Goal: Transaction & Acquisition: Purchase product/service

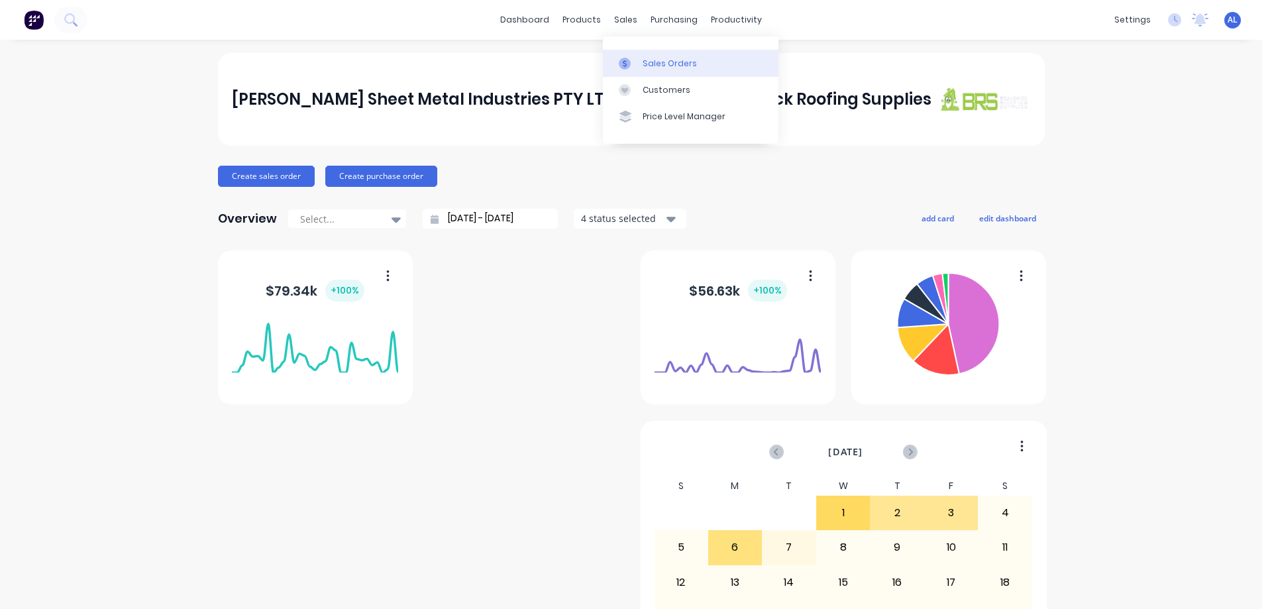
click at [677, 64] on div "Sales Orders" at bounding box center [669, 64] width 54 height 12
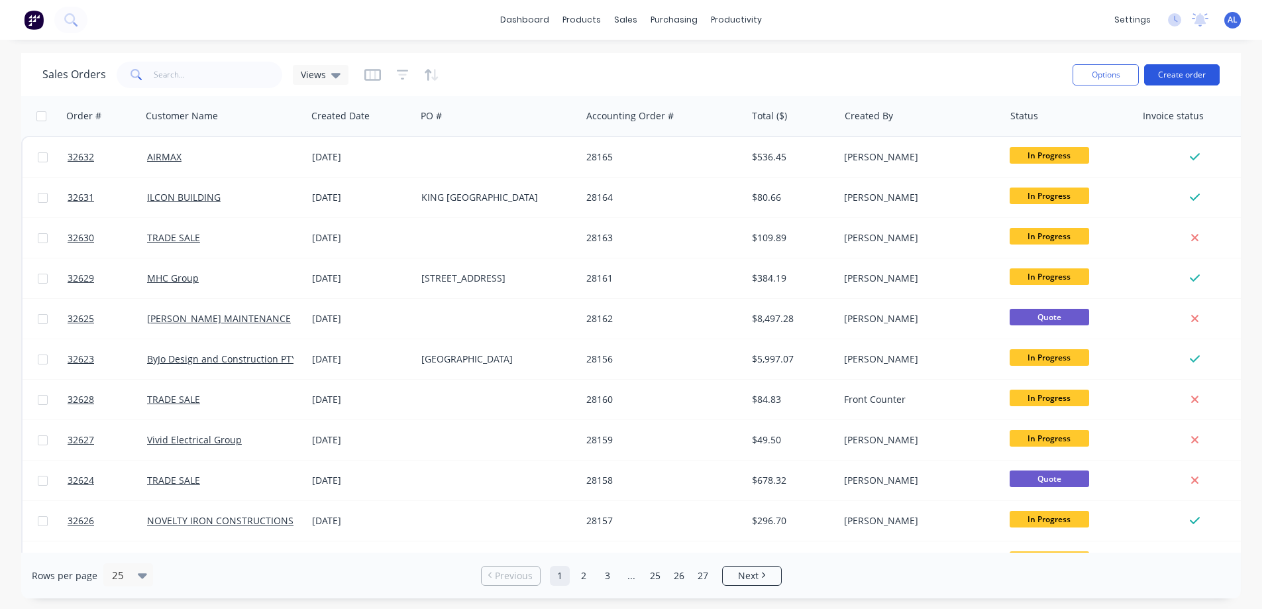
click at [1178, 70] on button "Create order" at bounding box center [1182, 74] width 76 height 21
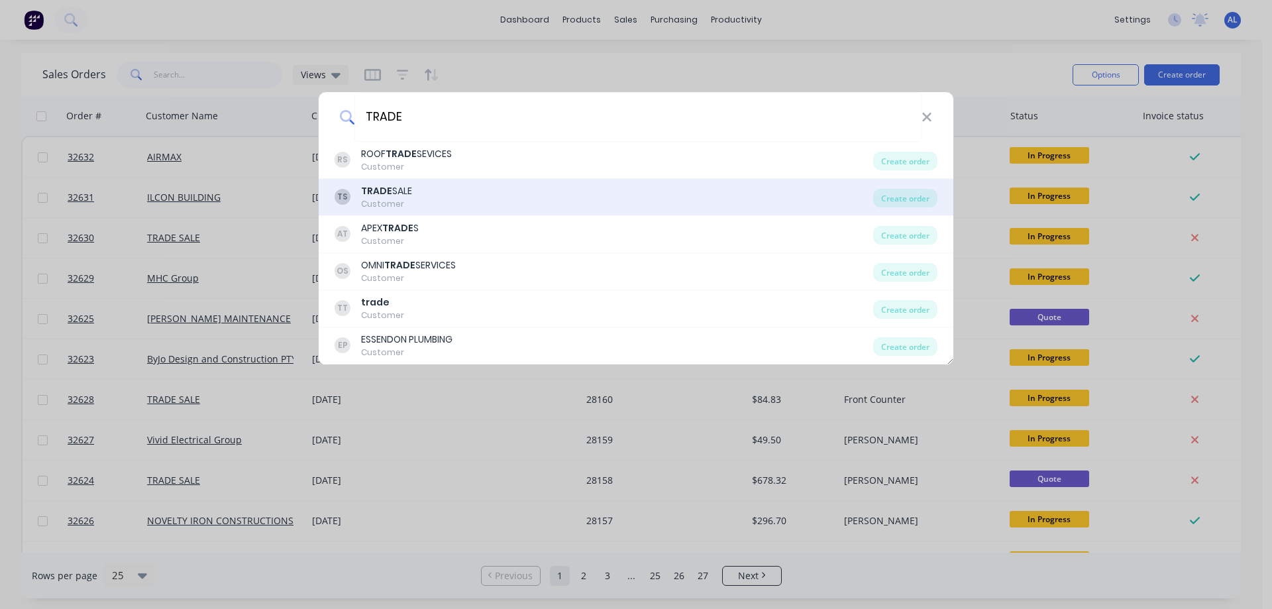
type input "TRADE"
click at [452, 196] on div "TS TRADE SALE Customer" at bounding box center [603, 197] width 538 height 26
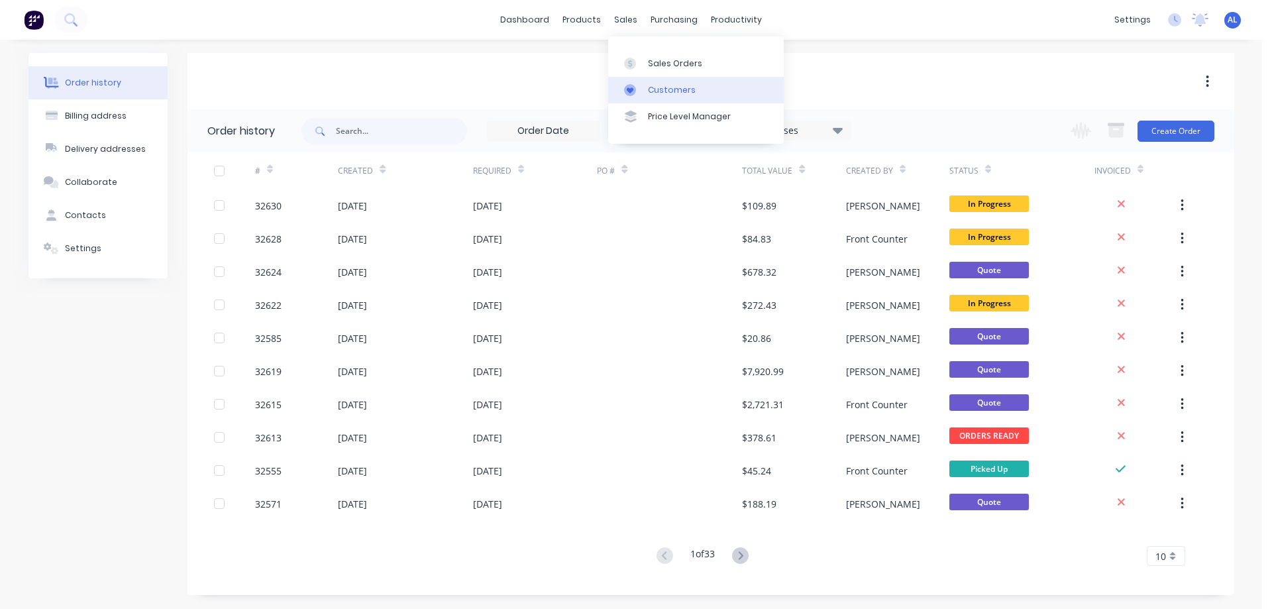
click at [682, 88] on div "Customers" at bounding box center [672, 90] width 48 height 12
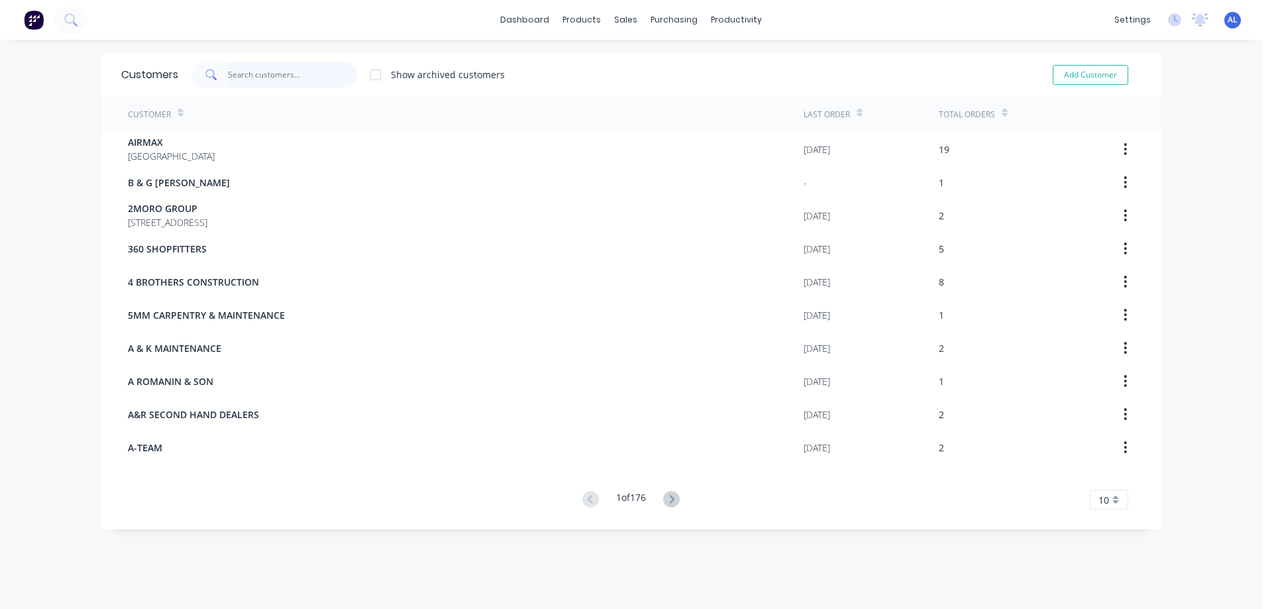
click at [267, 73] on input "text" at bounding box center [292, 75] width 129 height 26
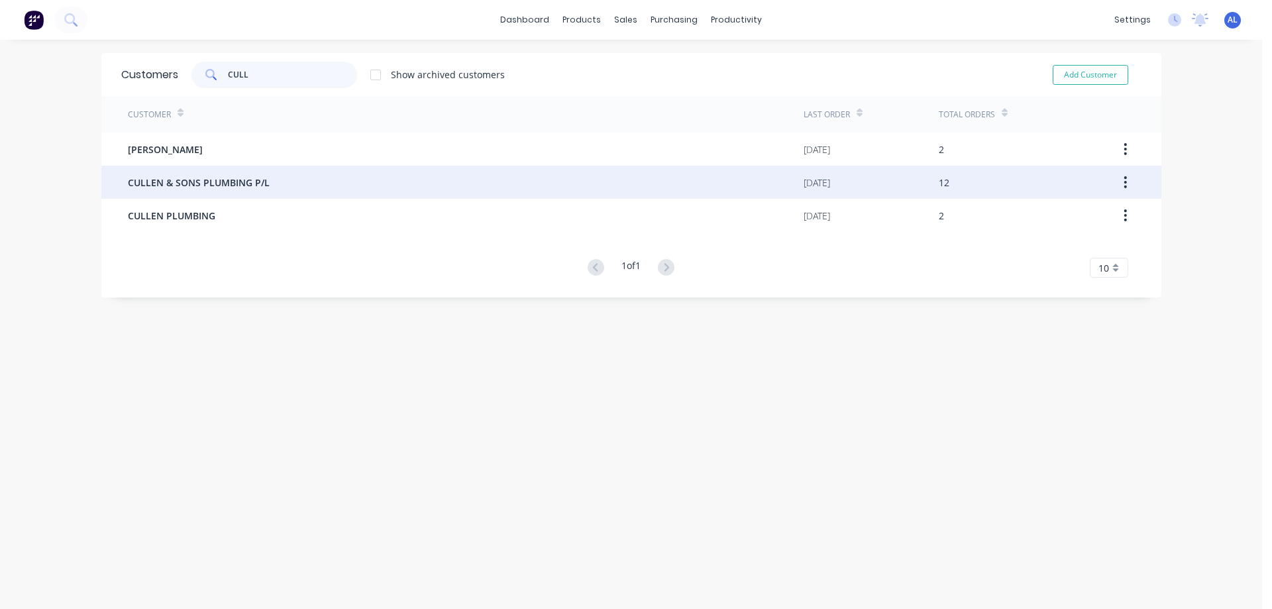
type input "CULL"
click at [279, 172] on div "CULLEN & SONS PLUMBING P/L" at bounding box center [466, 182] width 676 height 33
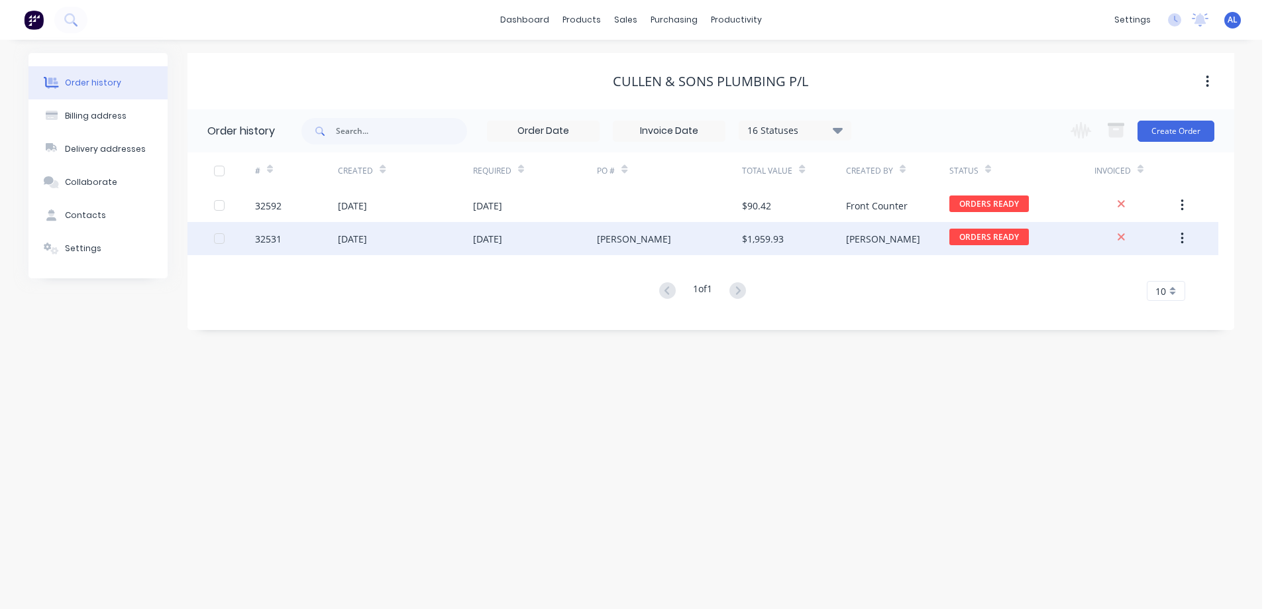
click at [819, 233] on div "$1,959.93" at bounding box center [793, 238] width 103 height 33
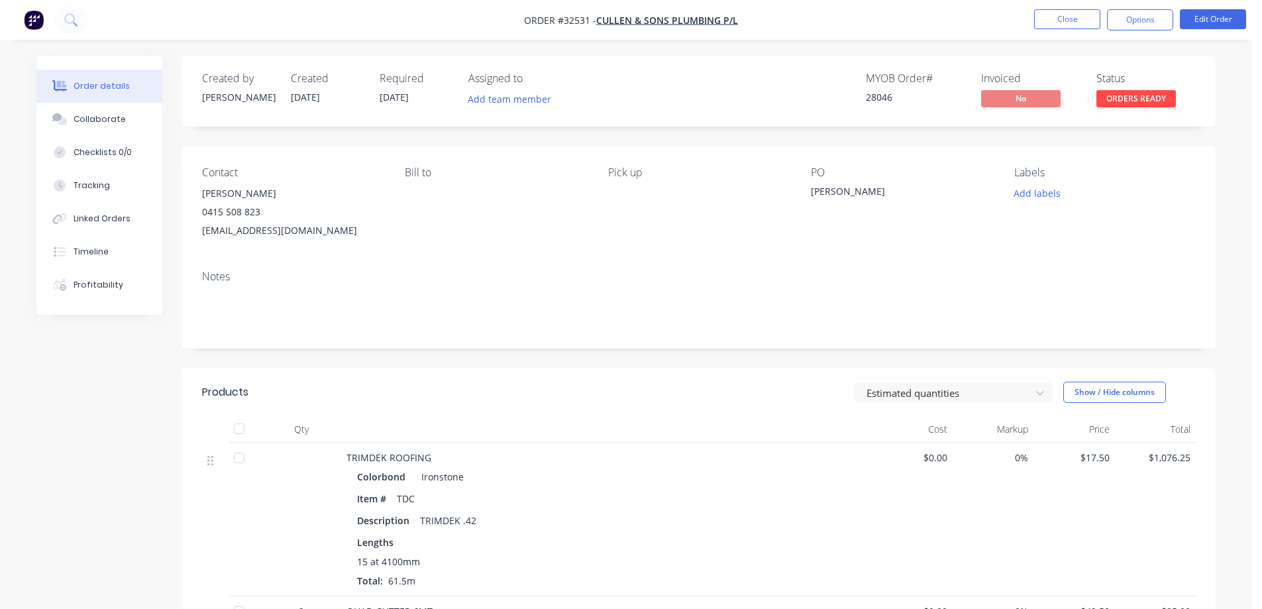
click at [30, 19] on img "button" at bounding box center [34, 20] width 20 height 20
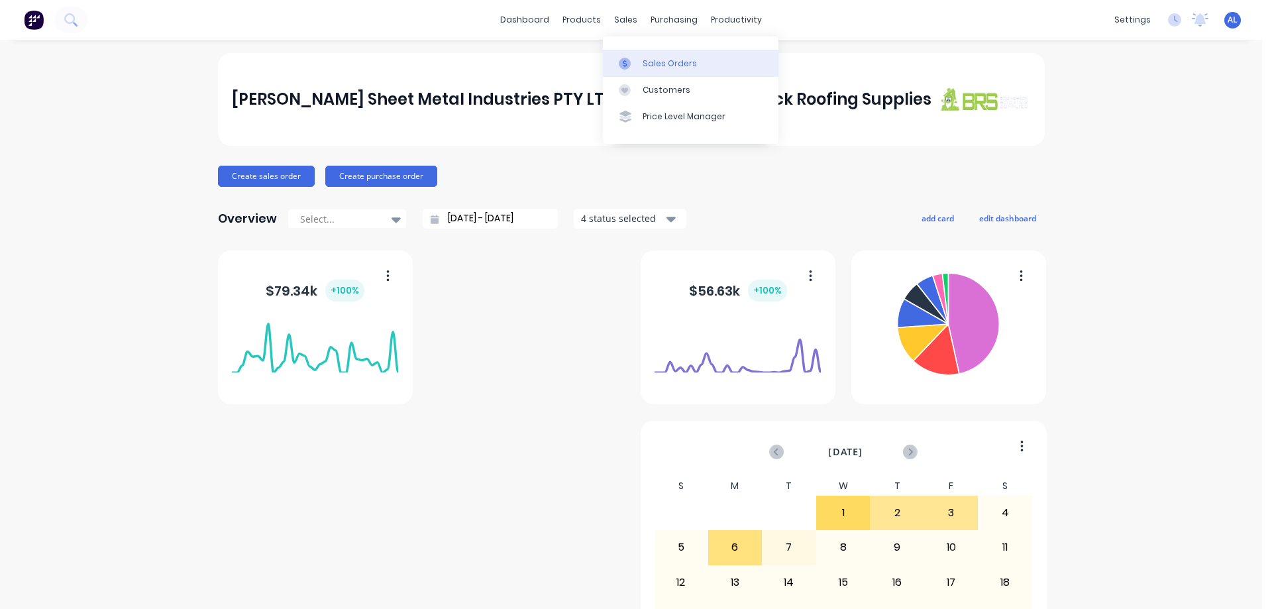
click at [673, 68] on div "Sales Orders" at bounding box center [669, 64] width 54 height 12
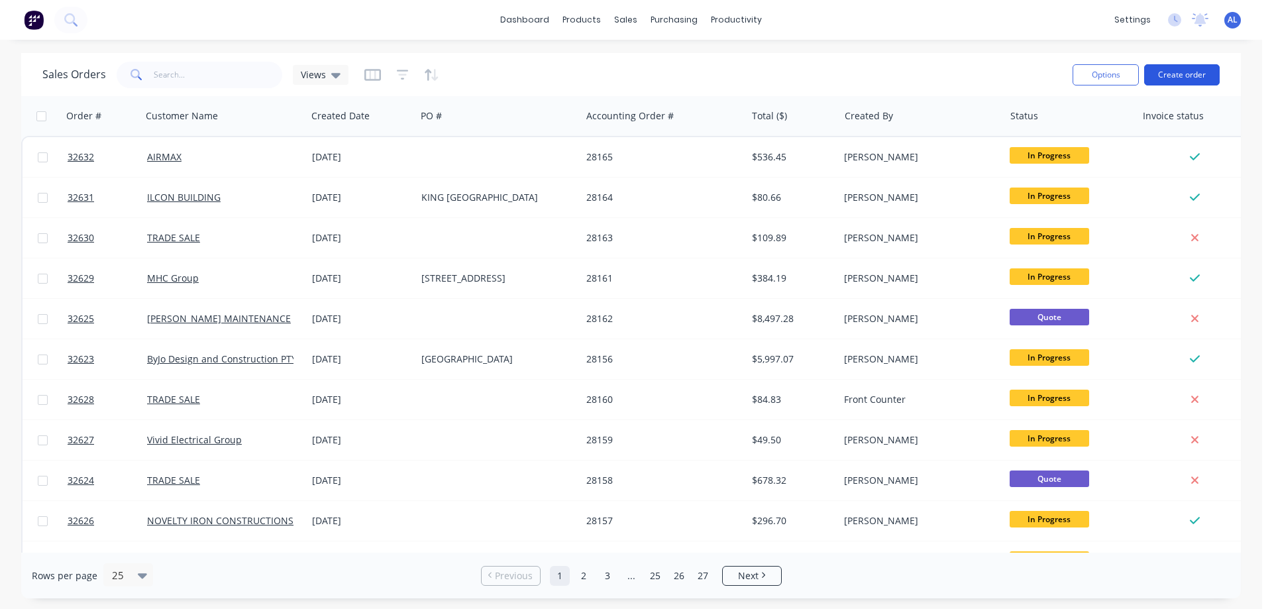
click at [1188, 72] on button "Create order" at bounding box center [1182, 74] width 76 height 21
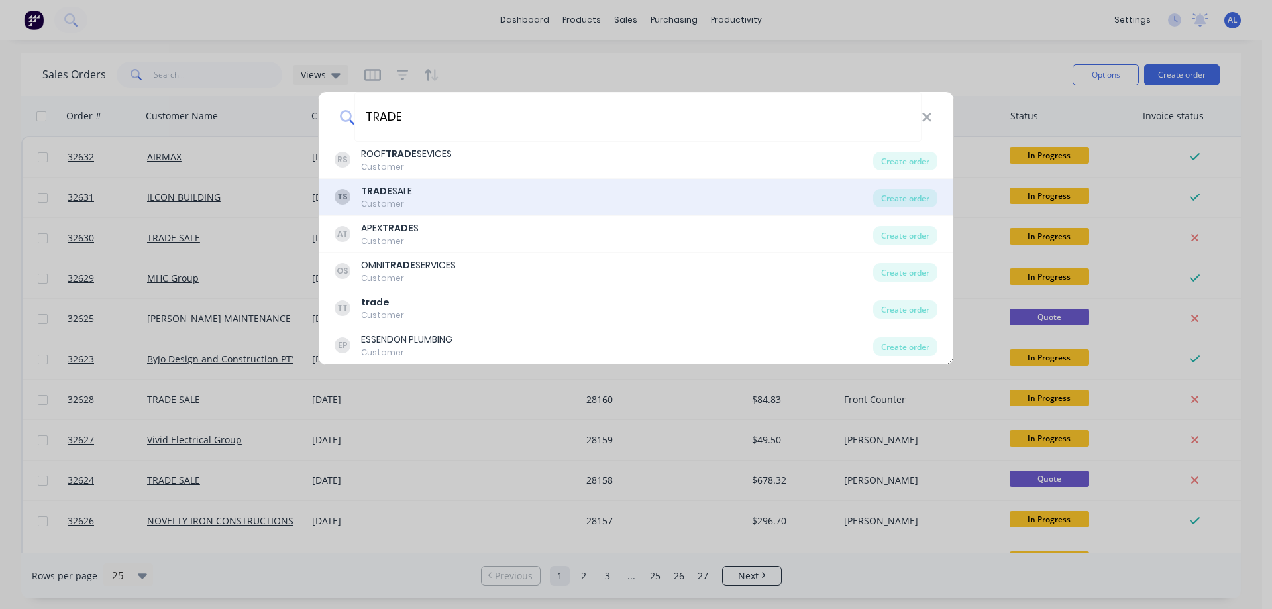
type input "TRADE"
click at [466, 199] on div "TS TRADE SALE Customer" at bounding box center [603, 197] width 538 height 26
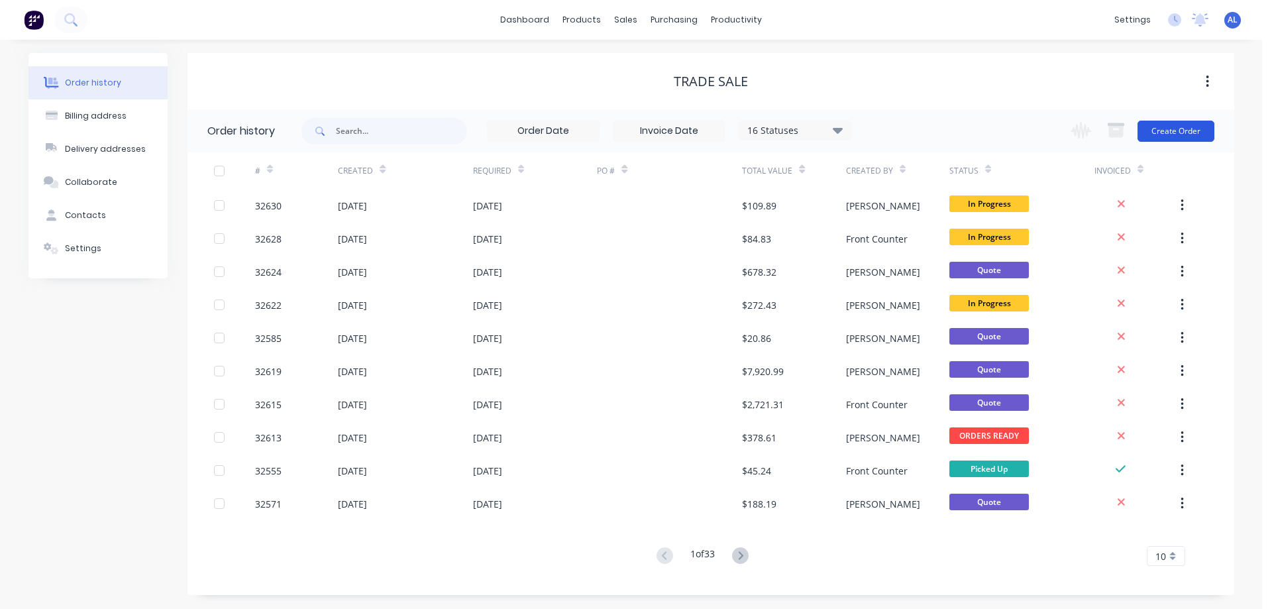
click at [1191, 136] on button "Create Order" at bounding box center [1175, 131] width 77 height 21
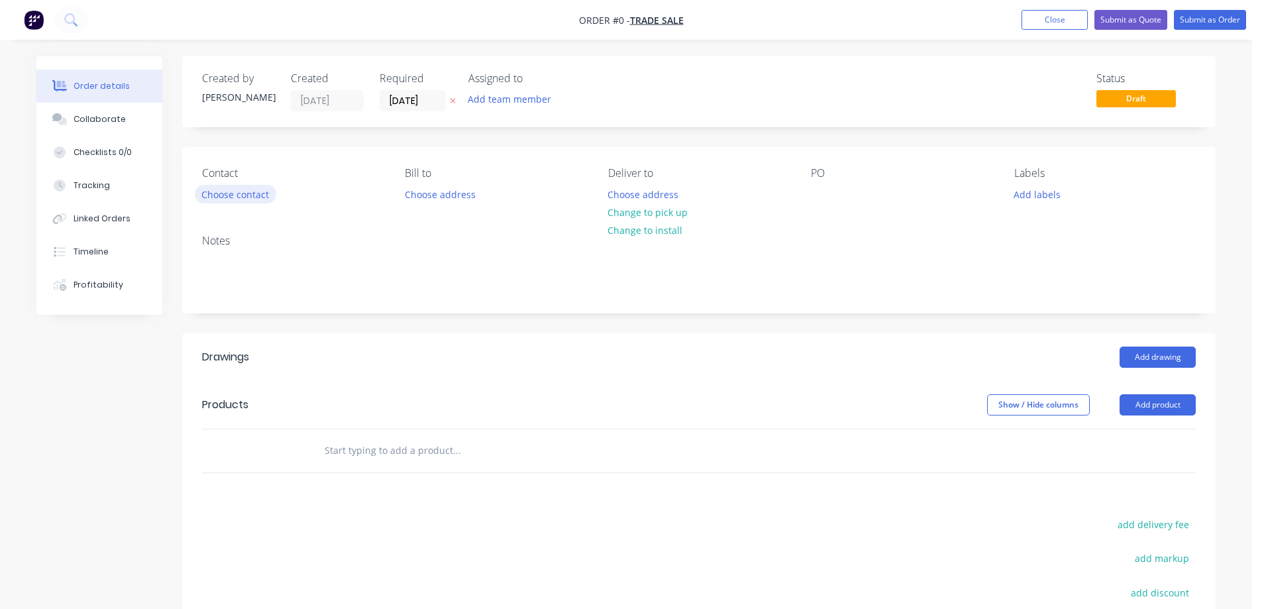
click at [258, 197] on button "Choose contact" at bounding box center [235, 194] width 81 height 18
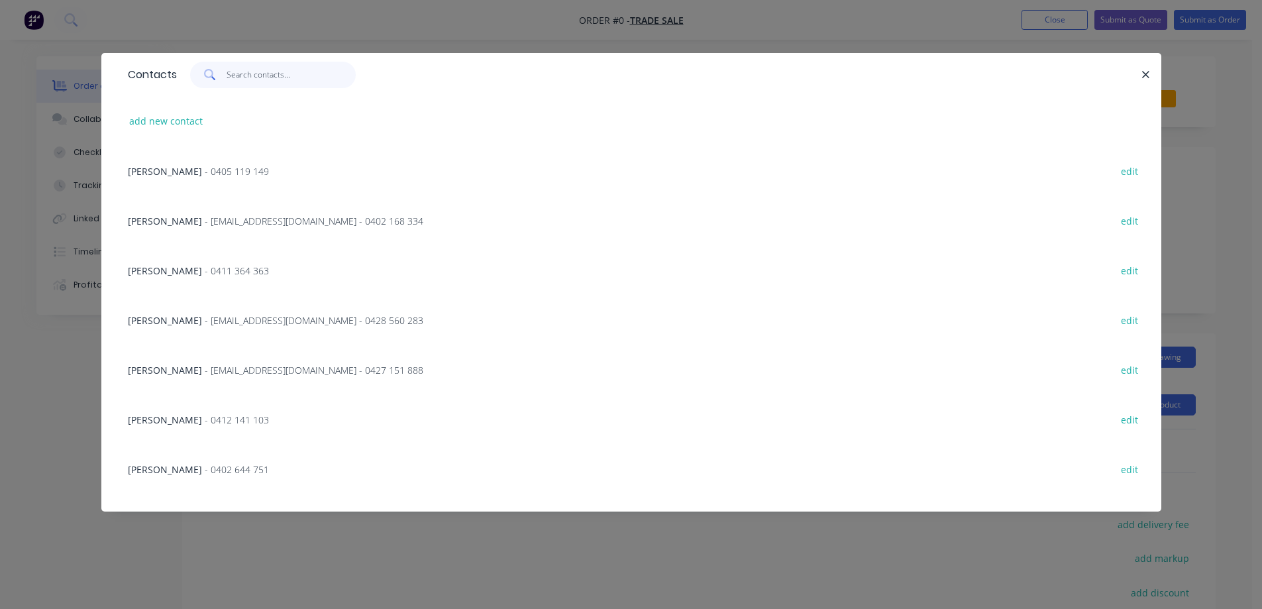
click at [256, 70] on input "text" at bounding box center [291, 75] width 129 height 26
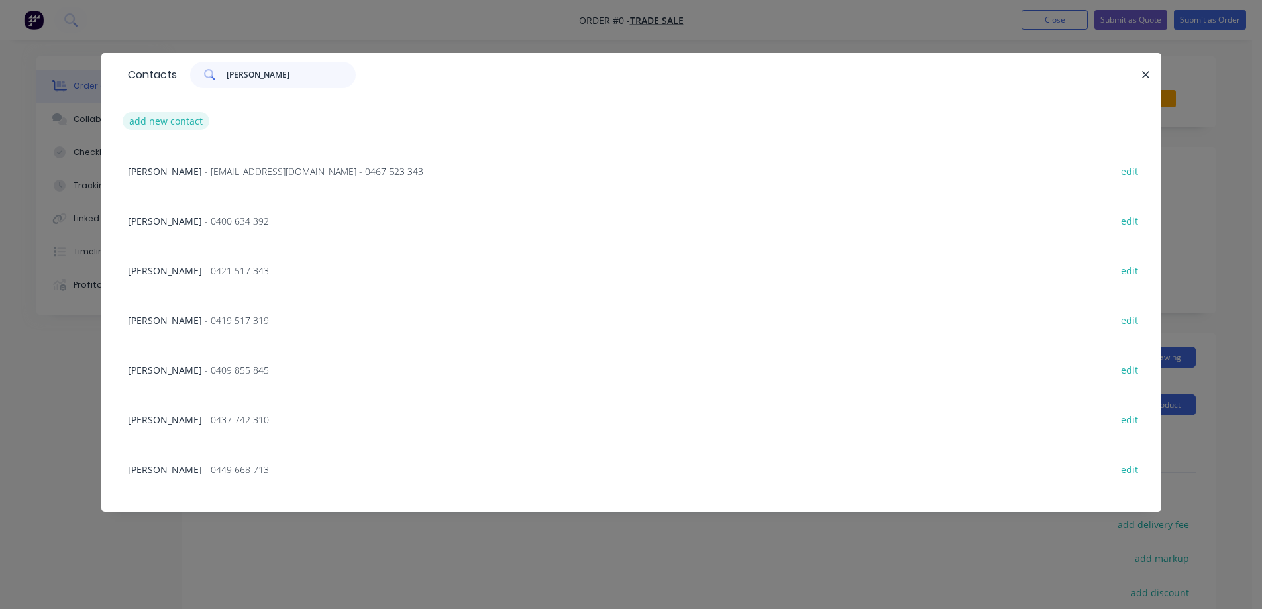
type input "[PERSON_NAME]"
click at [179, 119] on button "add new contact" at bounding box center [166, 121] width 87 height 18
select select "AU"
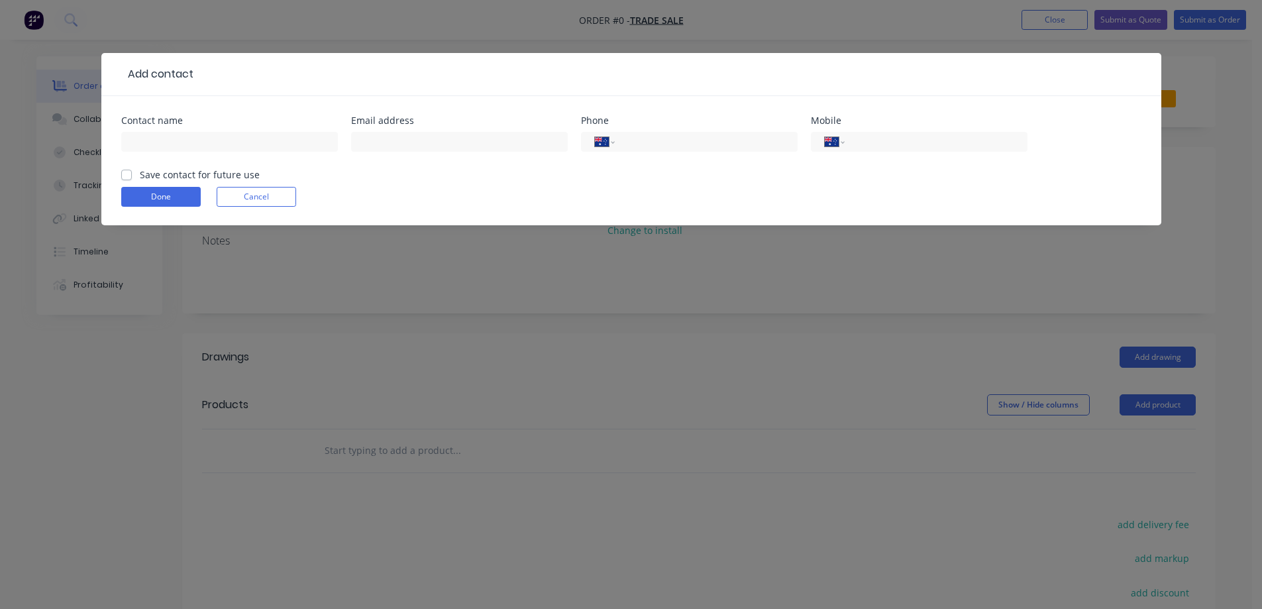
click at [182, 130] on div at bounding box center [229, 147] width 217 height 39
click at [194, 138] on input "text" at bounding box center [229, 142] width 217 height 20
type input "[PERSON_NAME]"
drag, startPoint x: 895, startPoint y: 145, endPoint x: 895, endPoint y: 153, distance: 7.9
click at [895, 145] on input "tel" at bounding box center [933, 141] width 159 height 15
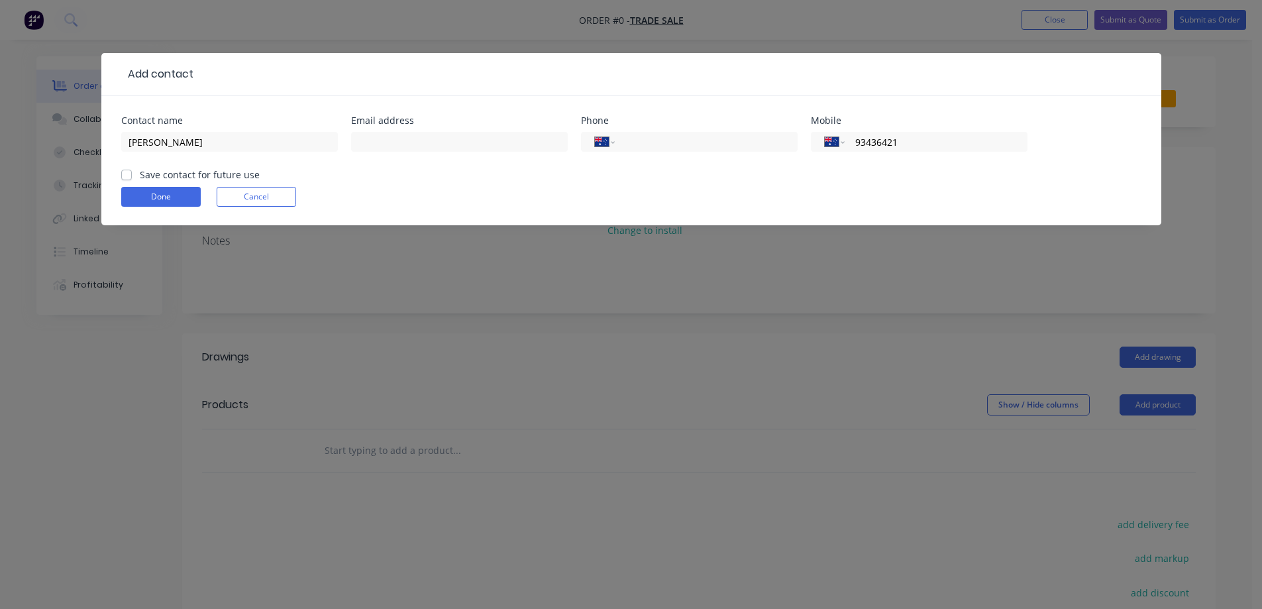
type input "93436421"
click at [140, 177] on label "Save contact for future use" at bounding box center [200, 175] width 120 height 14
click at [125, 177] on input "Save contact for future use" at bounding box center [126, 174] width 11 height 13
checkbox input "true"
drag, startPoint x: 949, startPoint y: 144, endPoint x: 837, endPoint y: 156, distance: 113.2
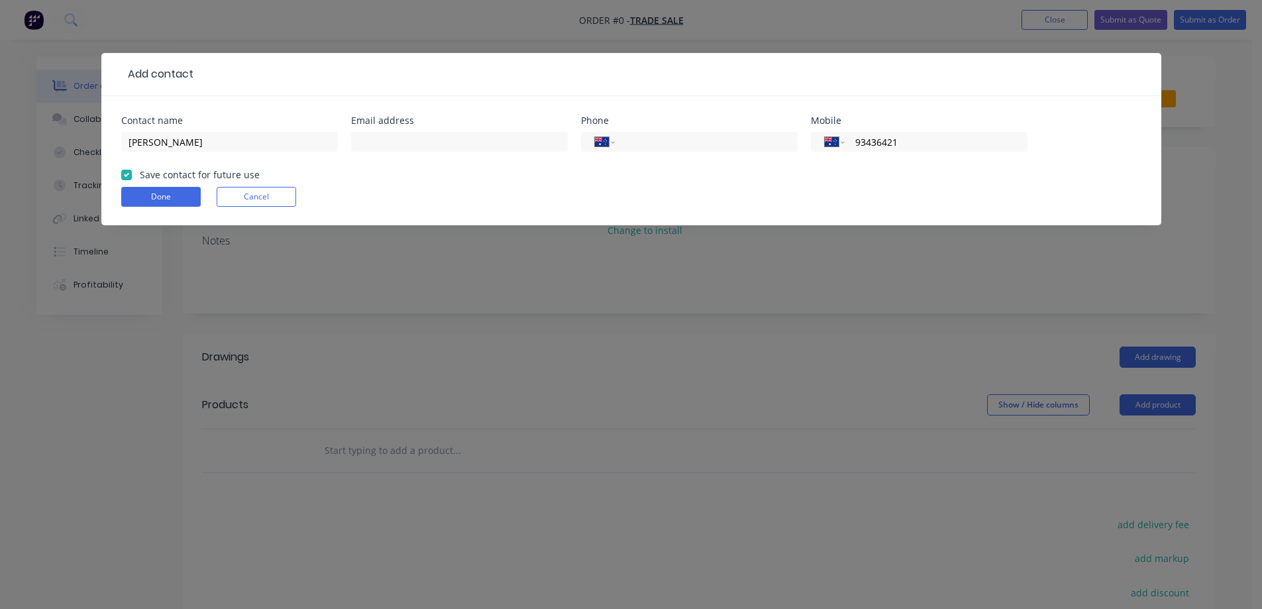
click at [837, 156] on div "International [GEOGRAPHIC_DATA] [GEOGRAPHIC_DATA] [GEOGRAPHIC_DATA] [GEOGRAPHIC…" at bounding box center [919, 147] width 217 height 39
paste input "93436421"
click at [166, 196] on button "Done" at bounding box center [160, 197] width 79 height 20
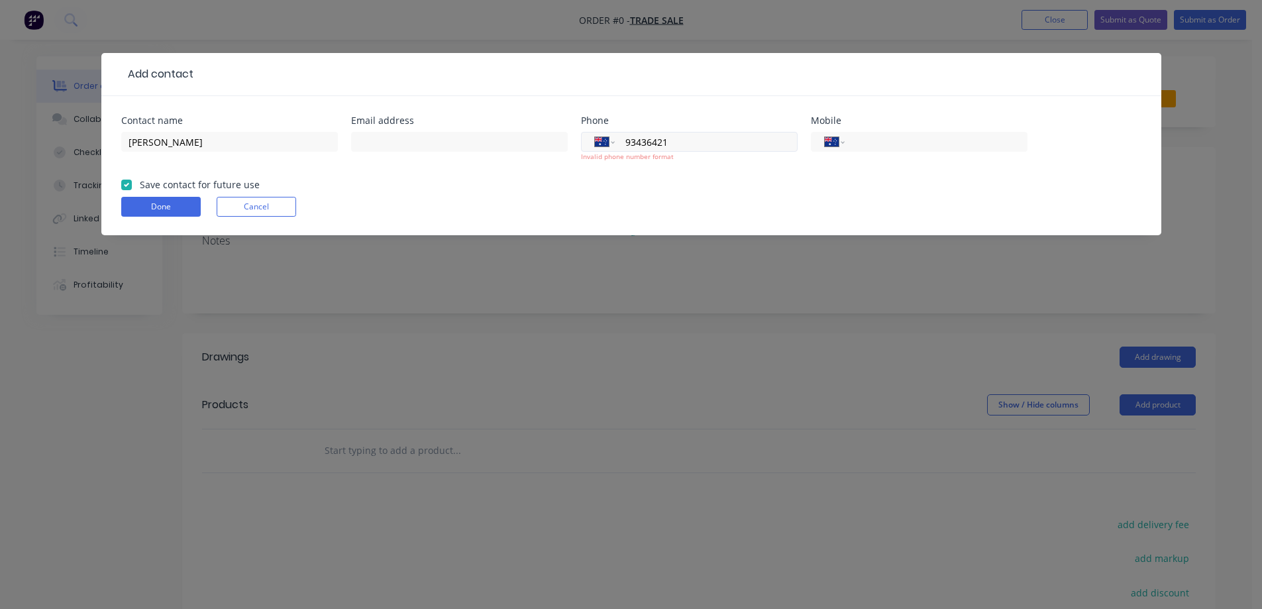
click at [624, 142] on div "International [GEOGRAPHIC_DATA] [GEOGRAPHIC_DATA] [GEOGRAPHIC_DATA] [GEOGRAPHIC…" at bounding box center [689, 142] width 217 height 20
click at [615, 144] on div "International [GEOGRAPHIC_DATA] [GEOGRAPHIC_DATA] [GEOGRAPHIC_DATA] [GEOGRAPHIC…" at bounding box center [689, 142] width 217 height 20
click at [611, 140] on select "International [GEOGRAPHIC_DATA] [GEOGRAPHIC_DATA] [GEOGRAPHIC_DATA] [GEOGRAPHIC…" at bounding box center [605, 141] width 20 height 19
click at [595, 132] on select "International [GEOGRAPHIC_DATA] [GEOGRAPHIC_DATA] [GEOGRAPHIC_DATA] [GEOGRAPHIC…" at bounding box center [605, 141] width 20 height 19
click at [623, 139] on div "International [GEOGRAPHIC_DATA] [GEOGRAPHIC_DATA] [GEOGRAPHIC_DATA] [GEOGRAPHIC…" at bounding box center [689, 142] width 217 height 20
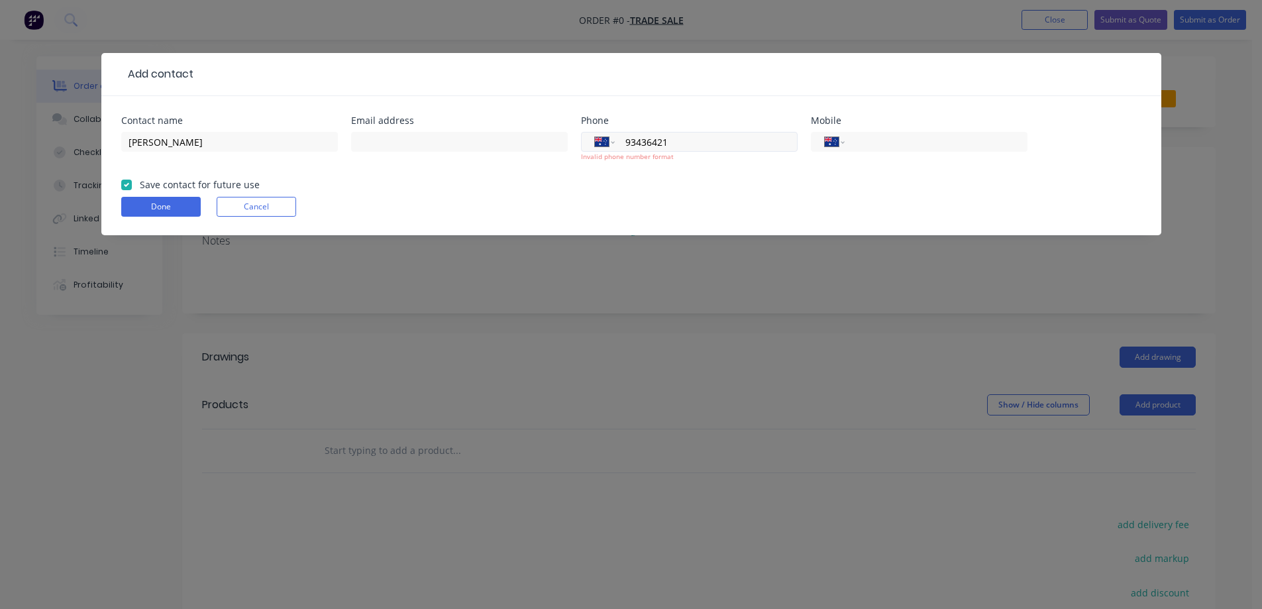
click at [623, 140] on div "International [GEOGRAPHIC_DATA] [GEOGRAPHIC_DATA] [GEOGRAPHIC_DATA] [GEOGRAPHIC…" at bounding box center [689, 142] width 217 height 20
click at [629, 139] on input "93436421" at bounding box center [703, 141] width 159 height 15
click at [627, 141] on input "93436421" at bounding box center [703, 141] width 159 height 15
type input "[PHONE_NUMBER]"
click at [184, 206] on button "Done" at bounding box center [160, 207] width 79 height 20
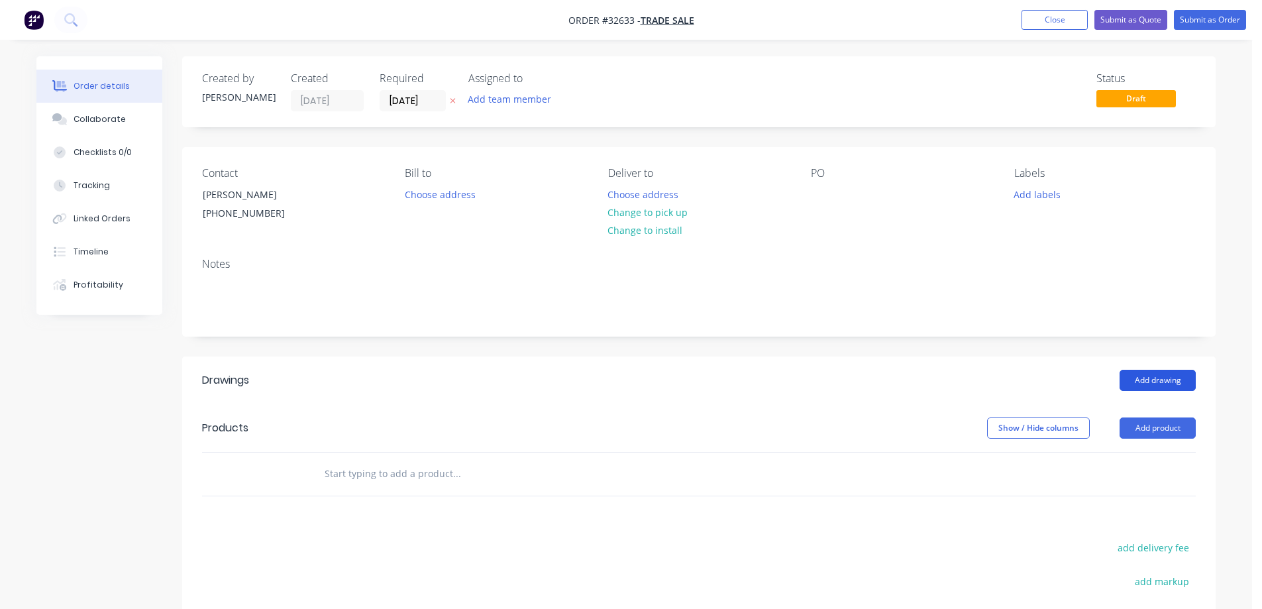
click at [1154, 378] on button "Add drawing" at bounding box center [1157, 380] width 76 height 21
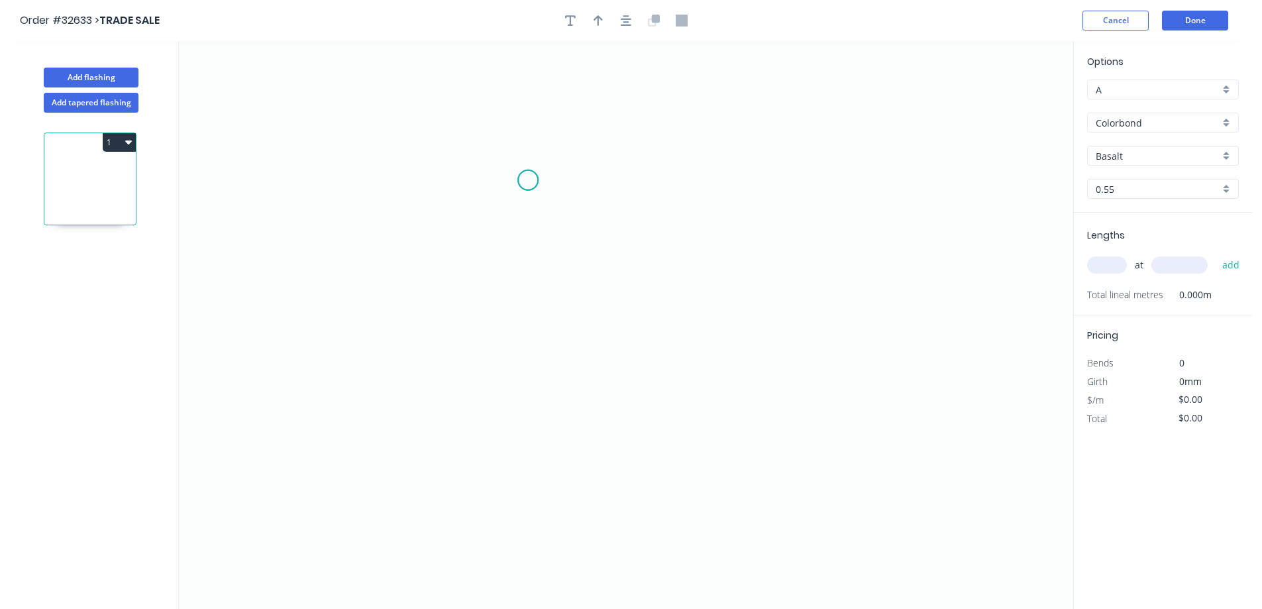
click at [528, 180] on icon "0" at bounding box center [626, 325] width 894 height 568
click at [523, 342] on icon "0" at bounding box center [626, 325] width 894 height 568
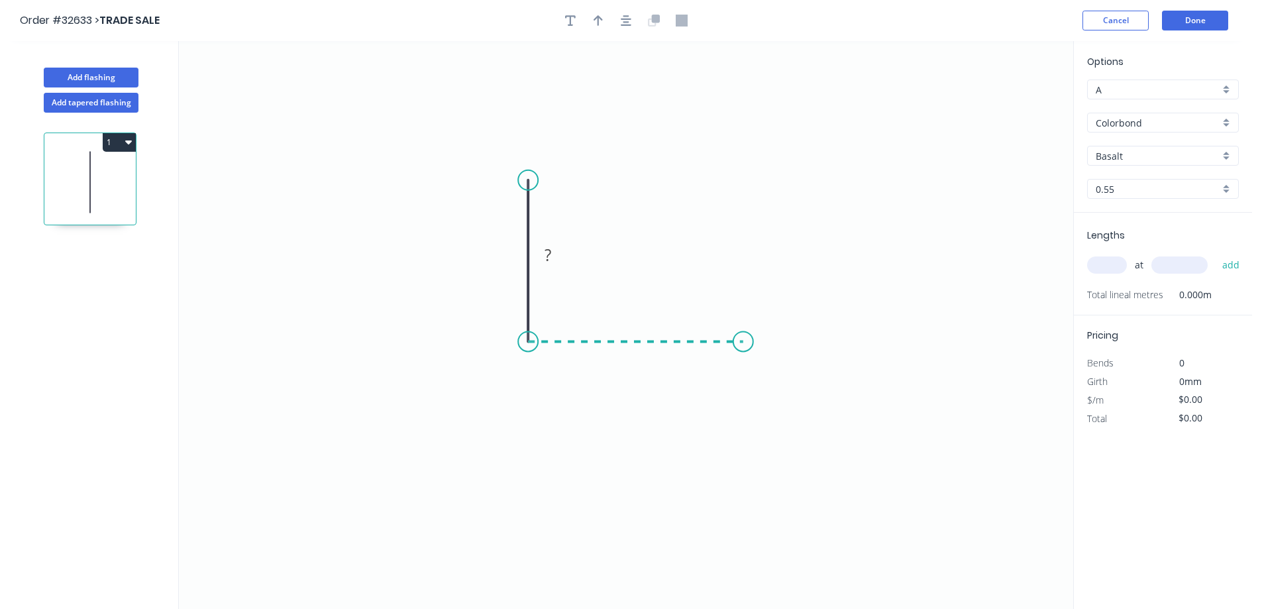
click at [743, 334] on icon "0 ?" at bounding box center [626, 325] width 894 height 568
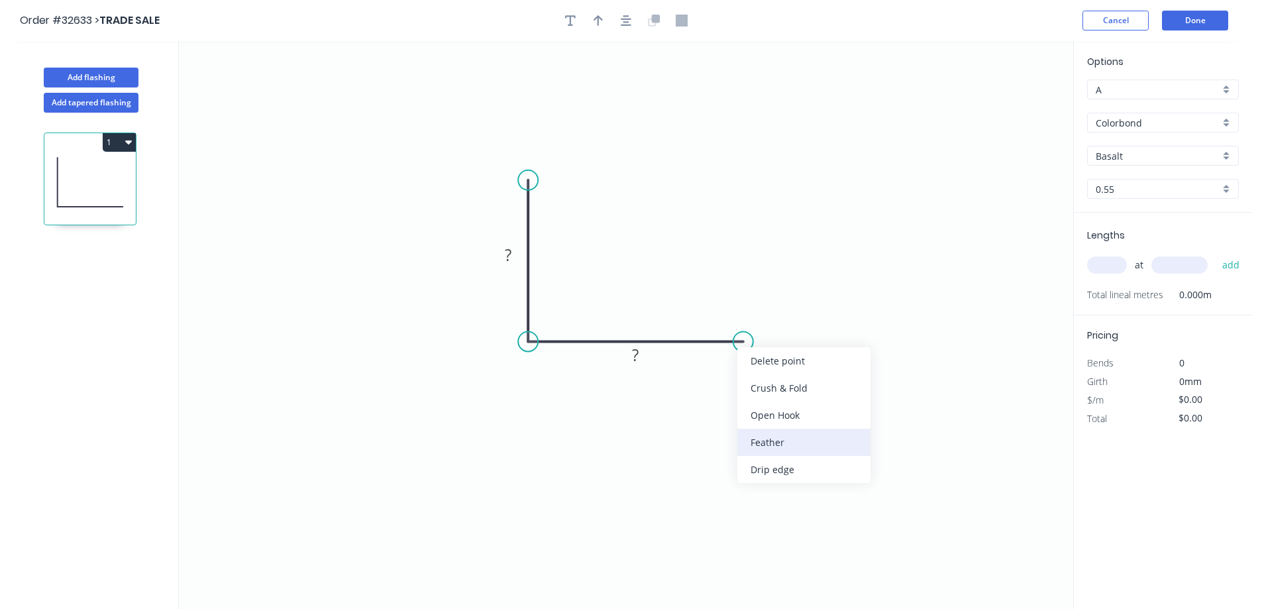
click at [818, 438] on div "Feather" at bounding box center [803, 442] width 133 height 27
click at [740, 367] on tspan "15" at bounding box center [734, 363] width 19 height 22
type input "$9.56"
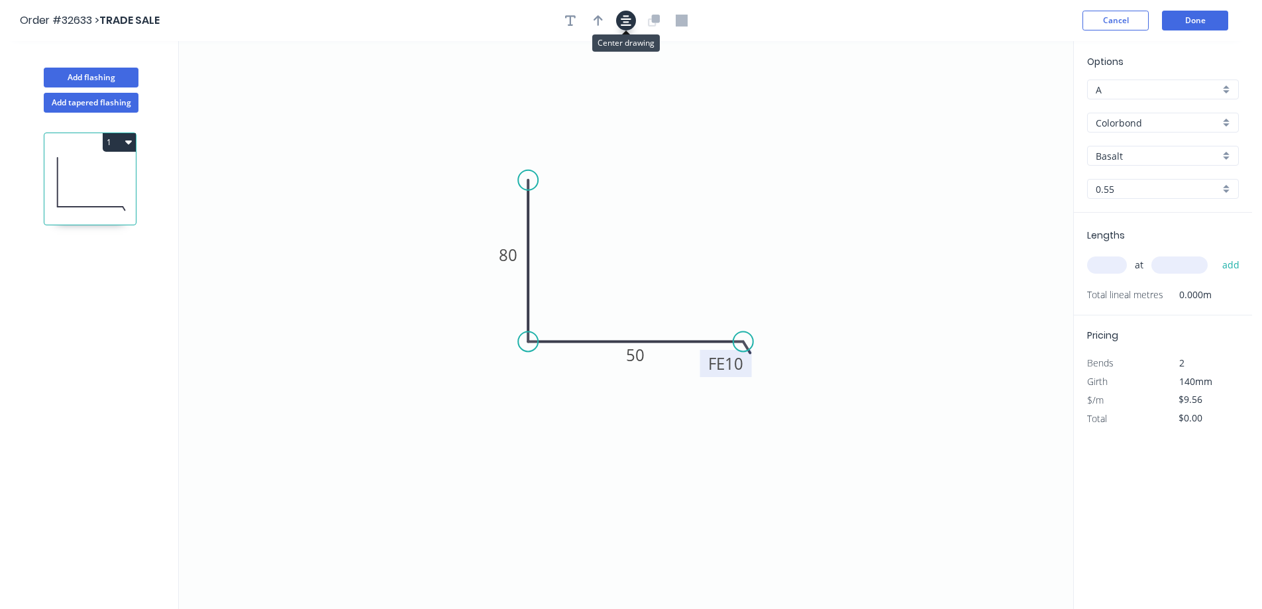
click at [624, 20] on icon "button" at bounding box center [626, 21] width 11 height 12
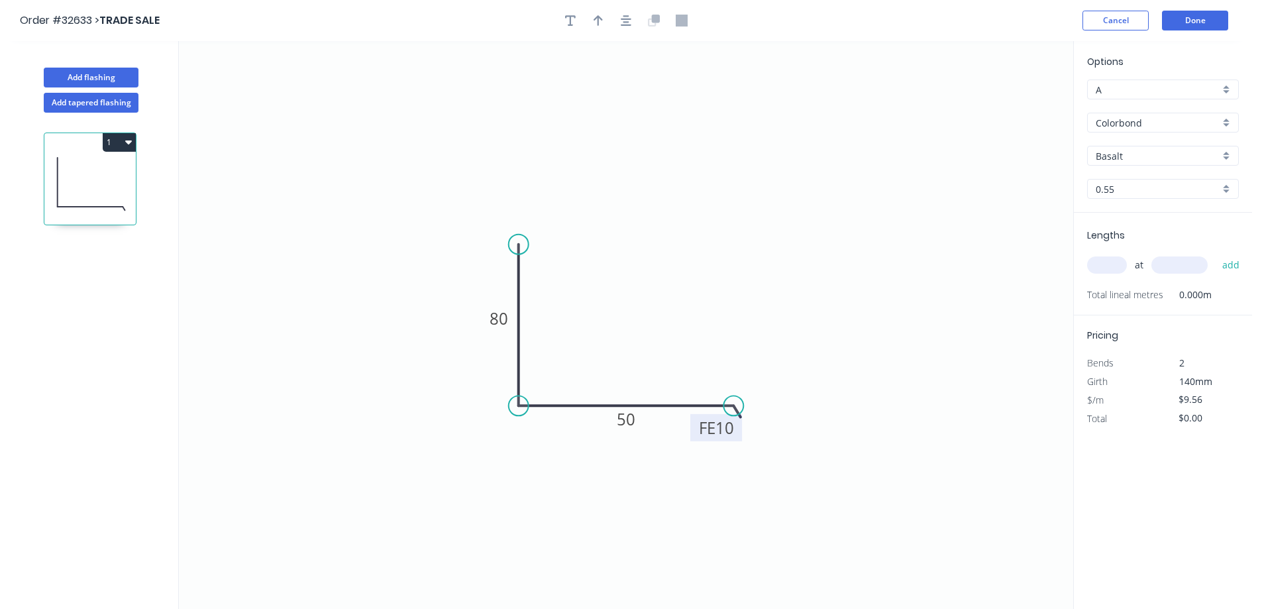
click at [1223, 154] on div "Basalt" at bounding box center [1163, 156] width 152 height 20
click at [1178, 205] on div "Surfmist" at bounding box center [1163, 204] width 150 height 23
type input "Surfmist"
click at [603, 22] on button "button" at bounding box center [598, 21] width 20 height 20
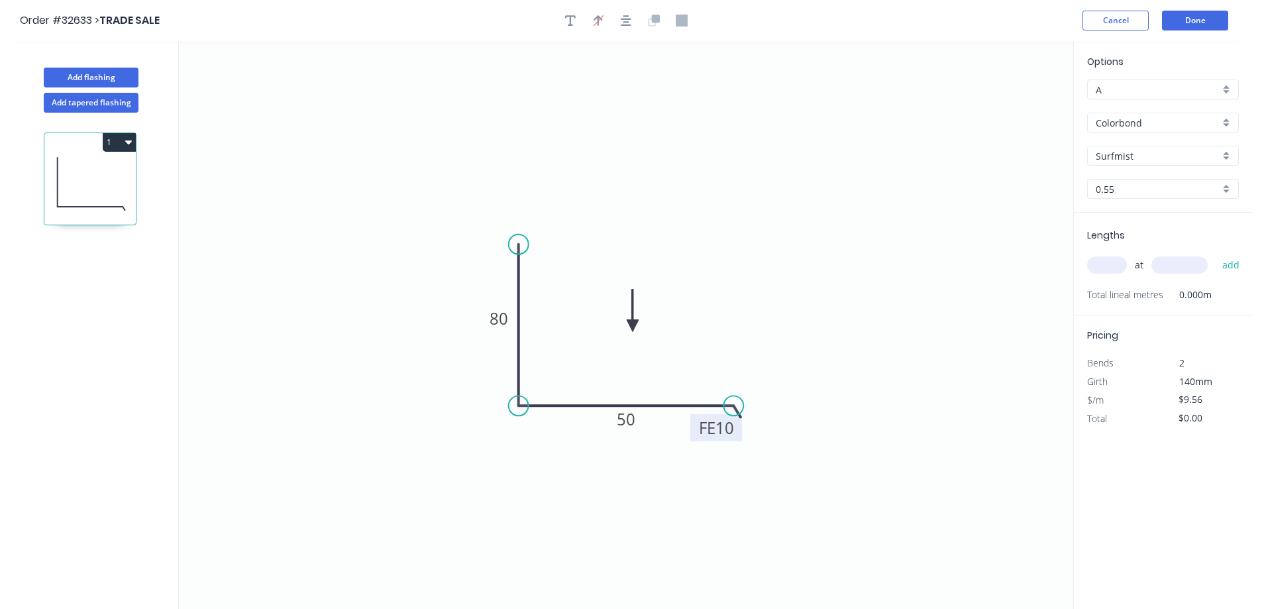
drag, startPoint x: 1004, startPoint y: 105, endPoint x: 633, endPoint y: 326, distance: 432.1
click at [633, 326] on icon at bounding box center [633, 310] width 12 height 42
click at [1109, 254] on div "at add" at bounding box center [1164, 265] width 154 height 23
drag, startPoint x: 1103, startPoint y: 265, endPoint x: 1086, endPoint y: 278, distance: 21.3
click at [1103, 266] on input "text" at bounding box center [1107, 264] width 40 height 17
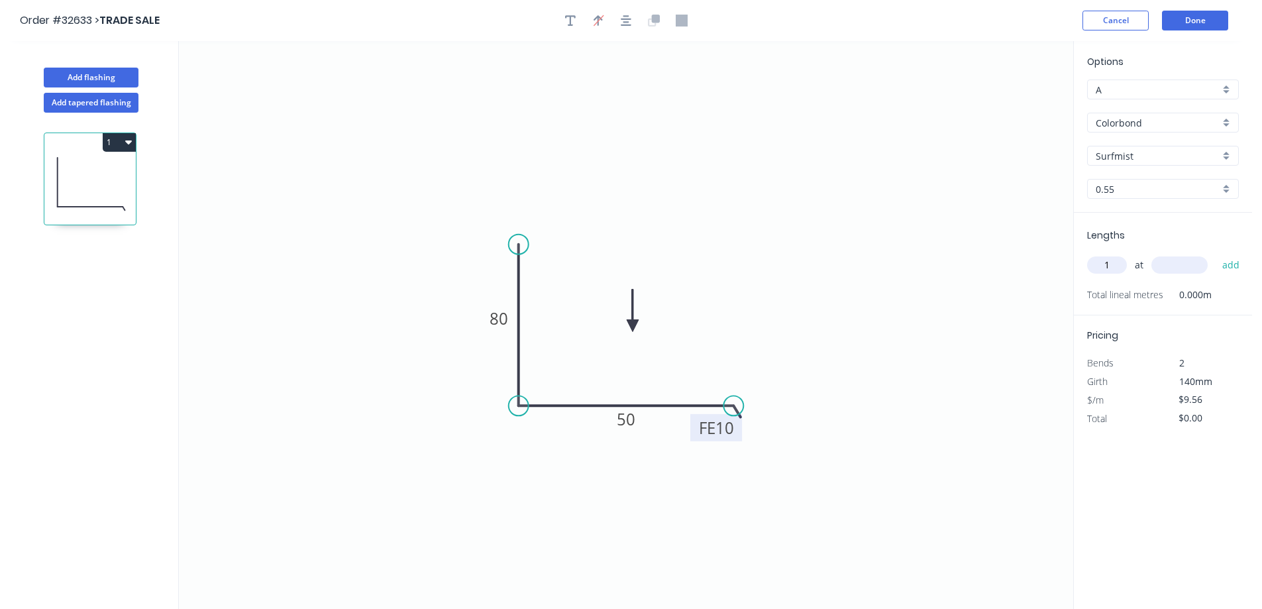
type input "1"
type input "1800"
click at [1215, 254] on button "add" at bounding box center [1230, 265] width 31 height 23
type input "$17.21"
type input "1"
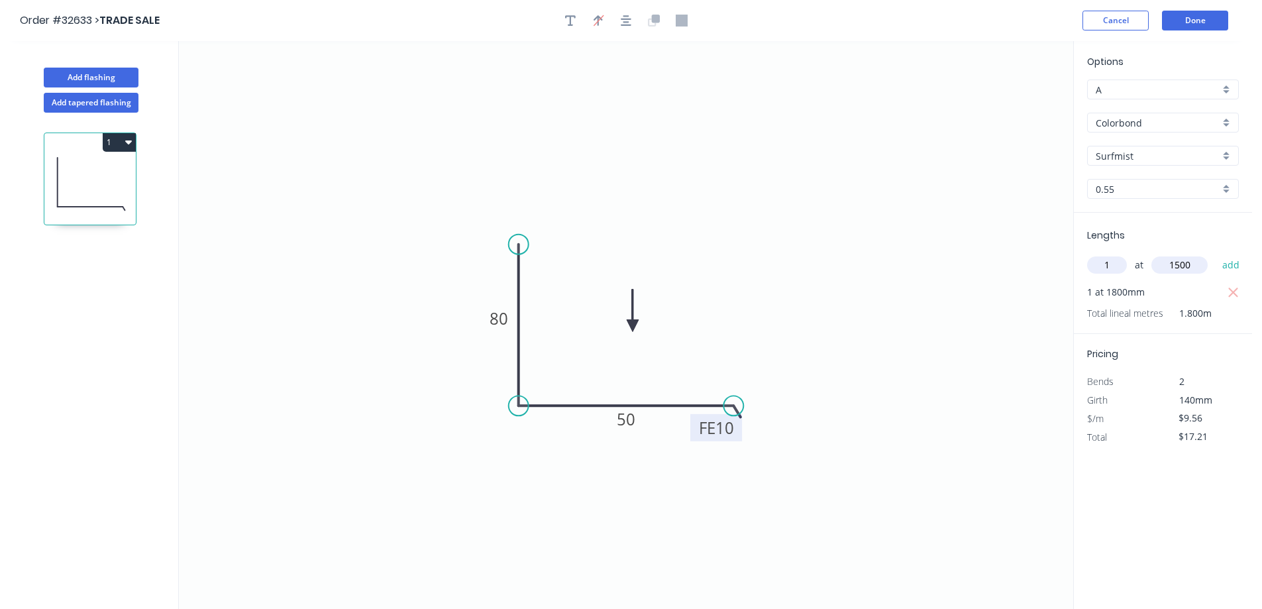
type input "1500"
click at [1215, 254] on button "add" at bounding box center [1230, 265] width 31 height 23
type input "$31.55"
click at [1199, 20] on button "Done" at bounding box center [1195, 21] width 66 height 20
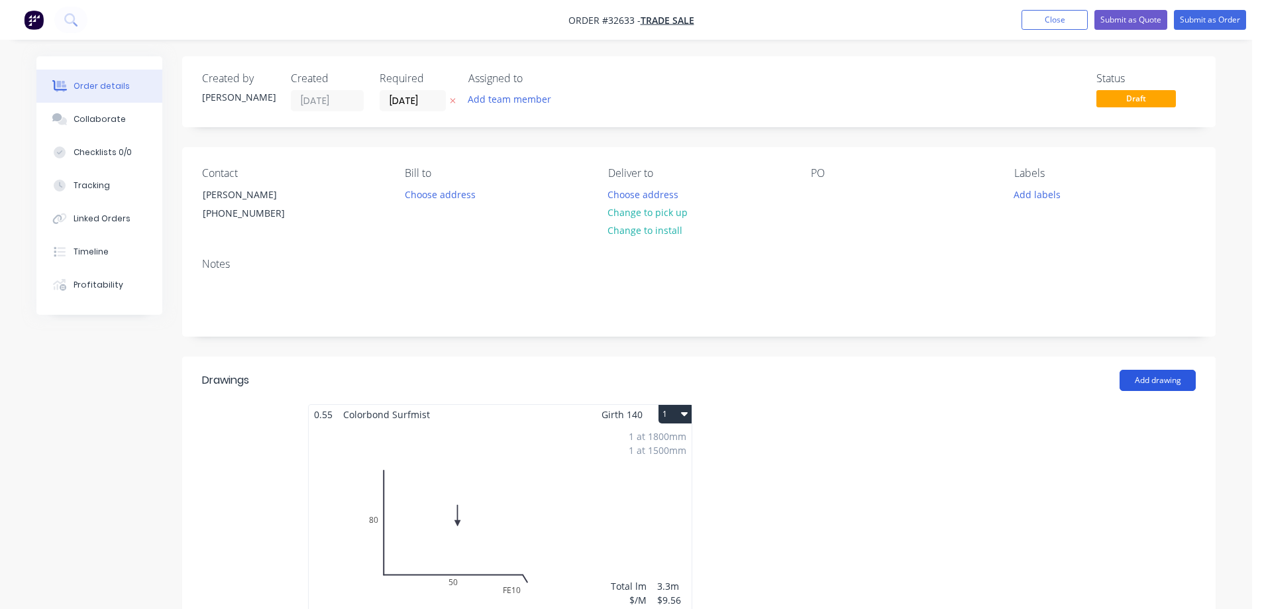
click at [1149, 381] on button "Add drawing" at bounding box center [1157, 380] width 76 height 21
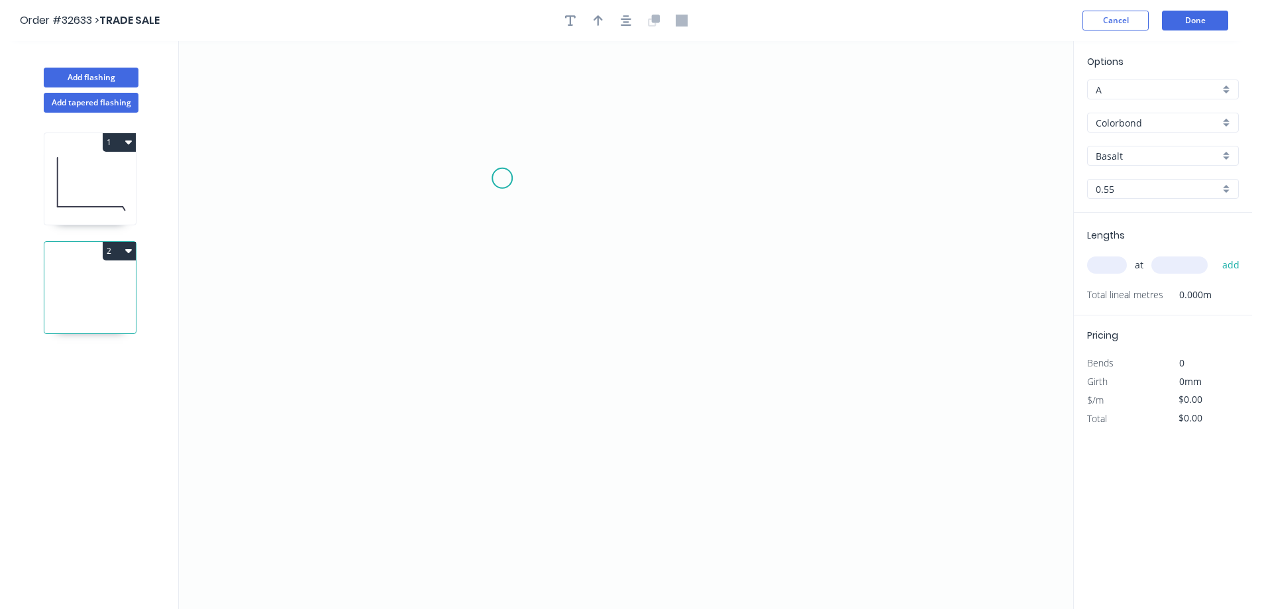
click at [503, 178] on icon "0" at bounding box center [626, 325] width 894 height 568
click at [709, 175] on icon "0" at bounding box center [626, 325] width 894 height 568
click at [698, 360] on icon "0 ?" at bounding box center [626, 325] width 894 height 568
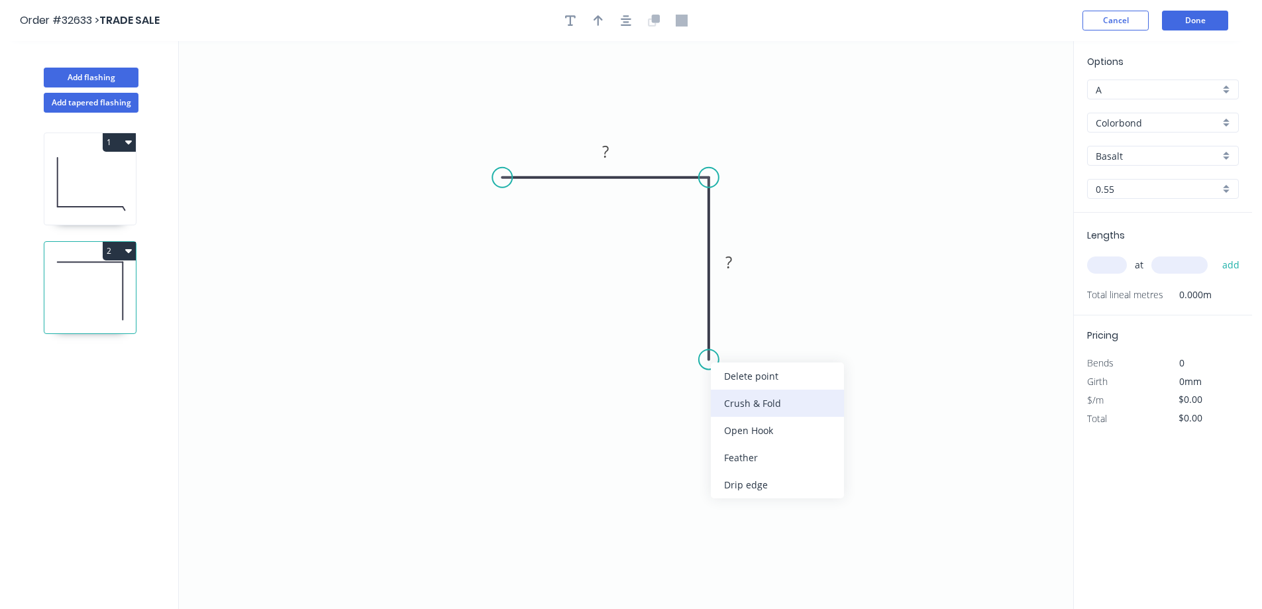
click at [770, 405] on div "Crush & Fold" at bounding box center [777, 402] width 133 height 27
click at [752, 403] on div "Flip bend" at bounding box center [775, 410] width 133 height 27
click at [733, 261] on rect at bounding box center [728, 263] width 26 height 19
type input "$10.62"
click at [627, 19] on icon "button" at bounding box center [626, 20] width 11 height 11
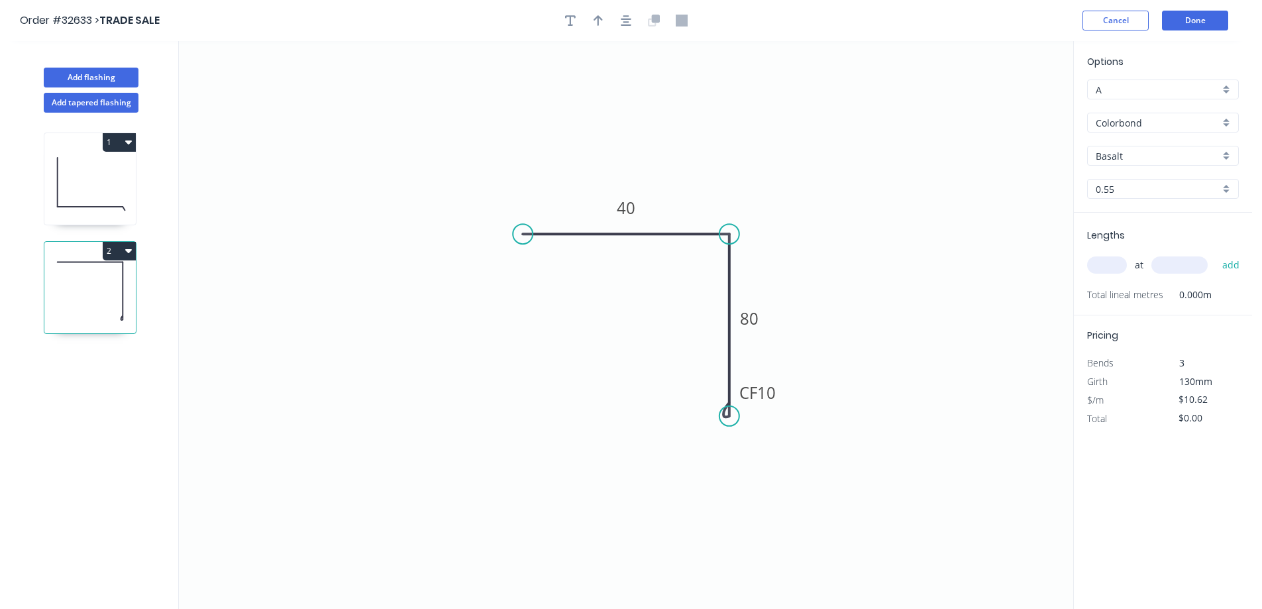
click at [1231, 154] on div "Basalt" at bounding box center [1163, 156] width 152 height 20
click at [1160, 272] on div "Surfmist" at bounding box center [1163, 270] width 150 height 23
type input "Surfmist"
click at [1099, 264] on input "text" at bounding box center [1107, 264] width 40 height 17
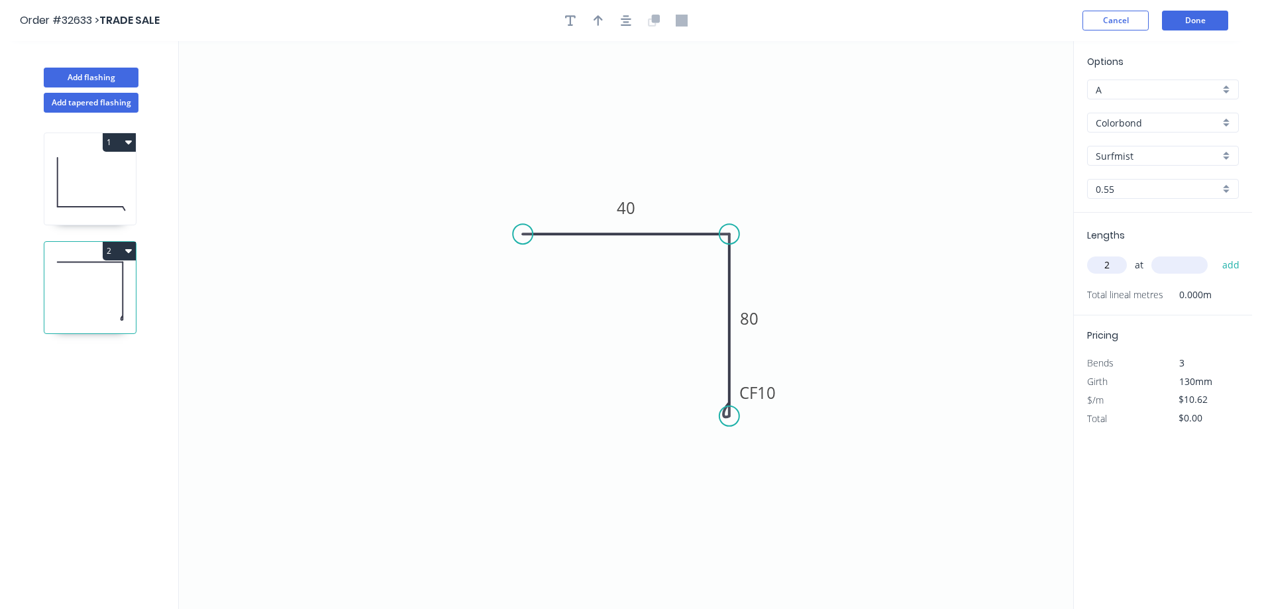
type input "2"
type input "1500"
click at [1215, 254] on button "add" at bounding box center [1230, 265] width 31 height 23
type input "$31.86"
type input "1"
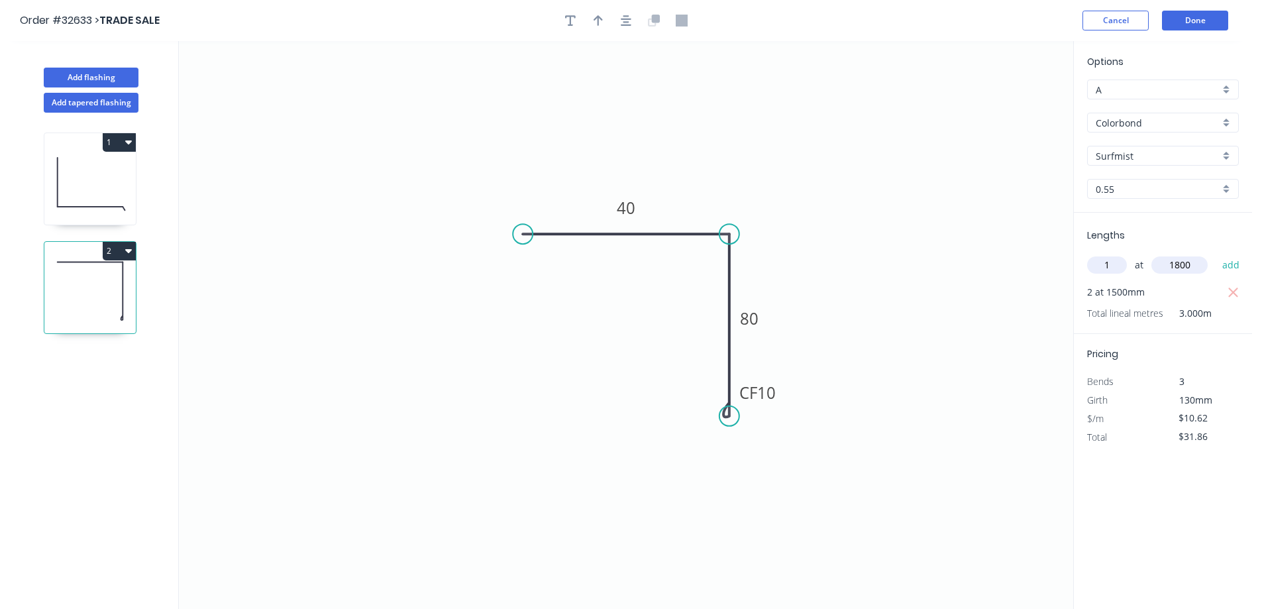
type input "1800"
click at [1215, 254] on button "add" at bounding box center [1230, 265] width 31 height 23
type input "$50.98"
click at [1207, 19] on button "Done" at bounding box center [1195, 21] width 66 height 20
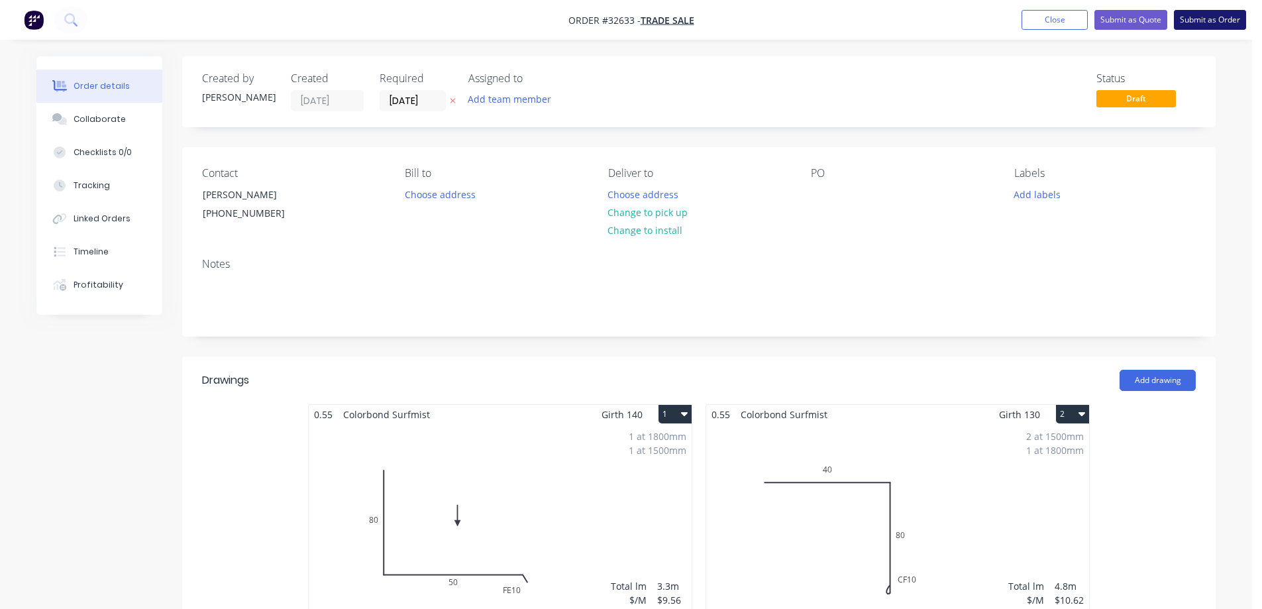
click at [1209, 25] on button "Submit as Order" at bounding box center [1210, 20] width 72 height 20
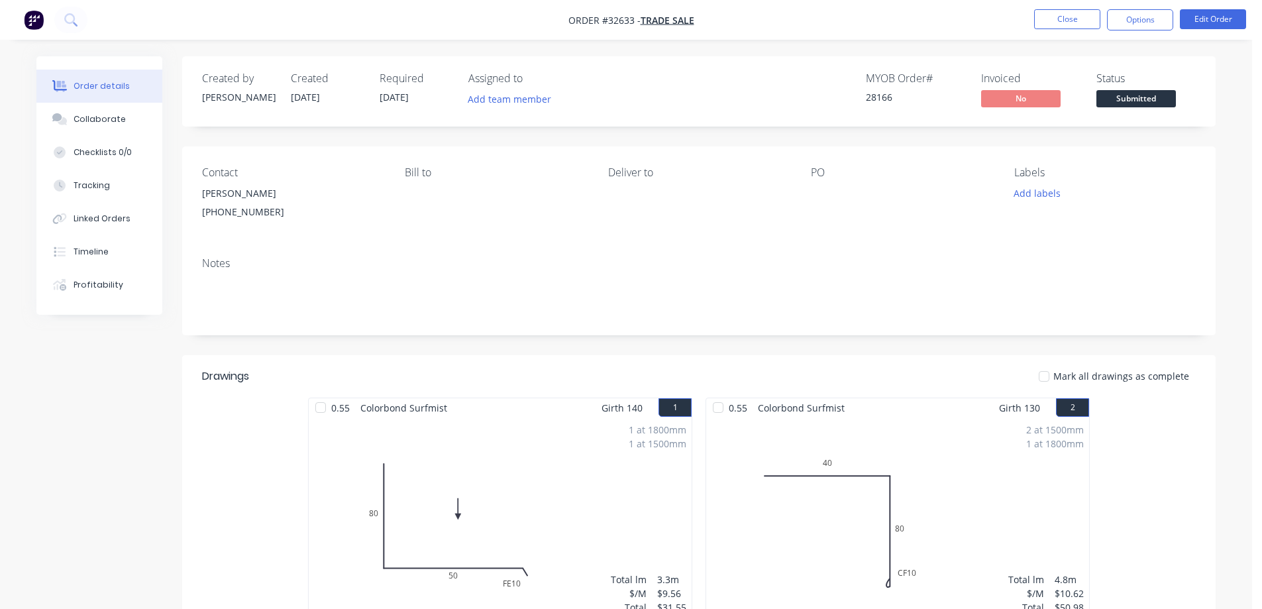
click at [1146, 103] on span "Submitted" at bounding box center [1135, 98] width 79 height 17
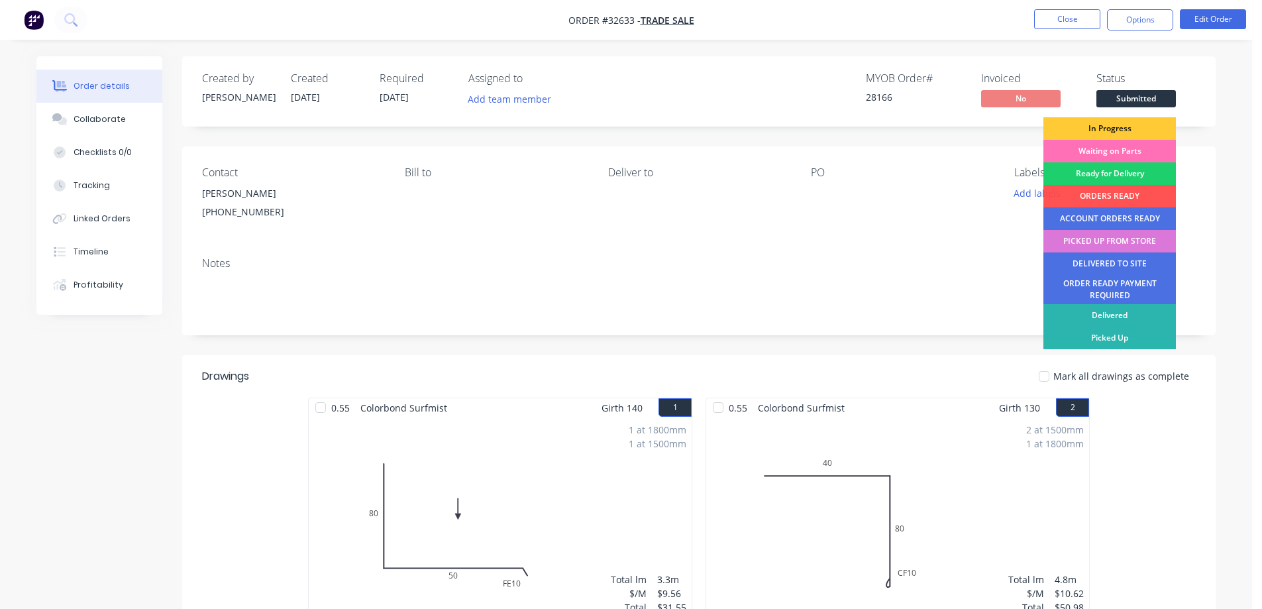
click at [1127, 134] on div "In Progress" at bounding box center [1109, 128] width 132 height 23
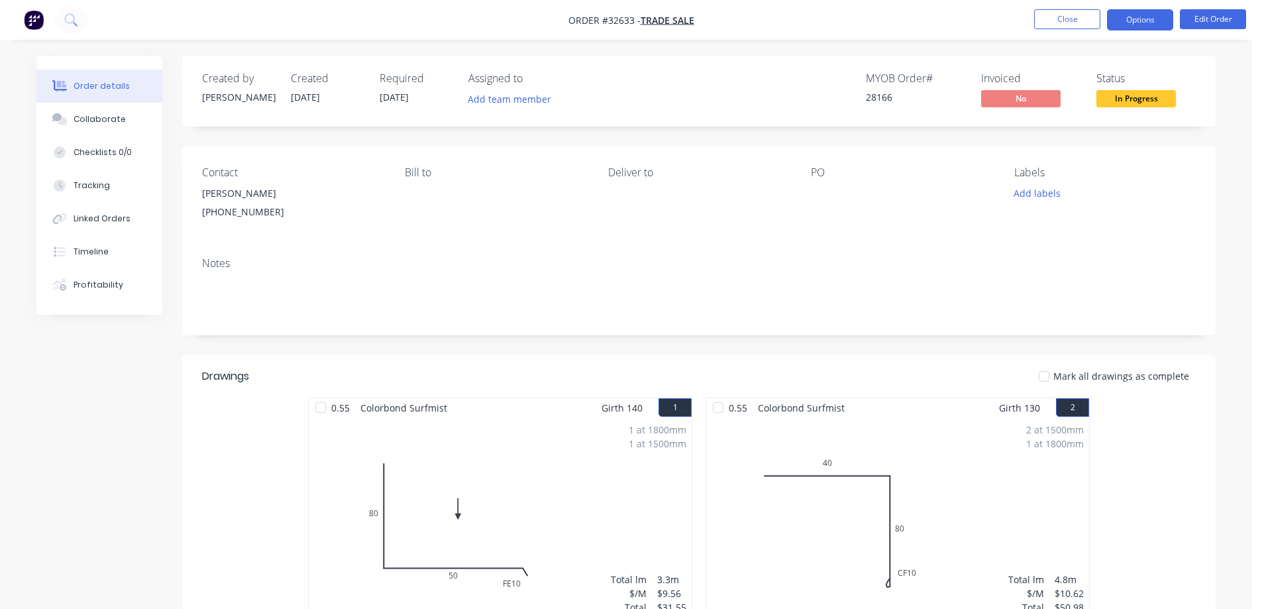
click at [1146, 23] on button "Options" at bounding box center [1140, 19] width 66 height 21
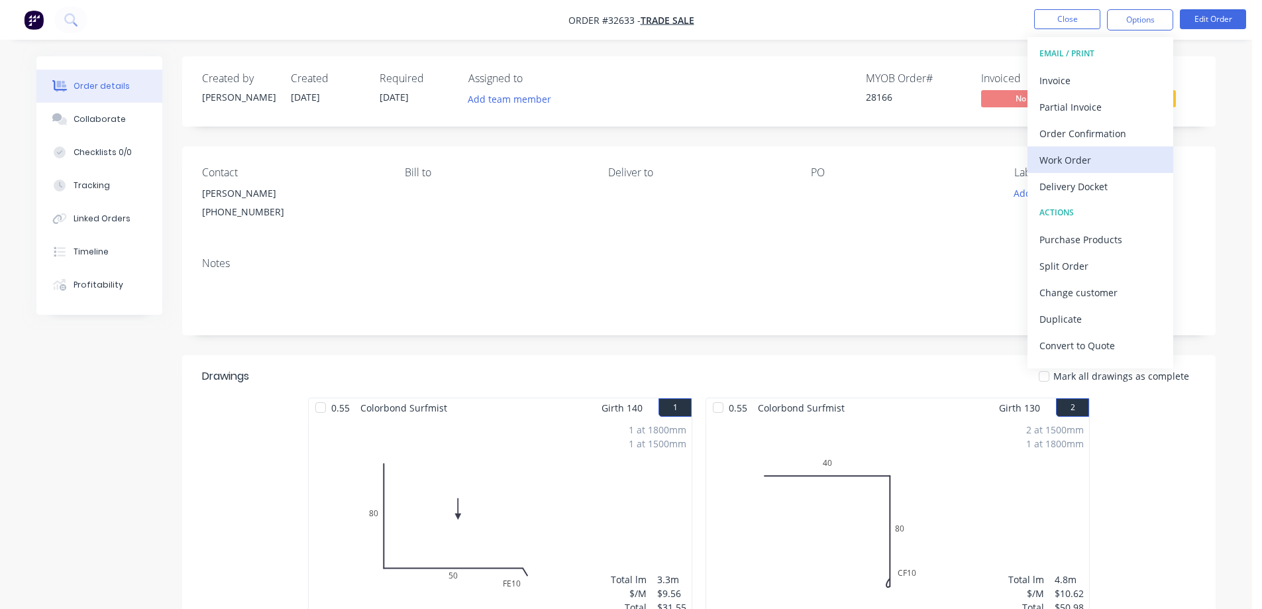
click at [1093, 160] on div "Work Order" at bounding box center [1100, 159] width 122 height 19
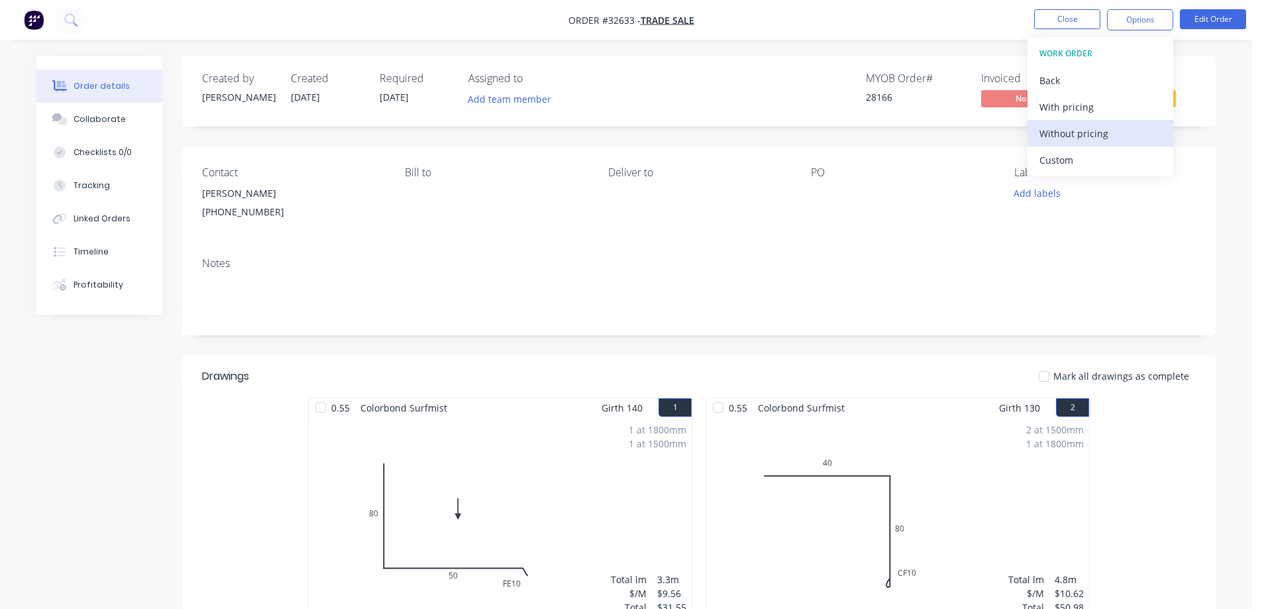
drag, startPoint x: 1115, startPoint y: 149, endPoint x: 1115, endPoint y: 137, distance: 11.9
click at [1115, 144] on div "WORK ORDER Back With pricing Without pricing Custom" at bounding box center [1100, 106] width 146 height 139
click at [1115, 137] on div "Without pricing" at bounding box center [1100, 133] width 122 height 19
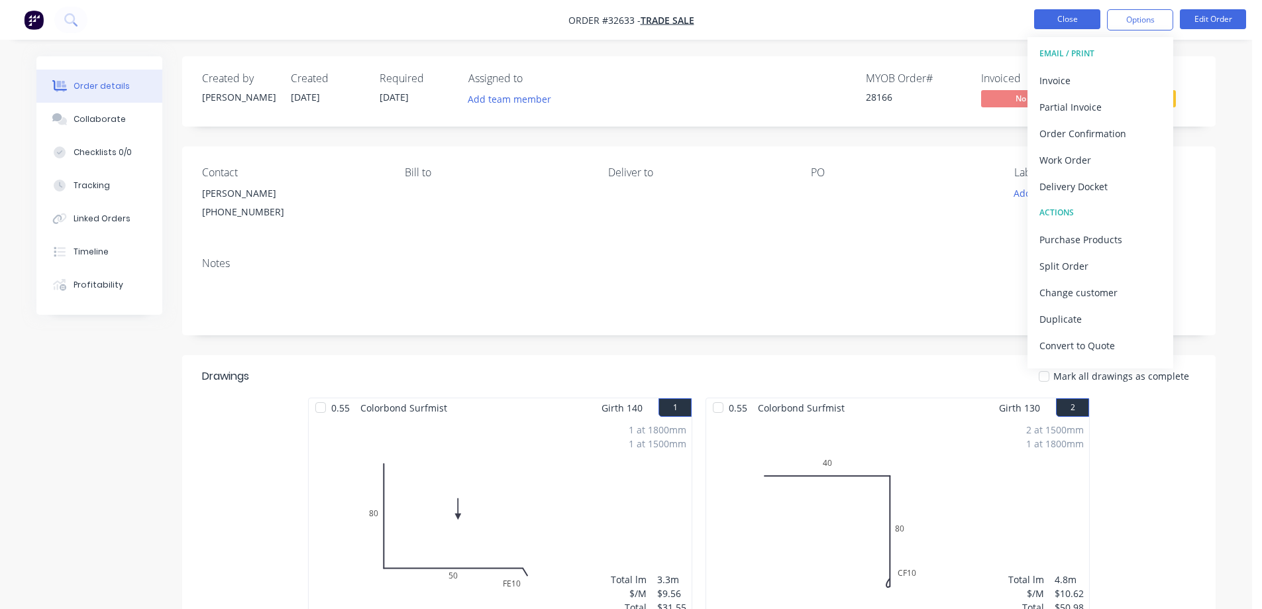
click at [1052, 25] on button "Close" at bounding box center [1067, 19] width 66 height 20
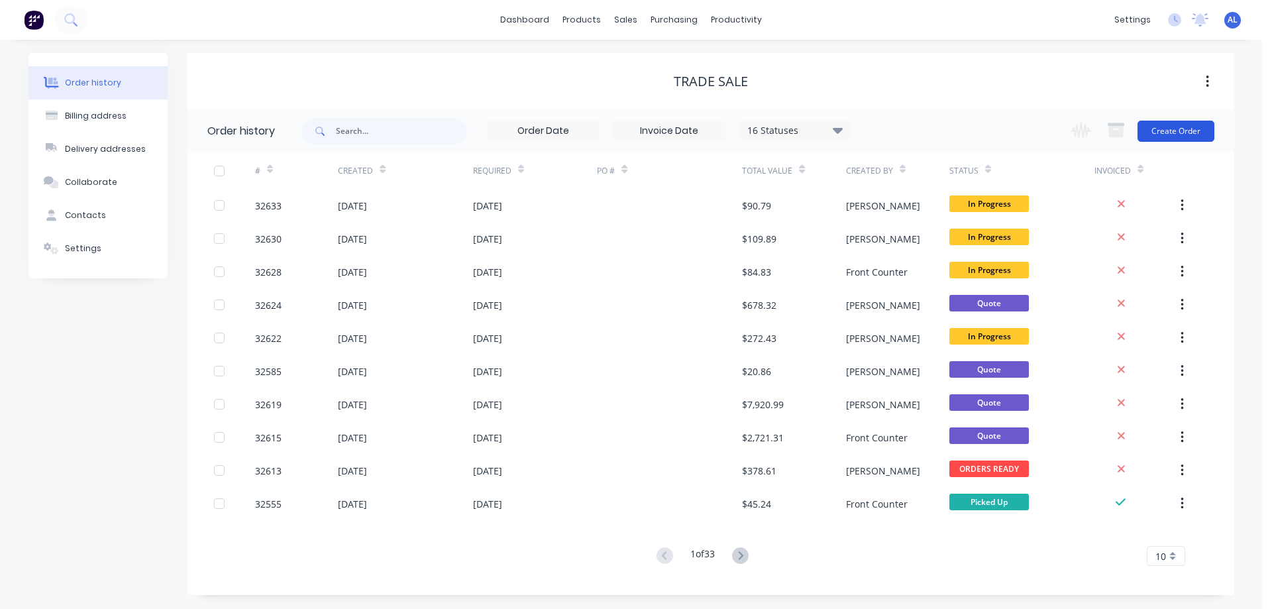
click at [1164, 134] on button "Create Order" at bounding box center [1175, 131] width 77 height 21
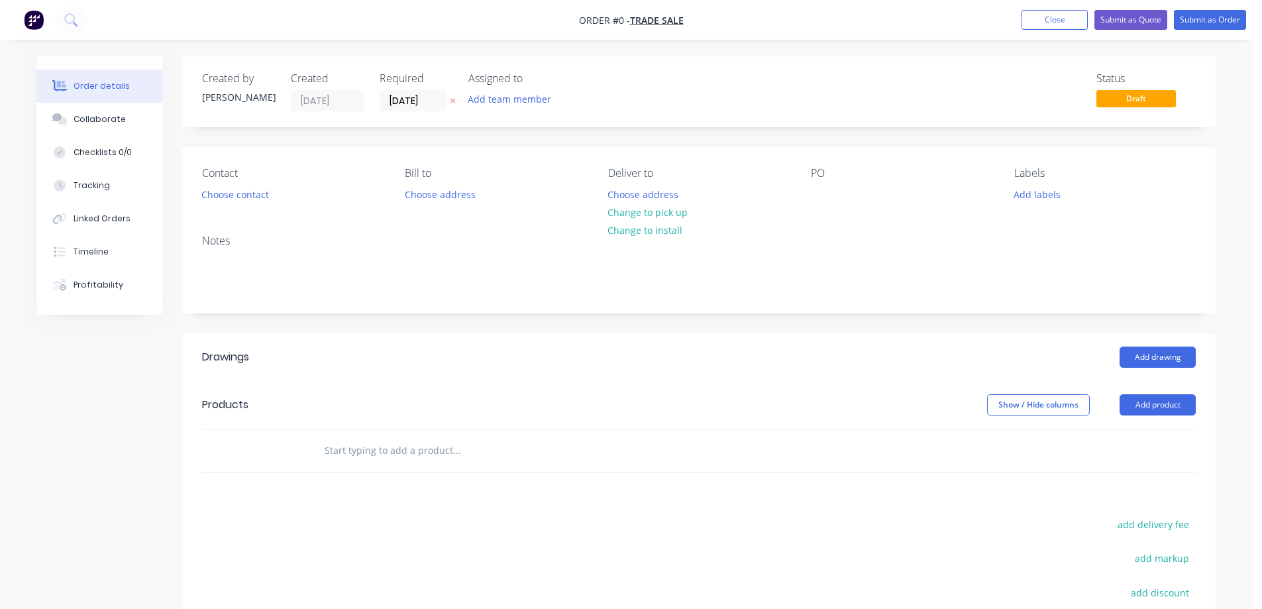
click at [37, 18] on img "button" at bounding box center [34, 20] width 20 height 20
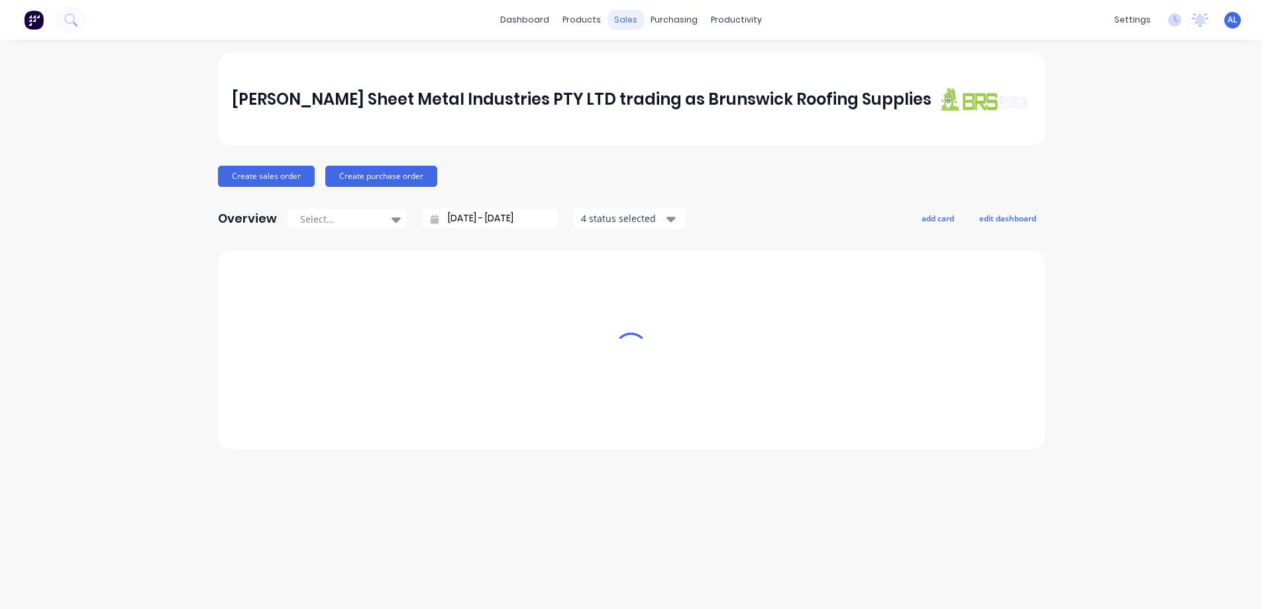
click at [623, 19] on div "sales" at bounding box center [625, 20] width 36 height 20
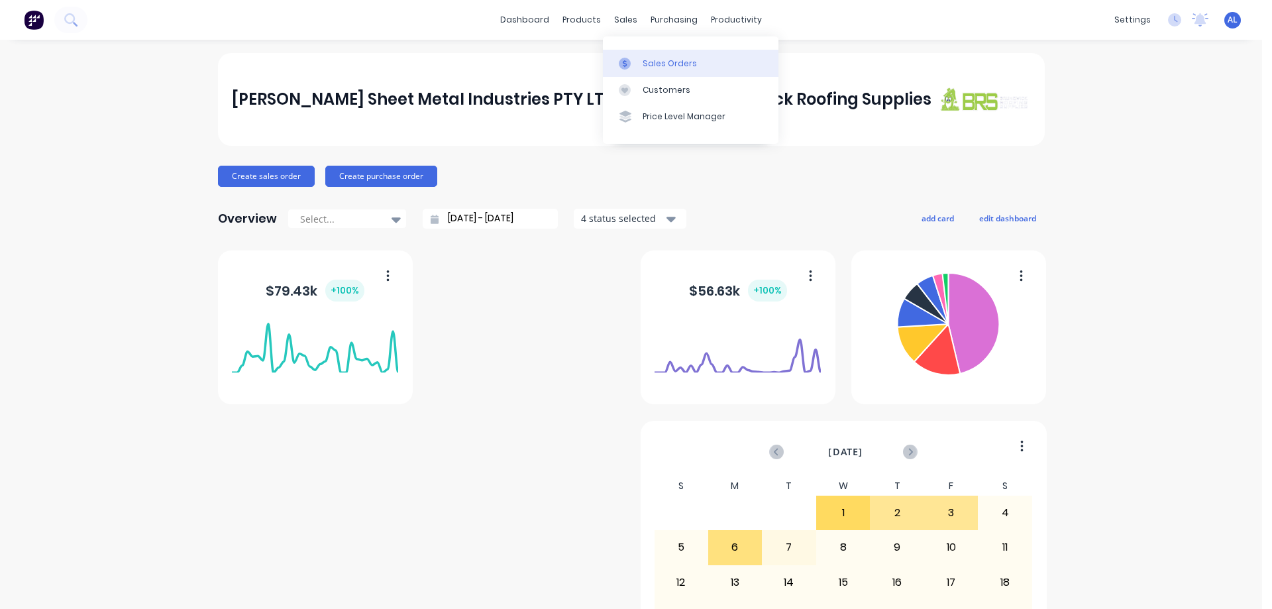
click at [678, 70] on link "Sales Orders" at bounding box center [691, 63] width 176 height 26
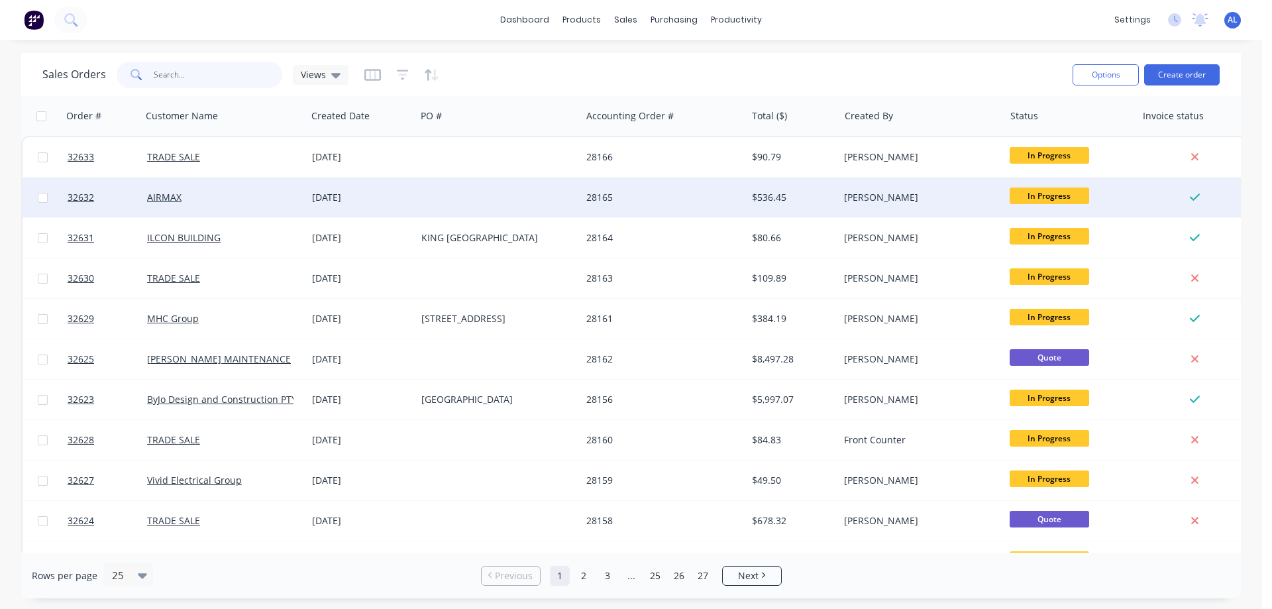
drag, startPoint x: 189, startPoint y: 78, endPoint x: 293, endPoint y: 207, distance: 165.3
click at [192, 80] on input "text" at bounding box center [218, 75] width 129 height 26
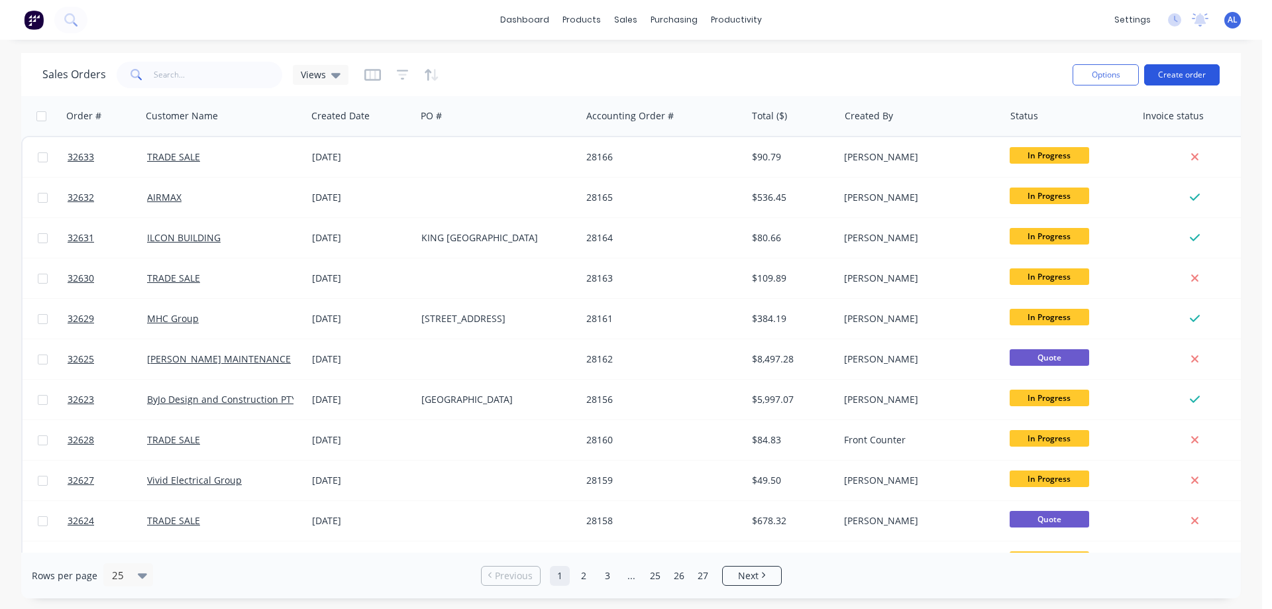
click at [1192, 78] on button "Create order" at bounding box center [1182, 74] width 76 height 21
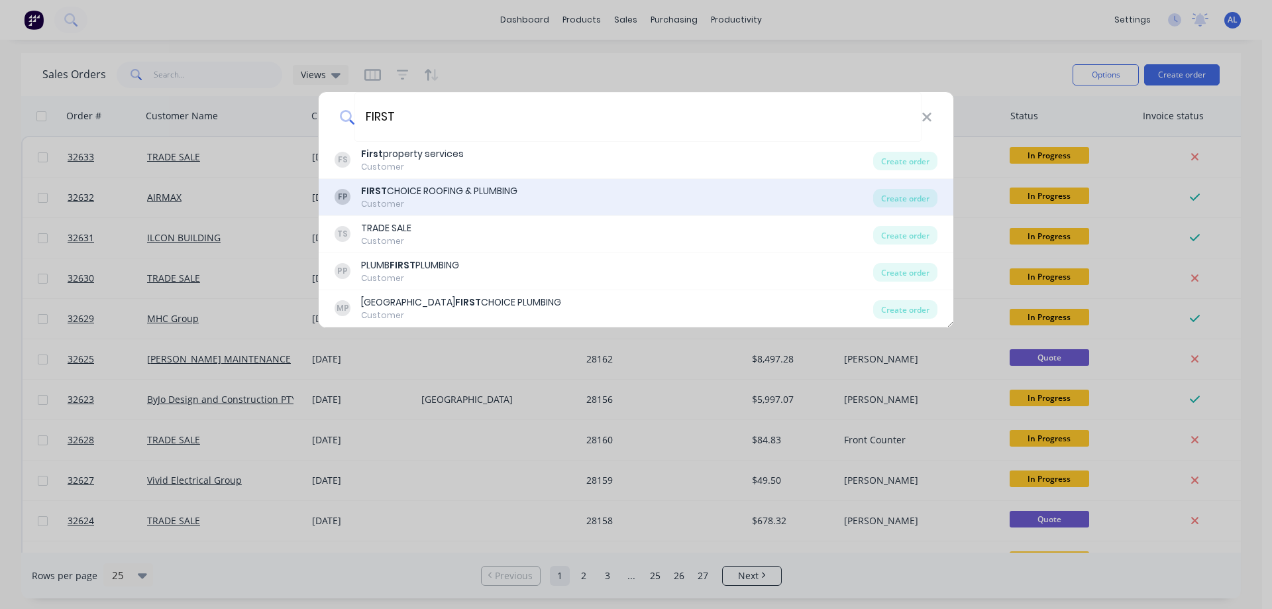
type input "FIRST"
click at [523, 206] on div "FP FIRST CHOICE ROOFING & PLUMBING Customer" at bounding box center [603, 197] width 538 height 26
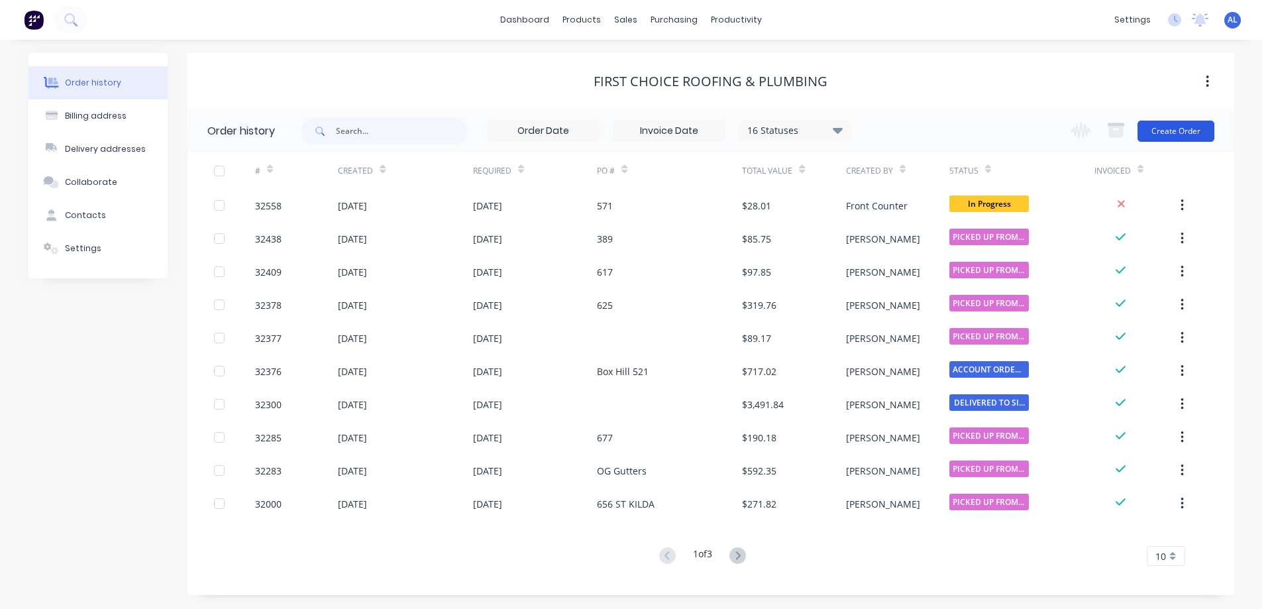
click at [1174, 136] on button "Create Order" at bounding box center [1175, 131] width 77 height 21
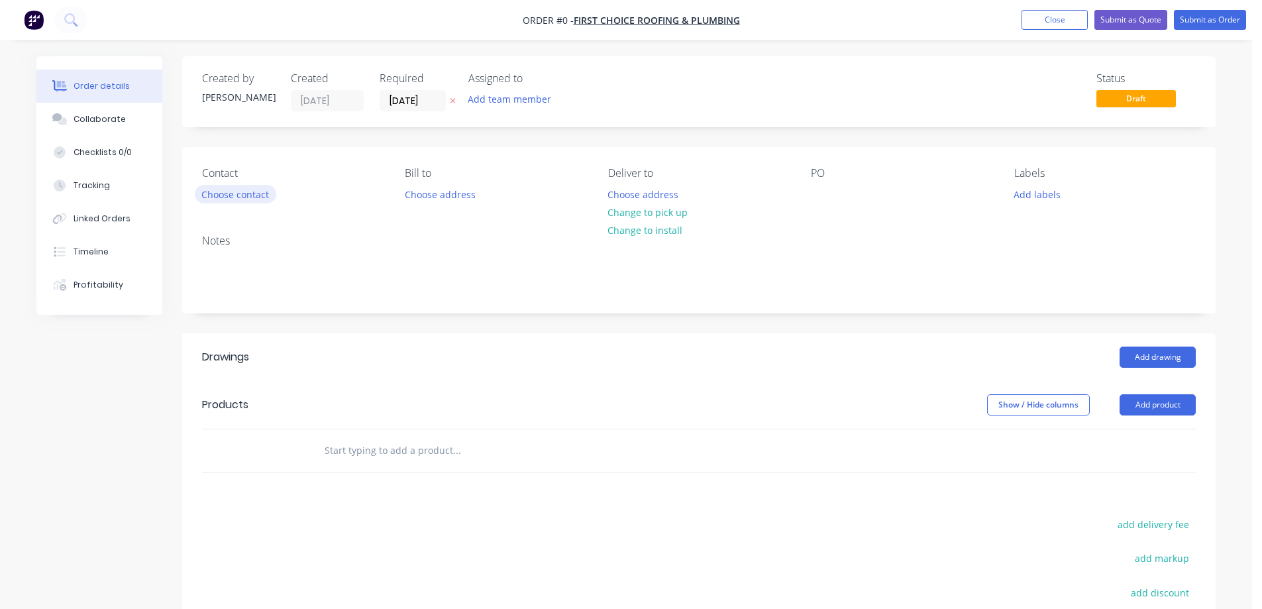
click at [248, 196] on button "Choose contact" at bounding box center [235, 194] width 81 height 18
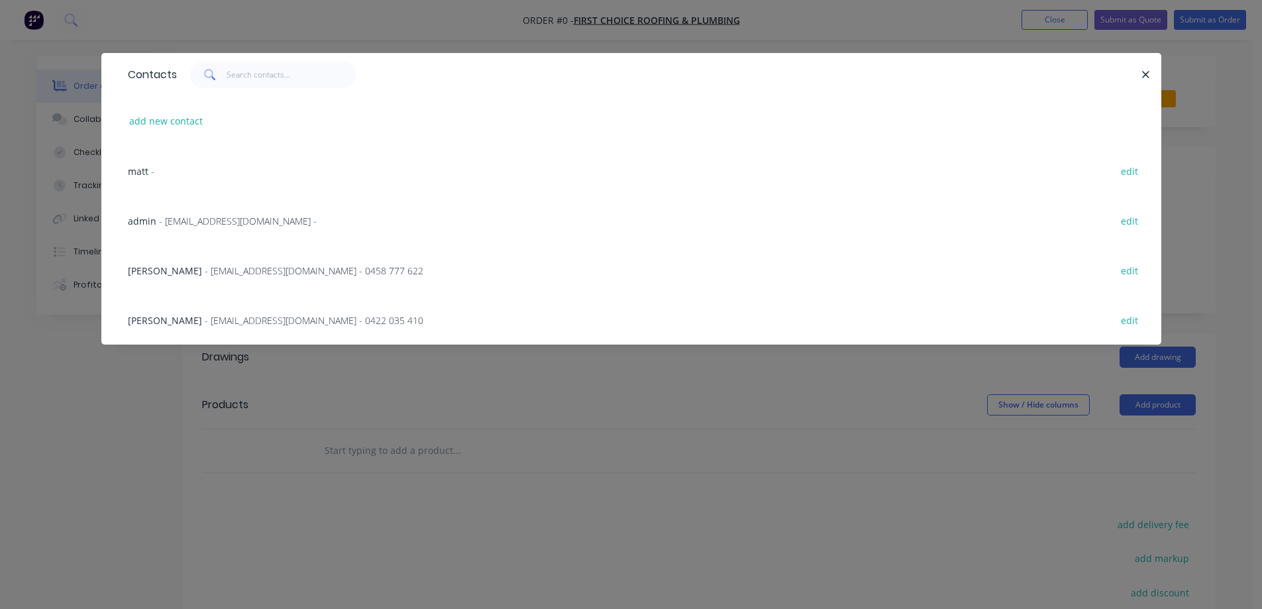
click at [262, 268] on span "- [EMAIL_ADDRESS][DOMAIN_NAME] - 0458 777 622" at bounding box center [314, 270] width 219 height 13
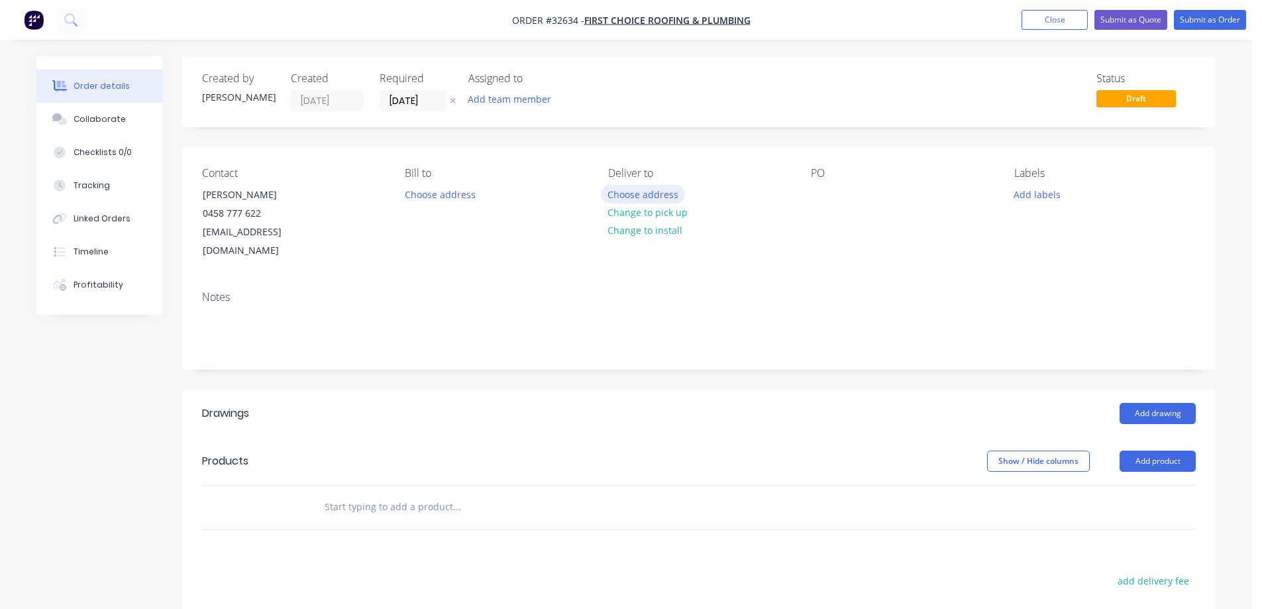
click at [656, 198] on button "Choose address" at bounding box center [643, 194] width 85 height 18
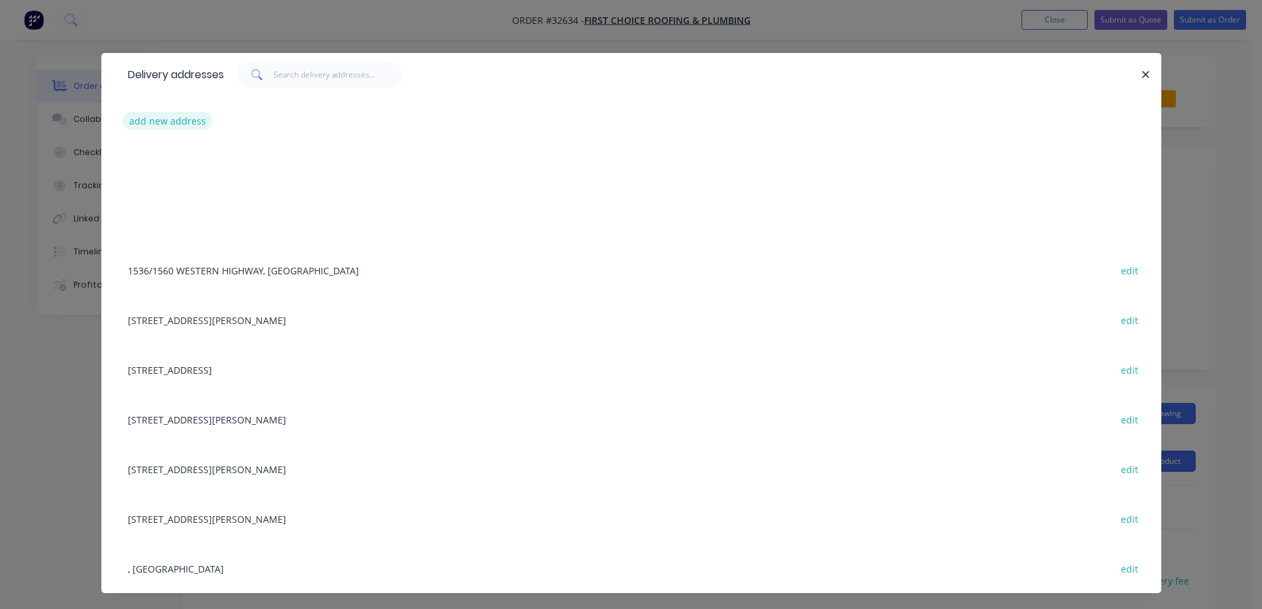
click at [181, 115] on button "add new address" at bounding box center [168, 121] width 91 height 18
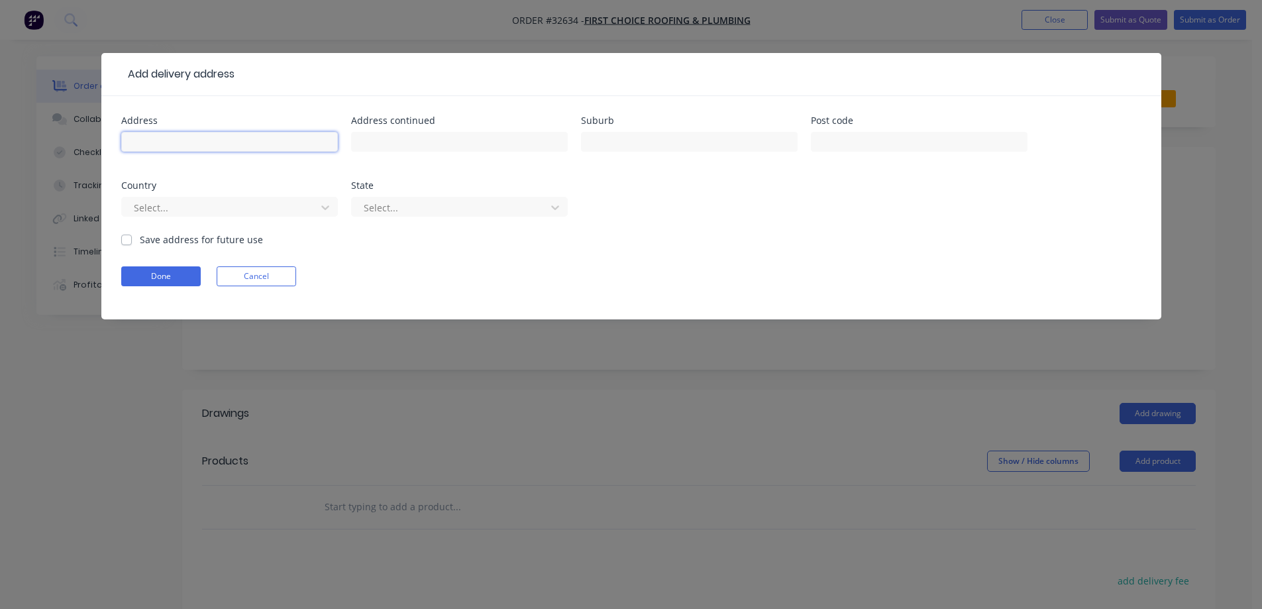
drag, startPoint x: 156, startPoint y: 150, endPoint x: 238, endPoint y: 63, distance: 119.9
click at [161, 141] on input "text" at bounding box center [229, 142] width 217 height 20
type input "[STREET_ADDRESS][PERSON_NAME]"
type input "SOUTH MELB"
click at [140, 238] on label "Save address for future use" at bounding box center [201, 239] width 123 height 14
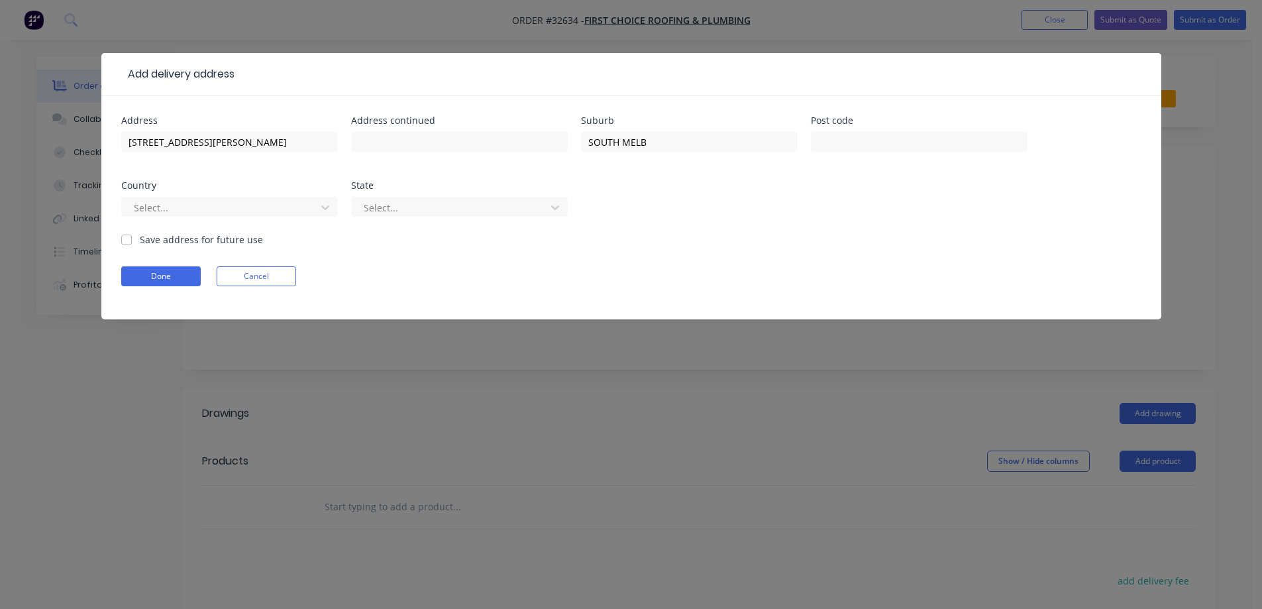
click at [123, 238] on input "Save address for future use" at bounding box center [126, 238] width 11 height 13
checkbox input "true"
click at [164, 269] on button "Done" at bounding box center [160, 276] width 79 height 20
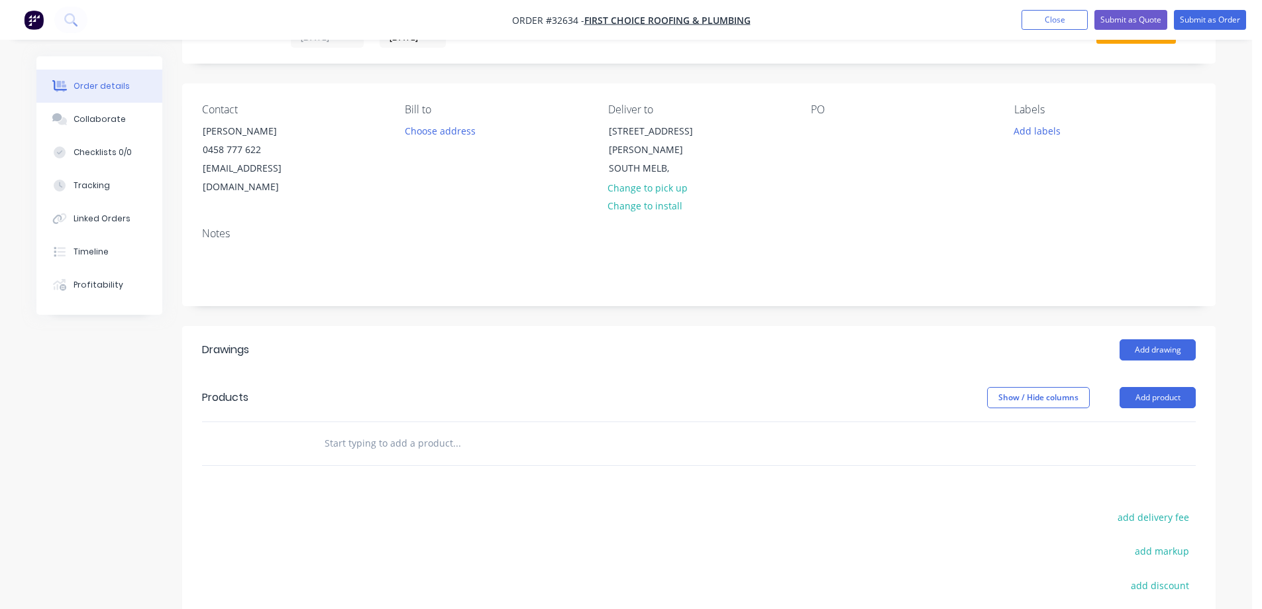
scroll to position [240, 0]
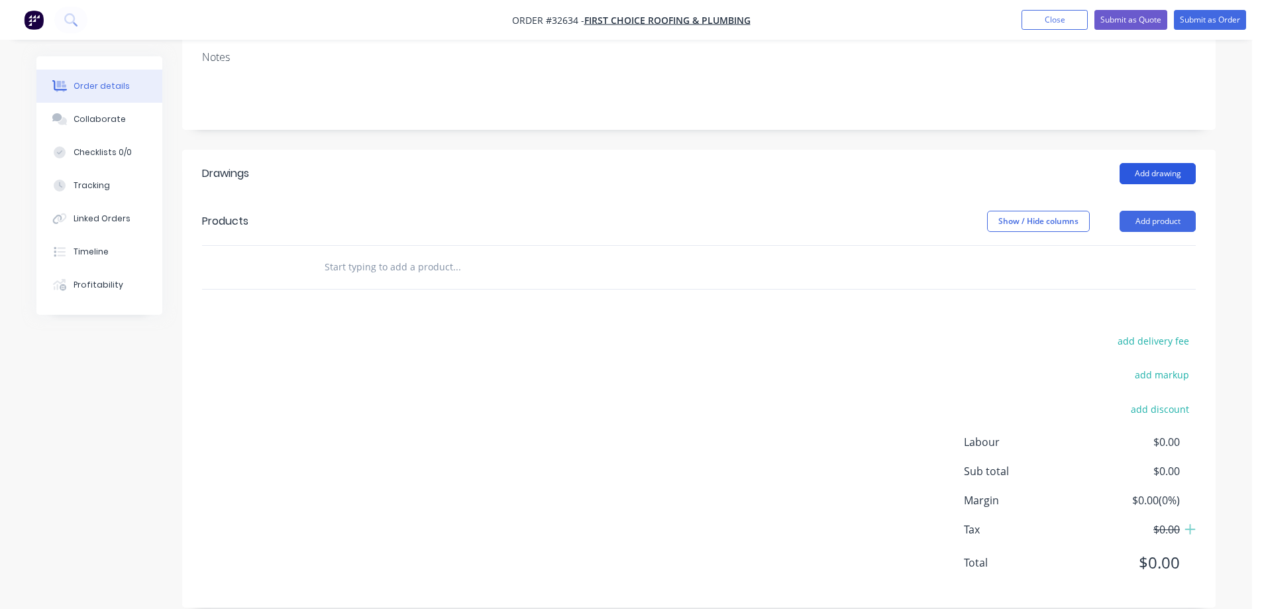
click at [1147, 163] on button "Add drawing" at bounding box center [1157, 173] width 76 height 21
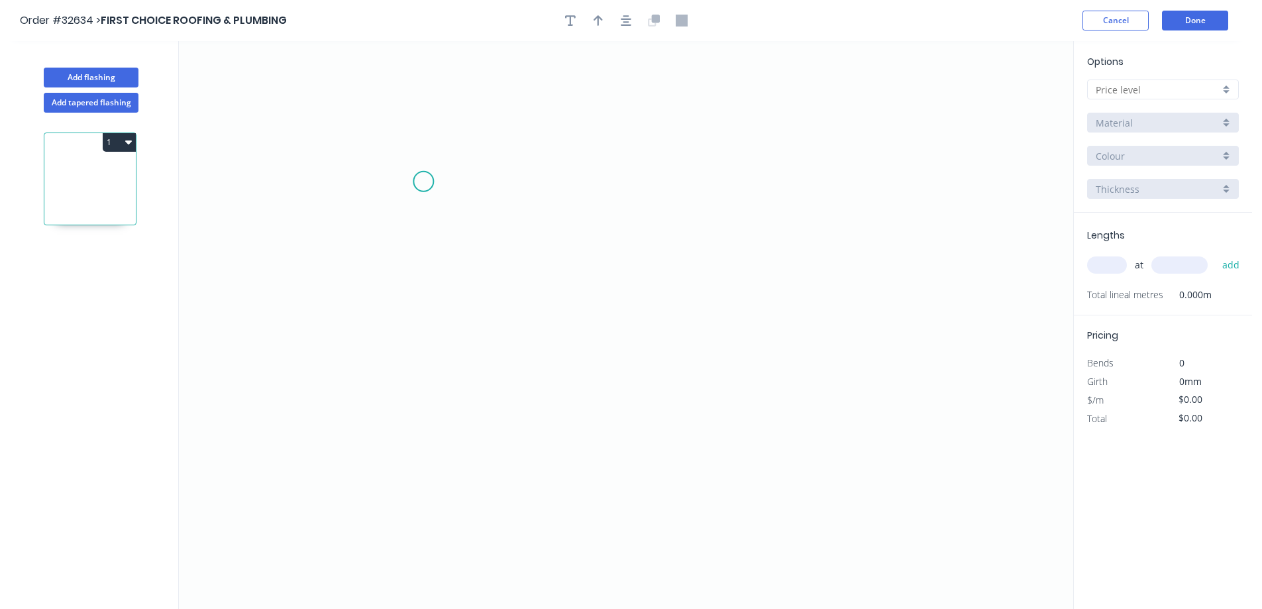
click at [425, 184] on icon "0" at bounding box center [626, 325] width 894 height 568
click at [601, 309] on icon "0" at bounding box center [626, 325] width 894 height 568
click at [811, 166] on icon "0 ?" at bounding box center [626, 325] width 894 height 568
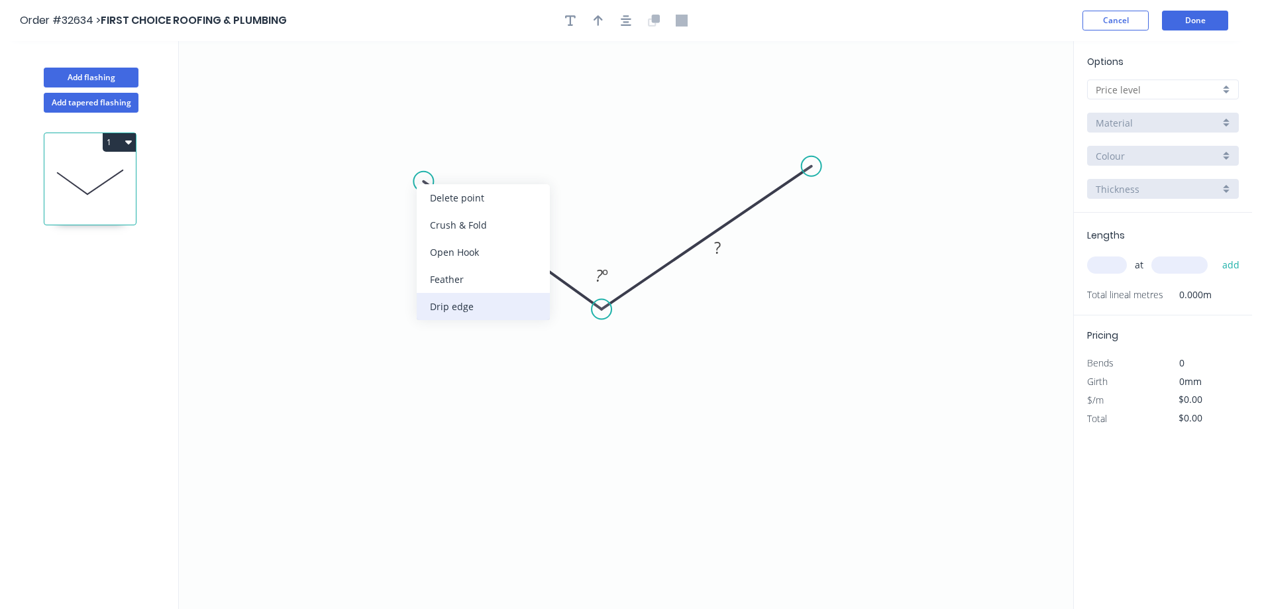
click at [474, 305] on div "Drip edge" at bounding box center [483, 306] width 133 height 27
click at [465, 225] on div "Flip bend" at bounding box center [492, 228] width 133 height 27
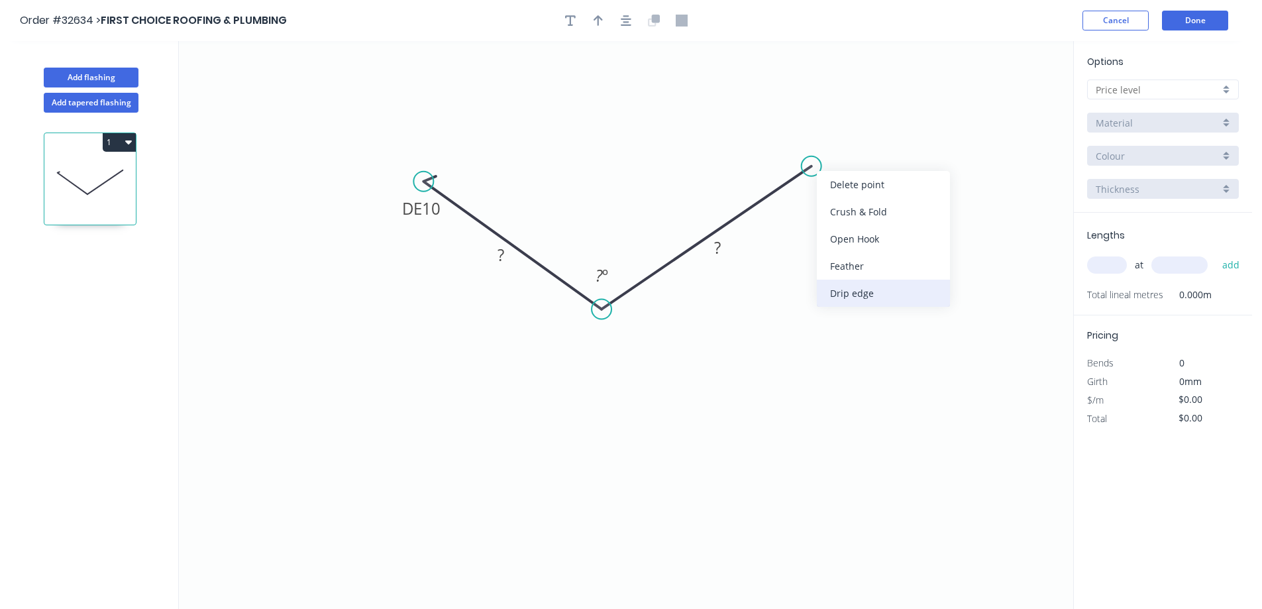
drag, startPoint x: 880, startPoint y: 290, endPoint x: 846, endPoint y: 288, distance: 34.5
click at [879, 290] on div "Drip edge" at bounding box center [883, 293] width 133 height 27
drag, startPoint x: 507, startPoint y: 261, endPoint x: 579, endPoint y: 208, distance: 89.6
click at [509, 258] on rect at bounding box center [500, 256] width 26 height 19
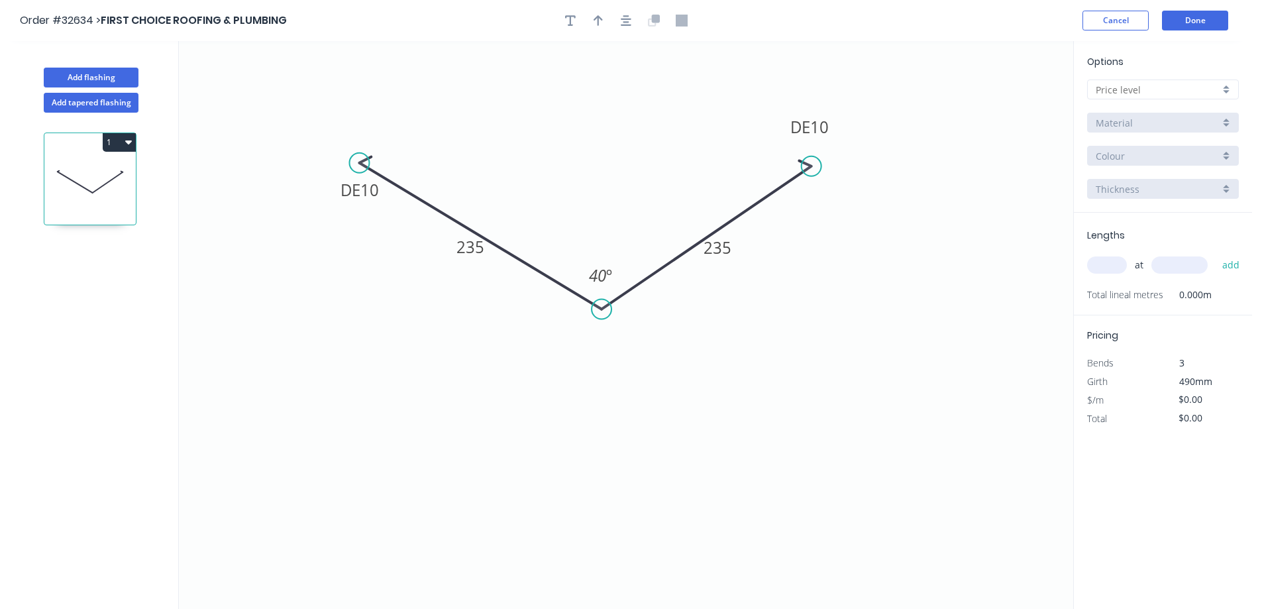
drag, startPoint x: 418, startPoint y: 181, endPoint x: 358, endPoint y: 163, distance: 62.4
click at [358, 163] on circle at bounding box center [359, 163] width 20 height 20
drag, startPoint x: 815, startPoint y: 163, endPoint x: 880, endPoint y: 158, distance: 65.7
click at [880, 158] on circle at bounding box center [880, 158] width 20 height 20
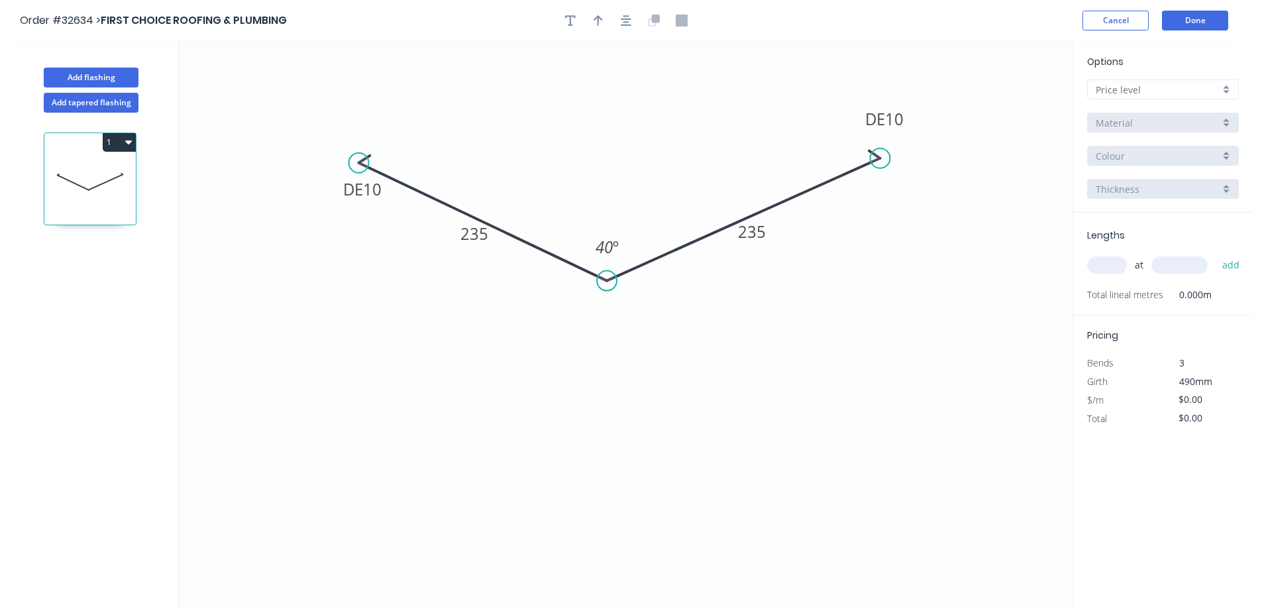
drag, startPoint x: 599, startPoint y: 303, endPoint x: 607, endPoint y: 281, distance: 23.0
click at [607, 281] on circle at bounding box center [607, 281] width 20 height 20
click at [625, 17] on icon "button" at bounding box center [626, 21] width 11 height 12
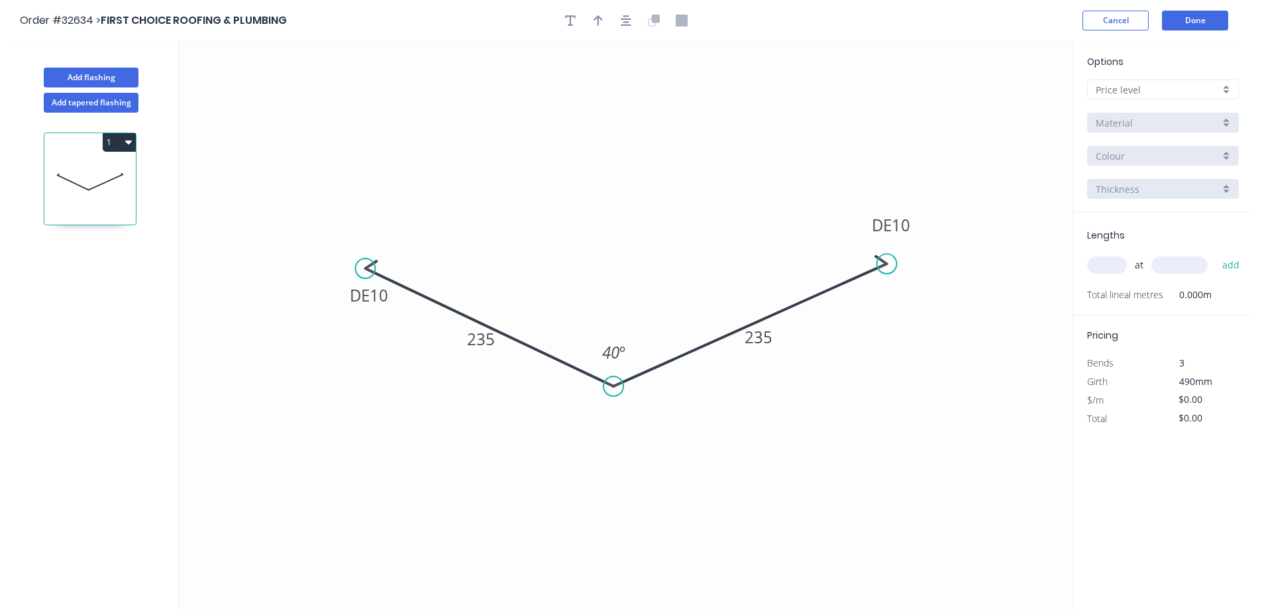
click at [1229, 87] on div at bounding box center [1163, 89] width 152 height 20
click at [1180, 116] on div "A" at bounding box center [1163, 114] width 150 height 23
type input "A"
type input "$25.82"
click at [1221, 121] on div "Colorbond" at bounding box center [1163, 123] width 152 height 20
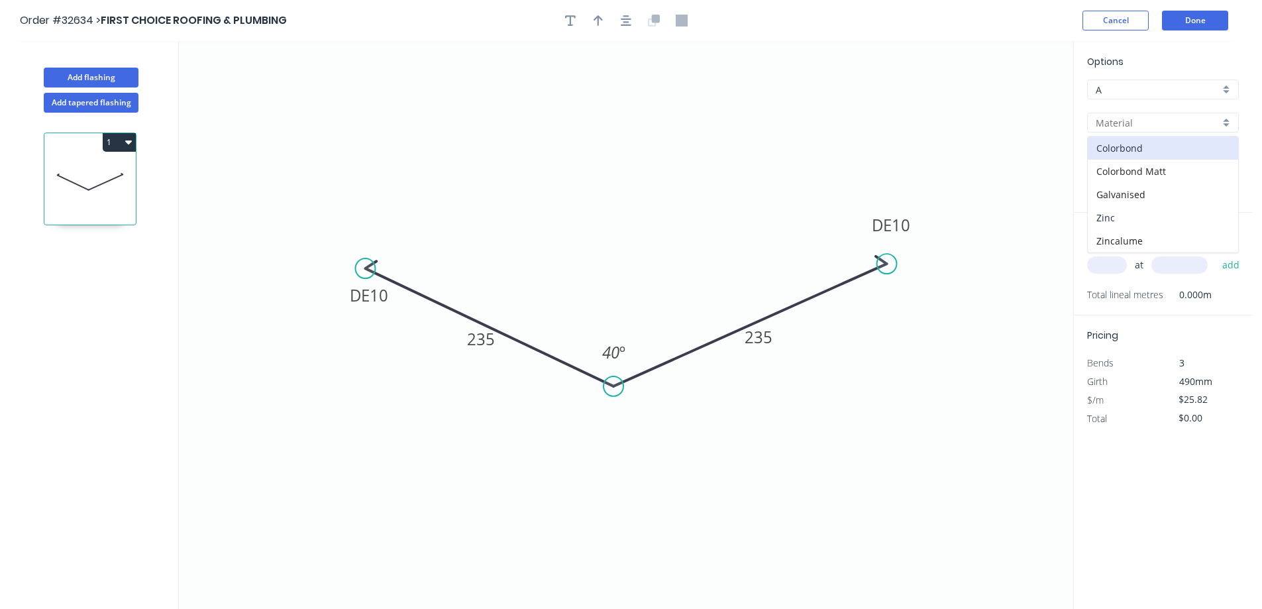
click at [1158, 215] on div "Zinc" at bounding box center [1163, 217] width 150 height 23
type input "Zinc"
type input "$22.69"
drag, startPoint x: 1105, startPoint y: 265, endPoint x: 946, endPoint y: 333, distance: 173.0
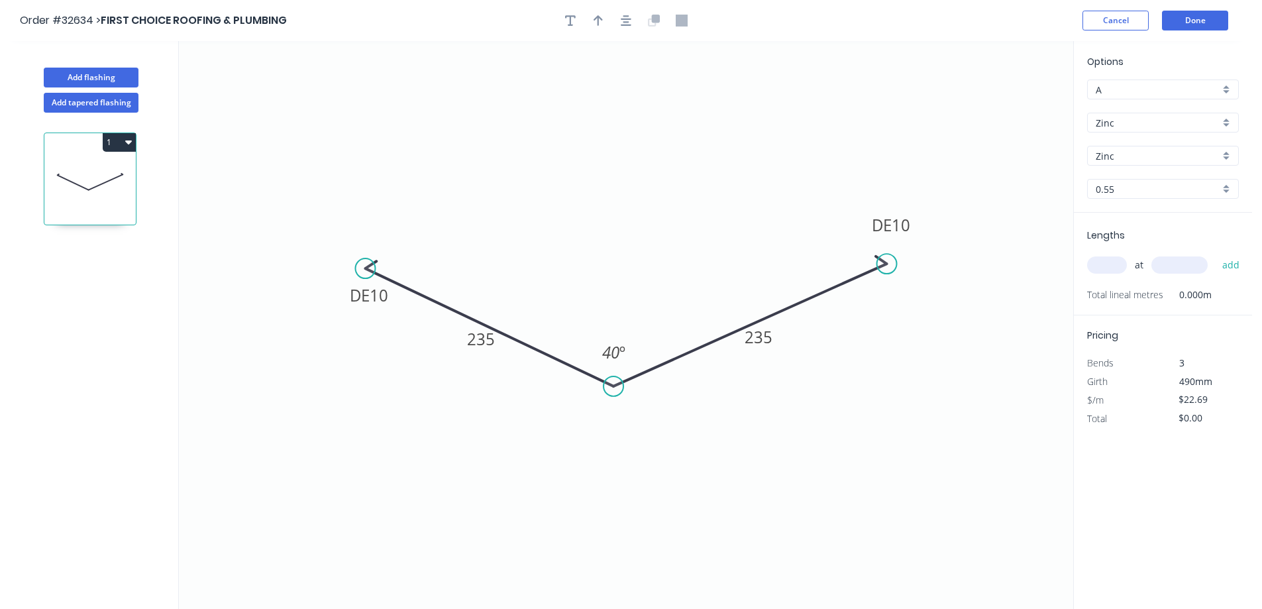
click at [1103, 265] on input "text" at bounding box center [1107, 264] width 40 height 17
type input "1"
type input "3000"
click at [1215, 254] on button "add" at bounding box center [1230, 265] width 31 height 23
type input "$68.07"
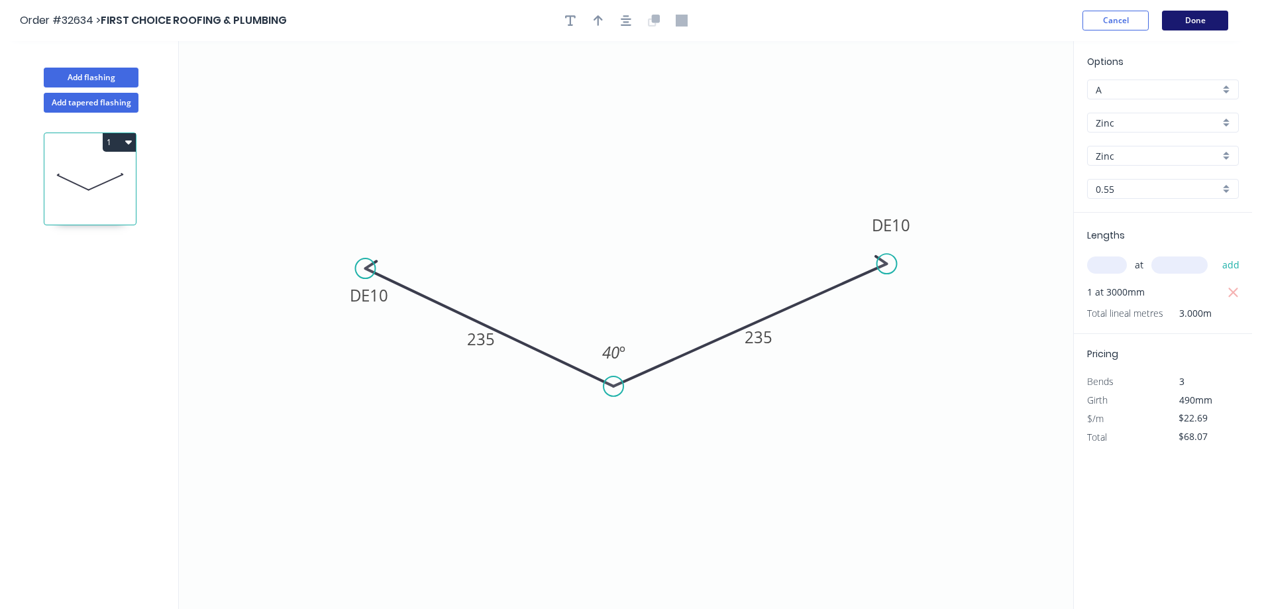
click at [1199, 23] on button "Done" at bounding box center [1195, 21] width 66 height 20
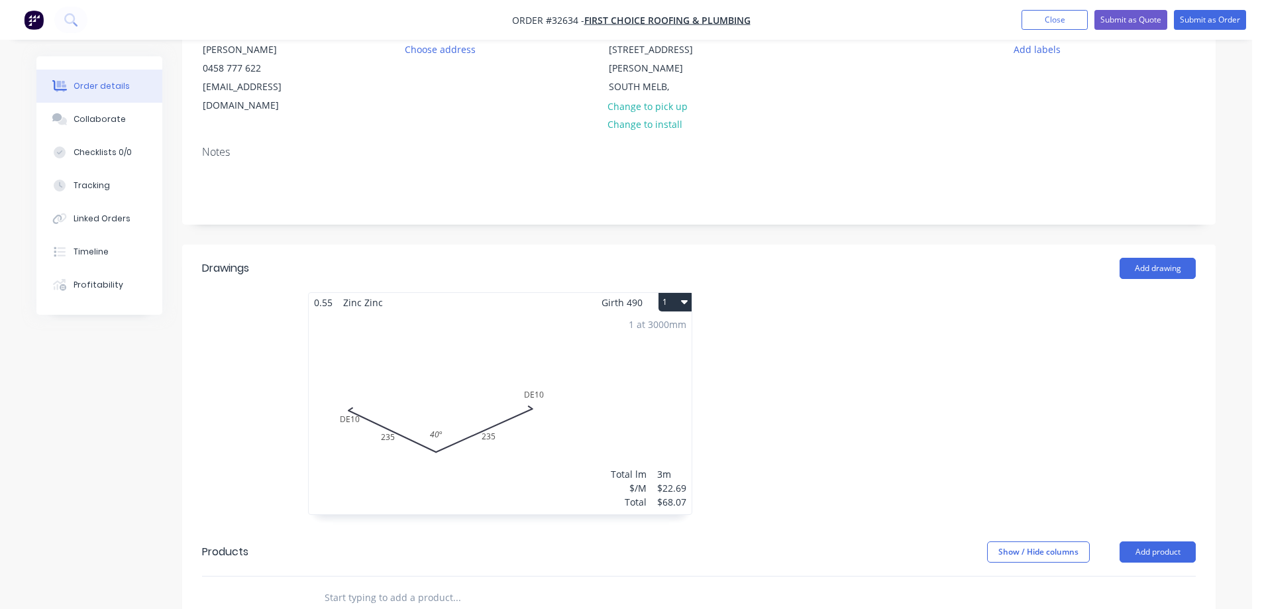
scroll to position [331, 0]
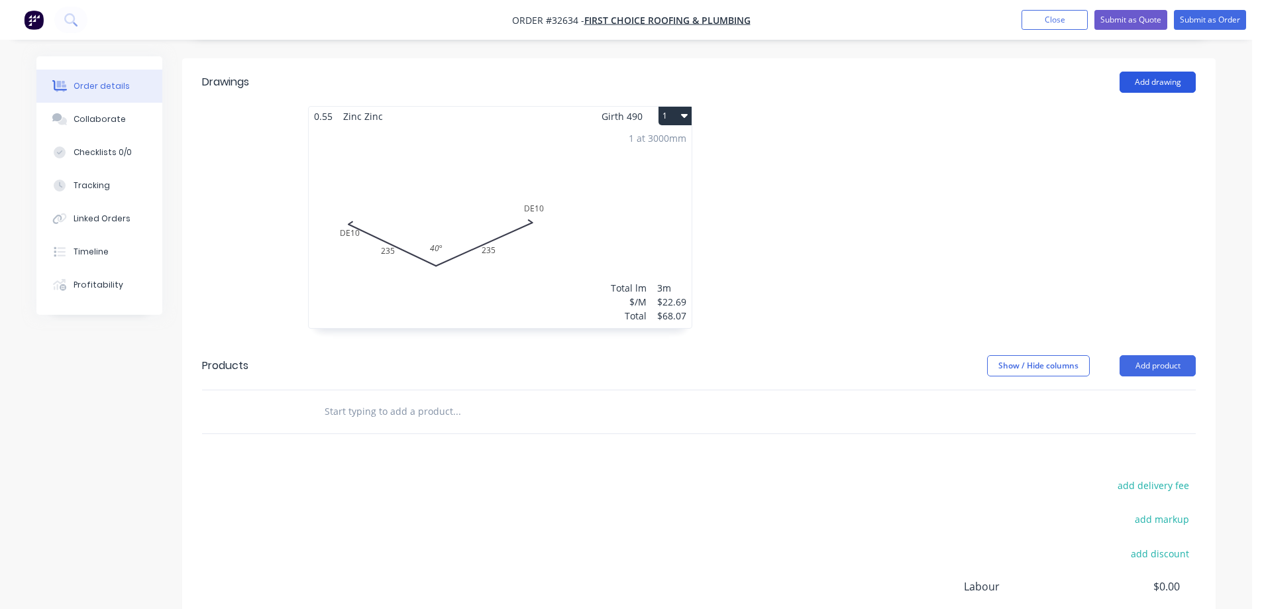
click at [1150, 72] on button "Add drawing" at bounding box center [1157, 82] width 76 height 21
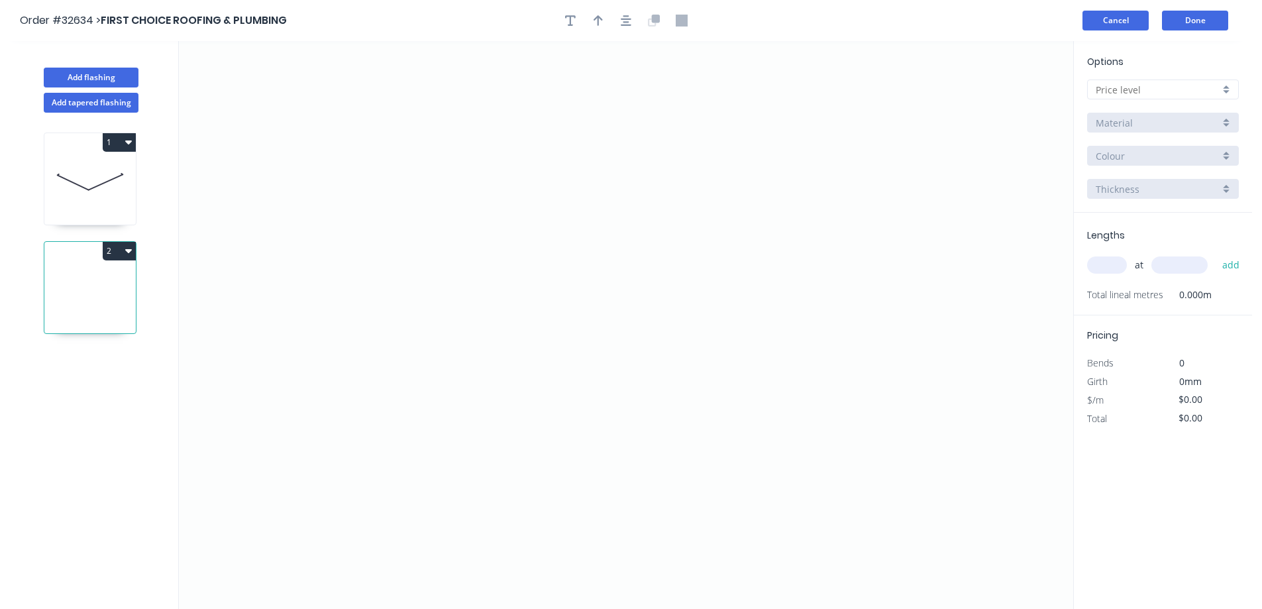
click at [1124, 24] on button "Cancel" at bounding box center [1115, 21] width 66 height 20
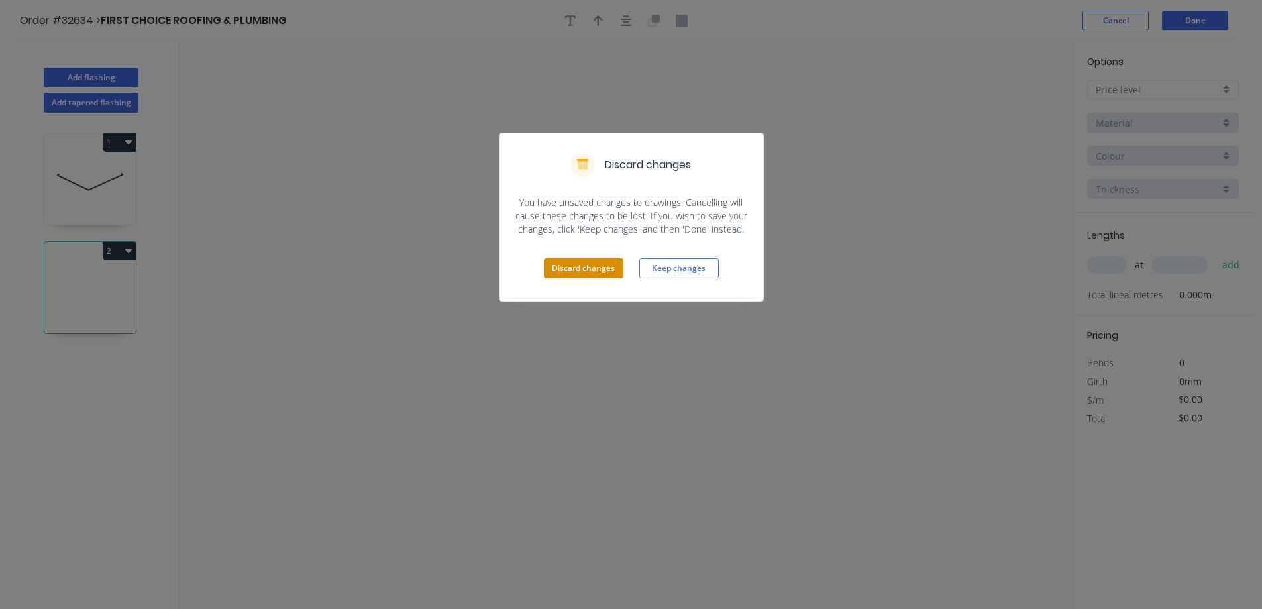
click at [585, 261] on button "Discard changes" at bounding box center [583, 268] width 79 height 20
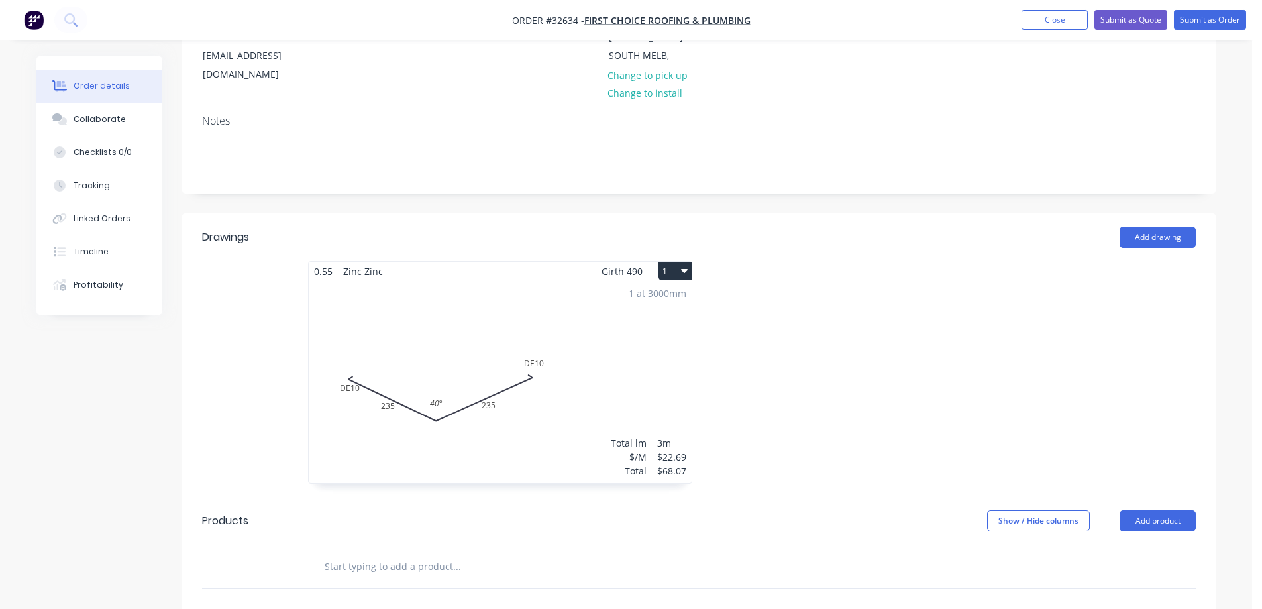
scroll to position [397, 0]
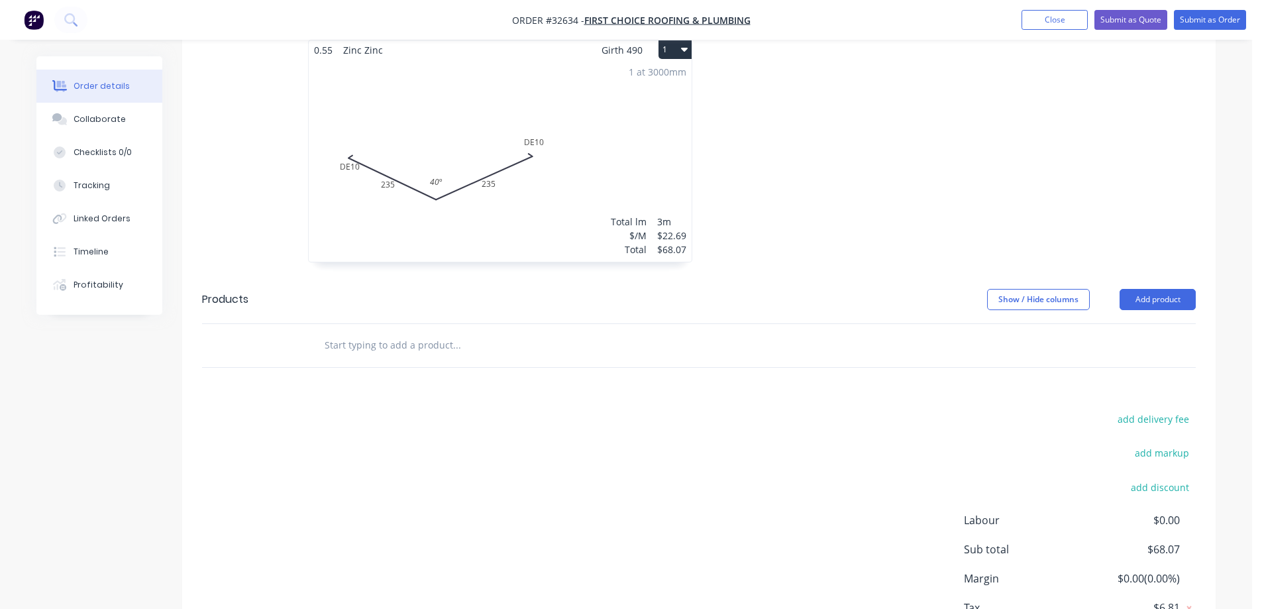
click at [401, 332] on input "text" at bounding box center [456, 345] width 265 height 26
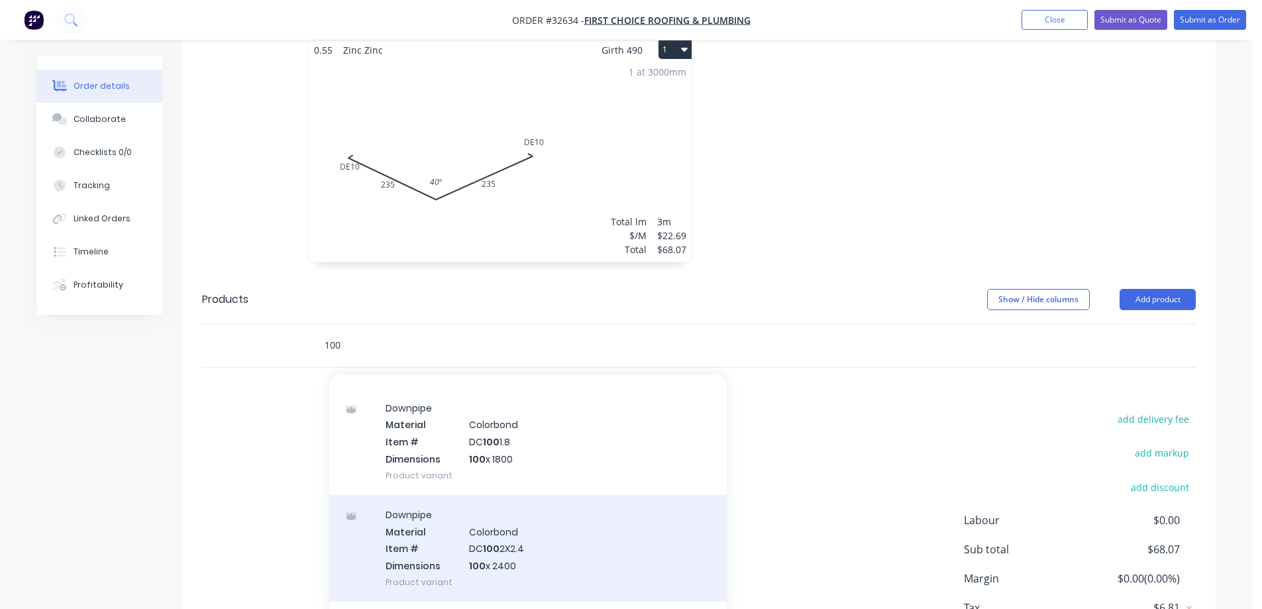
scroll to position [464, 0]
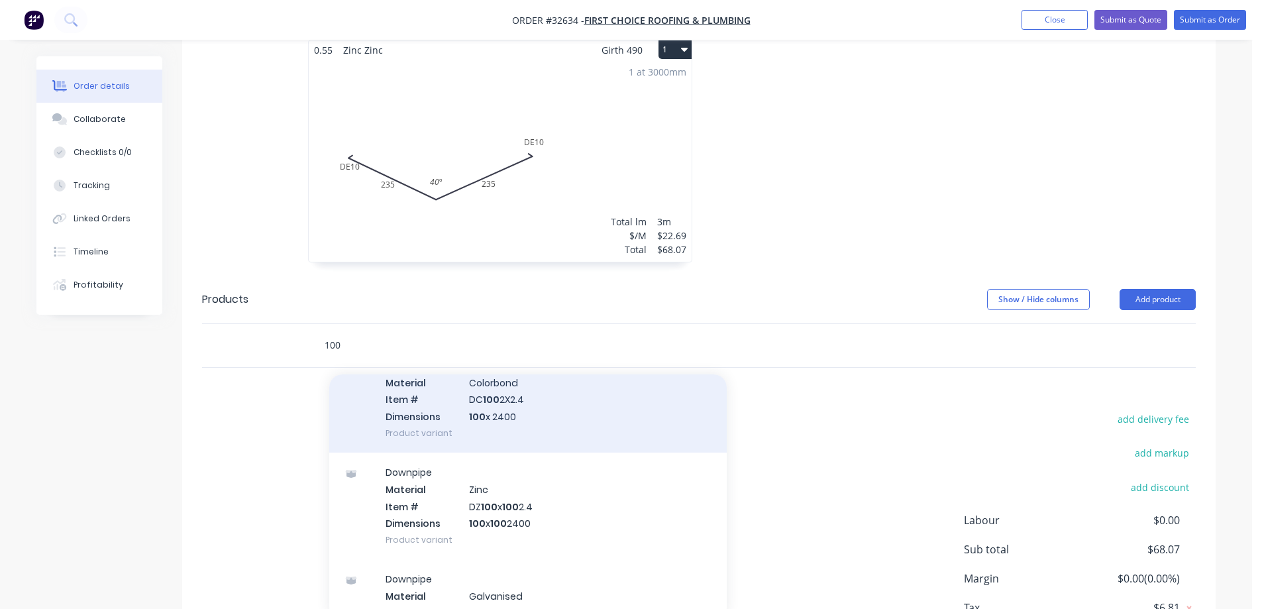
type input "100"
click at [564, 497] on div "Downpipe Material Zinc Item # DZ 100 x 100 2.4 Dimensions 100 x 100 2400 Produc…" at bounding box center [527, 505] width 397 height 107
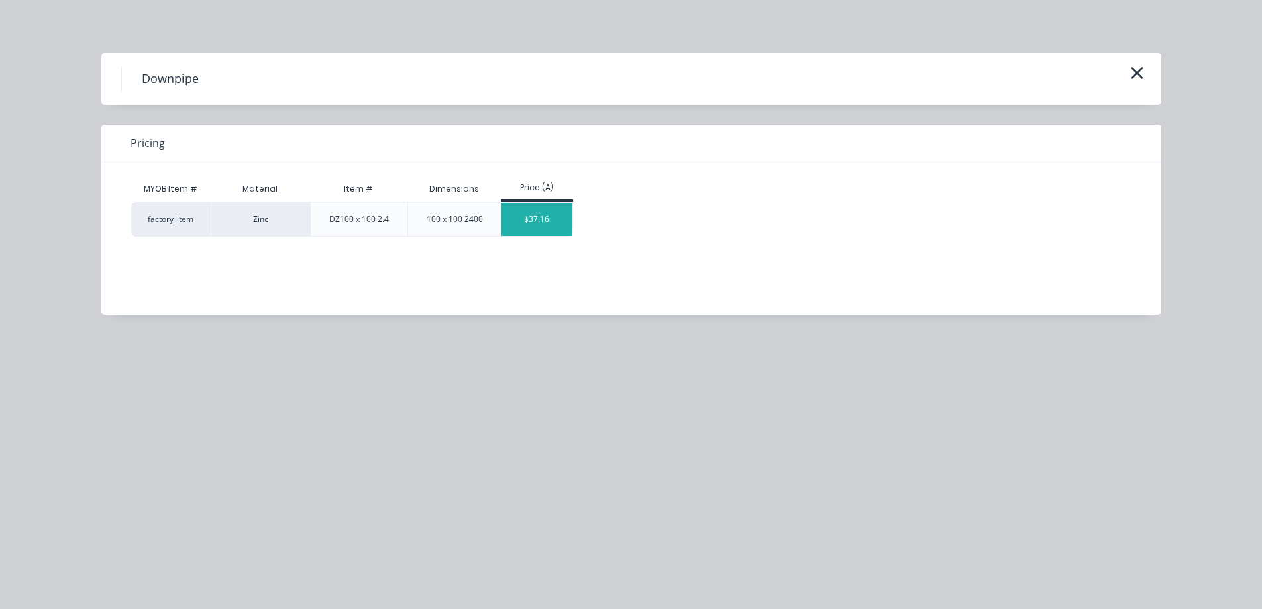
click at [553, 221] on div "$37.16" at bounding box center [536, 219] width 71 height 33
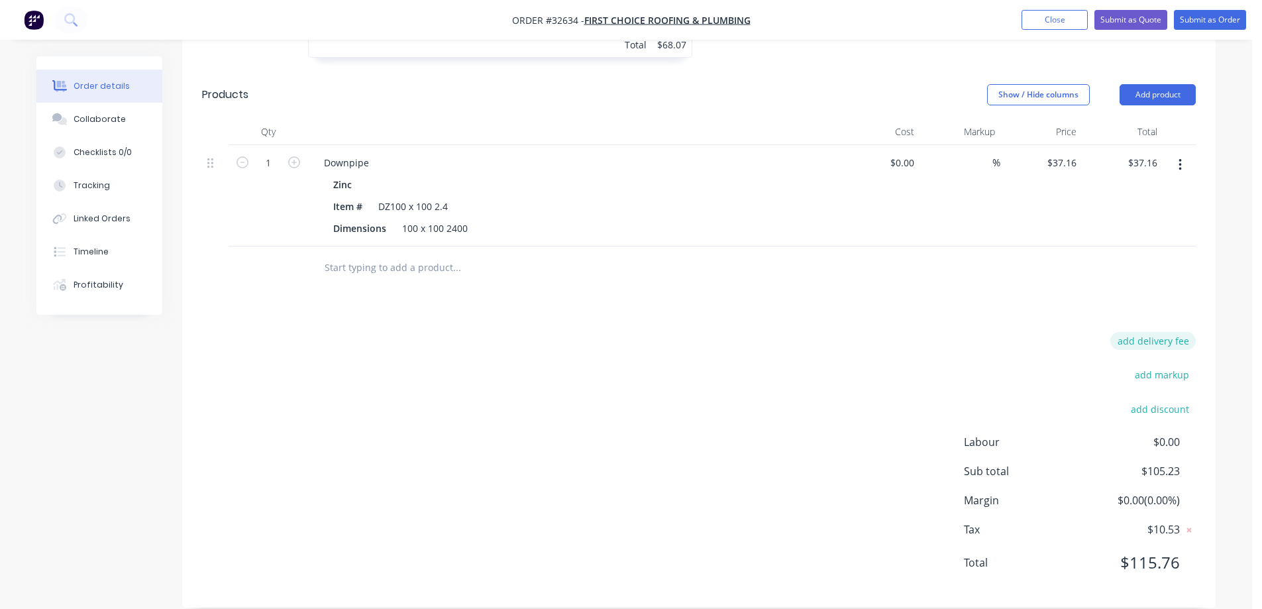
click at [1167, 332] on button "add delivery fee" at bounding box center [1152, 341] width 85 height 18
type input "50"
click input "submit" at bounding box center [0, 0] width 0 height 0
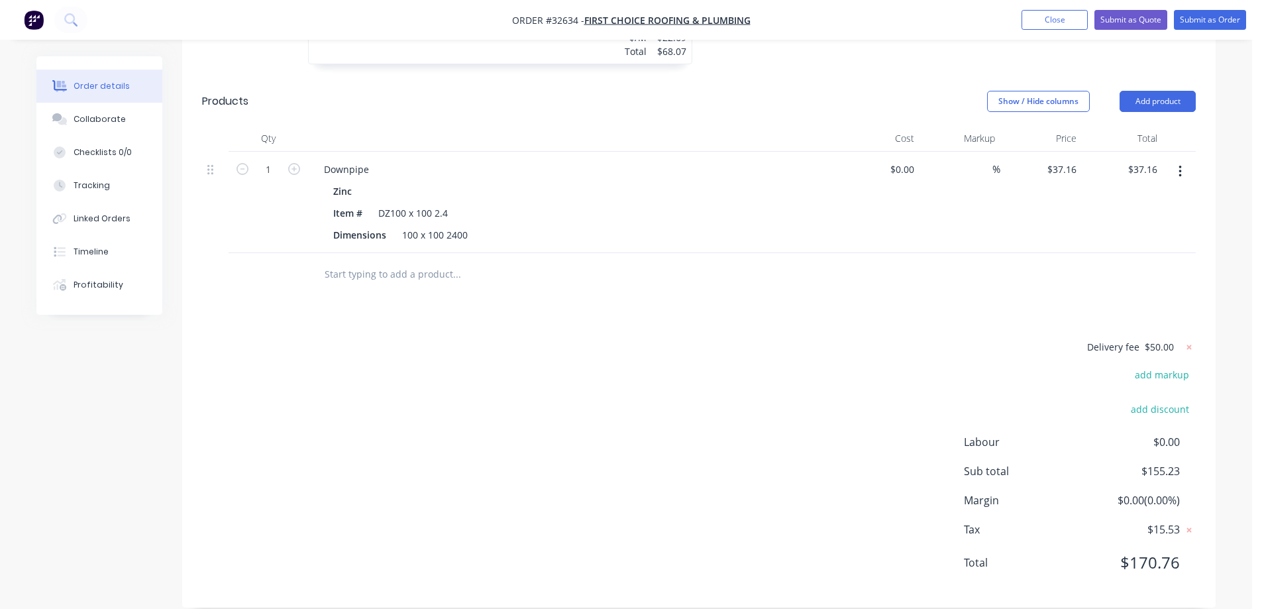
click at [1171, 340] on span "$50.00" at bounding box center [1158, 347] width 29 height 14
click at [1187, 340] on icon at bounding box center [1188, 346] width 13 height 13
click at [1149, 336] on button "add delivery fee" at bounding box center [1152, 345] width 85 height 18
type input "80"
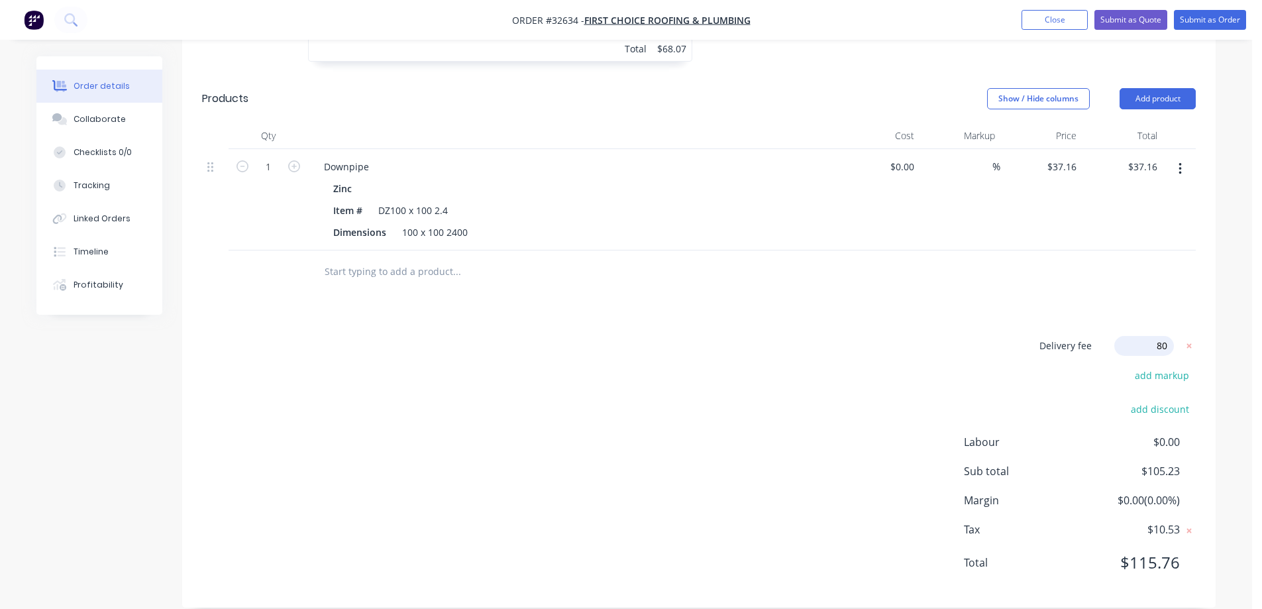
click input "submit" at bounding box center [0, 0] width 0 height 0
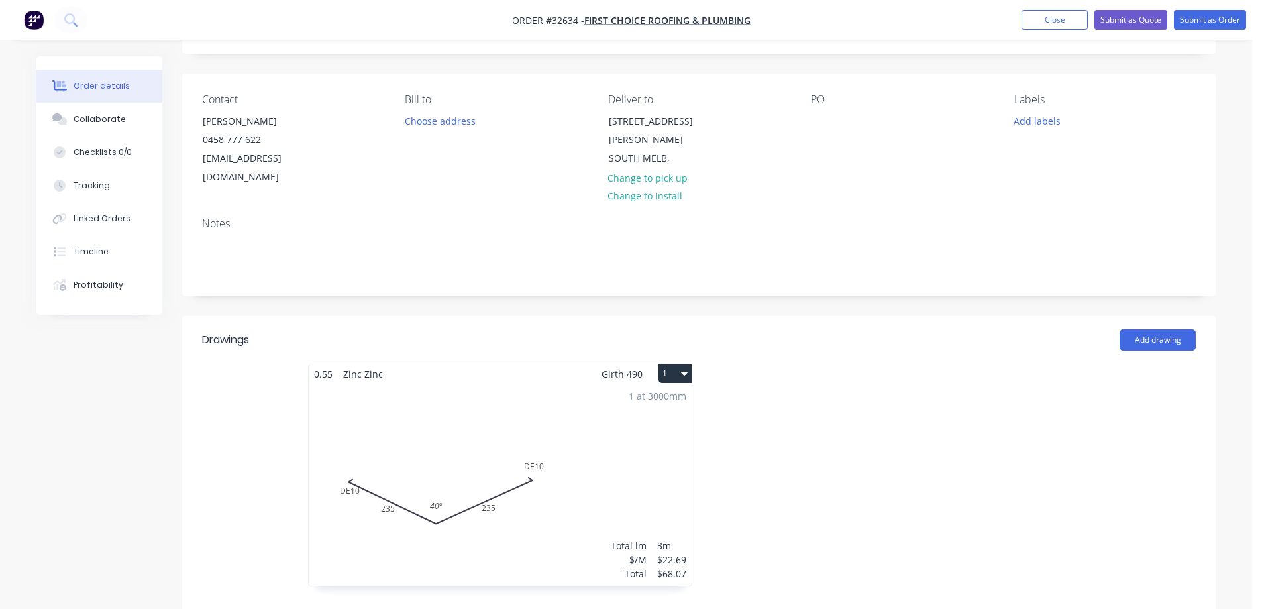
scroll to position [0, 0]
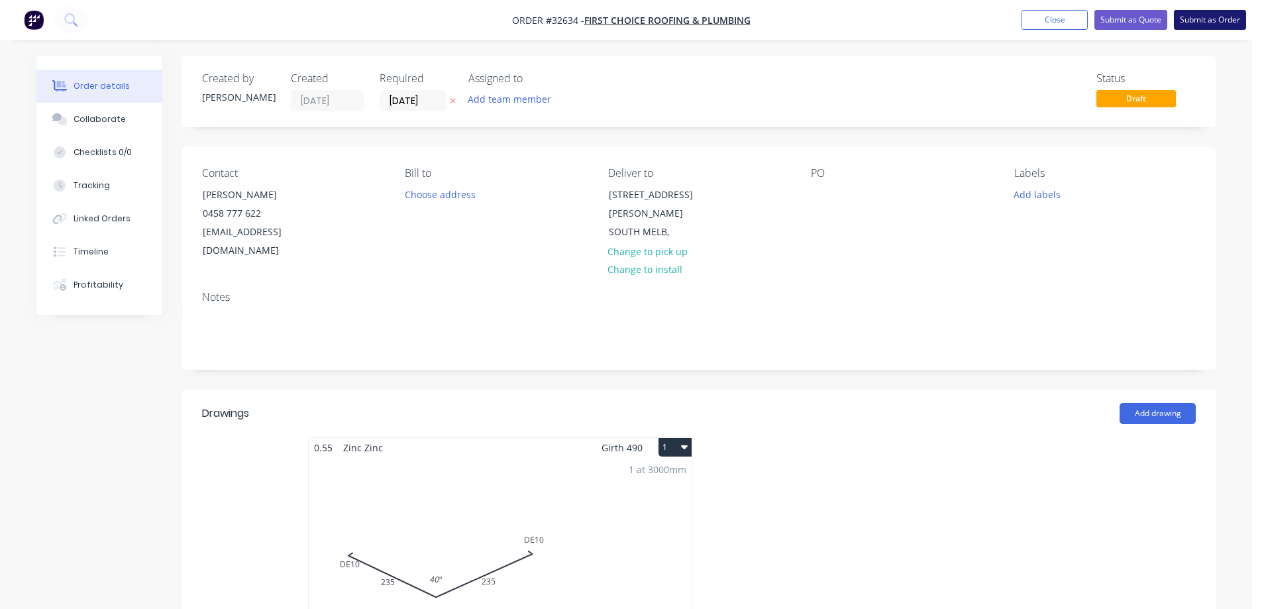
click at [1225, 17] on button "Submit as Order" at bounding box center [1210, 20] width 72 height 20
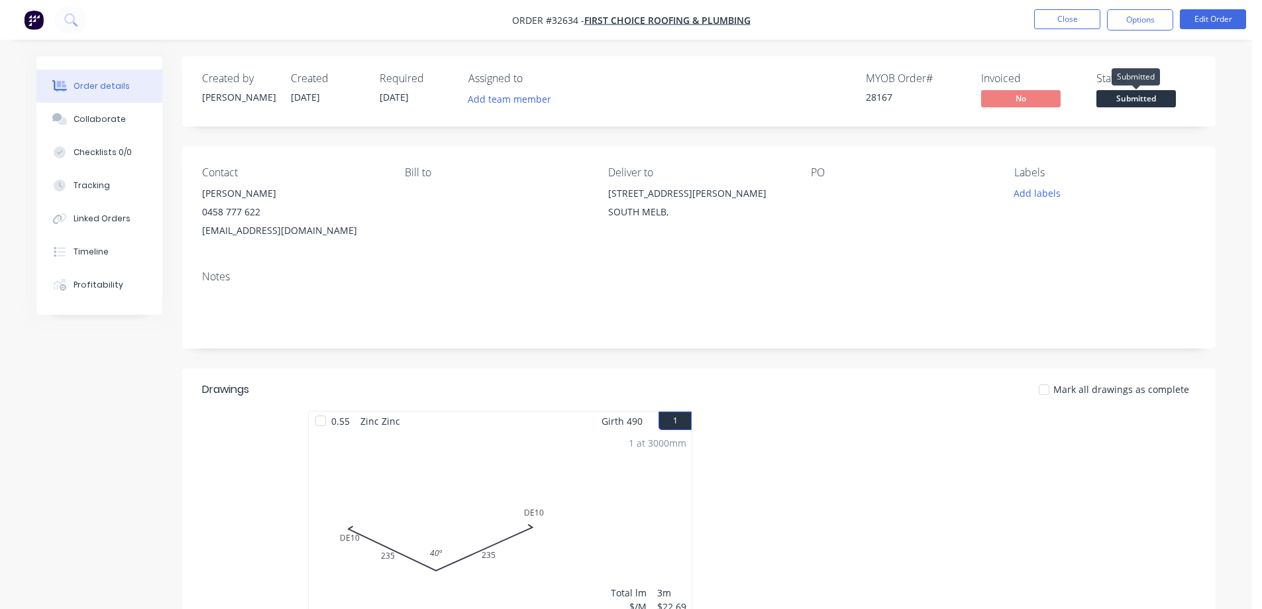
click at [1148, 97] on span "Submitted" at bounding box center [1135, 98] width 79 height 17
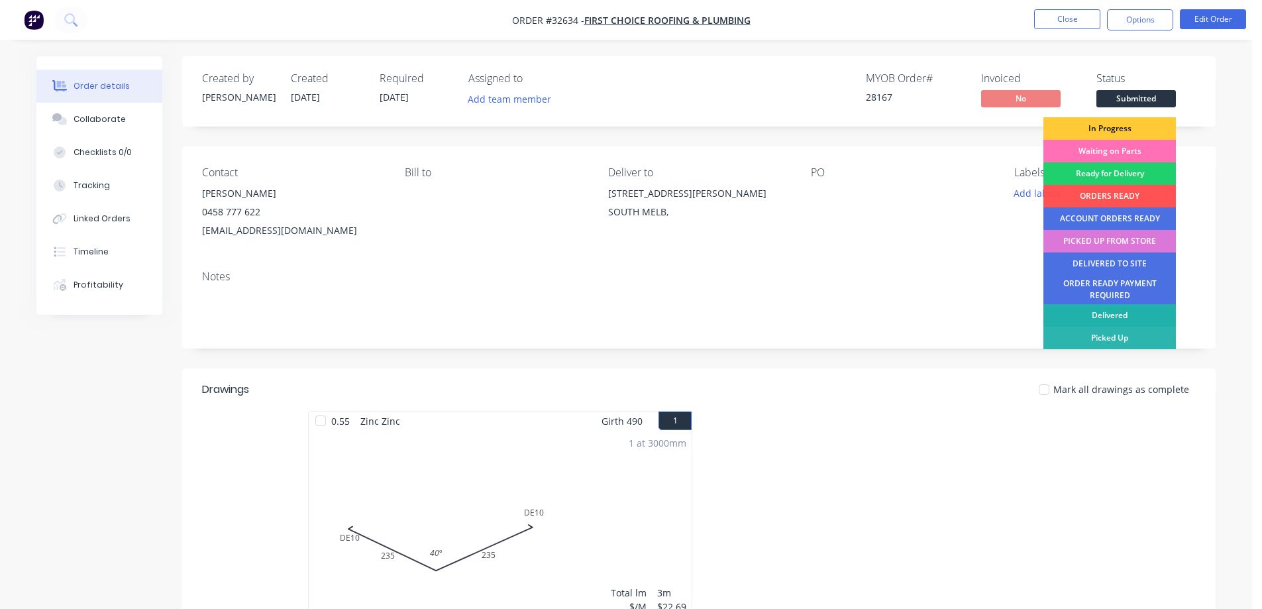
click at [1132, 313] on div "Delivered" at bounding box center [1109, 315] width 132 height 23
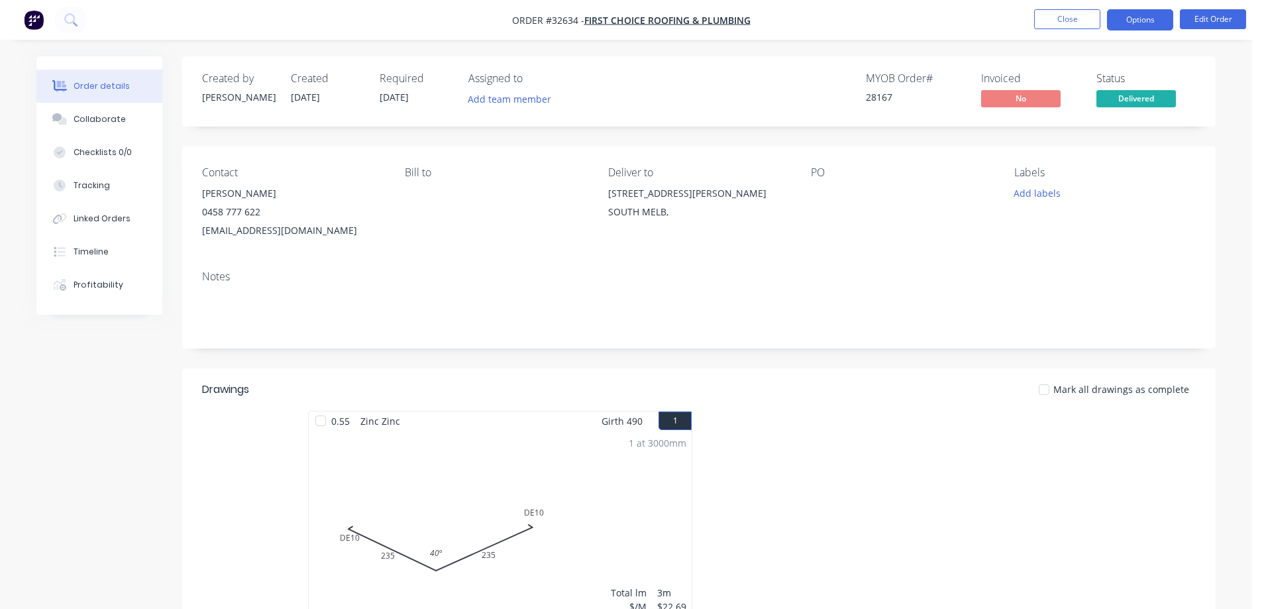
click at [1144, 23] on button "Options" at bounding box center [1140, 19] width 66 height 21
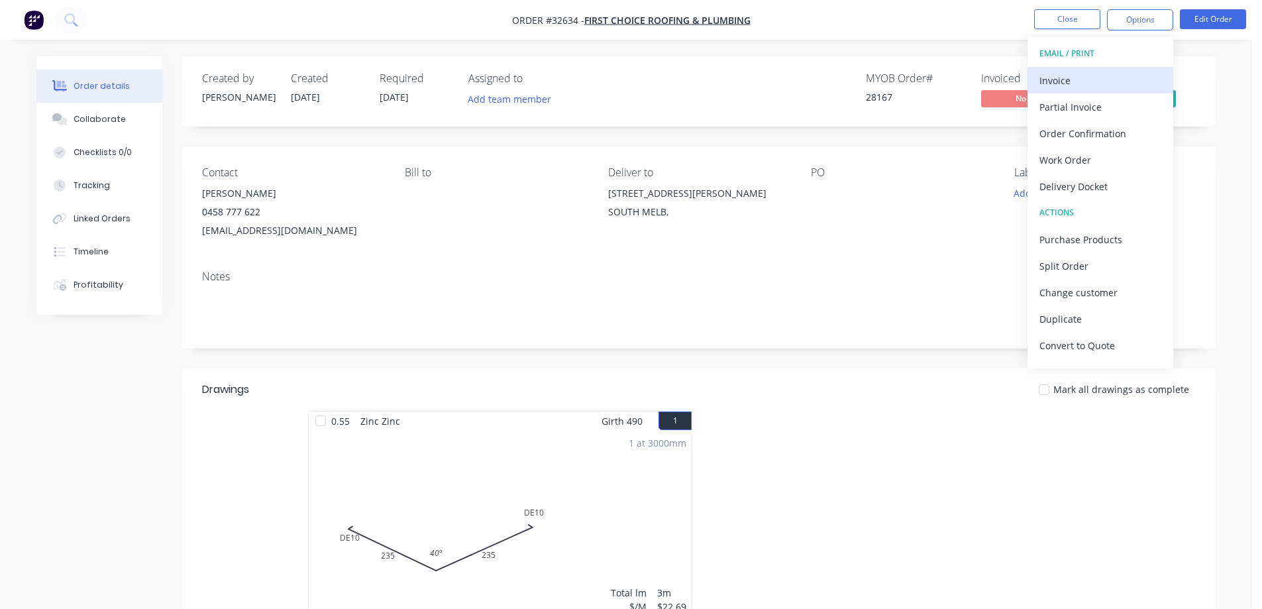
click at [1087, 84] on div "Invoice" at bounding box center [1100, 80] width 122 height 19
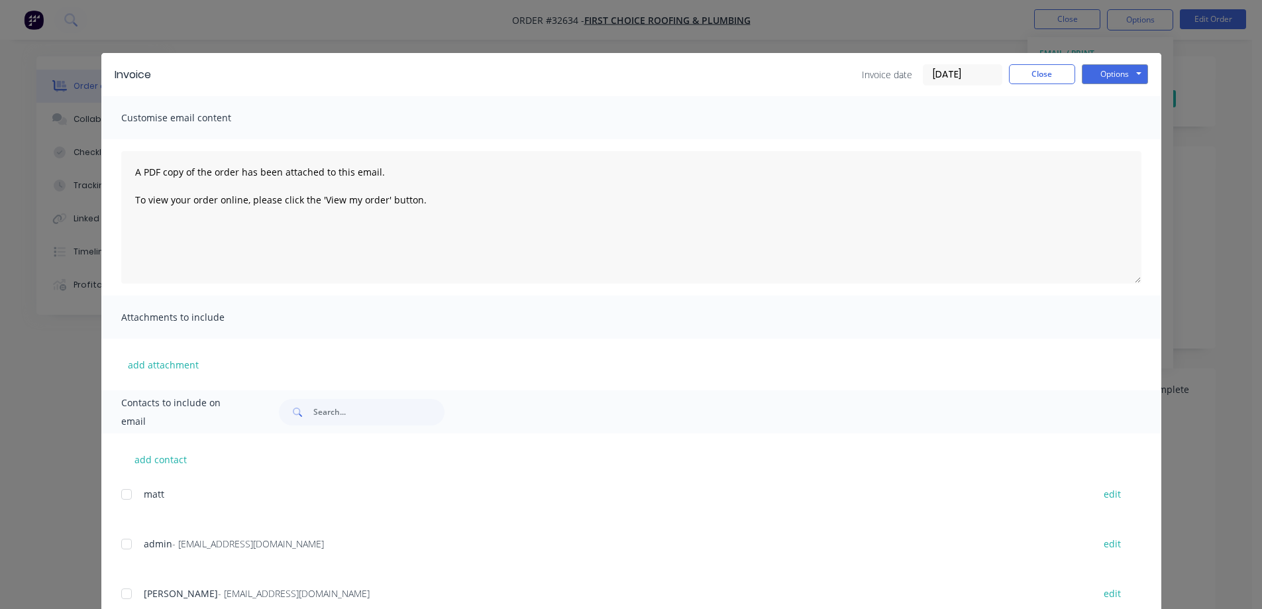
drag, startPoint x: 121, startPoint y: 546, endPoint x: 158, endPoint y: 535, distance: 38.8
click at [122, 546] on div at bounding box center [126, 544] width 26 height 26
click at [1120, 81] on button "Options" at bounding box center [1115, 74] width 66 height 20
click at [1127, 149] on button "Email" at bounding box center [1124, 141] width 85 height 22
click at [1046, 71] on button "Close" at bounding box center [1042, 74] width 66 height 20
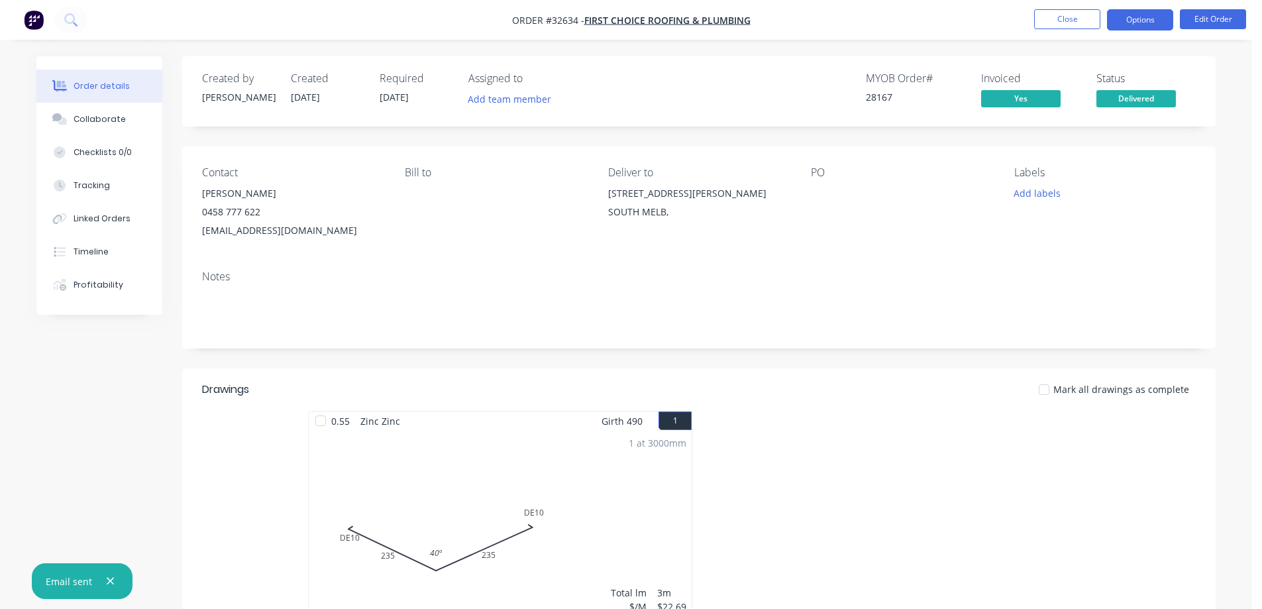
click at [1146, 17] on button "Options" at bounding box center [1140, 19] width 66 height 21
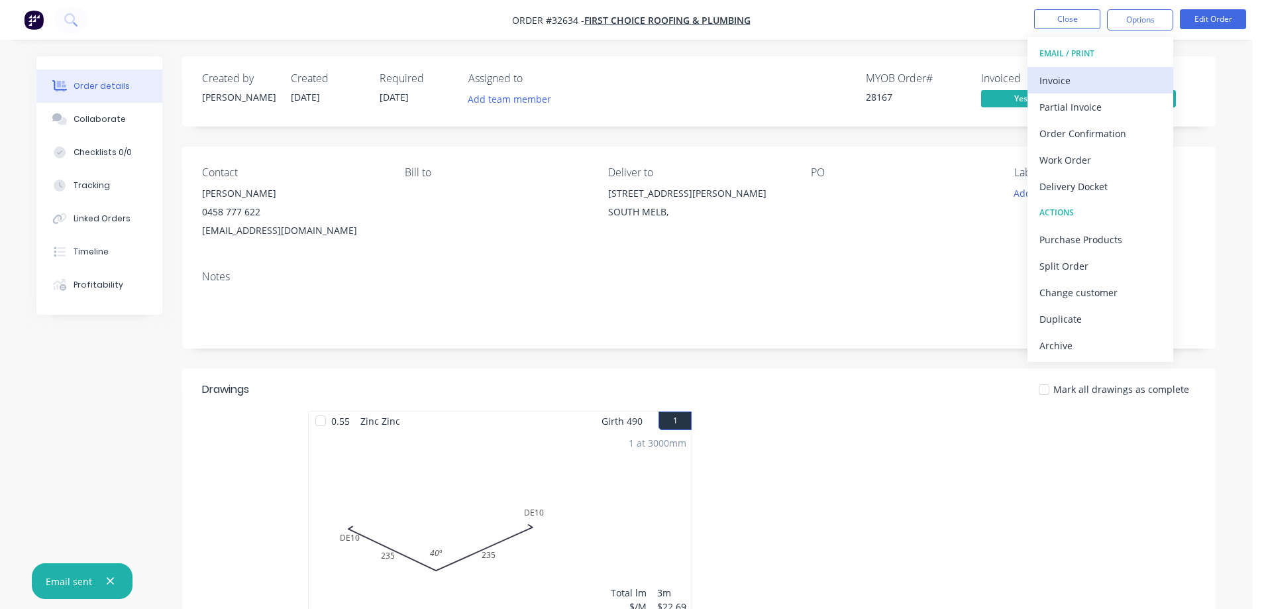
click at [1063, 81] on div "Invoice" at bounding box center [1100, 80] width 122 height 19
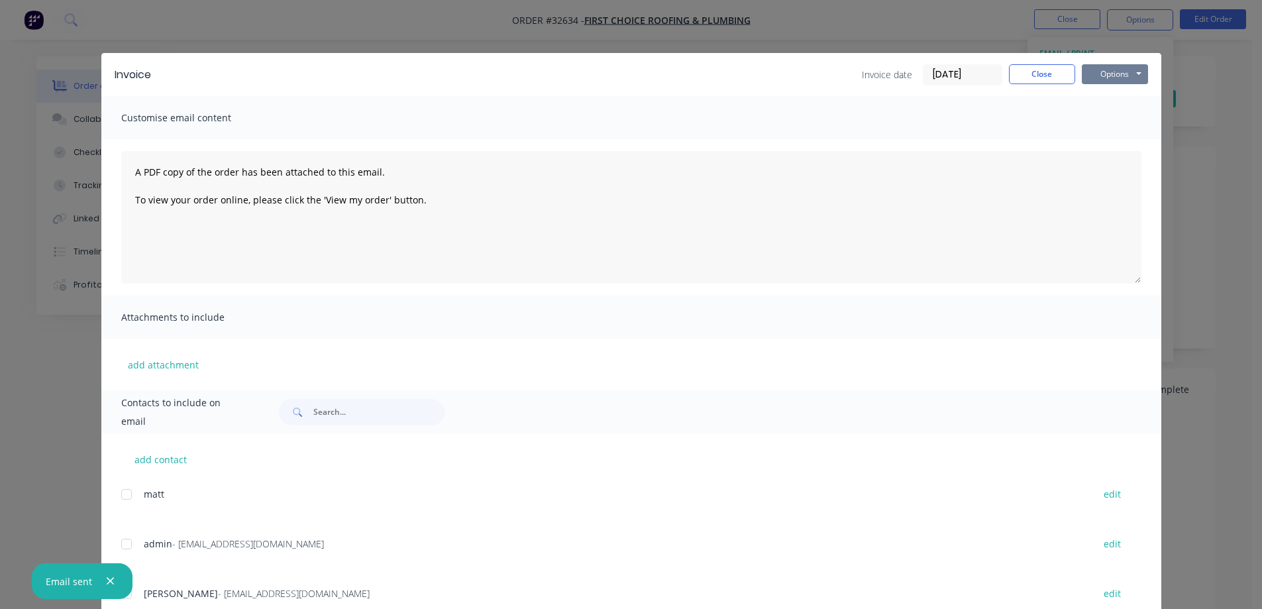
click at [1131, 81] on button "Options" at bounding box center [1115, 74] width 66 height 20
click at [1123, 115] on button "Print" at bounding box center [1124, 120] width 85 height 22
drag, startPoint x: 1055, startPoint y: 75, endPoint x: 1063, endPoint y: 64, distance: 13.2
click at [1056, 73] on button "Close" at bounding box center [1042, 74] width 66 height 20
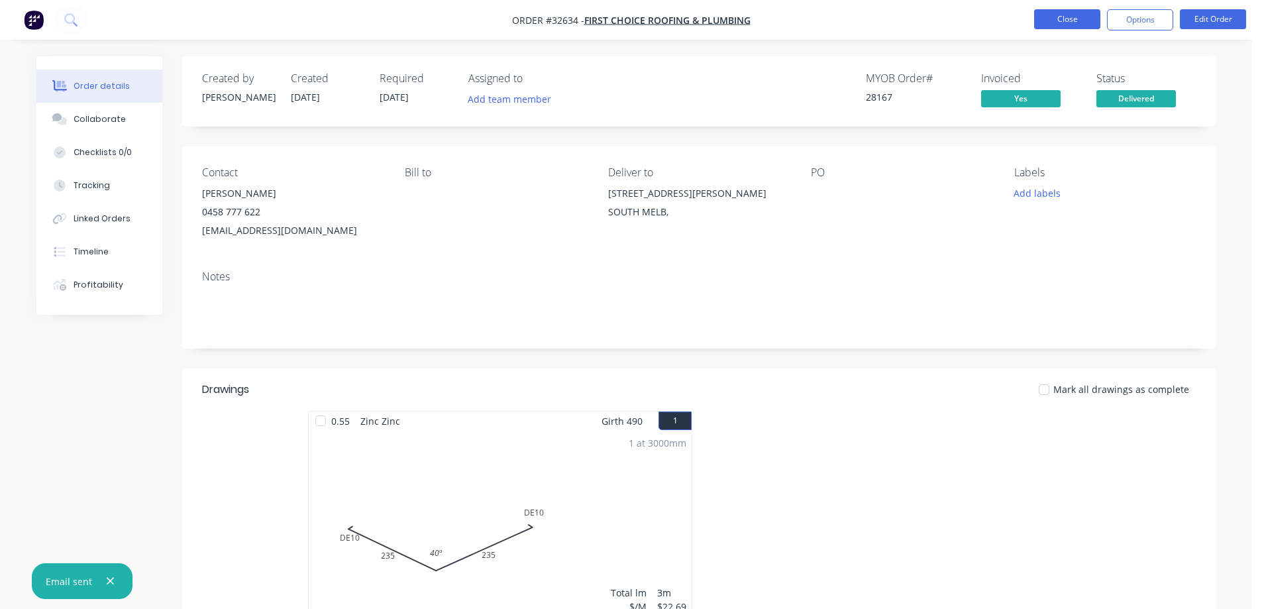
click at [1078, 22] on button "Close" at bounding box center [1067, 19] width 66 height 20
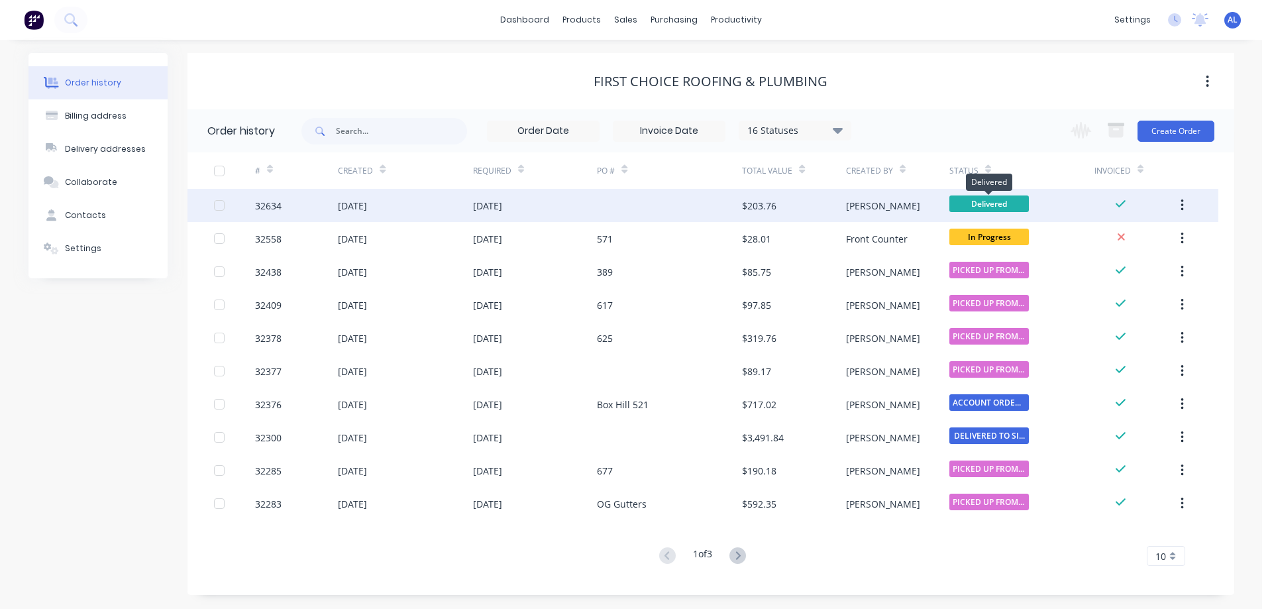
click at [1028, 201] on span "Delivered" at bounding box center [988, 203] width 79 height 17
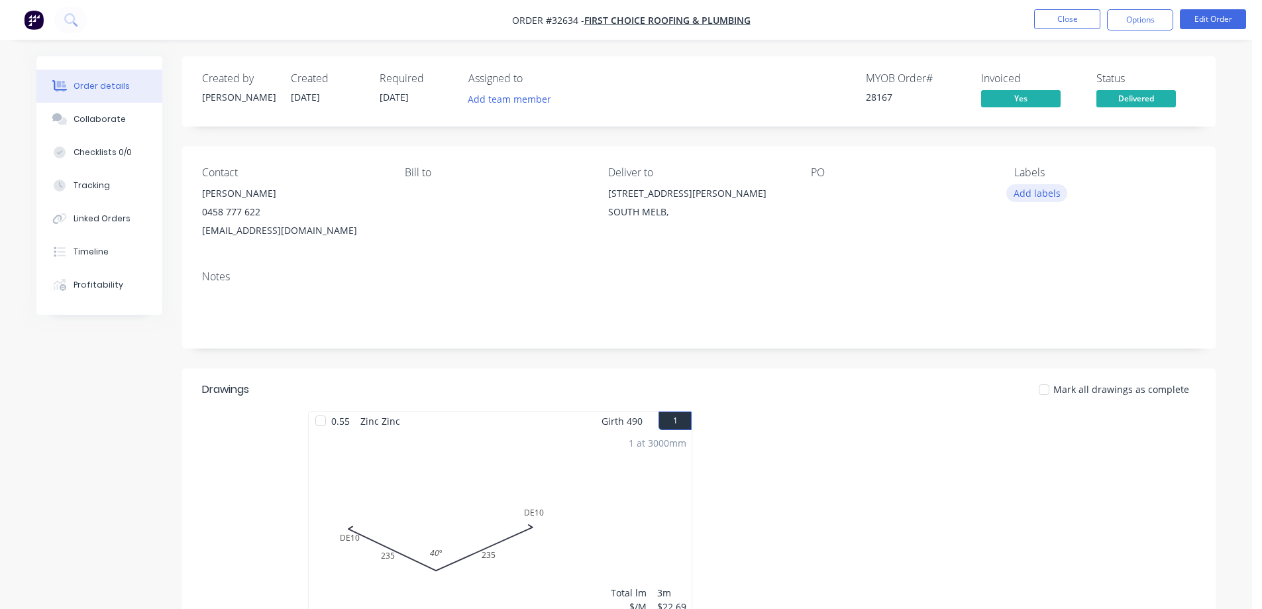
click at [1043, 187] on button "Add labels" at bounding box center [1036, 193] width 61 height 18
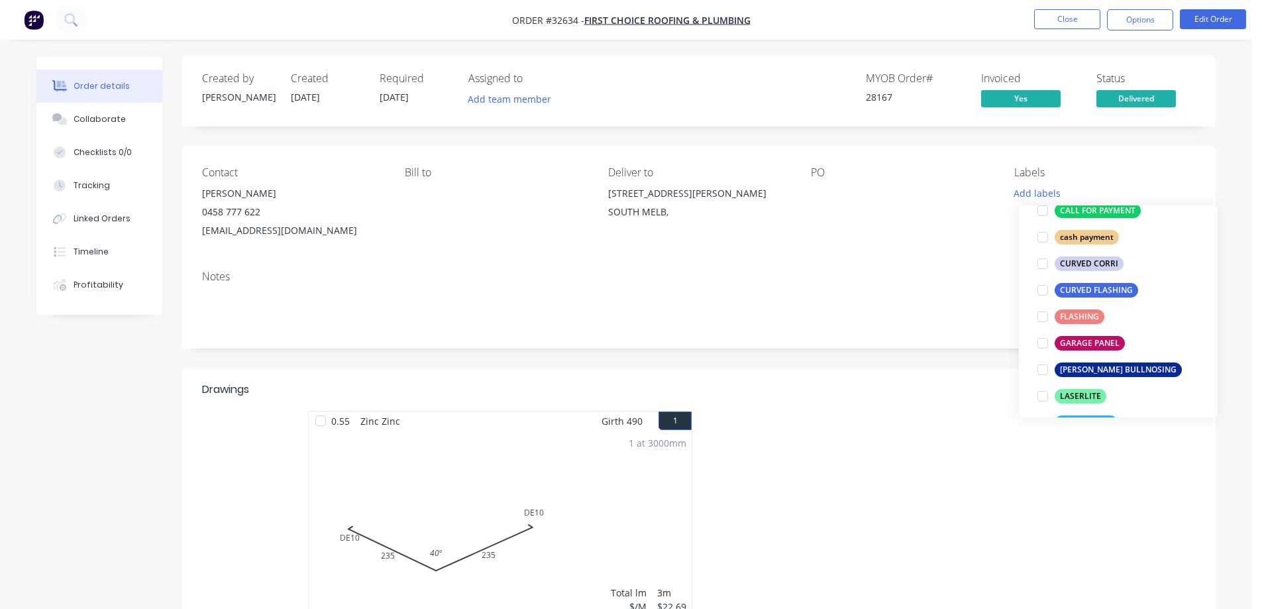
scroll to position [397, 0]
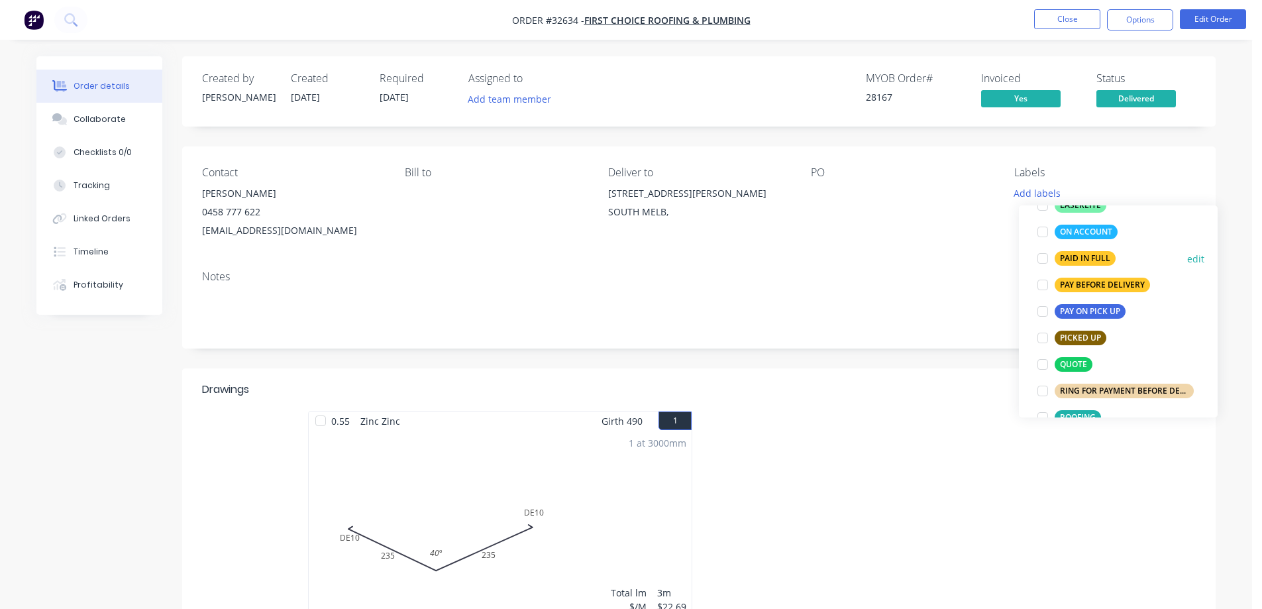
click at [1093, 259] on div "PAID IN FULL" at bounding box center [1084, 258] width 61 height 15
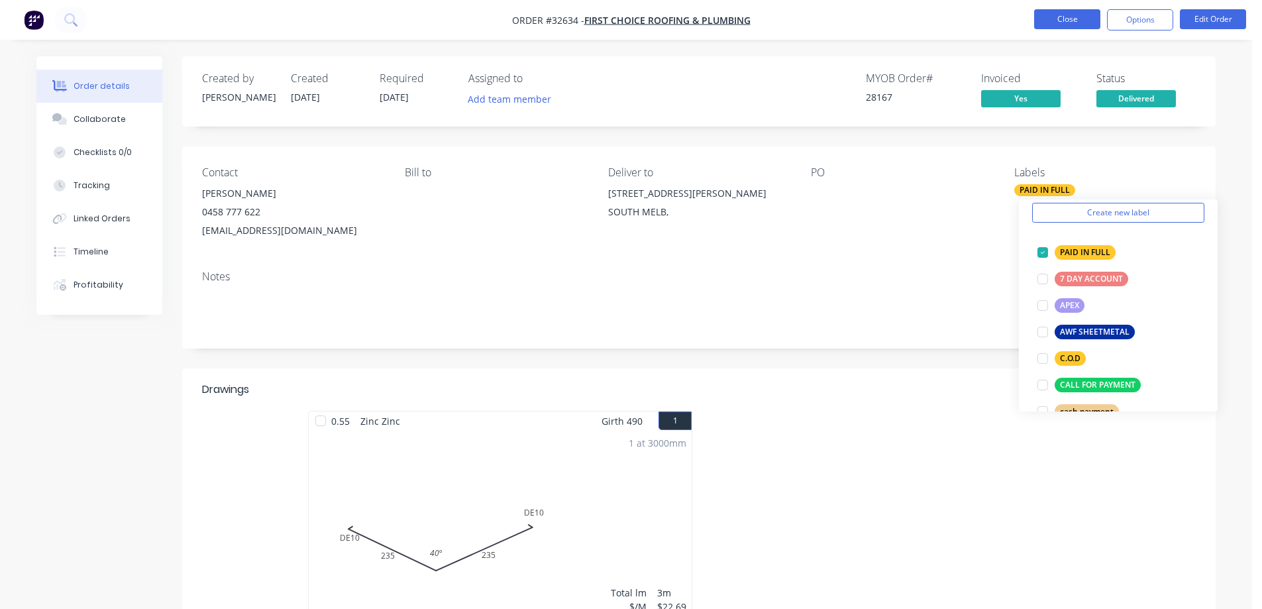
click at [1067, 17] on button "Close" at bounding box center [1067, 19] width 66 height 20
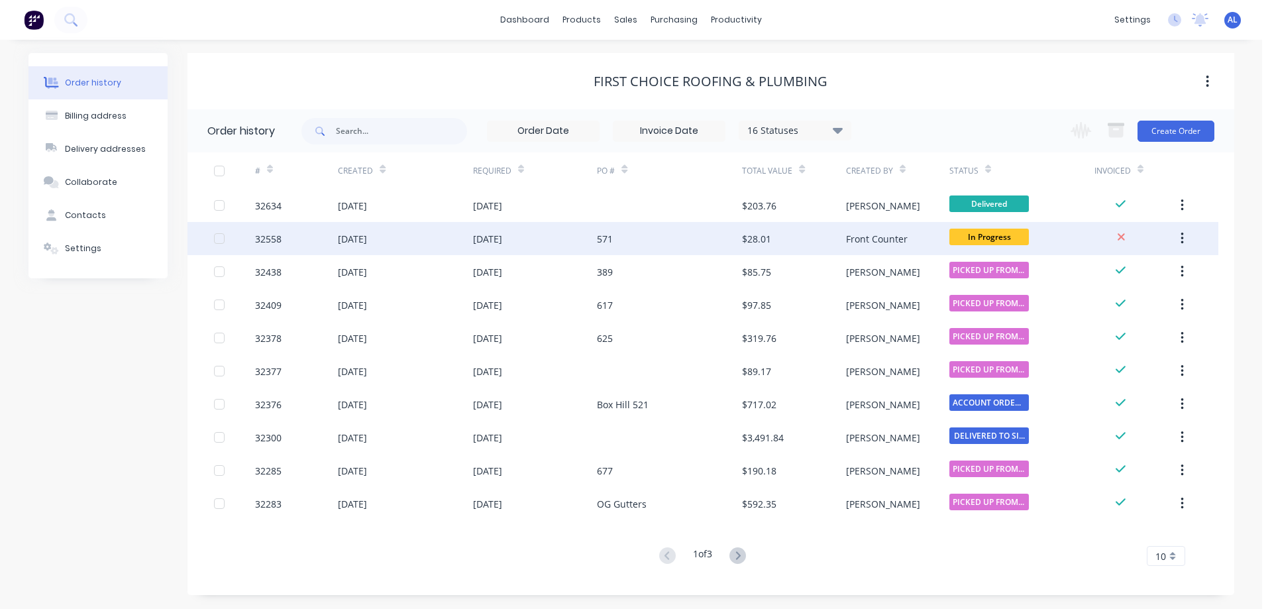
click at [828, 233] on div "$28.01" at bounding box center [793, 238] width 103 height 33
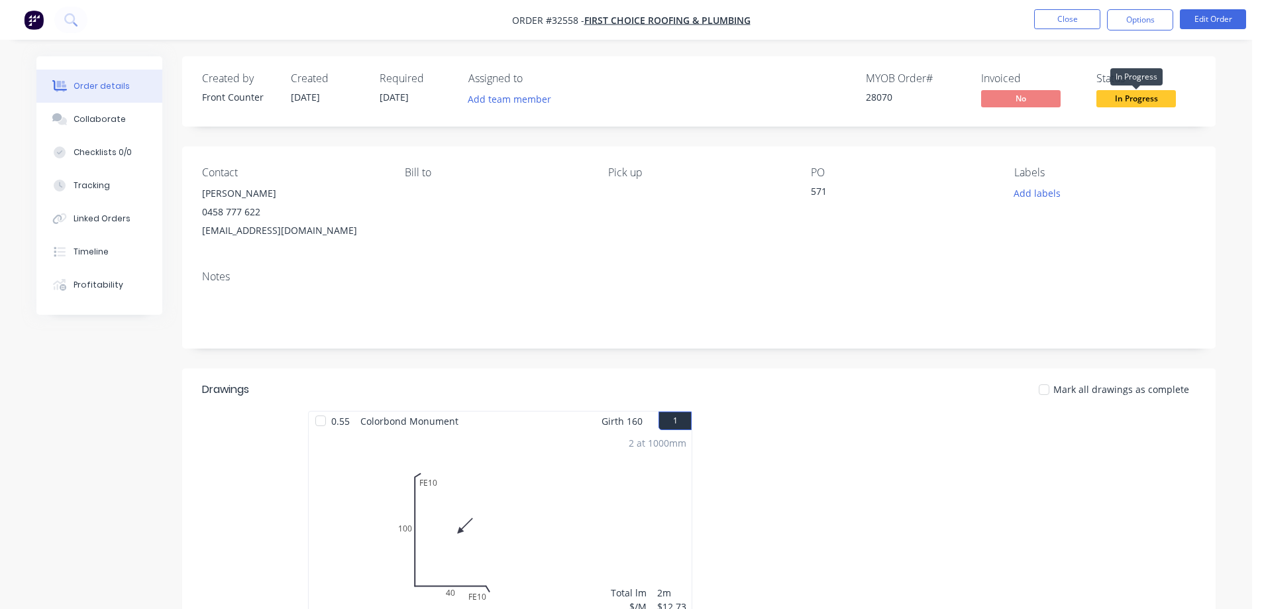
click at [1109, 101] on span "In Progress" at bounding box center [1135, 98] width 79 height 17
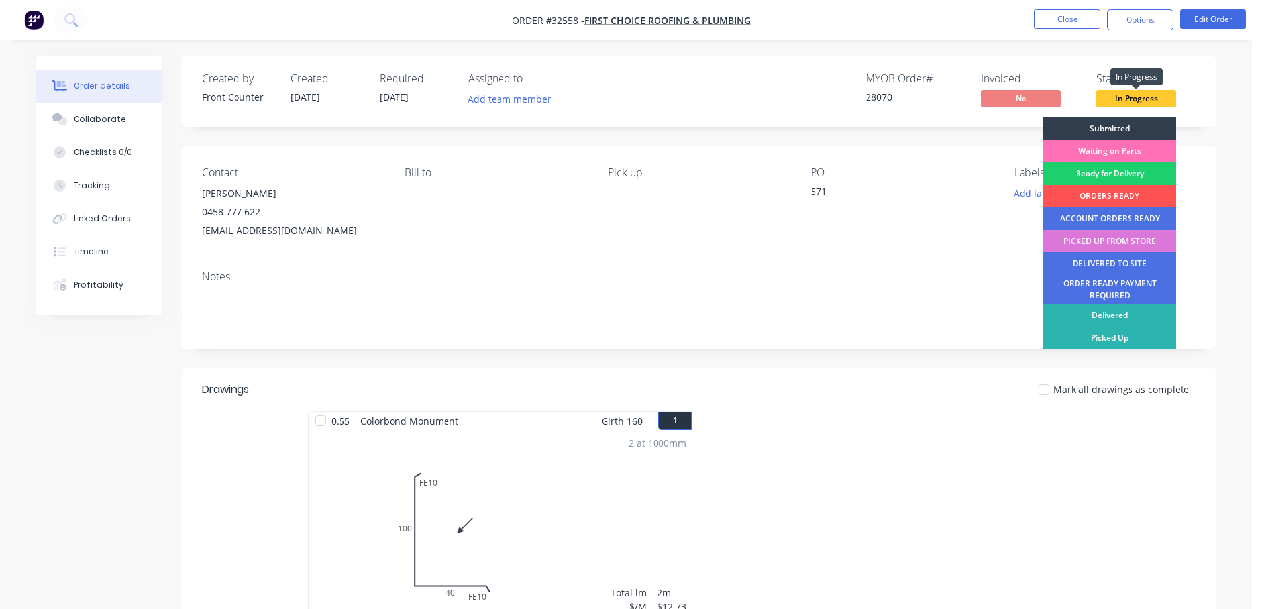
click at [1109, 101] on span "In Progress" at bounding box center [1135, 98] width 79 height 17
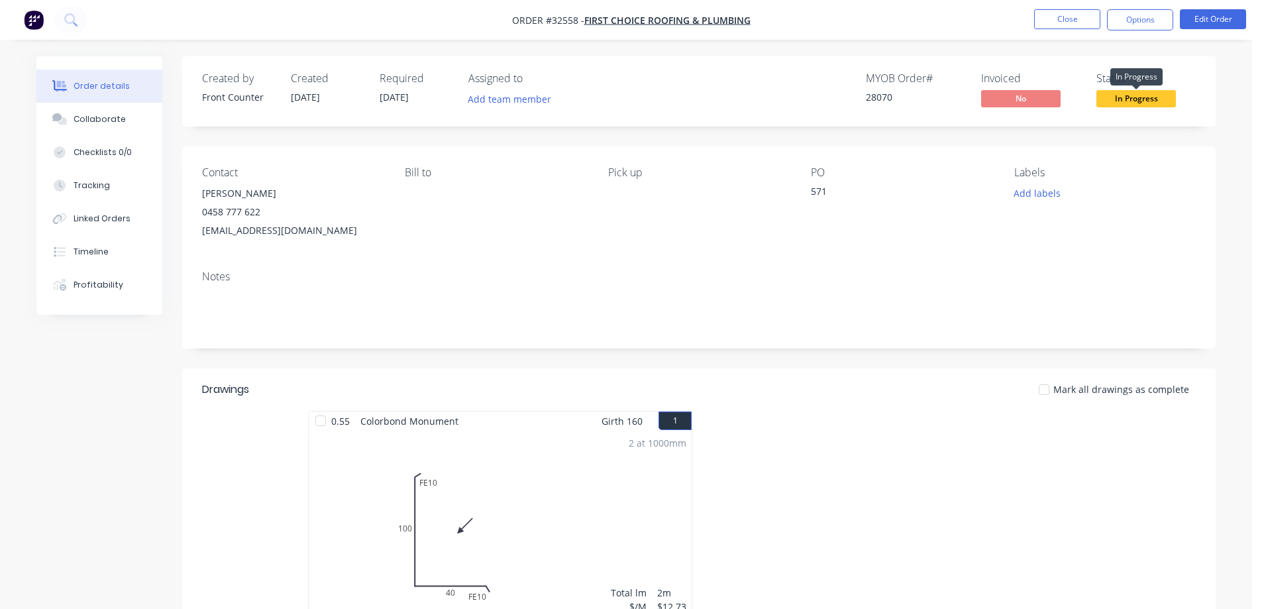
click at [1107, 100] on span "In Progress" at bounding box center [1135, 98] width 79 height 17
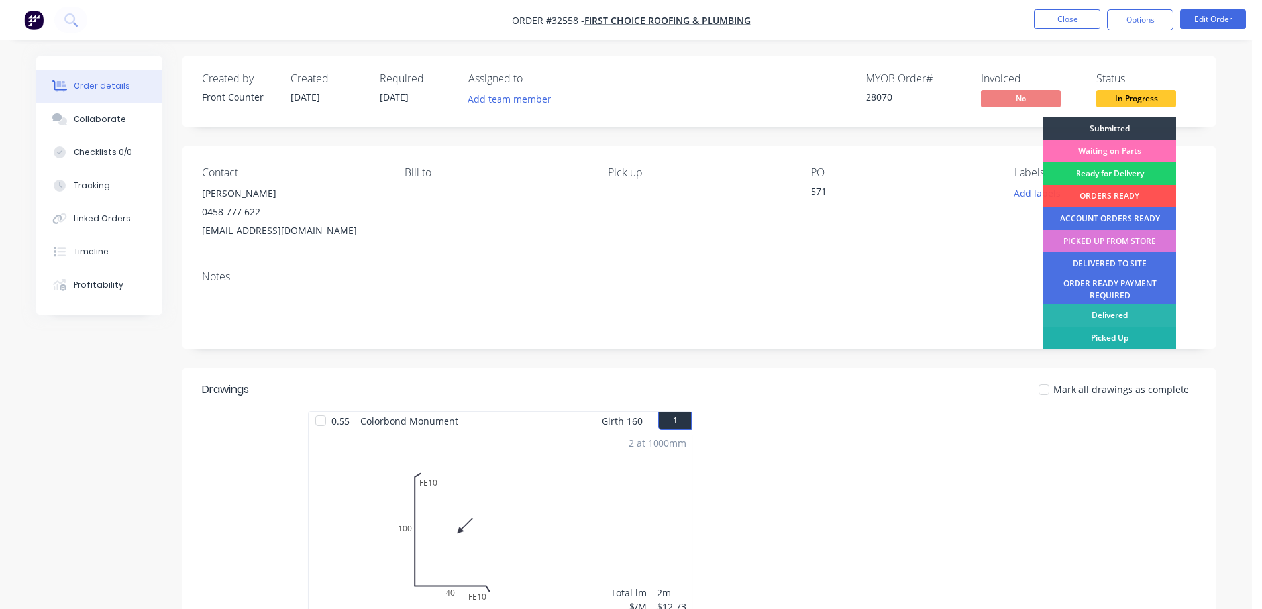
click at [1125, 340] on div "Picked Up" at bounding box center [1109, 338] width 132 height 23
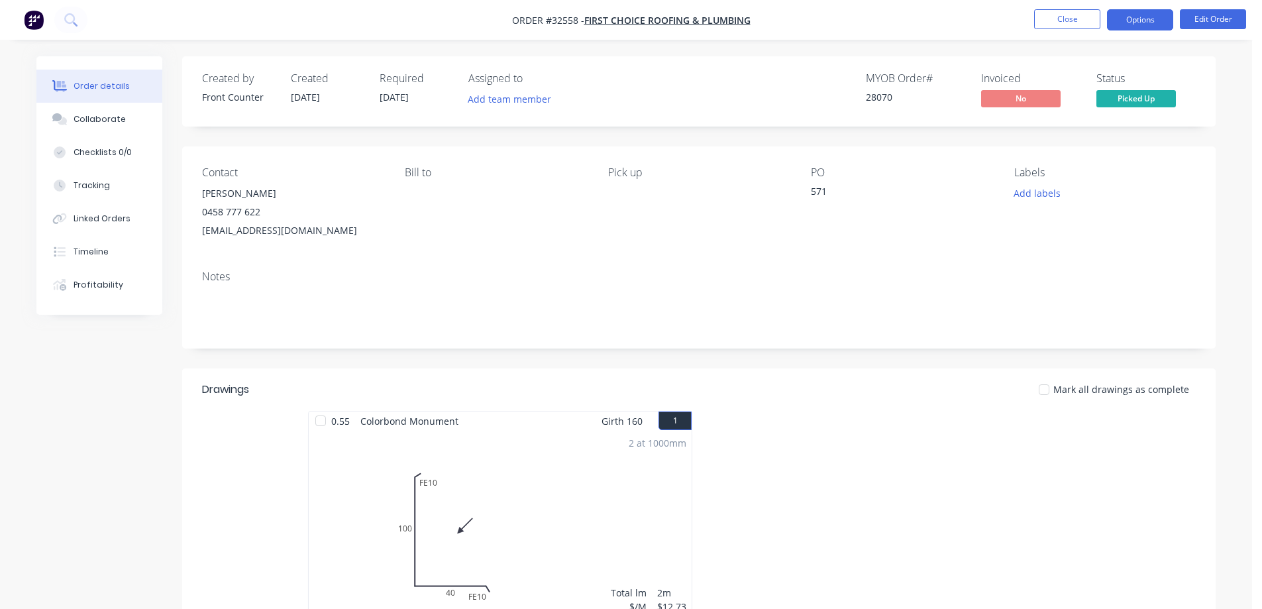
click at [1144, 16] on button "Options" at bounding box center [1140, 19] width 66 height 21
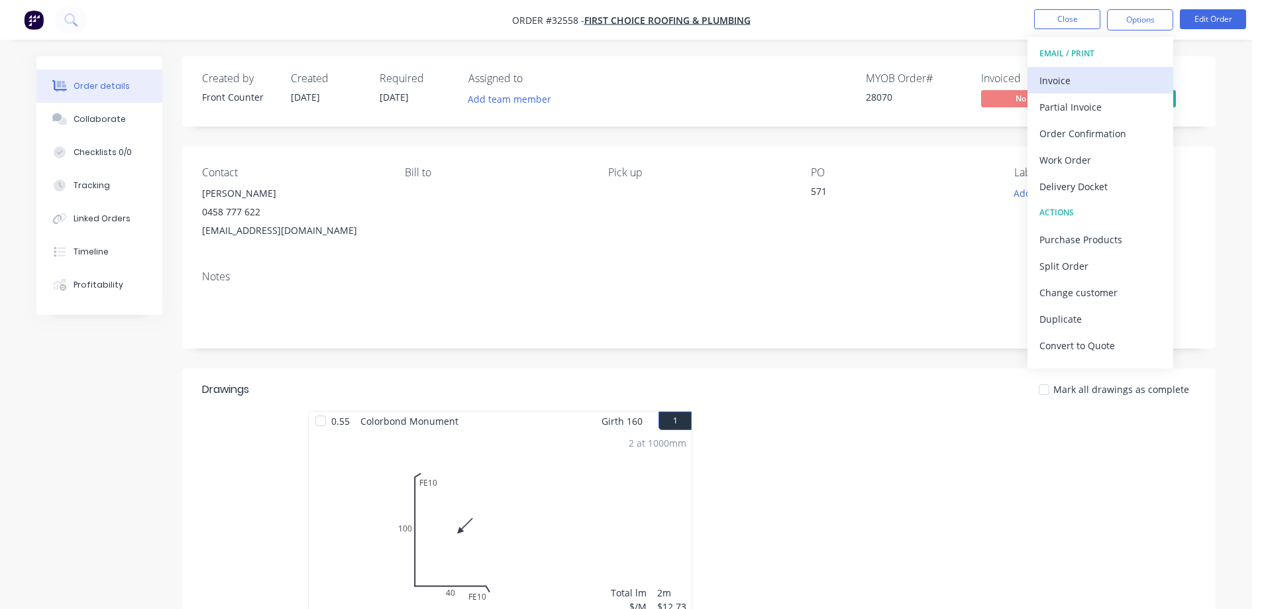
click at [1087, 81] on div "Invoice" at bounding box center [1100, 80] width 122 height 19
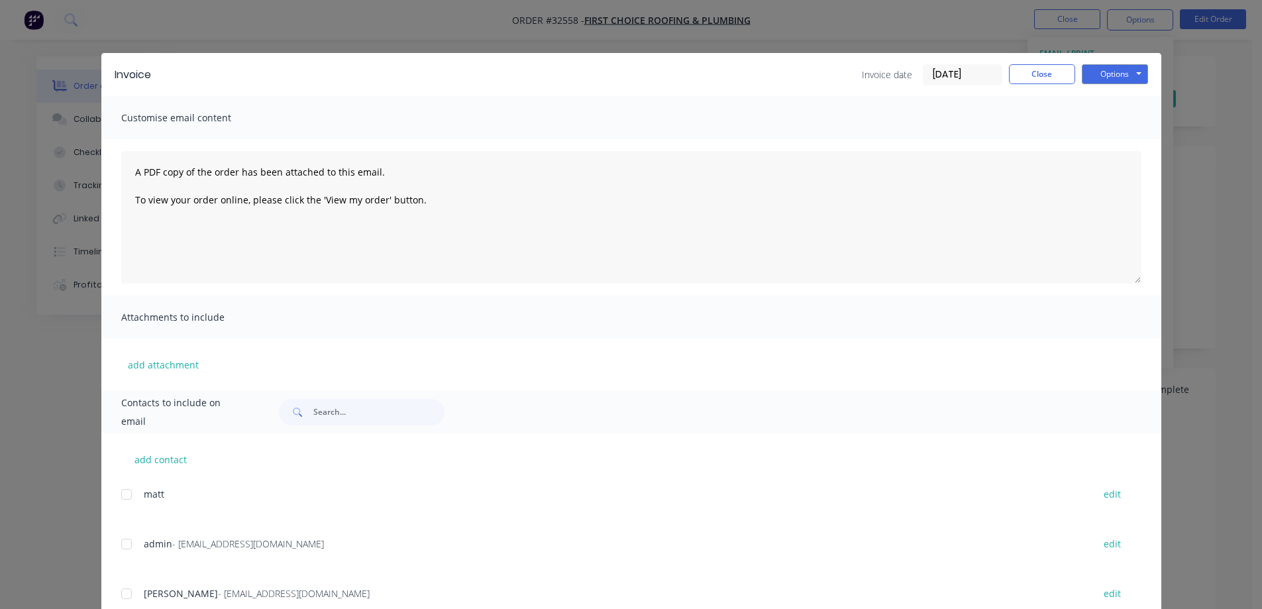
drag, startPoint x: 124, startPoint y: 539, endPoint x: 140, endPoint y: 531, distance: 18.4
click at [124, 540] on div at bounding box center [126, 544] width 26 height 26
click at [1088, 71] on button "Options" at bounding box center [1115, 74] width 66 height 20
click at [1119, 140] on button "Email" at bounding box center [1124, 141] width 85 height 22
click at [1037, 69] on button "Close" at bounding box center [1042, 74] width 66 height 20
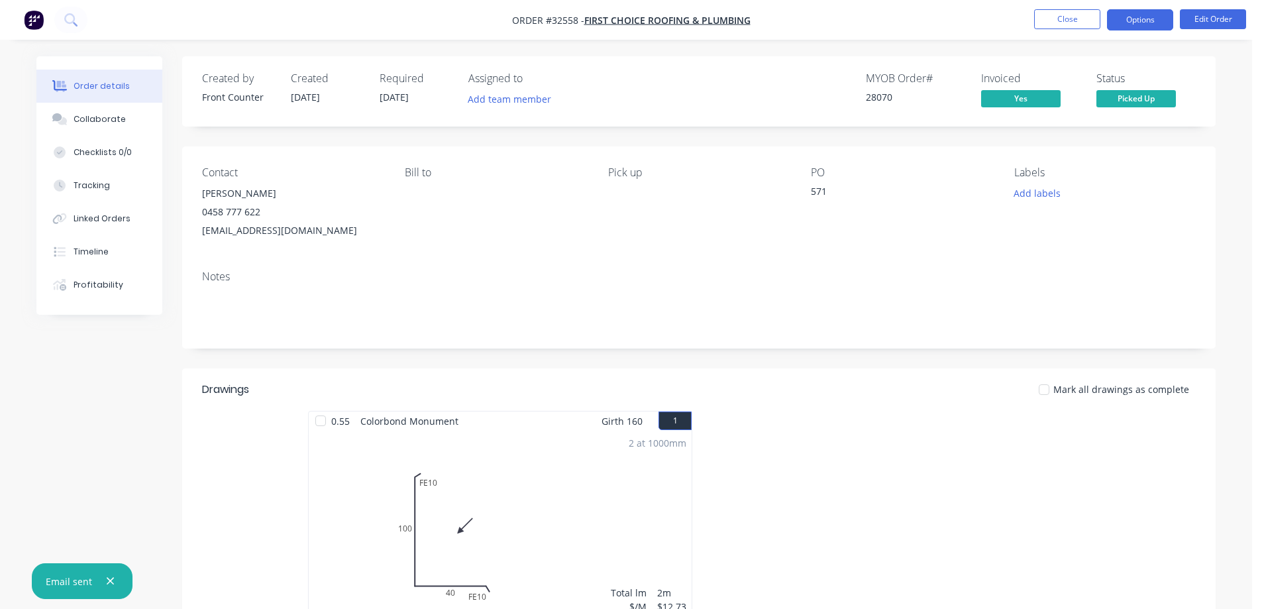
click at [1148, 15] on button "Options" at bounding box center [1140, 19] width 66 height 21
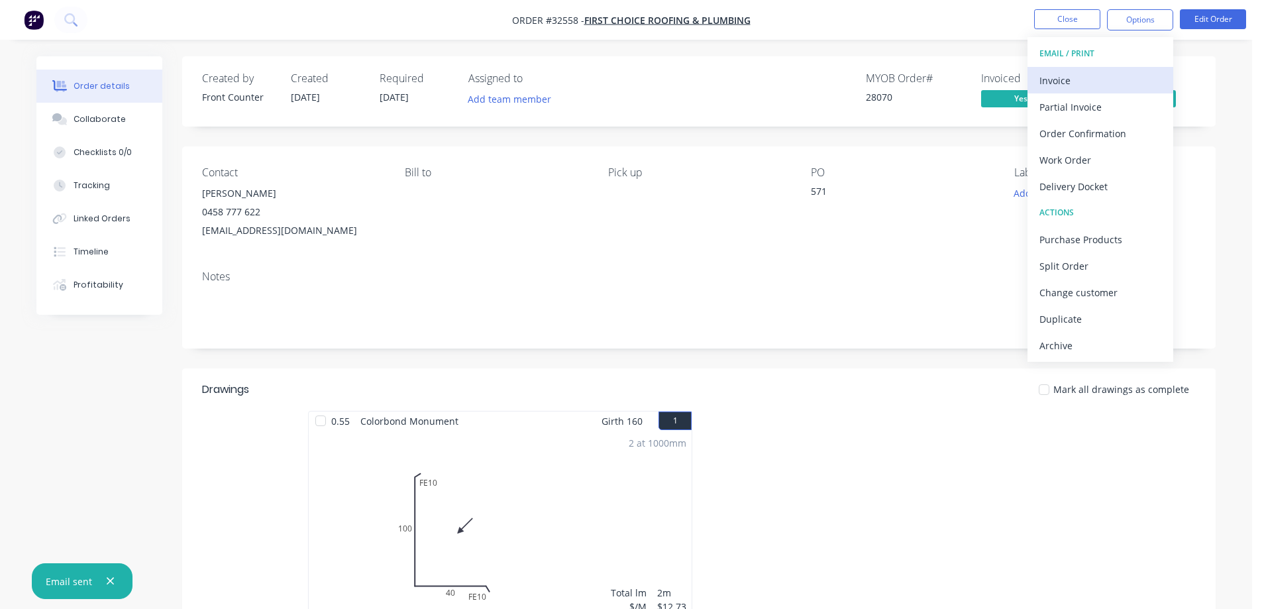
click at [1060, 83] on div "Invoice" at bounding box center [1100, 80] width 122 height 19
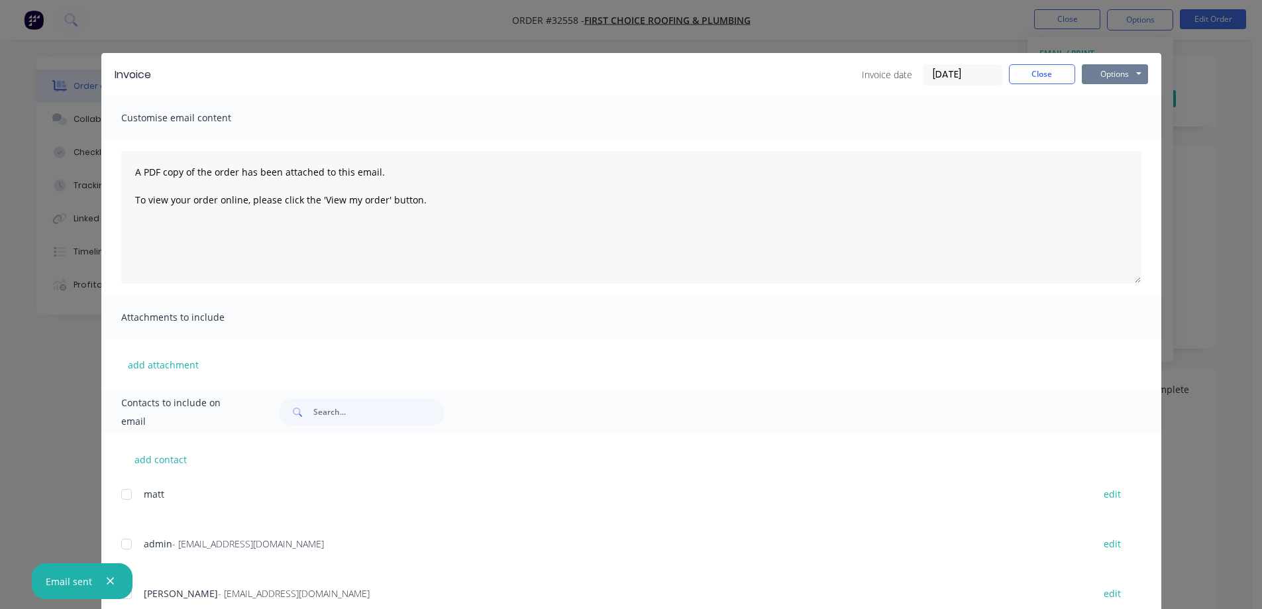
click at [1101, 76] on button "Options" at bounding box center [1115, 74] width 66 height 20
click at [1104, 115] on button "Print" at bounding box center [1124, 120] width 85 height 22
click at [1029, 74] on button "Close" at bounding box center [1042, 74] width 66 height 20
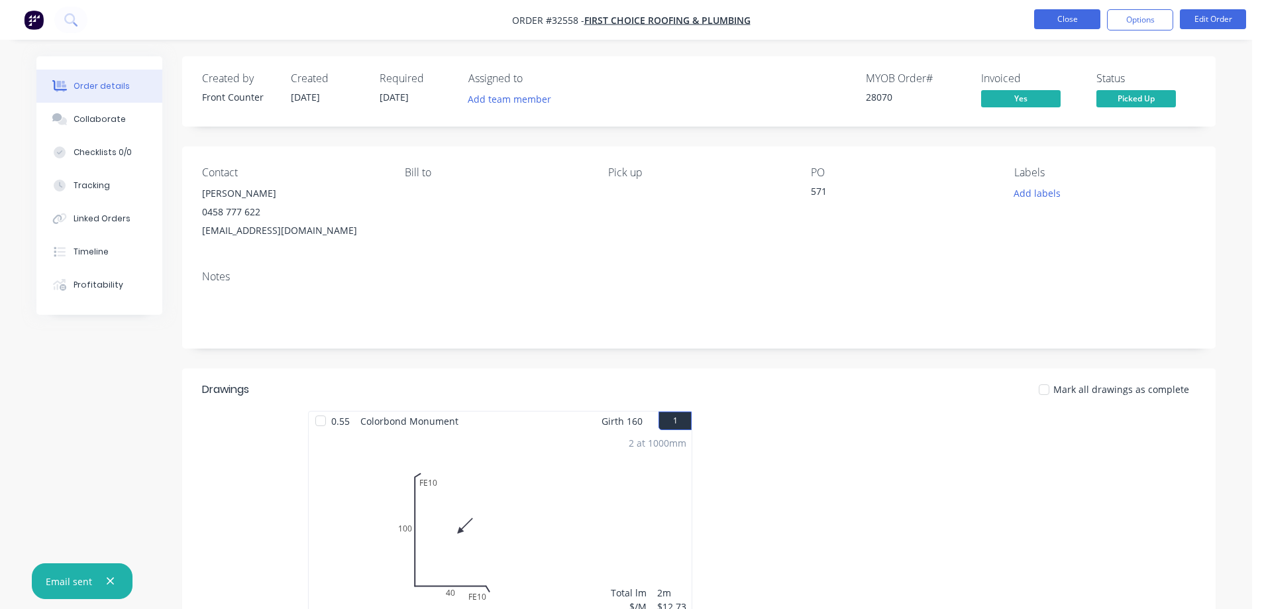
click at [1079, 14] on button "Close" at bounding box center [1067, 19] width 66 height 20
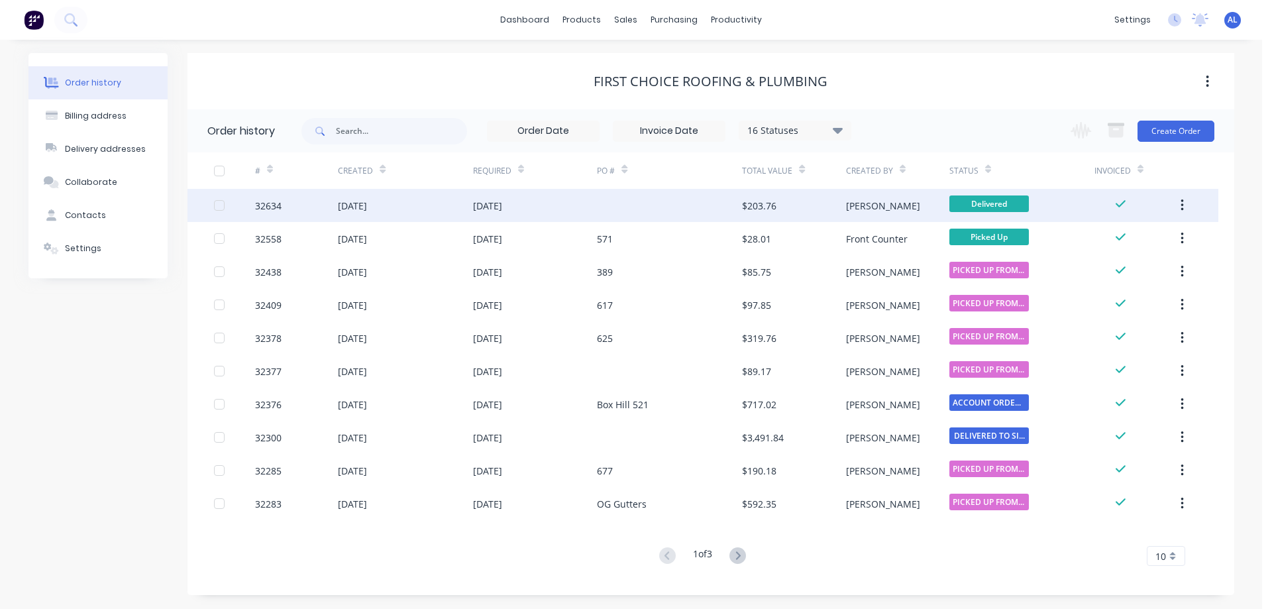
click at [1072, 207] on div "Delivered" at bounding box center [1021, 205] width 145 height 33
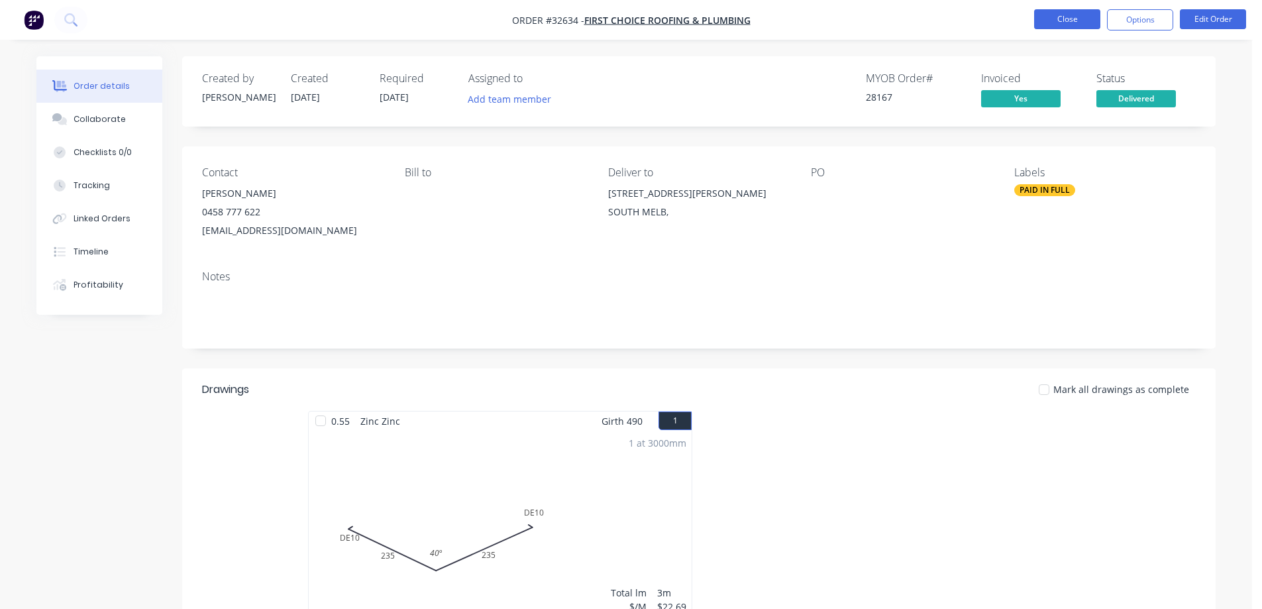
click at [1082, 26] on button "Close" at bounding box center [1067, 19] width 66 height 20
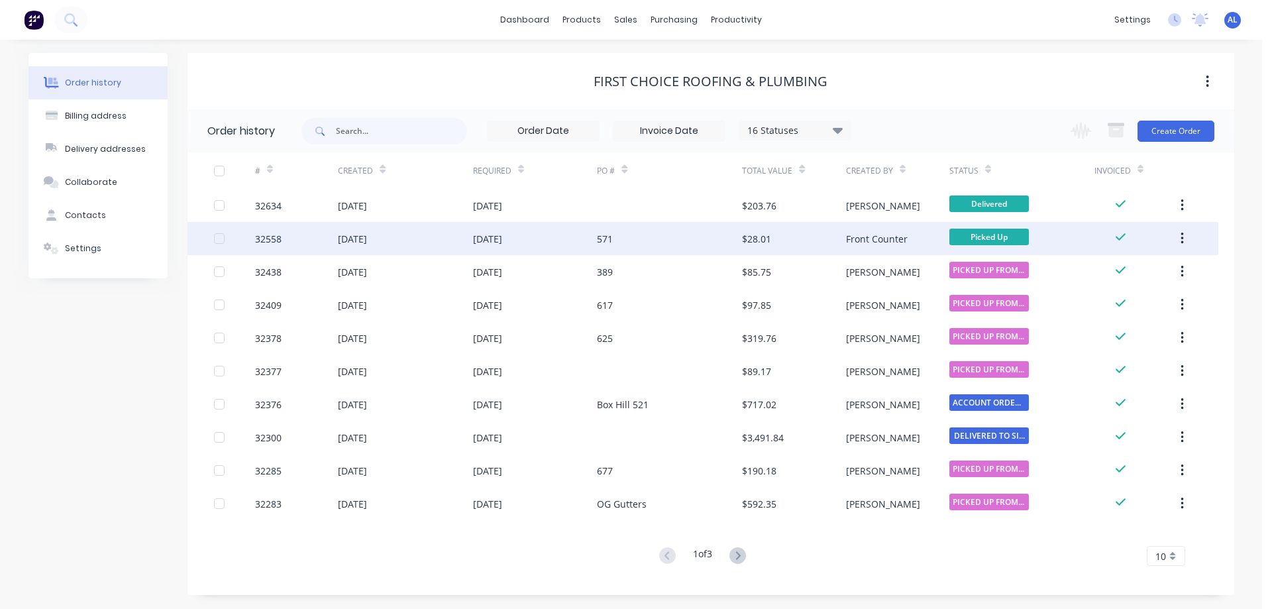
click at [1036, 239] on div "Picked Up" at bounding box center [1021, 238] width 145 height 33
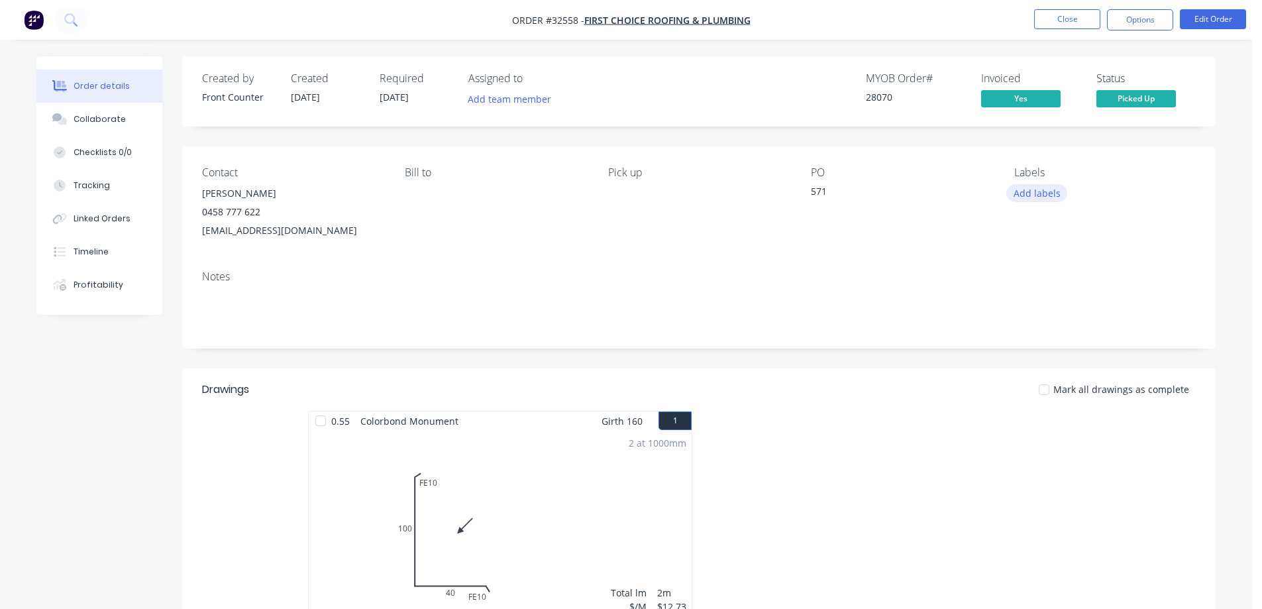
click at [1036, 194] on button "Add labels" at bounding box center [1036, 193] width 61 height 18
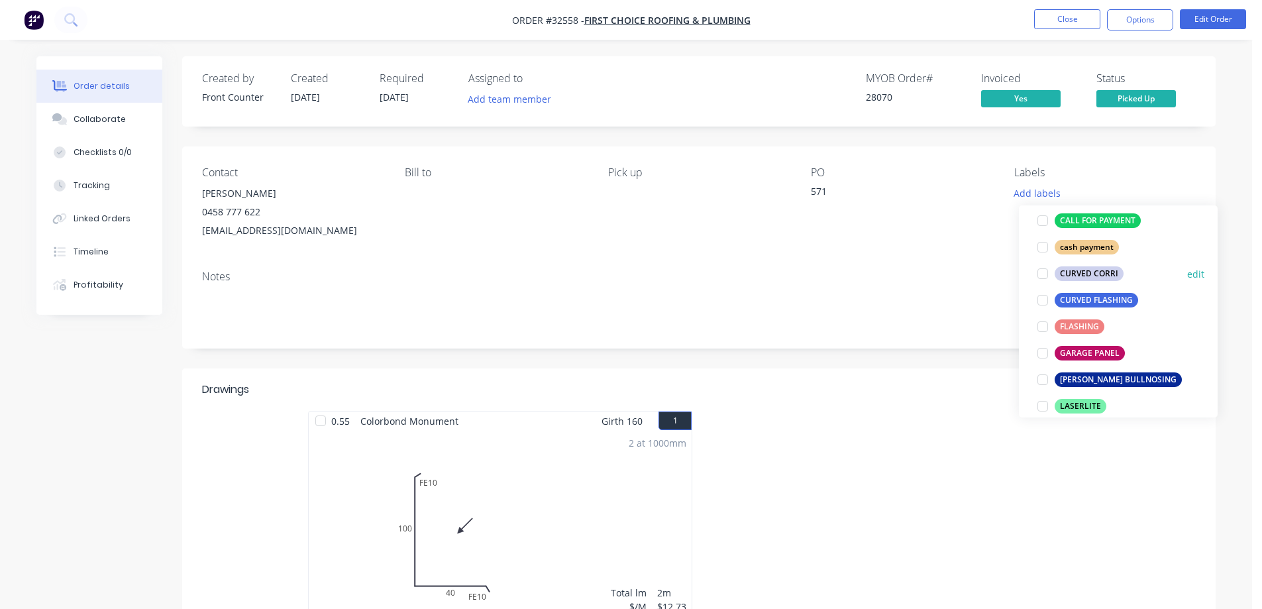
scroll to position [331, 0]
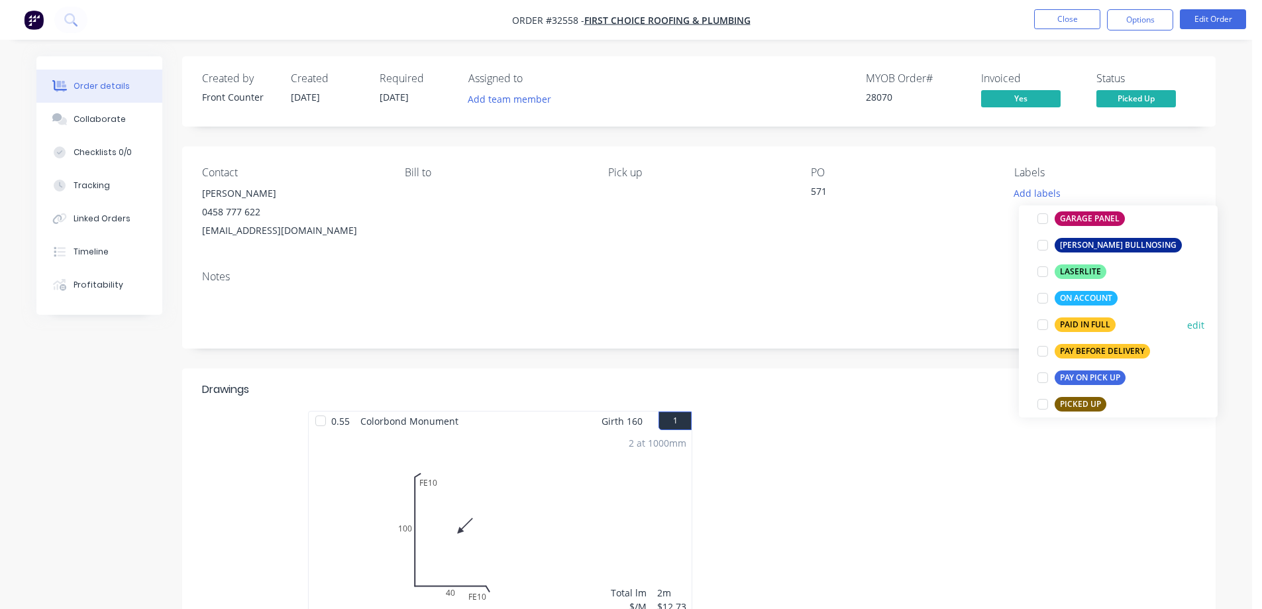
click at [1089, 322] on div "PAID IN FULL" at bounding box center [1084, 324] width 61 height 15
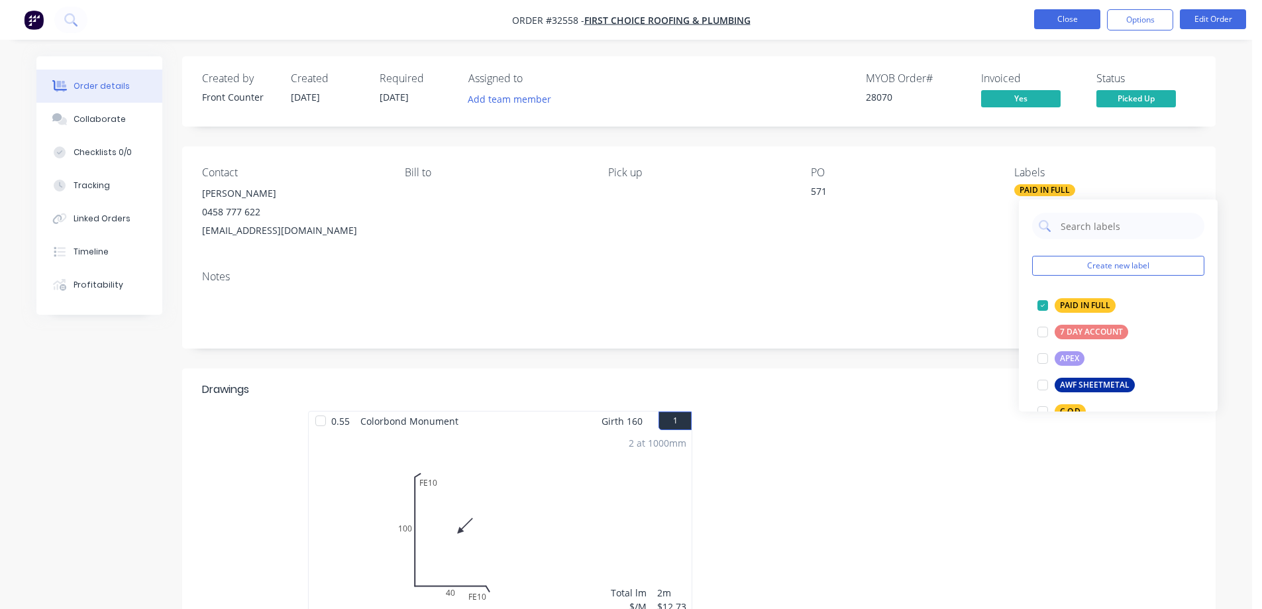
click at [1071, 16] on button "Close" at bounding box center [1067, 19] width 66 height 20
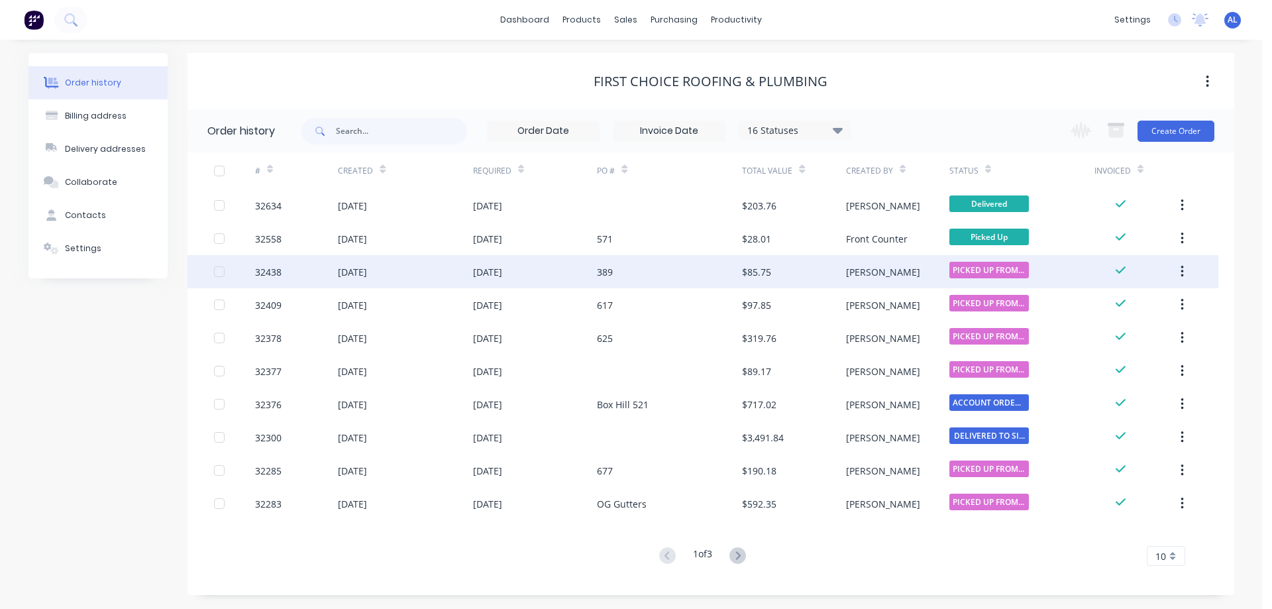
click at [1031, 268] on div "PICKED UP FROM ..." at bounding box center [1021, 271] width 145 height 33
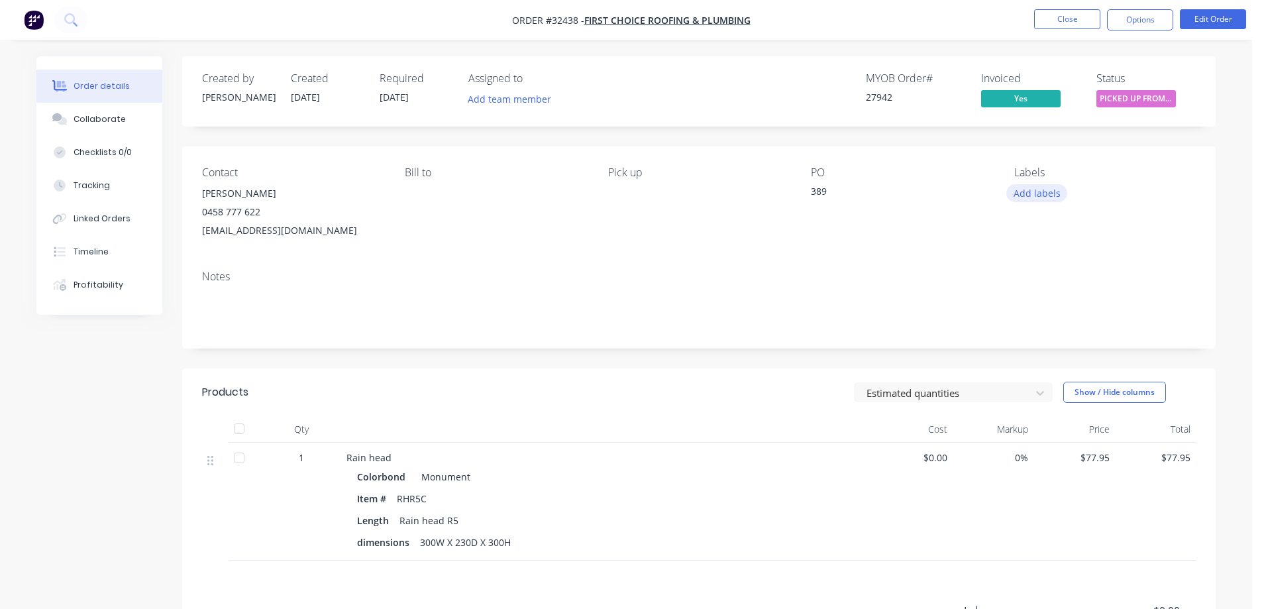
click at [1057, 199] on button "Add labels" at bounding box center [1036, 193] width 61 height 18
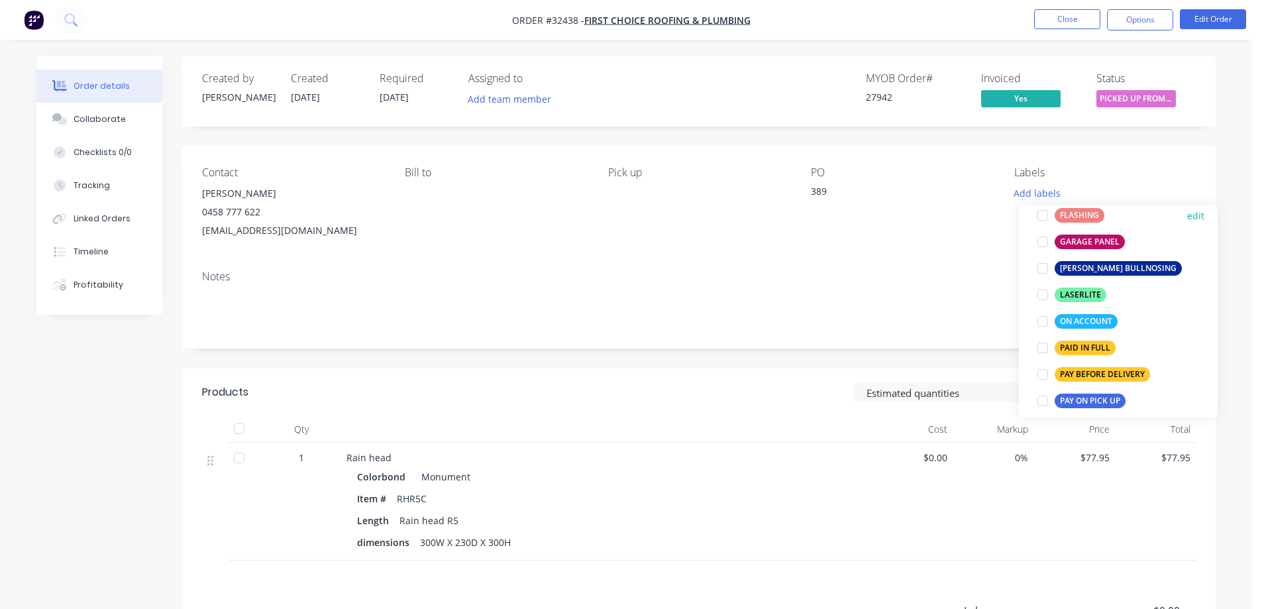
scroll to position [331, 0]
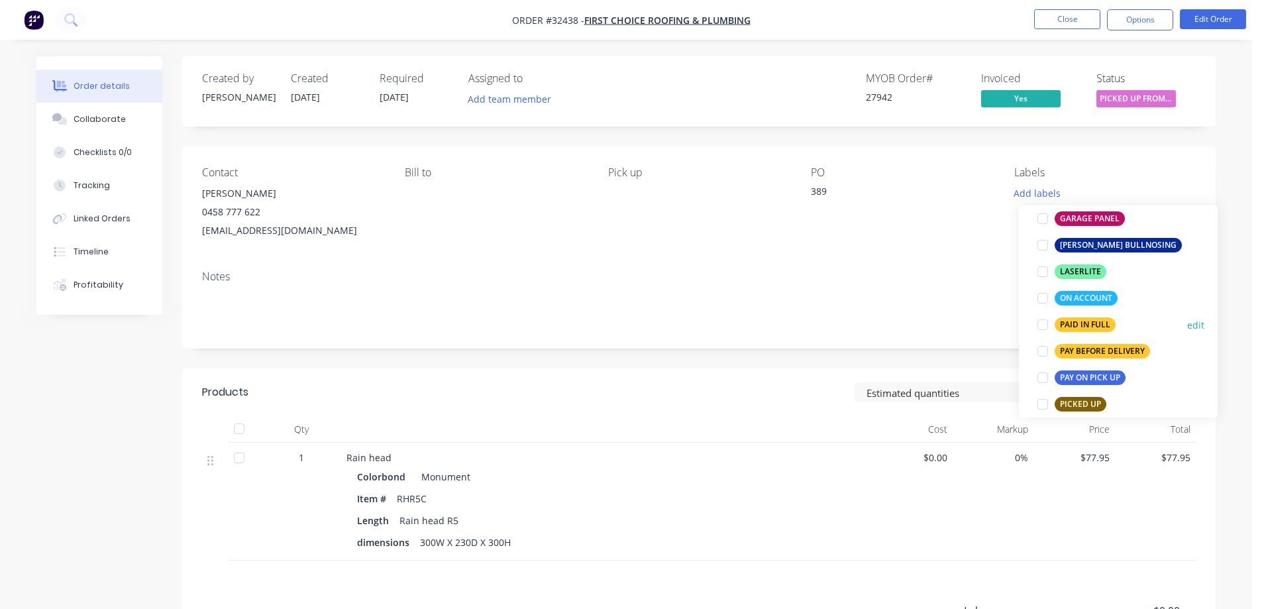
click at [1088, 322] on div "PAID IN FULL" at bounding box center [1084, 324] width 61 height 15
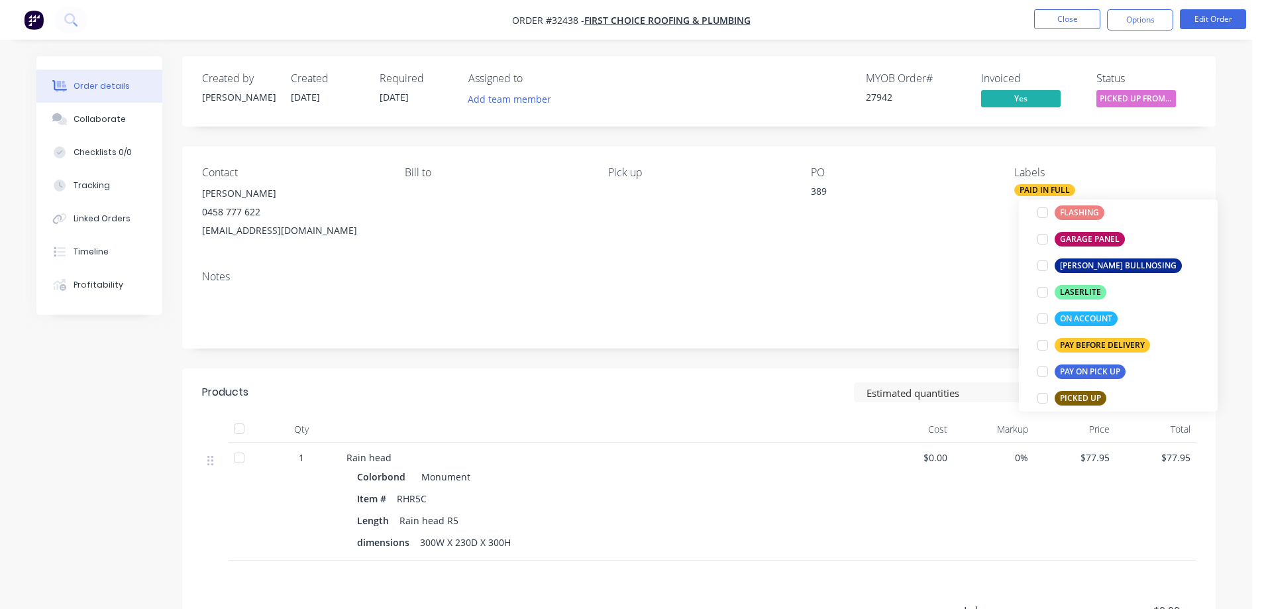
scroll to position [0, 0]
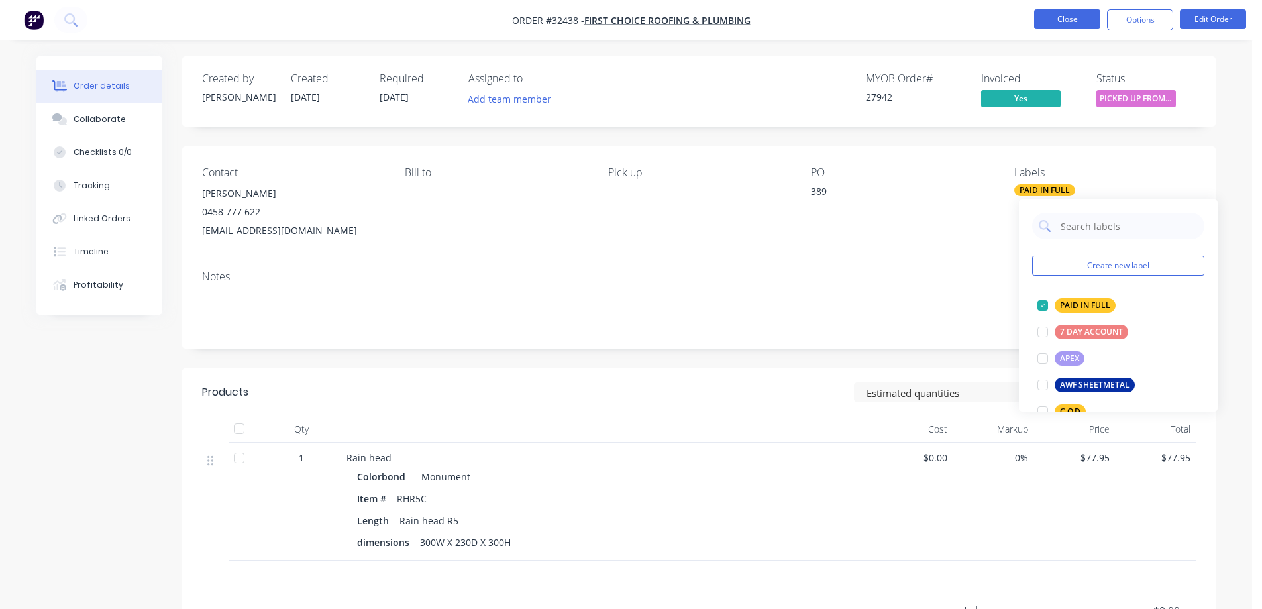
click at [1068, 21] on button "Close" at bounding box center [1067, 19] width 66 height 20
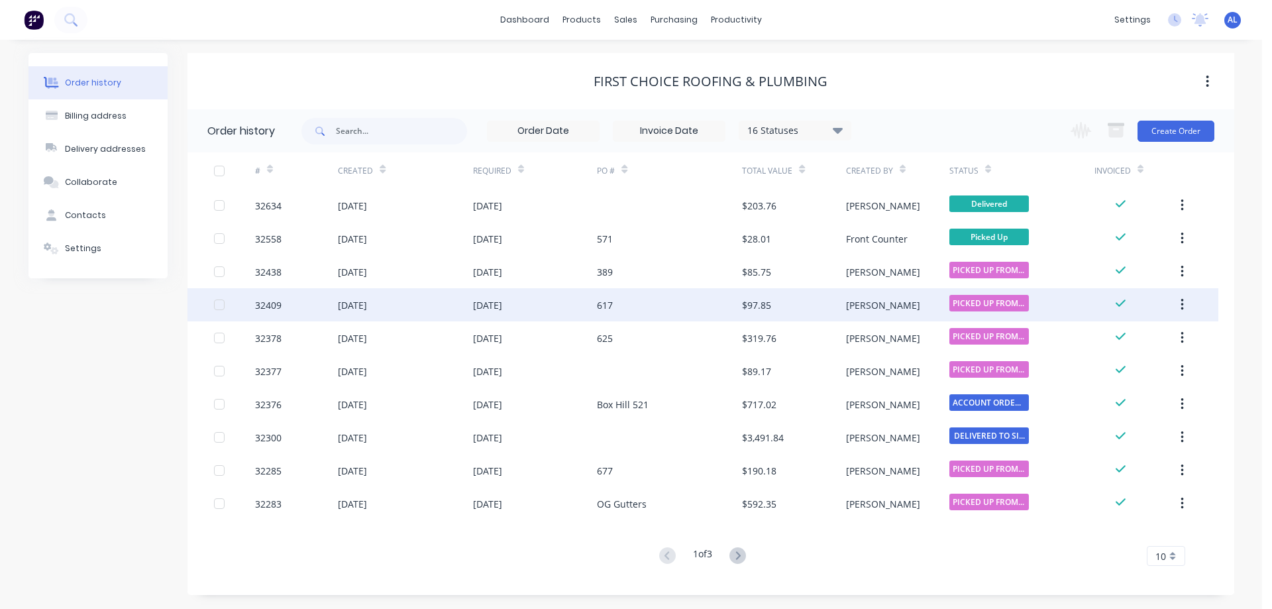
click at [1071, 301] on div "PICKED UP FROM ..." at bounding box center [1021, 304] width 145 height 33
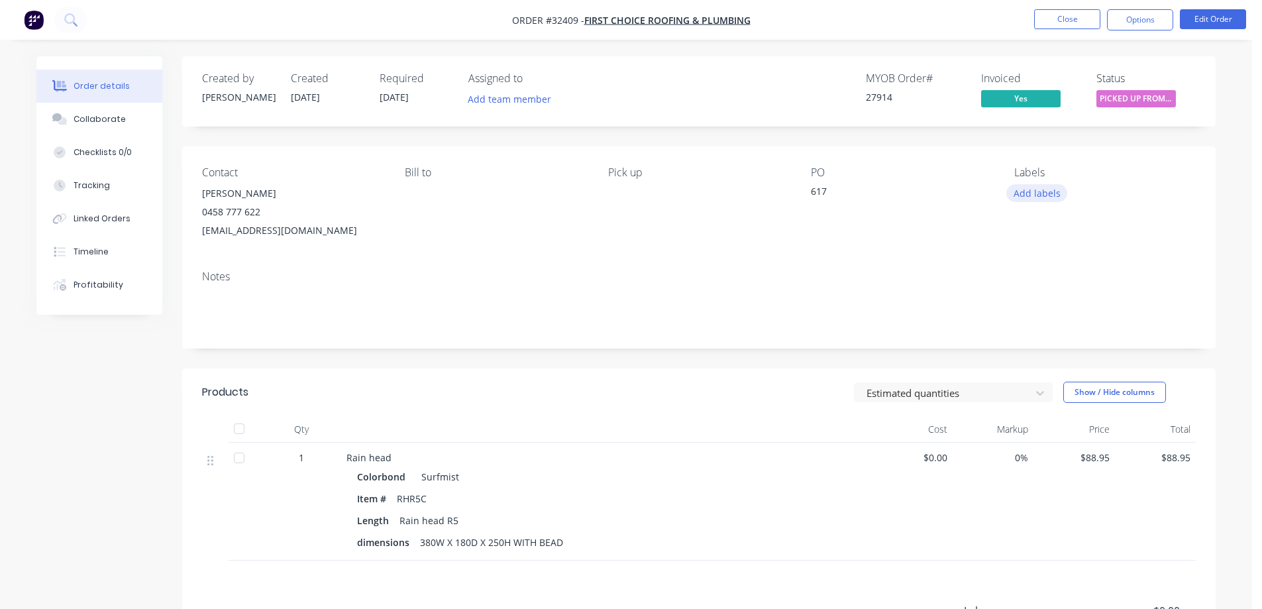
click at [1028, 200] on button "Add labels" at bounding box center [1036, 193] width 61 height 18
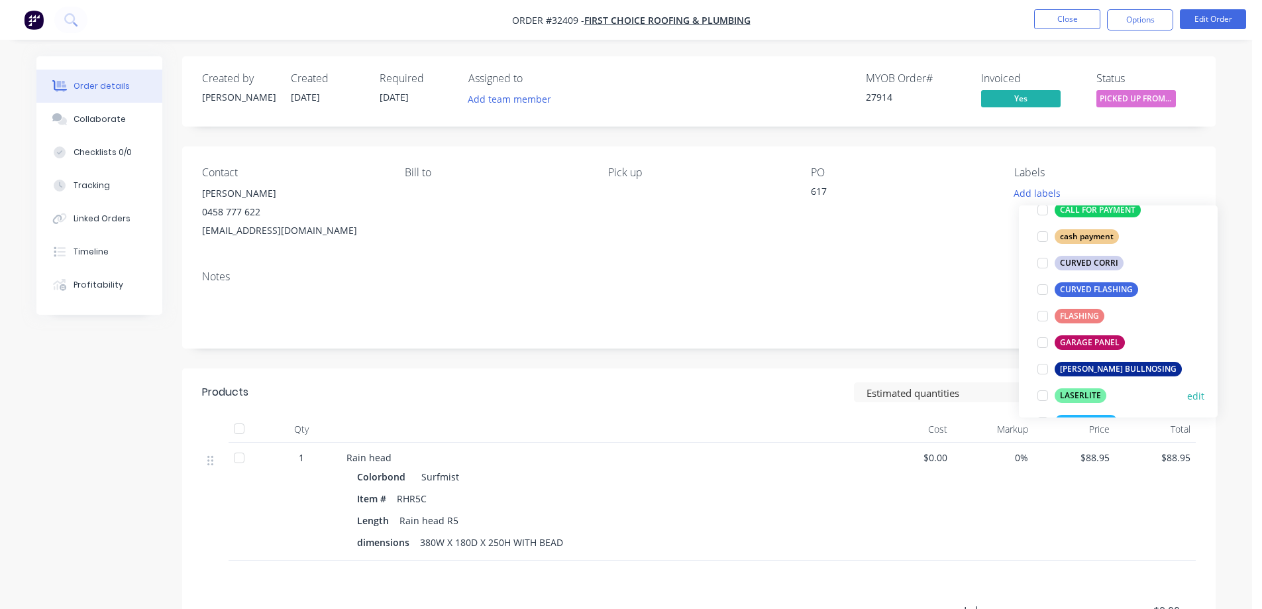
scroll to position [331, 0]
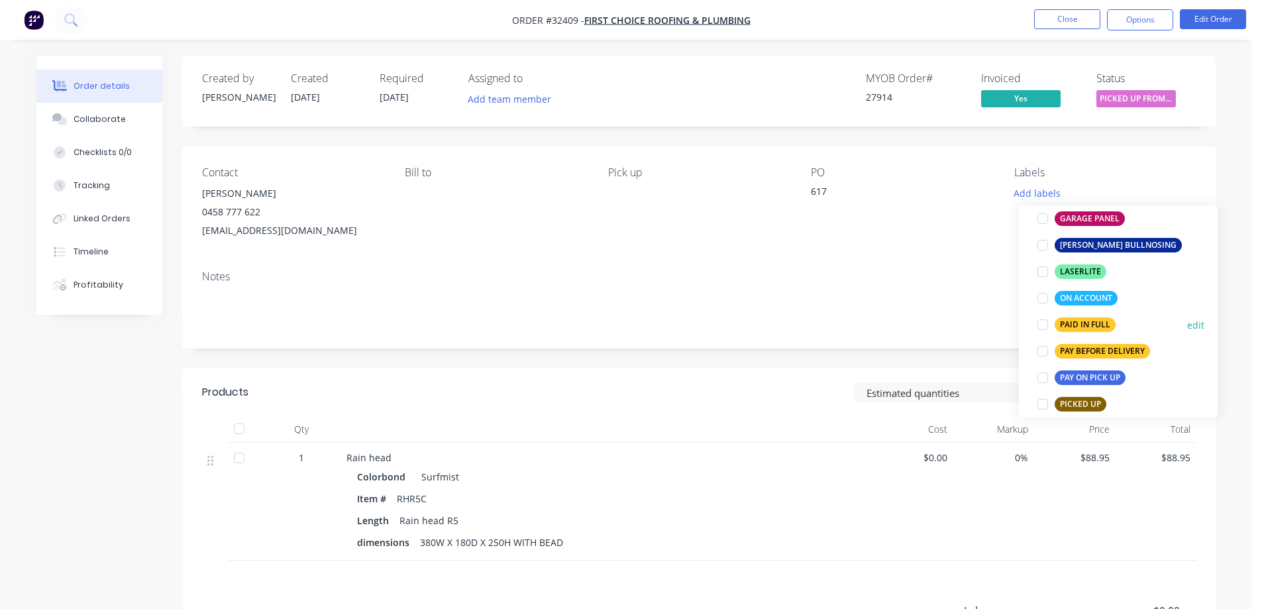
click at [1097, 325] on div "PAID IN FULL" at bounding box center [1084, 324] width 61 height 15
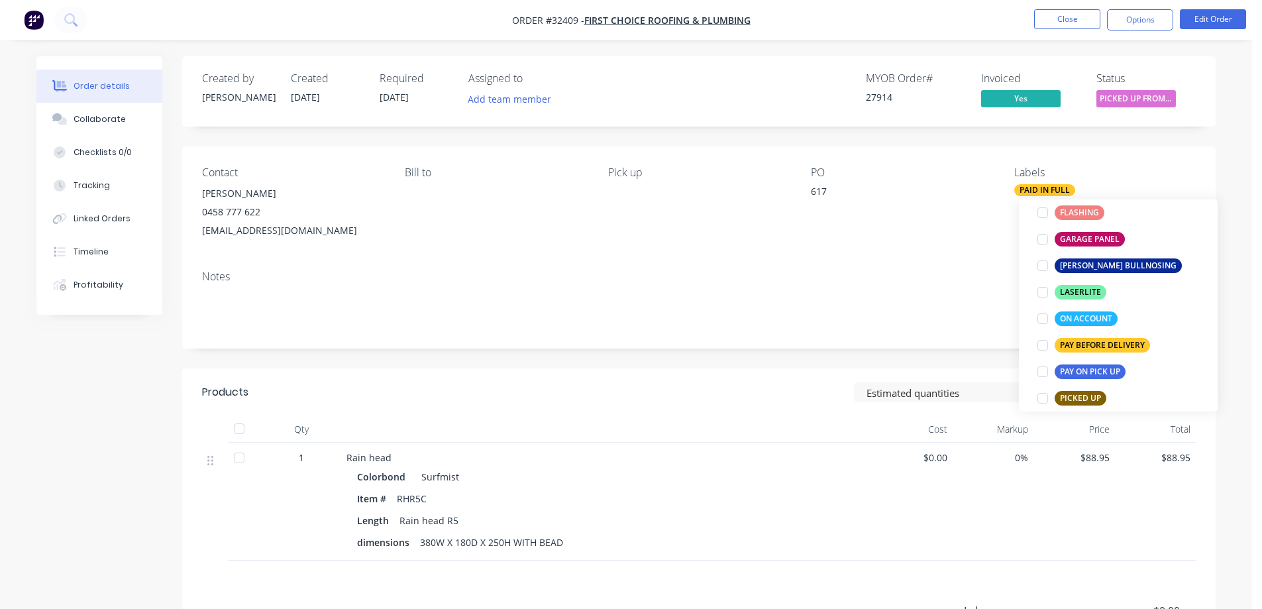
scroll to position [0, 0]
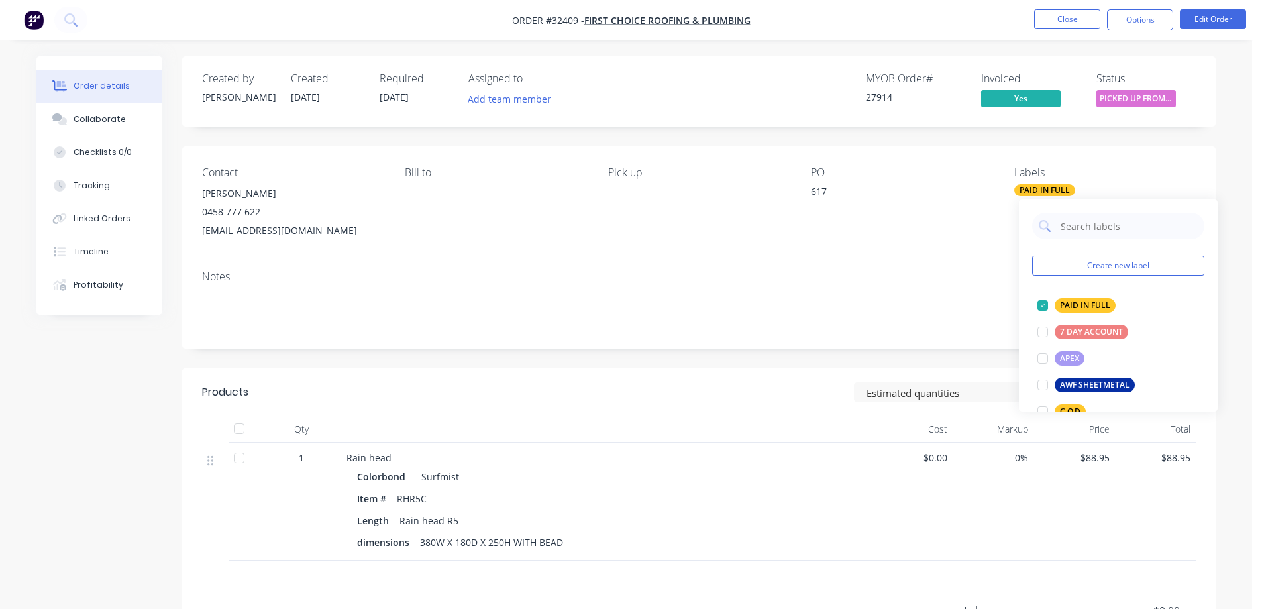
drag, startPoint x: 954, startPoint y: 244, endPoint x: 952, endPoint y: 236, distance: 7.6
click at [954, 244] on div "Contact [PERSON_NAME] [PHONE_NUMBER] [PERSON_NAME][EMAIL_ADDRESS][DOMAIN_NAME] …" at bounding box center [698, 202] width 1033 height 113
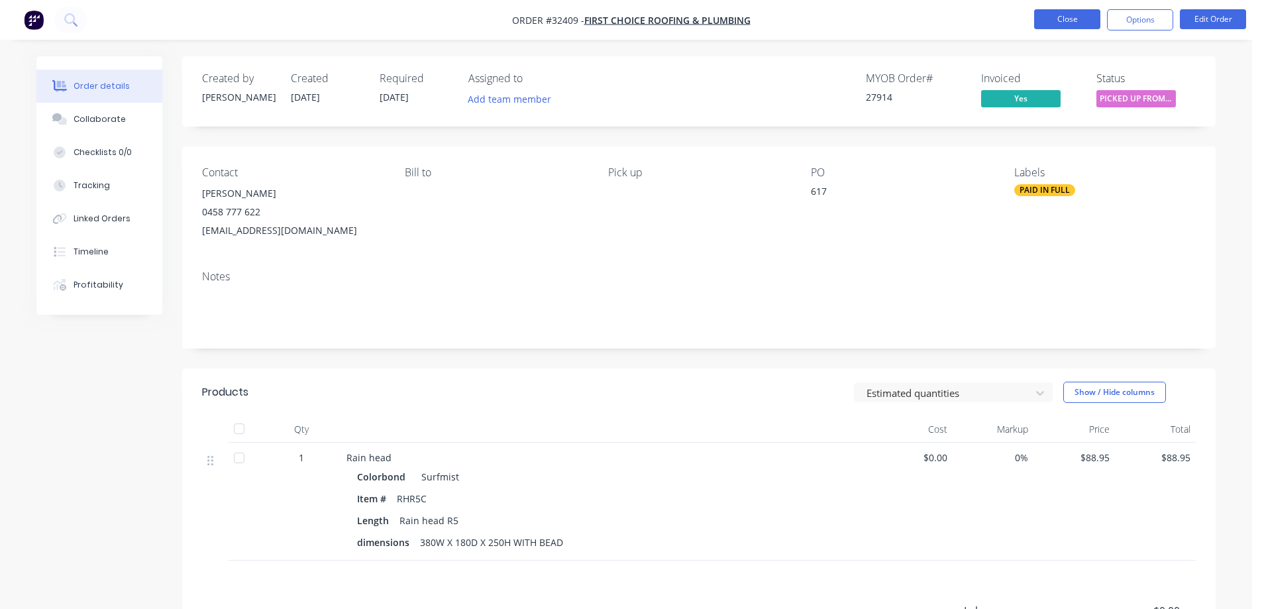
click at [1092, 27] on button "Close" at bounding box center [1067, 19] width 66 height 20
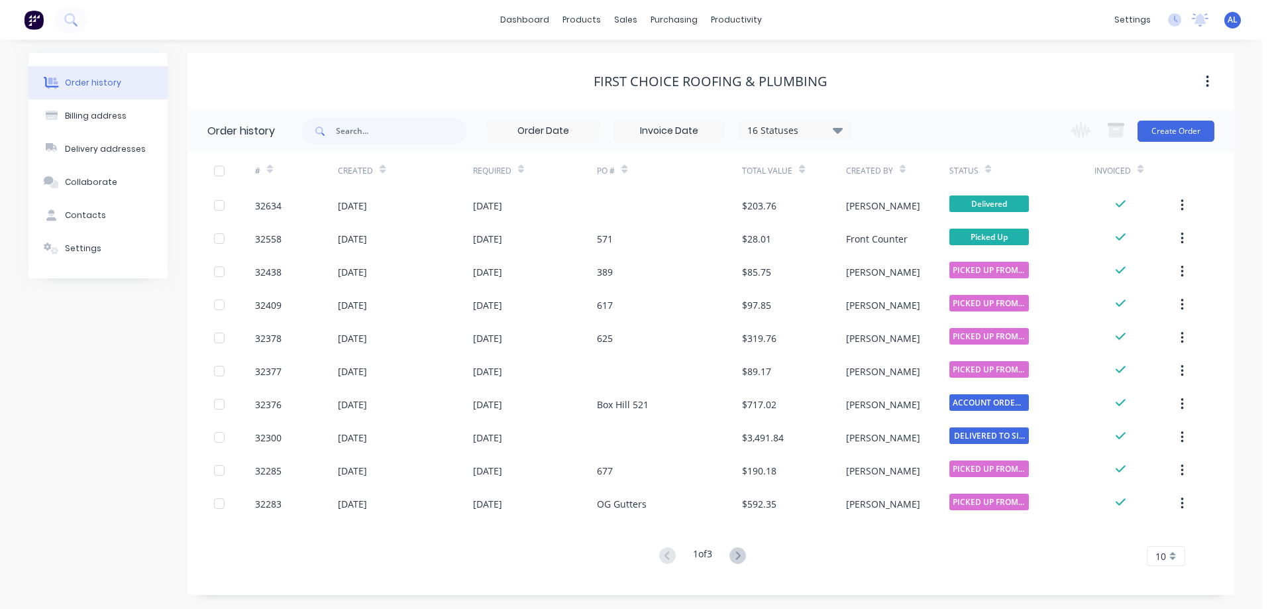
click at [35, 23] on img at bounding box center [34, 20] width 20 height 20
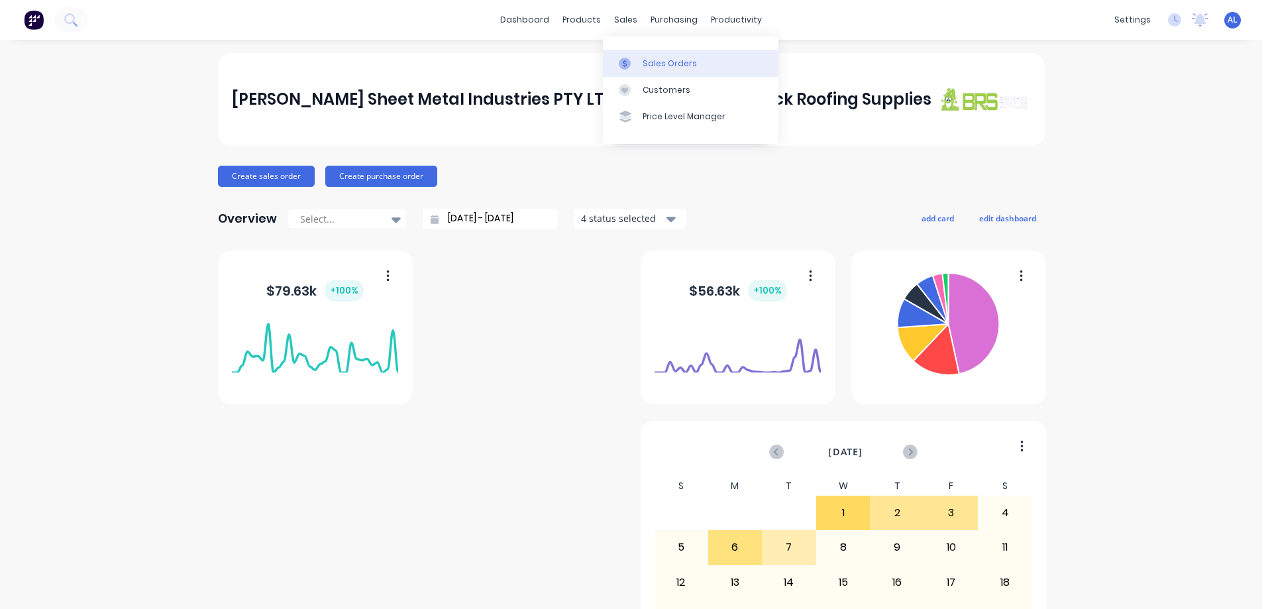
click at [636, 58] on div at bounding box center [629, 64] width 20 height 12
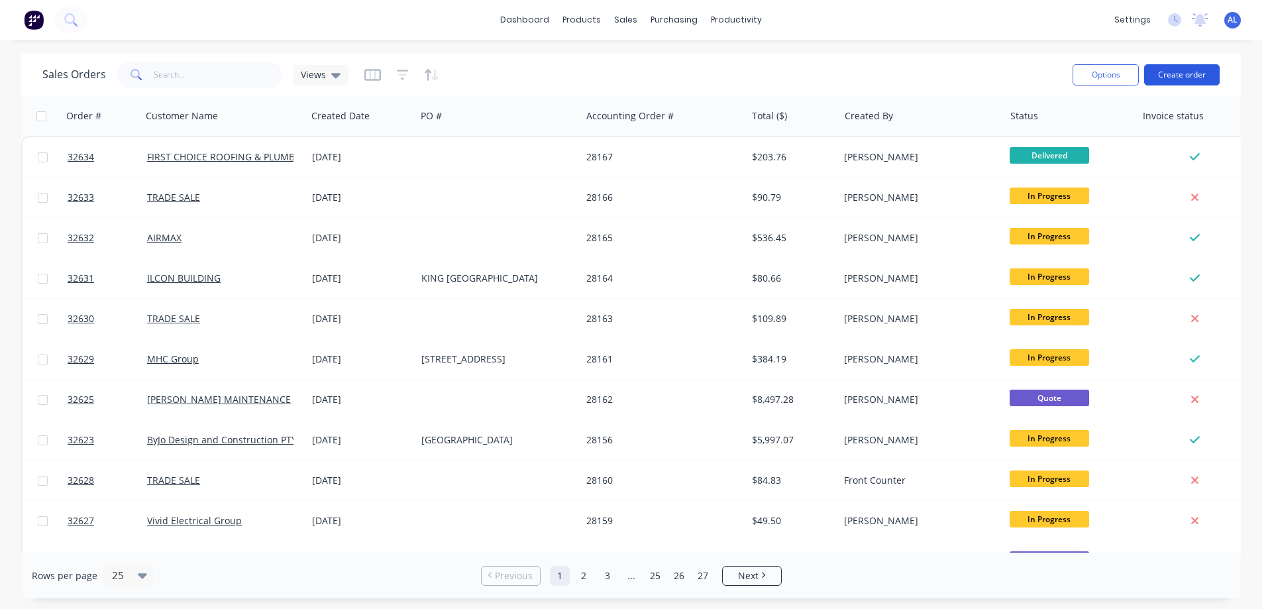
click at [1198, 69] on button "Create order" at bounding box center [1182, 74] width 76 height 21
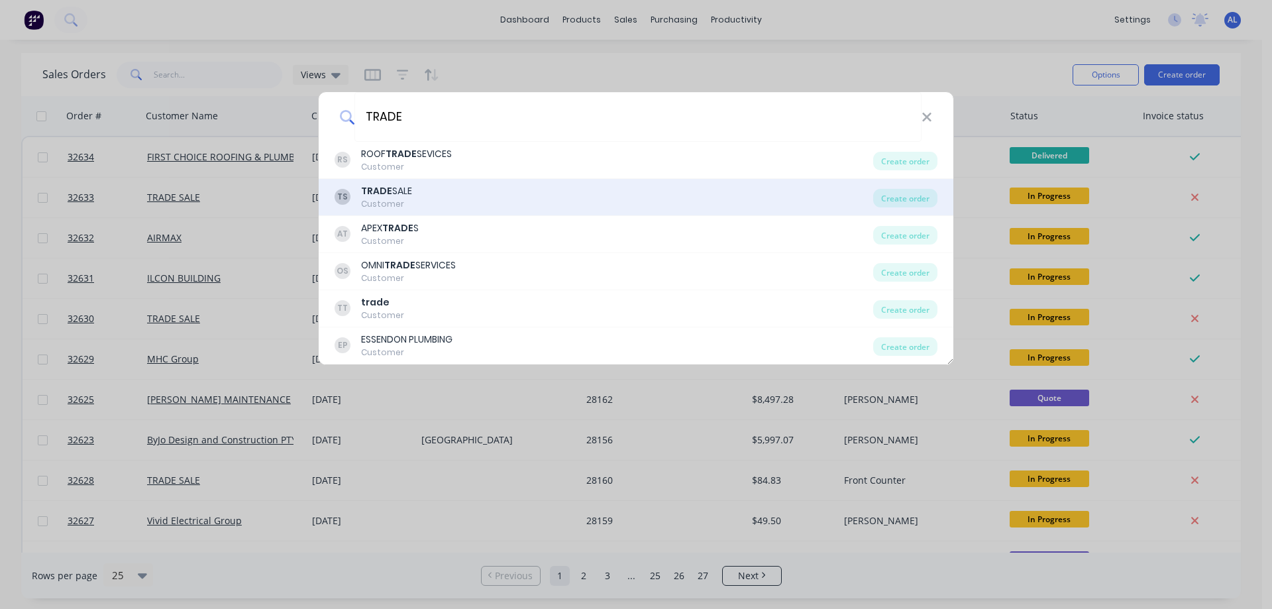
type input "TRADE"
click at [473, 199] on div "TS TRADE SALE Customer" at bounding box center [603, 197] width 538 height 26
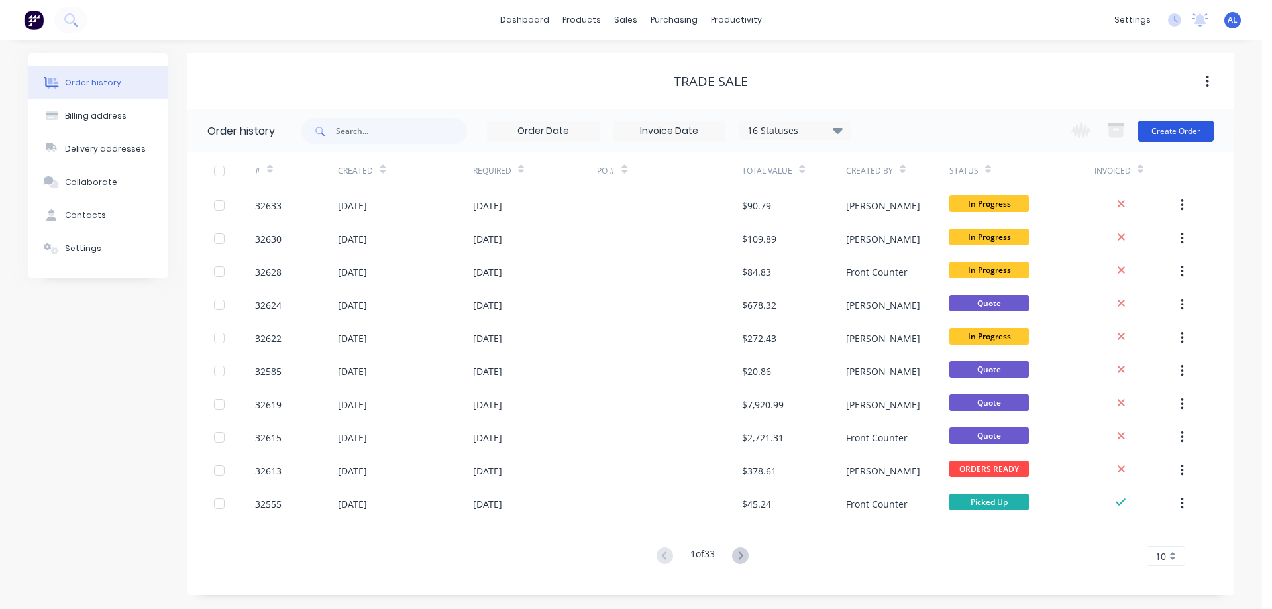
click at [1152, 133] on button "Create Order" at bounding box center [1175, 131] width 77 height 21
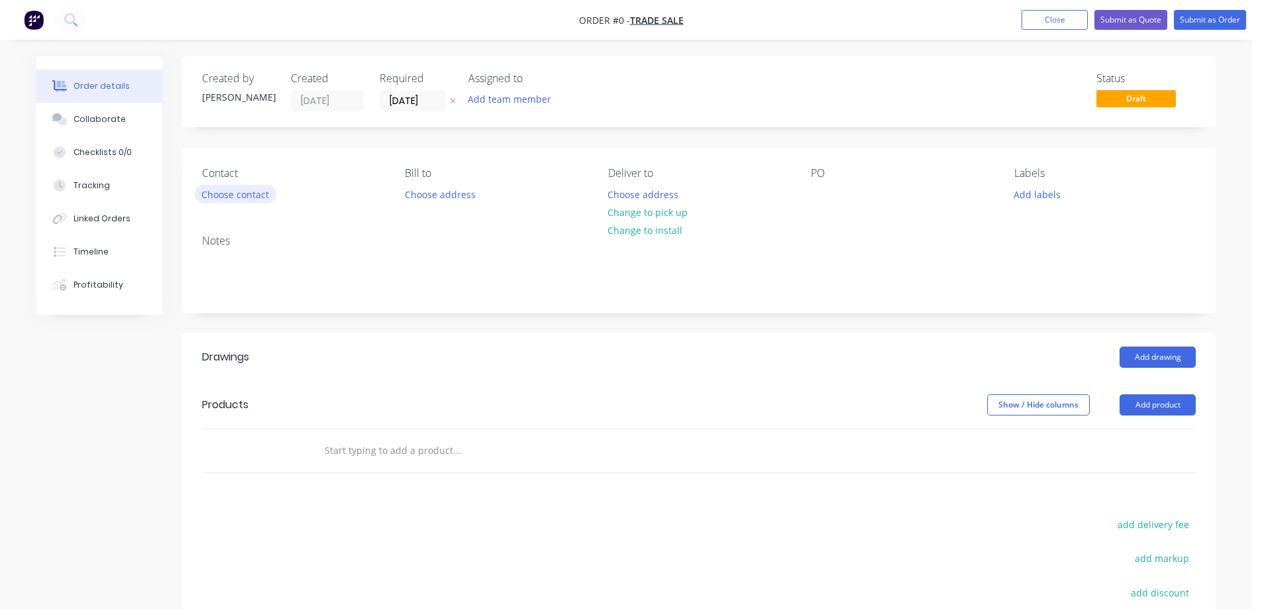
click at [248, 201] on button "Choose contact" at bounding box center [235, 194] width 81 height 18
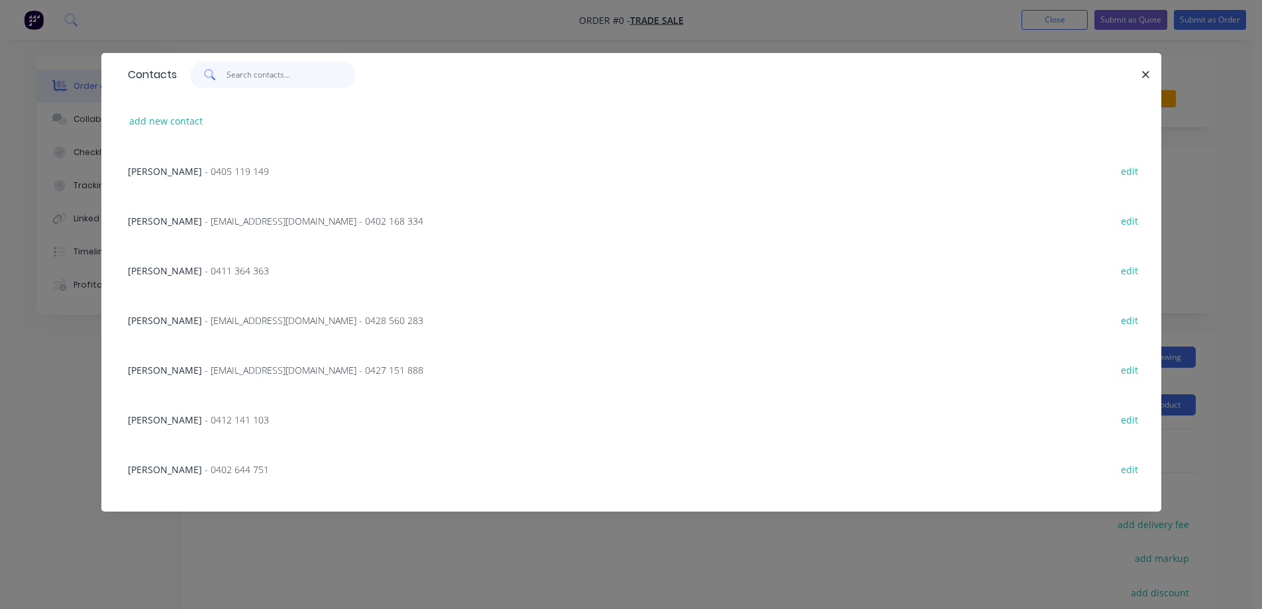
click at [254, 77] on input "text" at bounding box center [291, 75] width 129 height 26
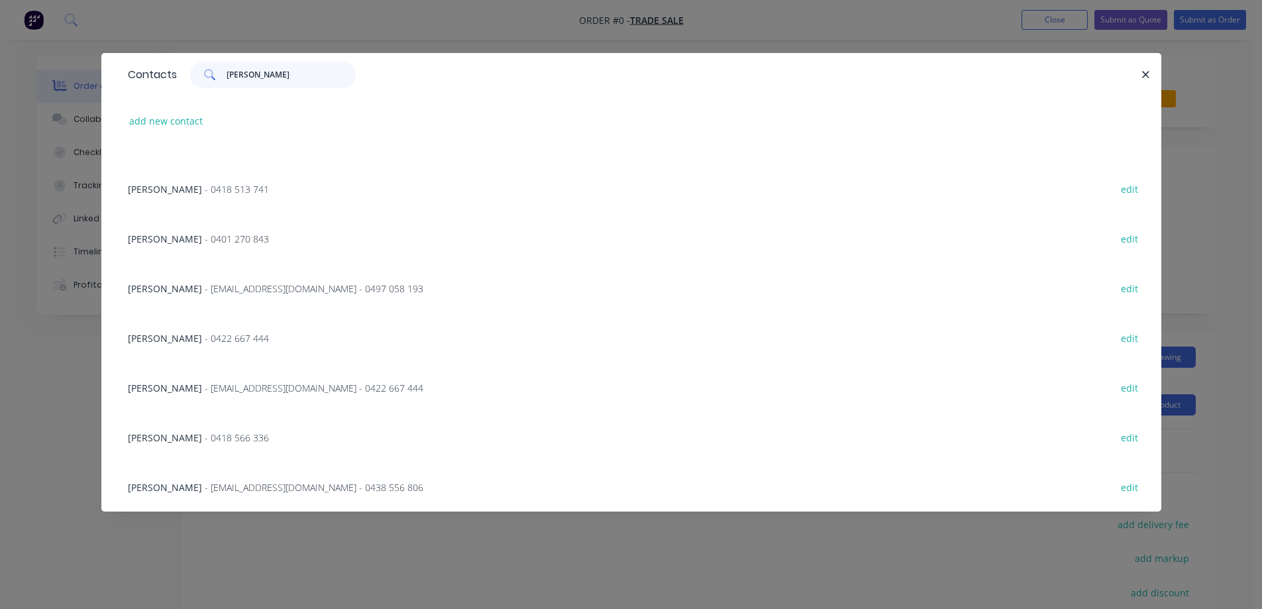
scroll to position [281, 0]
type input "[PERSON_NAME]"
click at [232, 483] on span "- [EMAIL_ADDRESS][DOMAIN_NAME] - 0438 556 806" at bounding box center [314, 486] width 219 height 13
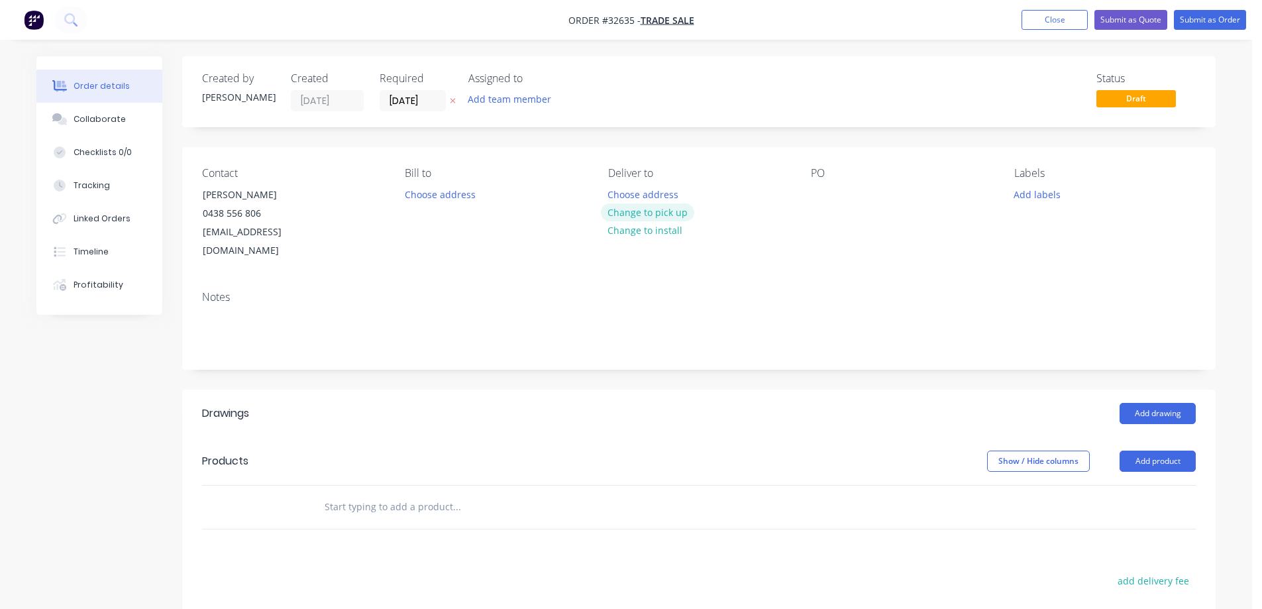
click at [659, 212] on button "Change to pick up" at bounding box center [648, 212] width 94 height 18
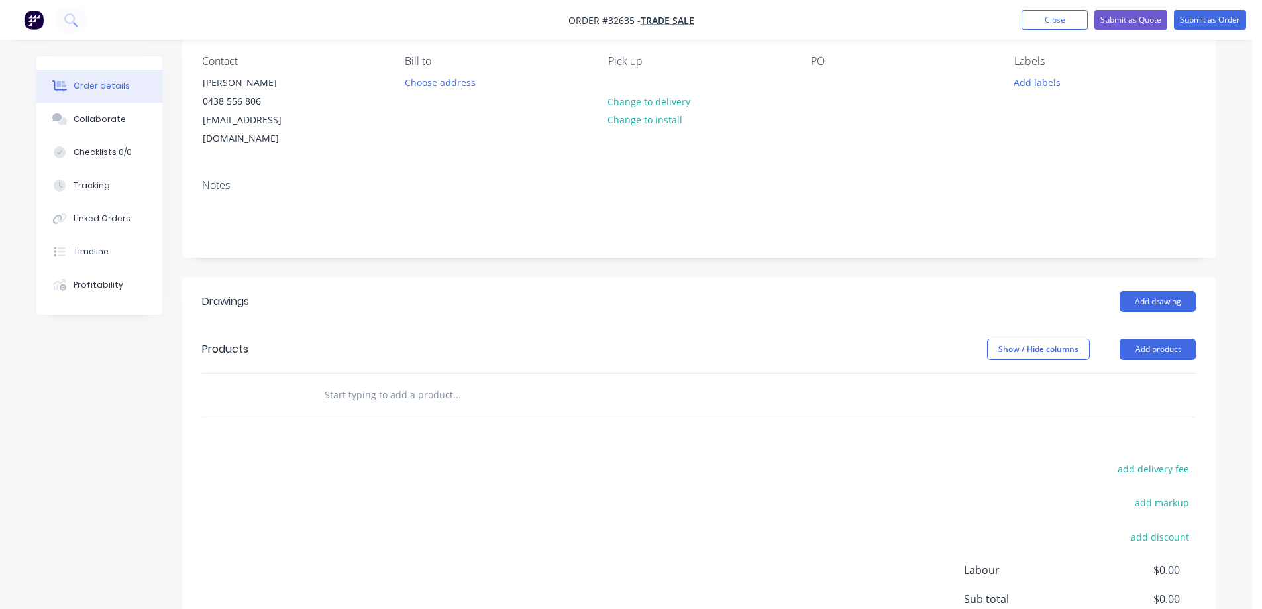
scroll to position [240, 0]
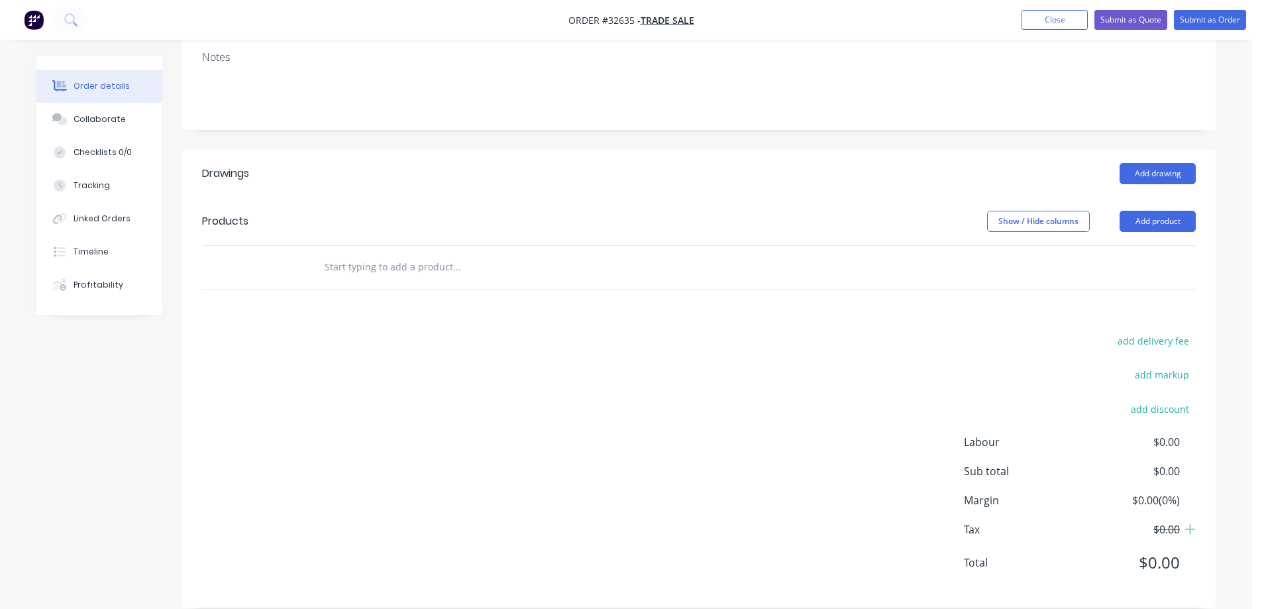
click at [368, 254] on input "text" at bounding box center [456, 267] width 265 height 26
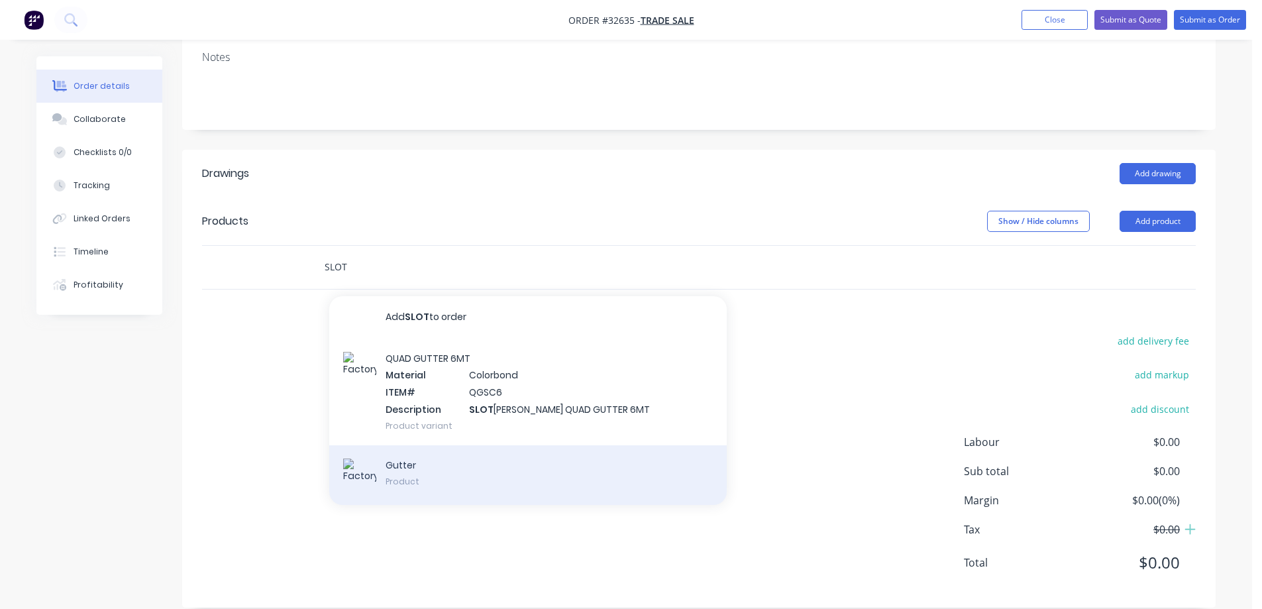
type input "SLOT"
click at [472, 466] on div "Gutter Product" at bounding box center [527, 475] width 397 height 60
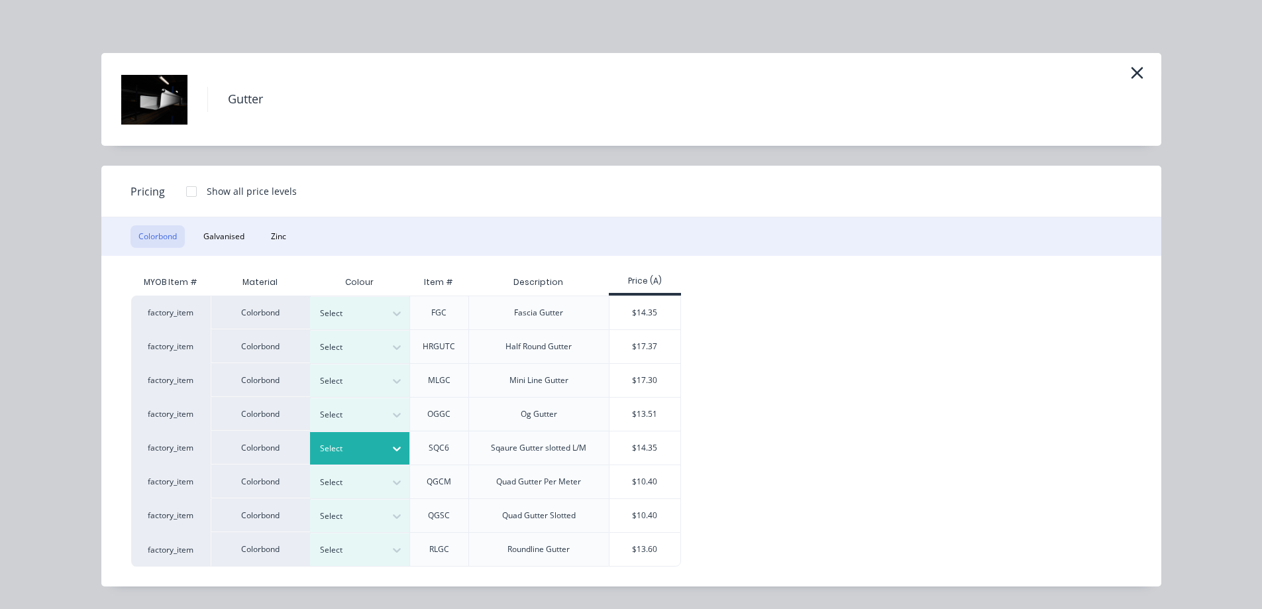
click at [401, 444] on icon at bounding box center [396, 448] width 13 height 13
click at [644, 449] on div "$14.35" at bounding box center [644, 447] width 71 height 33
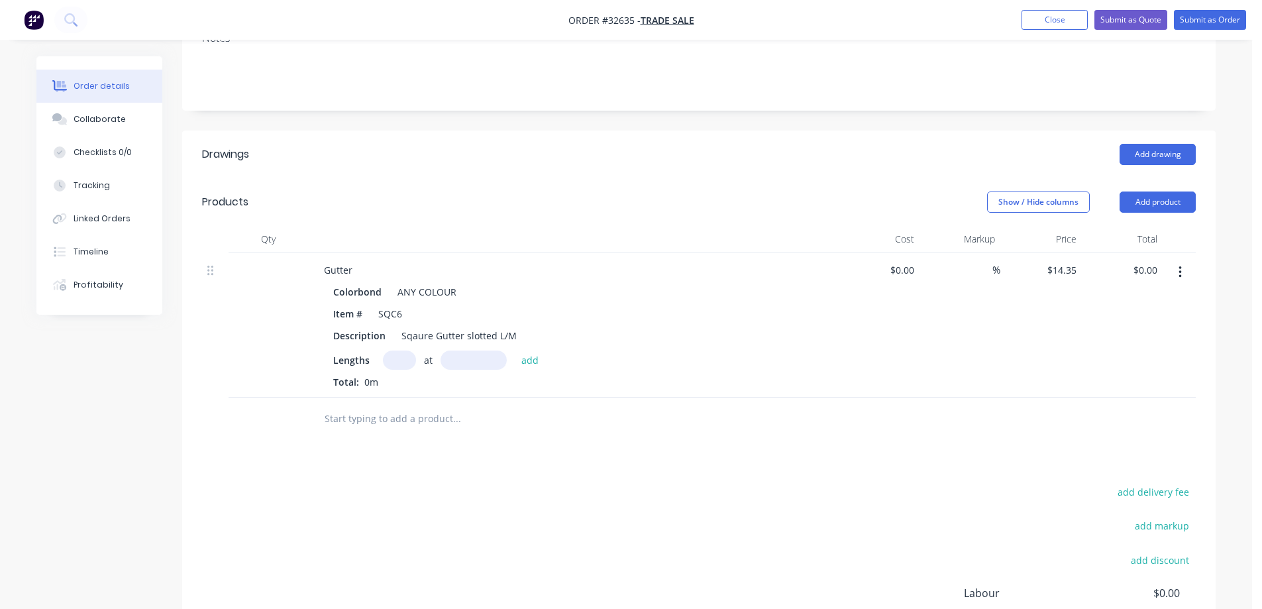
scroll to position [265, 0]
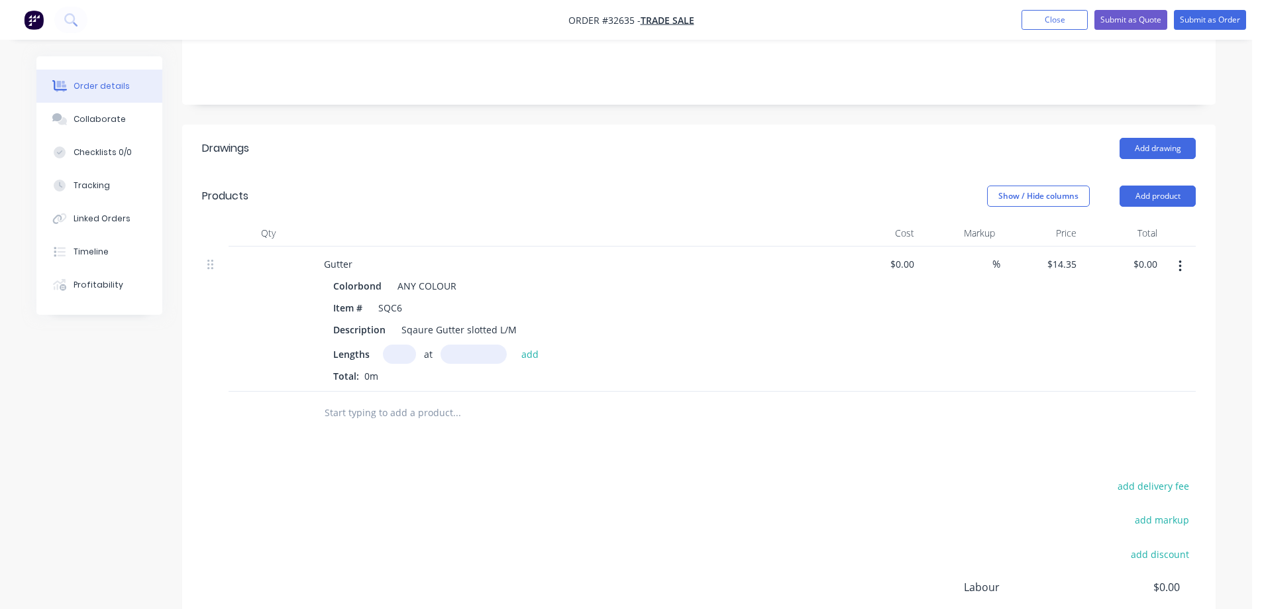
click at [405, 344] on input "text" at bounding box center [399, 353] width 33 height 19
type input "2"
type input "6000"
click at [515, 344] on button "add" at bounding box center [530, 353] width 31 height 18
type input "$172.20"
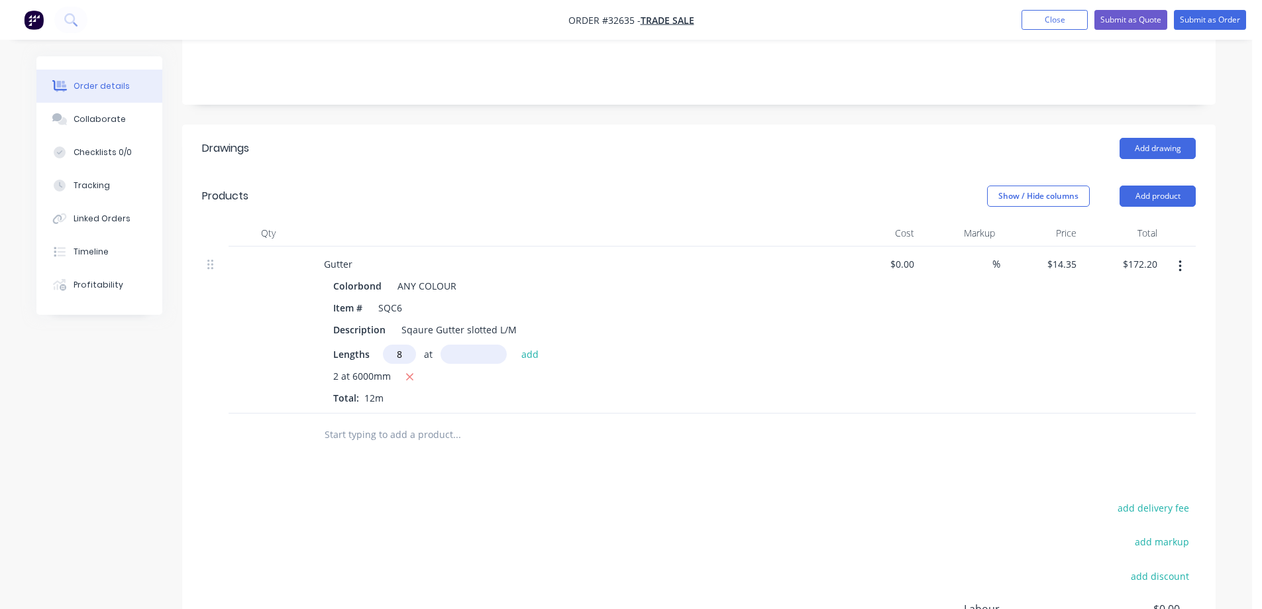
type input "8"
type input "5000"
click at [515, 344] on button "add" at bounding box center [530, 353] width 31 height 18
type input "$746.20"
click at [383, 443] on input "text" at bounding box center [456, 456] width 265 height 26
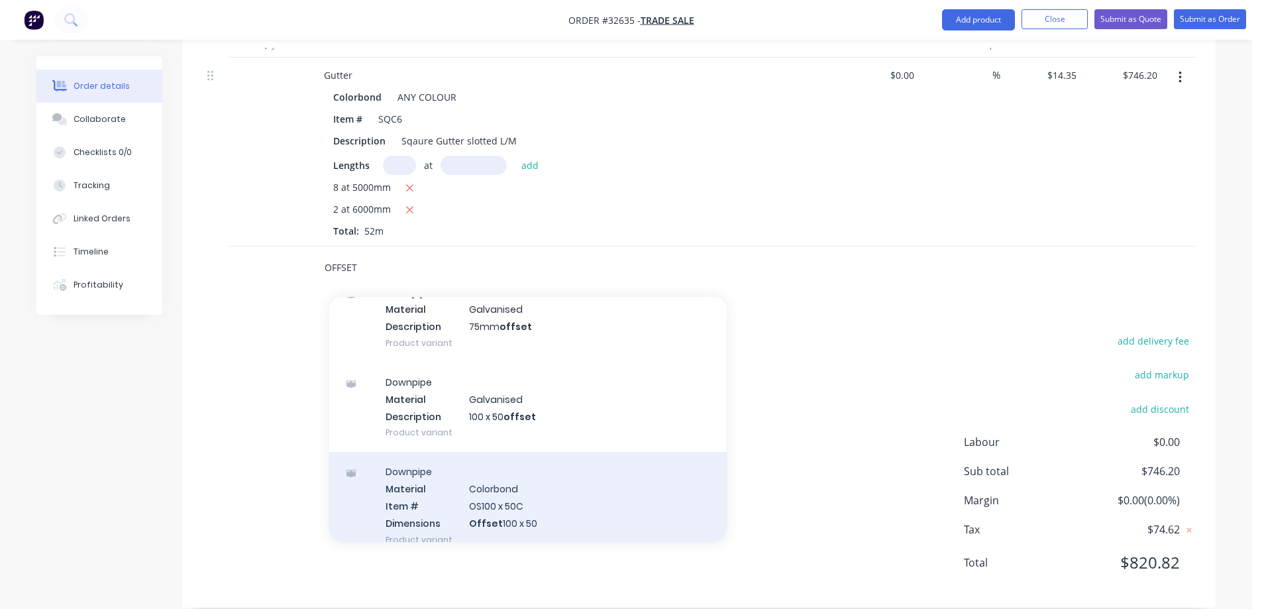
scroll to position [132, 0]
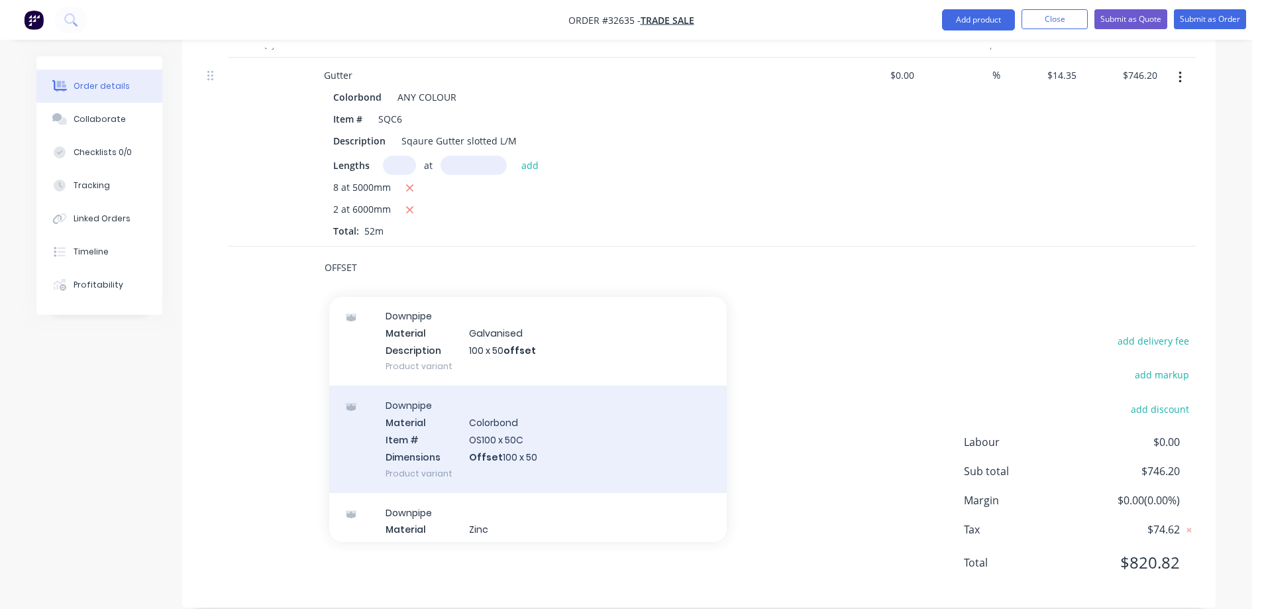
type input "OFFSET"
click at [556, 438] on div "Downpipe Material Colorbond Item # OS100 x 50C Dimensions Offset 100 x 50 Produ…" at bounding box center [527, 438] width 397 height 107
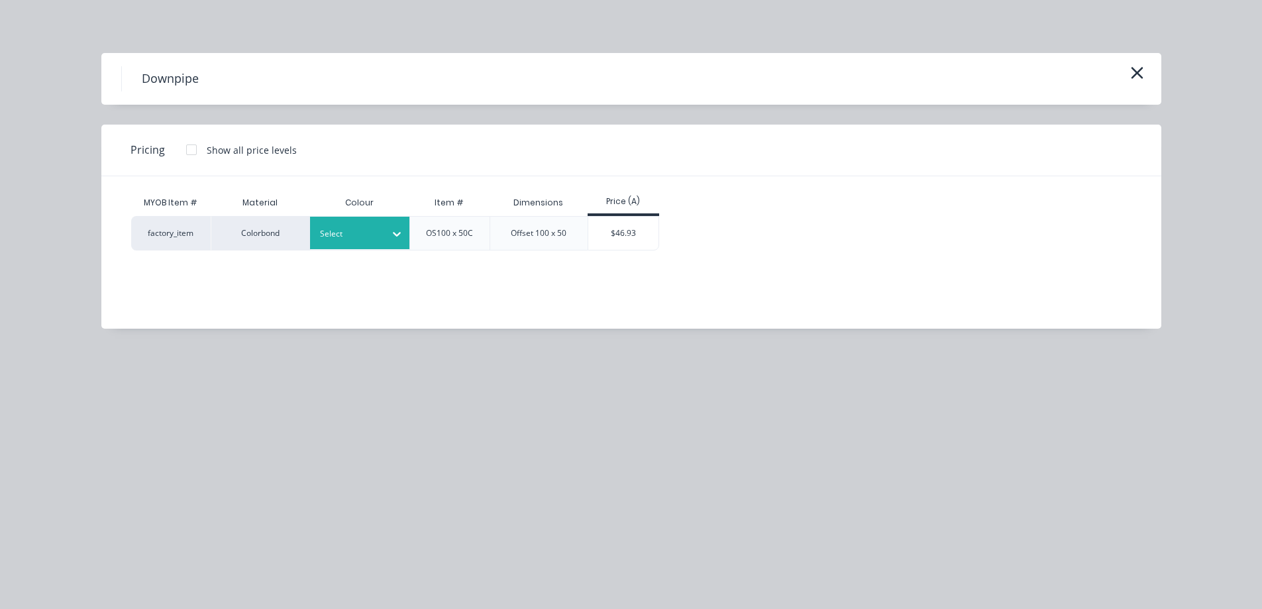
click at [397, 221] on div at bounding box center [397, 233] width 24 height 32
click at [166, 187] on div "ANY COLOUR" at bounding box center [83, 175] width 166 height 25
click at [615, 232] on div "$46.93" at bounding box center [623, 233] width 71 height 33
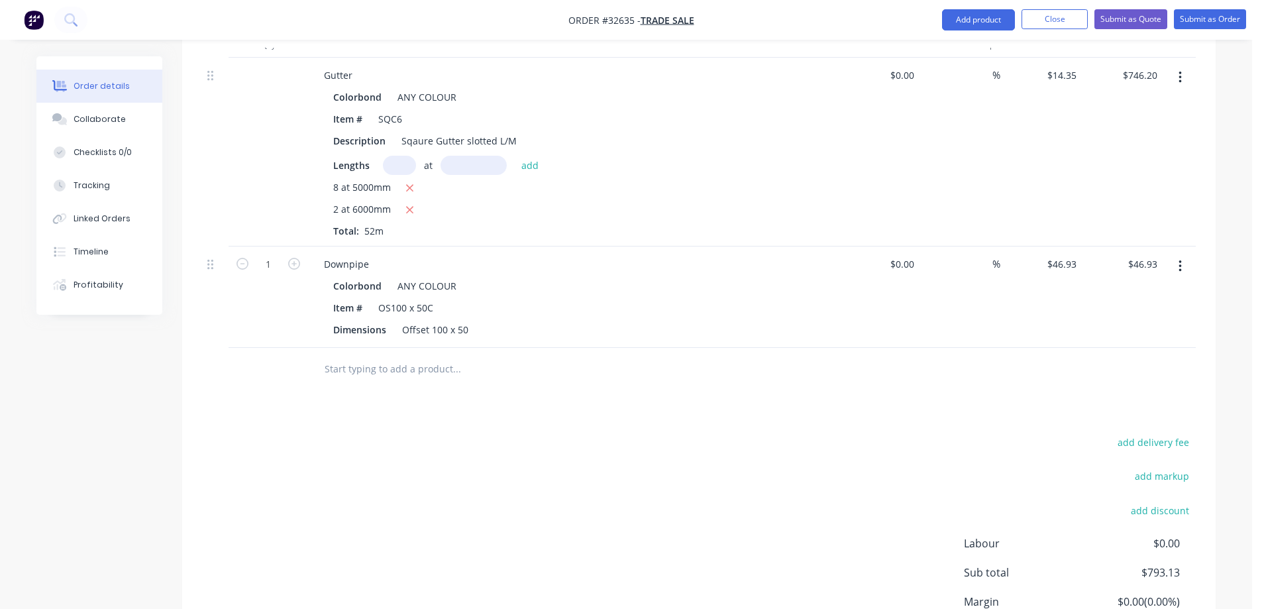
click at [412, 356] on input "text" at bounding box center [456, 369] width 265 height 26
click at [499, 496] on div "add delivery fee add markup add discount Labour $0.00 Sub total $793.13 Margin …" at bounding box center [698, 561] width 993 height 256
click at [372, 356] on input "100X50" at bounding box center [456, 369] width 265 height 26
type input "1"
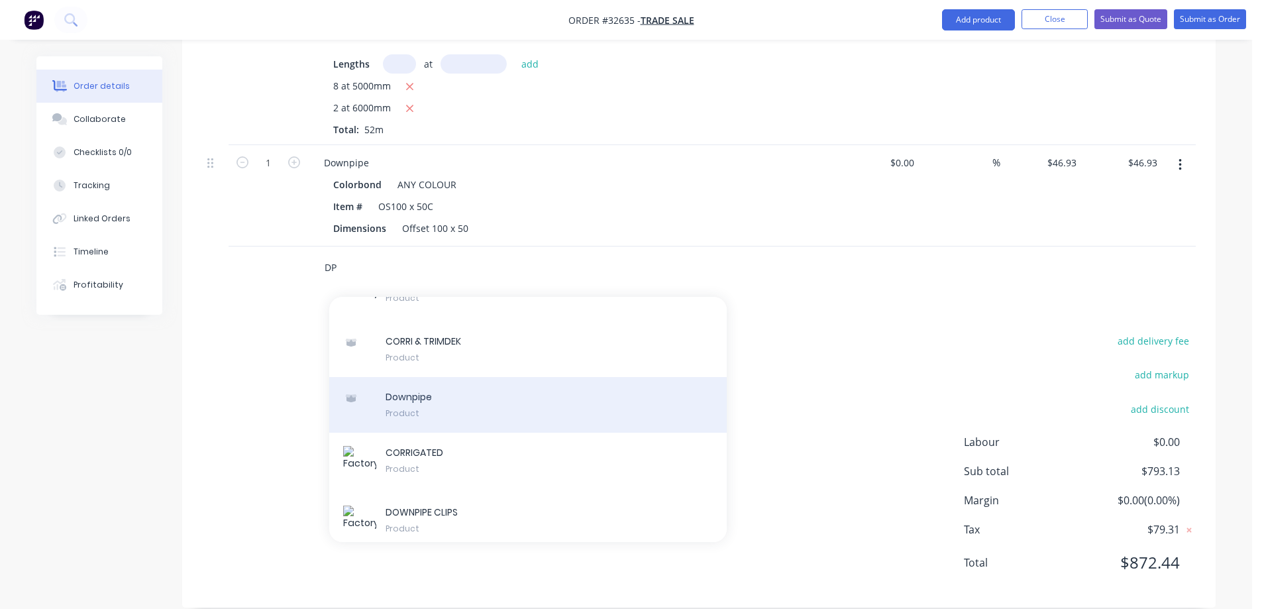
type input "DP"
click at [470, 389] on div "Downpipe Product" at bounding box center [527, 405] width 397 height 56
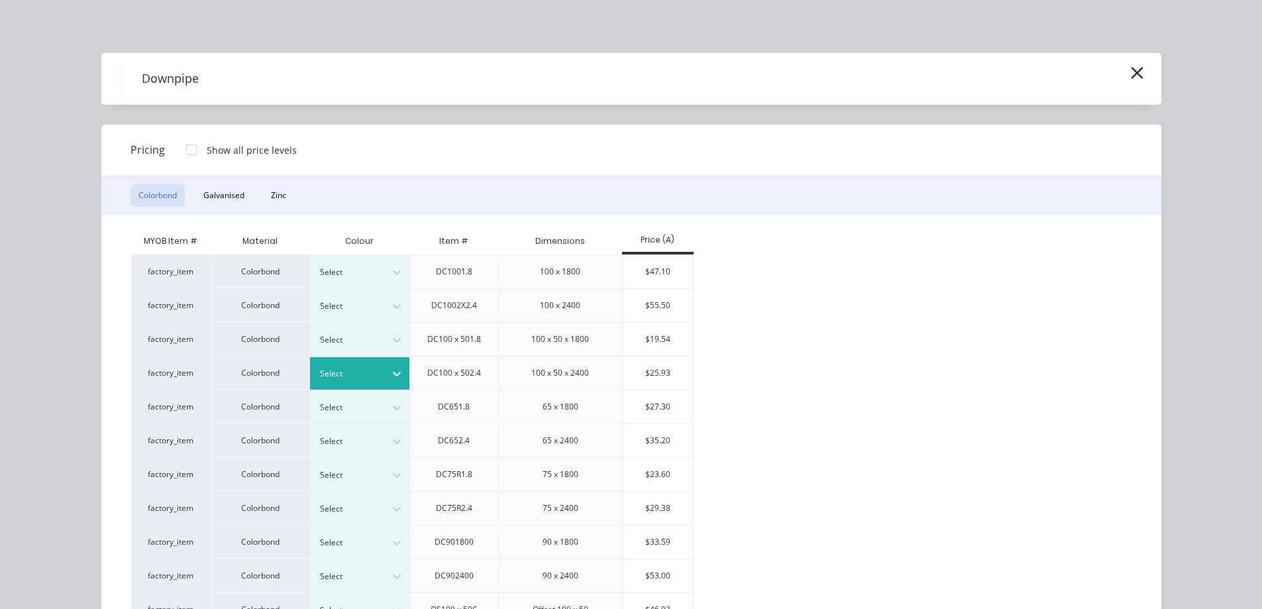
click at [394, 374] on icon at bounding box center [397, 374] width 8 height 5
click at [680, 374] on div "$25.93" at bounding box center [658, 372] width 71 height 33
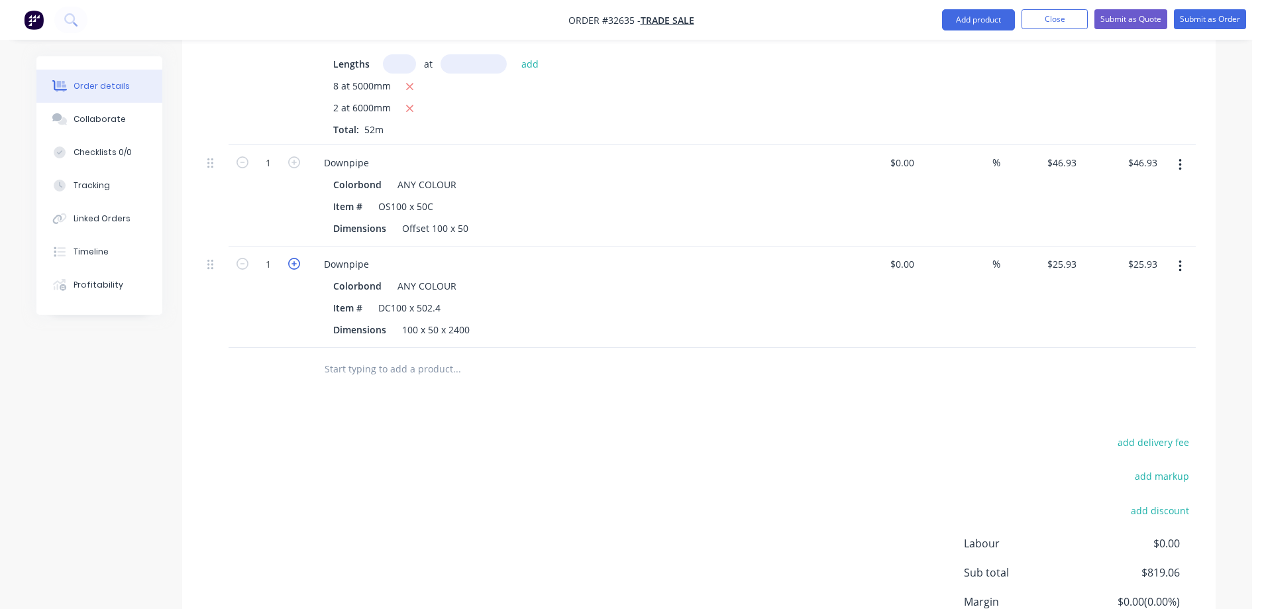
click at [294, 258] on icon "button" at bounding box center [294, 264] width 12 height 12
type input "2"
type input "$51.86"
click at [294, 258] on icon "button" at bounding box center [294, 264] width 12 height 12
type input "3"
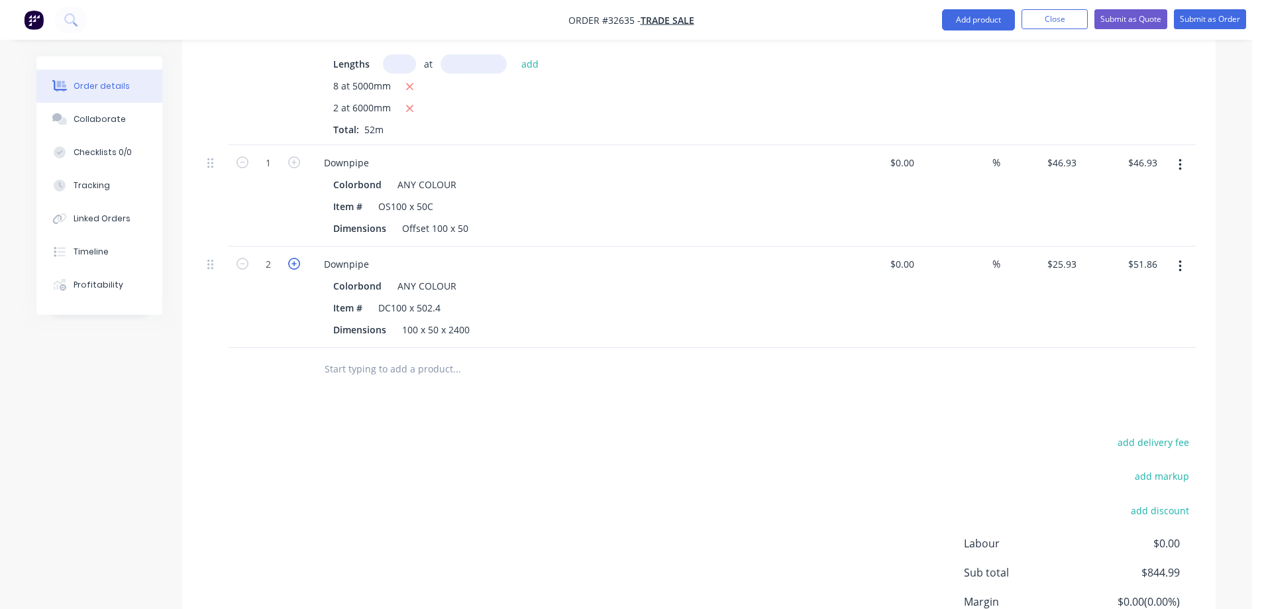
type input "$77.79"
click at [293, 156] on icon "button" at bounding box center [294, 162] width 12 height 12
type input "2"
type input "$93.86"
click at [293, 156] on icon "button" at bounding box center [294, 162] width 12 height 12
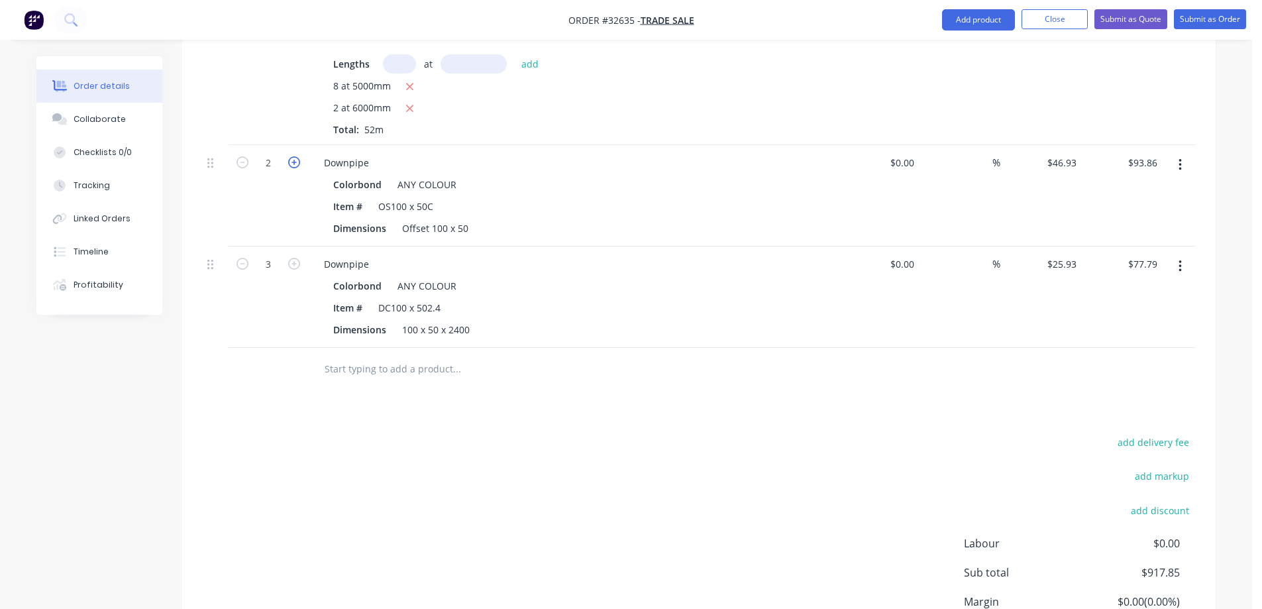
type input "3"
type input "$140.79"
click at [401, 356] on input "text" at bounding box center [456, 369] width 265 height 26
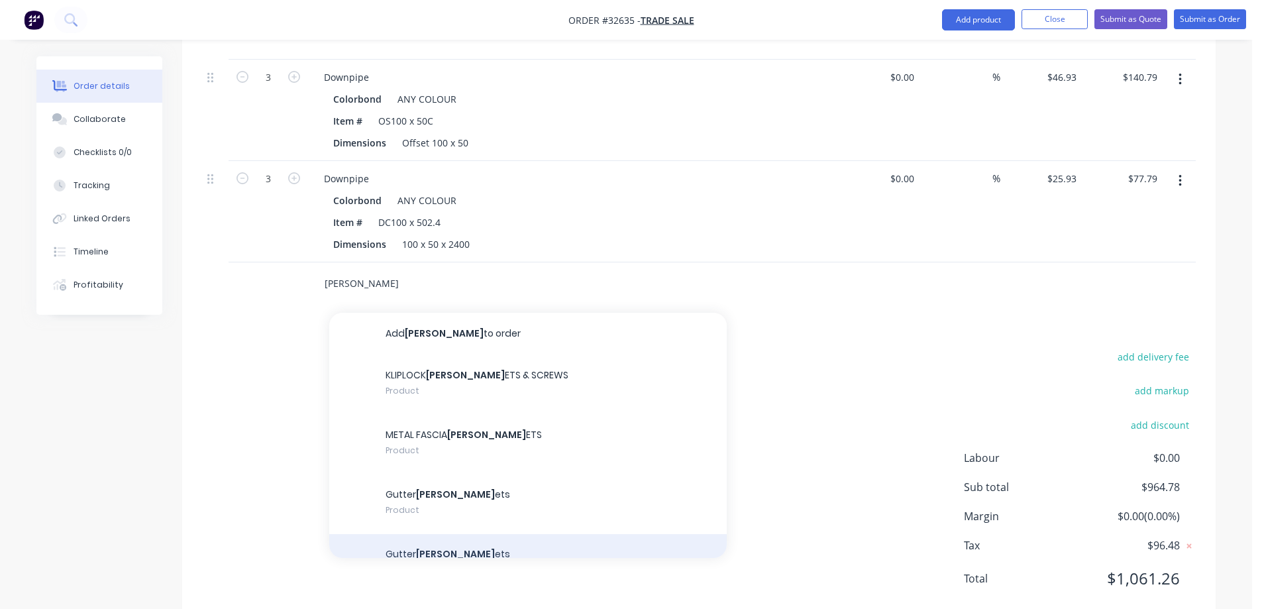
scroll to position [656, 0]
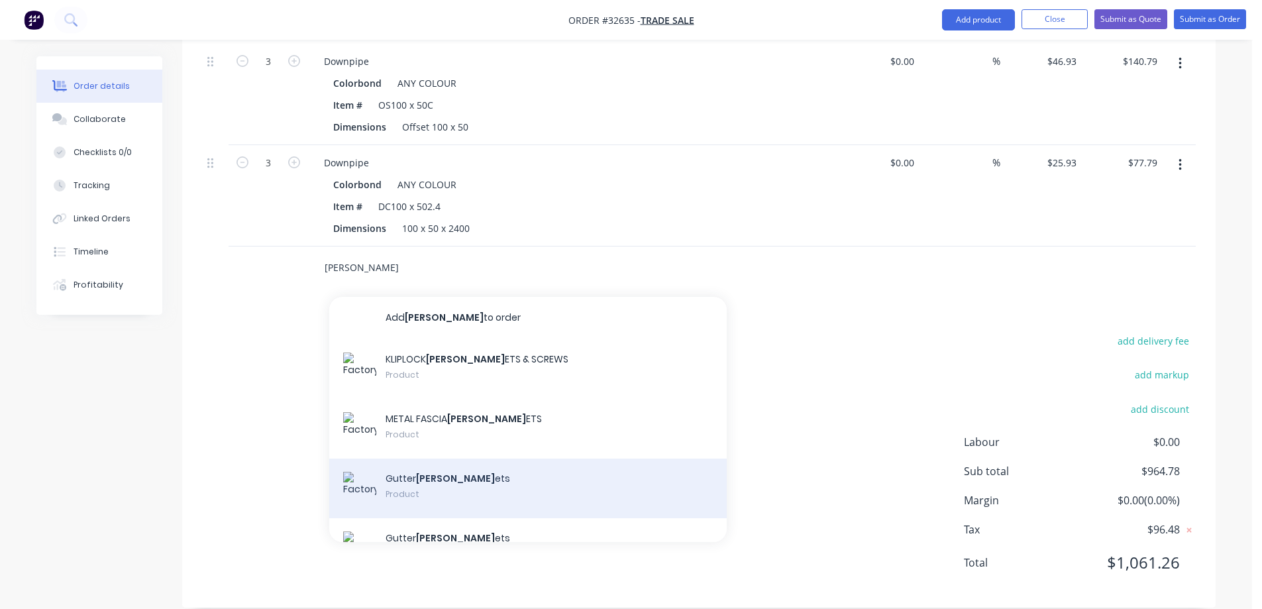
type input "[PERSON_NAME]"
click at [496, 476] on div "Gutter [PERSON_NAME] ets Product" at bounding box center [527, 488] width 397 height 60
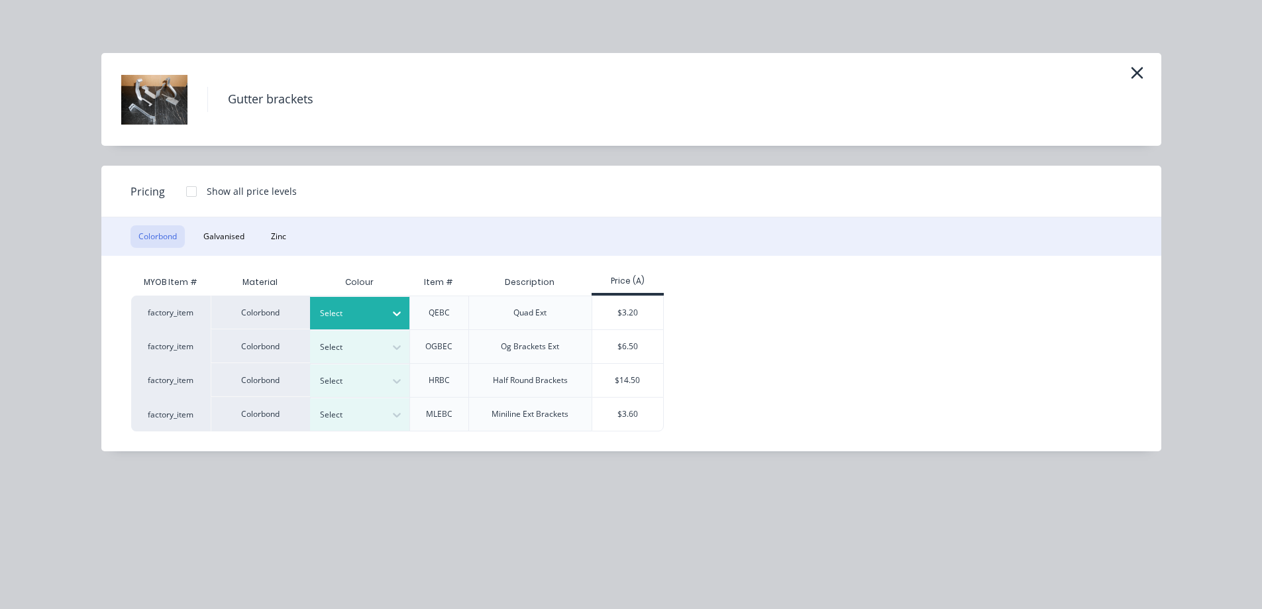
click at [404, 308] on div at bounding box center [397, 313] width 24 height 21
click at [638, 307] on div "$3.20" at bounding box center [627, 312] width 71 height 33
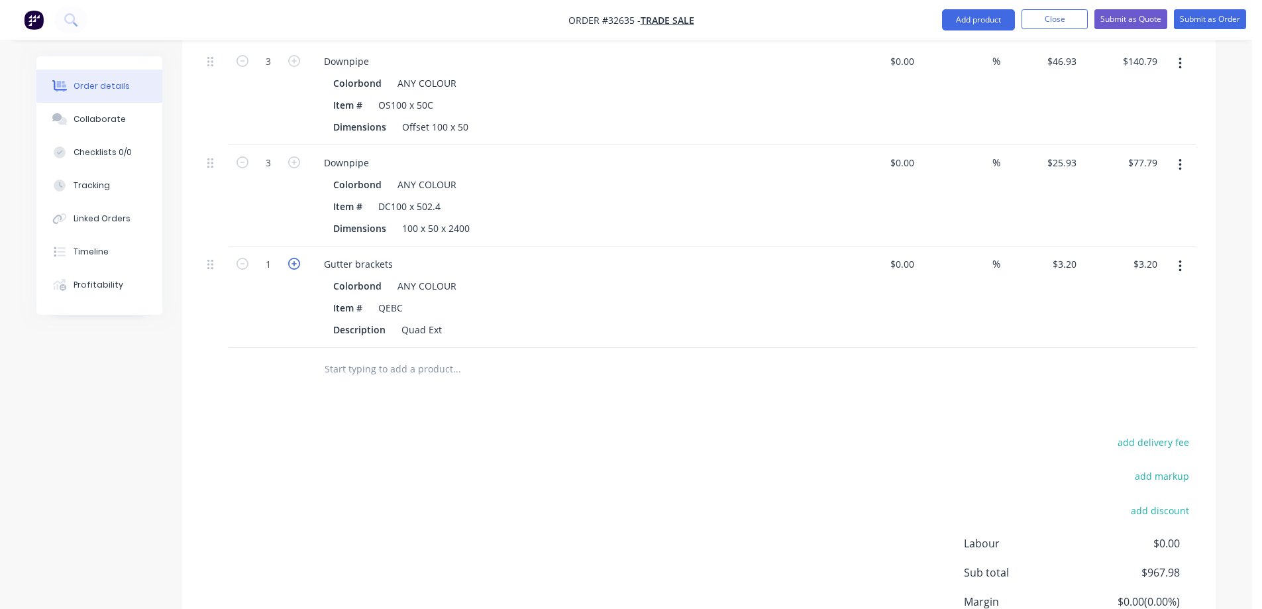
click at [295, 258] on icon "button" at bounding box center [294, 264] width 12 height 12
type input "2"
type input "$6.40"
click at [295, 258] on icon "button" at bounding box center [294, 264] width 12 height 12
type input "3"
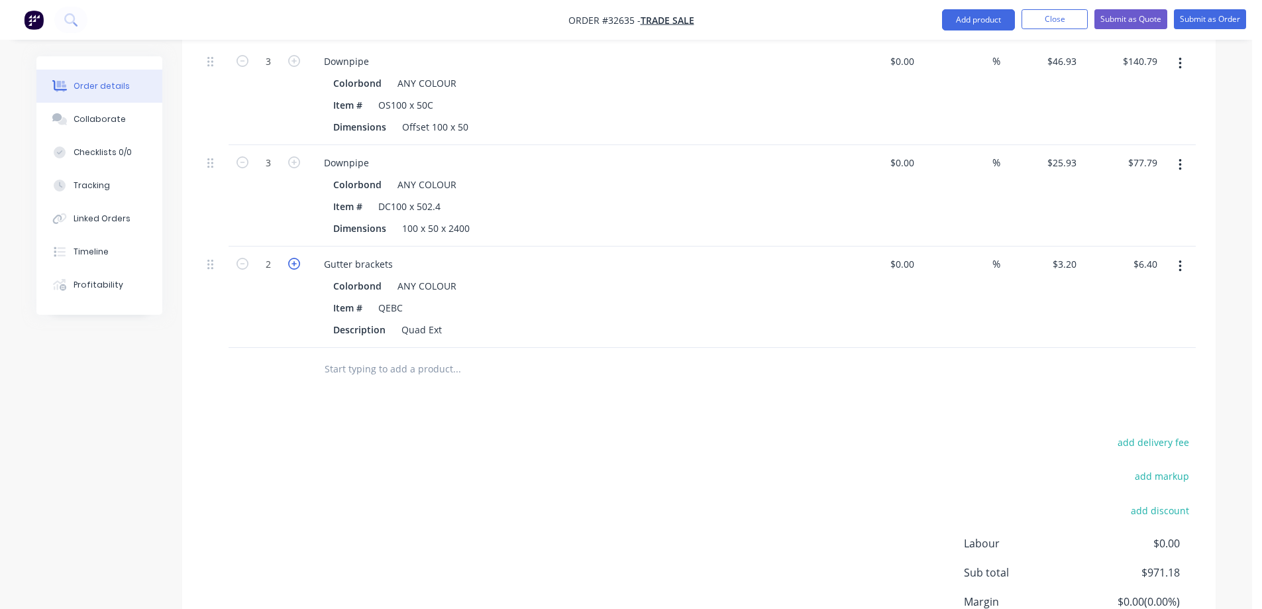
type input "$9.60"
click at [295, 258] on icon "button" at bounding box center [294, 264] width 12 height 12
type input "4"
type input "$12.80"
click at [295, 258] on icon "button" at bounding box center [294, 264] width 12 height 12
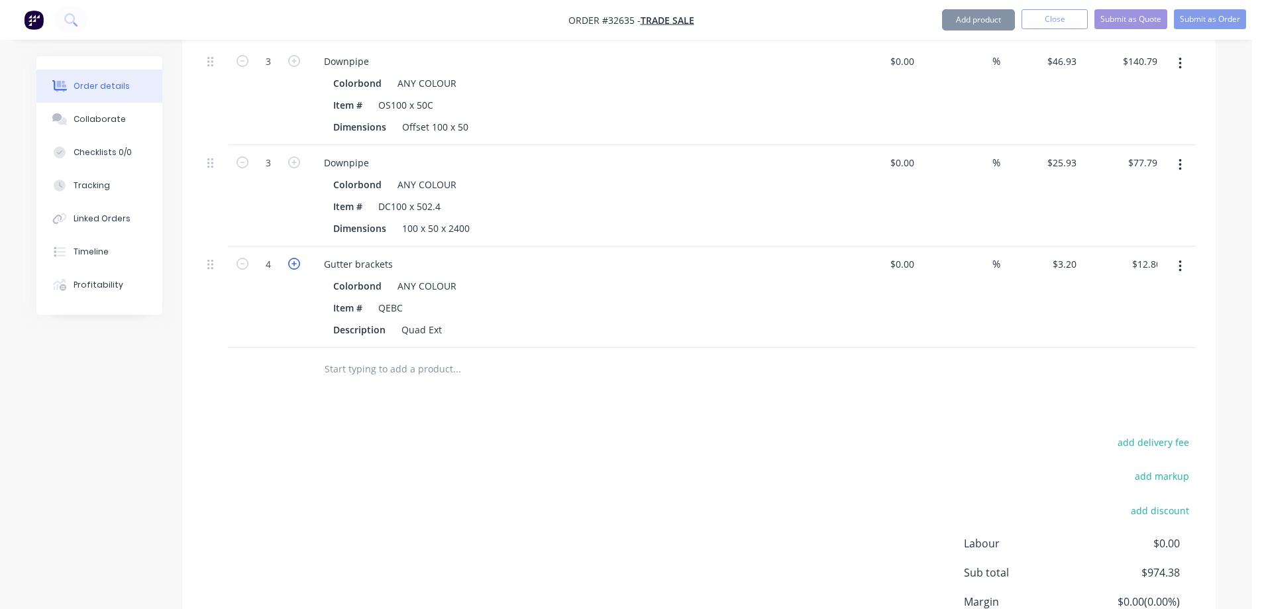
type input "5"
type input "$16.00"
click at [295, 258] on icon "button" at bounding box center [294, 264] width 12 height 12
type input "6"
type input "$19.20"
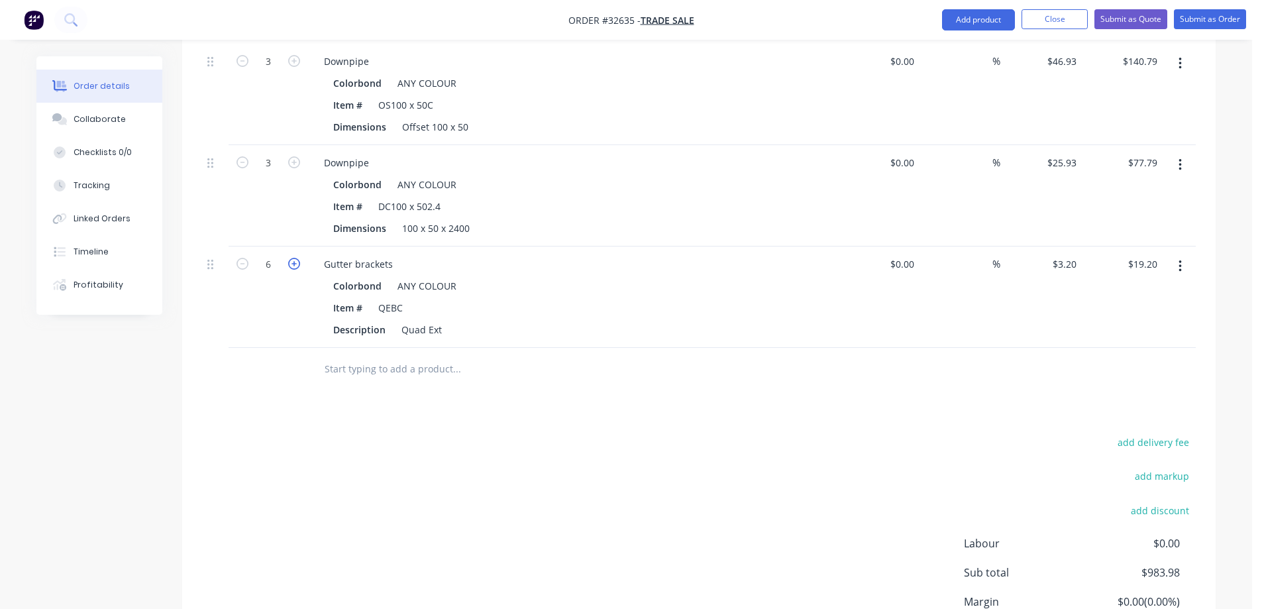
click at [295, 258] on icon "button" at bounding box center [294, 264] width 12 height 12
type input "7"
type input "$22.40"
click at [295, 258] on icon "button" at bounding box center [294, 264] width 12 height 12
type input "8"
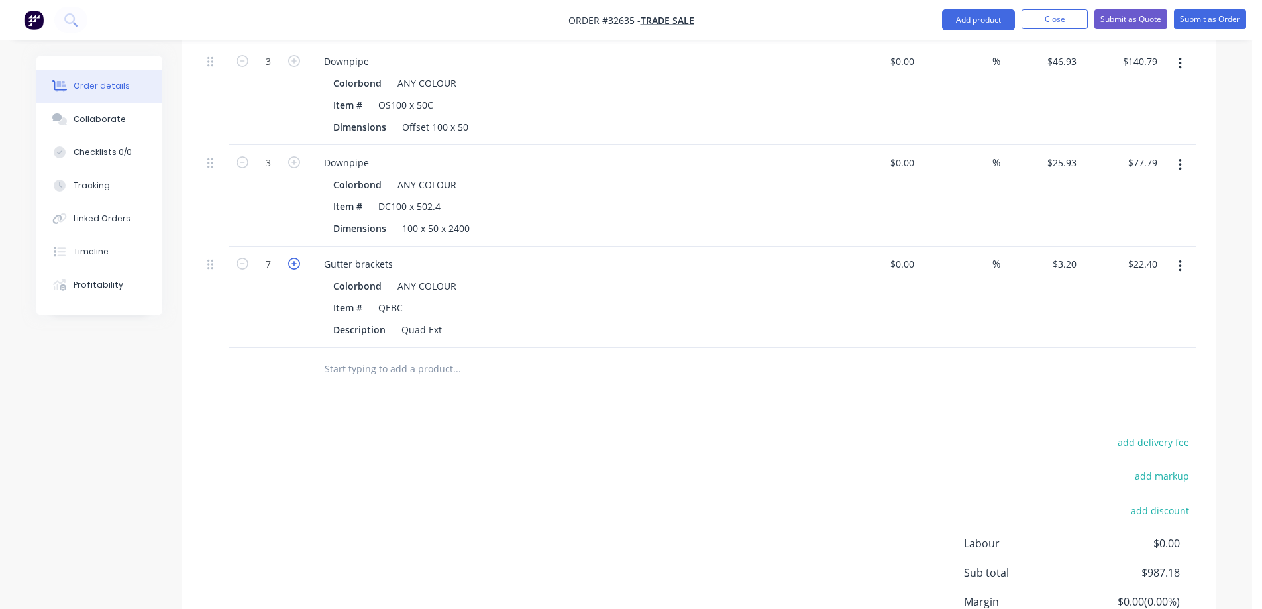
type input "$25.60"
click at [295, 258] on icon "button" at bounding box center [294, 264] width 12 height 12
type input "9"
type input "$28.80"
click at [295, 258] on icon "button" at bounding box center [294, 264] width 12 height 12
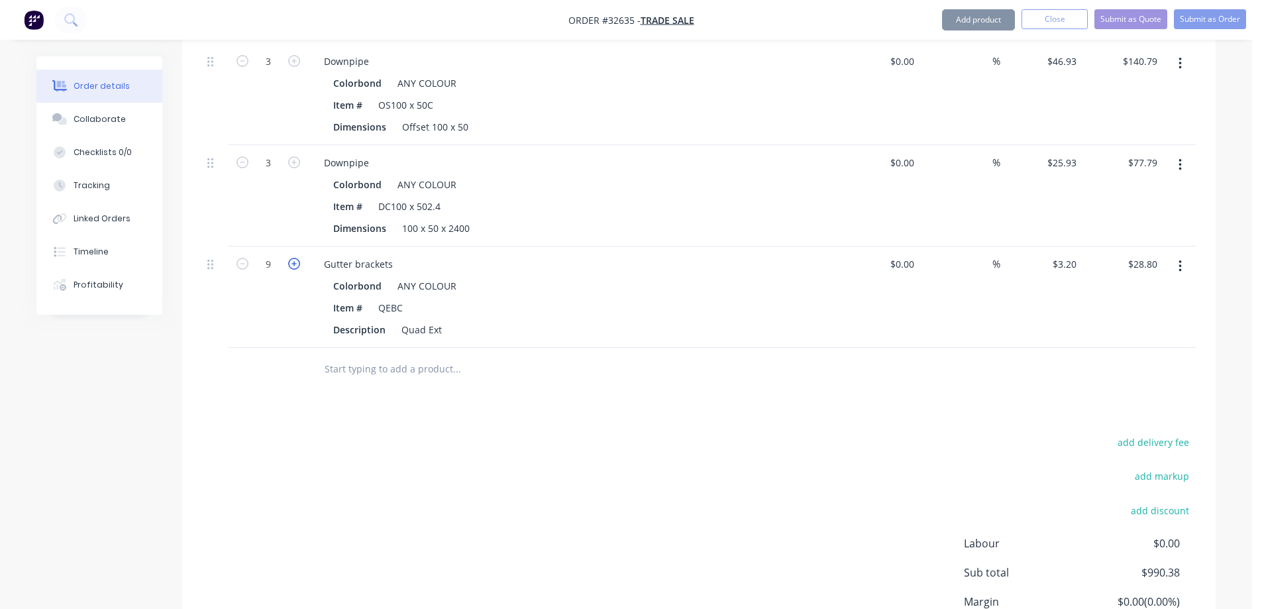
type input "10"
type input "$32.00"
click at [295, 258] on icon "button" at bounding box center [294, 264] width 12 height 12
type input "11"
type input "$35.20"
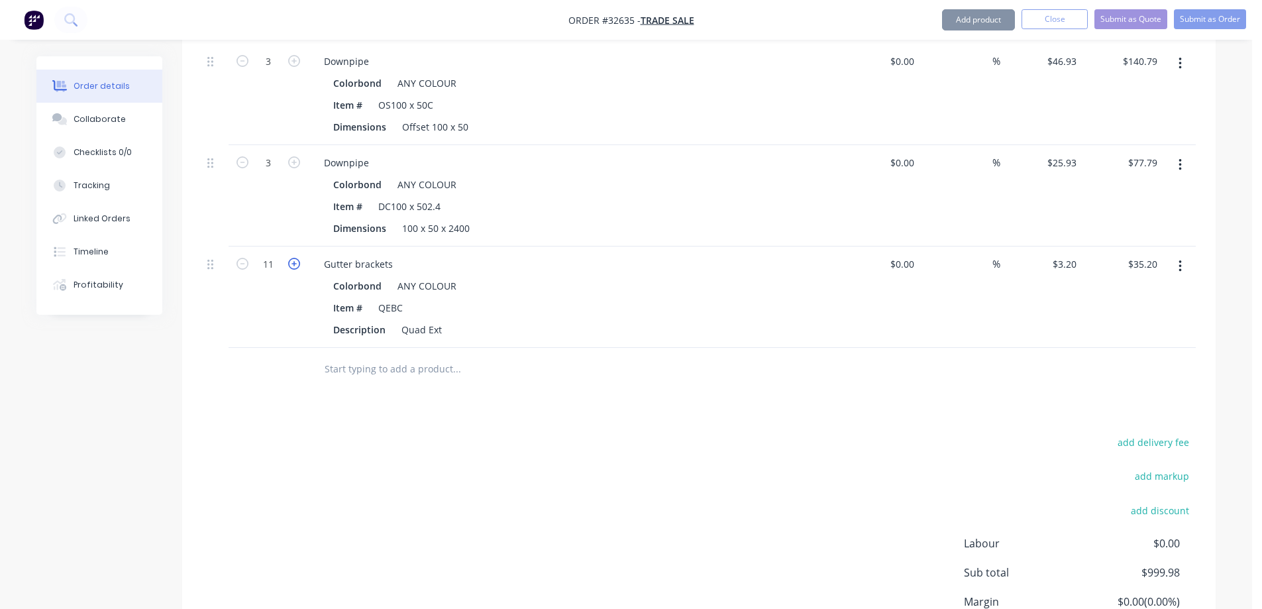
click at [295, 258] on icon "button" at bounding box center [294, 264] width 12 height 12
type input "12"
type input "$38.40"
click at [295, 258] on icon "button" at bounding box center [294, 264] width 12 height 12
type input "13"
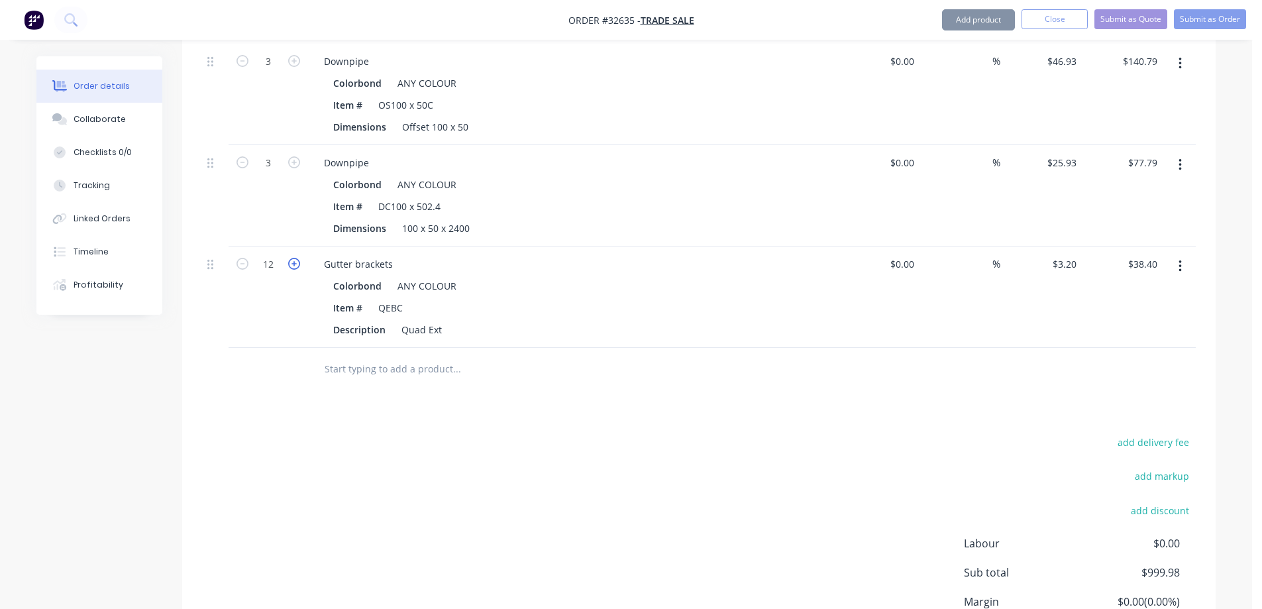
type input "$41.60"
click at [295, 258] on icon "button" at bounding box center [294, 264] width 12 height 12
type input "14"
type input "$44.80"
click at [295, 258] on icon "button" at bounding box center [294, 264] width 12 height 12
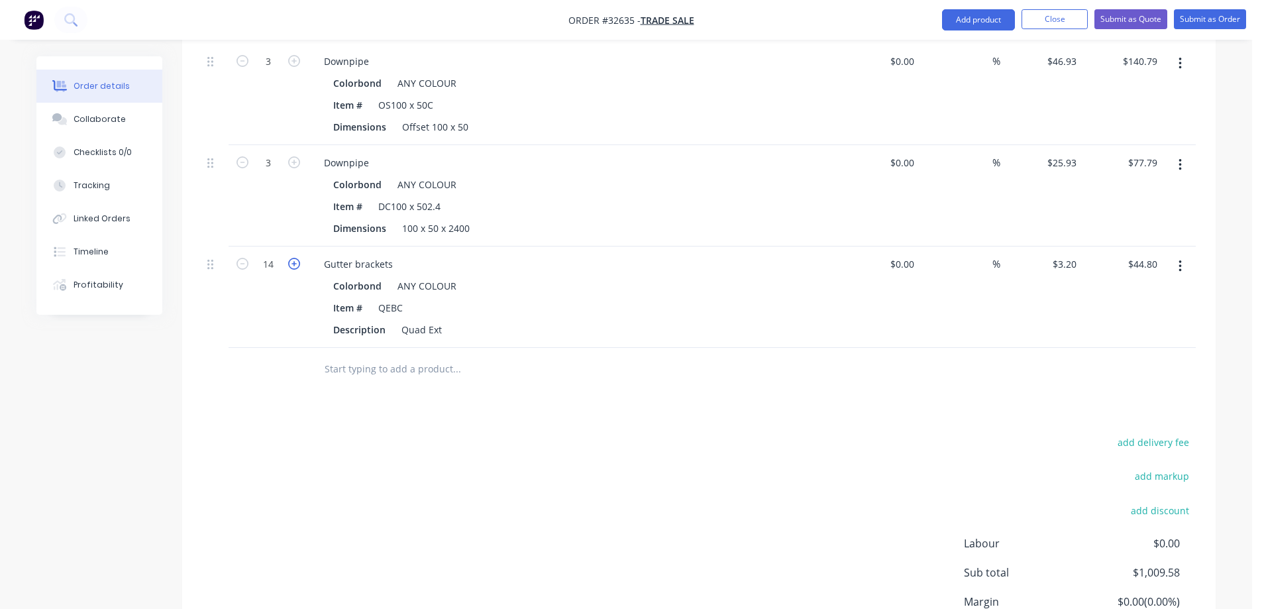
type input "15"
type input "$48.00"
click at [295, 258] on icon "button" at bounding box center [294, 264] width 12 height 12
type input "16"
type input "$51.20"
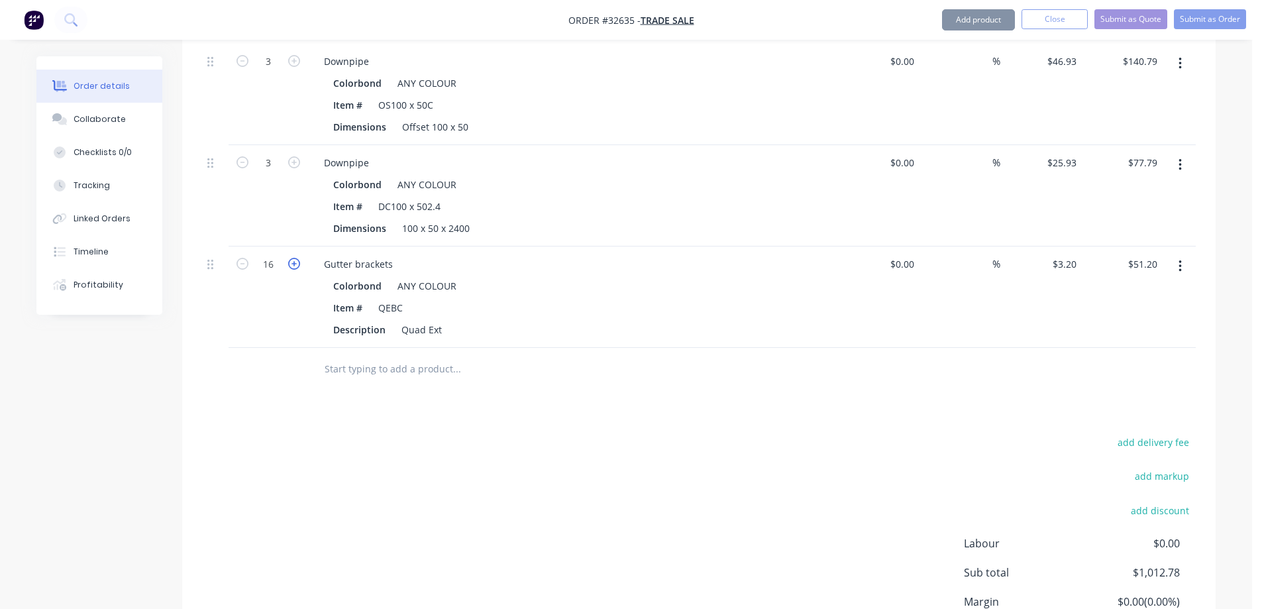
click at [295, 258] on icon "button" at bounding box center [294, 264] width 12 height 12
type input "17"
type input "$54.40"
click at [295, 258] on icon "button" at bounding box center [294, 264] width 12 height 12
type input "18"
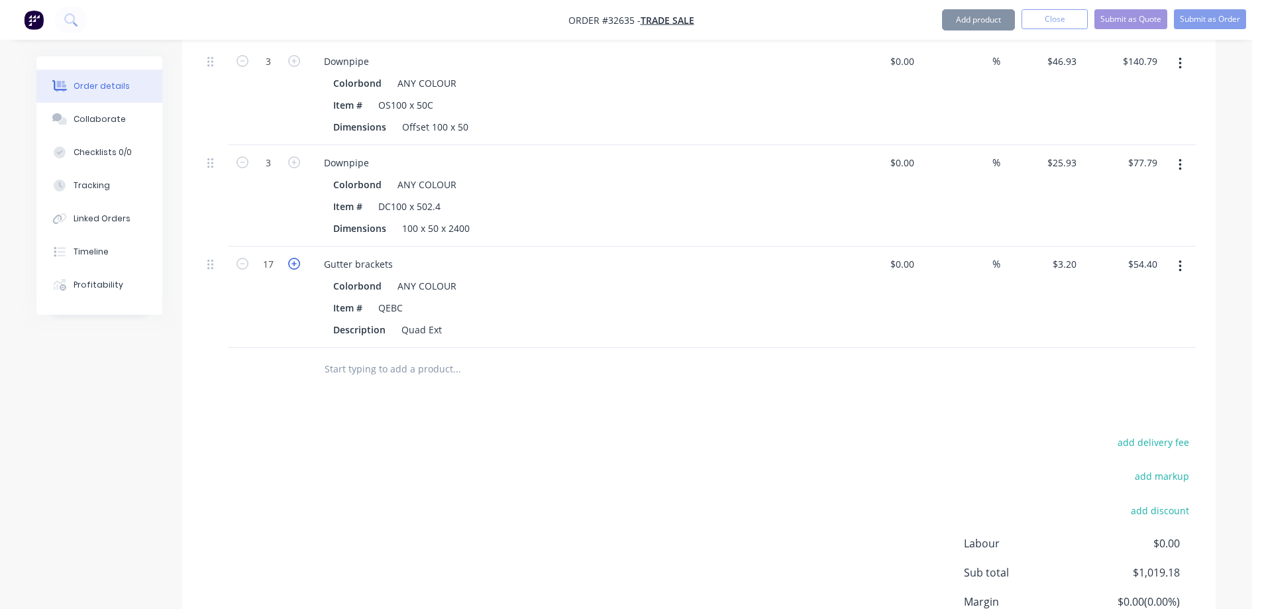
type input "$57.60"
click at [295, 258] on icon "button" at bounding box center [294, 264] width 12 height 12
type input "19"
type input "$60.80"
click at [295, 258] on icon "button" at bounding box center [294, 264] width 12 height 12
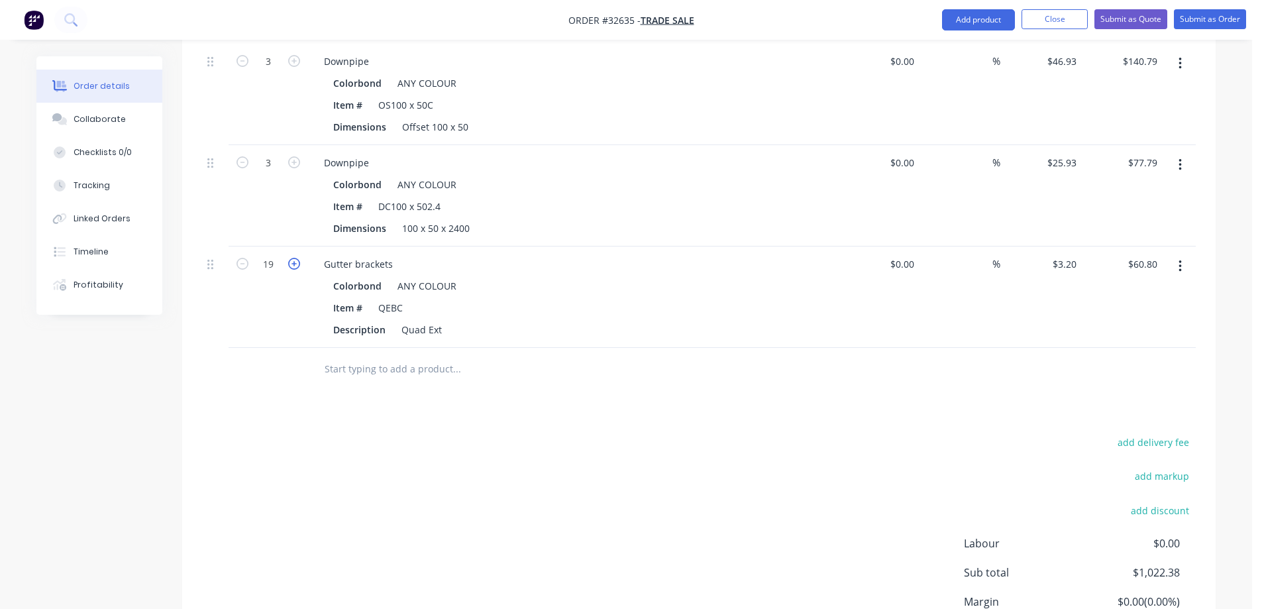
type input "20"
type input "$64.00"
click at [295, 258] on icon "button" at bounding box center [294, 264] width 12 height 12
type input "21"
type input "$67.20"
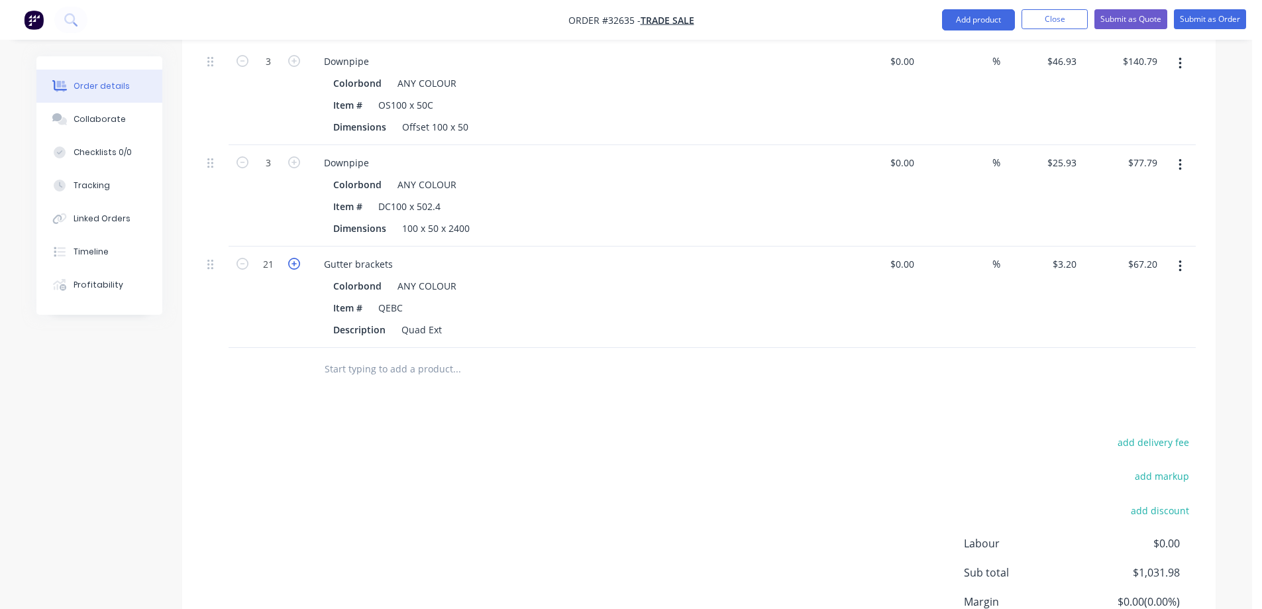
click at [295, 258] on icon "button" at bounding box center [294, 264] width 12 height 12
type input "22"
type input "$70.40"
click at [295, 258] on icon "button" at bounding box center [294, 264] width 12 height 12
type input "23"
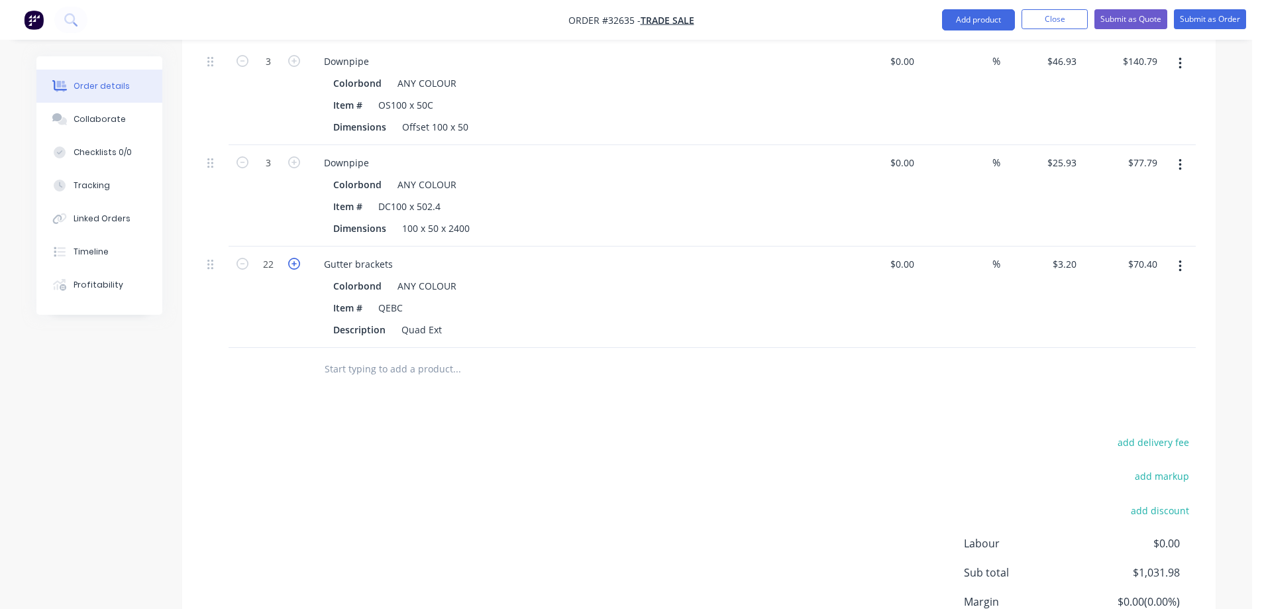
type input "$73.60"
click at [295, 258] on icon "button" at bounding box center [294, 264] width 12 height 12
type input "24"
type input "$76.80"
click at [295, 258] on icon "button" at bounding box center [294, 264] width 12 height 12
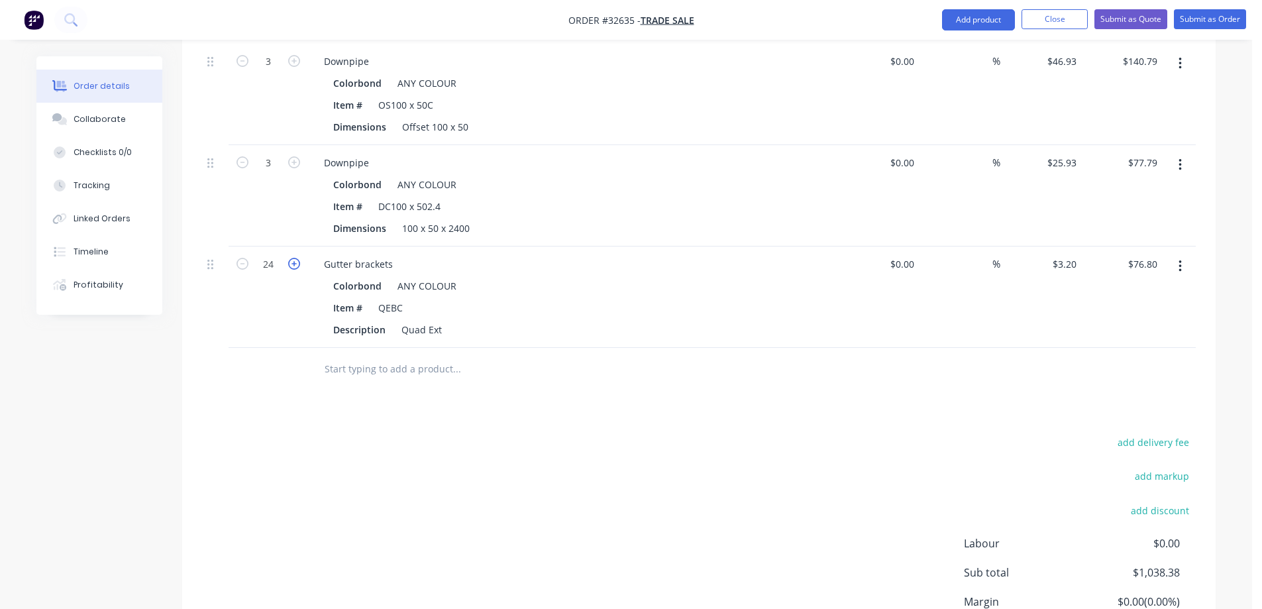
type input "25"
type input "$80.00"
click at [295, 258] on icon "button" at bounding box center [294, 264] width 12 height 12
type input "26"
type input "$83.20"
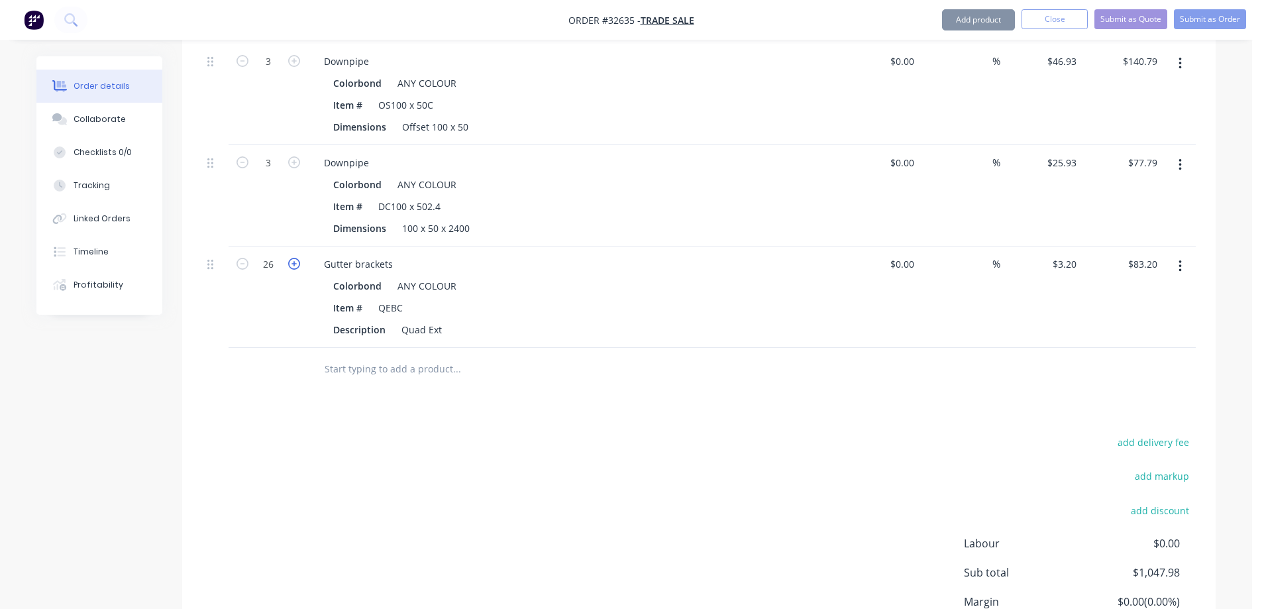
click at [295, 258] on icon "button" at bounding box center [294, 264] width 12 height 12
type input "27"
type input "$86.40"
click at [295, 258] on icon "button" at bounding box center [294, 264] width 12 height 12
type input "28"
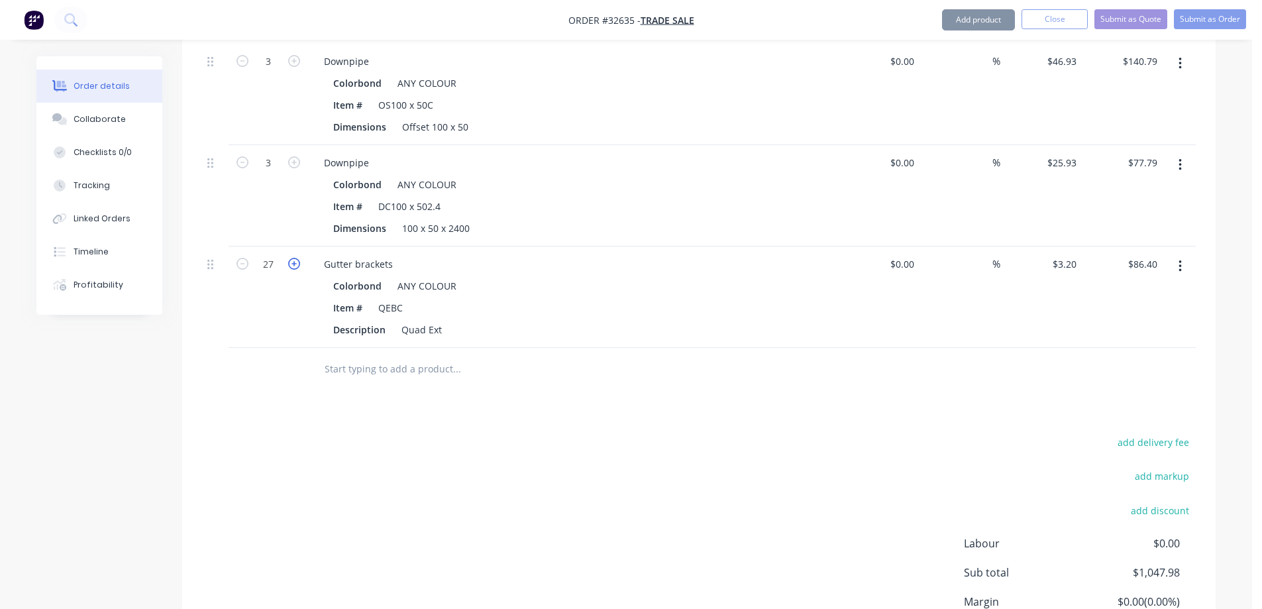
type input "$89.60"
click at [295, 258] on icon "button" at bounding box center [294, 264] width 12 height 12
type input "29"
type input "$92.80"
click at [295, 258] on icon "button" at bounding box center [294, 264] width 12 height 12
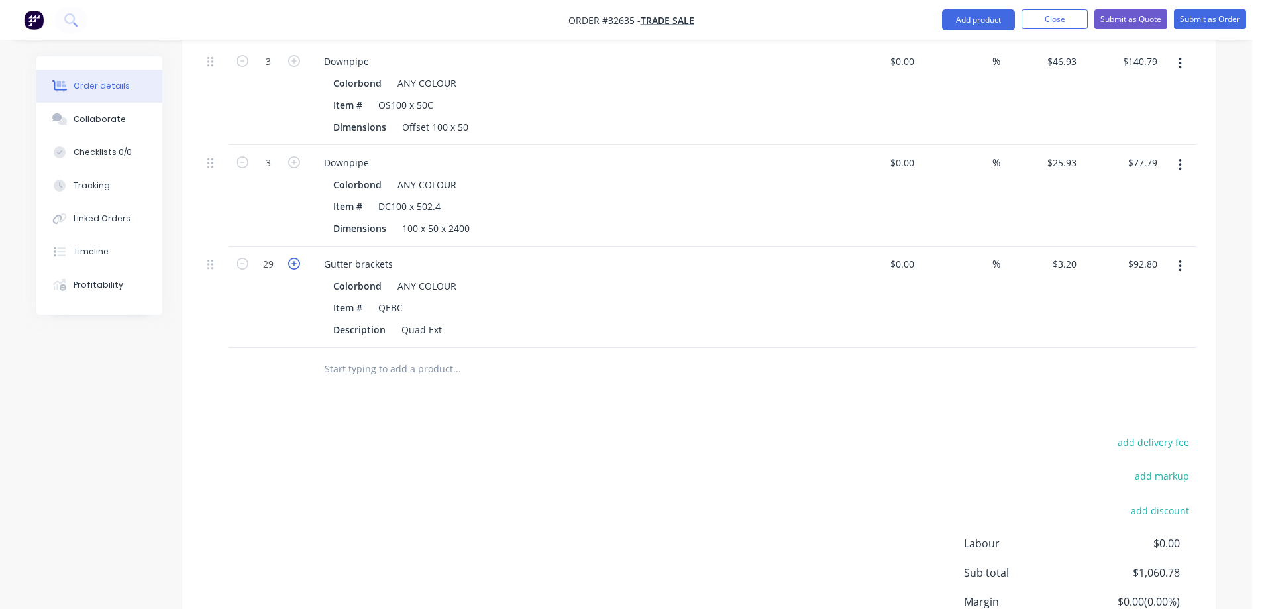
type input "30"
type input "$96.00"
click at [295, 258] on icon "button" at bounding box center [294, 264] width 12 height 12
type input "31"
type input "$99.20"
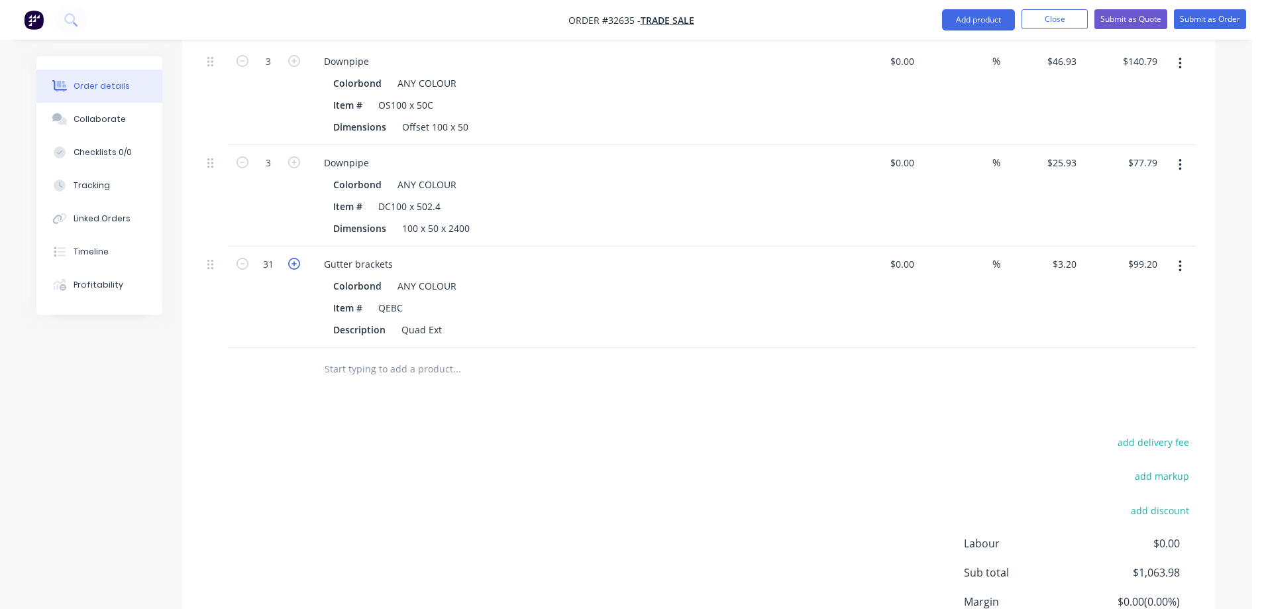
click at [295, 258] on icon "button" at bounding box center [294, 264] width 12 height 12
type input "32"
type input "$102.40"
click at [295, 258] on icon "button" at bounding box center [294, 264] width 12 height 12
type input "33"
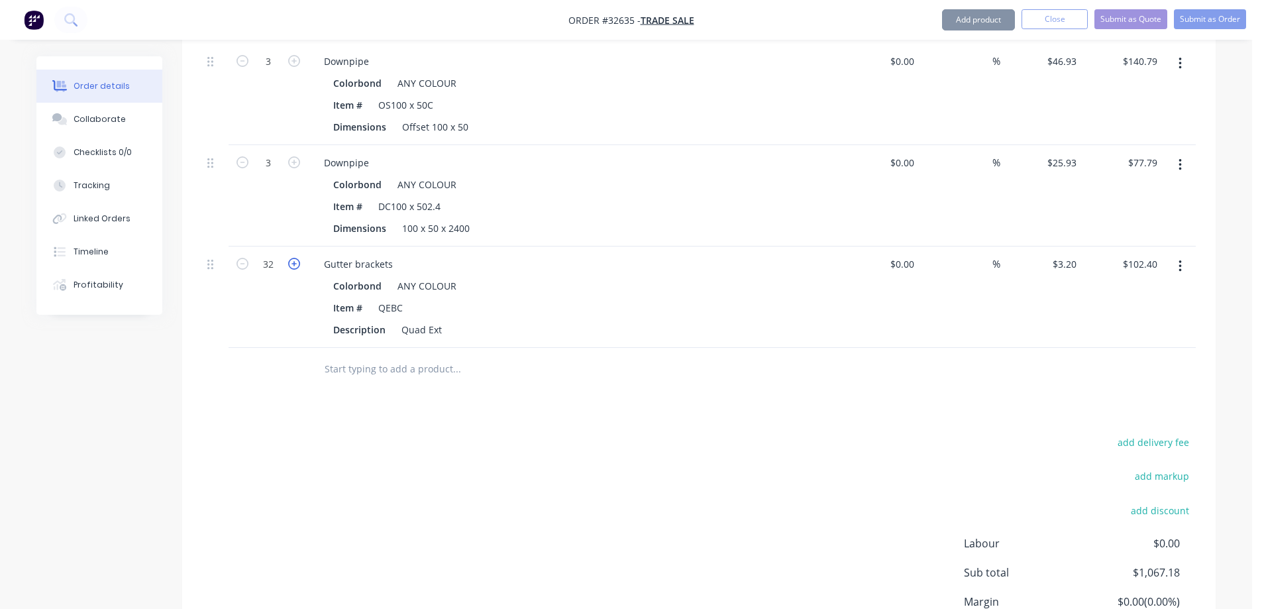
type input "$105.60"
click at [295, 258] on icon "button" at bounding box center [294, 264] width 12 height 12
type input "34"
type input "$108.80"
click at [295, 258] on icon "button" at bounding box center [294, 264] width 12 height 12
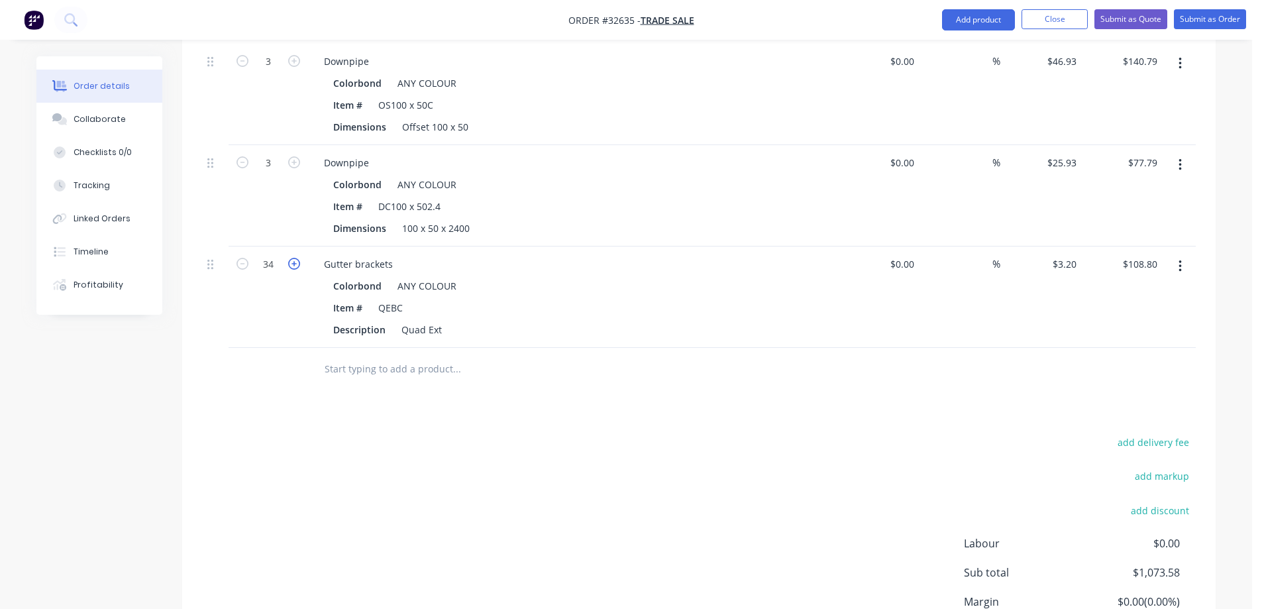
type input "35"
type input "$112.00"
click at [295, 258] on icon "button" at bounding box center [294, 264] width 12 height 12
type input "36"
type input "$115.20"
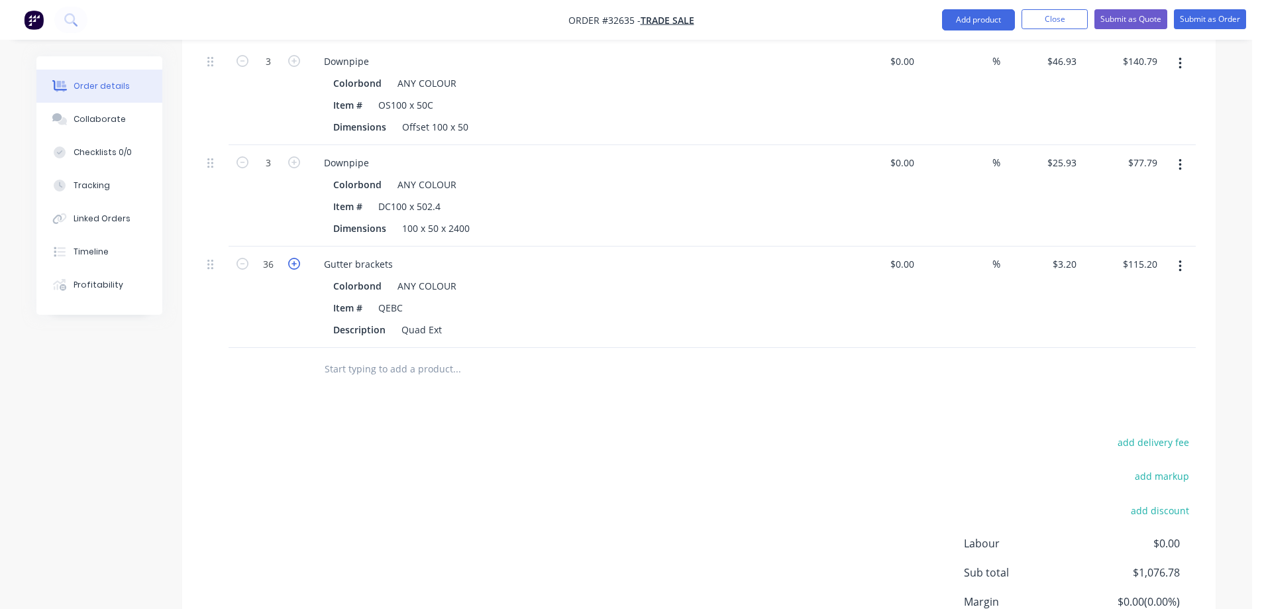
click at [295, 258] on icon "button" at bounding box center [294, 264] width 12 height 12
type input "37"
type input "$118.40"
click at [295, 258] on icon "button" at bounding box center [294, 264] width 12 height 12
type input "38"
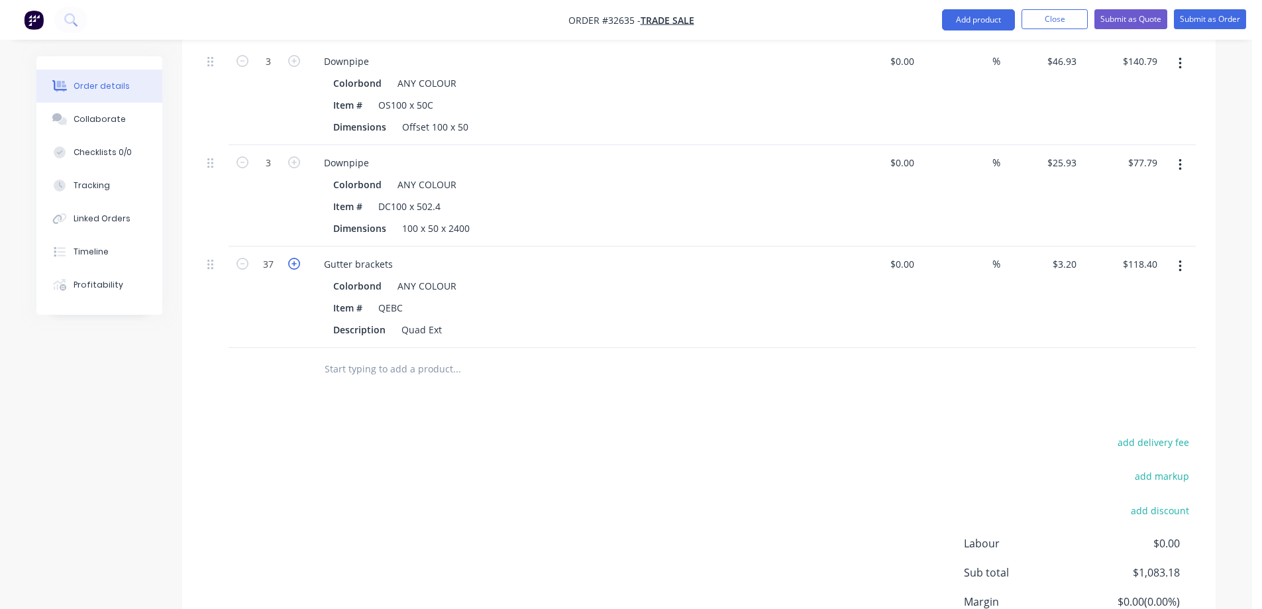
type input "$121.60"
click at [295, 258] on icon "button" at bounding box center [294, 264] width 12 height 12
type input "39"
type input "$124.80"
click at [294, 258] on icon "button" at bounding box center [294, 264] width 12 height 12
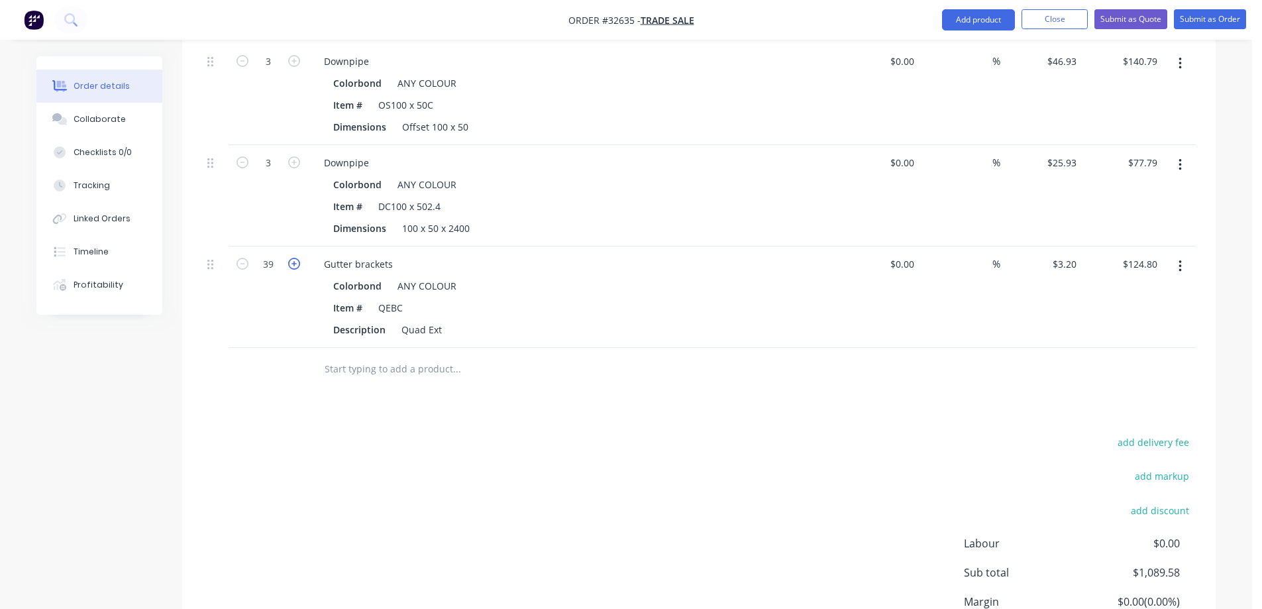
type input "40"
type input "$128.00"
click at [294, 258] on icon "button" at bounding box center [294, 264] width 12 height 12
type input "41"
type input "$131.20"
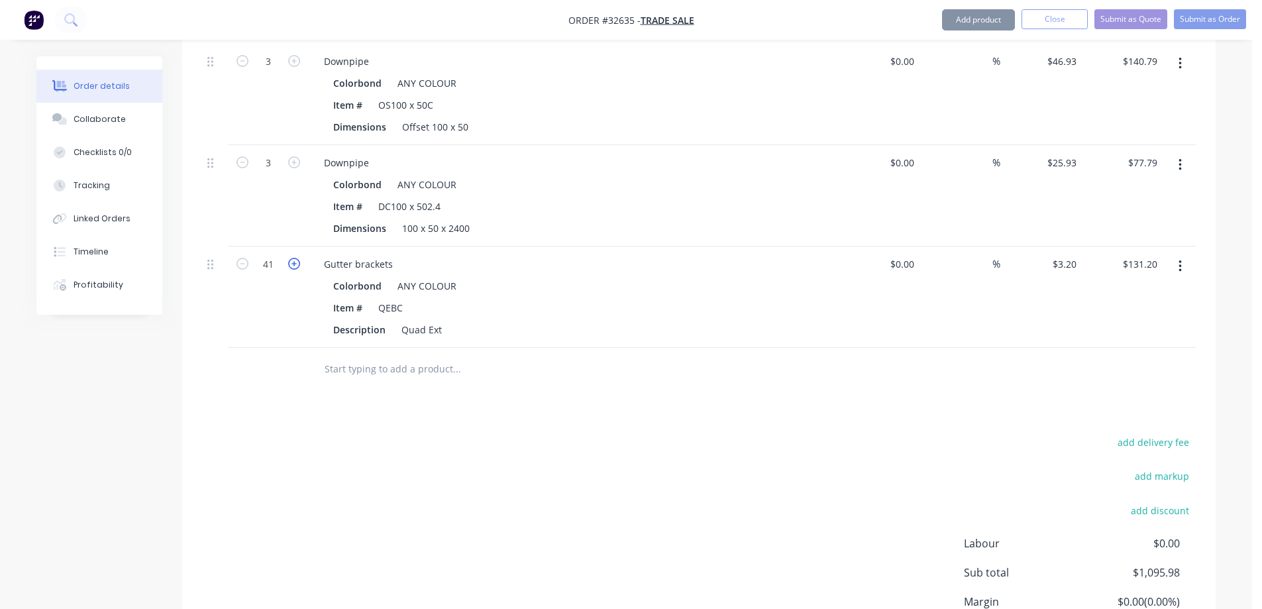
click at [294, 258] on icon "button" at bounding box center [294, 264] width 12 height 12
type input "42"
type input "$134.40"
click at [294, 258] on icon "button" at bounding box center [294, 264] width 12 height 12
type input "43"
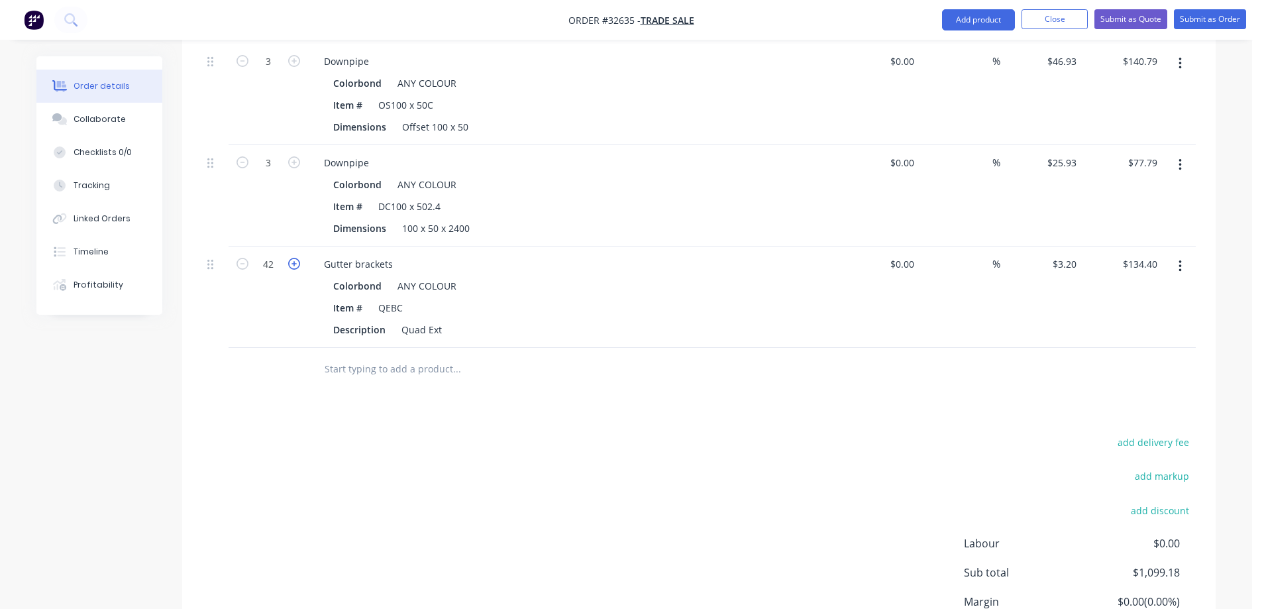
type input "$137.60"
click at [294, 258] on icon "button" at bounding box center [294, 264] width 12 height 12
type input "44"
type input "$140.80"
click at [294, 258] on icon "button" at bounding box center [294, 264] width 12 height 12
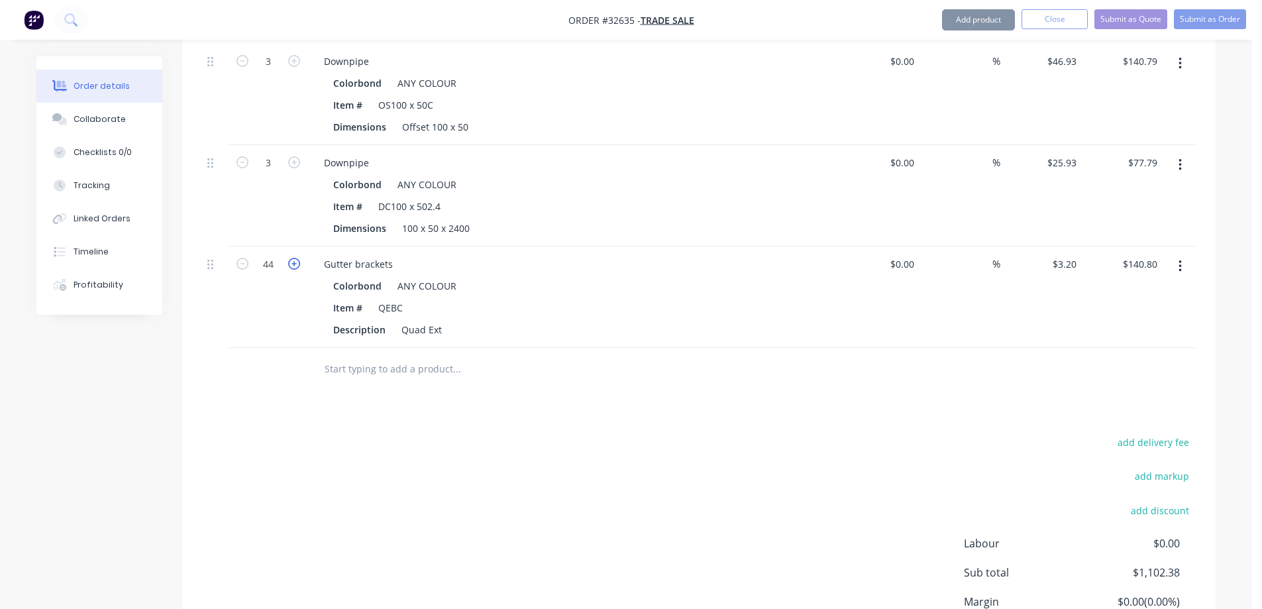
type input "45"
type input "$144.00"
click at [294, 258] on icon "button" at bounding box center [294, 264] width 12 height 12
type input "46"
type input "$147.20"
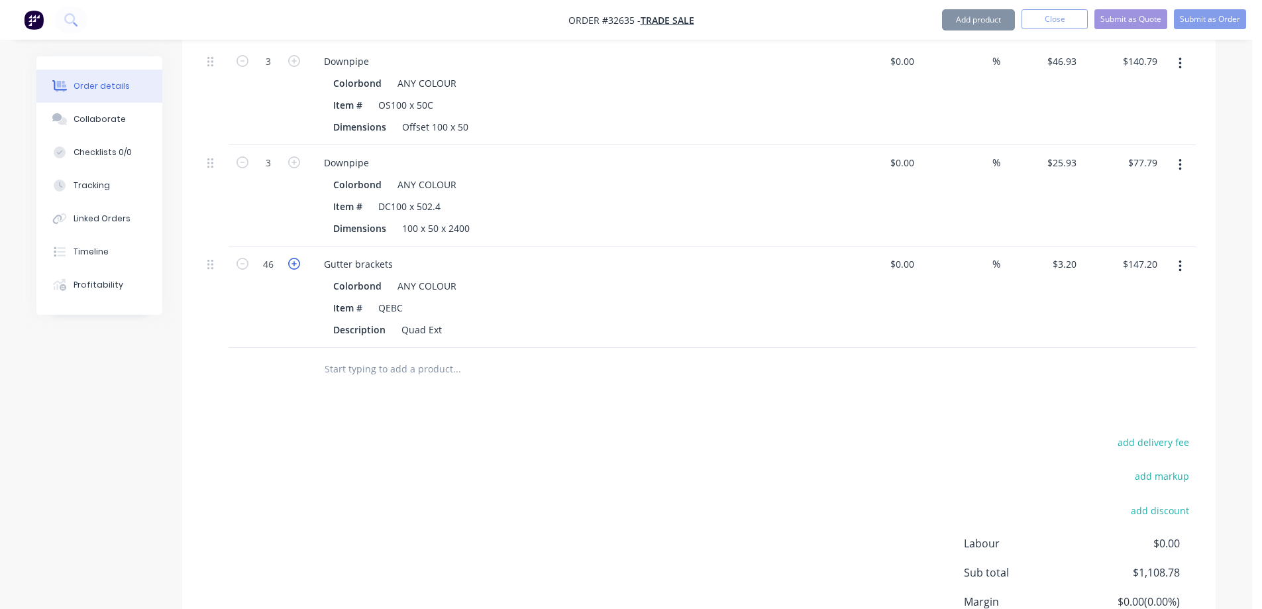
click at [294, 258] on icon "button" at bounding box center [294, 264] width 12 height 12
type input "47"
type input "$150.40"
click at [294, 258] on icon "button" at bounding box center [294, 264] width 12 height 12
type input "48"
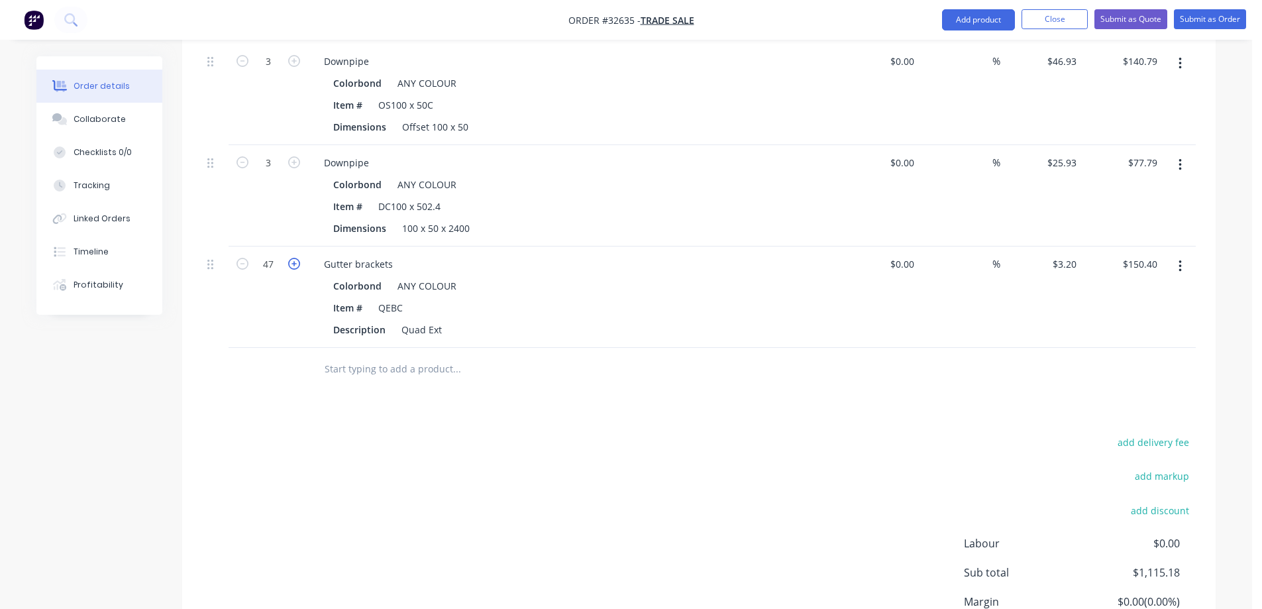
type input "$153.60"
click at [294, 258] on icon "button" at bounding box center [294, 264] width 12 height 12
type input "49"
type input "$156.80"
click at [294, 258] on icon "button" at bounding box center [294, 264] width 12 height 12
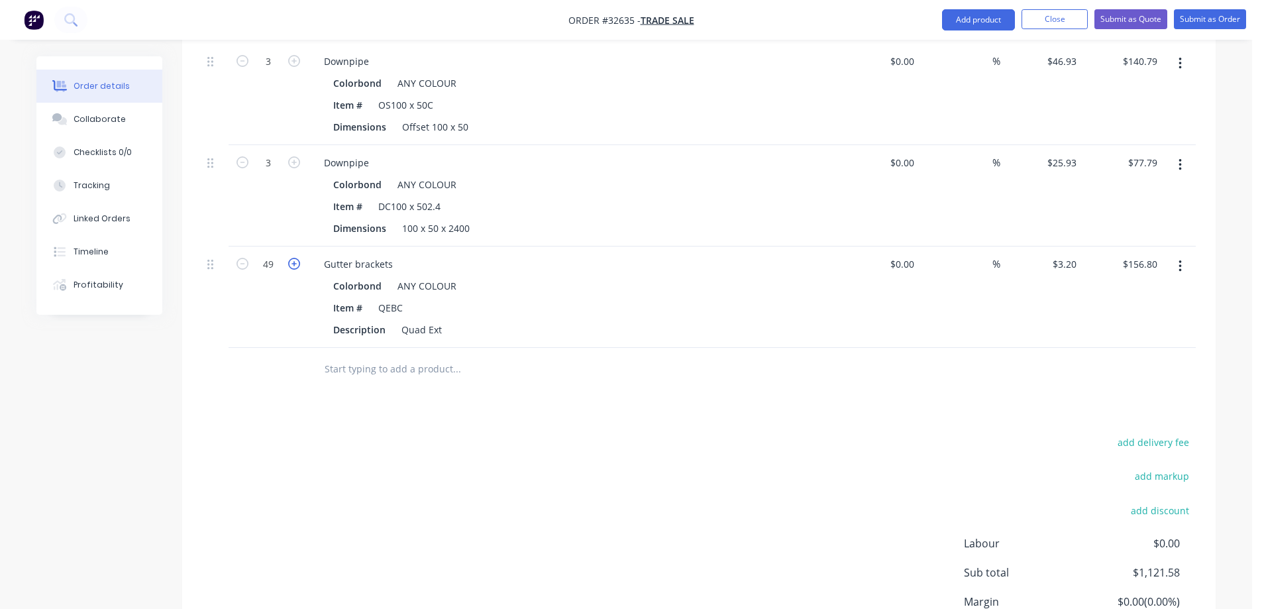
type input "50"
type input "$160.00"
click at [294, 258] on icon "button" at bounding box center [294, 264] width 12 height 12
type input "51"
type input "$163.20"
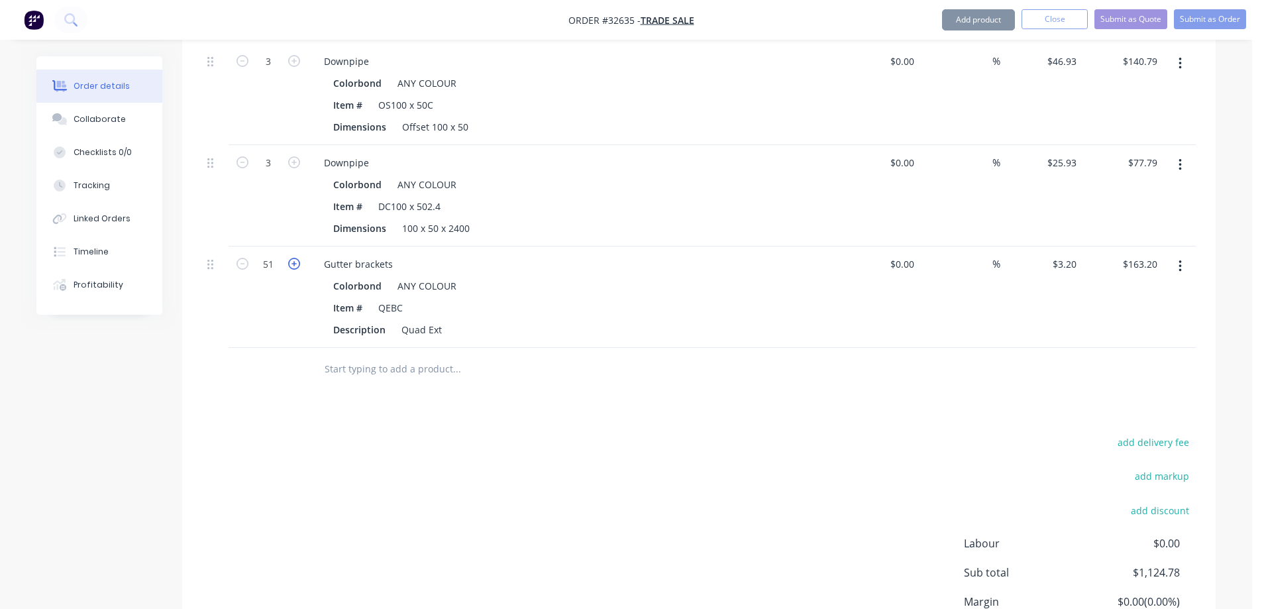
click at [296, 258] on icon "button" at bounding box center [294, 264] width 12 height 12
type input "52"
type input "$166.40"
click at [296, 258] on icon "button" at bounding box center [294, 264] width 12 height 12
type input "53"
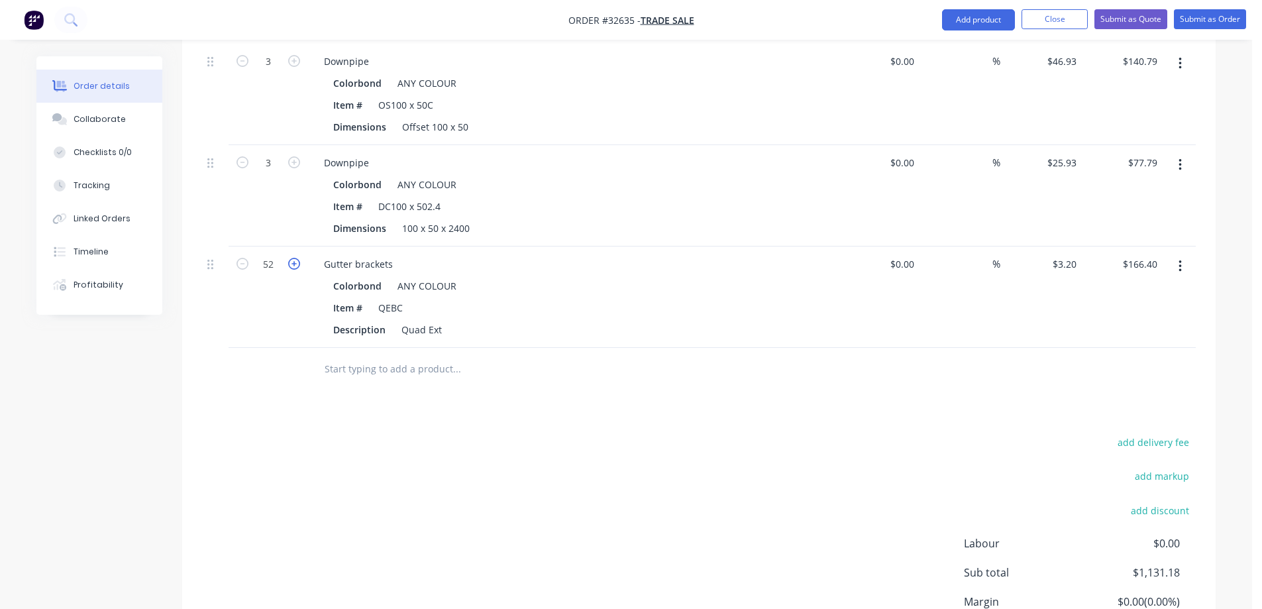
type input "$169.60"
click at [296, 258] on icon "button" at bounding box center [294, 264] width 12 height 12
type input "54"
type input "$172.80"
click at [387, 356] on input "text" at bounding box center [456, 369] width 265 height 26
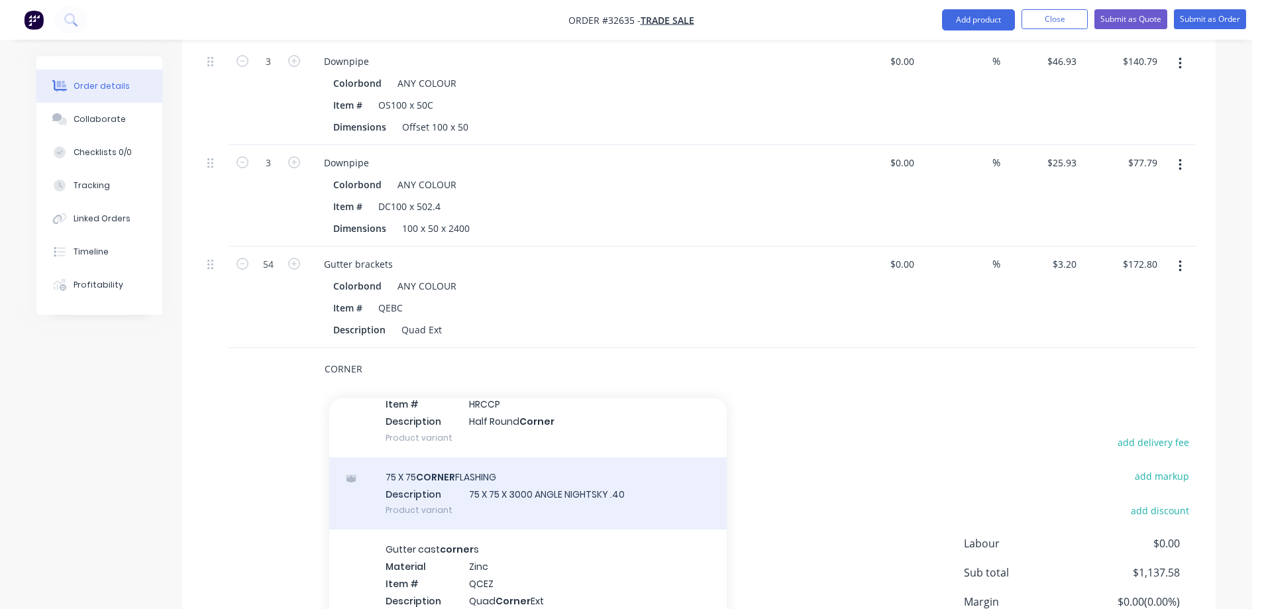
scroll to position [530, 0]
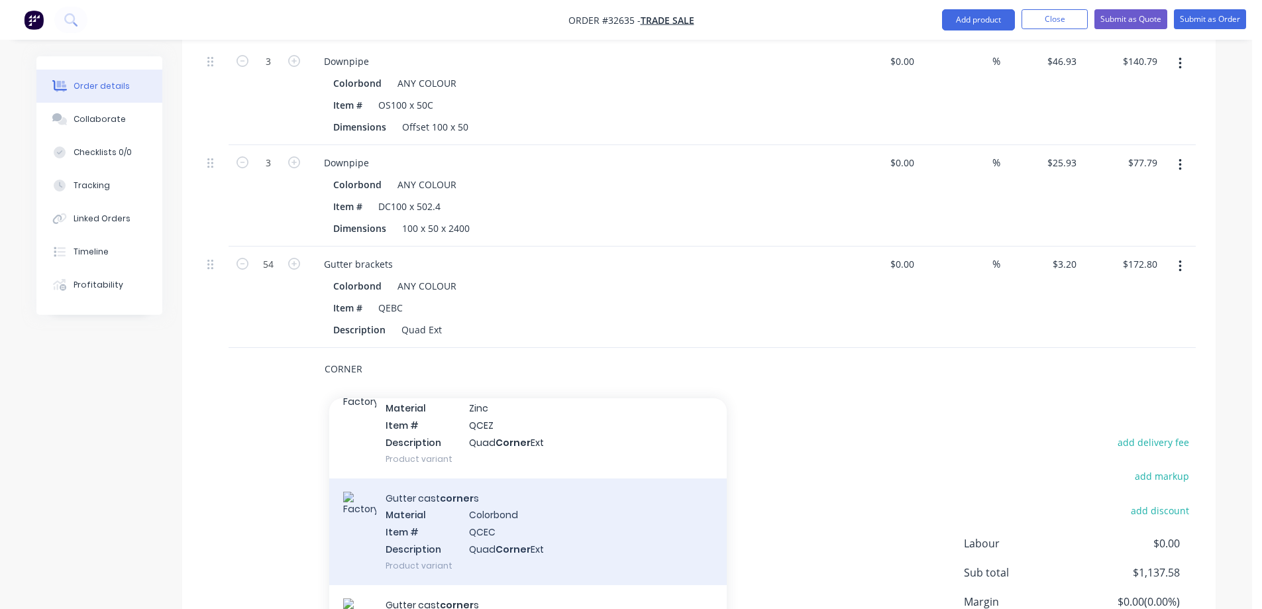
type input "CORNER"
click at [499, 521] on div "Gutter cast corner s Material Colorbond Item # QCEC Description Quad Corner Ext…" at bounding box center [527, 531] width 397 height 107
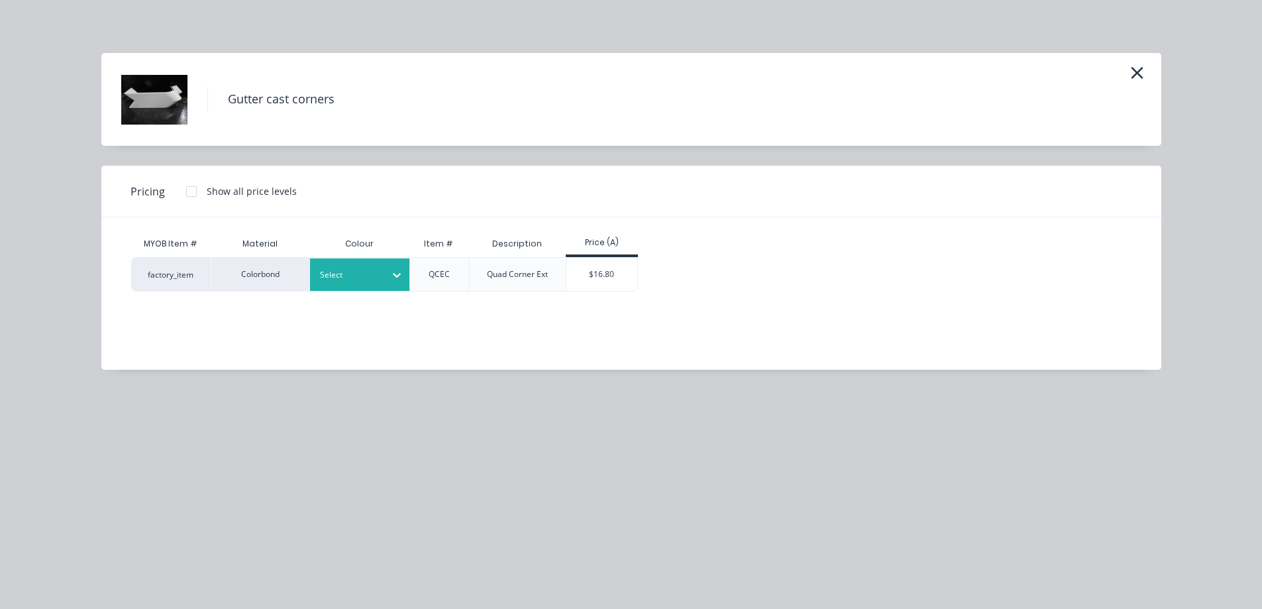
click at [399, 273] on icon at bounding box center [396, 274] width 13 height 13
click at [604, 274] on div "$16.80" at bounding box center [601, 274] width 71 height 33
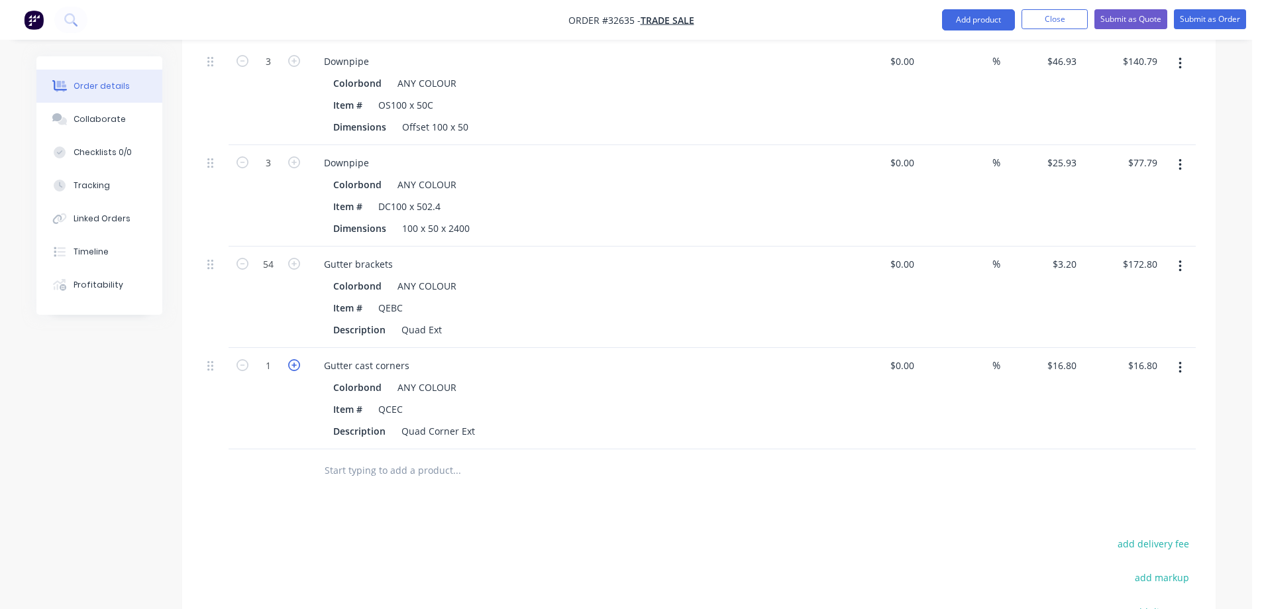
click at [294, 359] on icon "button" at bounding box center [294, 365] width 12 height 12
type input "2"
type input "$33.60"
click at [295, 359] on icon "button" at bounding box center [294, 365] width 12 height 12
type input "3"
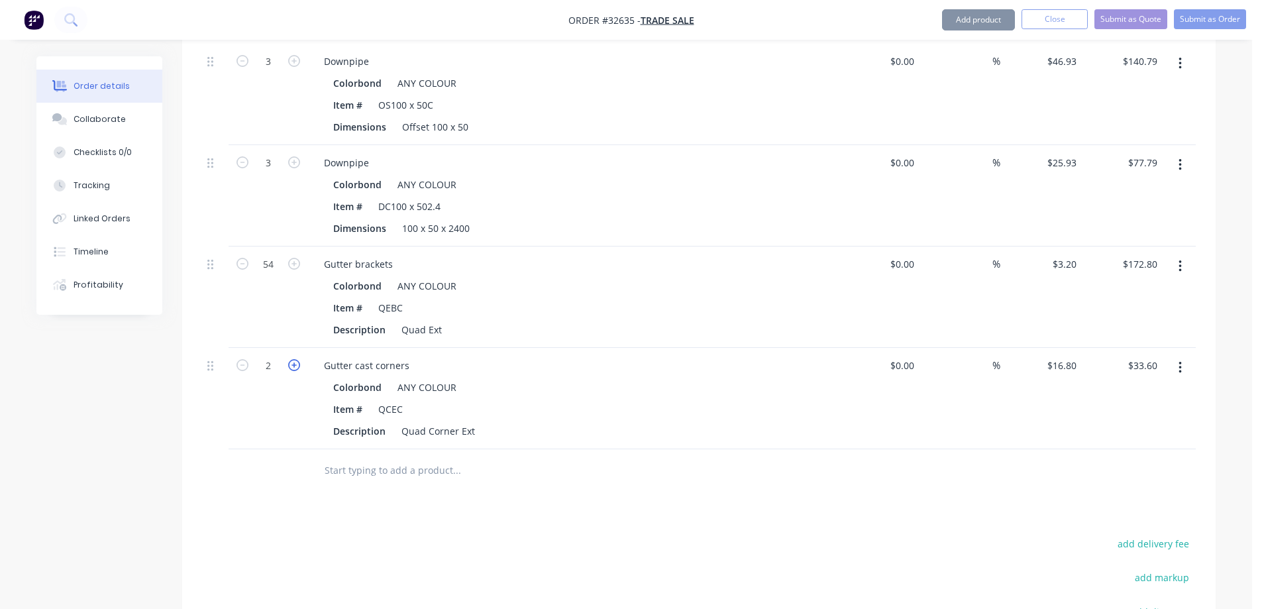
type input "$50.40"
click at [295, 359] on icon "button" at bounding box center [294, 365] width 12 height 12
type input "4"
type input "$67.20"
click at [371, 457] on input "text" at bounding box center [456, 470] width 265 height 26
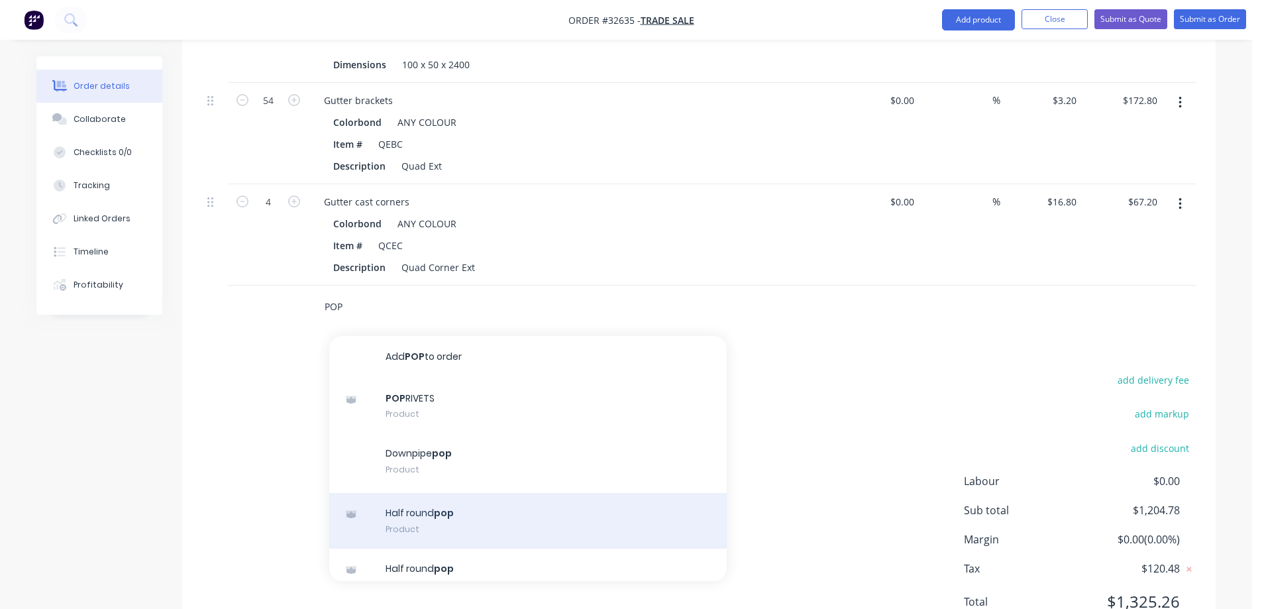
scroll to position [855, 0]
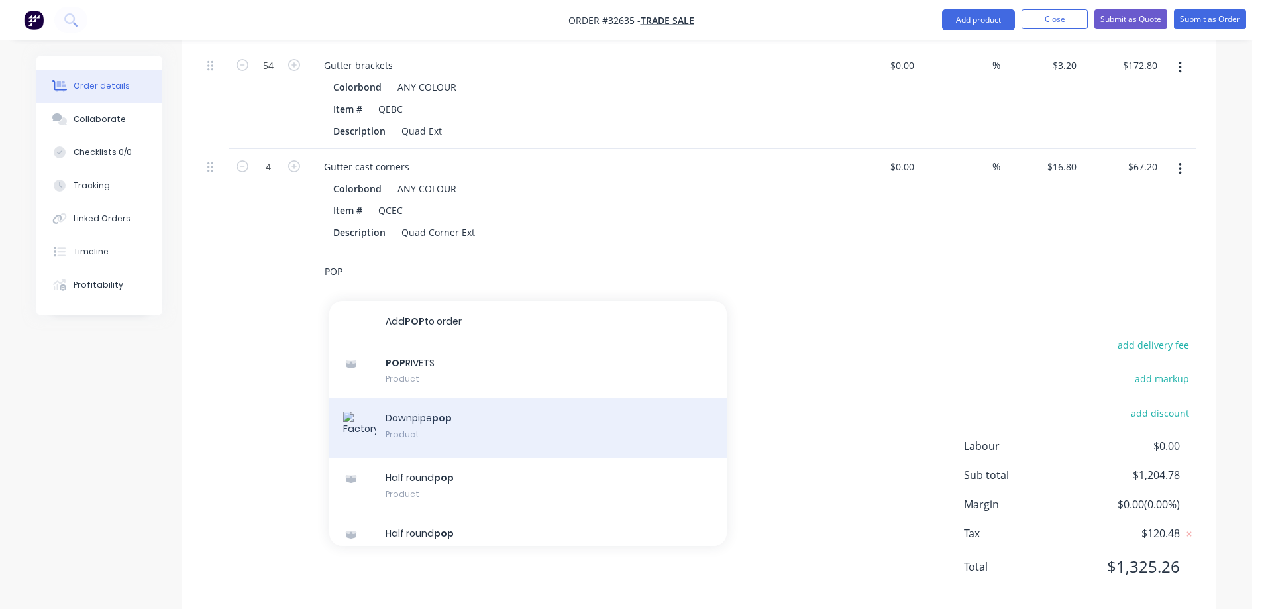
type input "POP"
click at [515, 413] on div "Downpipe pop Product" at bounding box center [527, 428] width 397 height 60
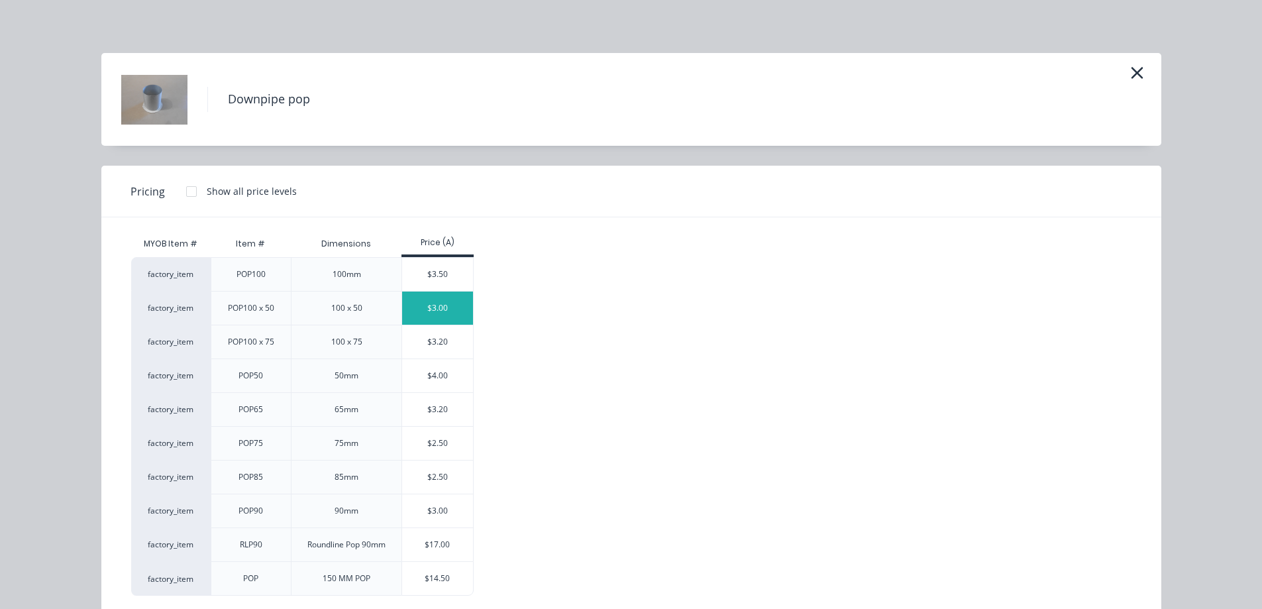
click at [444, 312] on div "$3.00" at bounding box center [437, 307] width 71 height 33
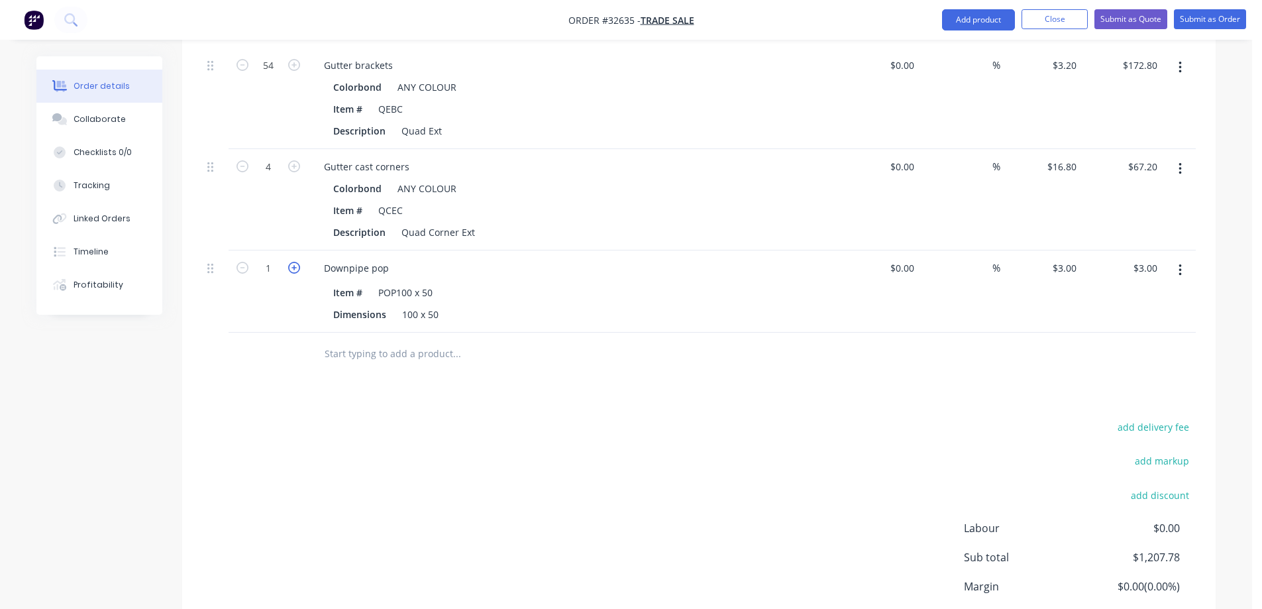
click at [292, 262] on icon "button" at bounding box center [294, 268] width 12 height 12
type input "2"
type input "$6.00"
click at [292, 262] on icon "button" at bounding box center [294, 268] width 12 height 12
type input "3"
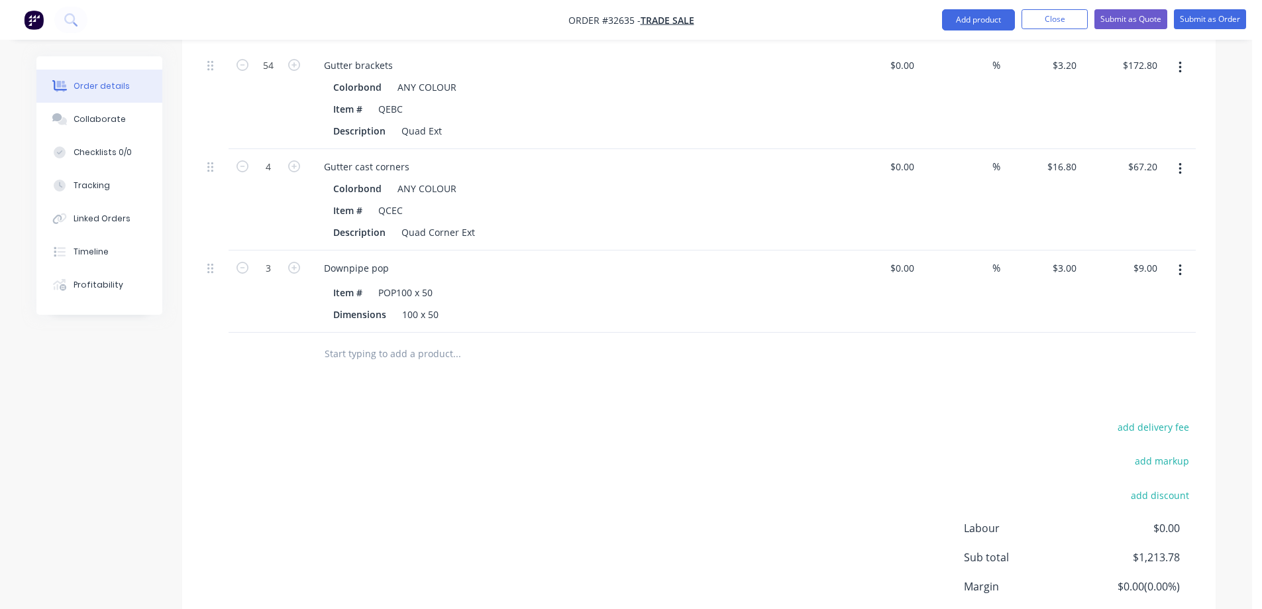
click at [425, 340] on input "text" at bounding box center [456, 353] width 265 height 26
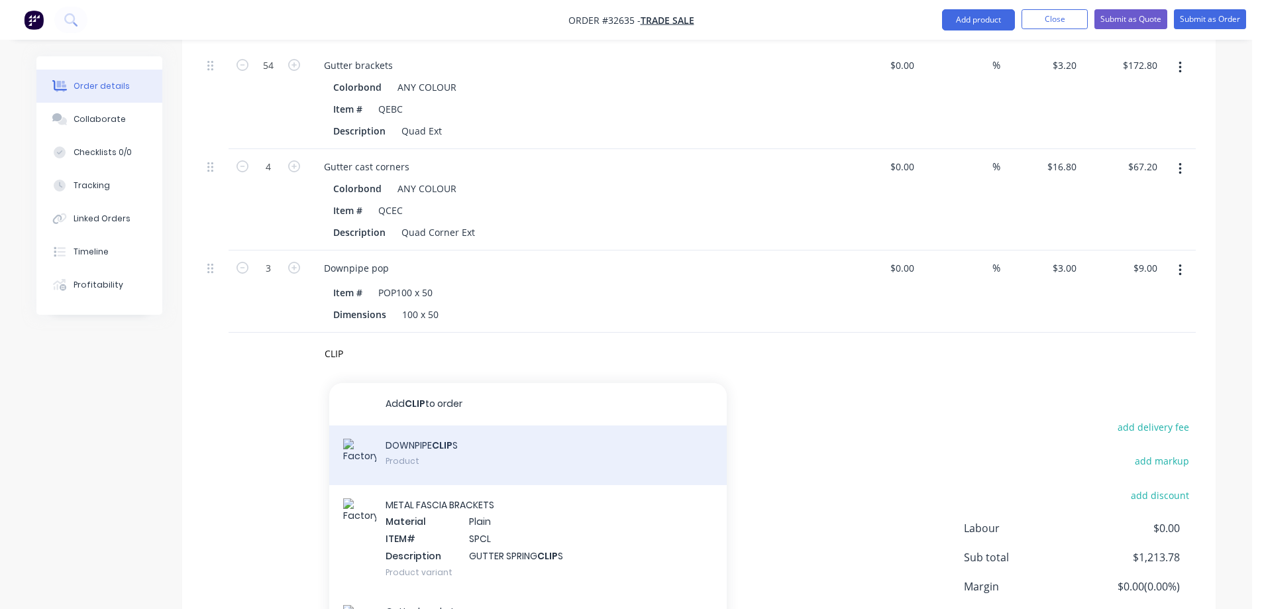
click at [548, 439] on div "DOWNPIPE CLIP S Product" at bounding box center [527, 455] width 397 height 60
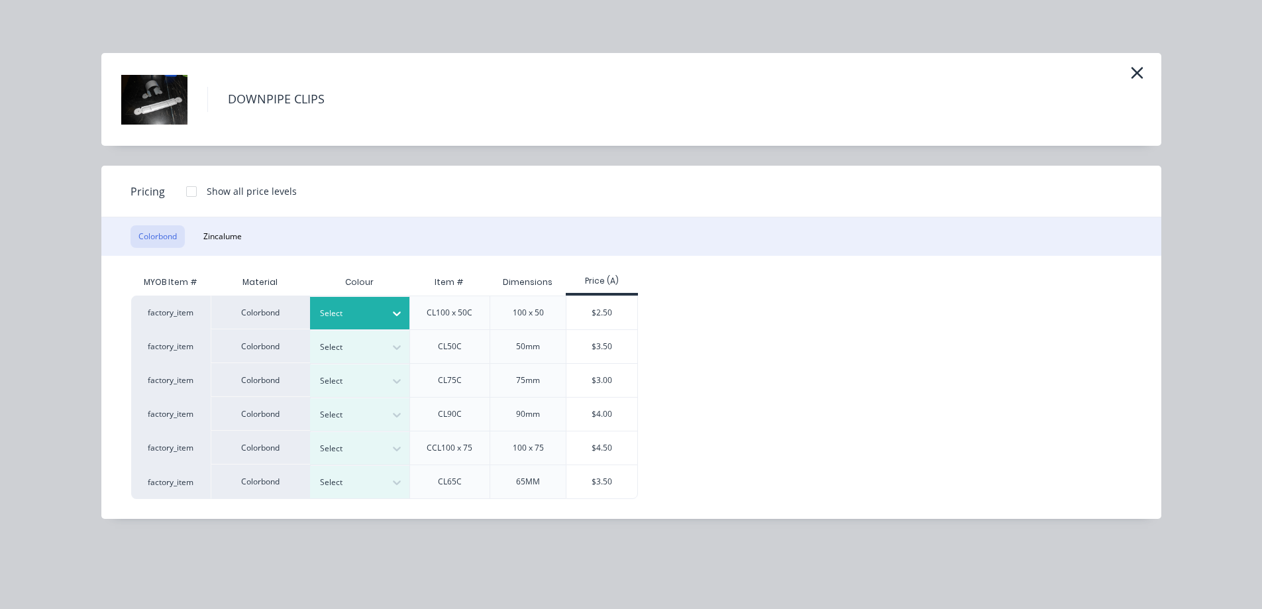
click at [395, 314] on icon at bounding box center [397, 314] width 8 height 5
click at [611, 304] on div "$2.50" at bounding box center [601, 312] width 71 height 33
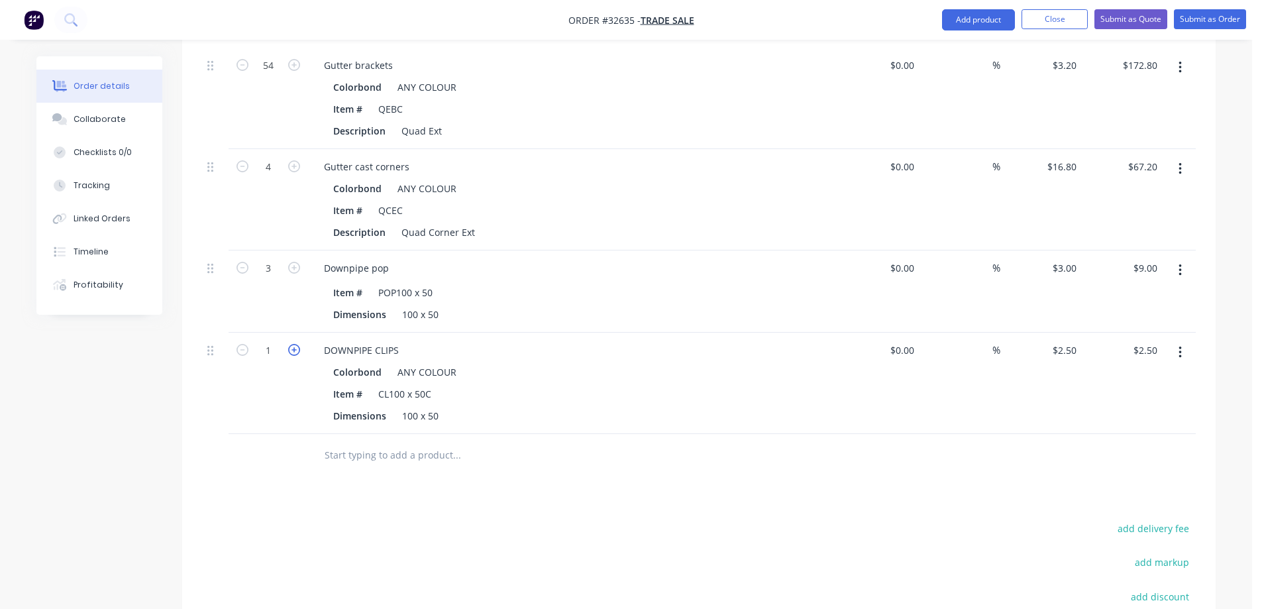
click at [297, 344] on icon "button" at bounding box center [294, 350] width 12 height 12
drag, startPoint x: 395, startPoint y: 435, endPoint x: 655, endPoint y: 505, distance: 269.0
click at [399, 442] on input "text" at bounding box center [456, 455] width 265 height 26
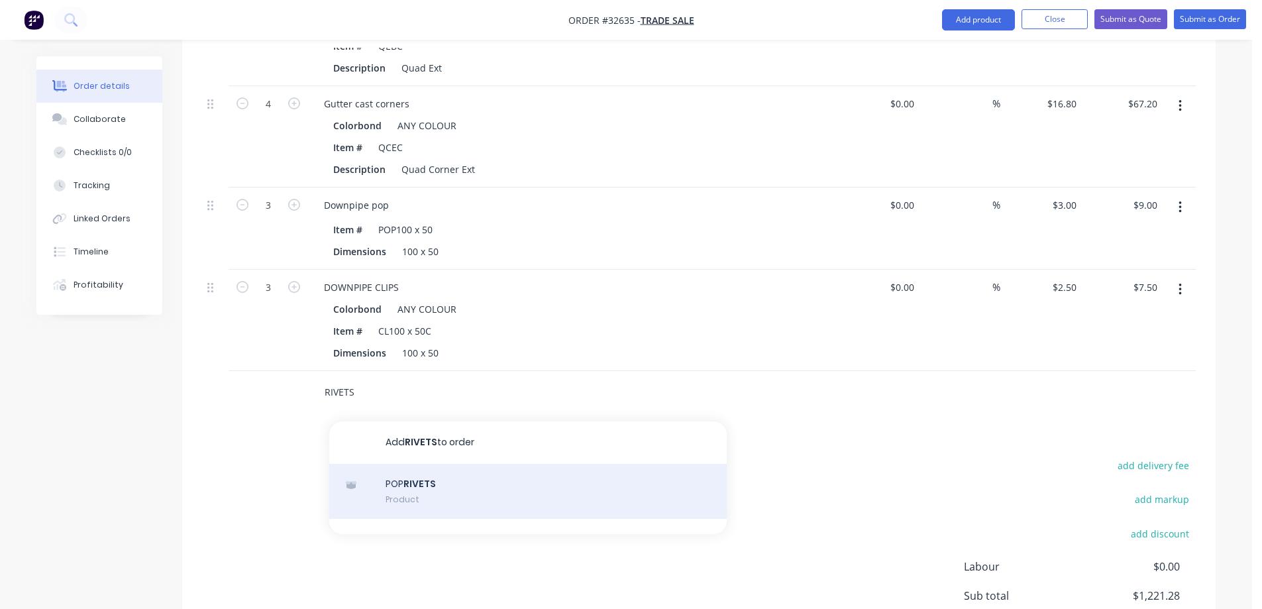
scroll to position [988, 0]
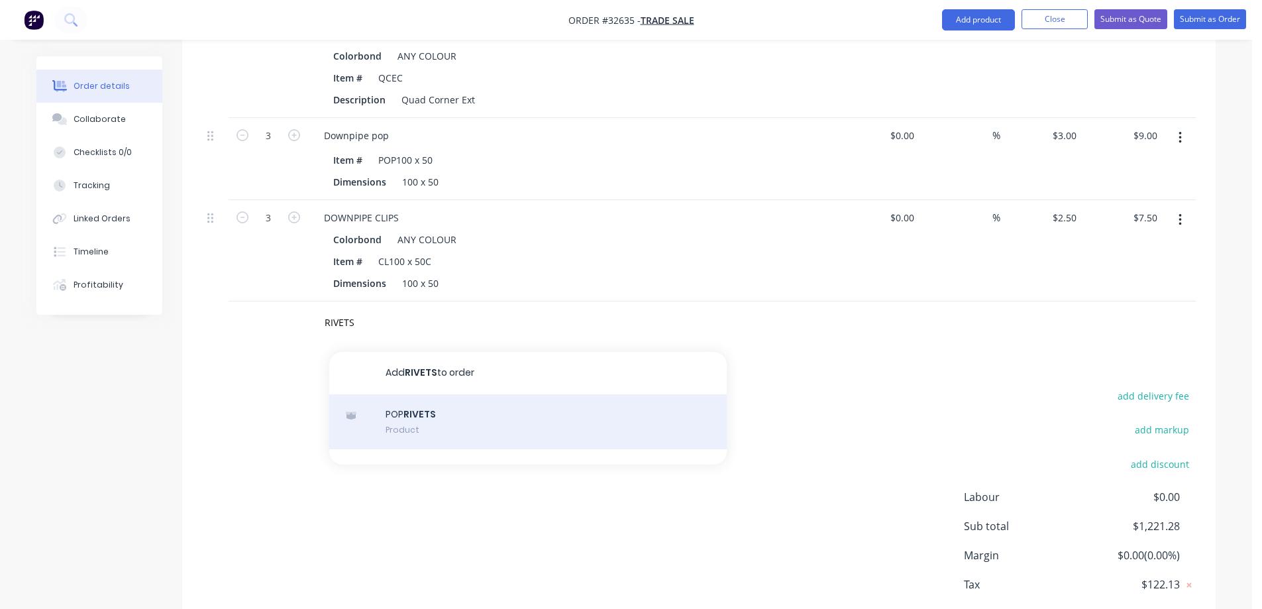
click at [502, 394] on div "POP RIVETS Product" at bounding box center [527, 422] width 397 height 56
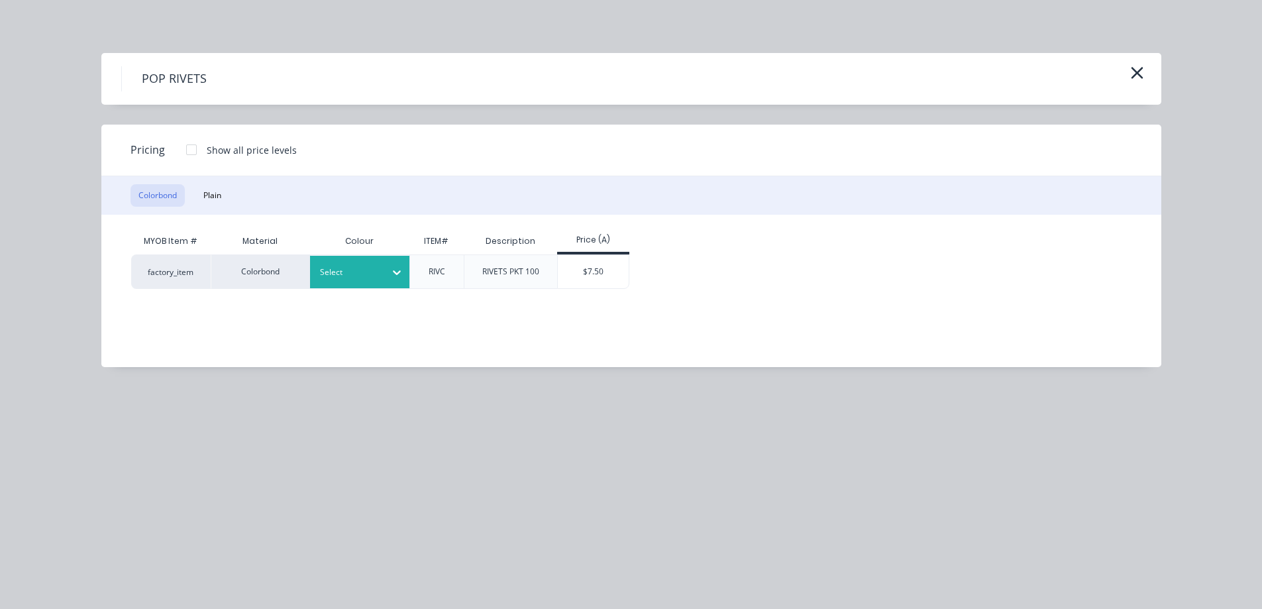
click at [386, 272] on div at bounding box center [397, 272] width 24 height 21
click at [610, 271] on div "$7.50" at bounding box center [593, 271] width 71 height 33
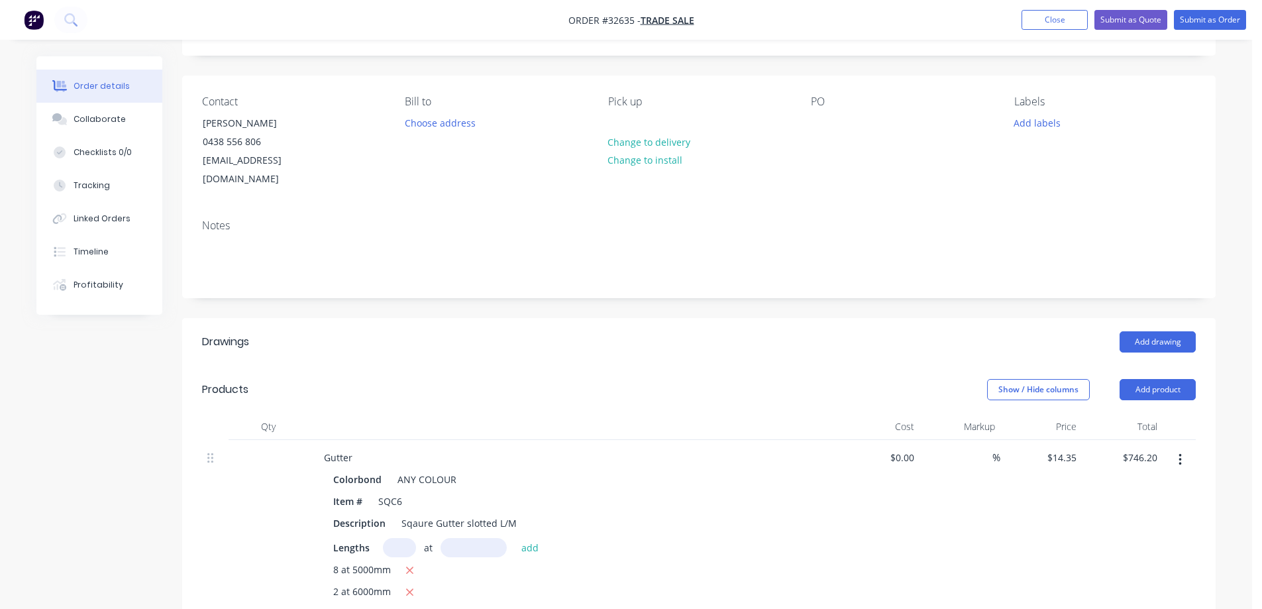
scroll to position [18, 0]
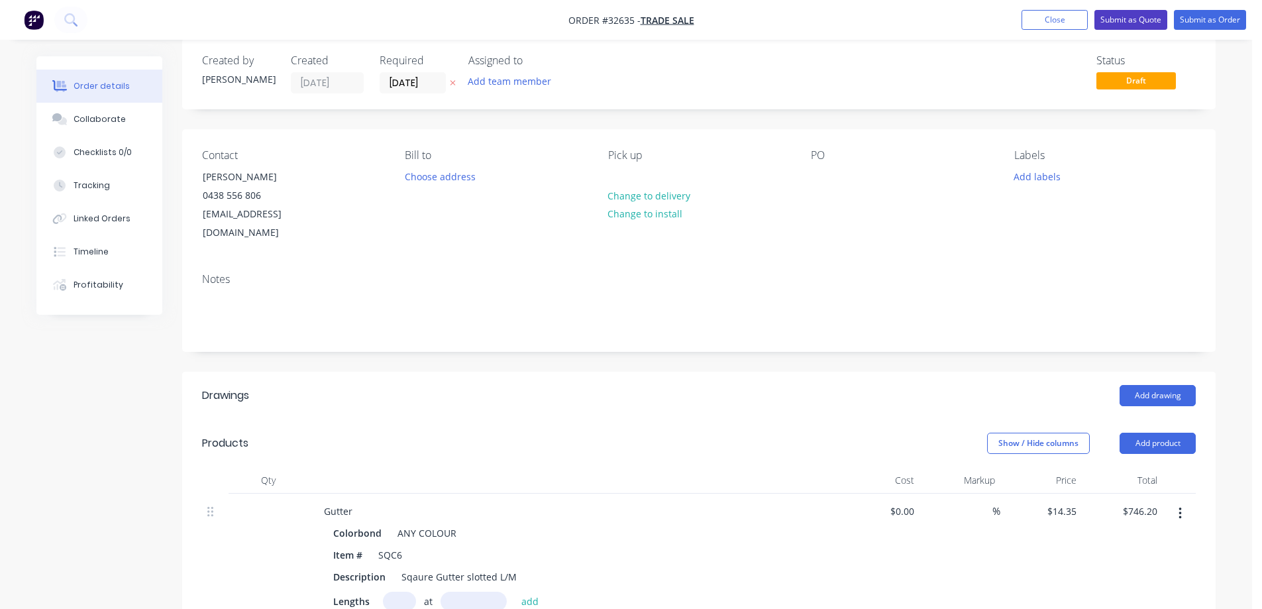
click at [1150, 22] on button "Submit as Quote" at bounding box center [1130, 20] width 73 height 20
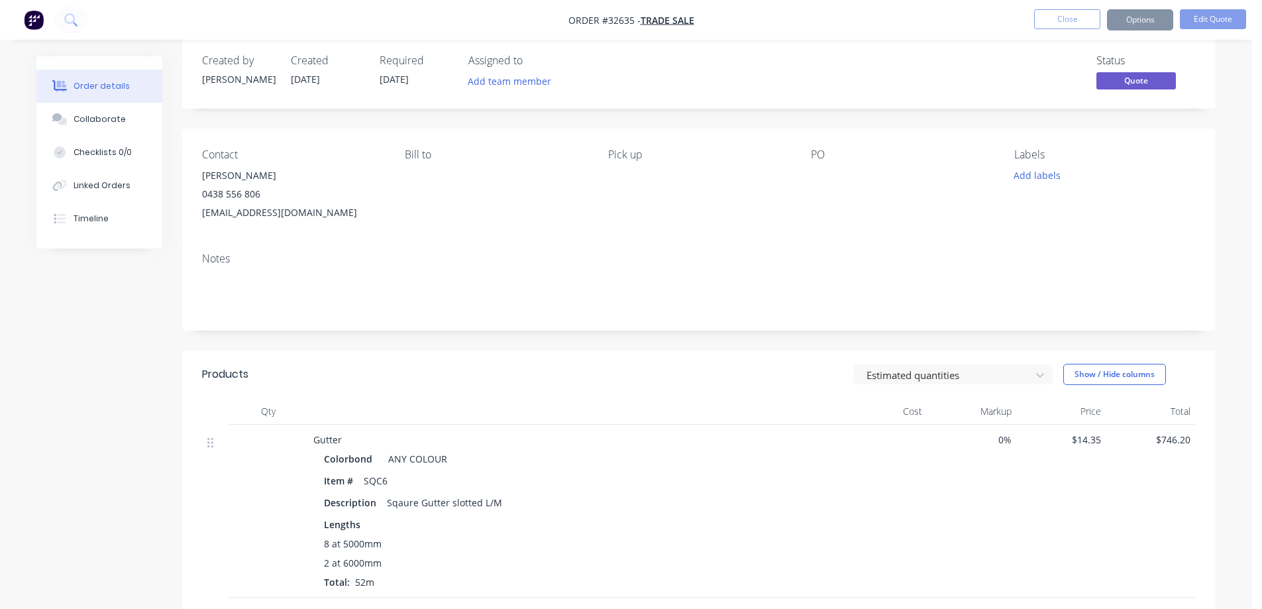
scroll to position [0, 0]
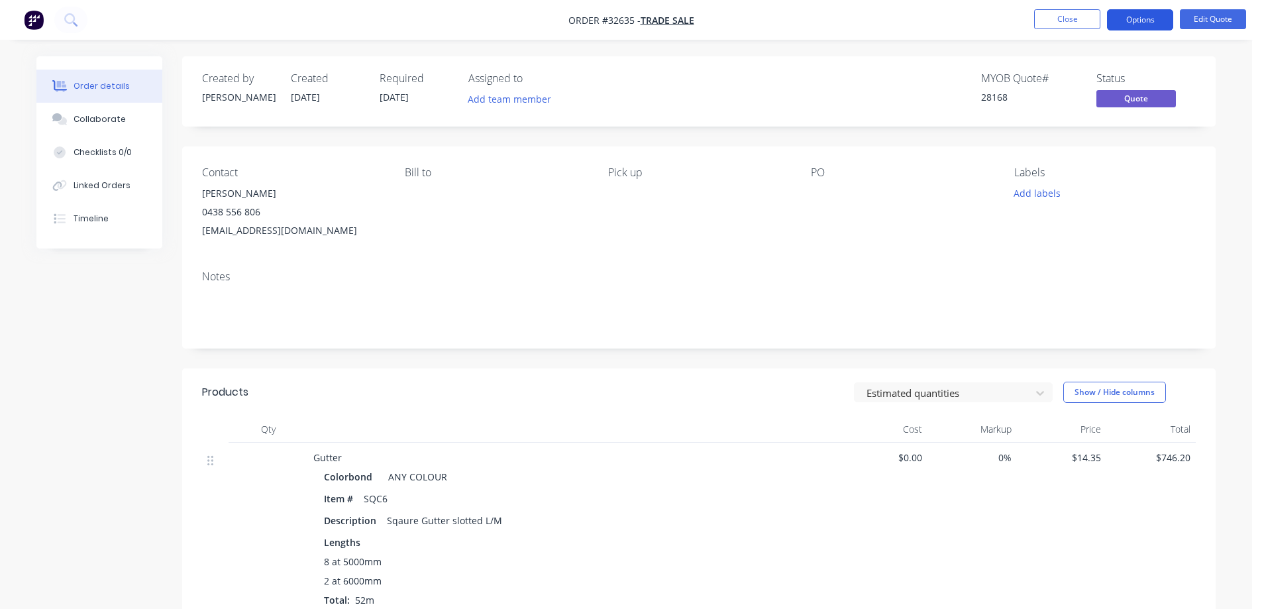
click at [1150, 17] on button "Options" at bounding box center [1140, 19] width 66 height 21
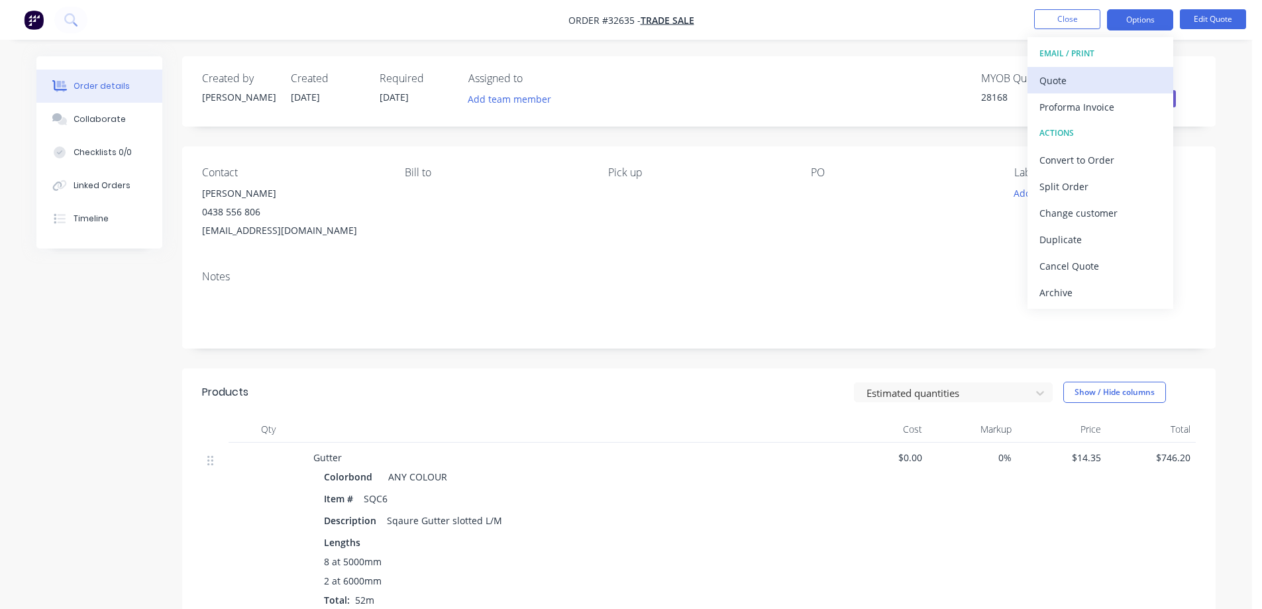
click at [1063, 78] on div "Quote" at bounding box center [1100, 80] width 122 height 19
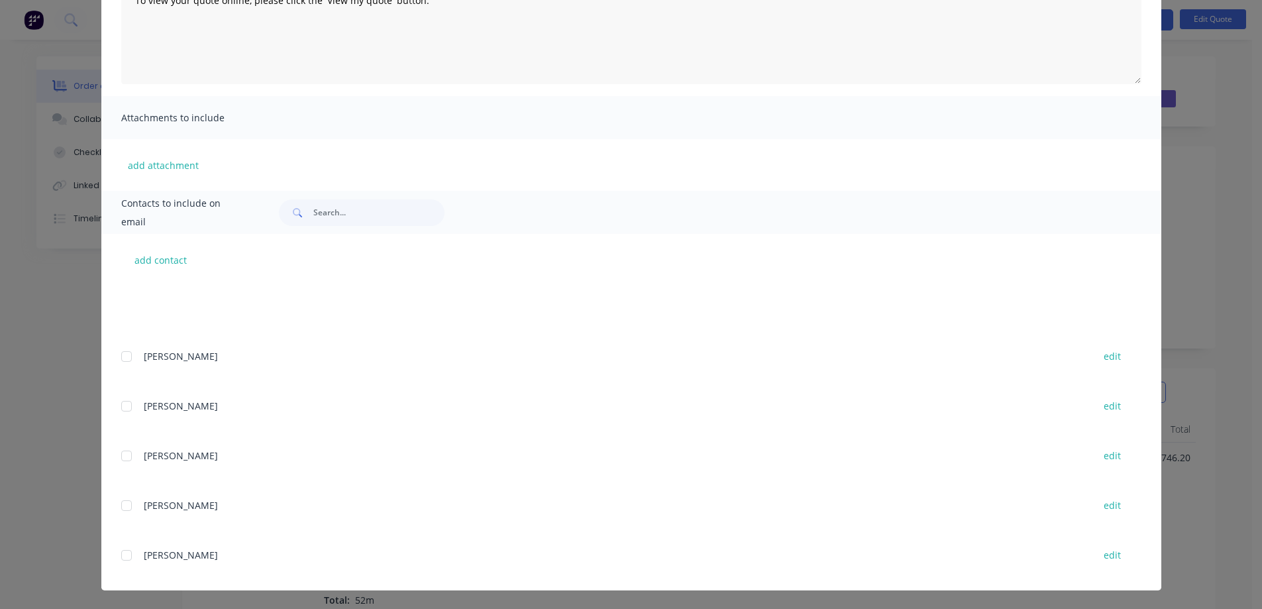
scroll to position [36686, 0]
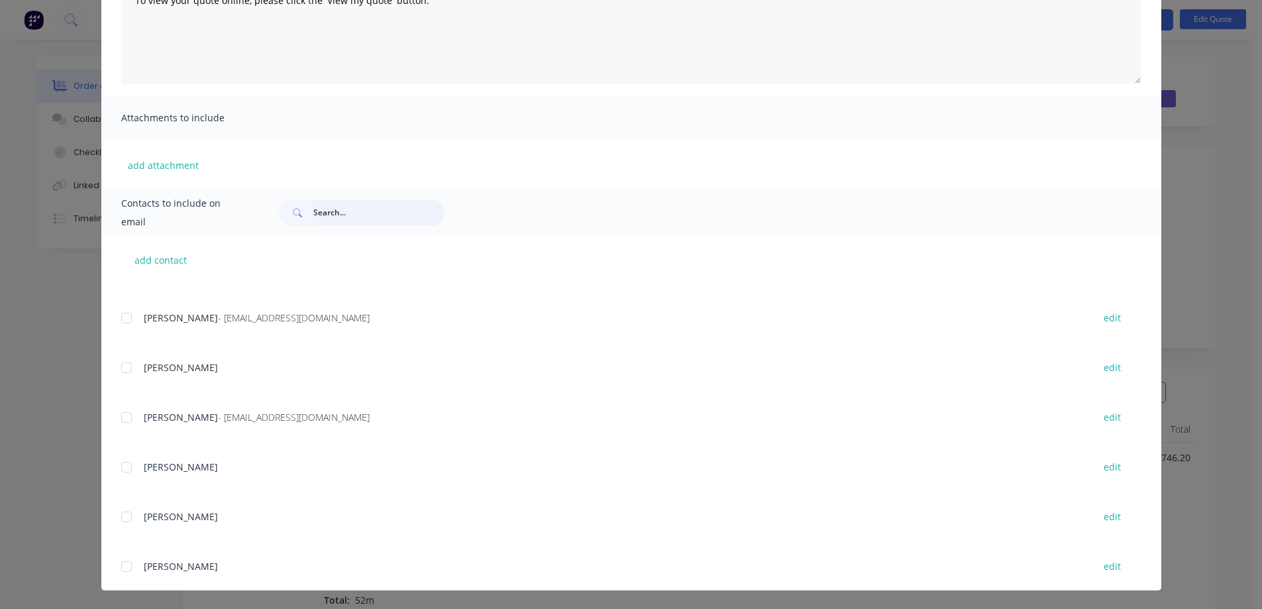
click at [317, 208] on input "text" at bounding box center [378, 212] width 131 height 26
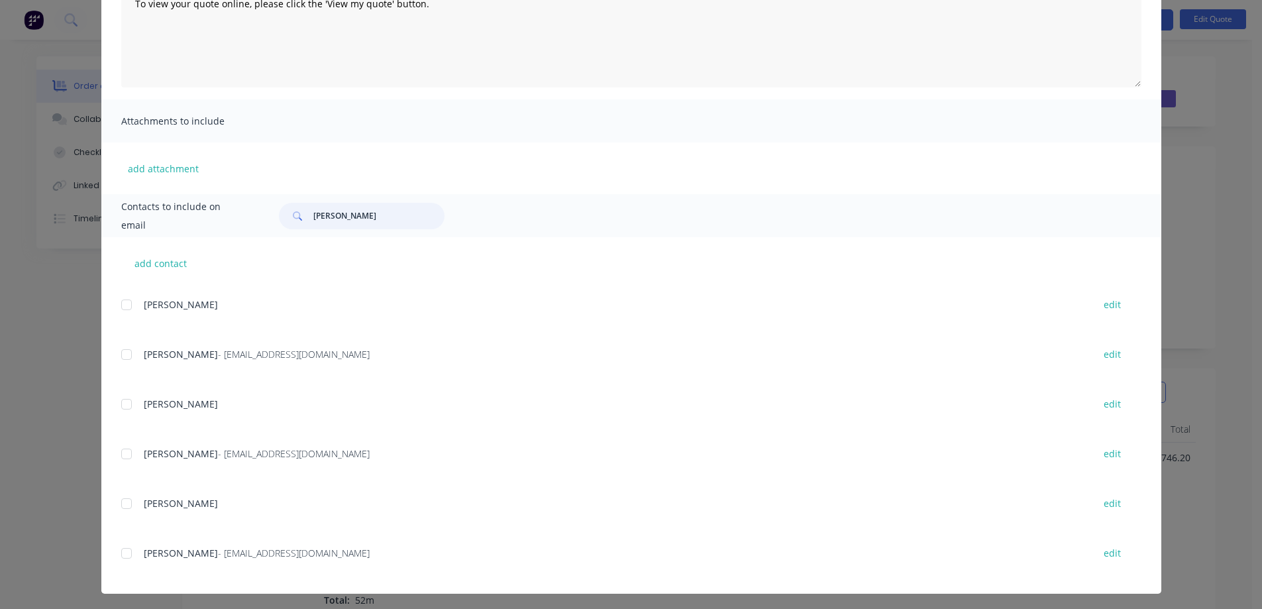
scroll to position [199, 0]
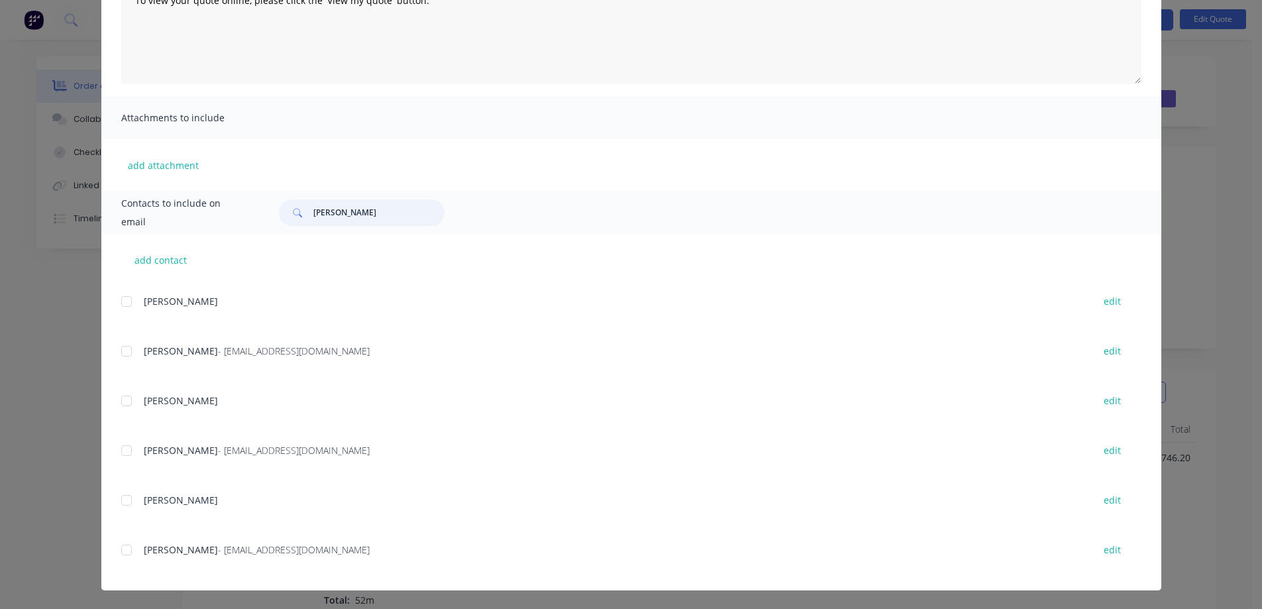
click at [127, 548] on div at bounding box center [126, 549] width 26 height 26
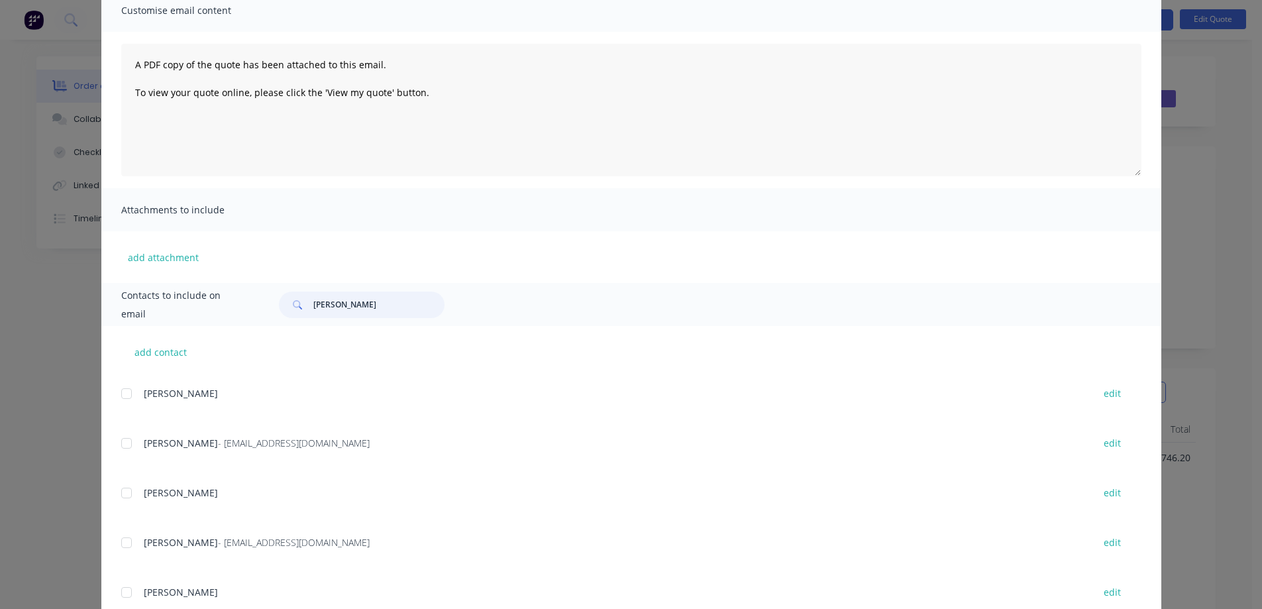
scroll to position [0, 0]
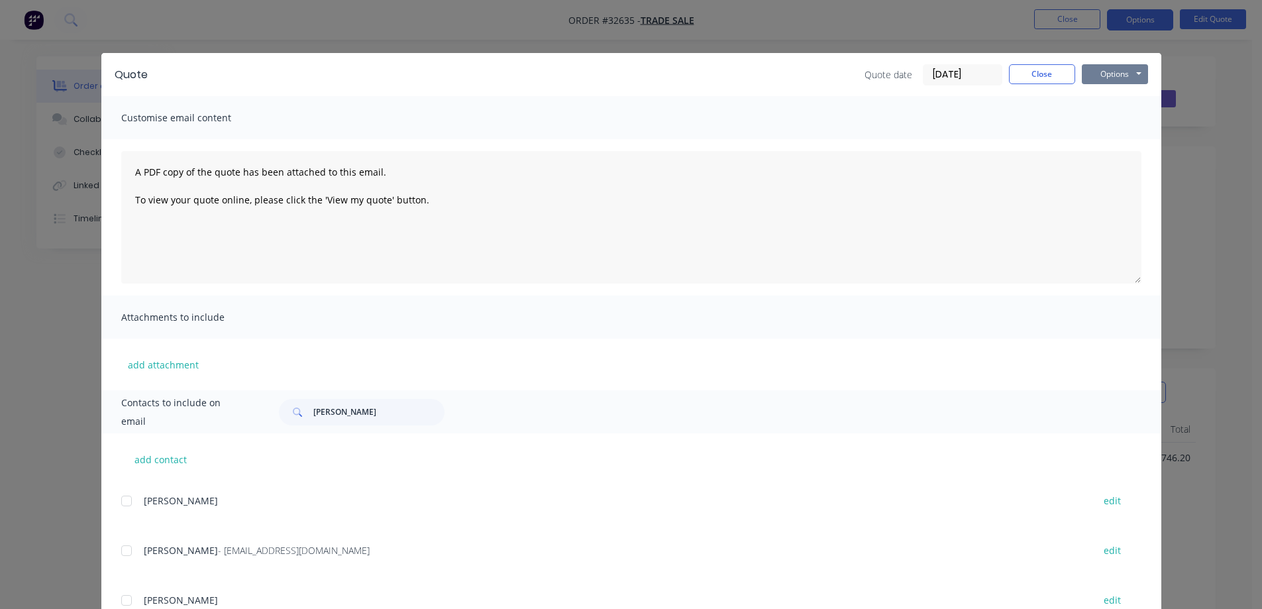
click at [1117, 76] on button "Options" at bounding box center [1115, 74] width 66 height 20
click at [1117, 141] on button "Email" at bounding box center [1124, 141] width 85 height 22
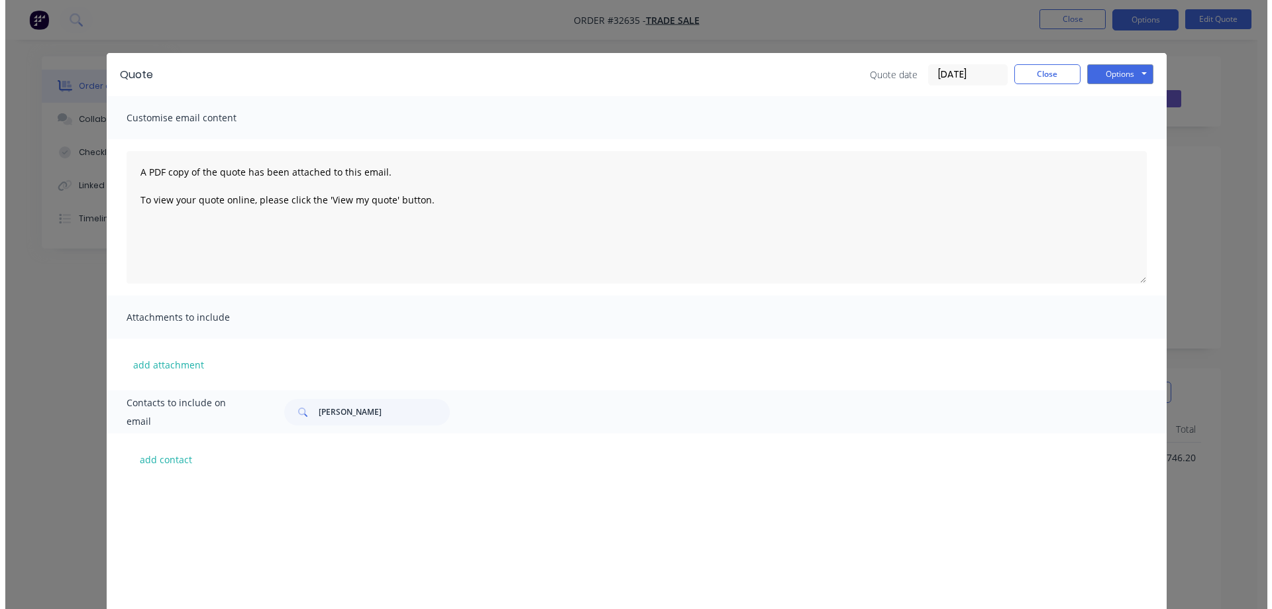
scroll to position [341, 0]
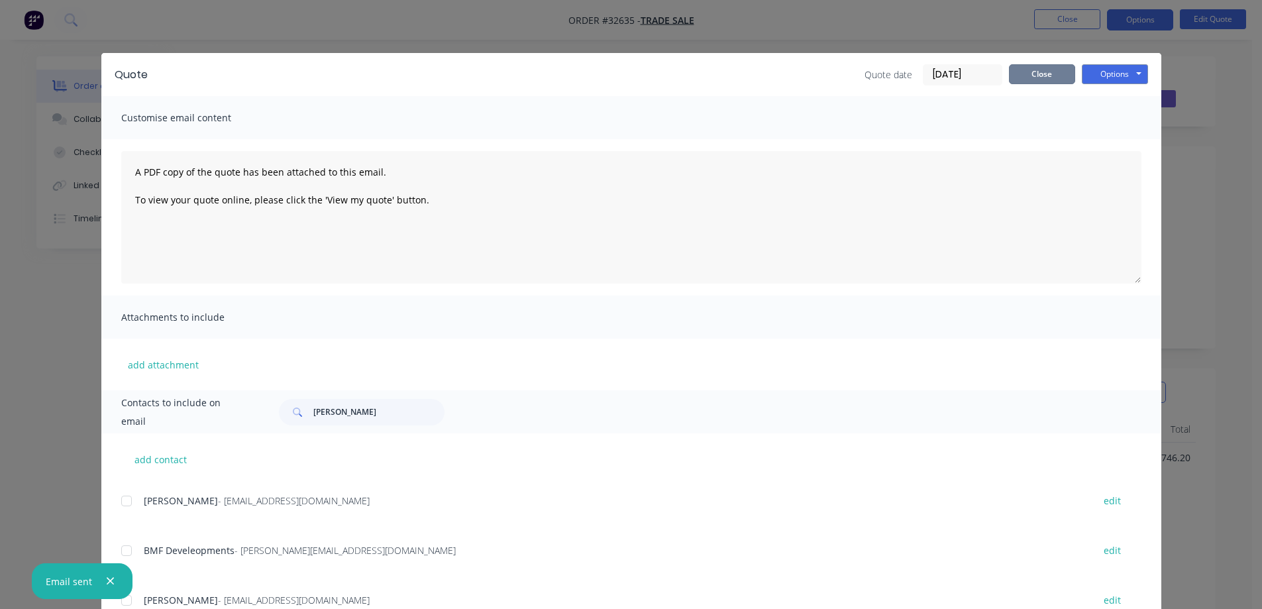
click at [1041, 70] on button "Close" at bounding box center [1042, 74] width 66 height 20
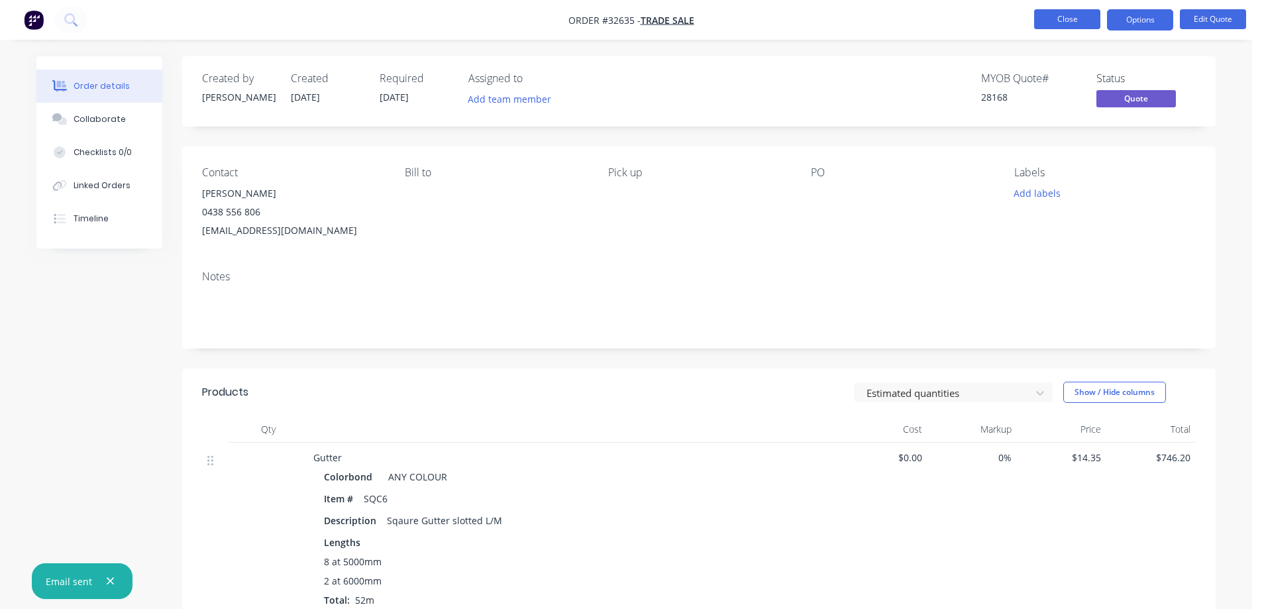
click at [1062, 23] on button "Close" at bounding box center [1067, 19] width 66 height 20
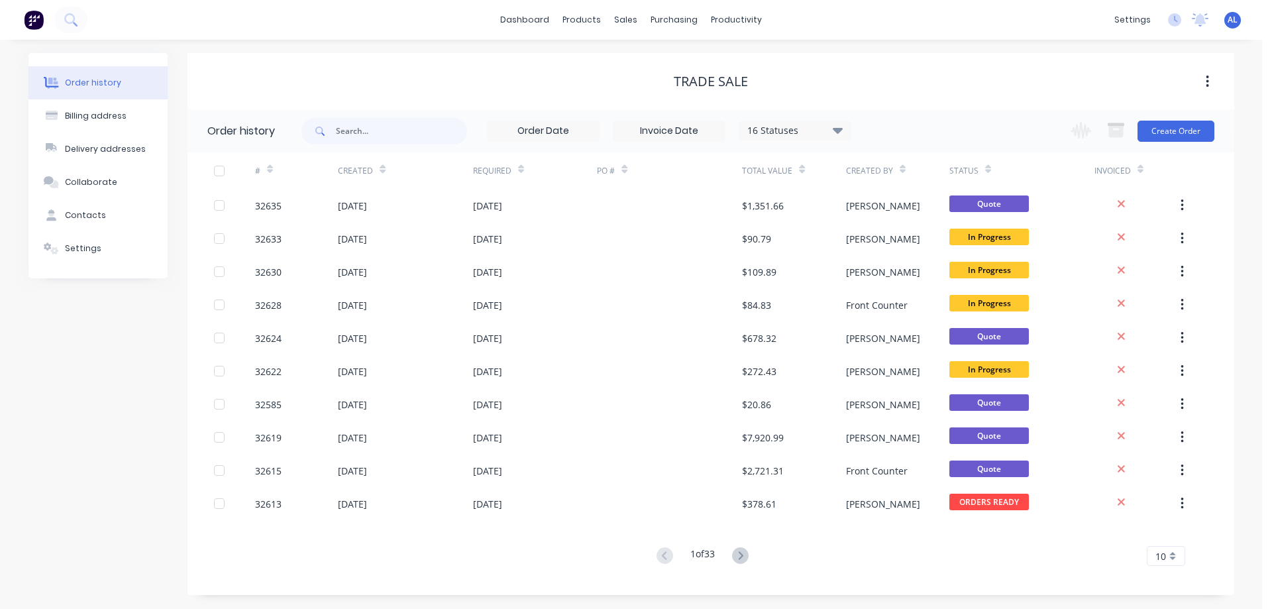
click at [30, 21] on img at bounding box center [34, 20] width 20 height 20
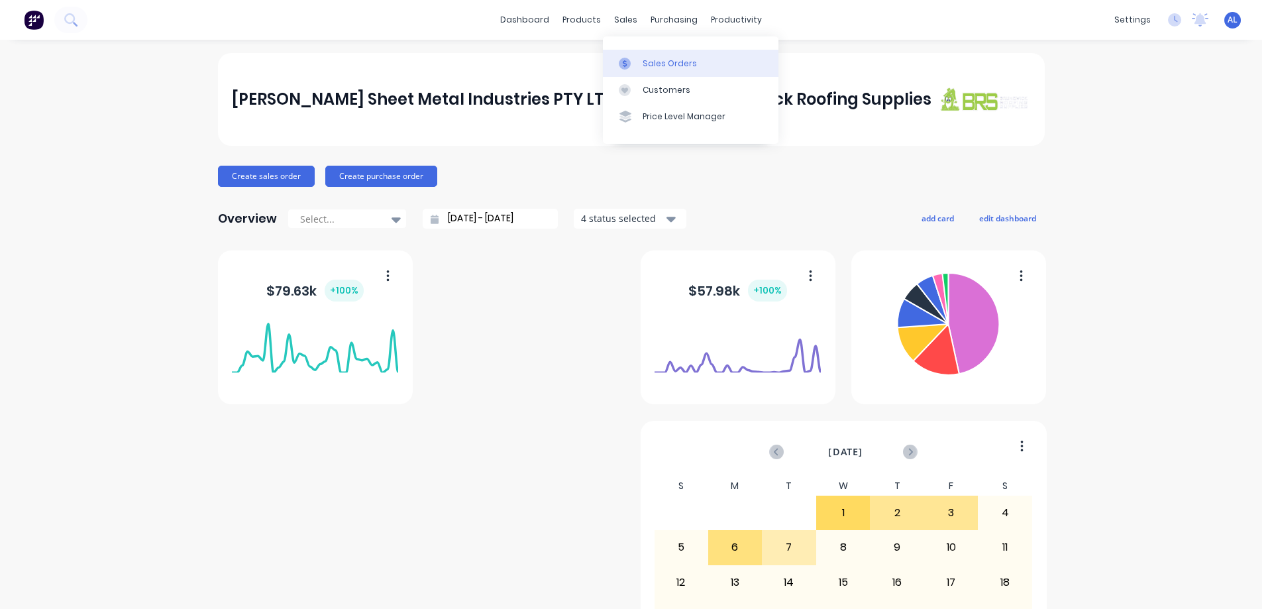
click at [675, 64] on div "Sales Orders" at bounding box center [669, 64] width 54 height 12
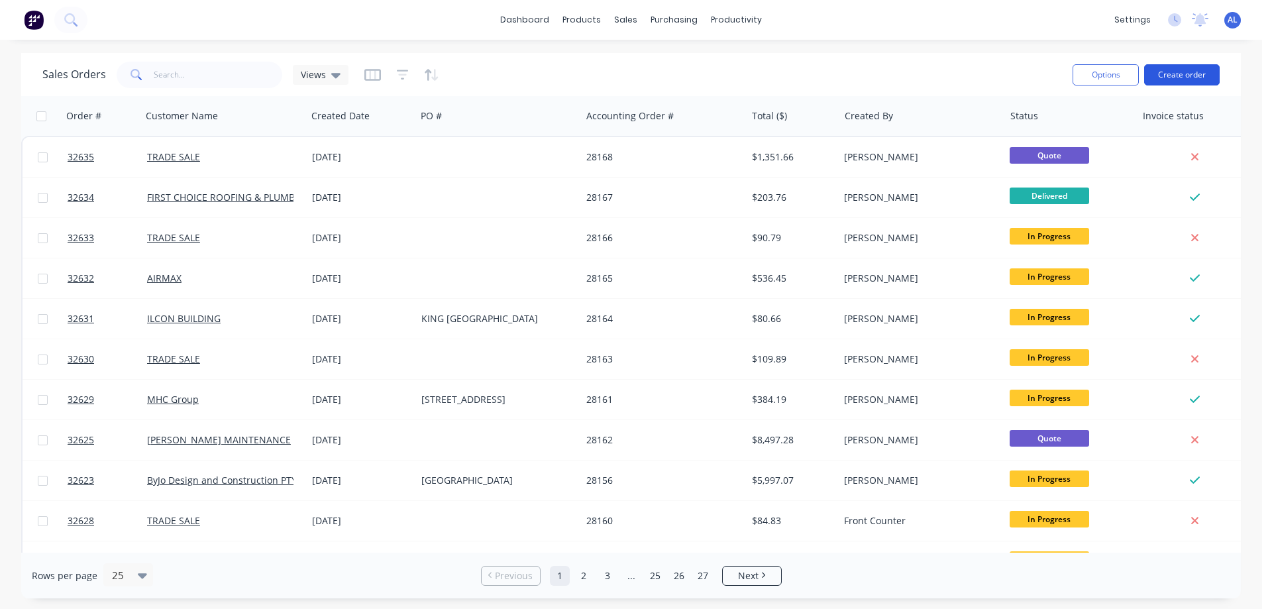
click at [1184, 73] on button "Create order" at bounding box center [1182, 74] width 76 height 21
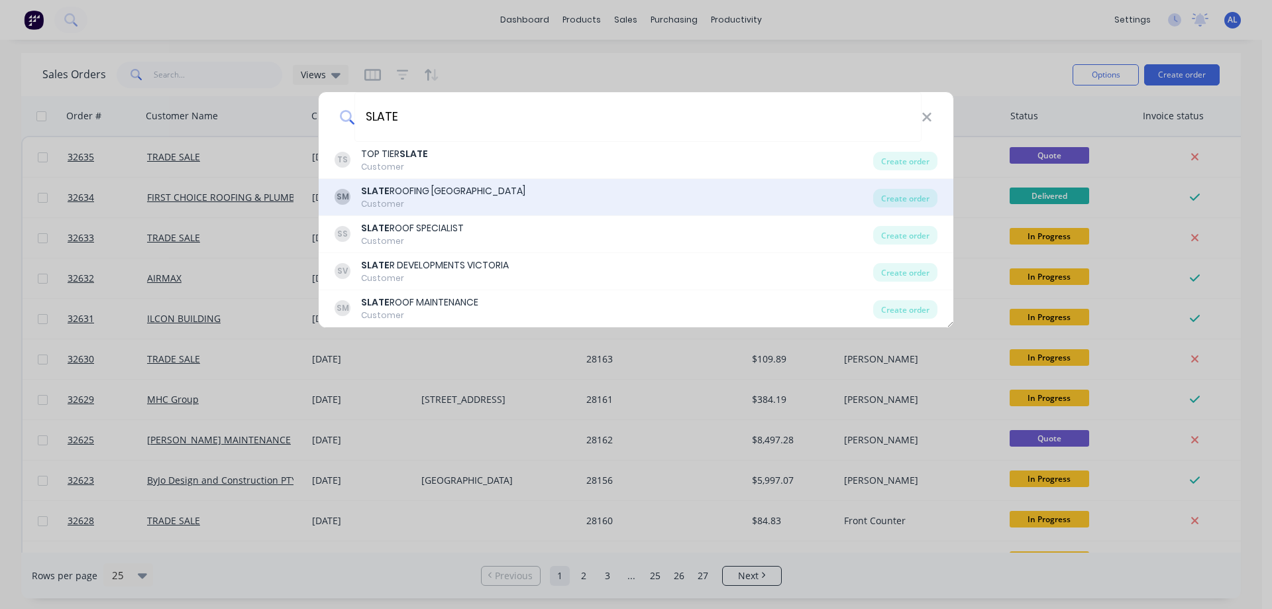
click at [493, 191] on div "[PERSON_NAME] ROOFING [GEOGRAPHIC_DATA] Customer" at bounding box center [603, 197] width 538 height 26
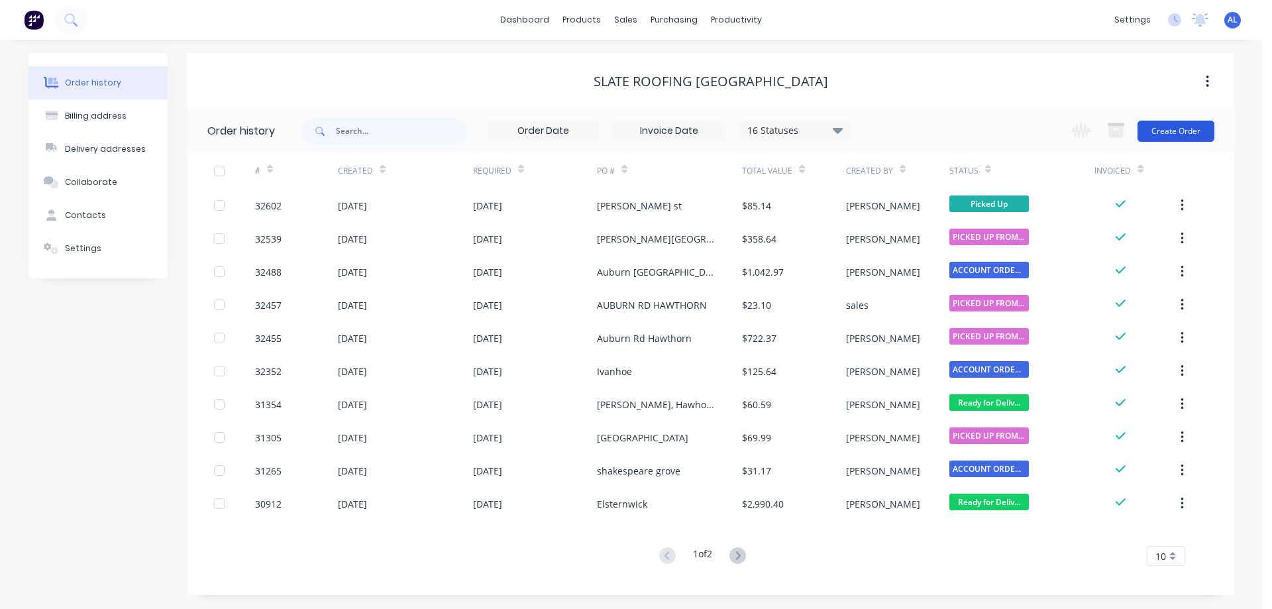
click at [1170, 133] on button "Create Order" at bounding box center [1175, 131] width 77 height 21
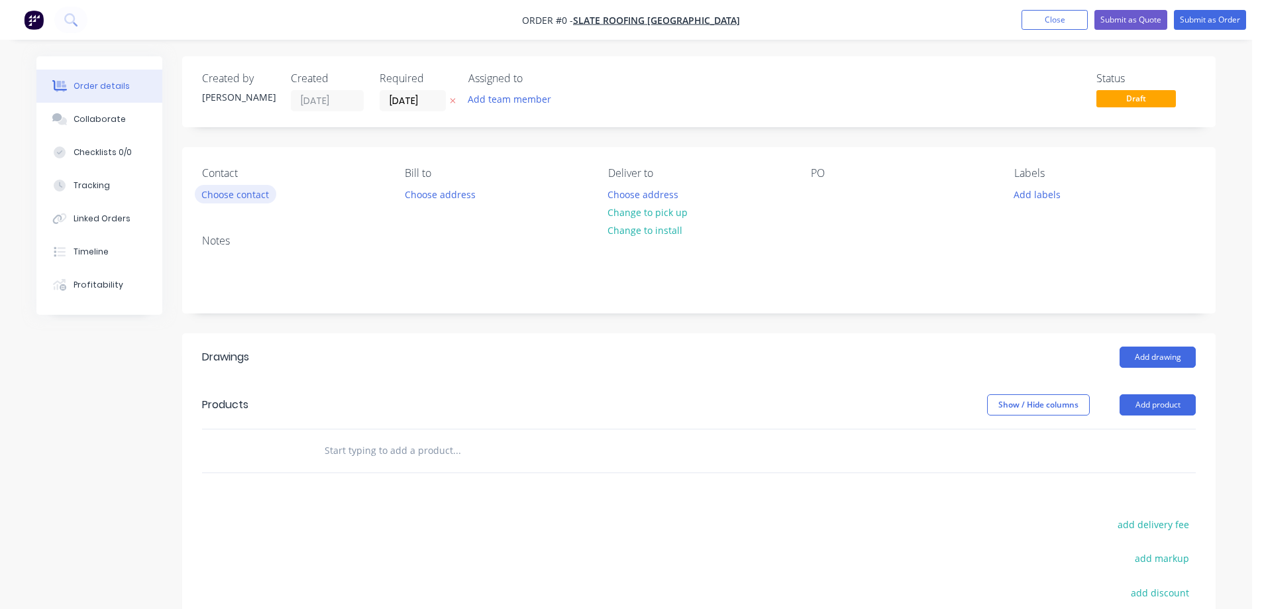
click at [253, 193] on button "Choose contact" at bounding box center [235, 194] width 81 height 18
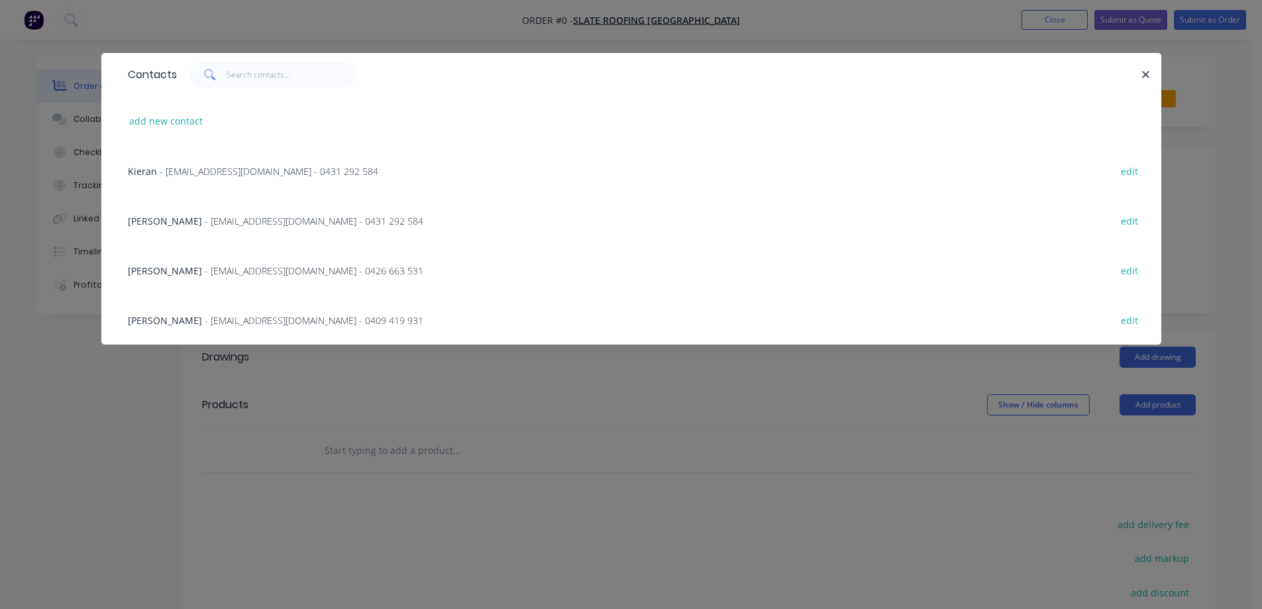
click at [247, 172] on span "- [EMAIL_ADDRESS][DOMAIN_NAME] - 0431 292 584" at bounding box center [269, 171] width 219 height 13
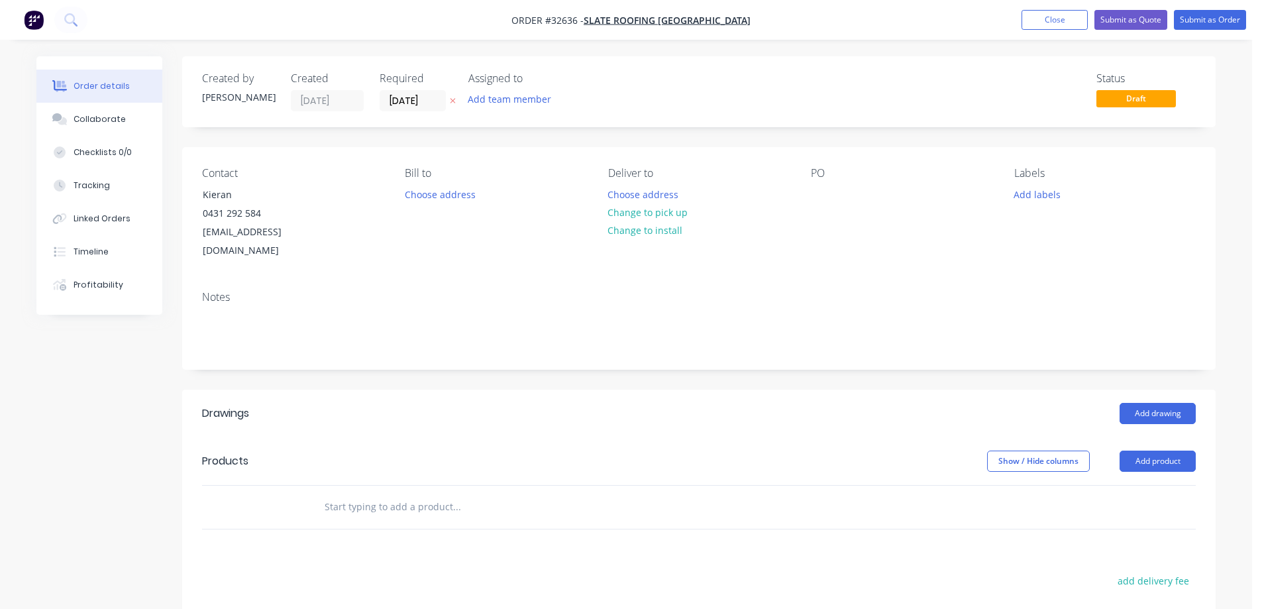
click at [32, 22] on img "button" at bounding box center [34, 20] width 20 height 20
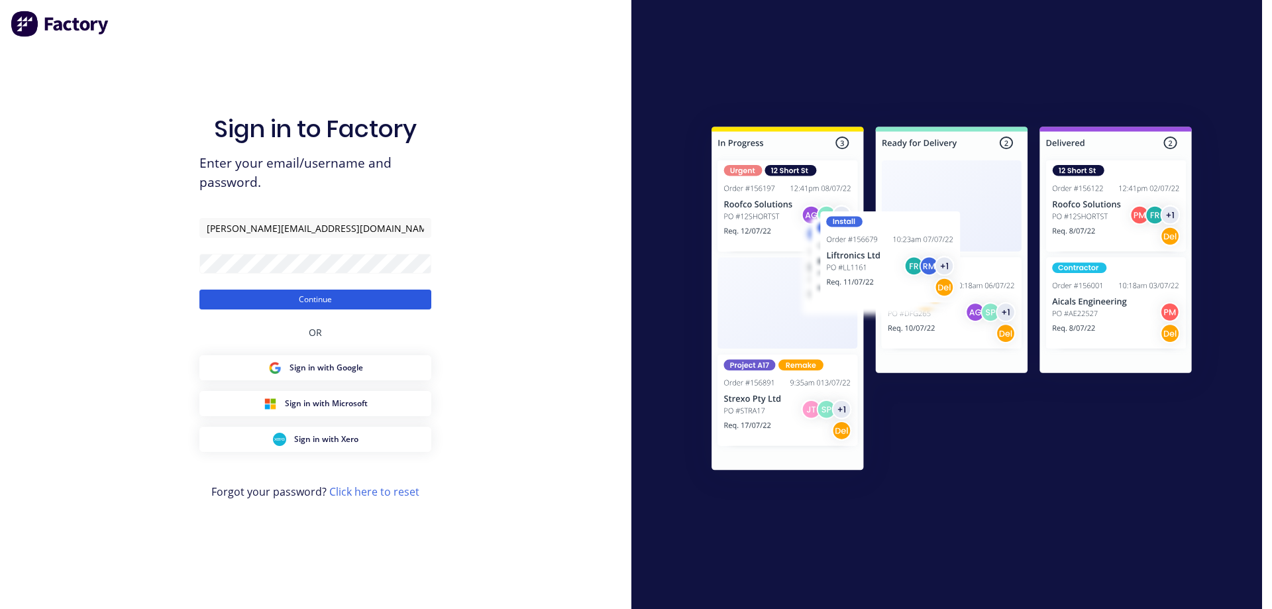
click at [342, 300] on button "Continue" at bounding box center [315, 299] width 232 height 20
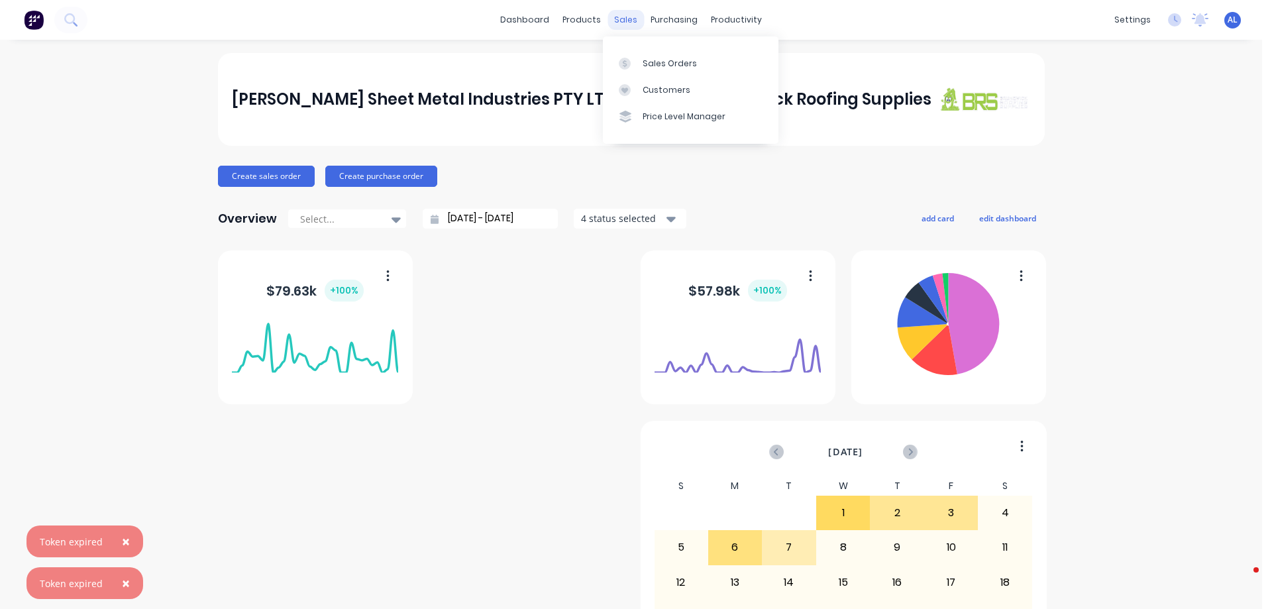
click at [619, 18] on div "sales" at bounding box center [625, 20] width 36 height 20
click at [664, 70] on link "Sales Orders" at bounding box center [691, 63] width 176 height 26
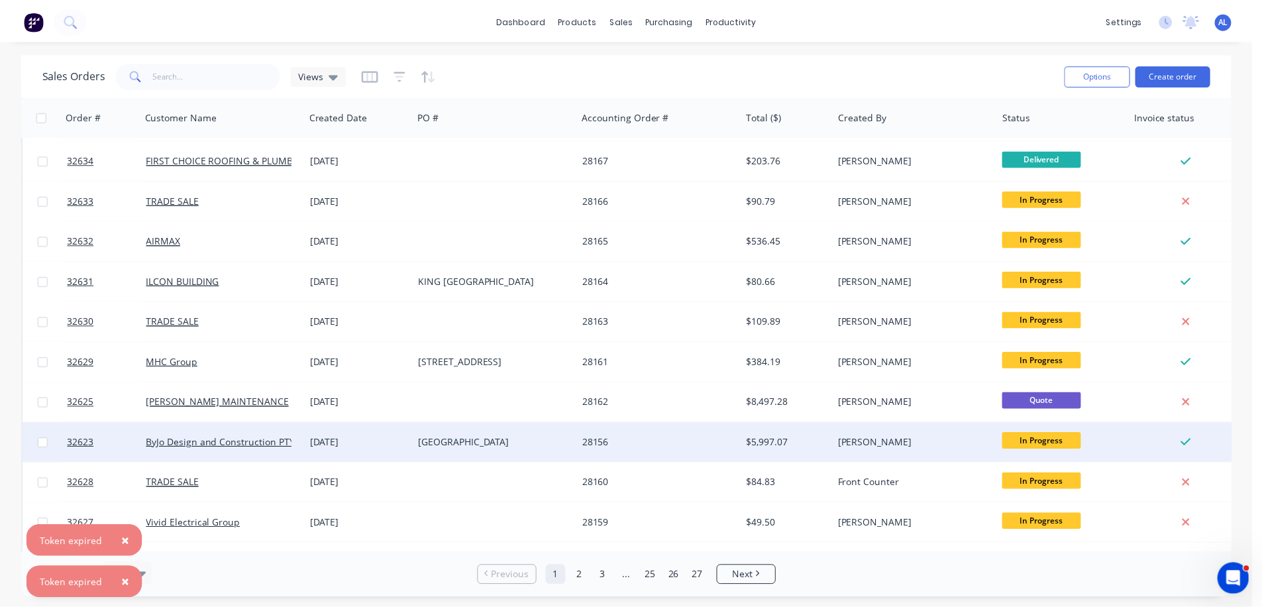
scroll to position [132, 0]
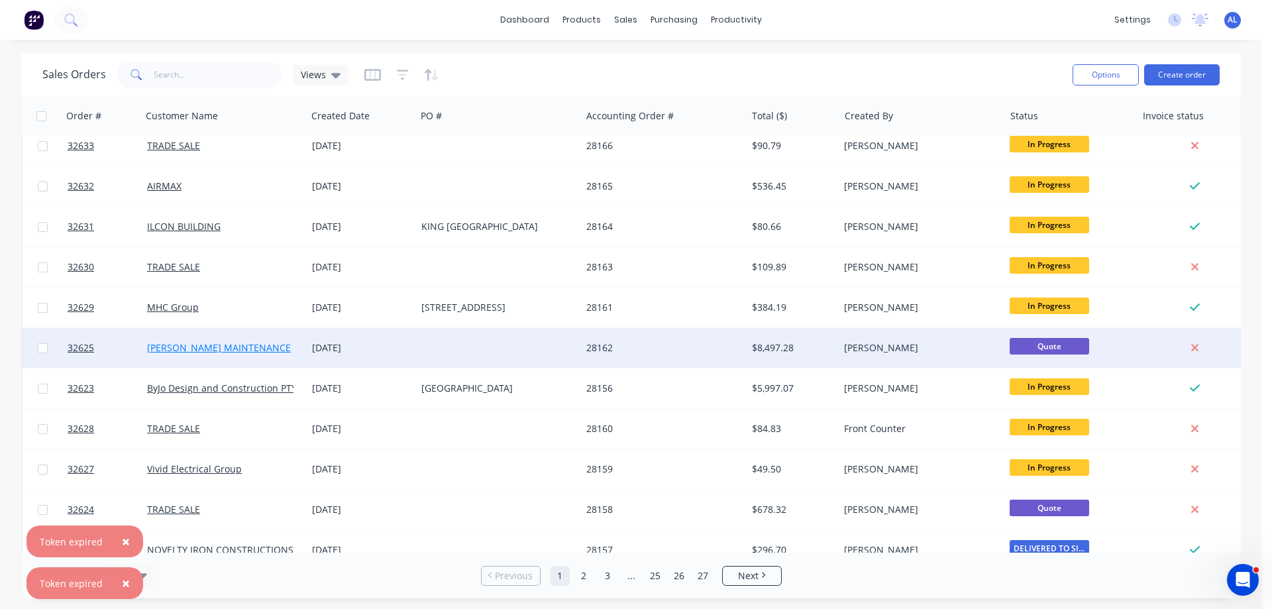
click at [250, 347] on link "[PERSON_NAME] MAINTENANCE" at bounding box center [219, 347] width 144 height 13
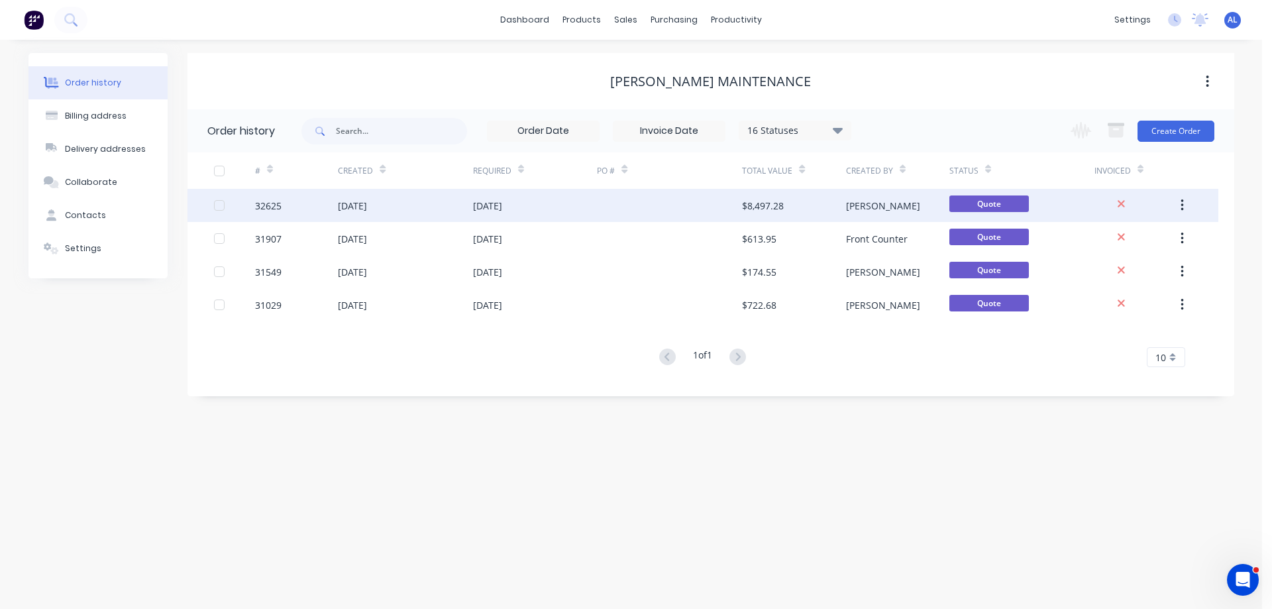
click at [710, 209] on div at bounding box center [669, 205] width 145 height 33
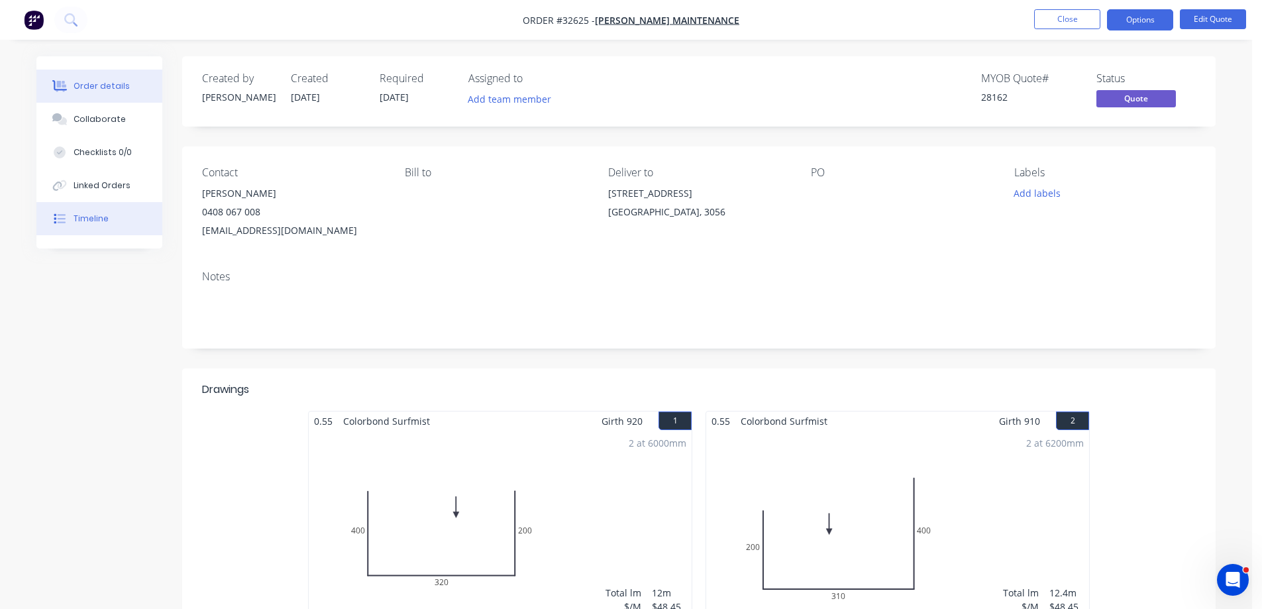
click at [88, 213] on div "Timeline" at bounding box center [91, 219] width 35 height 12
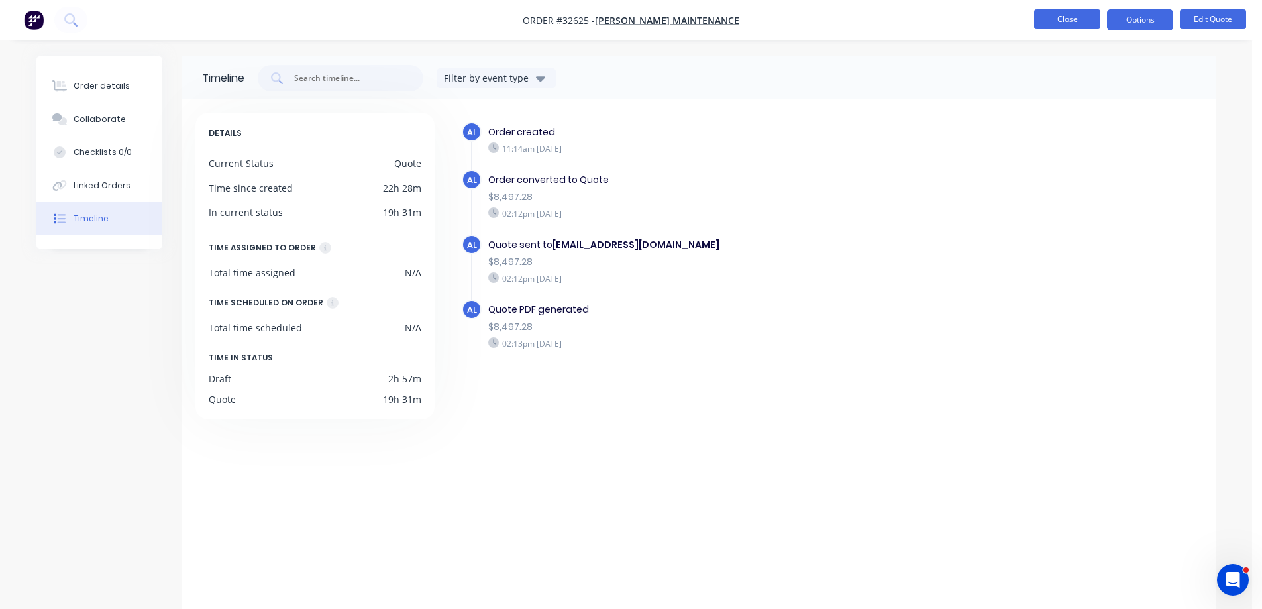
click at [1046, 17] on button "Close" at bounding box center [1067, 19] width 66 height 20
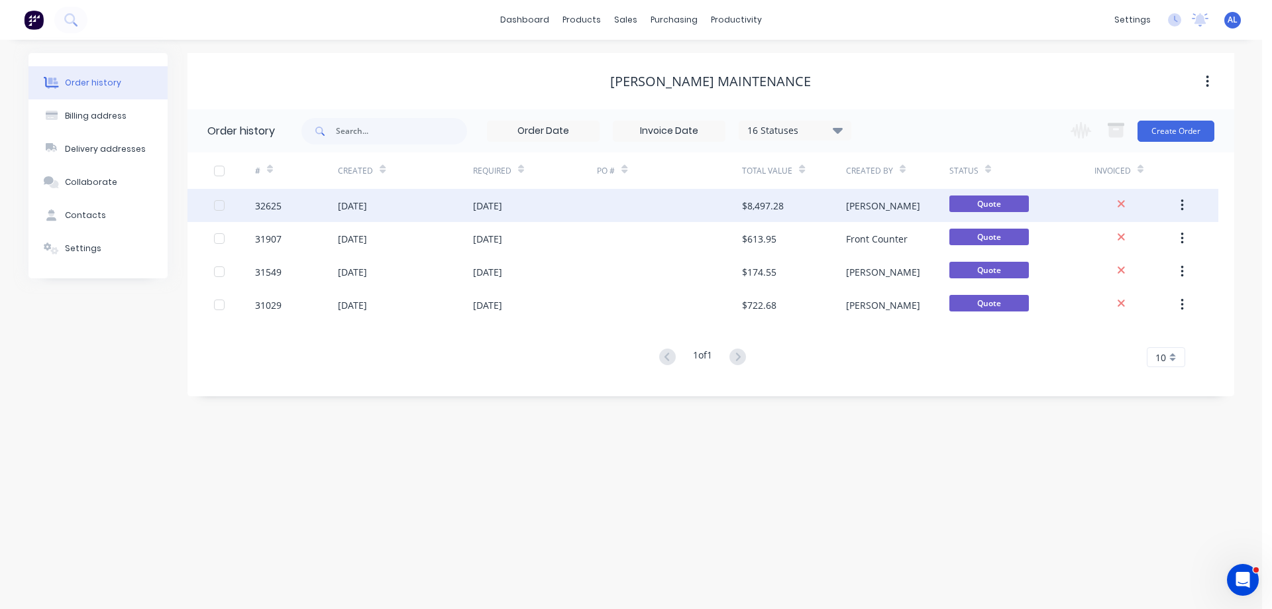
click at [778, 205] on div "$8,497.28" at bounding box center [763, 206] width 42 height 14
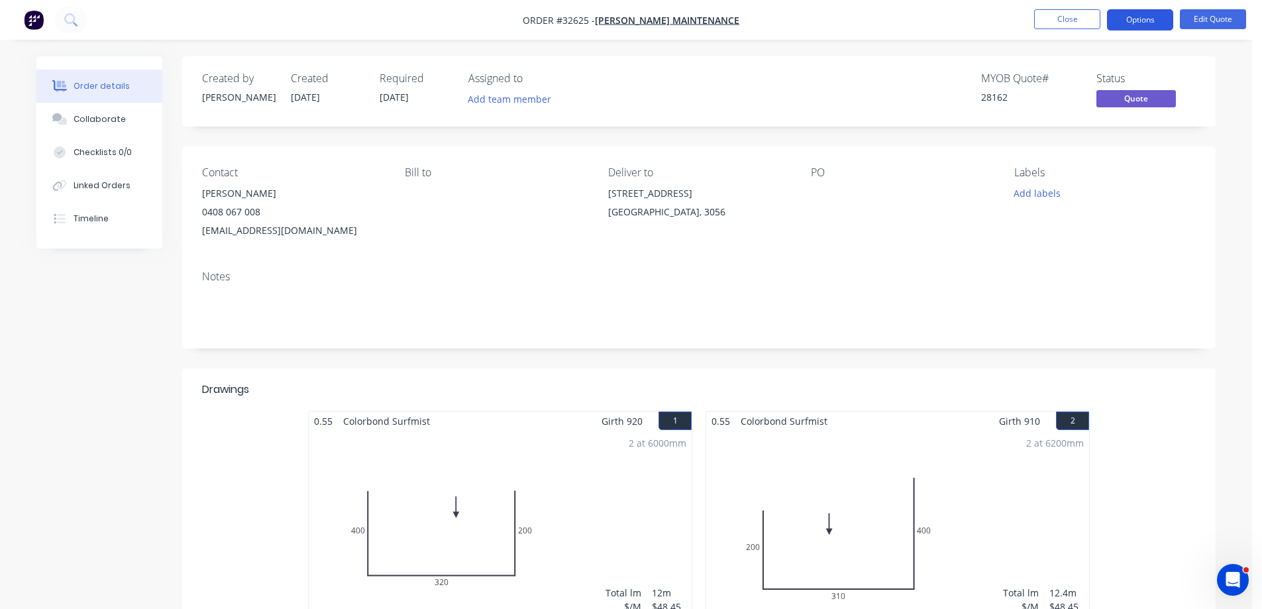
click at [1141, 23] on button "Options" at bounding box center [1140, 19] width 66 height 21
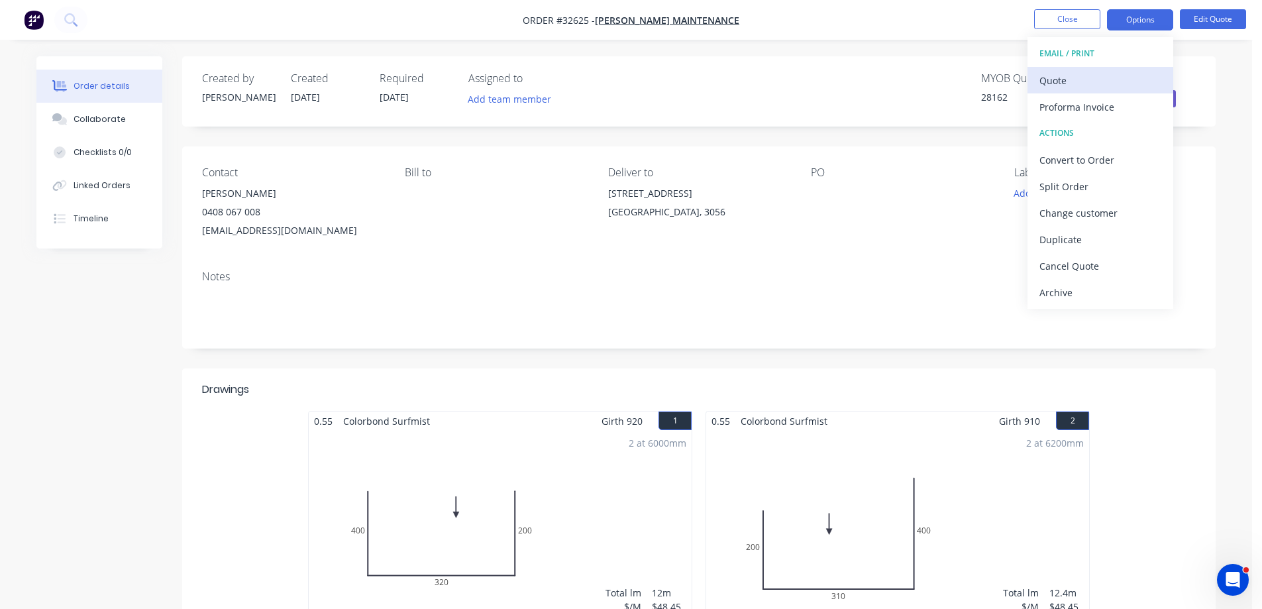
click at [1099, 85] on div "Quote" at bounding box center [1100, 80] width 122 height 19
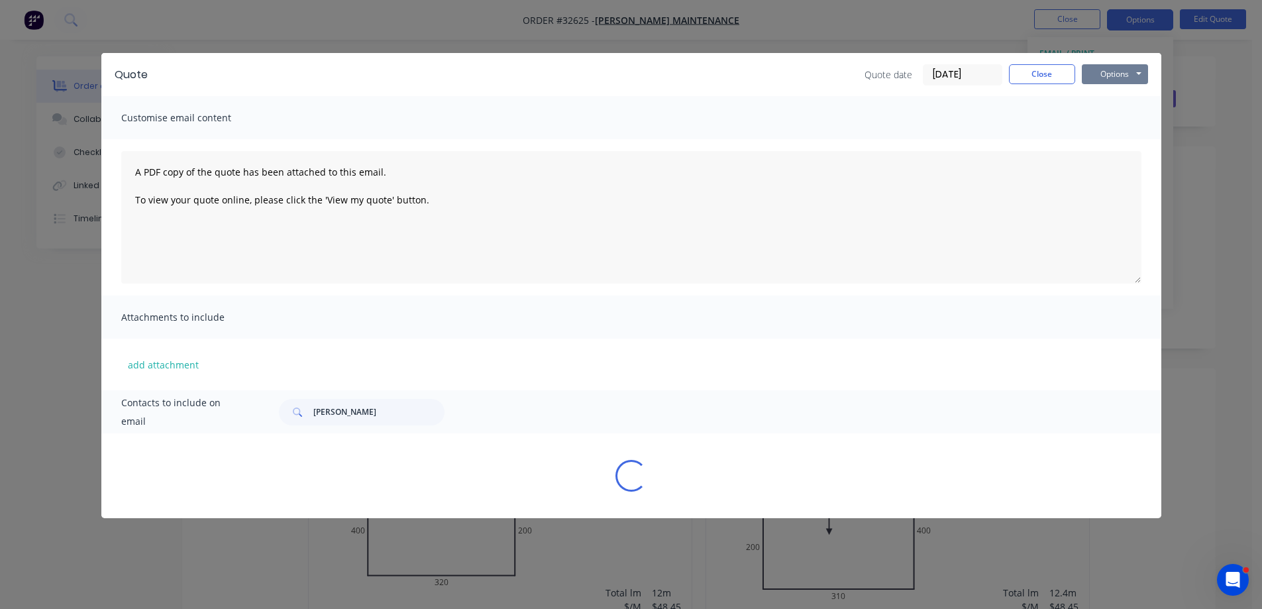
click at [1109, 74] on button "Options" at bounding box center [1115, 74] width 66 height 20
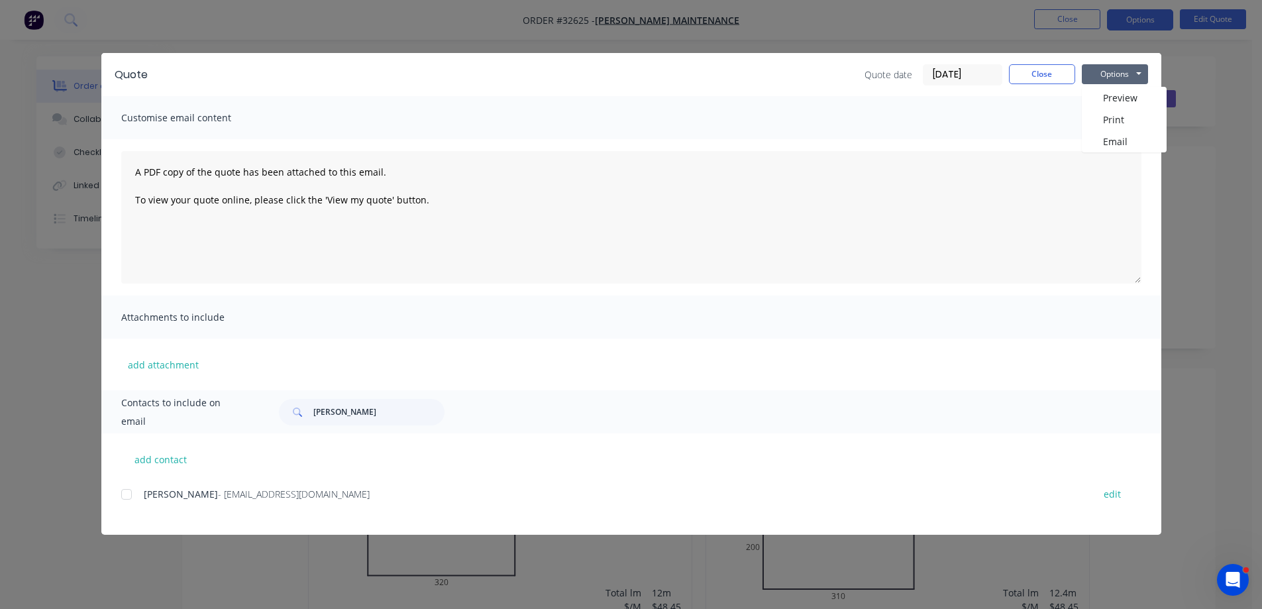
click at [124, 493] on div at bounding box center [126, 494] width 26 height 26
click at [1125, 80] on button "Options" at bounding box center [1115, 74] width 66 height 20
click at [1128, 138] on button "Email" at bounding box center [1124, 141] width 85 height 22
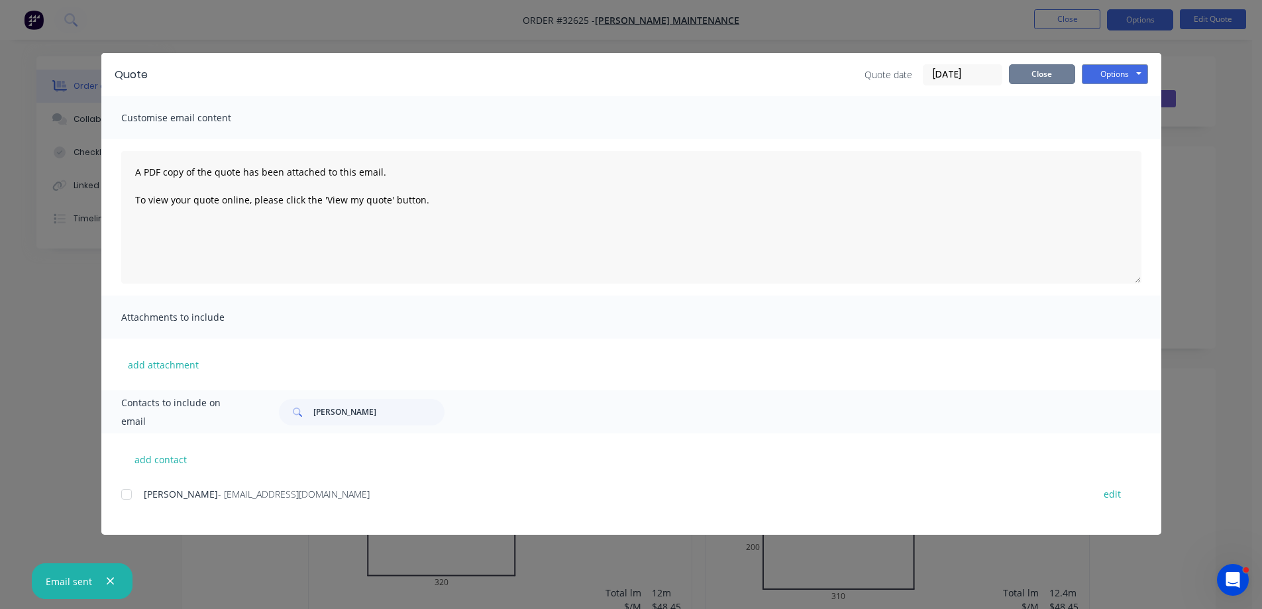
click at [1054, 73] on button "Close" at bounding box center [1042, 74] width 66 height 20
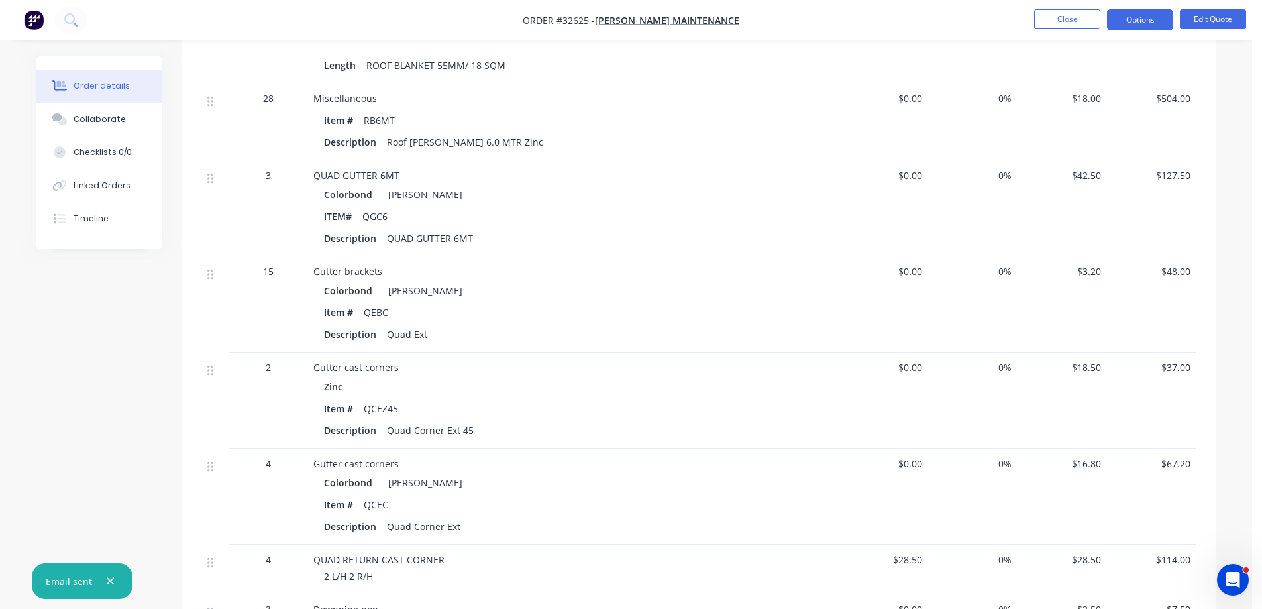
scroll to position [740, 0]
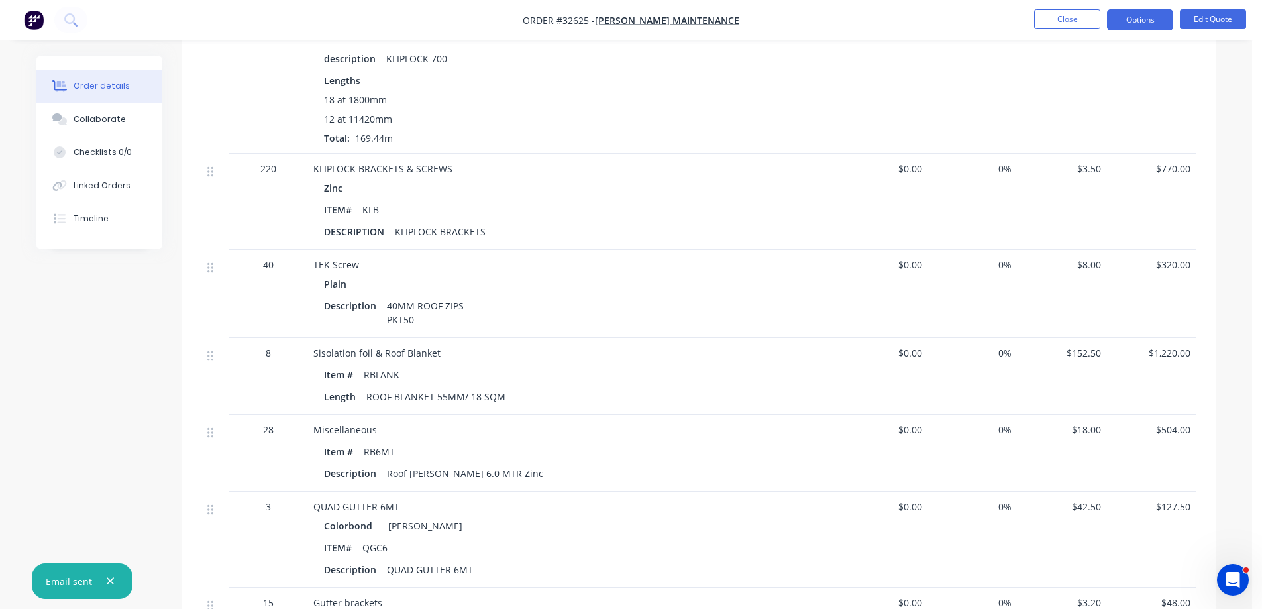
click at [32, 19] on img "button" at bounding box center [34, 20] width 20 height 20
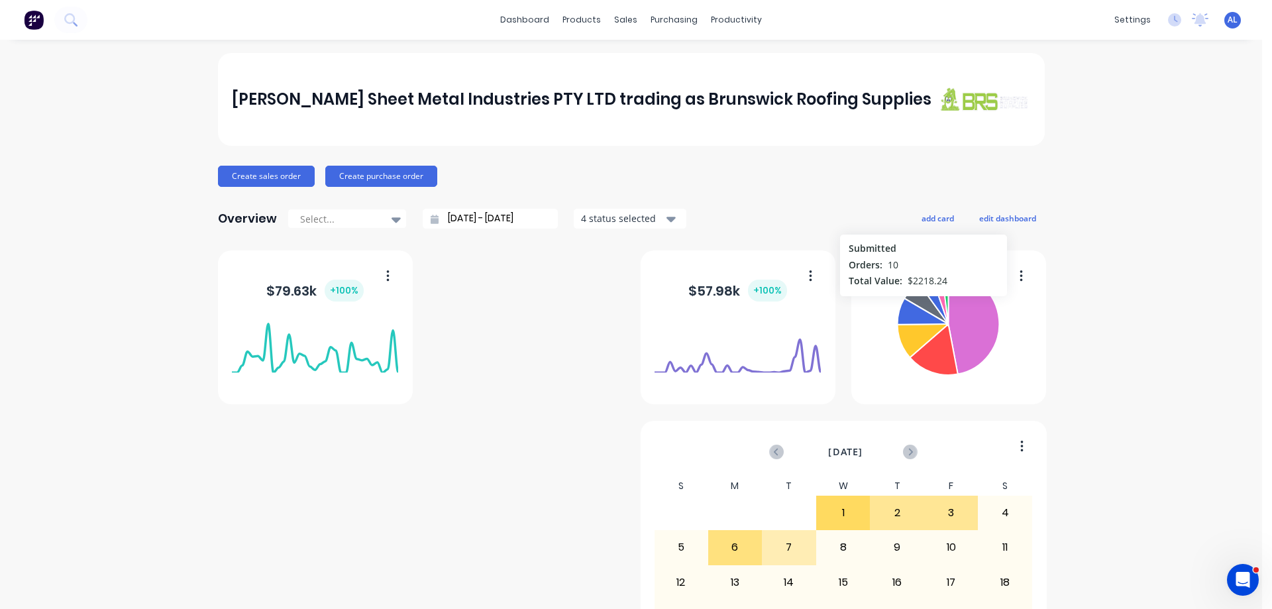
click at [918, 303] on icon at bounding box center [925, 303] width 43 height 40
click at [918, 303] on icon at bounding box center [923, 302] width 45 height 42
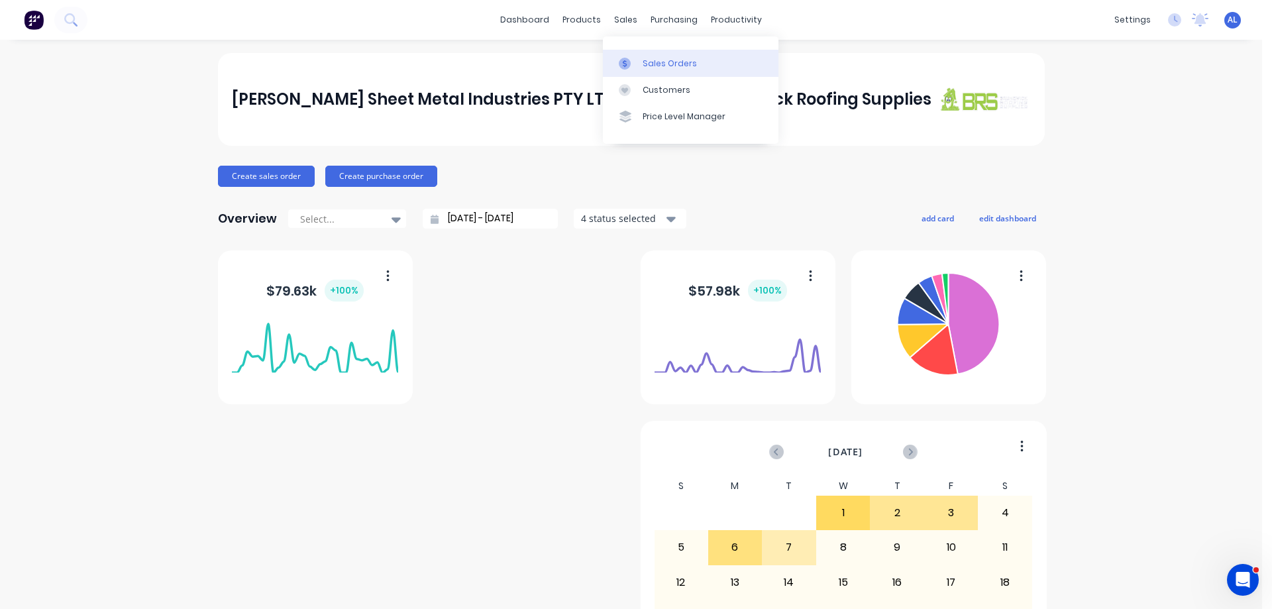
click at [660, 62] on div "Sales Orders" at bounding box center [669, 64] width 54 height 12
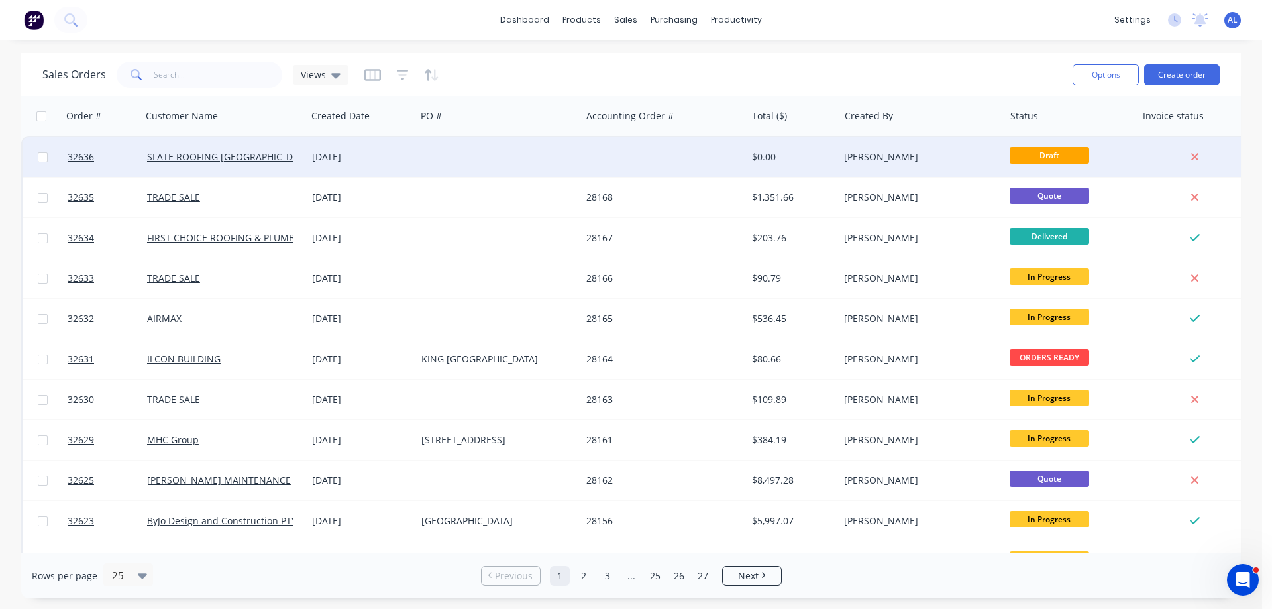
click at [539, 163] on div at bounding box center [498, 157] width 165 height 40
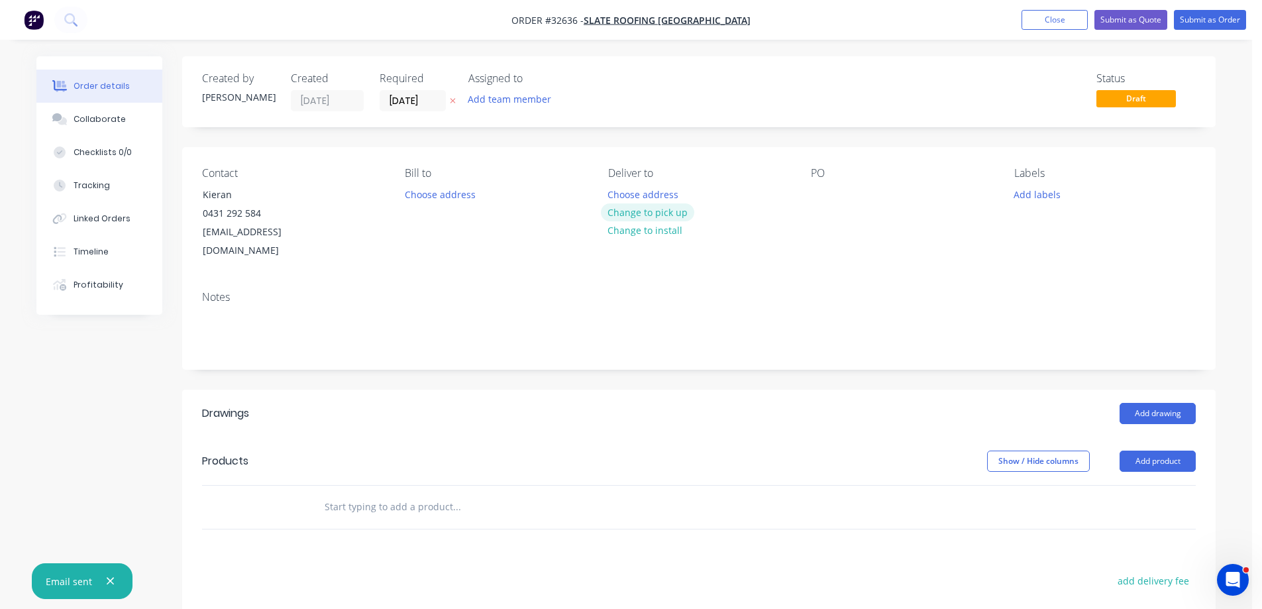
click at [662, 210] on button "Change to pick up" at bounding box center [648, 212] width 94 height 18
click at [821, 191] on div at bounding box center [821, 194] width 21 height 19
click at [403, 493] on input "text" at bounding box center [456, 506] width 265 height 26
click at [32, 22] on img "button" at bounding box center [34, 20] width 20 height 20
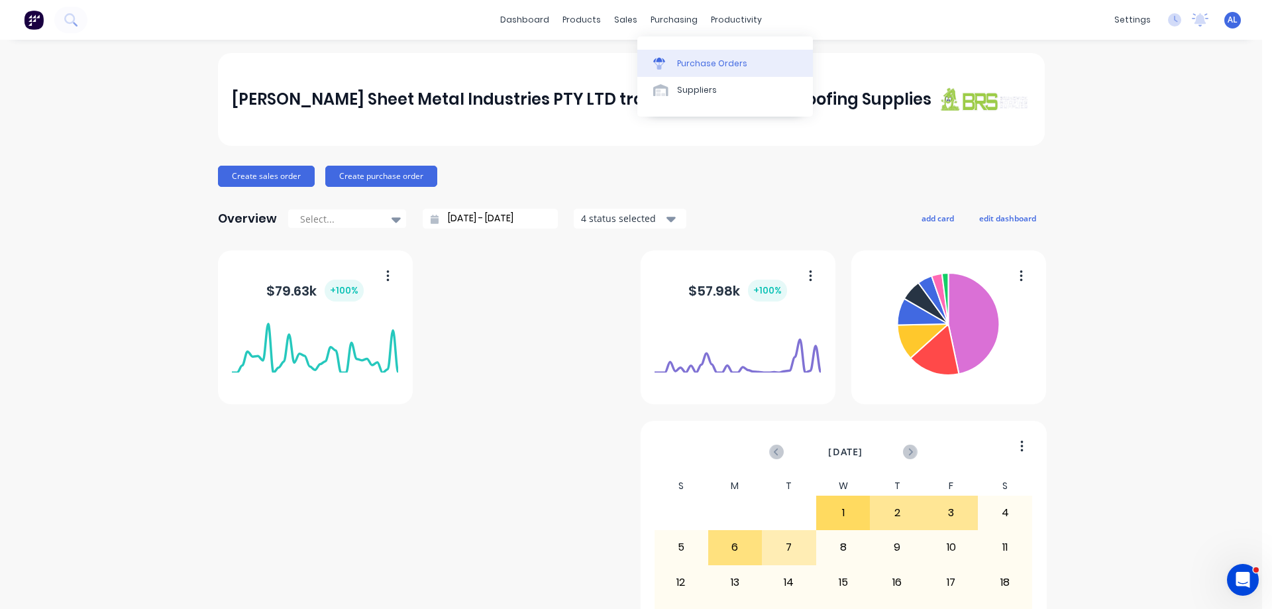
click at [732, 63] on div "Purchase Orders" at bounding box center [712, 64] width 70 height 12
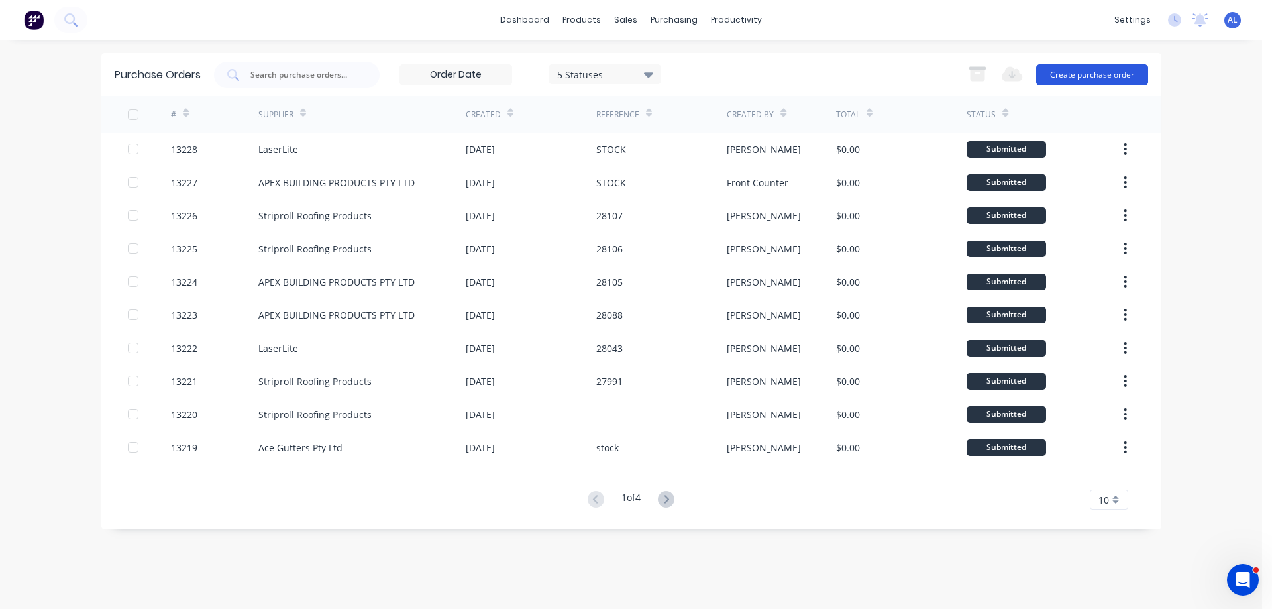
click at [1076, 72] on button "Create purchase order" at bounding box center [1092, 74] width 112 height 21
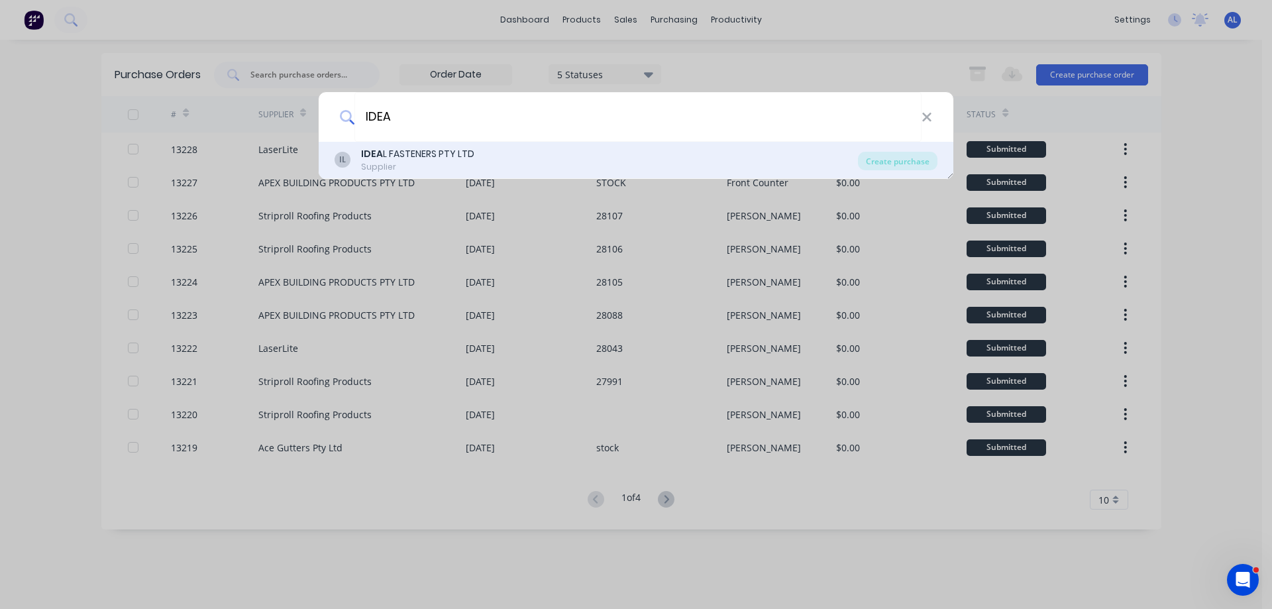
click at [395, 164] on div "Supplier" at bounding box center [417, 167] width 113 height 12
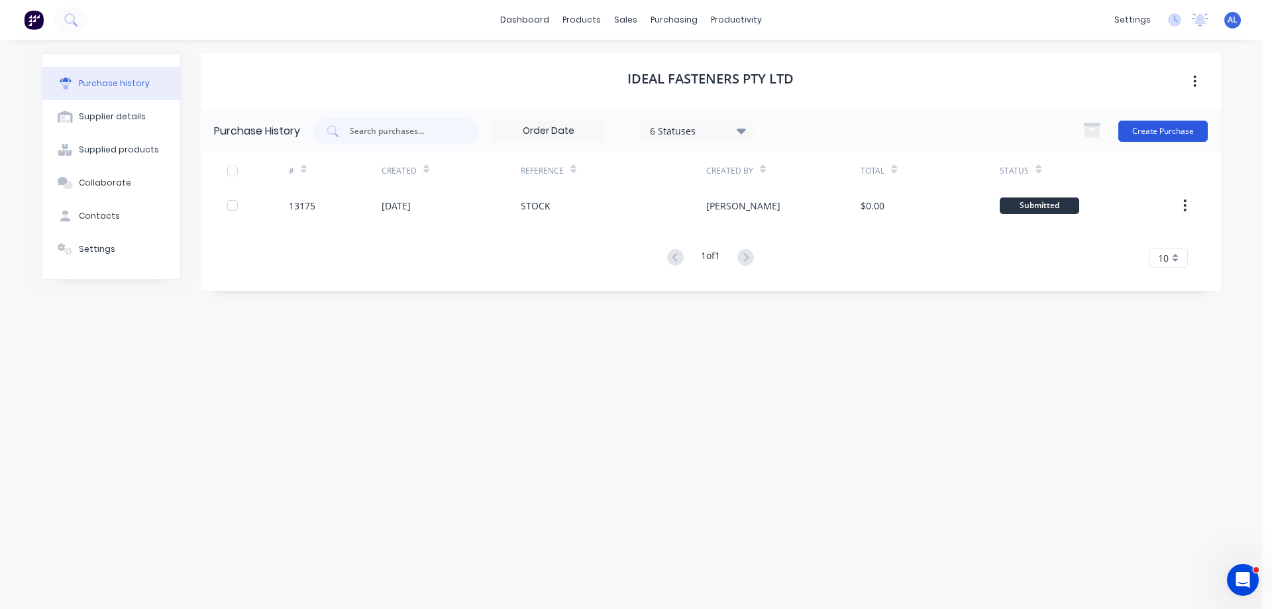
click at [1170, 131] on button "Create Purchase" at bounding box center [1162, 131] width 89 height 21
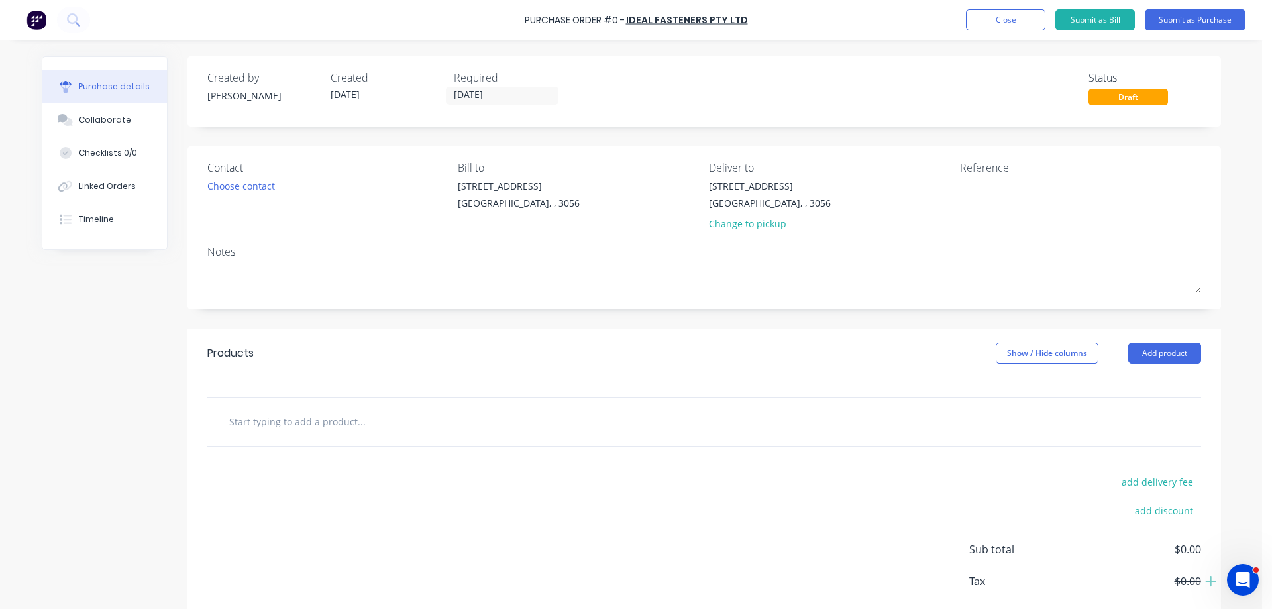
click at [323, 426] on input "text" at bounding box center [361, 421] width 265 height 26
click at [1162, 352] on button "Add product" at bounding box center [1164, 352] width 73 height 21
click at [1135, 385] on div "Product catalogue" at bounding box center [1138, 387] width 102 height 19
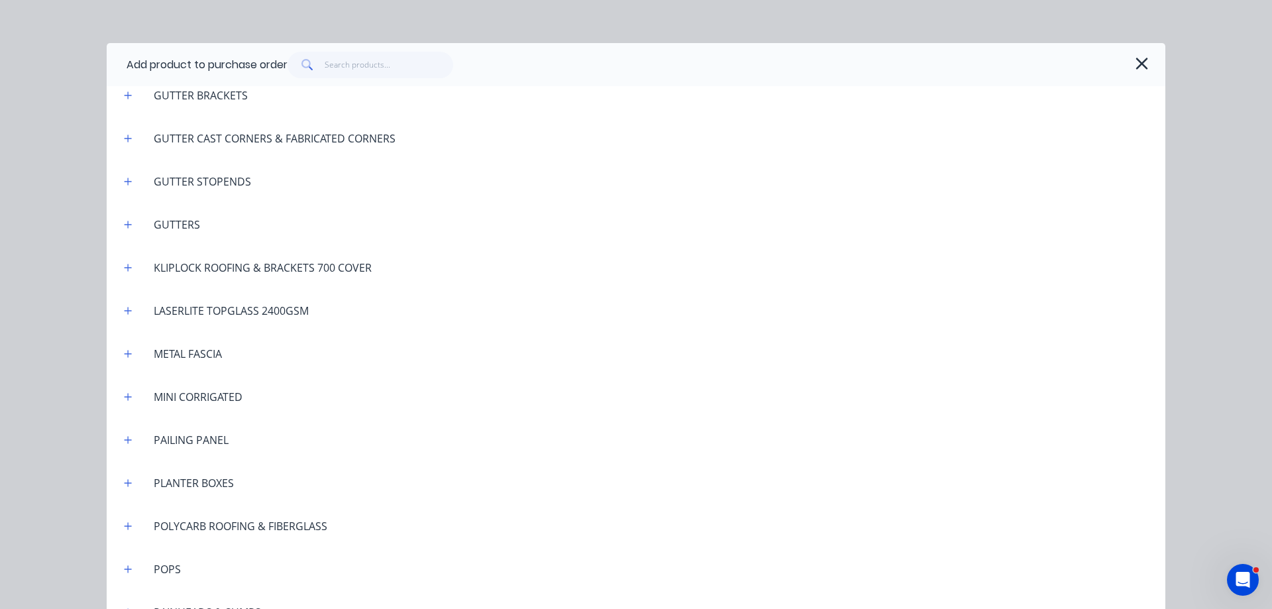
scroll to position [1258, 0]
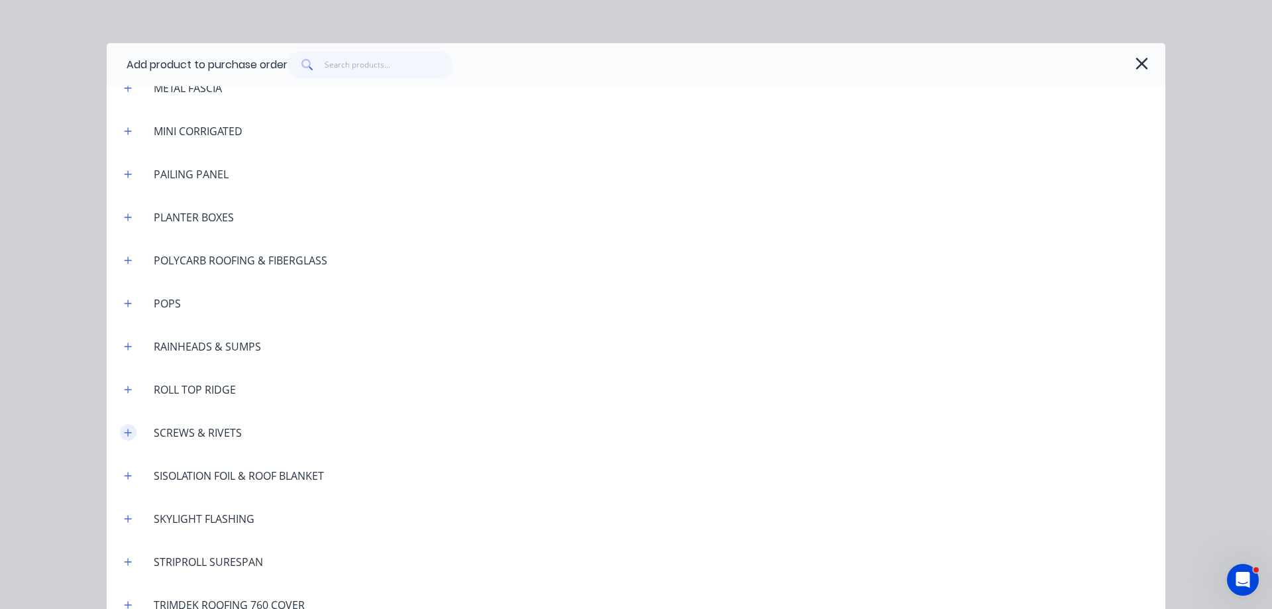
click at [125, 429] on icon "button" at bounding box center [128, 432] width 8 height 9
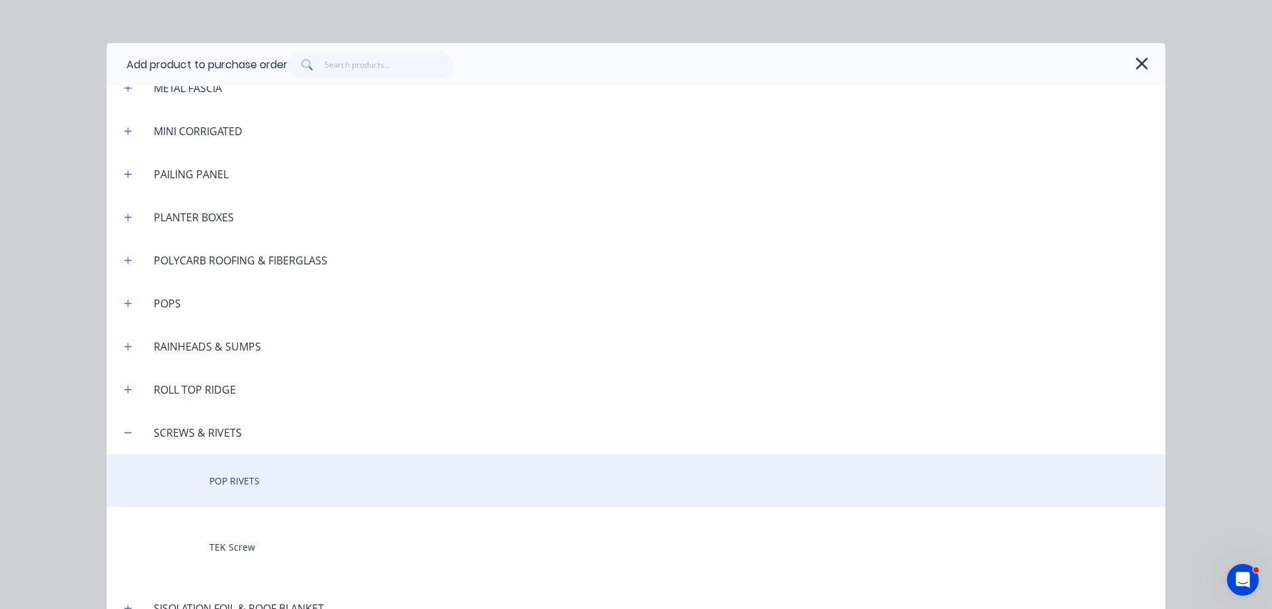
click at [246, 481] on div "POP RIVETS" at bounding box center [636, 480] width 1058 height 53
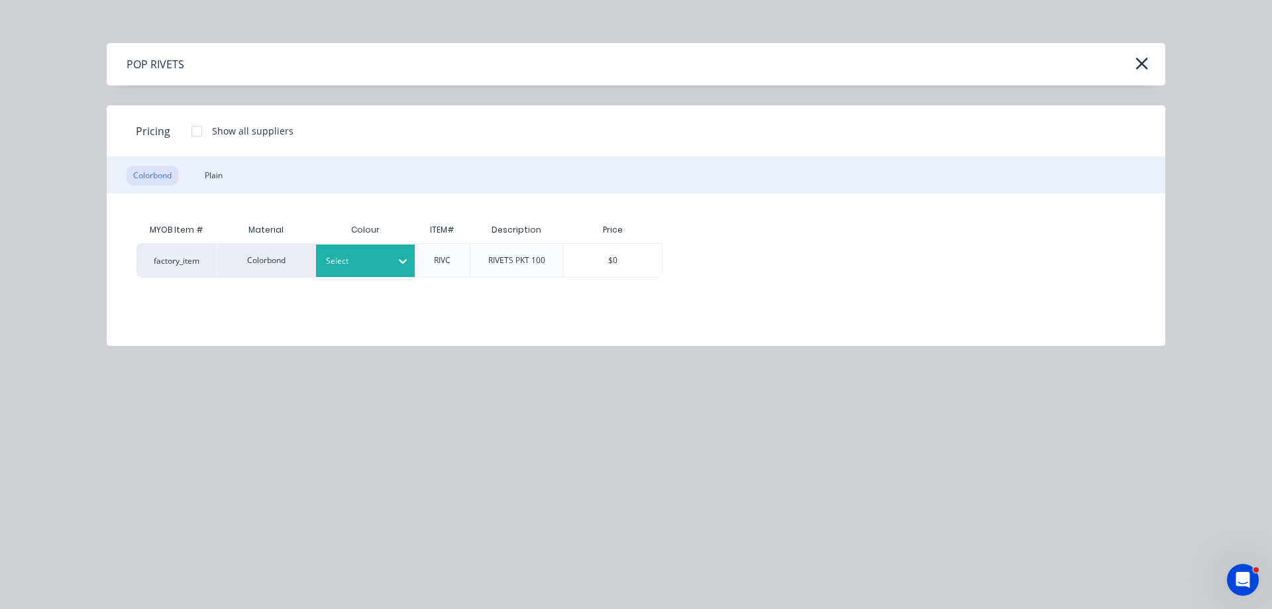
click at [383, 255] on div "Select" at bounding box center [354, 260] width 74 height 17
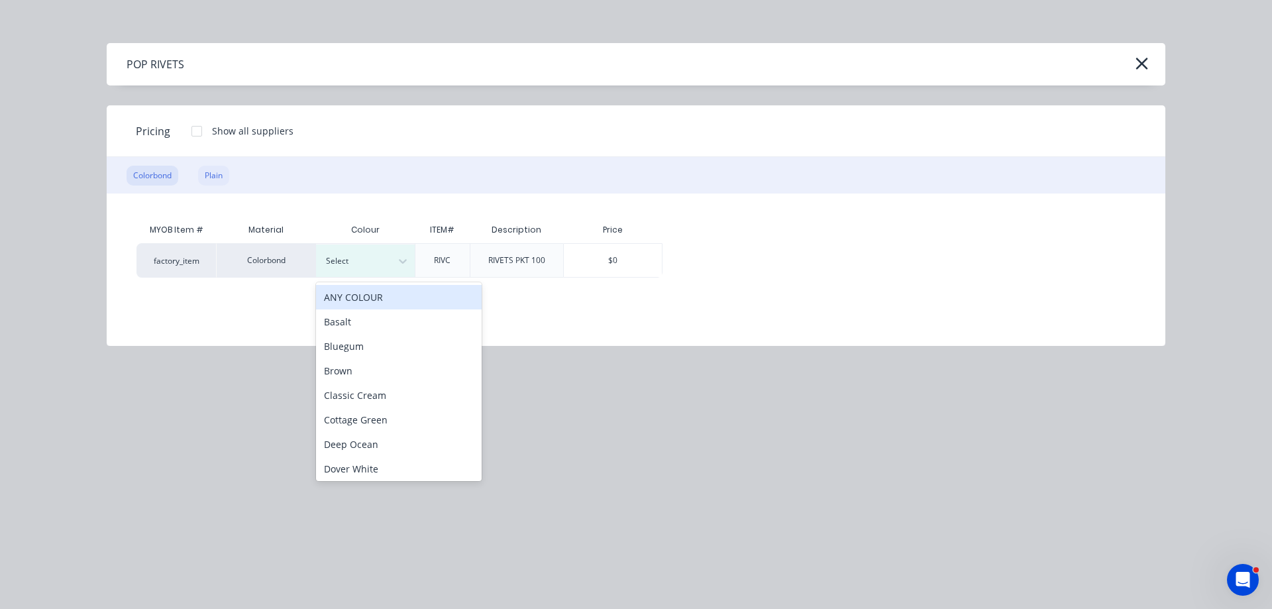
drag, startPoint x: 219, startPoint y: 177, endPoint x: 224, endPoint y: 185, distance: 9.2
click at [218, 176] on div "Plain" at bounding box center [213, 176] width 31 height 20
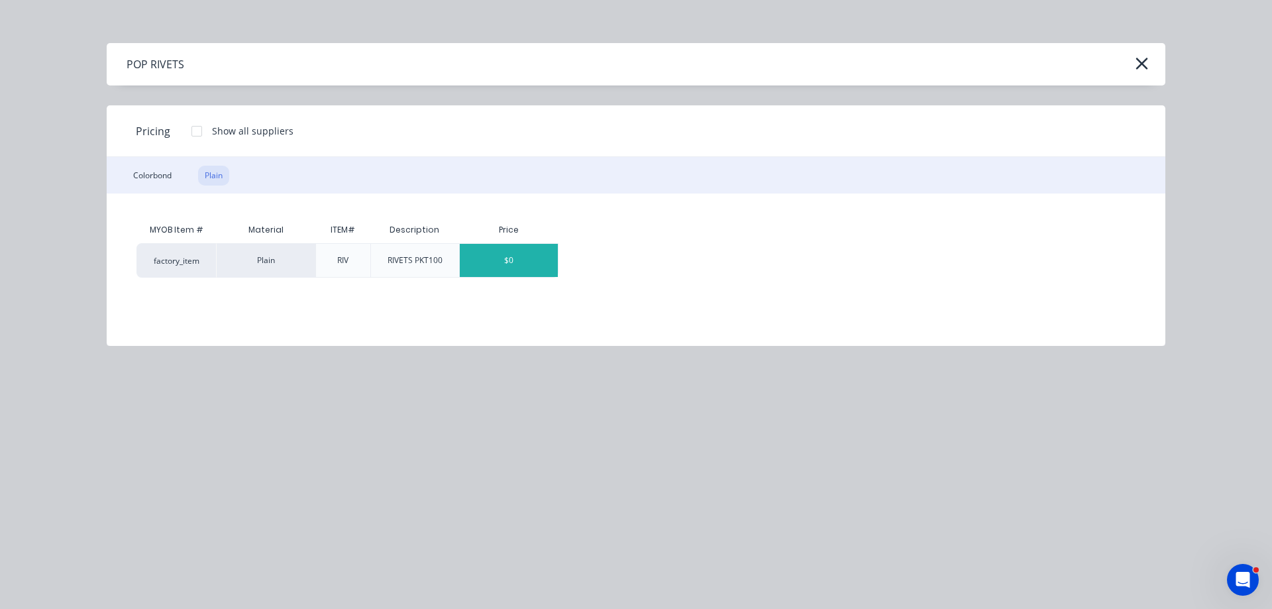
click at [534, 258] on div "$0" at bounding box center [509, 260] width 98 height 33
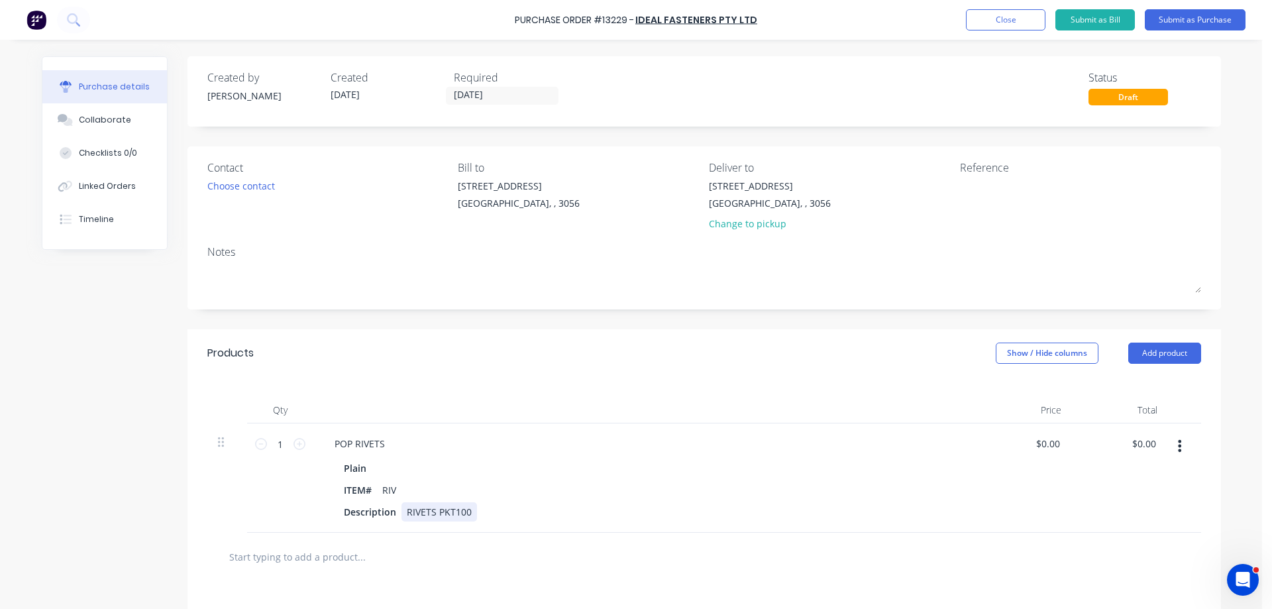
click at [464, 513] on div "RIVETS PKT100" at bounding box center [439, 511] width 76 height 19
click at [293, 441] on icon at bounding box center [299, 444] width 12 height 12
click at [346, 565] on input "text" at bounding box center [361, 556] width 265 height 26
click at [1175, 357] on button "Add product" at bounding box center [1164, 352] width 73 height 21
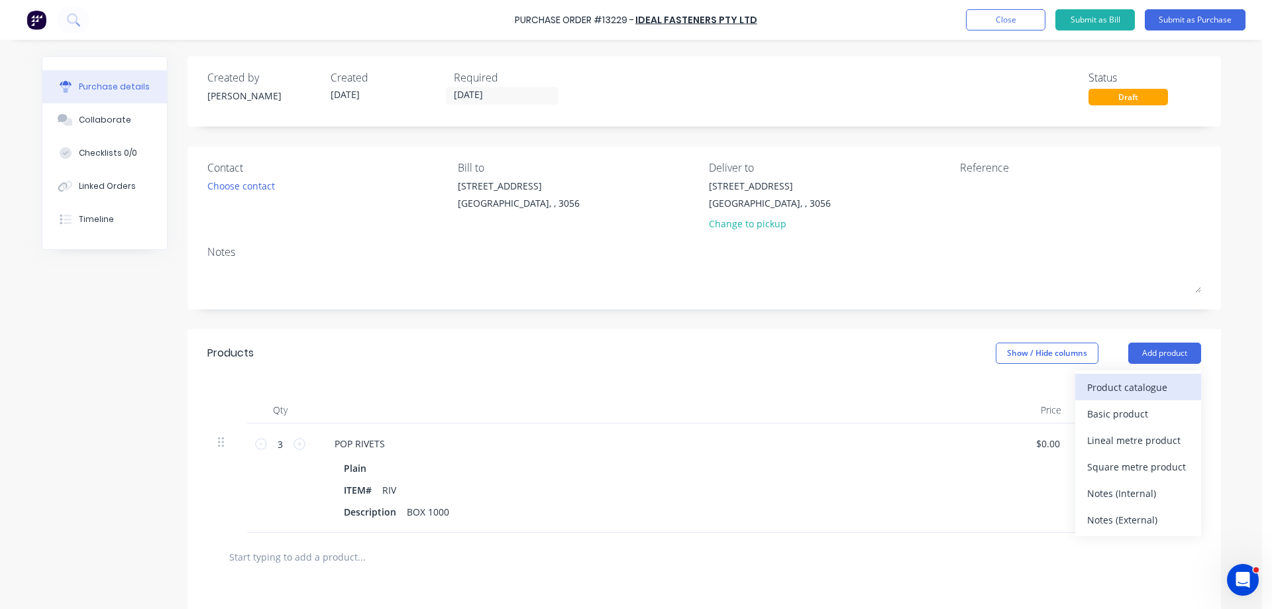
click at [1121, 384] on div "Product catalogue" at bounding box center [1138, 387] width 102 height 19
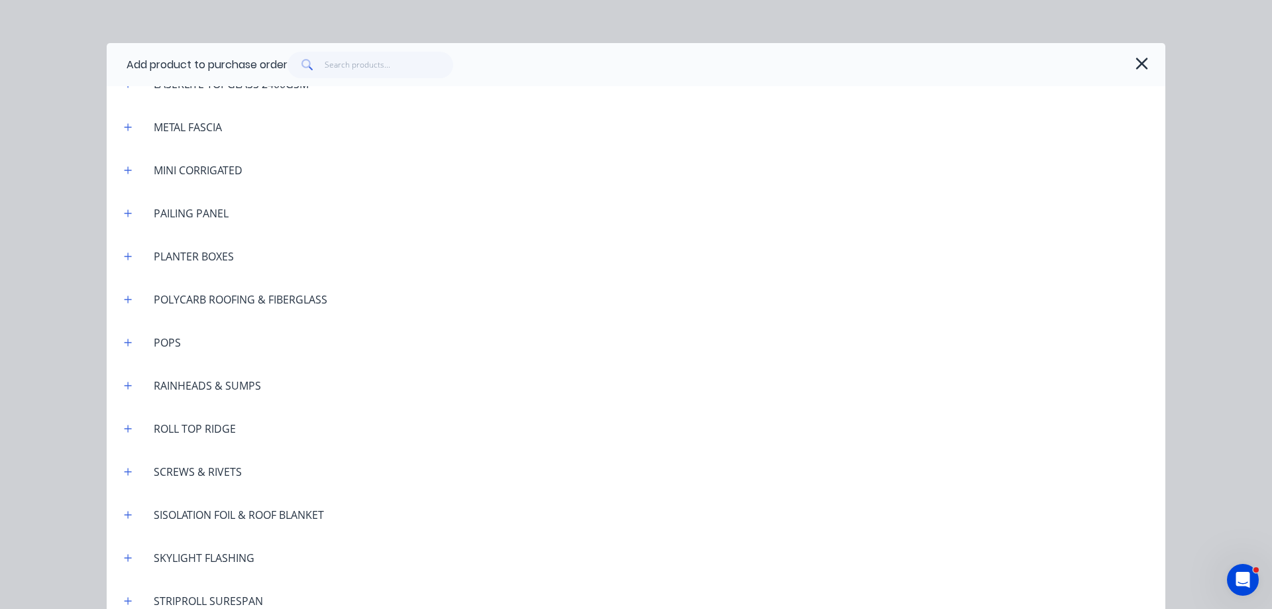
scroll to position [1258, 0]
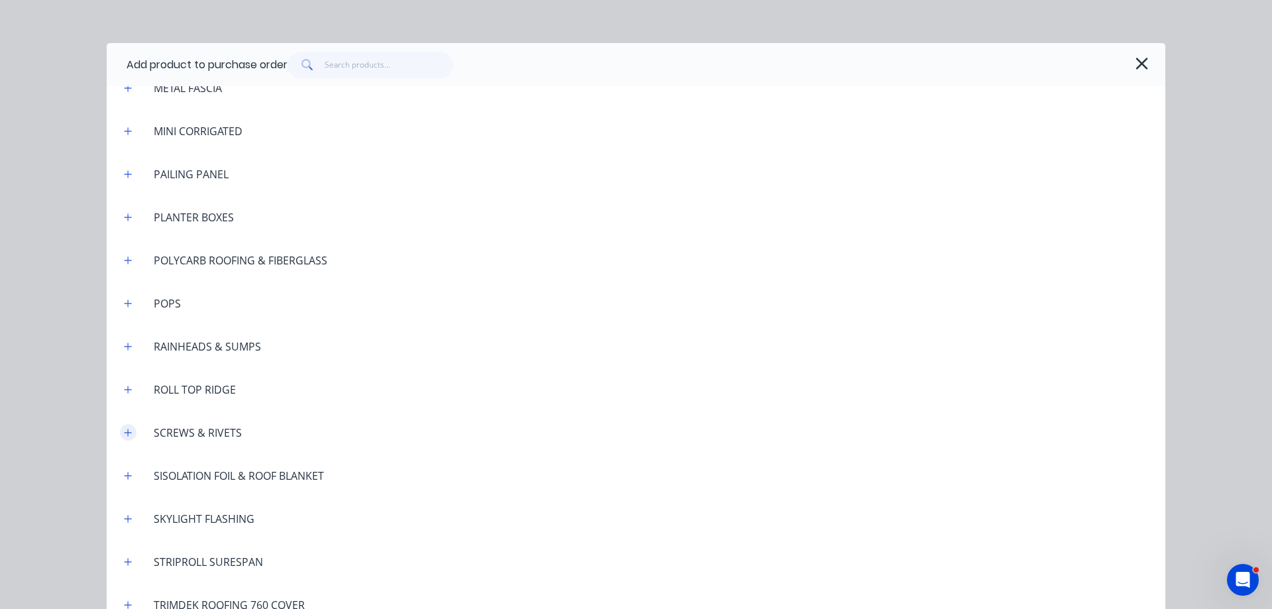
click at [125, 432] on icon "button" at bounding box center [128, 432] width 7 height 7
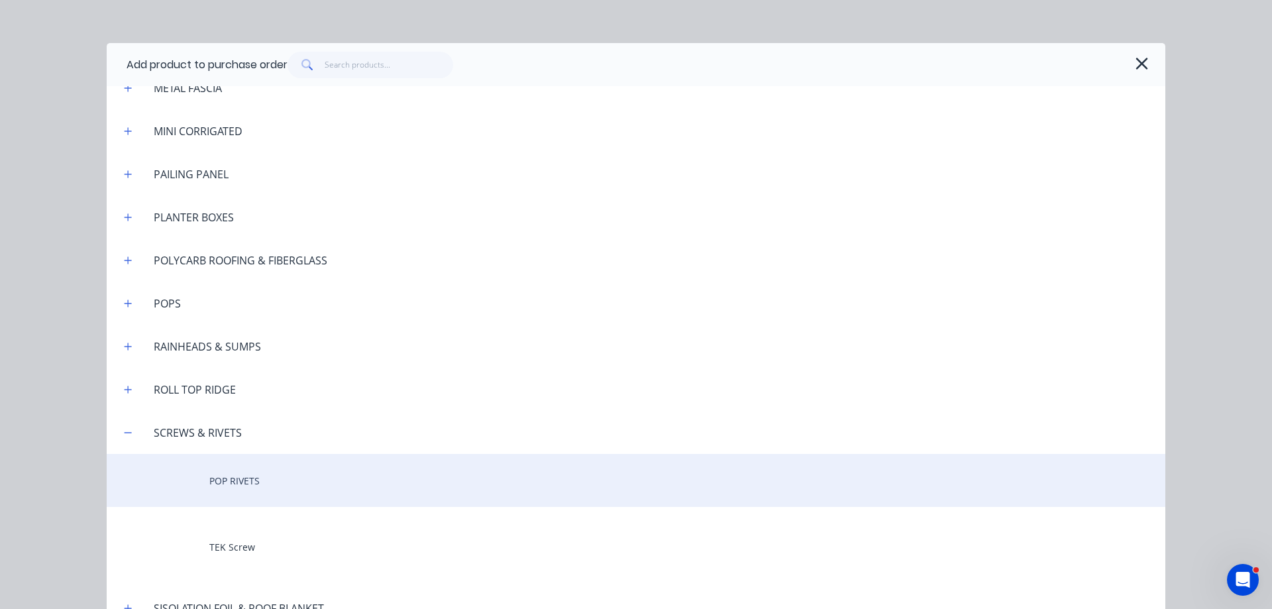
click at [285, 488] on div "POP RIVETS" at bounding box center [636, 480] width 1058 height 53
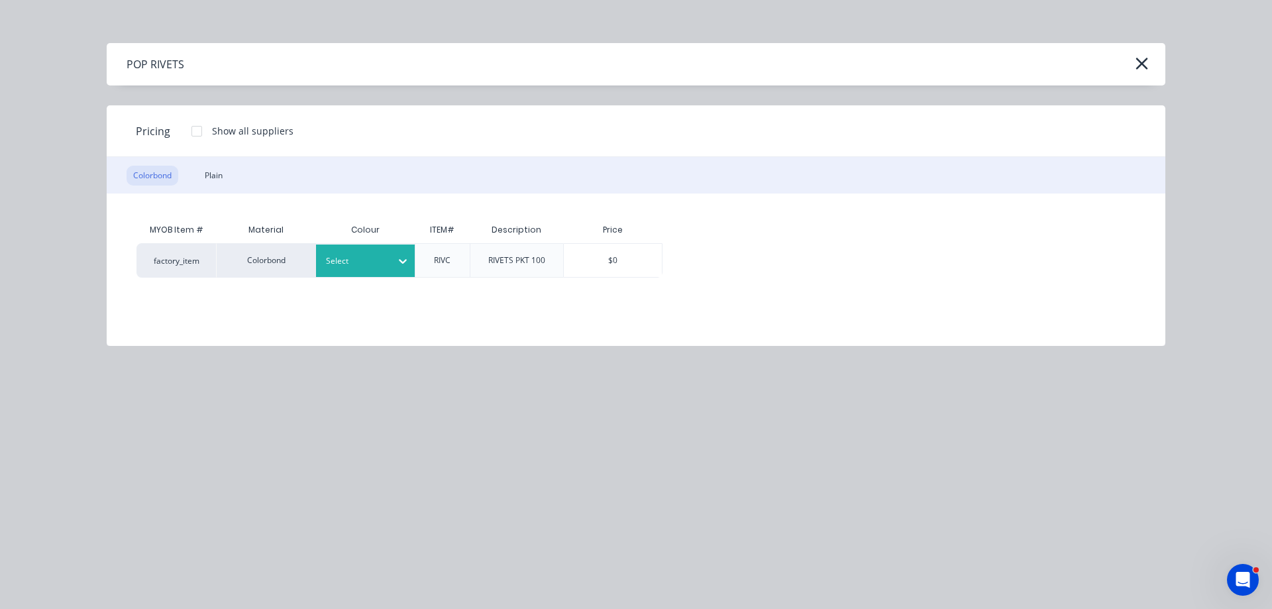
click at [403, 262] on icon at bounding box center [403, 261] width 8 height 5
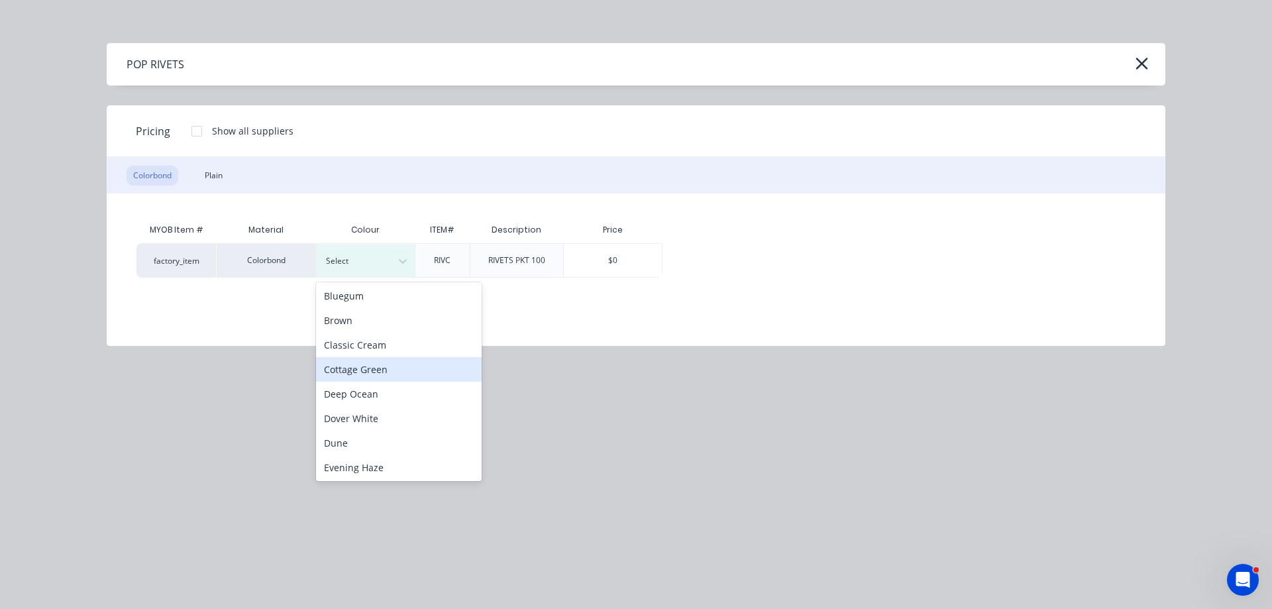
scroll to position [199, 0]
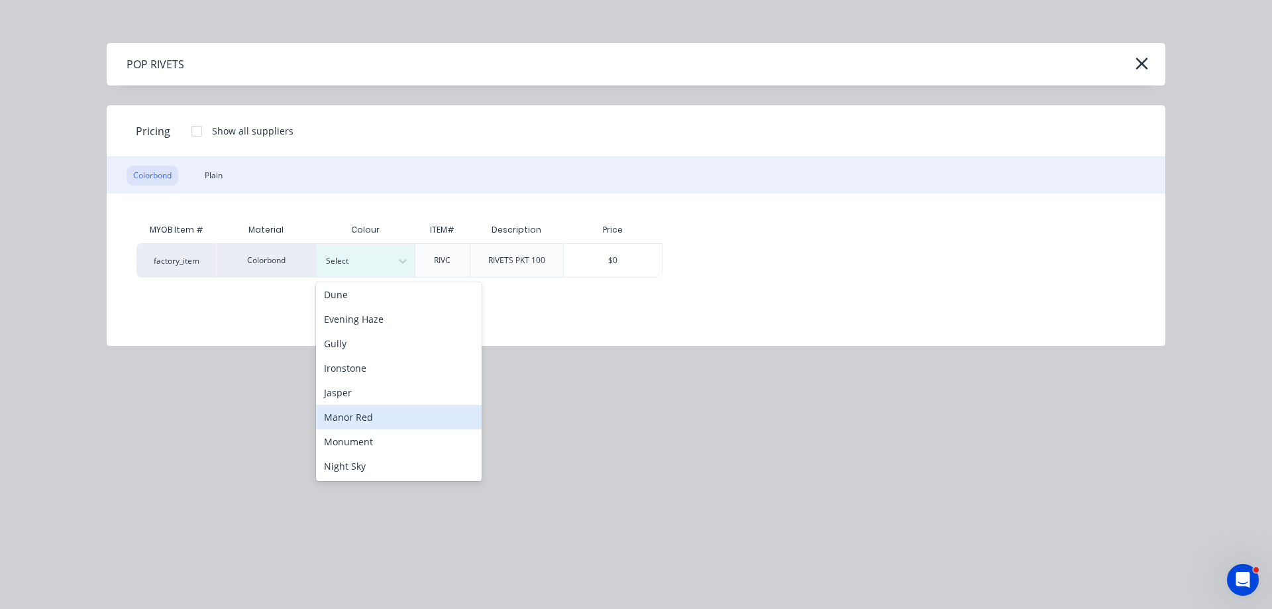
drag, startPoint x: 401, startPoint y: 411, endPoint x: 406, endPoint y: 403, distance: 9.0
click at [401, 411] on div "Manor Red" at bounding box center [399, 417] width 166 height 25
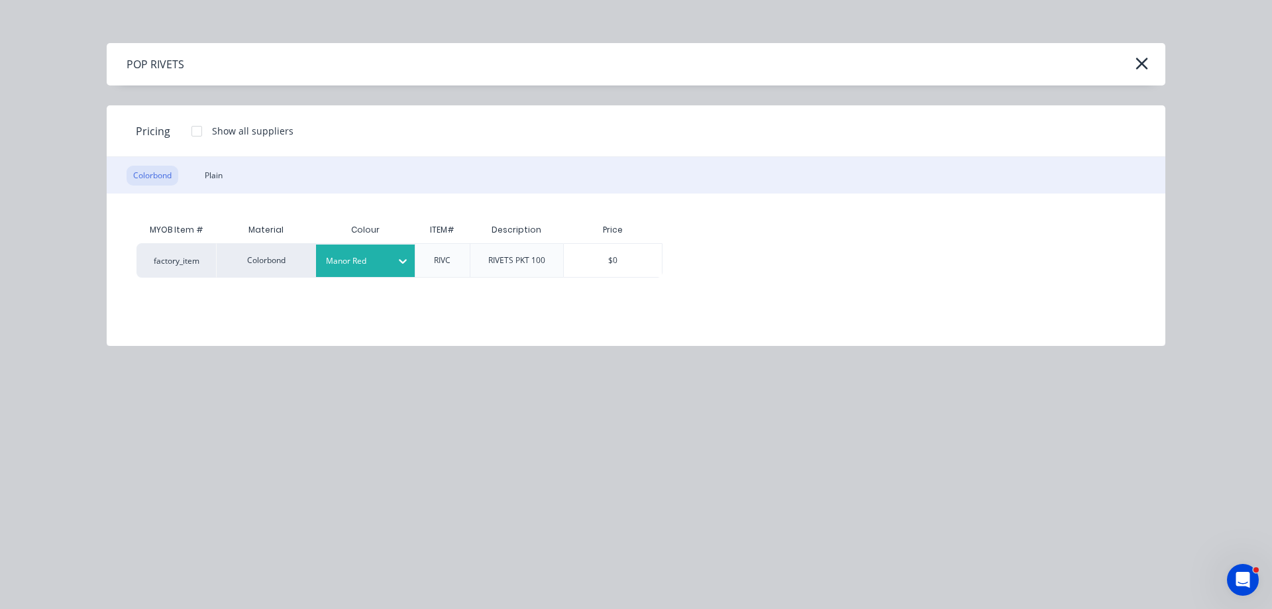
click at [603, 262] on div "$0" at bounding box center [613, 260] width 98 height 33
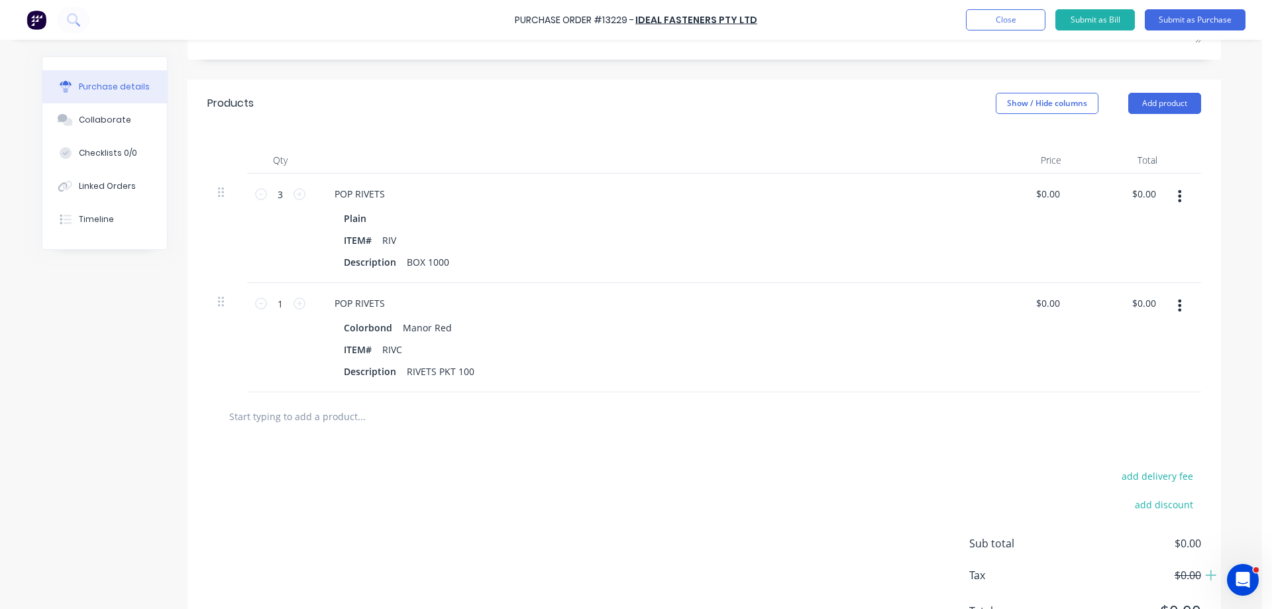
scroll to position [265, 0]
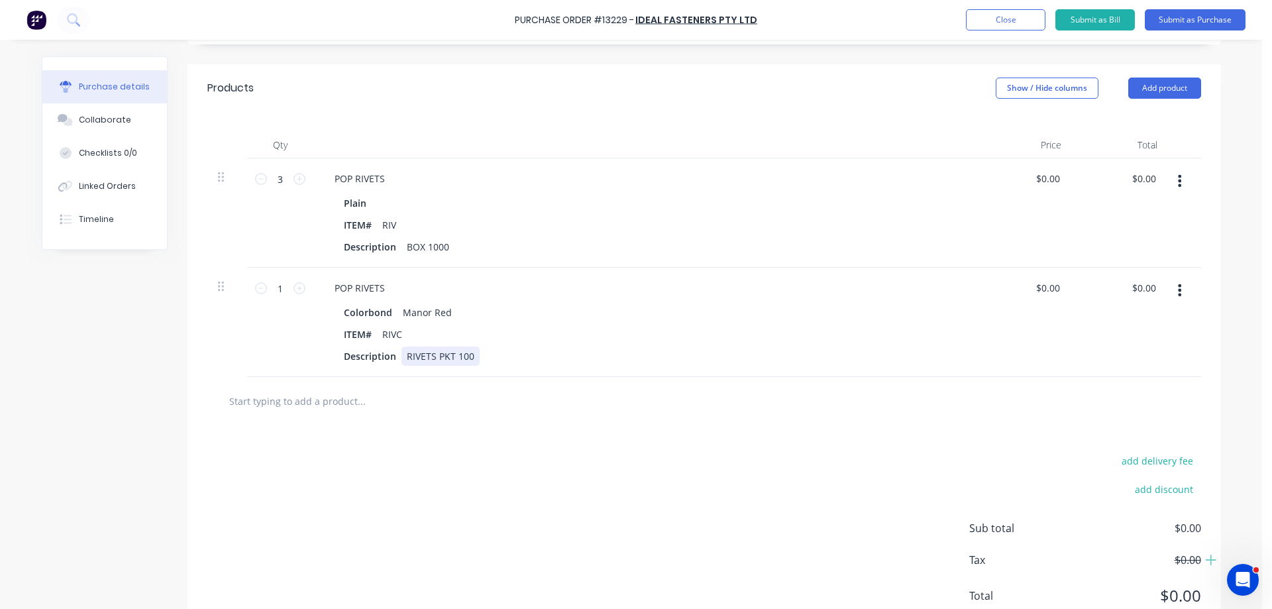
click at [470, 358] on div "RIVETS PKT 100" at bounding box center [440, 355] width 78 height 19
click at [295, 291] on icon at bounding box center [299, 288] width 12 height 12
click at [346, 405] on input "text" at bounding box center [361, 400] width 265 height 26
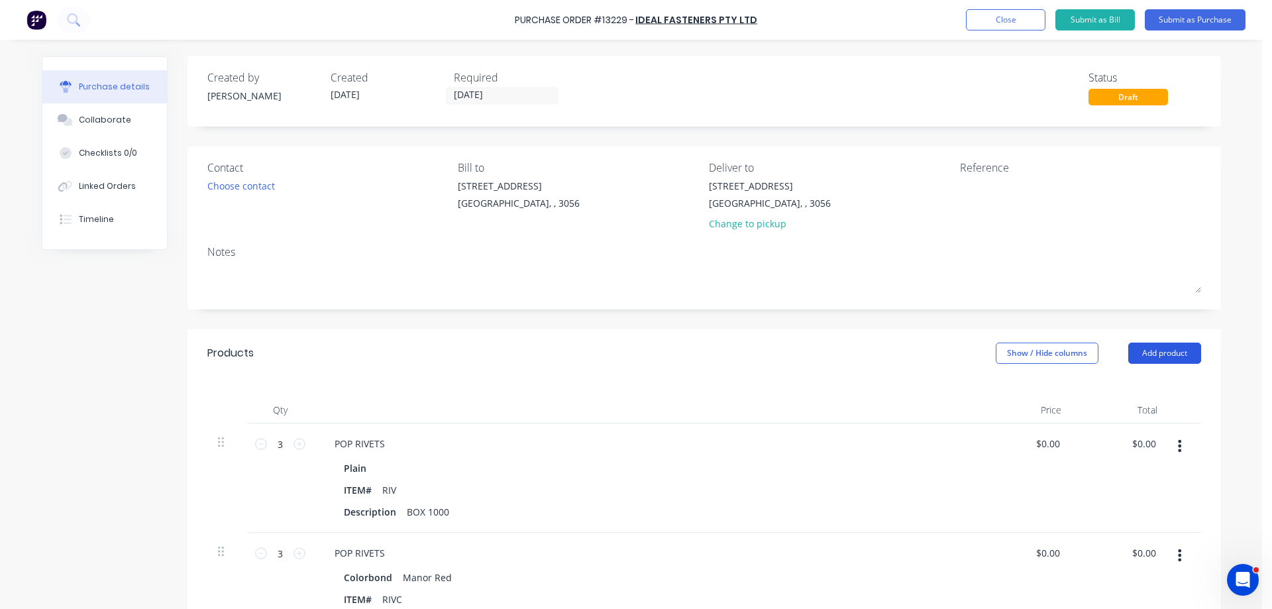
click at [1166, 356] on button "Add product" at bounding box center [1164, 352] width 73 height 21
click at [1126, 384] on div "Product catalogue" at bounding box center [1138, 387] width 102 height 19
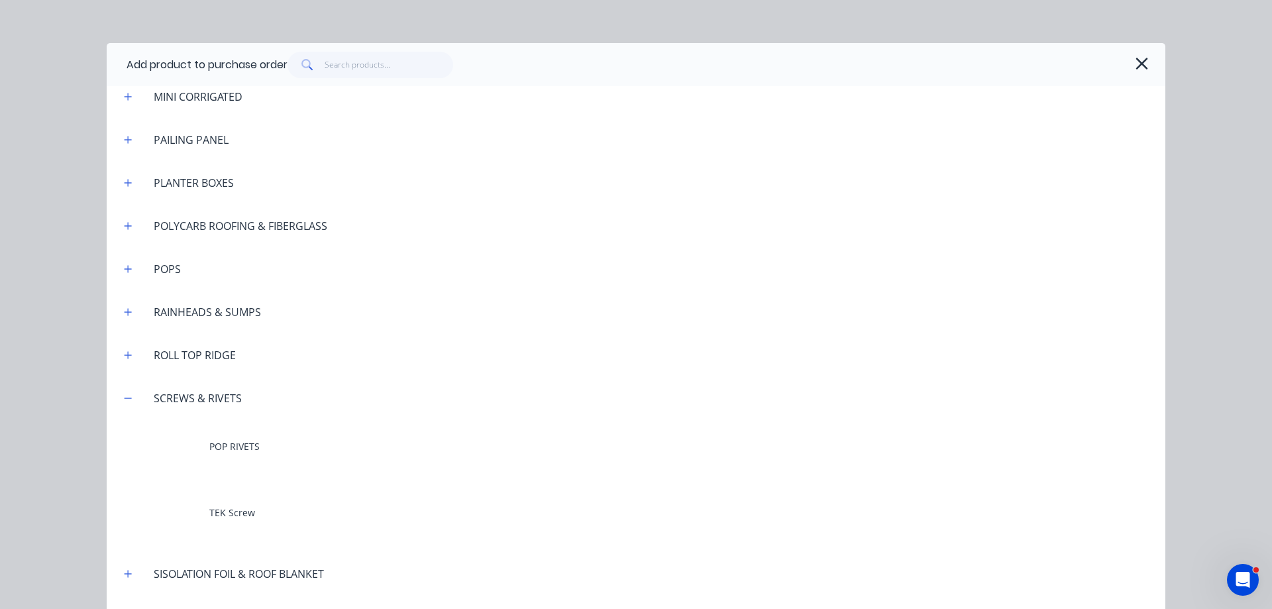
scroll to position [1401, 0]
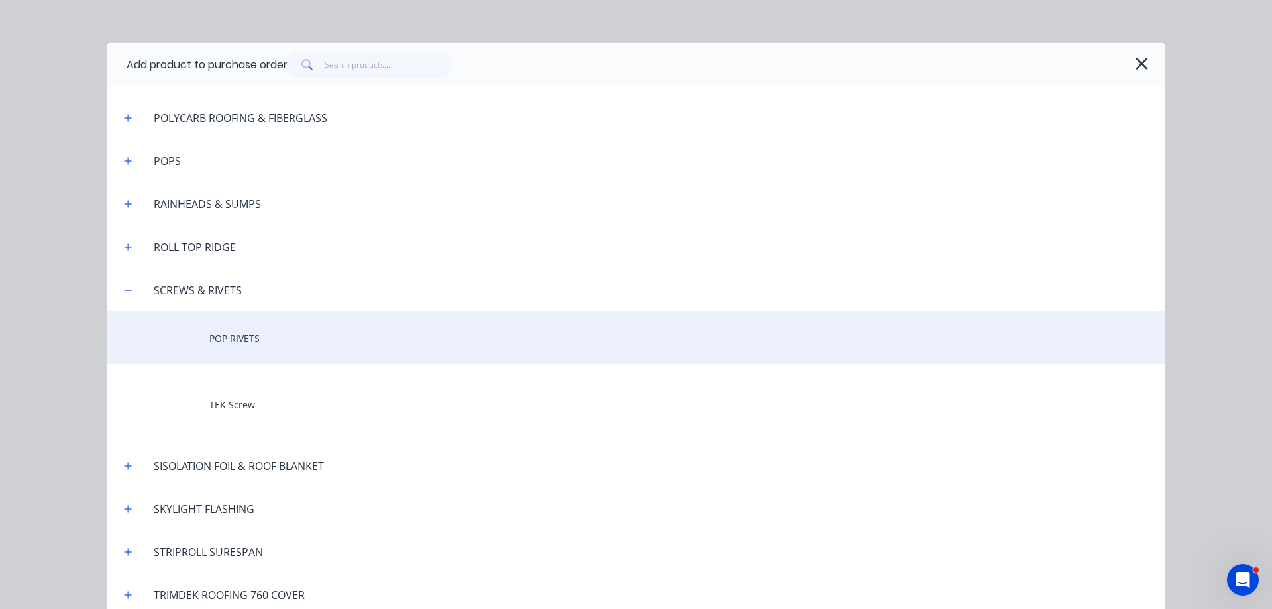
click at [280, 344] on div "POP RIVETS" at bounding box center [636, 337] width 1058 height 53
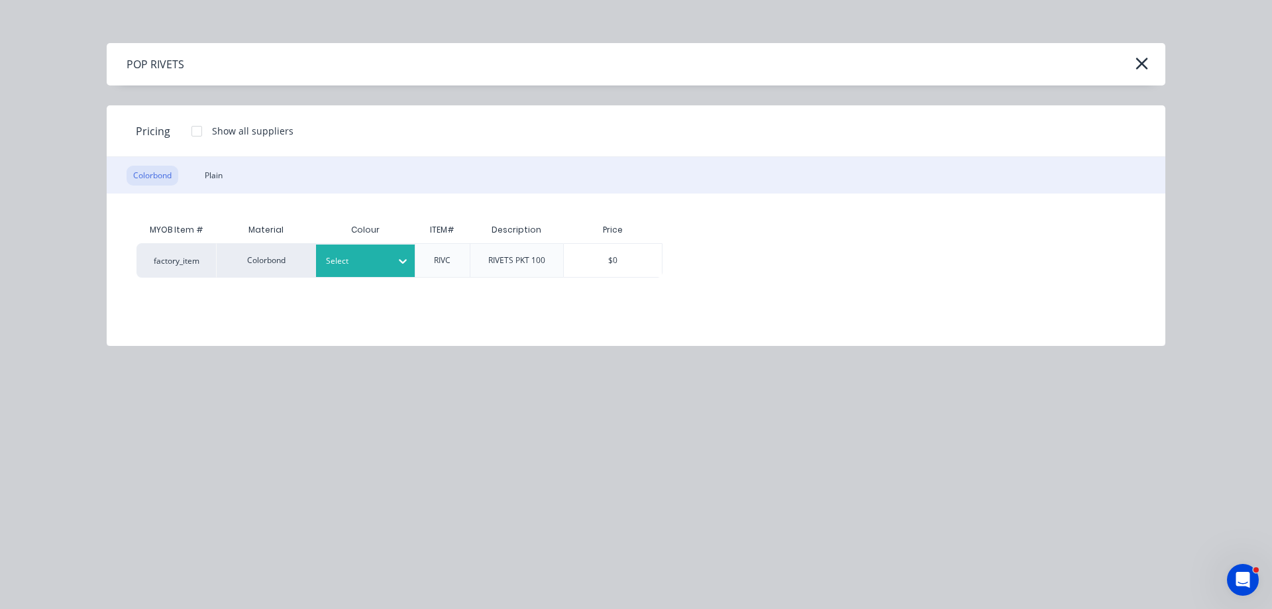
drag, startPoint x: 399, startPoint y: 258, endPoint x: 399, endPoint y: 266, distance: 8.6
click at [401, 260] on icon at bounding box center [402, 260] width 13 height 13
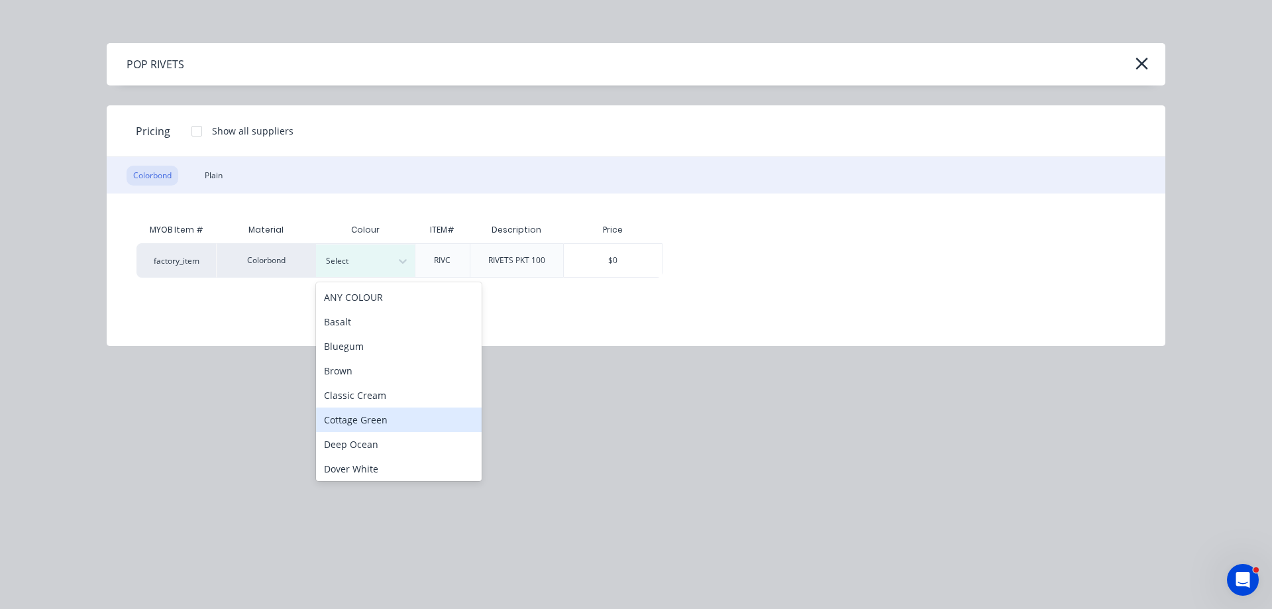
scroll to position [331, 0]
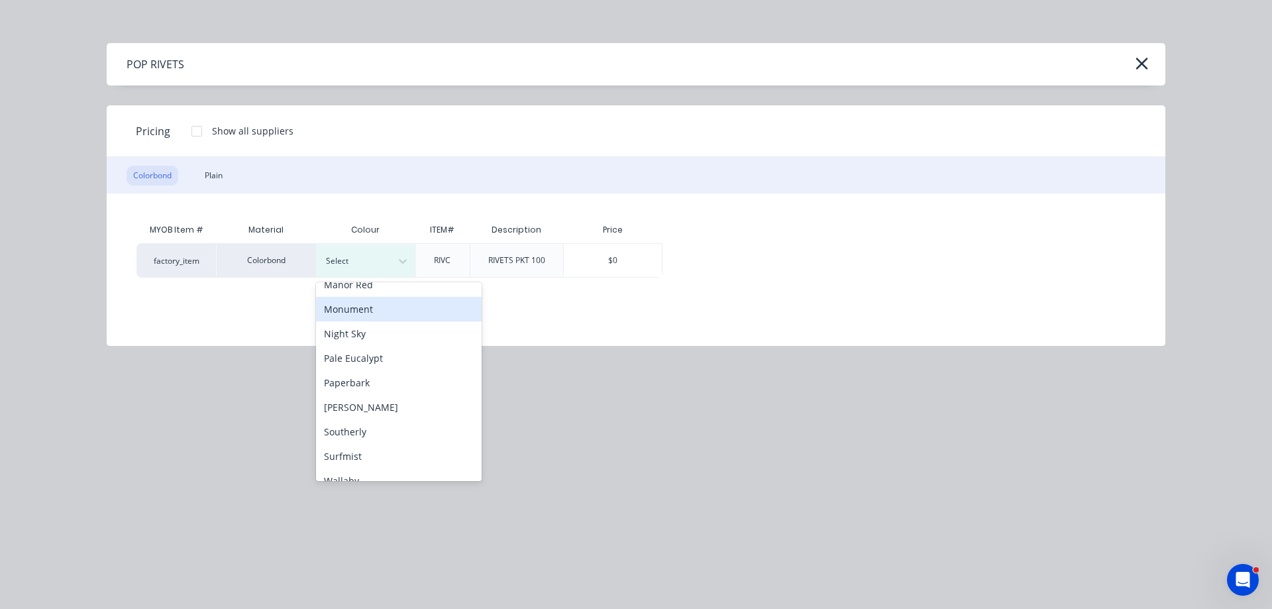
click at [391, 313] on div "Monument" at bounding box center [399, 309] width 166 height 25
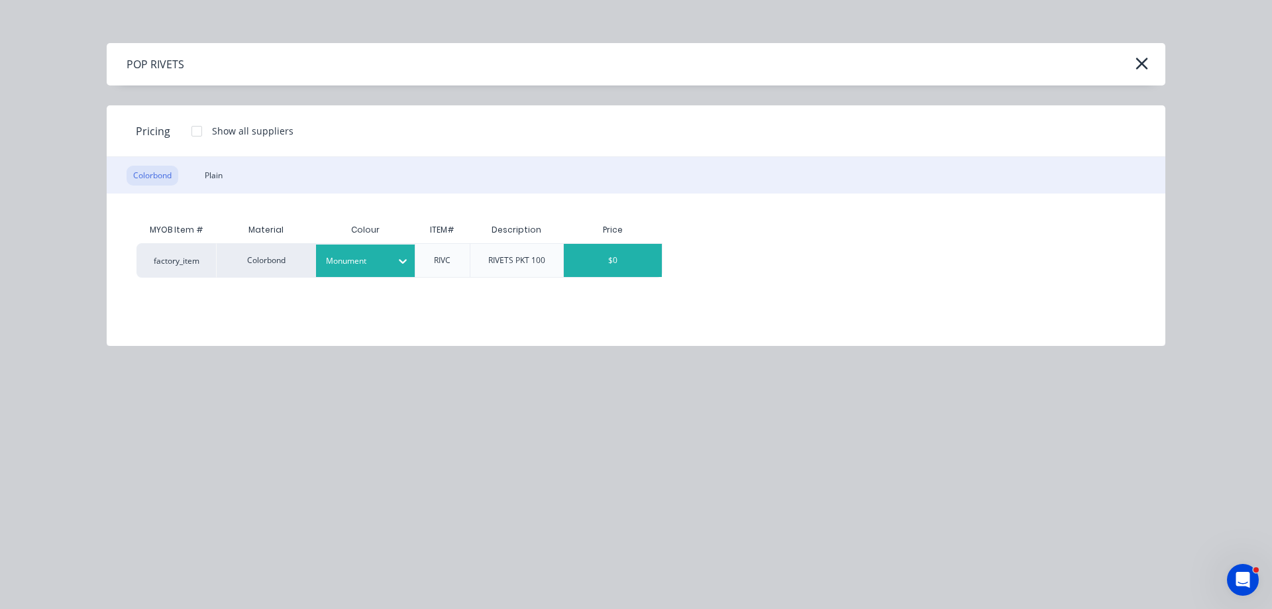
click at [620, 256] on div "$0" at bounding box center [613, 260] width 98 height 33
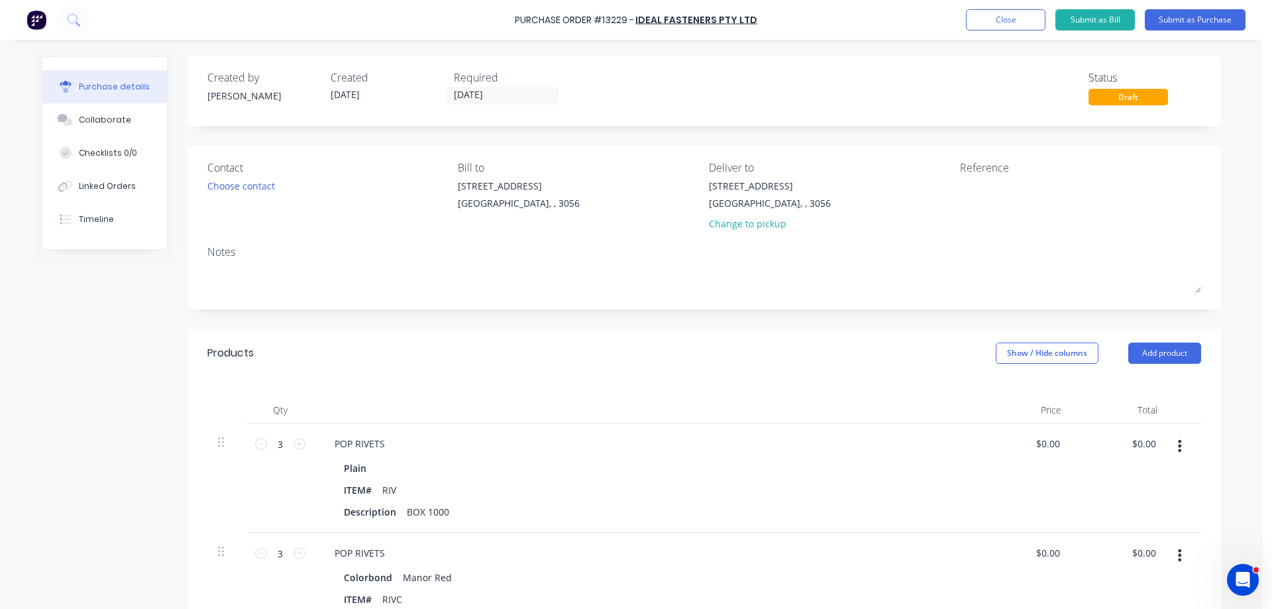
scroll to position [422, 0]
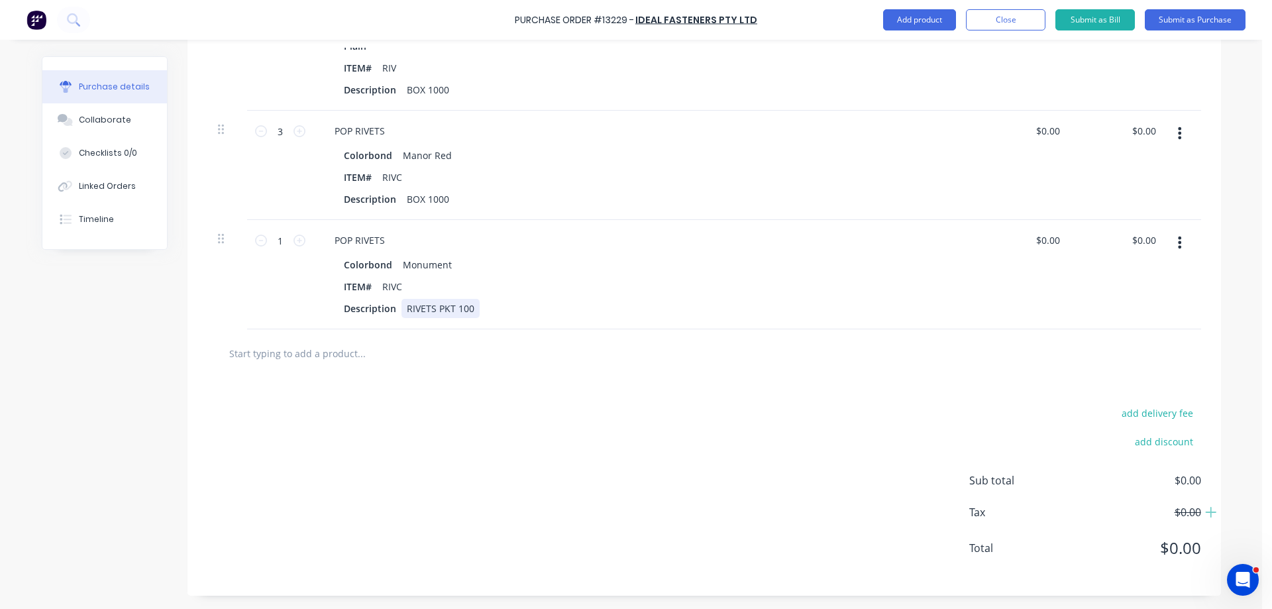
click at [476, 305] on div "Description RIVETS PKT 100" at bounding box center [641, 308] width 607 height 19
click at [295, 237] on icon at bounding box center [299, 240] width 12 height 12
click at [295, 238] on icon at bounding box center [299, 240] width 12 height 12
drag, startPoint x: 313, startPoint y: 352, endPoint x: 378, endPoint y: 419, distance: 93.7
click at [315, 354] on input "text" at bounding box center [361, 353] width 265 height 26
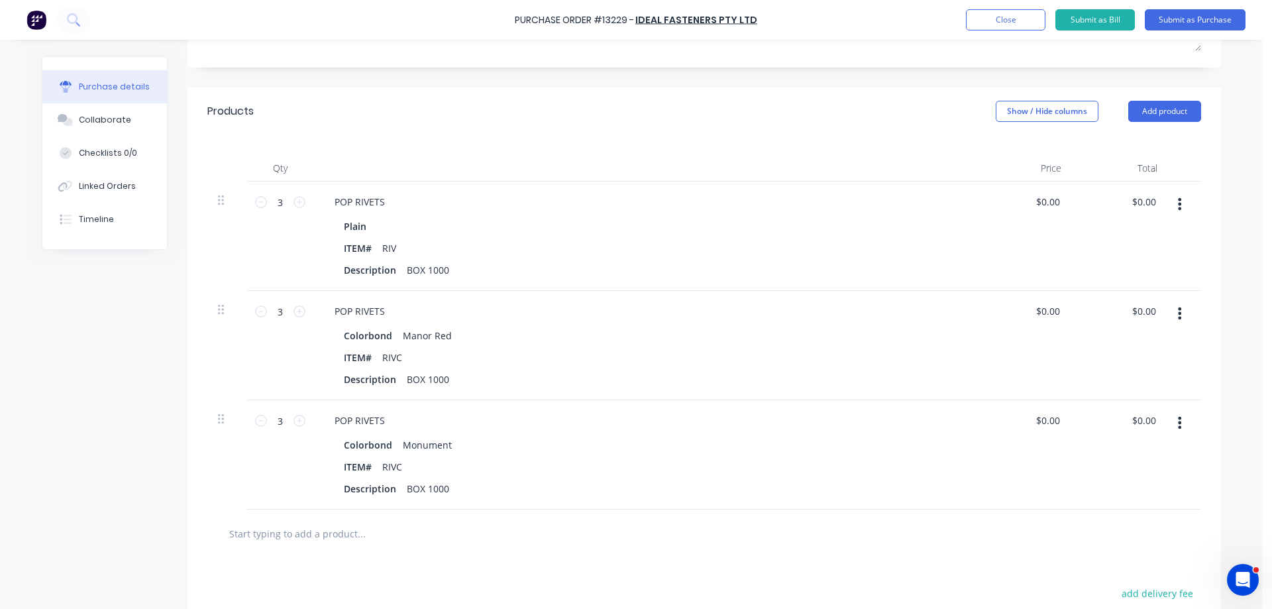
scroll to position [25, 0]
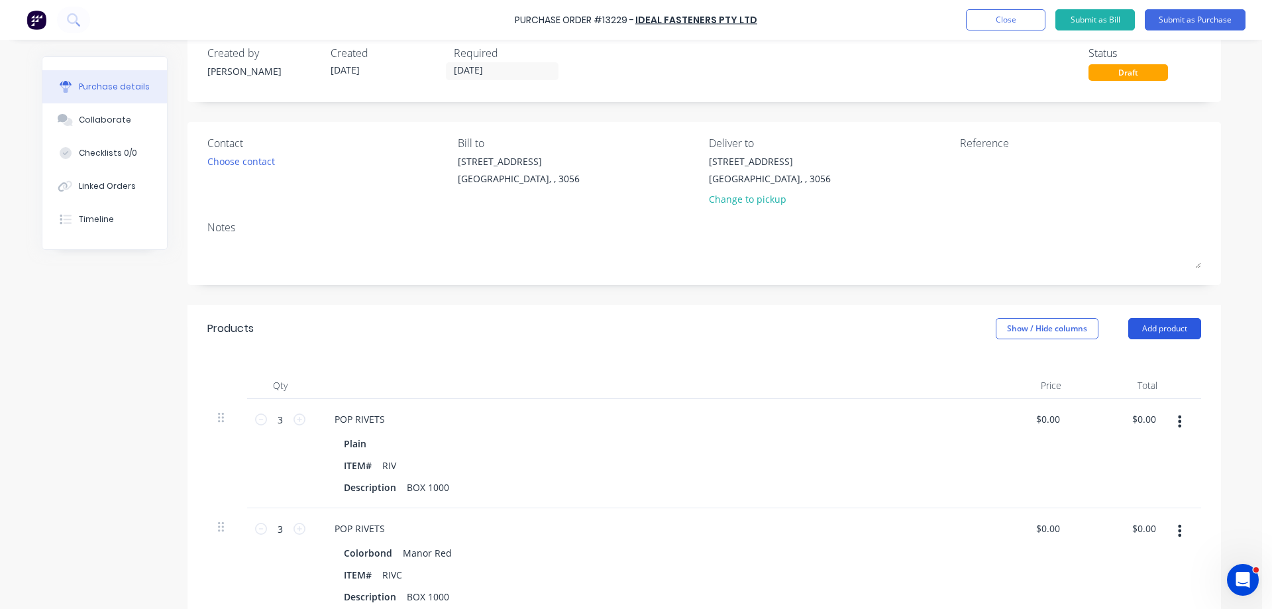
click at [1156, 332] on button "Add product" at bounding box center [1164, 328] width 73 height 21
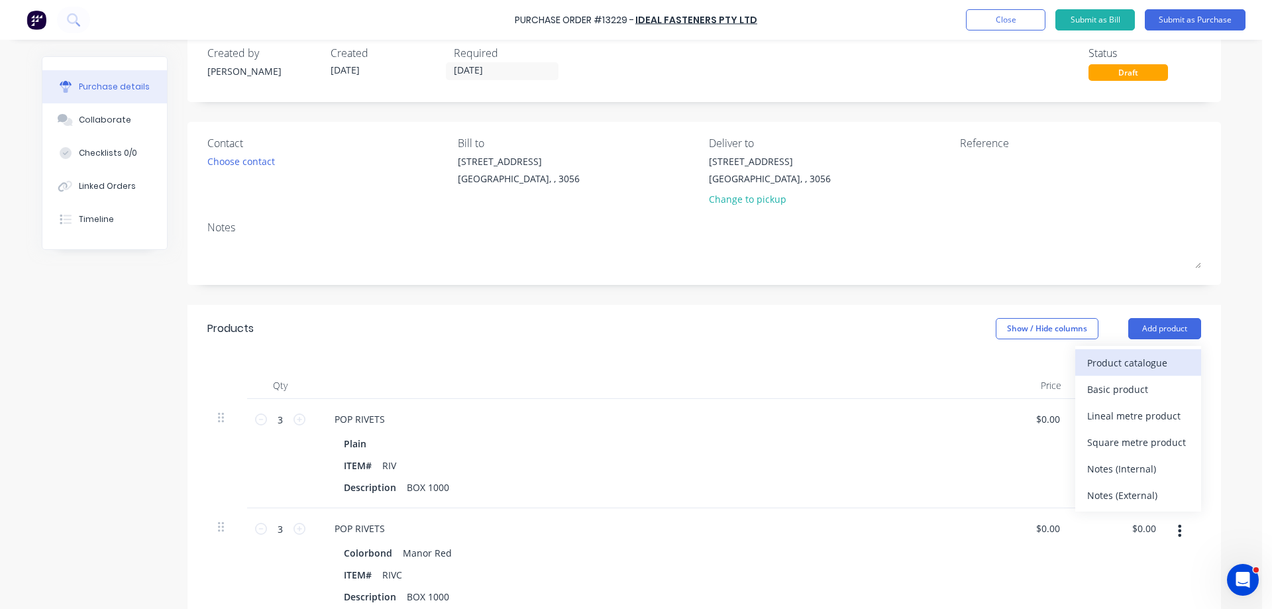
click at [1164, 371] on div "Product catalogue" at bounding box center [1138, 362] width 102 height 19
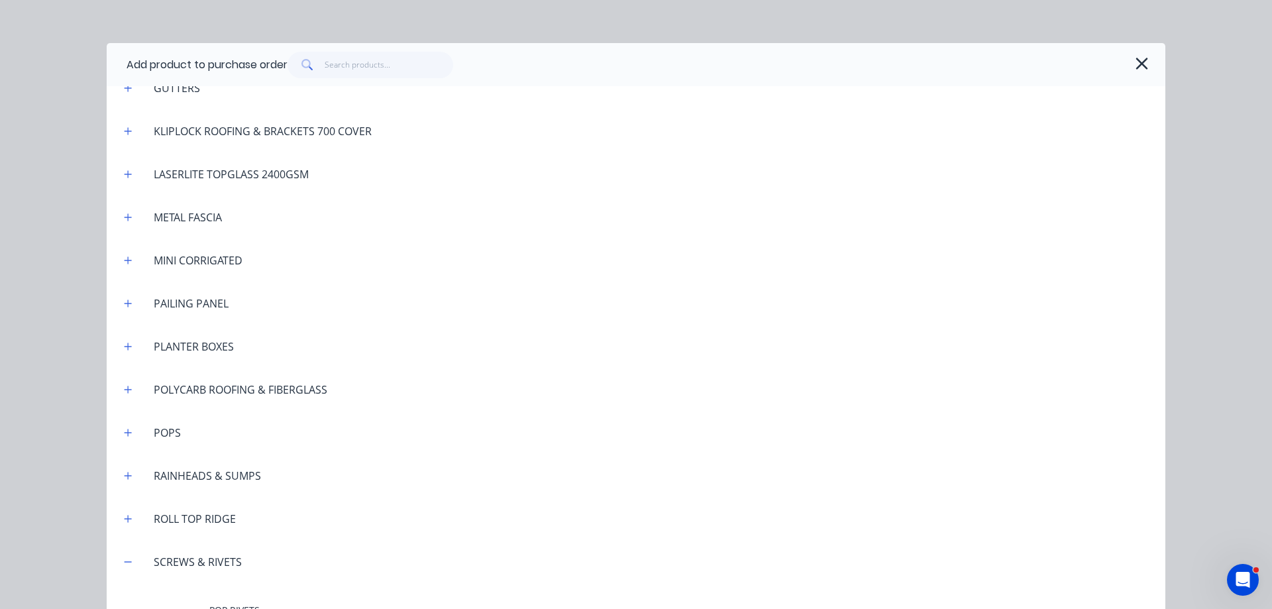
scroll to position [861, 0]
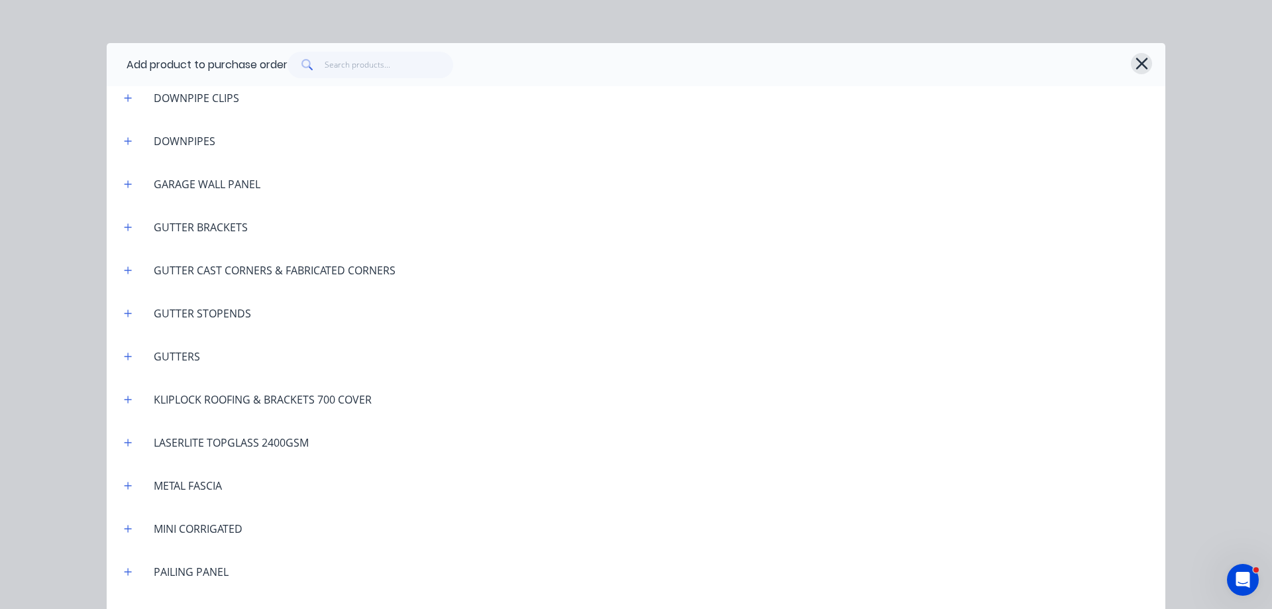
click at [1137, 62] on icon "button" at bounding box center [1141, 64] width 12 height 12
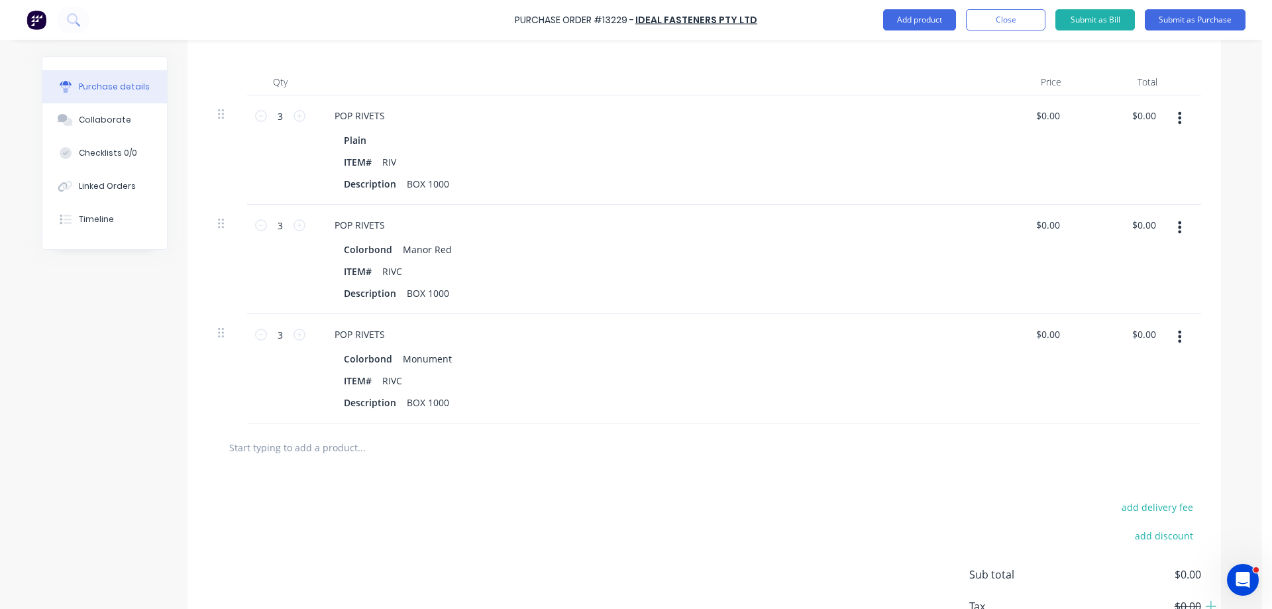
scroll to position [157, 0]
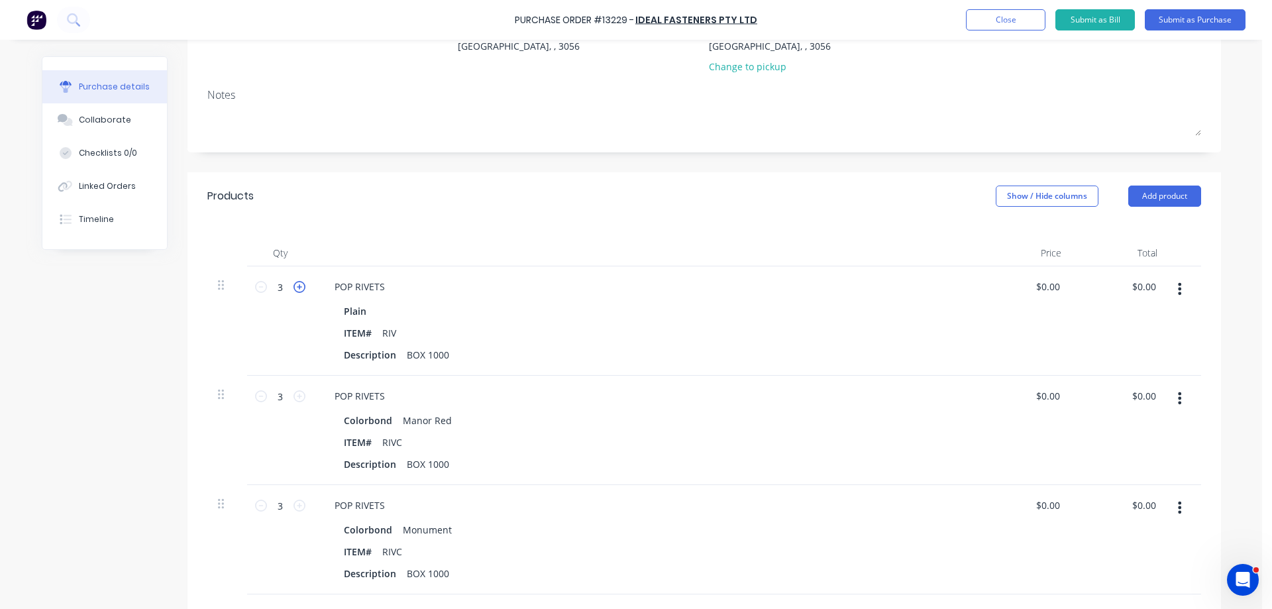
click at [297, 285] on icon at bounding box center [299, 287] width 12 height 12
click at [294, 398] on icon at bounding box center [299, 396] width 12 height 12
click at [294, 507] on icon at bounding box center [299, 505] width 12 height 12
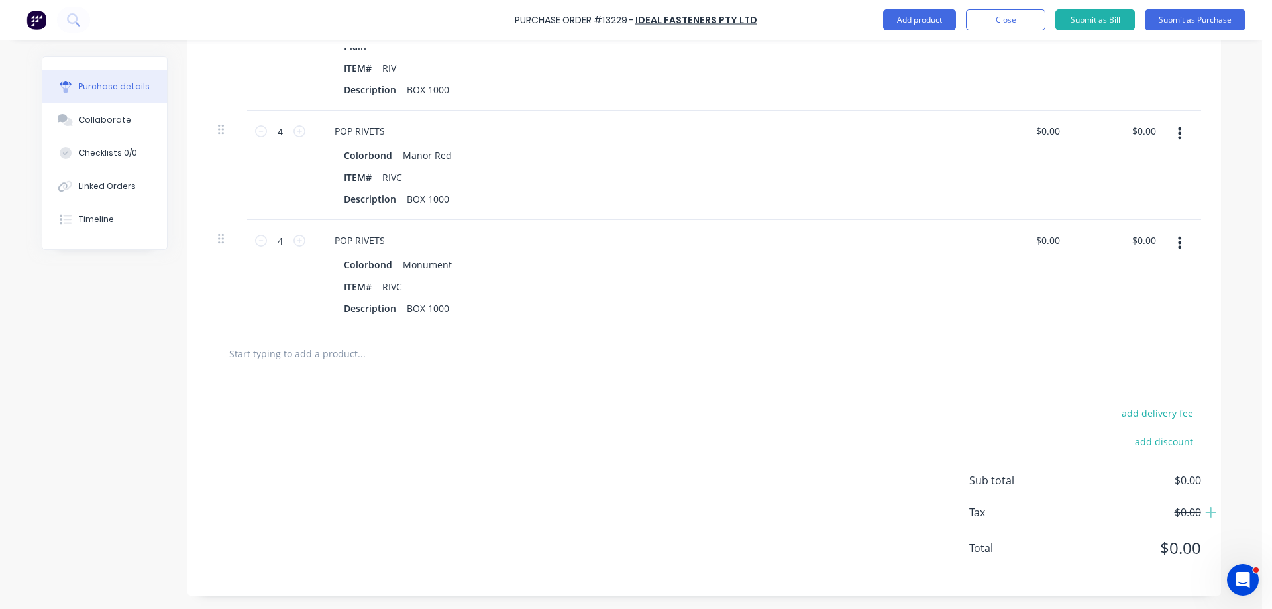
click at [336, 346] on input "text" at bounding box center [361, 353] width 265 height 26
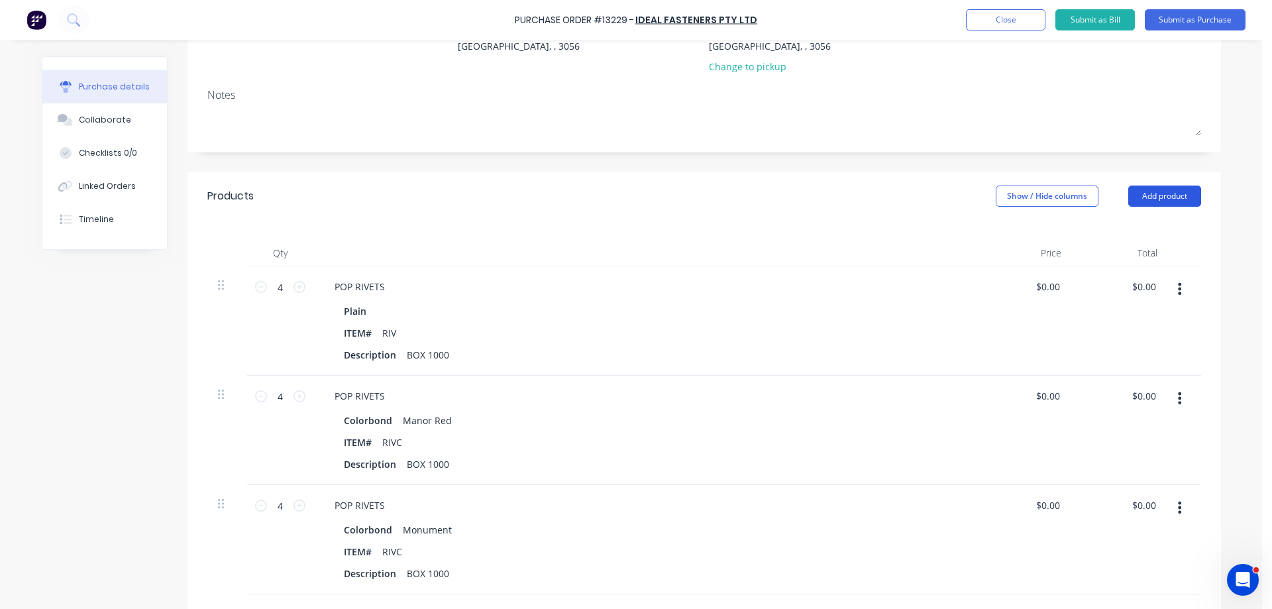
click at [1154, 196] on button "Add product" at bounding box center [1164, 195] width 73 height 21
click at [777, 217] on div "Products Show / Hide columns Add product Product catalogue Basic product Lineal…" at bounding box center [703, 196] width 1033 height 48
click at [1103, 102] on div "Notes" at bounding box center [703, 95] width 993 height 16
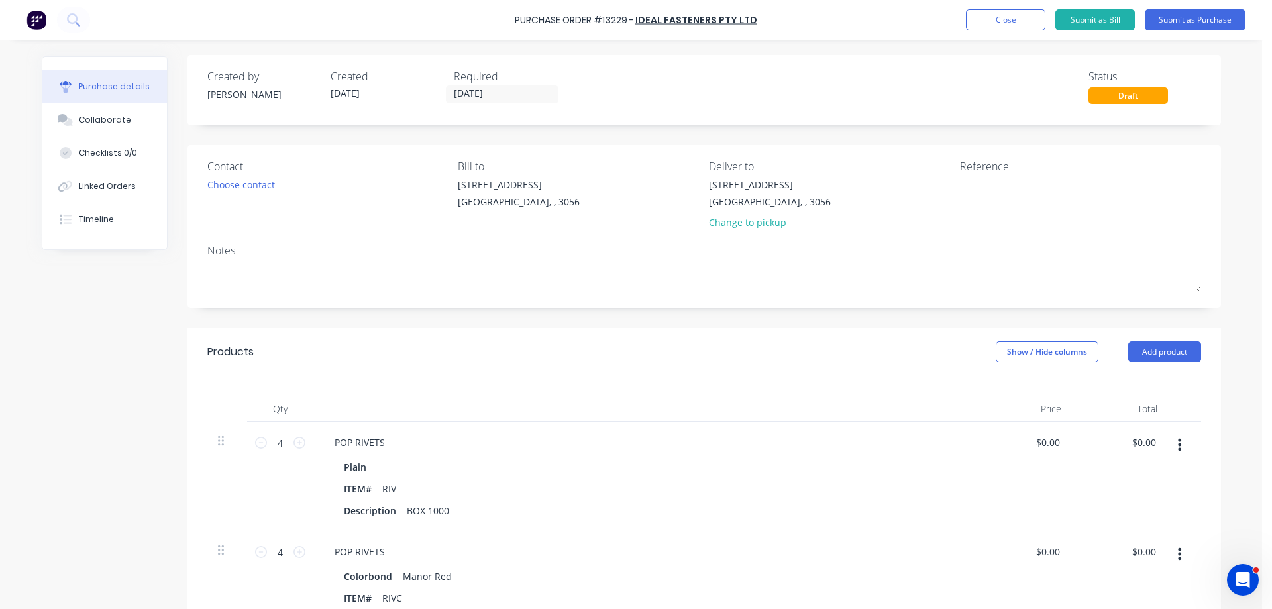
scroll to position [0, 0]
click at [264, 193] on div "Choose contact" at bounding box center [241, 186] width 68 height 14
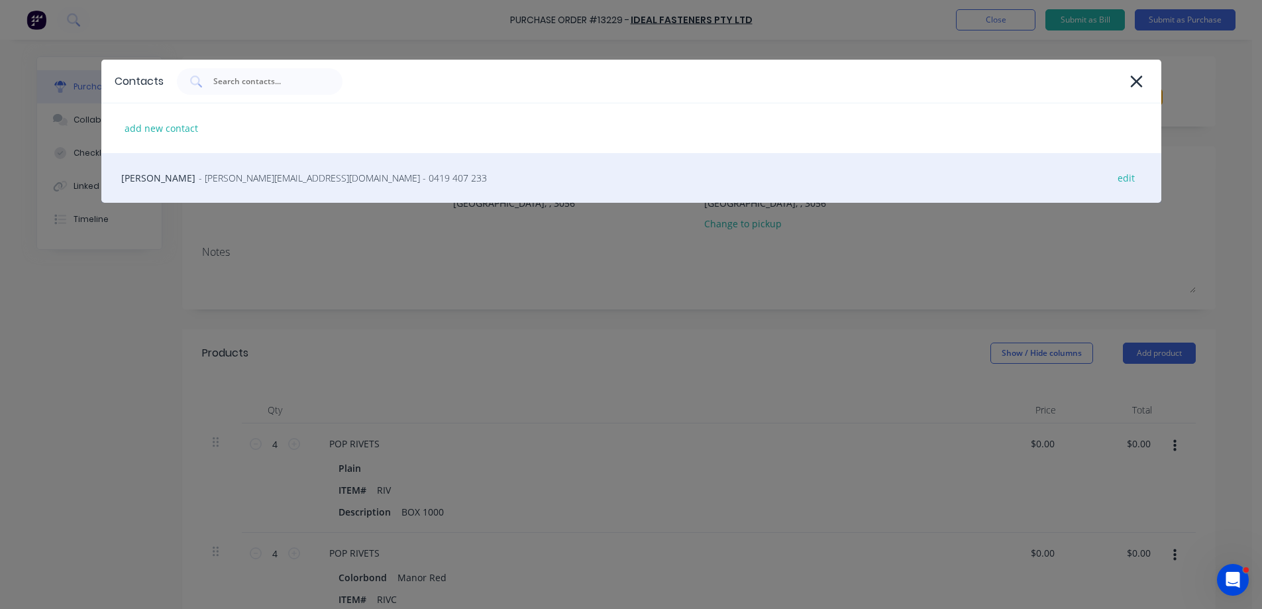
click at [232, 182] on span "- [PERSON_NAME][EMAIL_ADDRESS][DOMAIN_NAME] - 0419 407 233" at bounding box center [343, 178] width 288 height 14
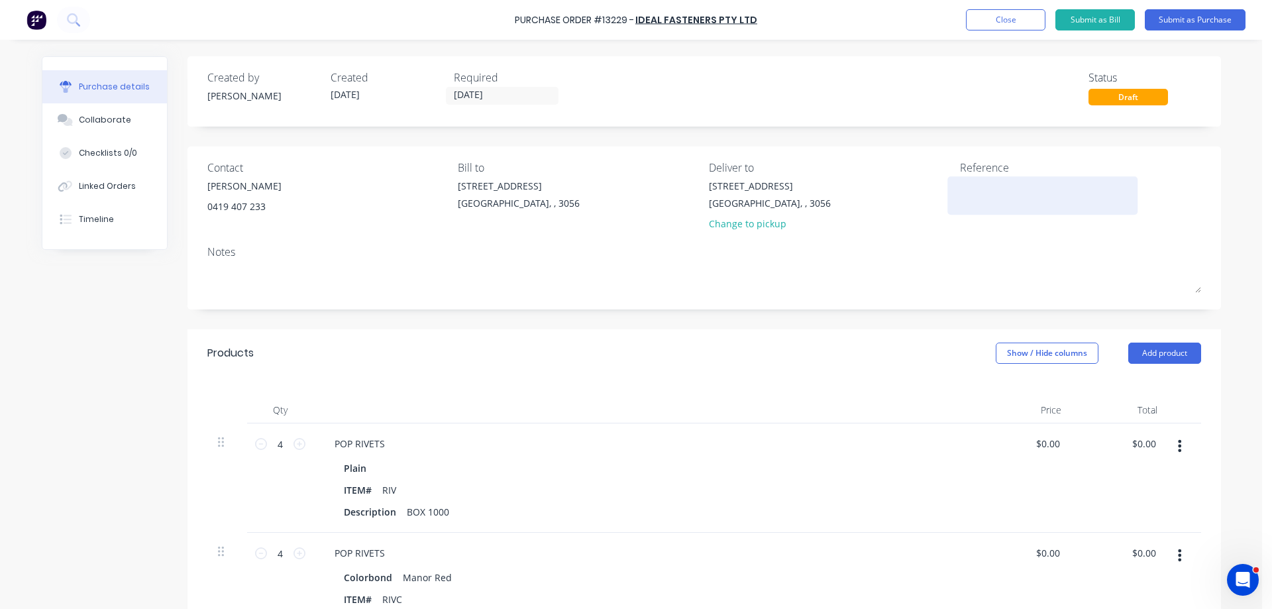
click at [984, 187] on textarea at bounding box center [1043, 194] width 166 height 30
click at [1207, 21] on button "Submit as Purchase" at bounding box center [1194, 19] width 101 height 21
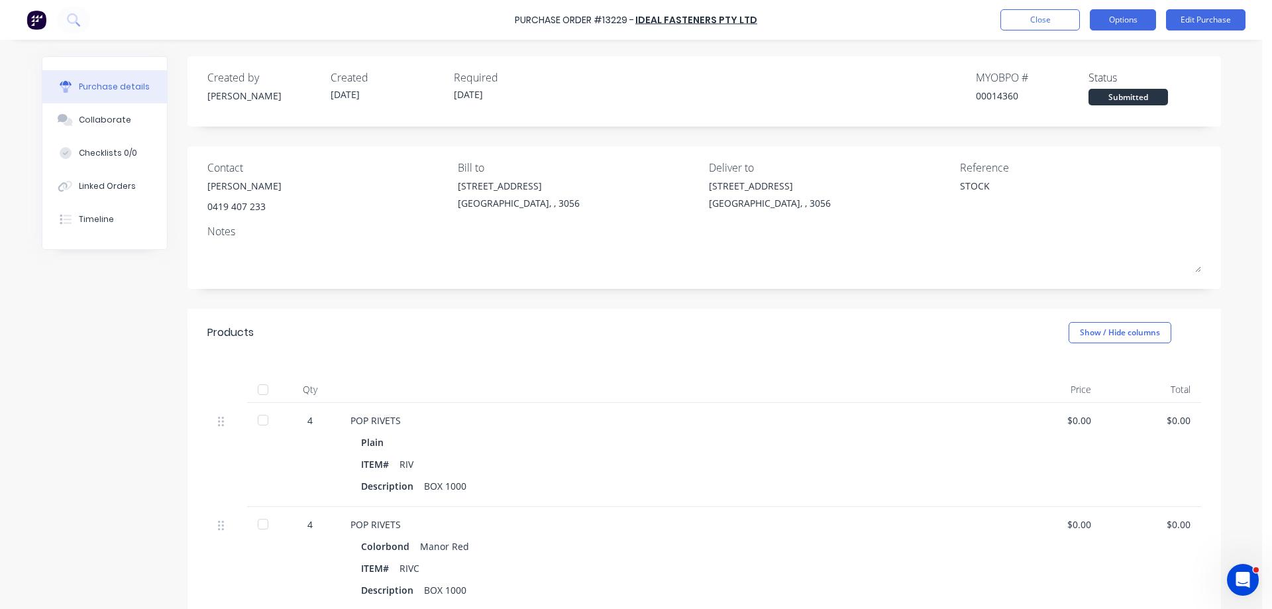
click at [1121, 29] on button "Options" at bounding box center [1123, 19] width 66 height 21
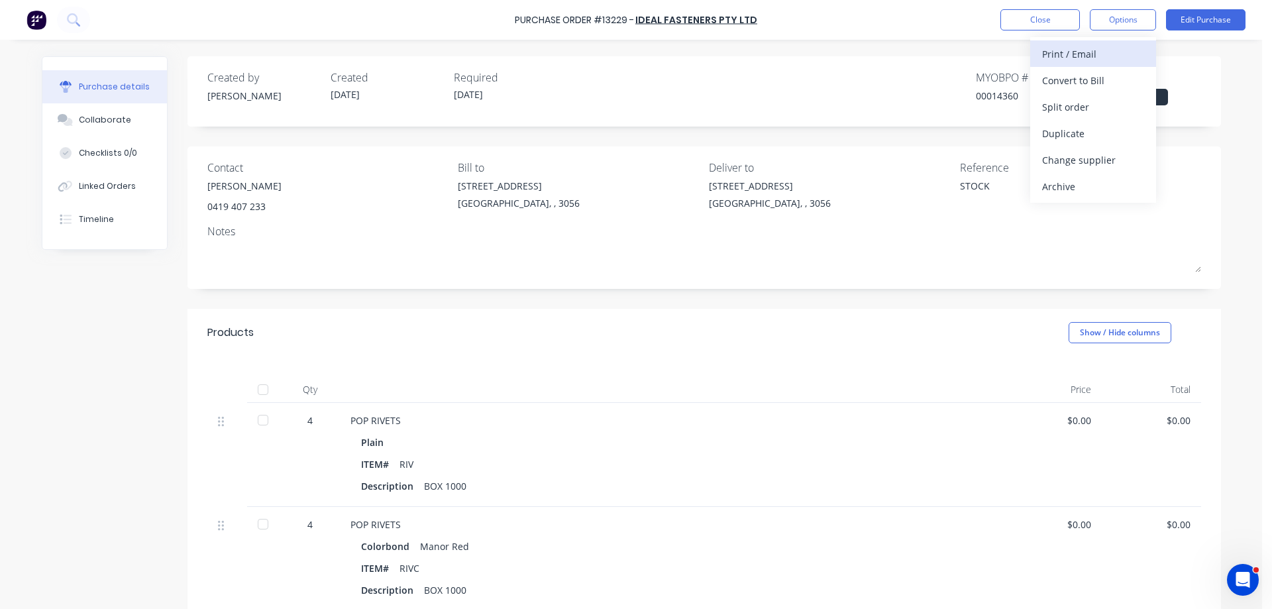
click at [1093, 56] on div "Print / Email" at bounding box center [1093, 53] width 102 height 19
click at [1079, 107] on div "Without pricing" at bounding box center [1093, 106] width 102 height 19
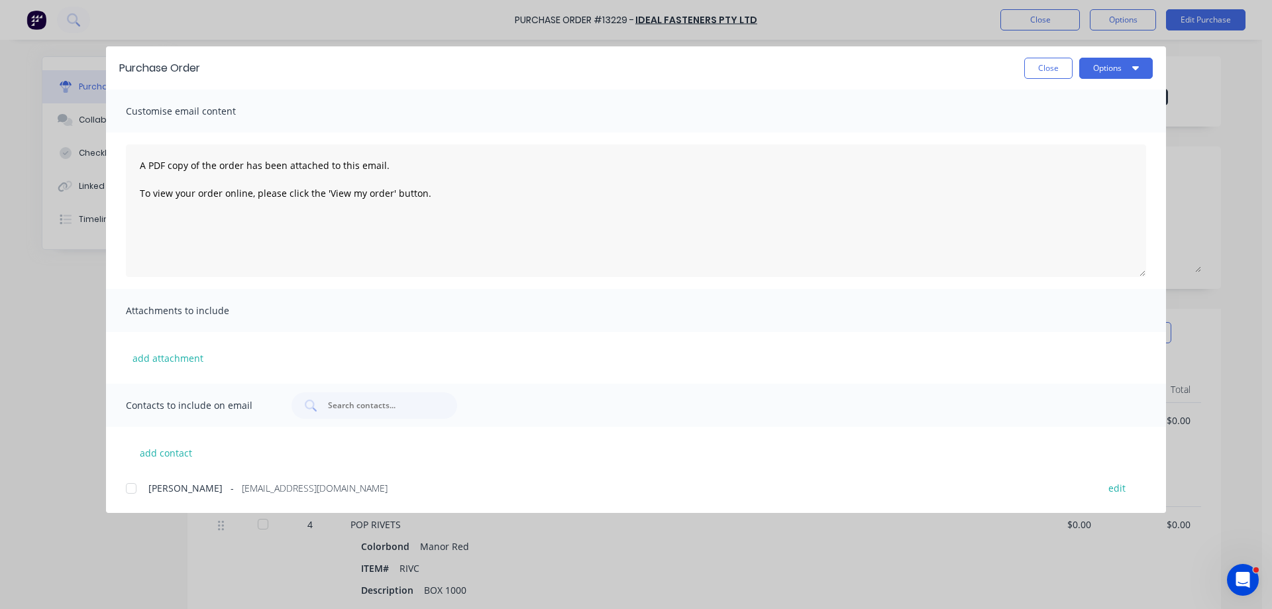
click at [132, 487] on div at bounding box center [131, 488] width 26 height 26
click at [1129, 70] on button "Options" at bounding box center [1116, 68] width 74 height 21
click at [1080, 154] on div "Email" at bounding box center [1090, 154] width 102 height 19
click at [1056, 72] on button "Close" at bounding box center [1048, 68] width 48 height 21
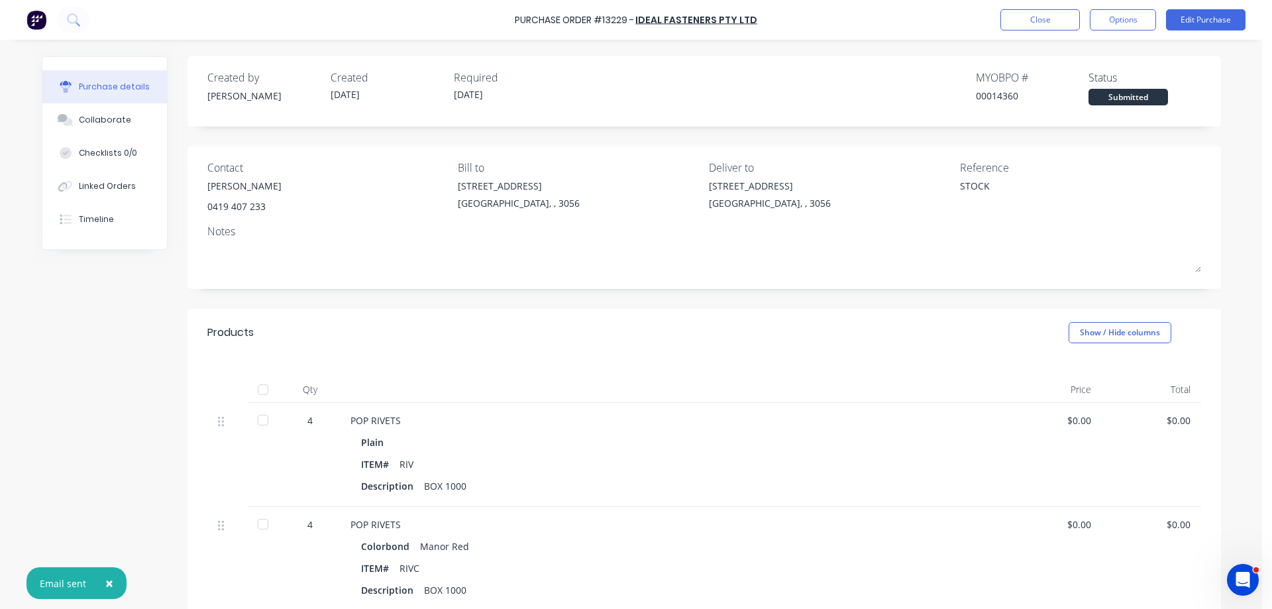
click at [34, 21] on img at bounding box center [36, 20] width 20 height 20
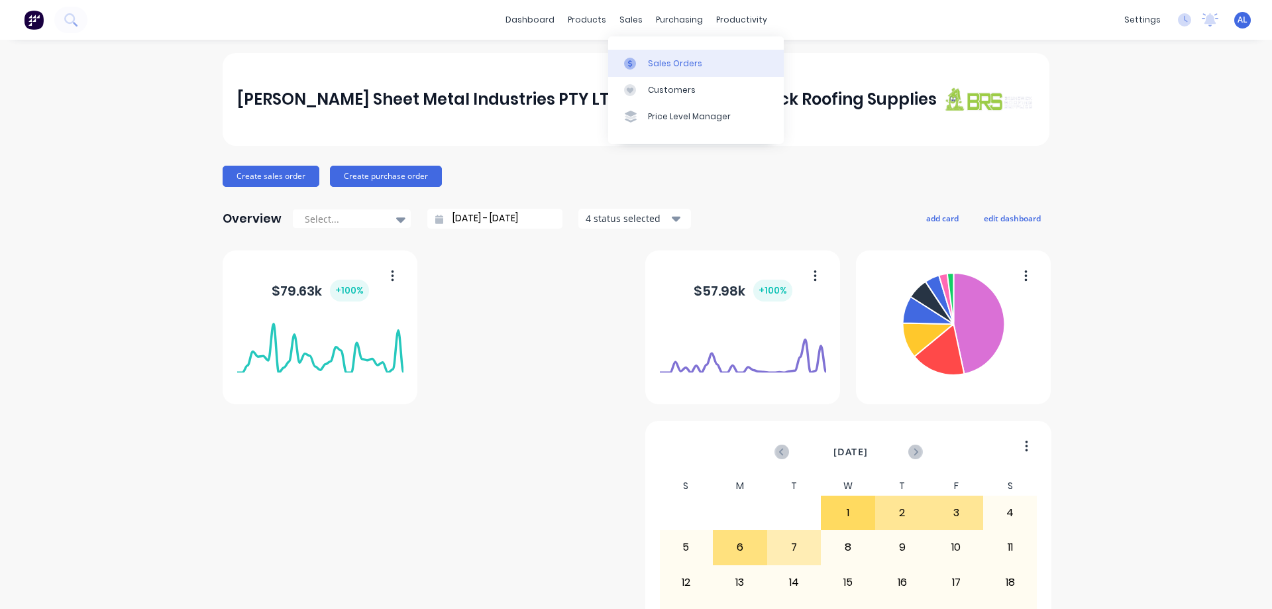
click at [668, 63] on div "Sales Orders" at bounding box center [675, 64] width 54 height 12
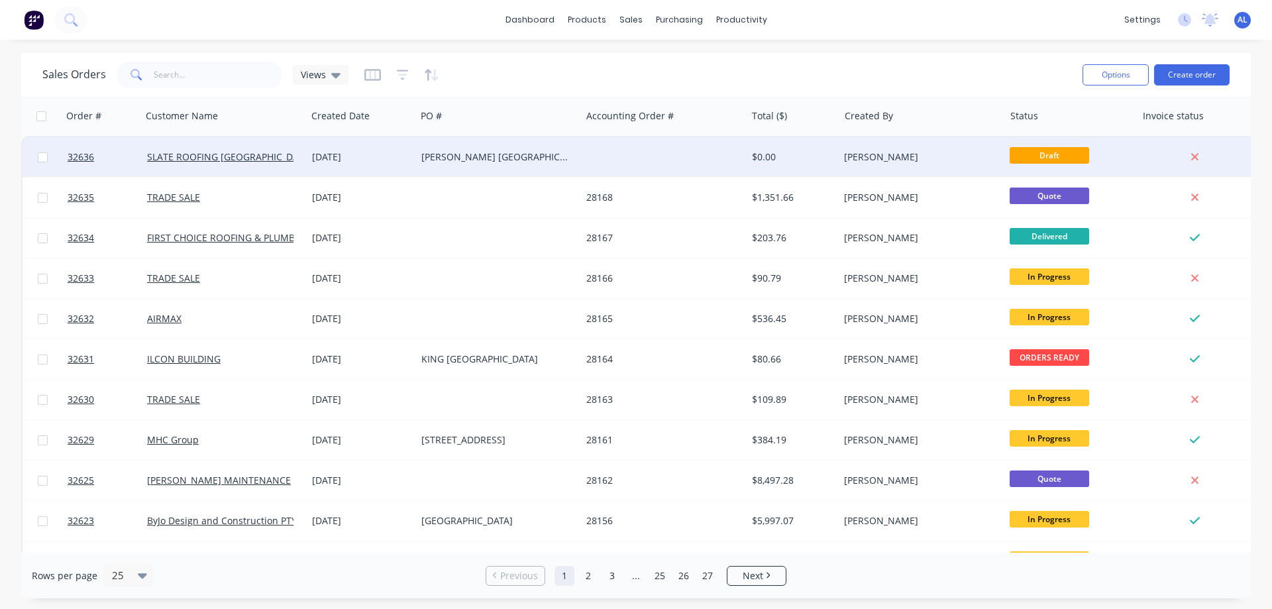
click at [593, 163] on div at bounding box center [663, 157] width 165 height 40
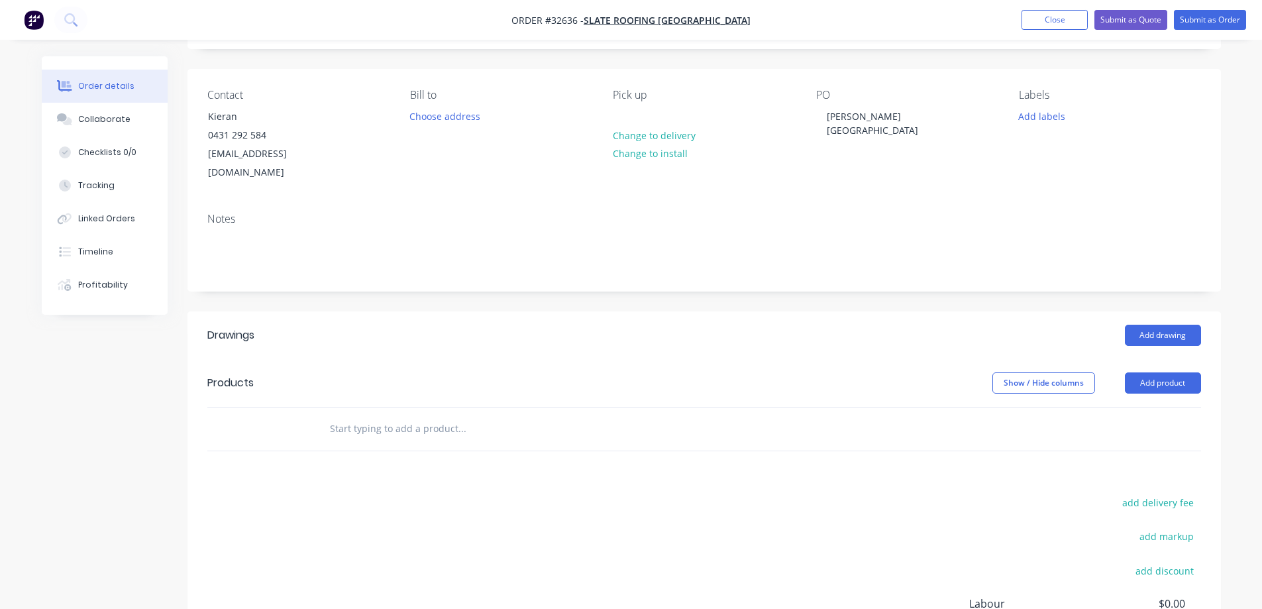
scroll to position [199, 0]
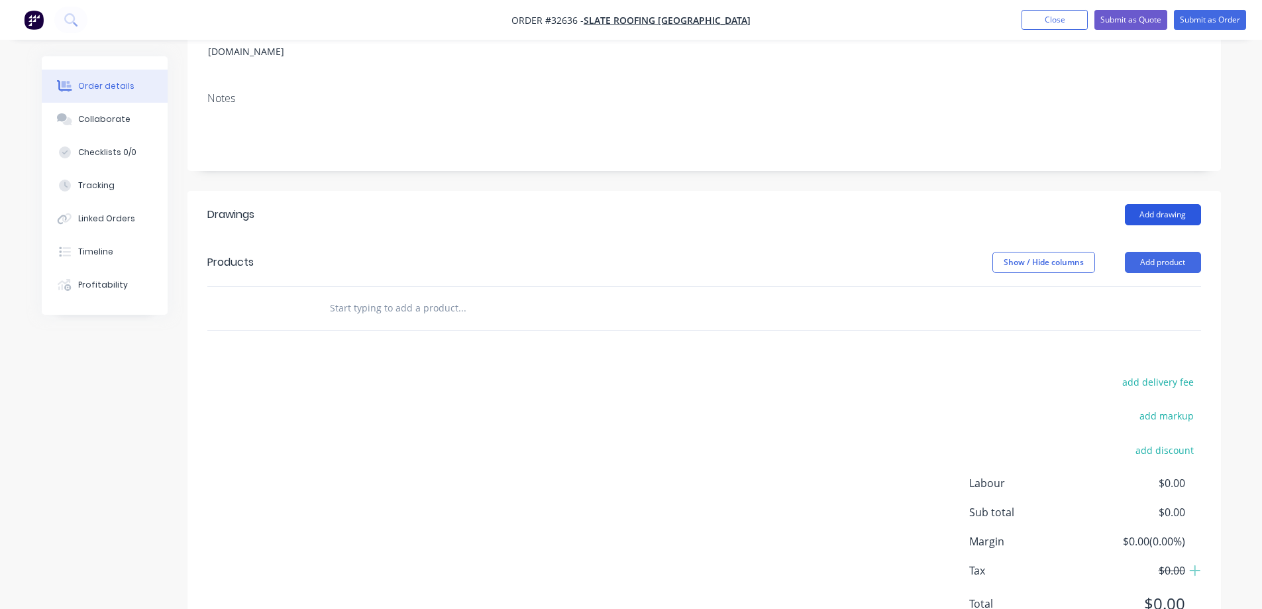
click at [1154, 204] on button "Add drawing" at bounding box center [1163, 214] width 76 height 21
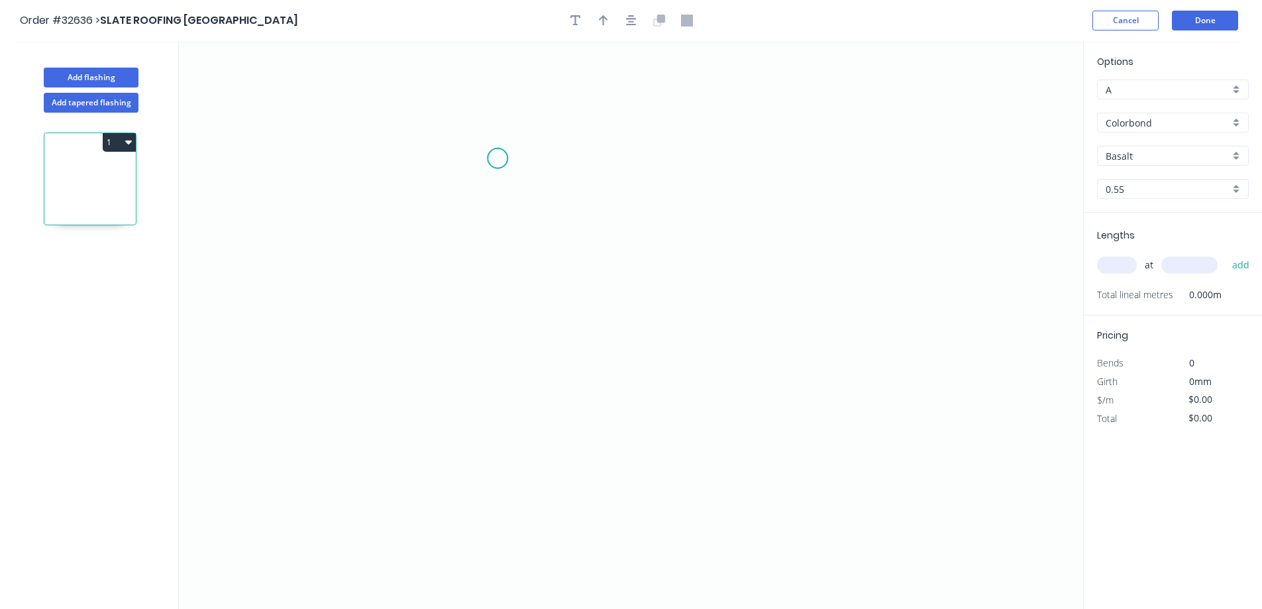
click at [497, 158] on icon "0" at bounding box center [631, 325] width 904 height 568
drag, startPoint x: 483, startPoint y: 346, endPoint x: 542, endPoint y: 321, distance: 63.8
click at [487, 344] on icon "0" at bounding box center [631, 325] width 904 height 568
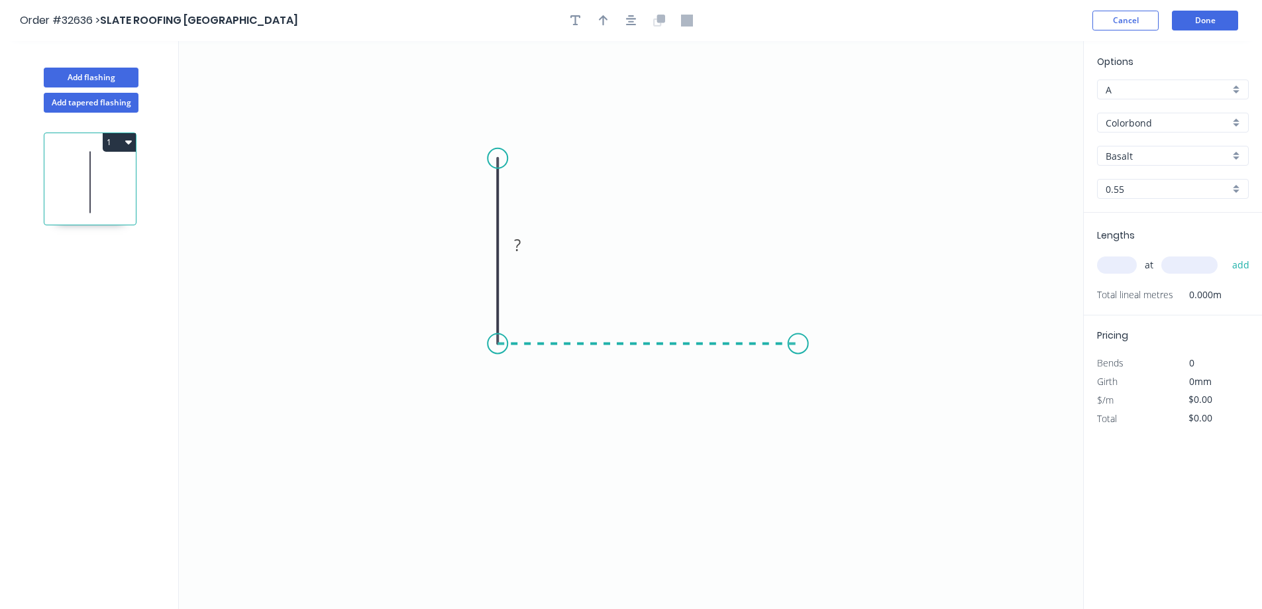
click at [798, 332] on icon "0 ?" at bounding box center [631, 325] width 904 height 568
drag, startPoint x: 485, startPoint y: 249, endPoint x: 711, endPoint y: 195, distance: 232.9
click at [485, 248] on rect at bounding box center [477, 245] width 26 height 19
type input "$17.37"
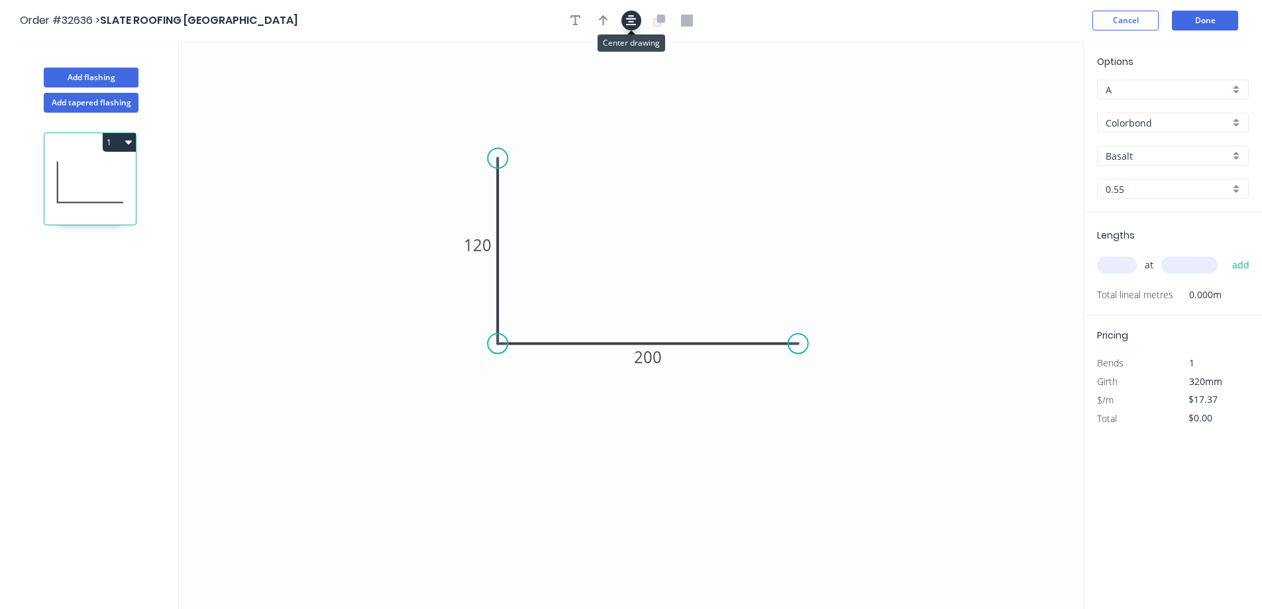
click at [633, 25] on icon "button" at bounding box center [631, 20] width 11 height 11
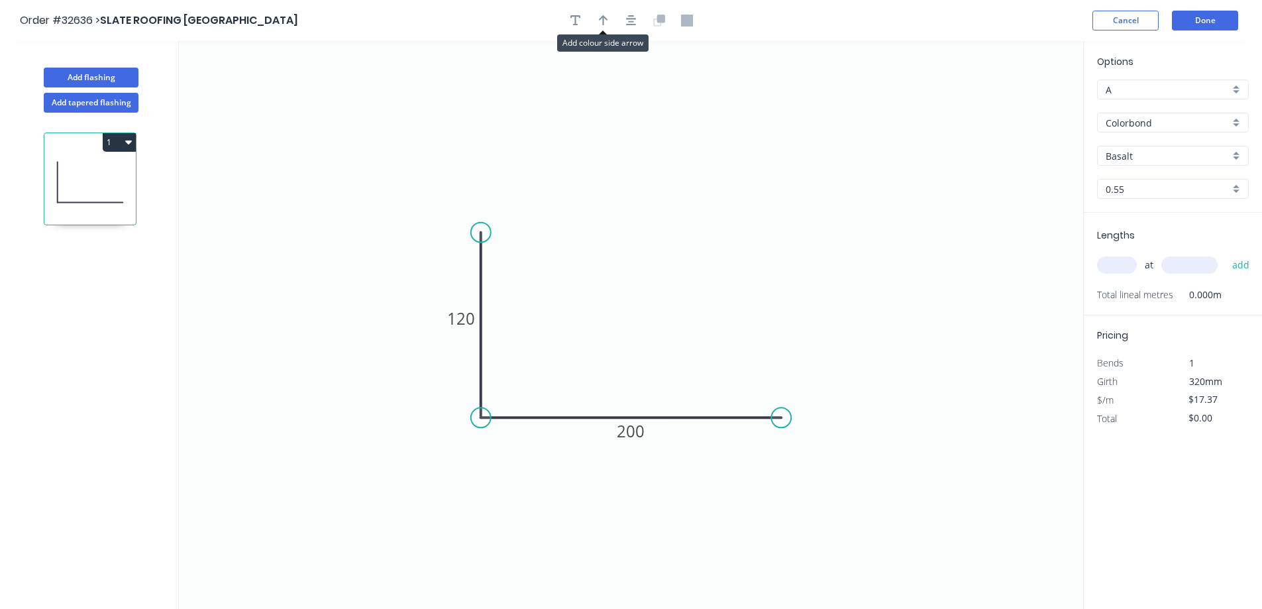
drag, startPoint x: 608, startPoint y: 19, endPoint x: 636, endPoint y: 39, distance: 34.6
click at [608, 20] on button "button" at bounding box center [603, 21] width 20 height 20
drag, startPoint x: 1016, startPoint y: 102, endPoint x: 638, endPoint y: 365, distance: 460.1
click at [638, 365] on icon at bounding box center [639, 349] width 12 height 42
click at [1237, 154] on div "Basalt" at bounding box center [1173, 156] width 152 height 20
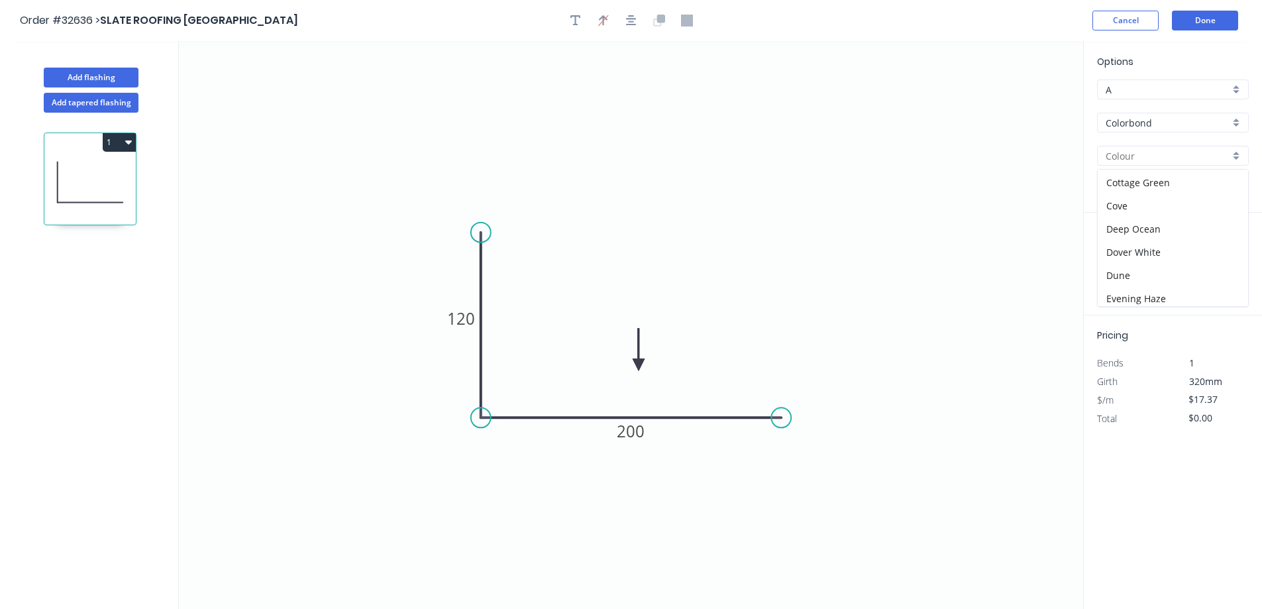
scroll to position [265, 0]
click at [1176, 237] on div "Monument" at bounding box center [1172, 240] width 150 height 23
type input "Monument"
drag, startPoint x: 1112, startPoint y: 266, endPoint x: 801, endPoint y: 406, distance: 341.2
click at [1097, 271] on div "at add" at bounding box center [1174, 265] width 154 height 23
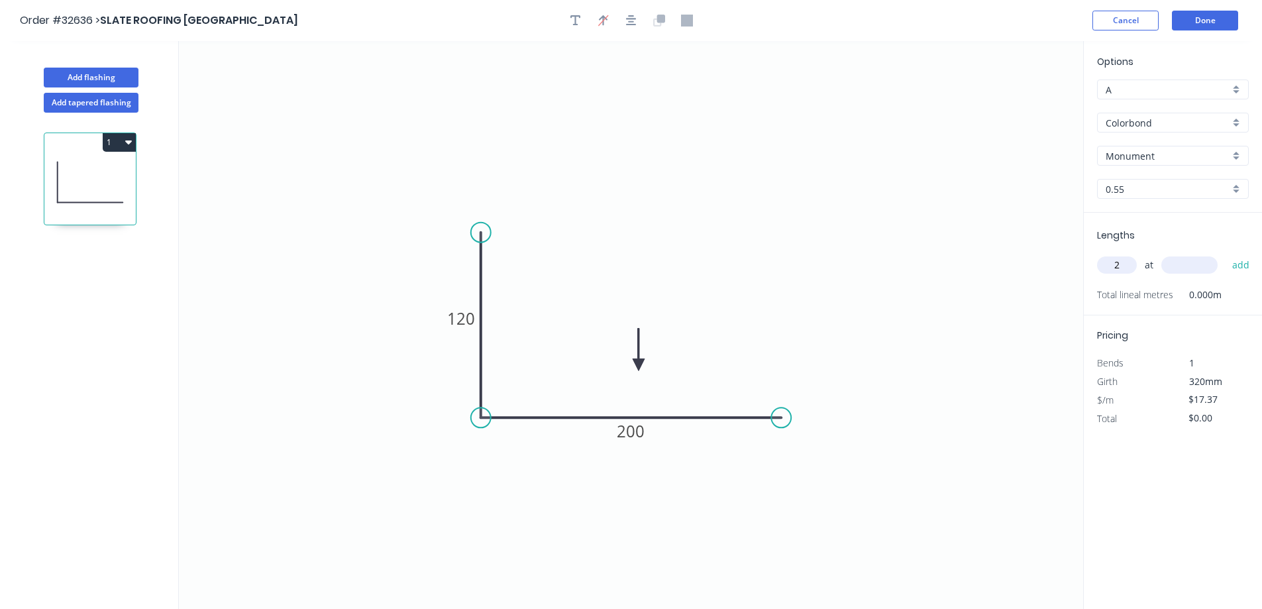
type input "2"
type input "1200"
click at [1225, 254] on button "add" at bounding box center [1240, 265] width 31 height 23
type input "$41.69"
click at [1221, 19] on button "Done" at bounding box center [1205, 21] width 66 height 20
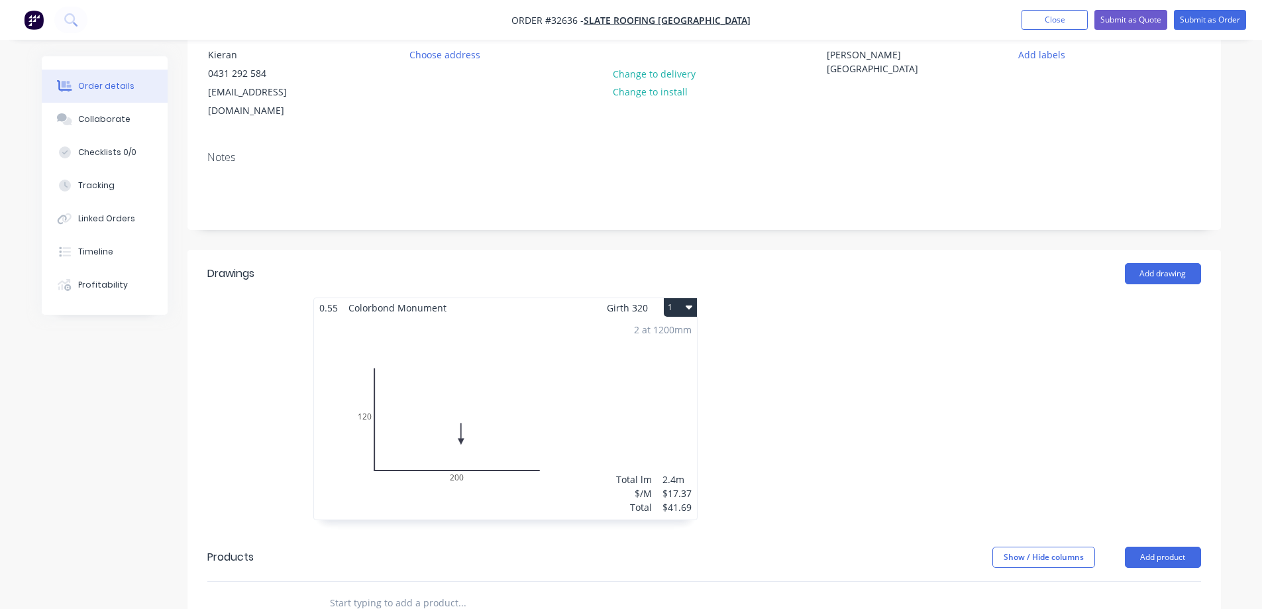
scroll to position [132, 0]
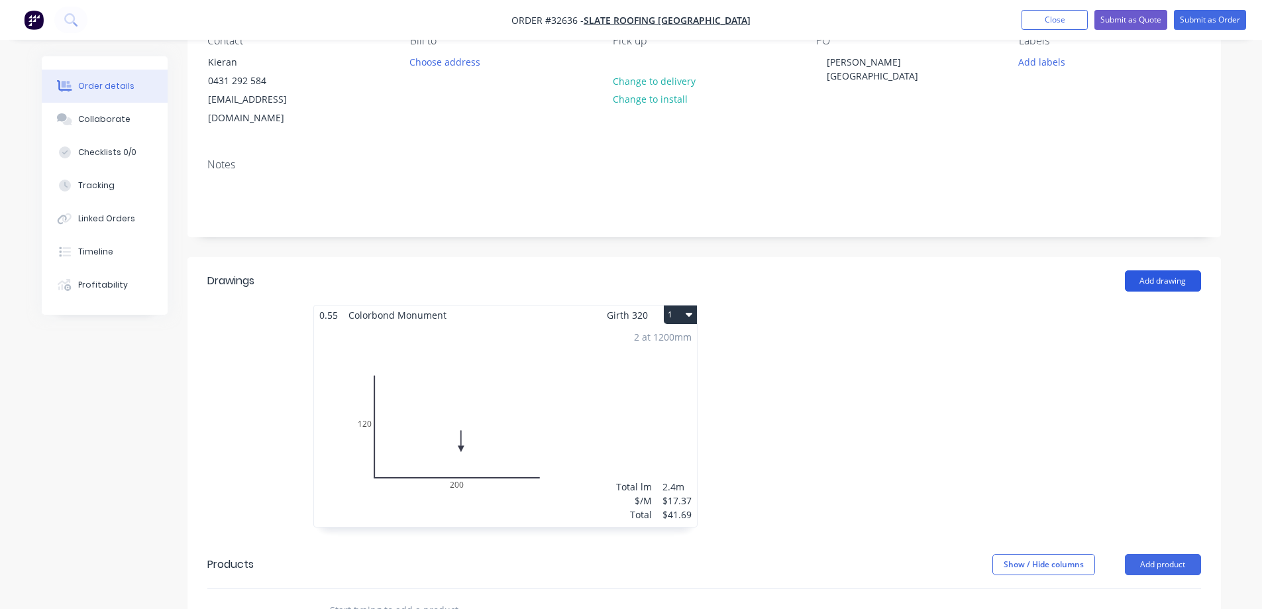
click at [1178, 270] on button "Add drawing" at bounding box center [1163, 280] width 76 height 21
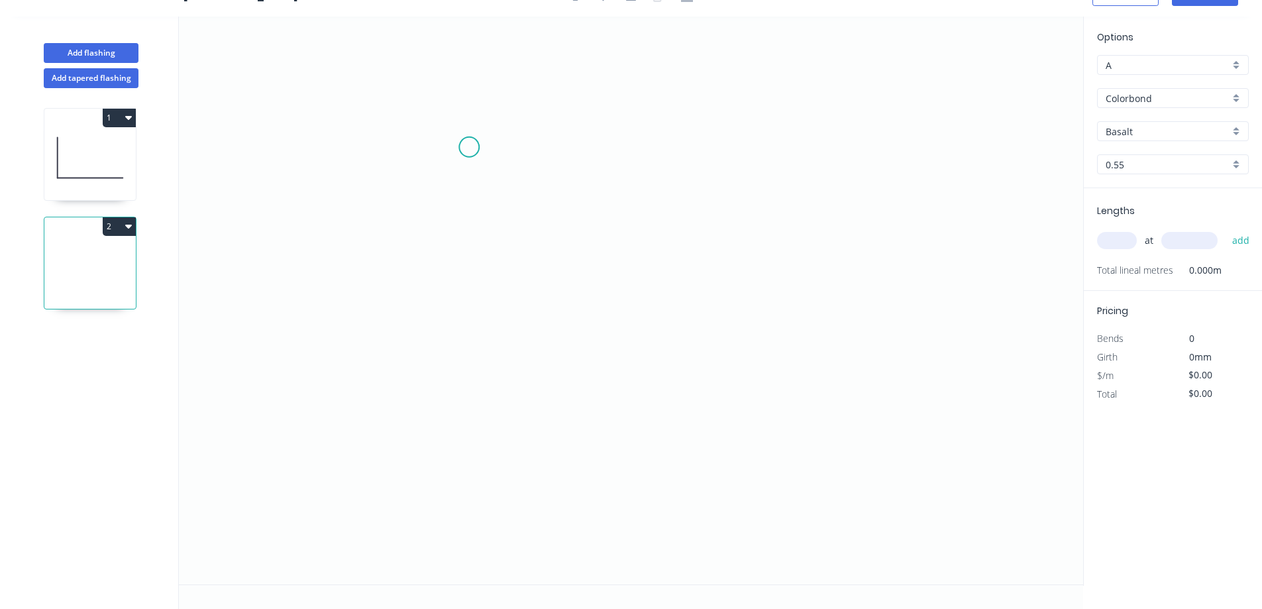
click at [467, 146] on icon "0" at bounding box center [631, 301] width 904 height 568
click at [472, 371] on icon "0" at bounding box center [631, 301] width 904 height 568
drag, startPoint x: 674, startPoint y: 366, endPoint x: 878, endPoint y: 244, distance: 238.0
click at [676, 365] on icon "0 ?" at bounding box center [631, 301] width 904 height 568
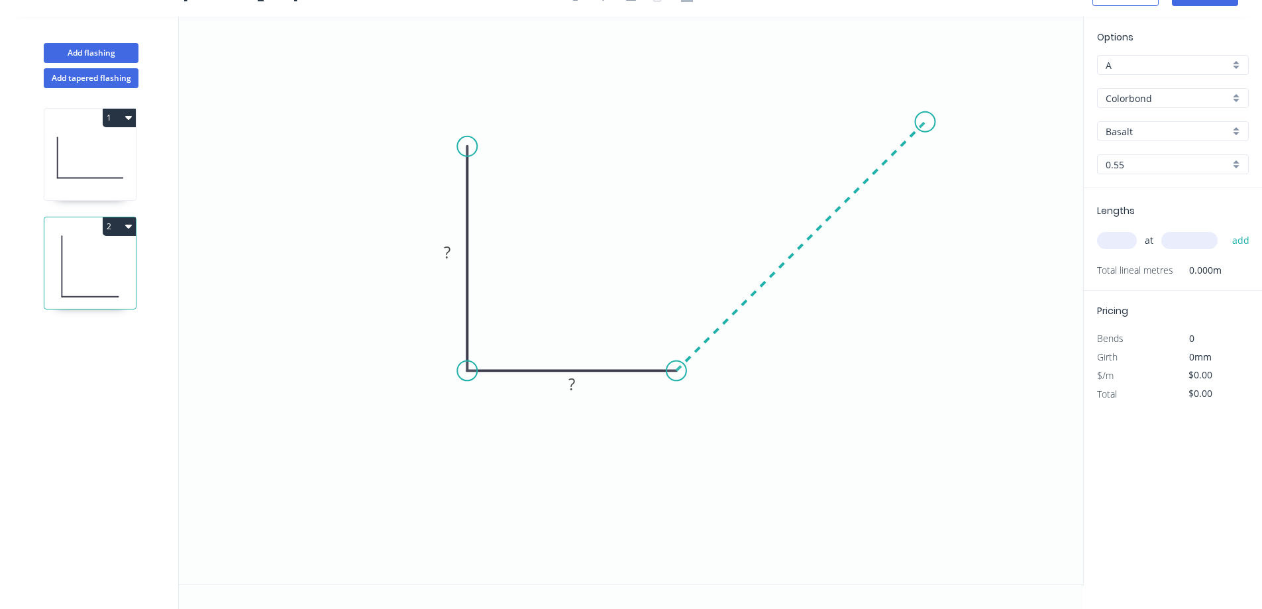
drag, startPoint x: 925, startPoint y: 145, endPoint x: 860, endPoint y: 195, distance: 82.1
click at [925, 145] on icon "0 ? ?" at bounding box center [631, 301] width 904 height 568
click at [457, 253] on rect at bounding box center [447, 253] width 26 height 19
type input "$24.76"
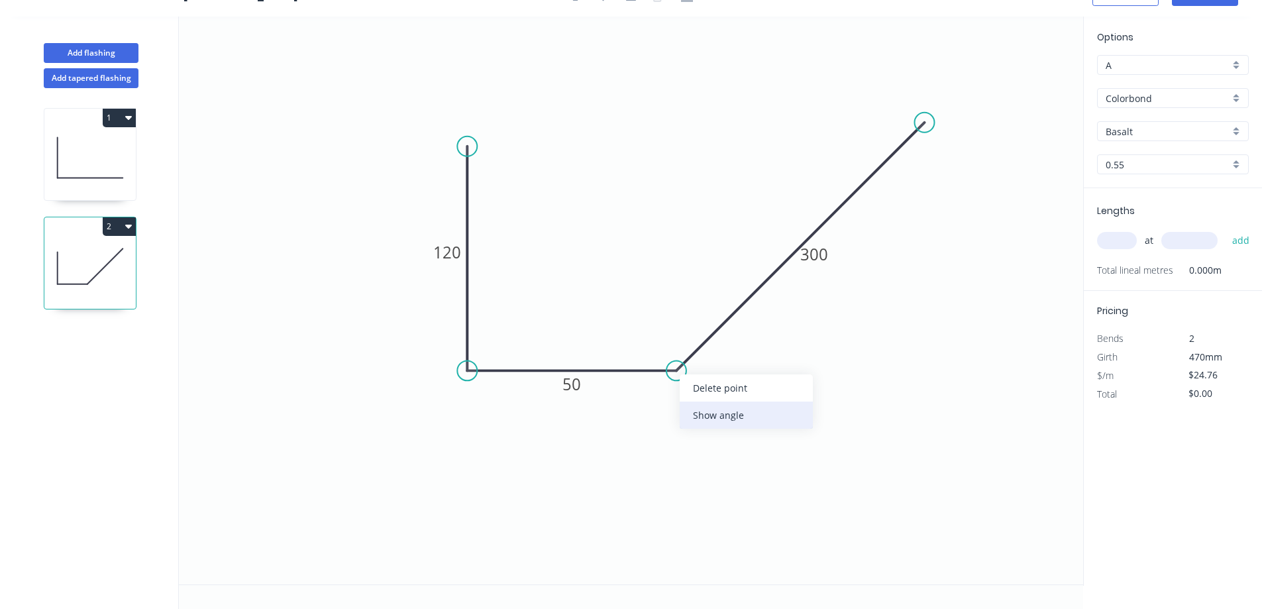
drag, startPoint x: 732, startPoint y: 419, endPoint x: 726, endPoint y: 403, distance: 16.4
click at [732, 418] on div "Show angle" at bounding box center [746, 414] width 133 height 27
click at [663, 335] on tspan "?" at bounding box center [660, 339] width 7 height 22
drag, startPoint x: 929, startPoint y: 125, endPoint x: 894, endPoint y: 171, distance: 58.2
click at [894, 171] on icon "0 120 50 300 35 º" at bounding box center [631, 301] width 904 height 568
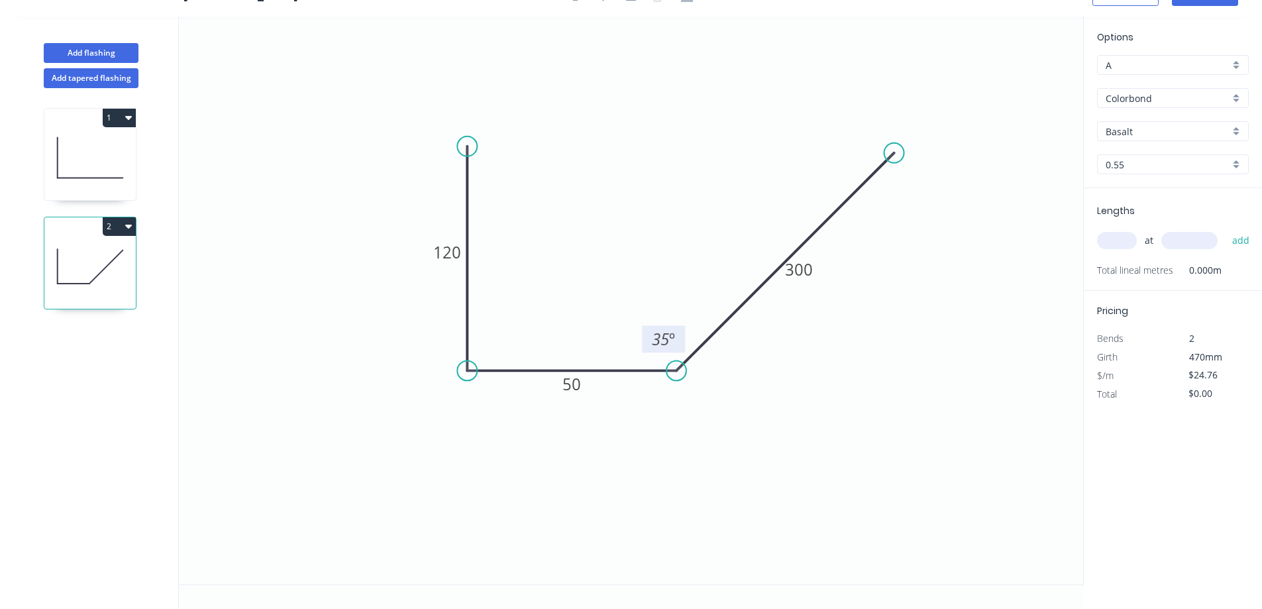
scroll to position [0, 0]
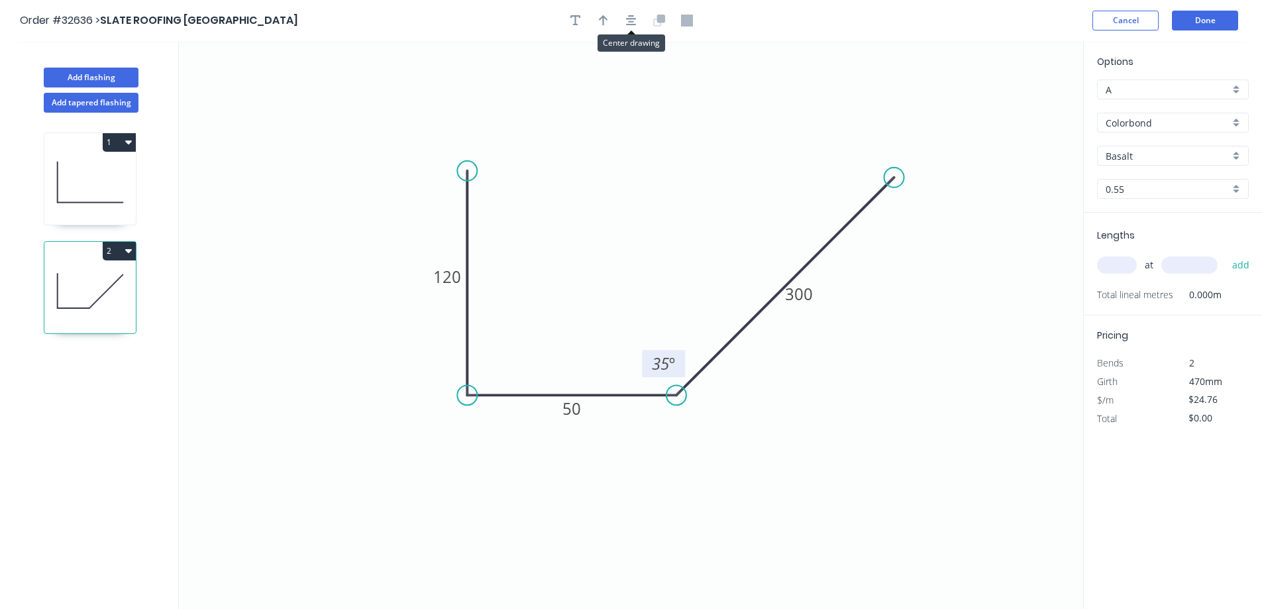
drag, startPoint x: 629, startPoint y: 19, endPoint x: 585, endPoint y: 37, distance: 46.9
click at [627, 21] on icon "button" at bounding box center [631, 21] width 11 height 12
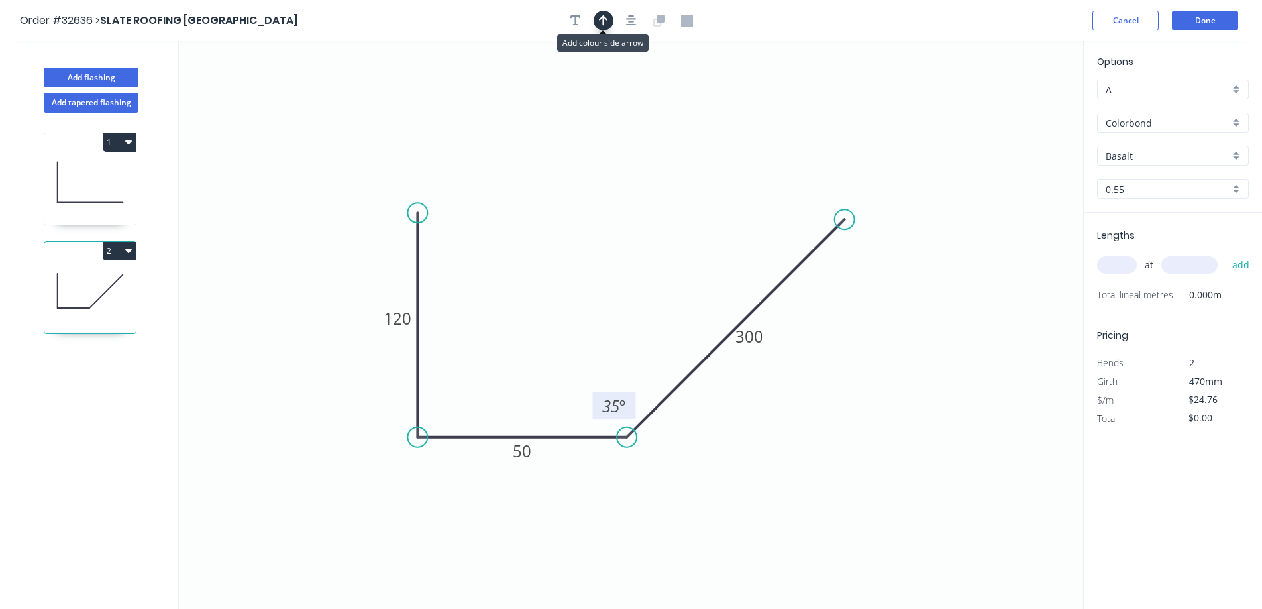
click at [602, 21] on icon "button" at bounding box center [603, 21] width 9 height 12
drag, startPoint x: 1015, startPoint y: 105, endPoint x: 586, endPoint y: 303, distance: 473.0
click at [586, 303] on icon at bounding box center [586, 288] width 12 height 42
click at [1235, 152] on div "Basalt" at bounding box center [1173, 156] width 152 height 20
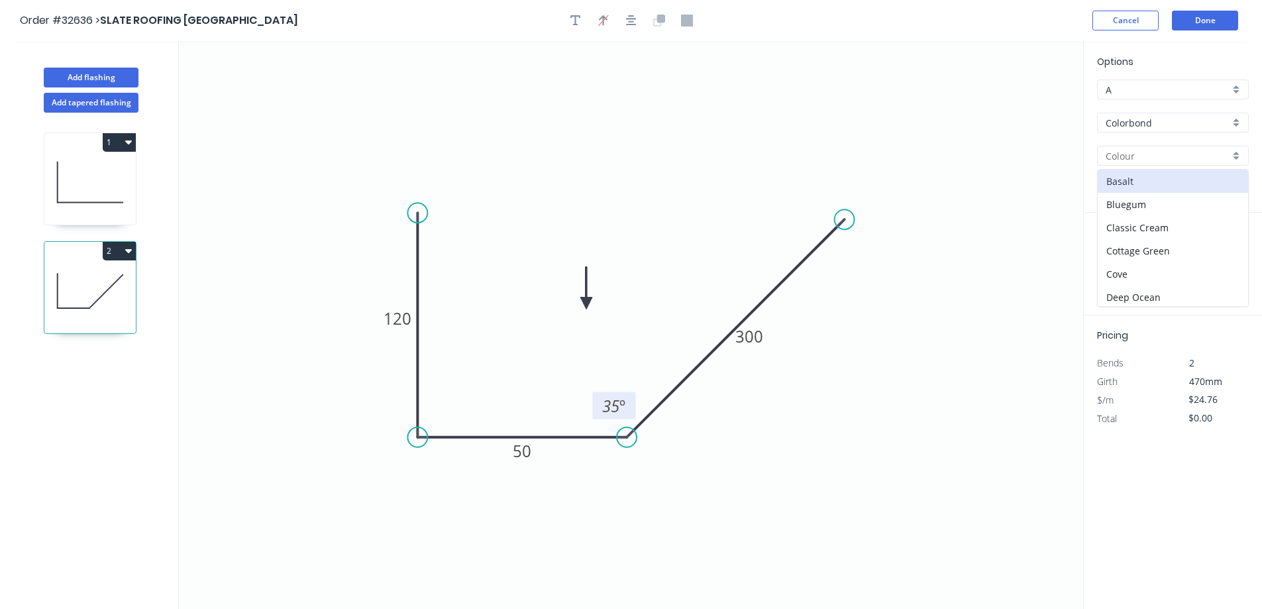
scroll to position [331, 0]
click at [1184, 178] on div "Monument" at bounding box center [1172, 174] width 150 height 23
type input "Monument"
drag, startPoint x: 1114, startPoint y: 265, endPoint x: 1093, endPoint y: 285, distance: 29.5
click at [1117, 266] on input "text" at bounding box center [1117, 264] width 40 height 17
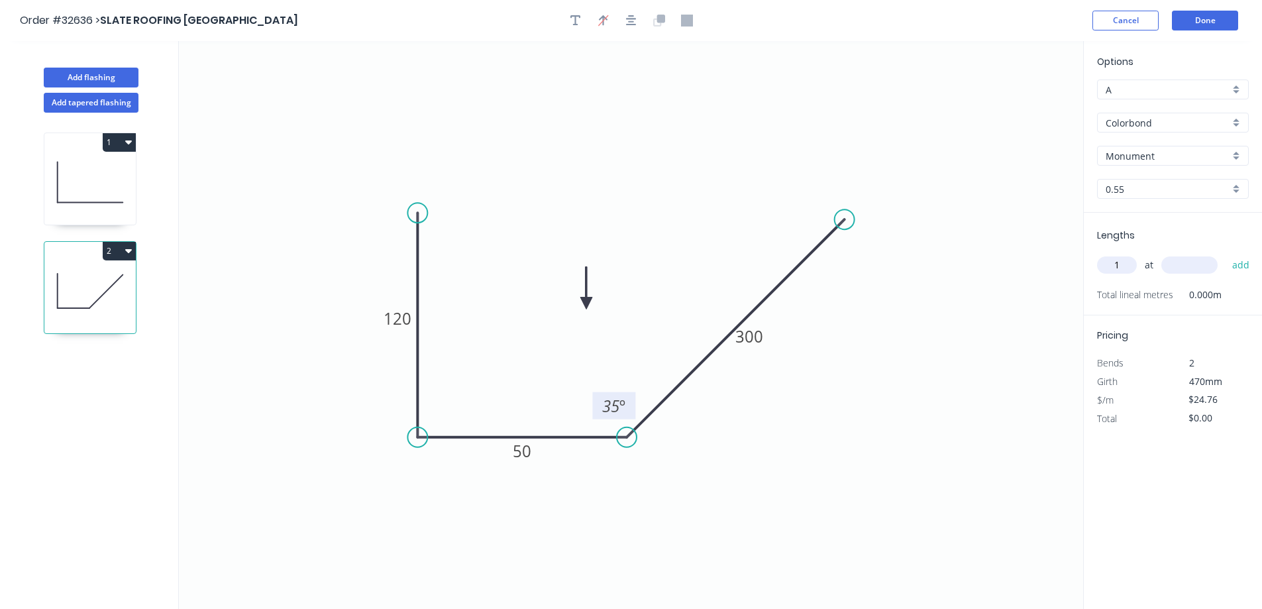
type input "1"
type input "1500"
click at [1225, 254] on button "add" at bounding box center [1240, 265] width 31 height 23
type input "$37.14"
click at [1212, 21] on button "Done" at bounding box center [1205, 21] width 66 height 20
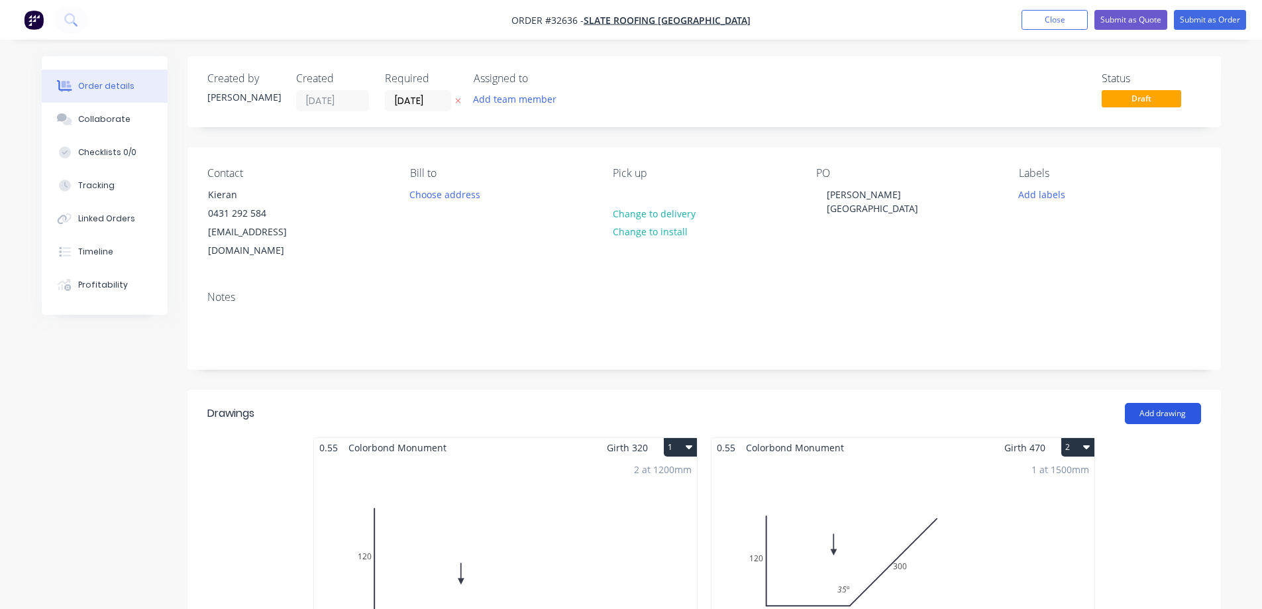
click at [1182, 403] on button "Add drawing" at bounding box center [1163, 413] width 76 height 21
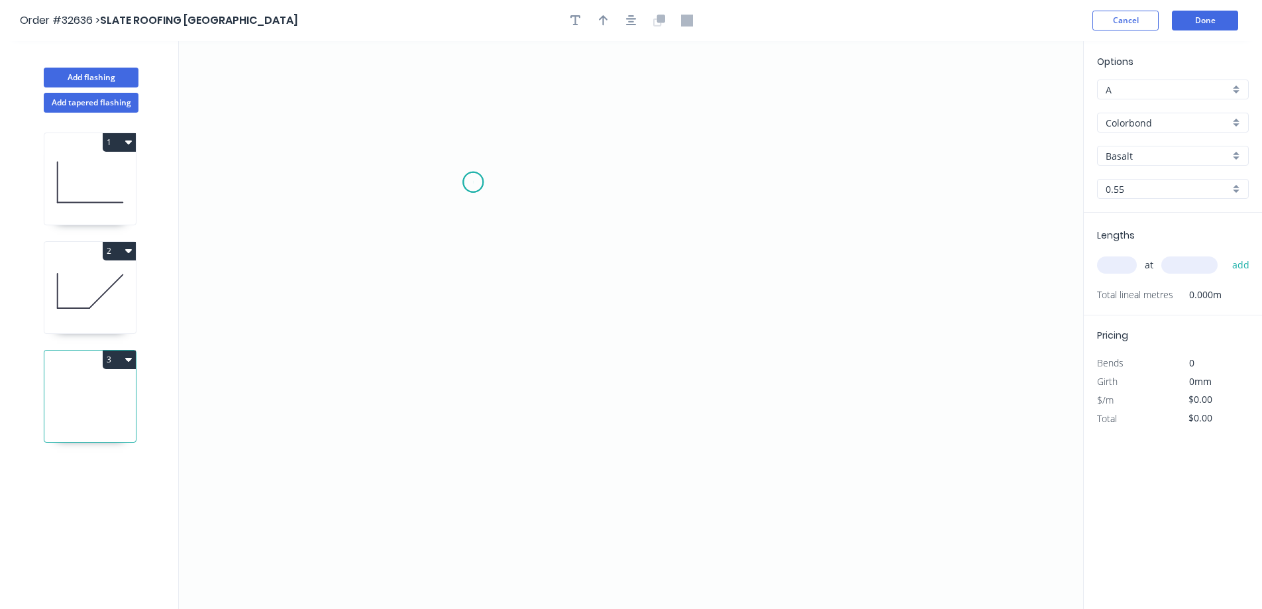
click at [473, 182] on icon "0" at bounding box center [631, 325] width 904 height 568
click at [466, 411] on icon "0" at bounding box center [631, 325] width 904 height 568
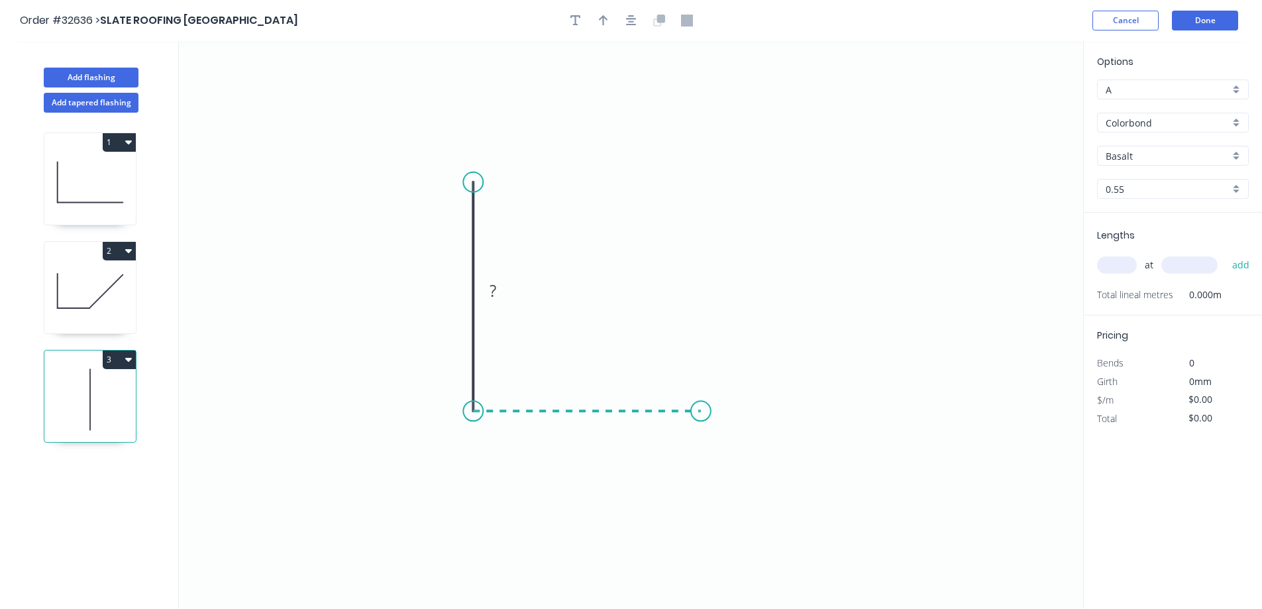
click at [701, 413] on icon "0 ?" at bounding box center [631, 325] width 904 height 568
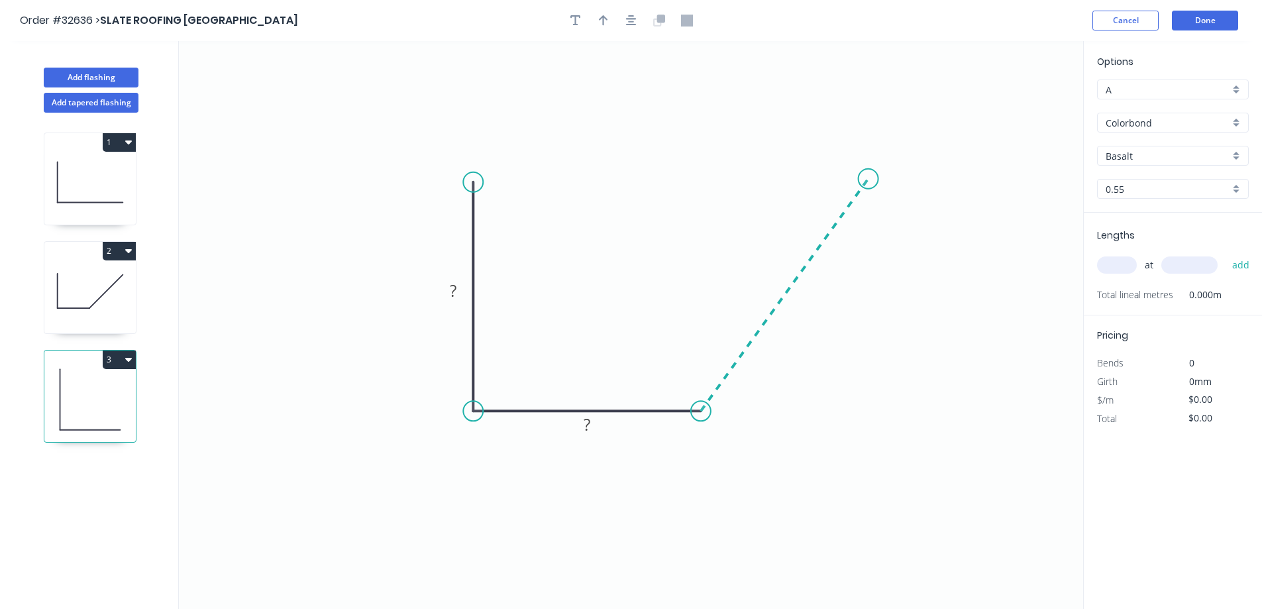
drag, startPoint x: 868, startPoint y: 179, endPoint x: 0, endPoint y: 598, distance: 964.2
click at [862, 184] on icon "0 ? ?" at bounding box center [631, 325] width 904 height 568
click at [463, 283] on rect at bounding box center [453, 291] width 26 height 19
type input "$44.85"
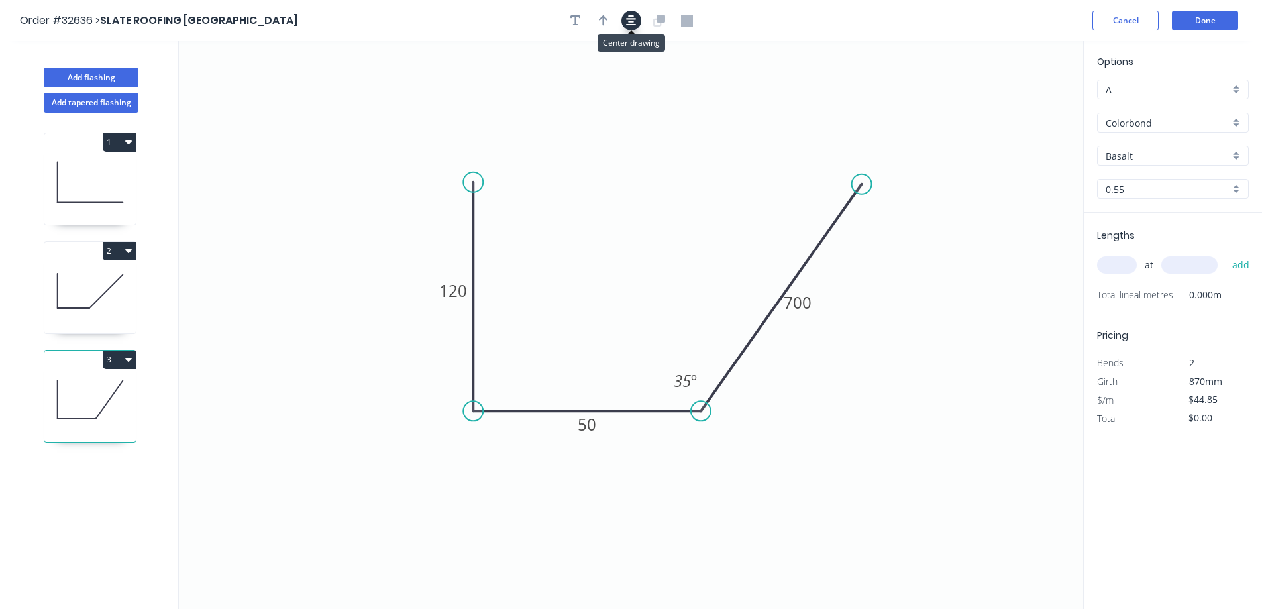
click at [631, 17] on icon "button" at bounding box center [631, 21] width 11 height 12
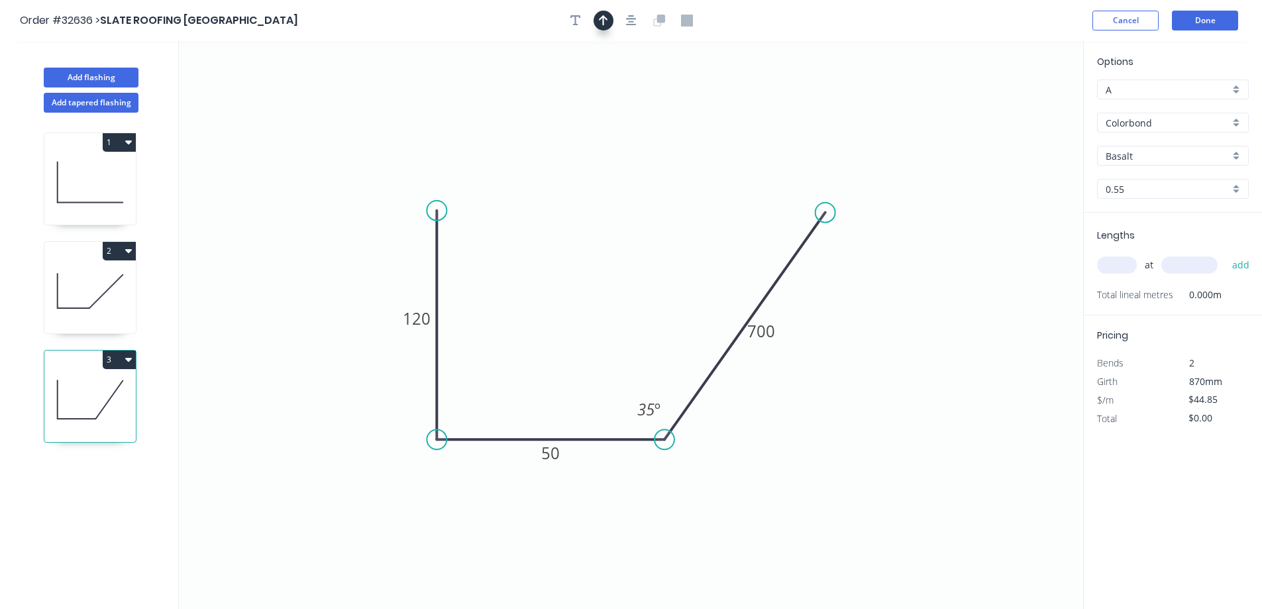
click at [596, 23] on button "button" at bounding box center [603, 21] width 20 height 20
drag, startPoint x: 1014, startPoint y: 104, endPoint x: 580, endPoint y: 293, distance: 473.1
click at [580, 293] on icon at bounding box center [580, 277] width 12 height 42
drag, startPoint x: 1237, startPoint y: 151, endPoint x: 1234, endPoint y: 166, distance: 14.8
click at [1238, 153] on div "Basalt" at bounding box center [1173, 156] width 152 height 20
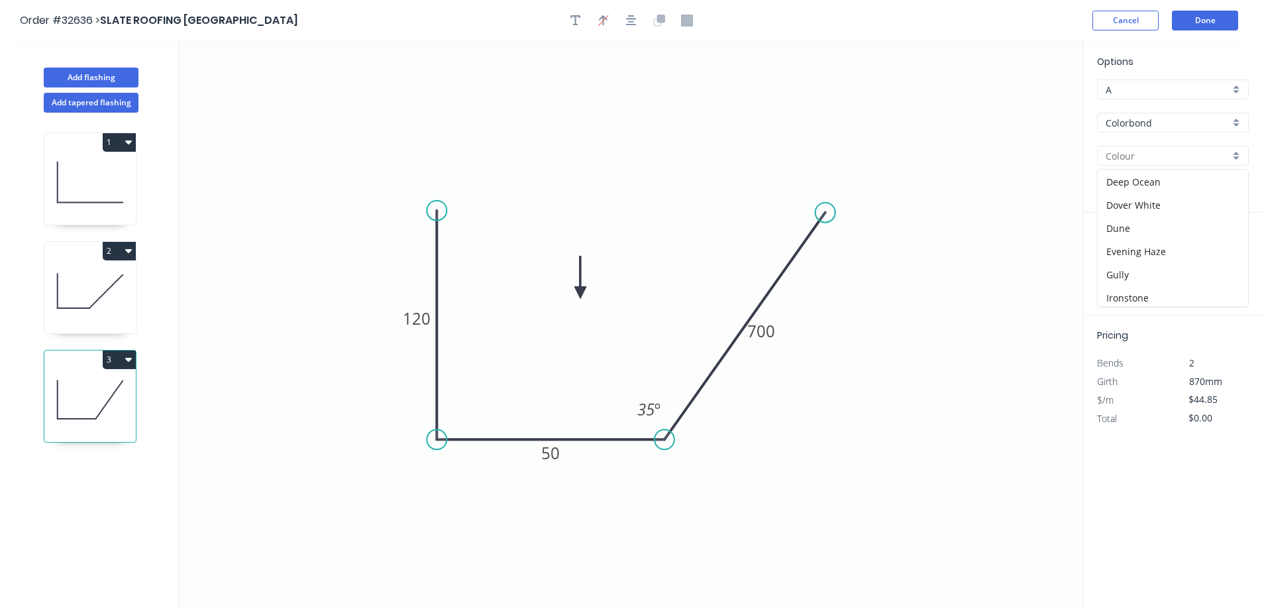
scroll to position [331, 0]
click at [1189, 174] on div "Monument" at bounding box center [1172, 174] width 150 height 23
type input "Monument"
drag, startPoint x: 1121, startPoint y: 264, endPoint x: 944, endPoint y: 375, distance: 208.0
click at [1108, 270] on input "text" at bounding box center [1117, 264] width 40 height 17
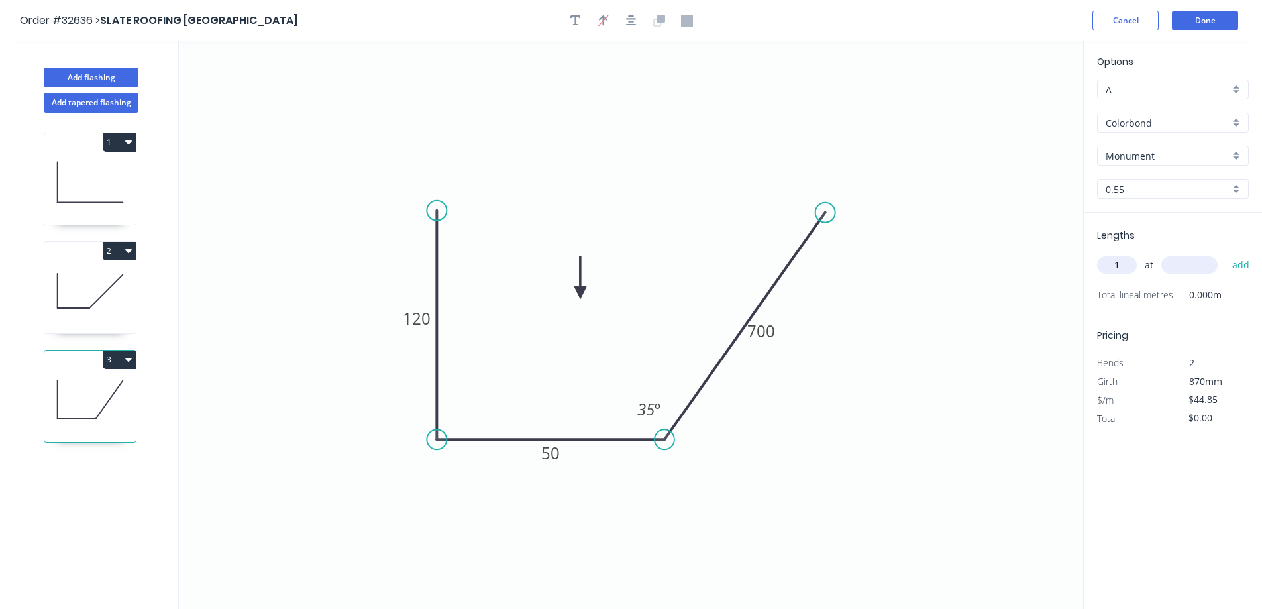
type input "1"
type input "800"
click at [1225, 254] on button "add" at bounding box center [1240, 265] width 31 height 23
type input "$44.85"
click at [1220, 25] on button "Done" at bounding box center [1205, 21] width 66 height 20
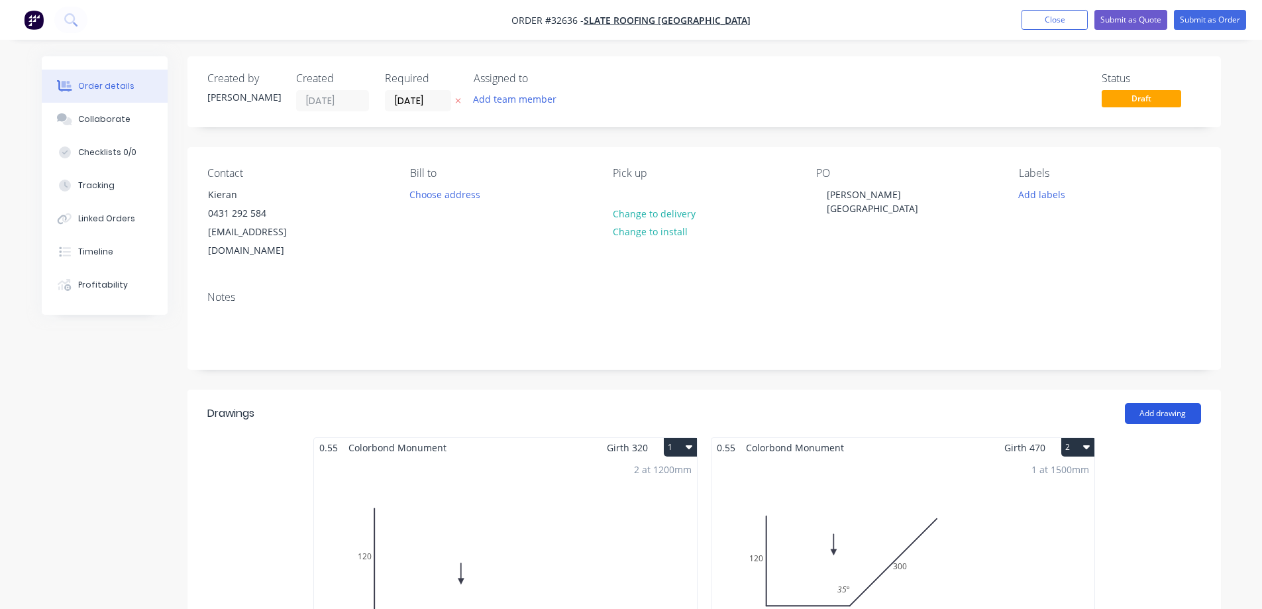
click at [1148, 403] on button "Add drawing" at bounding box center [1163, 413] width 76 height 21
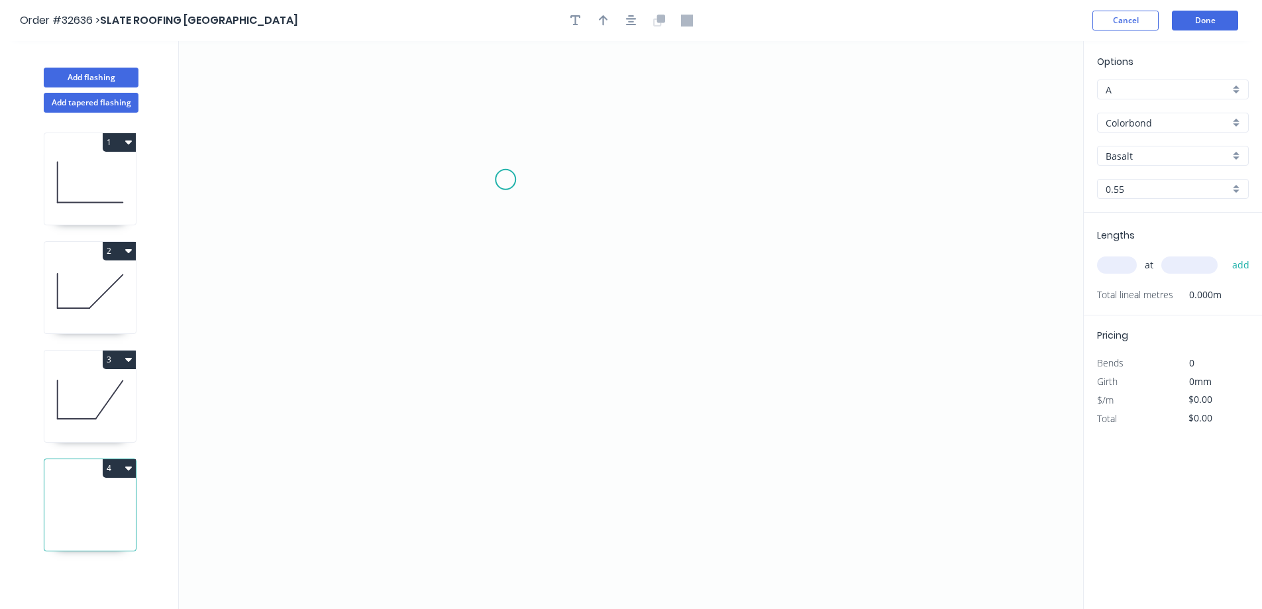
click at [505, 181] on icon "0" at bounding box center [631, 325] width 904 height 568
click at [500, 354] on icon "0" at bounding box center [631, 325] width 904 height 568
click at [861, 333] on icon "0 ?" at bounding box center [631, 325] width 904 height 568
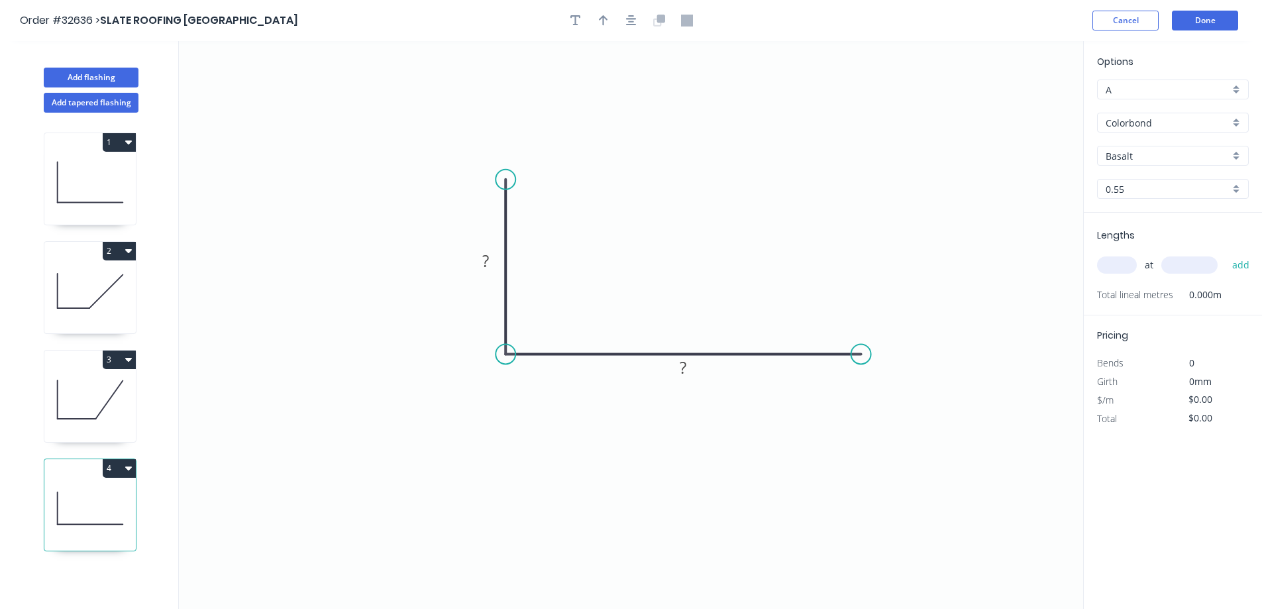
drag, startPoint x: 492, startPoint y: 261, endPoint x: 613, endPoint y: 245, distance: 121.6
click at [493, 261] on rect at bounding box center [485, 261] width 26 height 19
type input "$23.17"
click at [637, 23] on button "button" at bounding box center [631, 21] width 20 height 20
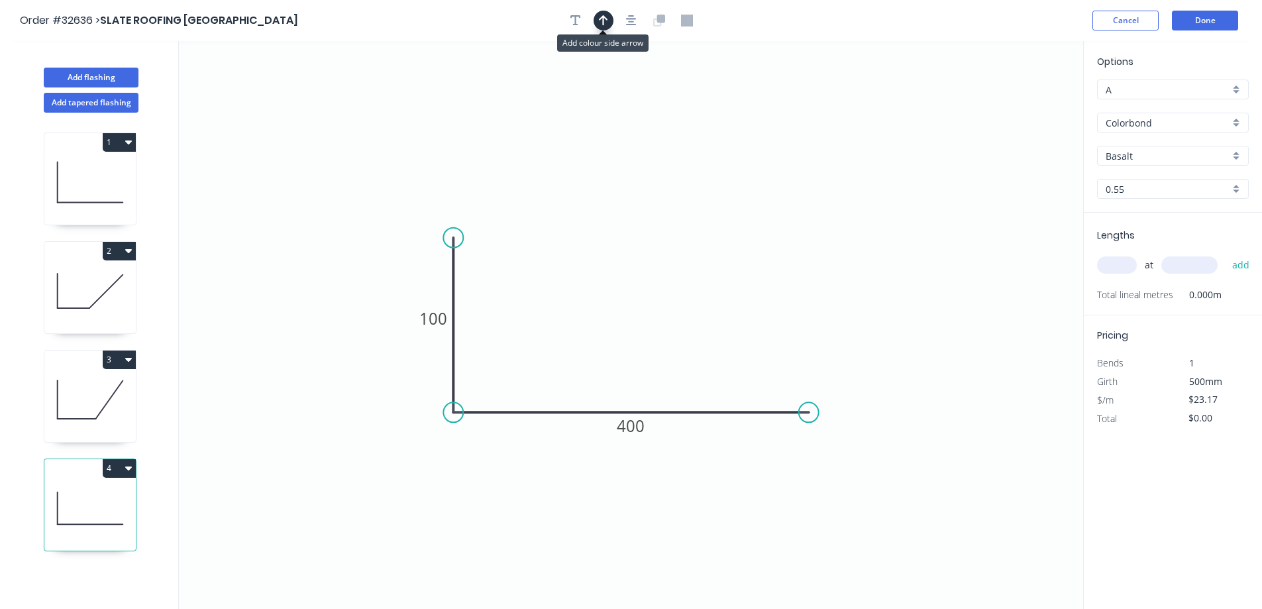
click at [599, 20] on icon "button" at bounding box center [603, 20] width 9 height 11
drag, startPoint x: 1015, startPoint y: 103, endPoint x: 633, endPoint y: 318, distance: 438.0
click at [633, 318] on icon at bounding box center [633, 302] width 12 height 42
click at [1237, 155] on div "Basalt" at bounding box center [1173, 156] width 152 height 20
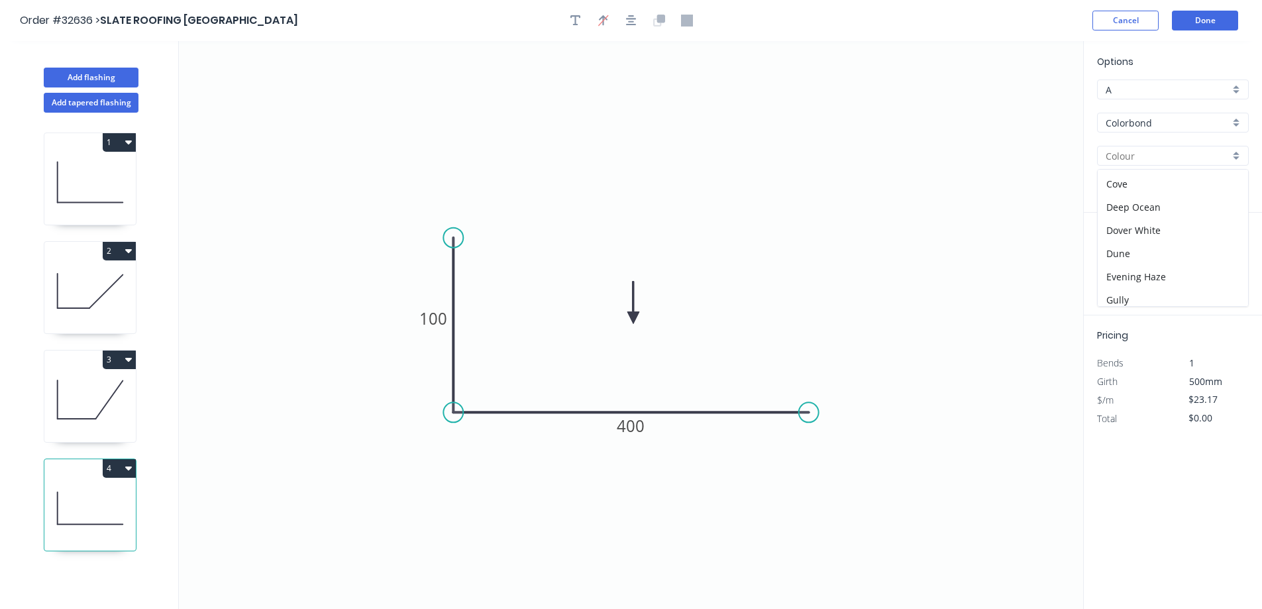
scroll to position [265, 0]
click at [1152, 244] on div "Monument" at bounding box center [1172, 240] width 150 height 23
type input "Monument"
drag, startPoint x: 1111, startPoint y: 274, endPoint x: 1070, endPoint y: 291, distance: 43.7
click at [1110, 274] on div "at add" at bounding box center [1174, 265] width 154 height 23
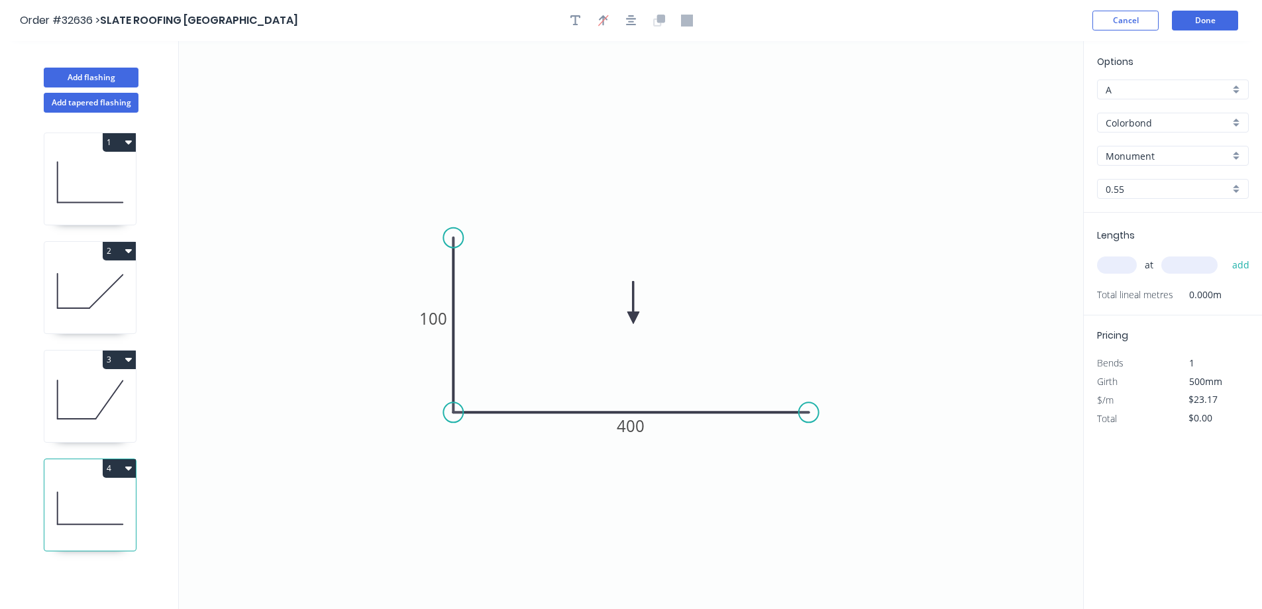
drag, startPoint x: 1113, startPoint y: 264, endPoint x: 952, endPoint y: 348, distance: 181.3
click at [1113, 266] on input "text" at bounding box center [1117, 264] width 40 height 17
type input "1"
type input "500"
click at [1225, 254] on button "add" at bounding box center [1240, 265] width 31 height 23
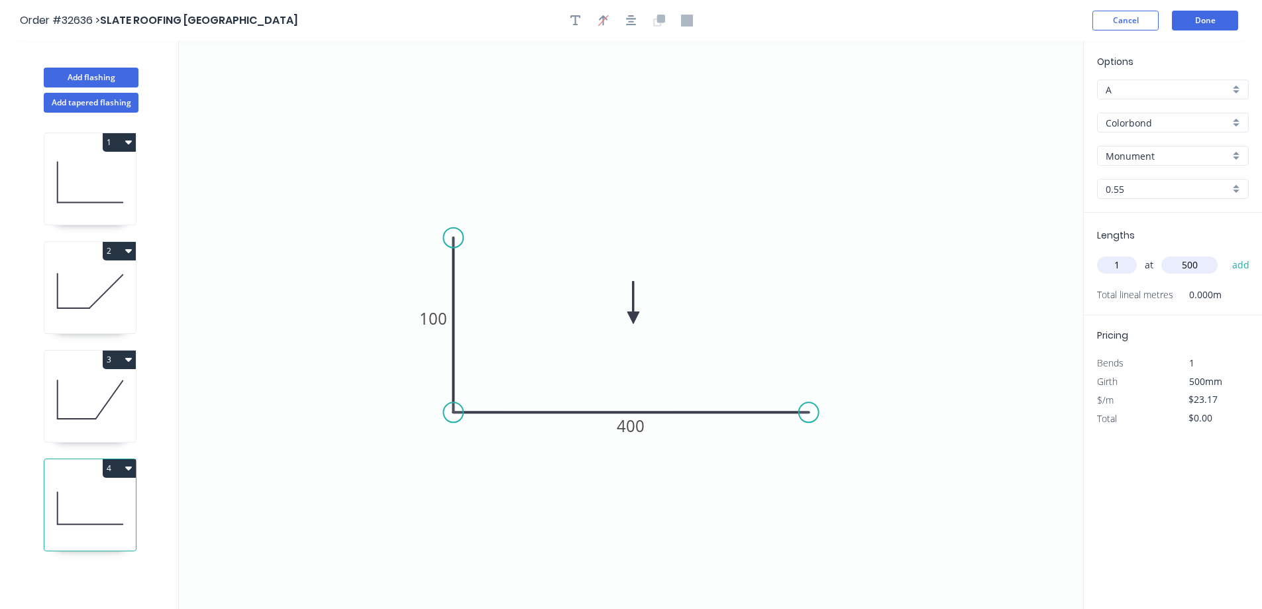
type input "$23.17"
click at [1209, 22] on button "Done" at bounding box center [1205, 21] width 66 height 20
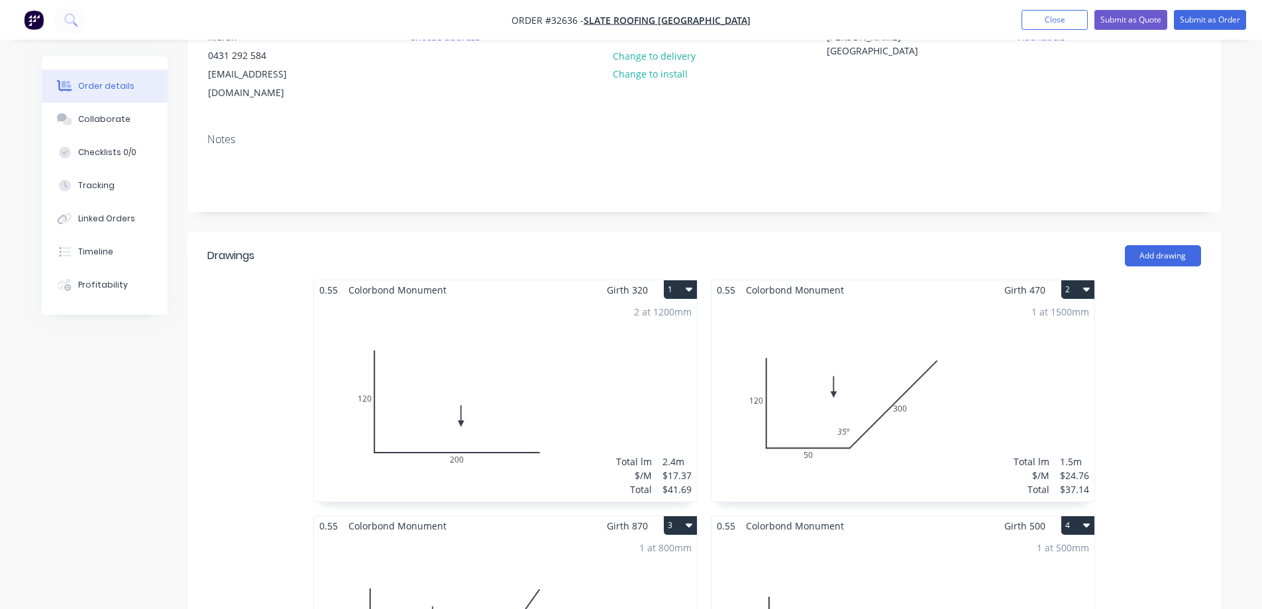
scroll to position [132, 0]
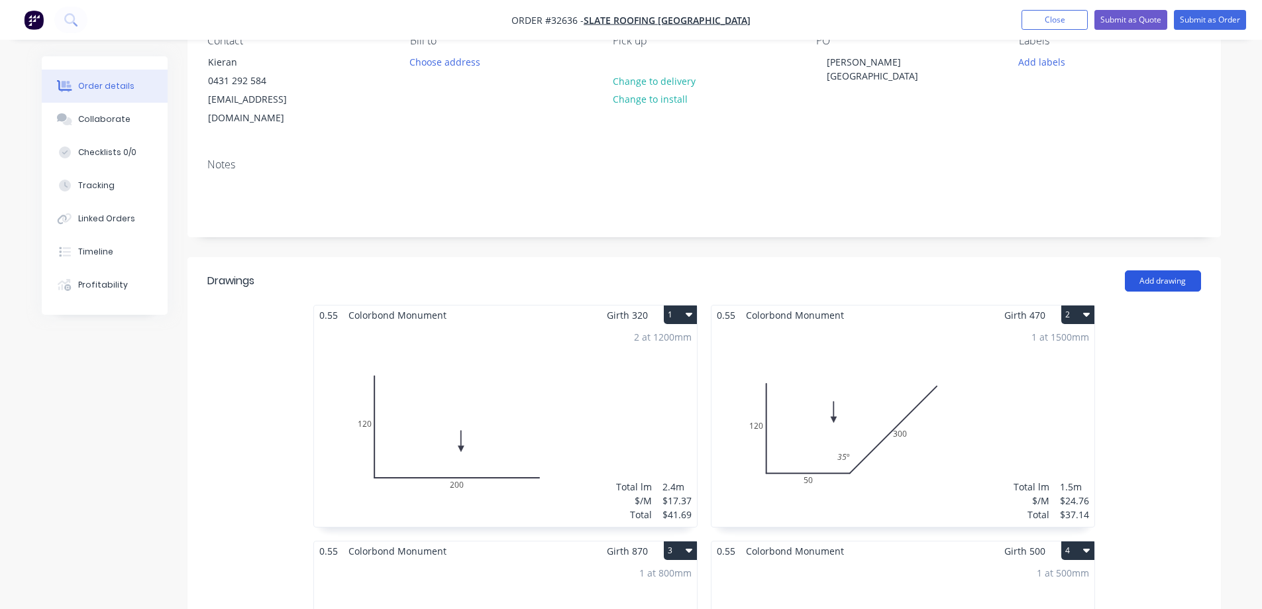
click at [1158, 270] on button "Add drawing" at bounding box center [1163, 280] width 76 height 21
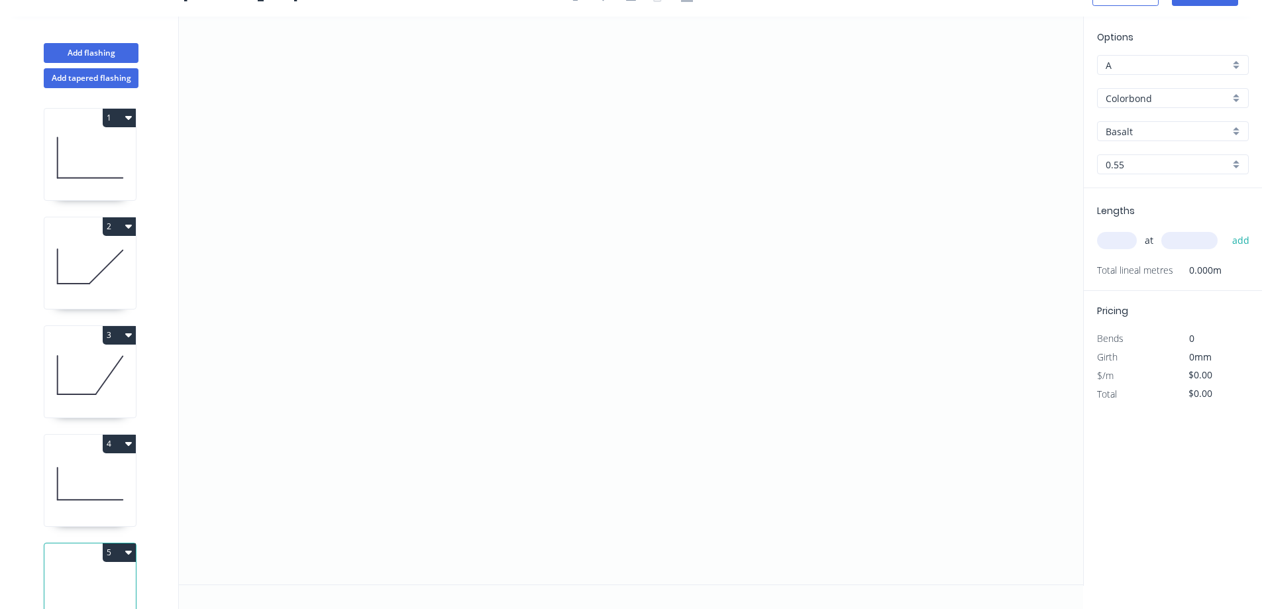
scroll to position [25, 0]
click at [505, 352] on icon "0" at bounding box center [631, 301] width 904 height 568
click at [510, 173] on icon "0" at bounding box center [631, 301] width 904 height 568
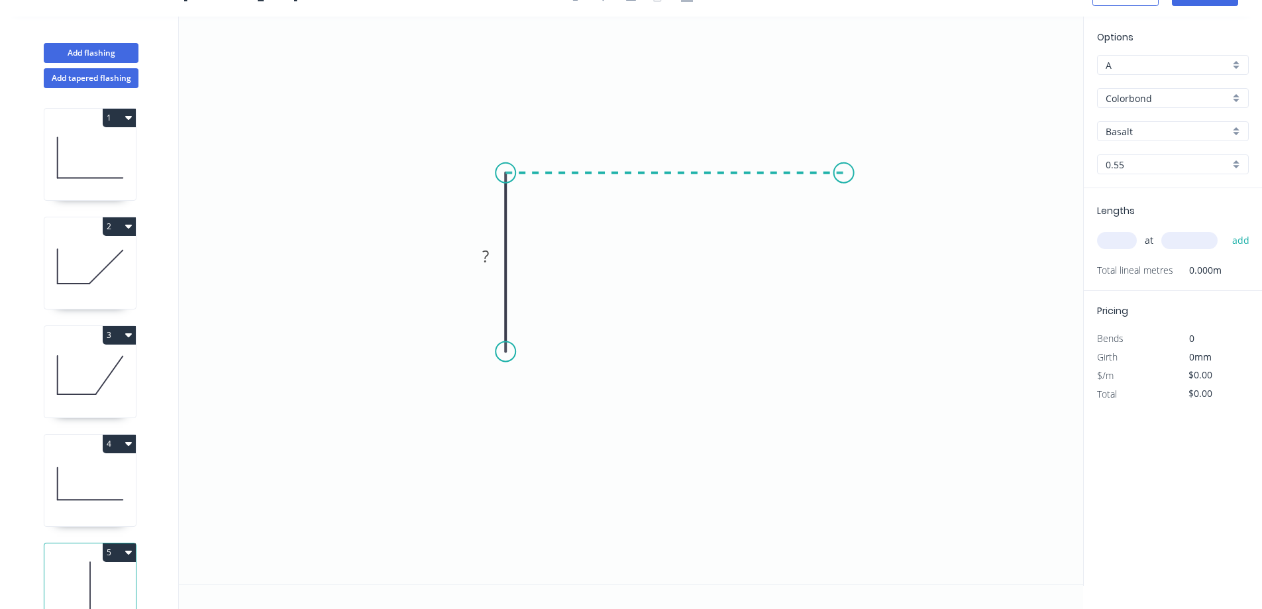
click at [844, 169] on icon "0 ?" at bounding box center [631, 301] width 904 height 568
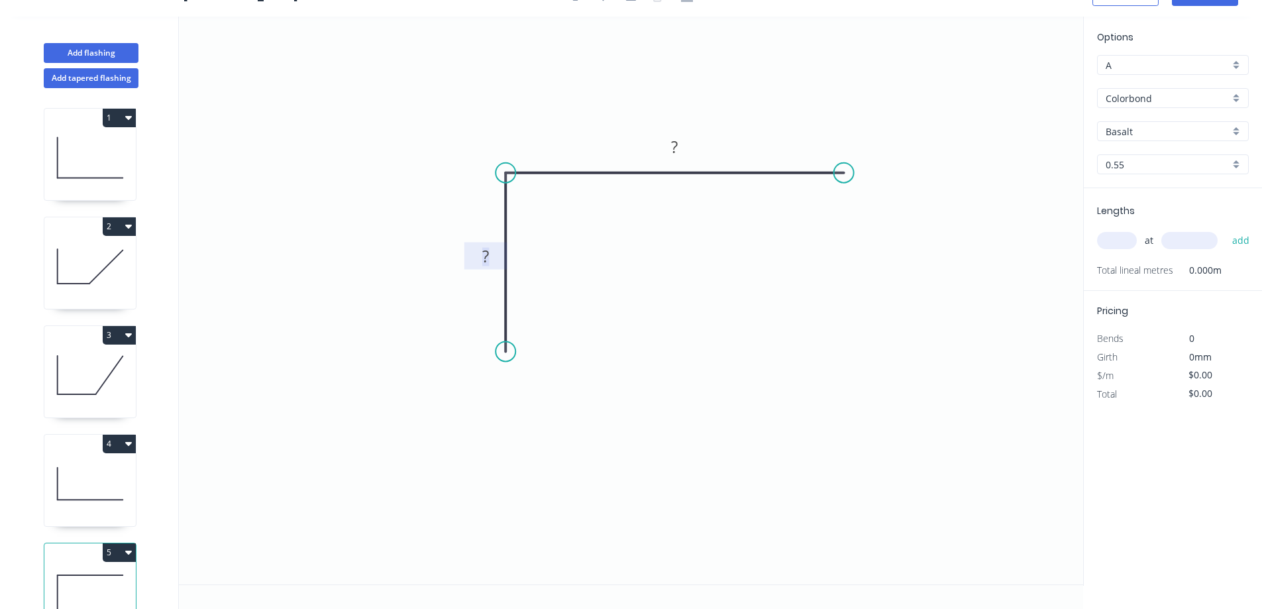
click at [493, 252] on rect at bounding box center [485, 257] width 26 height 19
type input "$14.02"
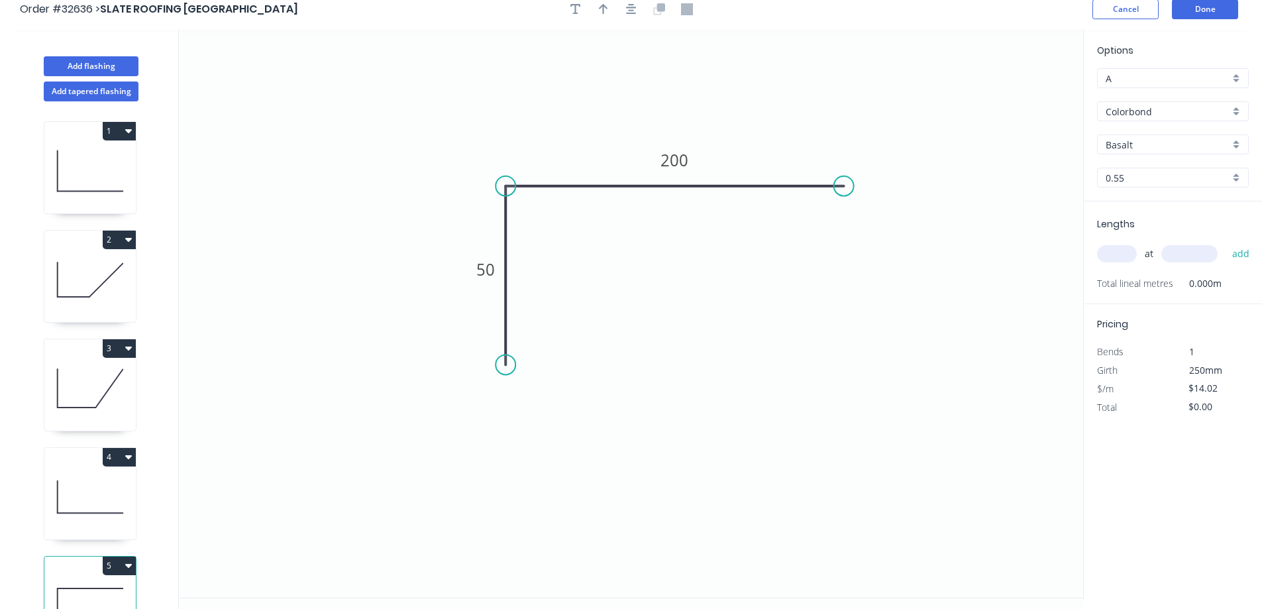
scroll to position [0, 0]
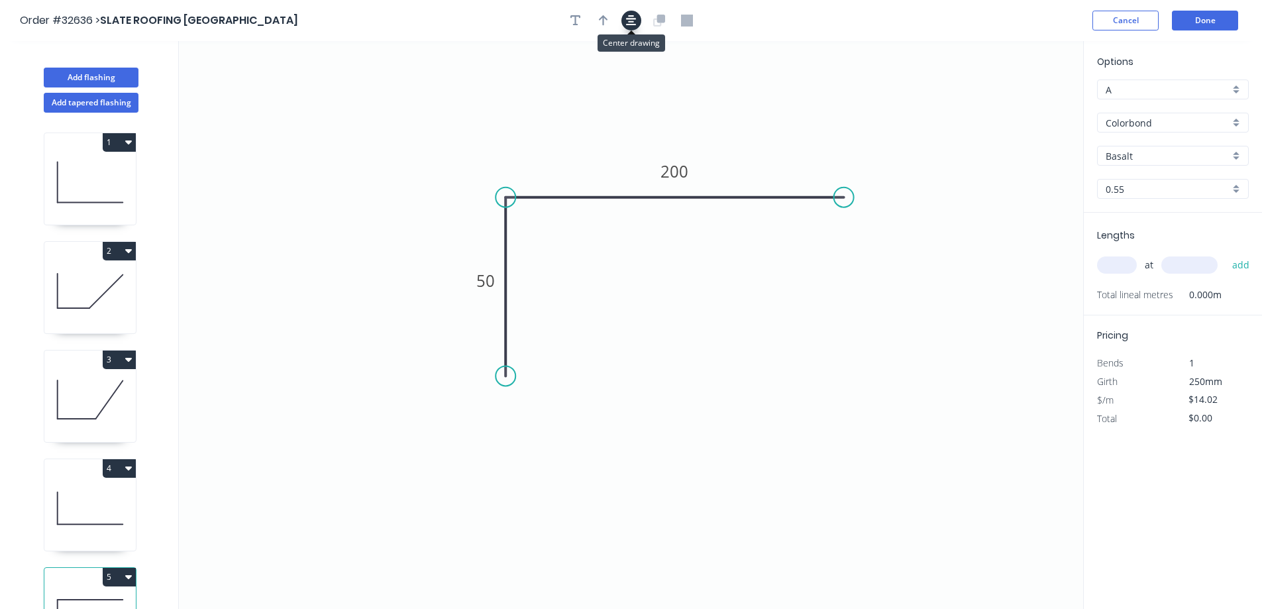
click at [633, 20] on icon "button" at bounding box center [631, 21] width 11 height 12
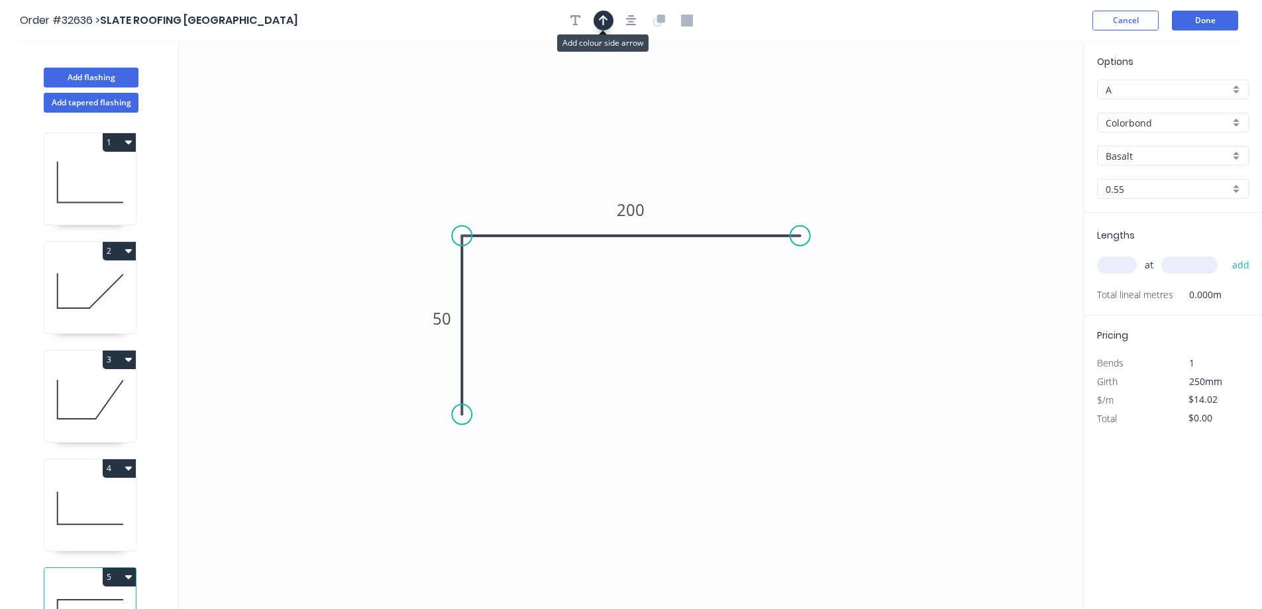
click at [608, 21] on button "button" at bounding box center [603, 21] width 20 height 20
drag, startPoint x: 1015, startPoint y: 103, endPoint x: 745, endPoint y: 202, distance: 287.3
click at [745, 202] on icon at bounding box center [745, 187] width 12 height 42
click at [1239, 152] on div "Basalt" at bounding box center [1173, 156] width 152 height 20
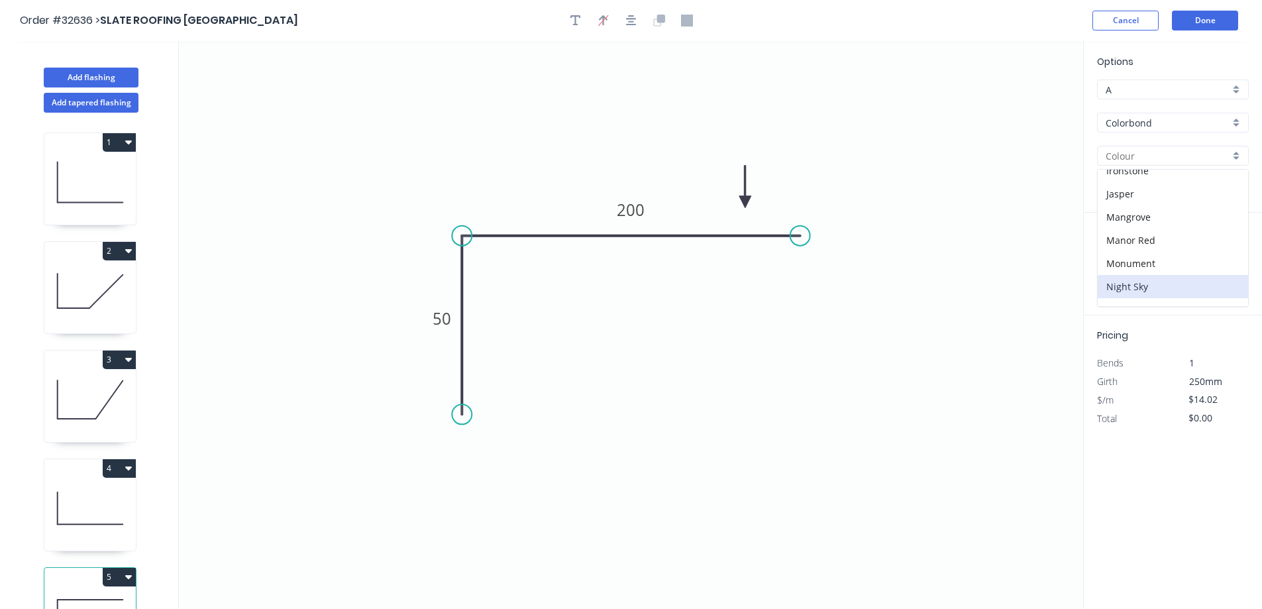
scroll to position [265, 0]
click at [1164, 238] on div "Monument" at bounding box center [1172, 240] width 150 height 23
type input "Monument"
click at [1117, 265] on input "text" at bounding box center [1117, 264] width 40 height 17
type input "4"
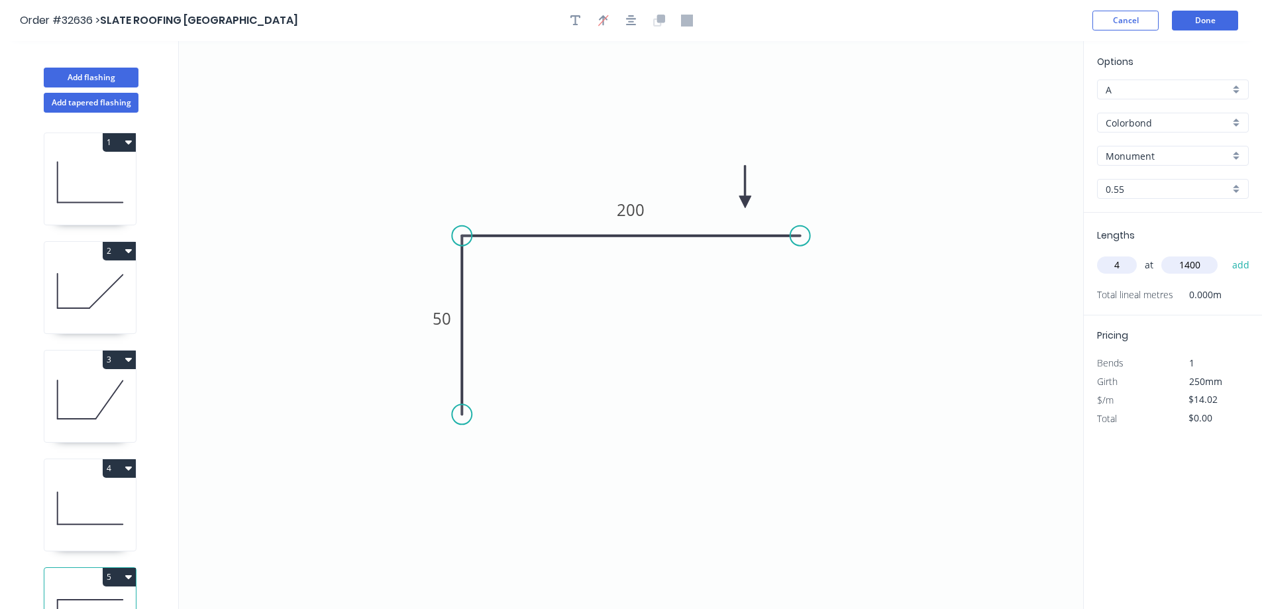
type input "1400"
click at [1225, 254] on button "add" at bounding box center [1240, 265] width 31 height 23
type input "$78.51"
click at [1202, 22] on button "Done" at bounding box center [1205, 21] width 66 height 20
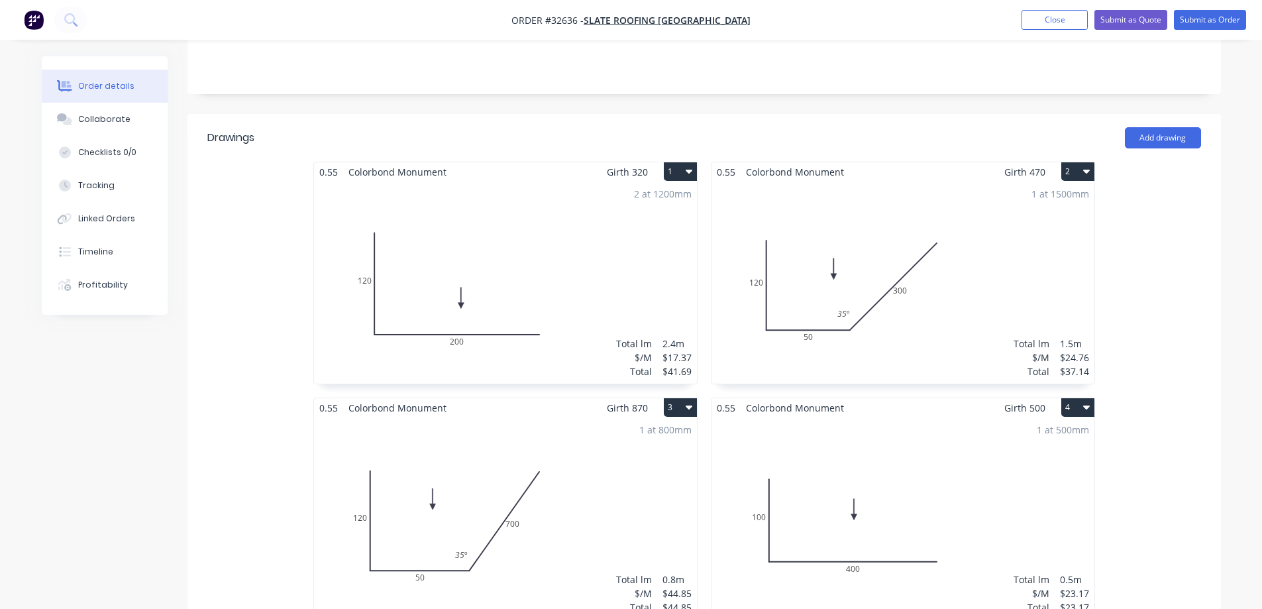
scroll to position [265, 0]
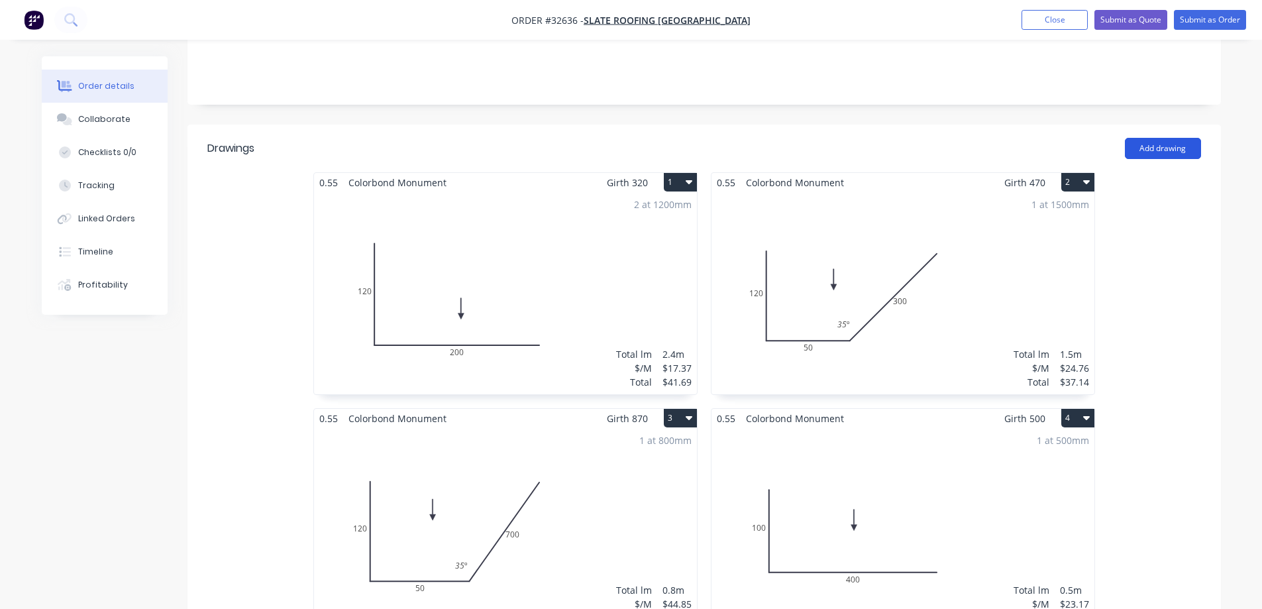
click at [1167, 138] on button "Add drawing" at bounding box center [1163, 148] width 76 height 21
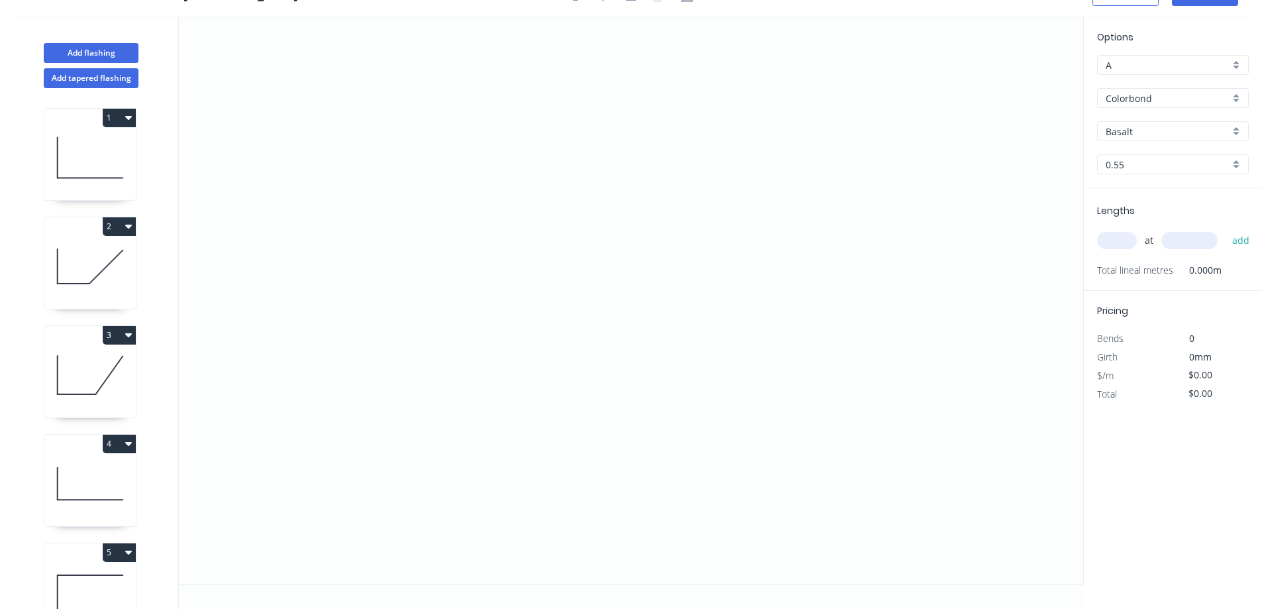
scroll to position [25, 0]
click at [518, 399] on icon "0" at bounding box center [631, 301] width 904 height 568
drag, startPoint x: 523, startPoint y: 209, endPoint x: 625, endPoint y: 201, distance: 103.0
click at [523, 208] on icon "0" at bounding box center [631, 301] width 904 height 568
click at [869, 201] on icon "0 ?" at bounding box center [631, 301] width 904 height 568
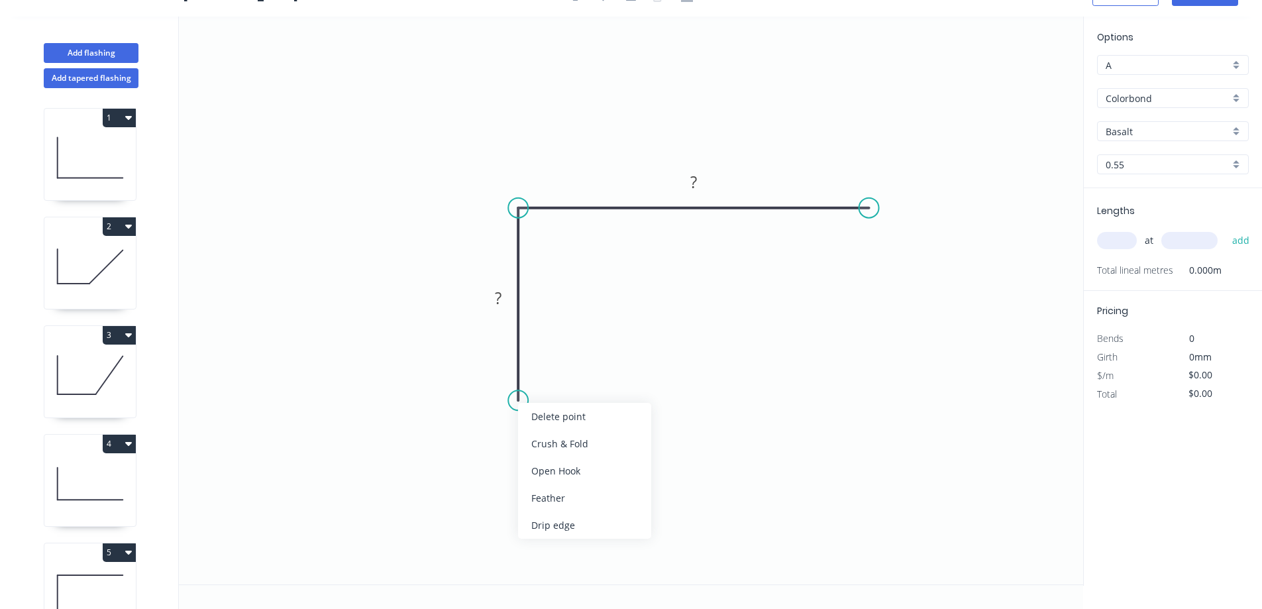
click at [621, 494] on div "Feather" at bounding box center [584, 497] width 133 height 27
drag, startPoint x: 564, startPoint y: 444, endPoint x: 567, endPoint y: 438, distance: 7.4
click at [567, 440] on div "Flip bend" at bounding box center [585, 448] width 133 height 27
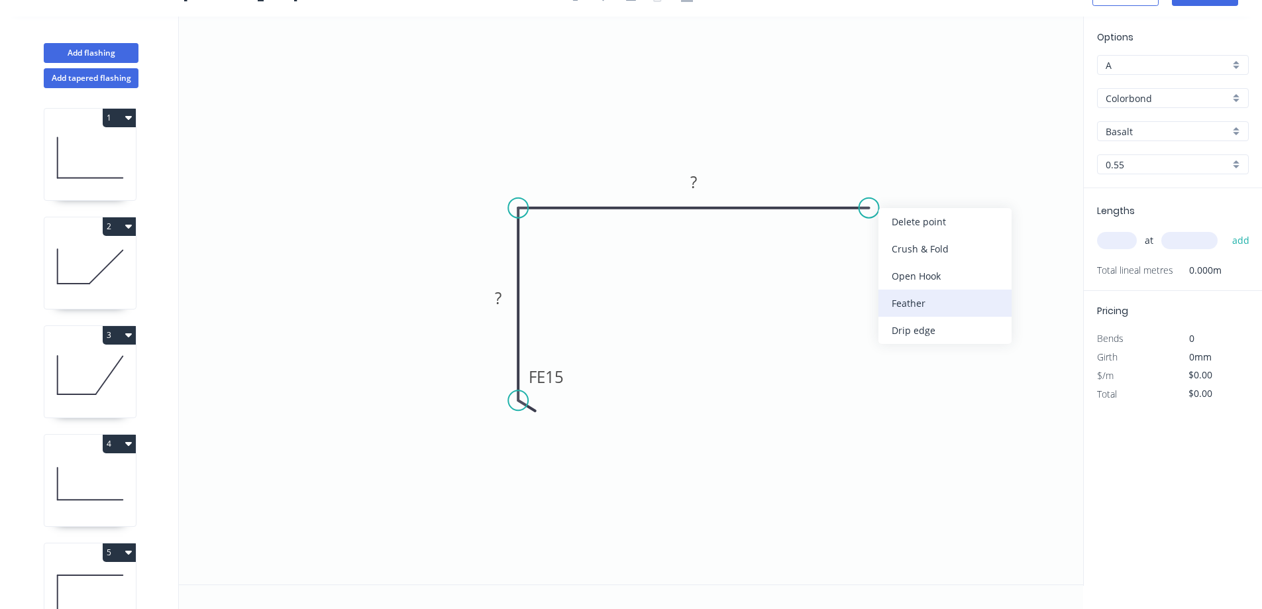
click at [961, 306] on div "Feather" at bounding box center [944, 302] width 133 height 27
click at [904, 171] on rect at bounding box center [886, 173] width 52 height 27
drag, startPoint x: 899, startPoint y: 176, endPoint x: 913, endPoint y: 181, distance: 14.9
click at [901, 176] on tspan "15" at bounding box center [894, 173] width 19 height 22
type input "$14.92"
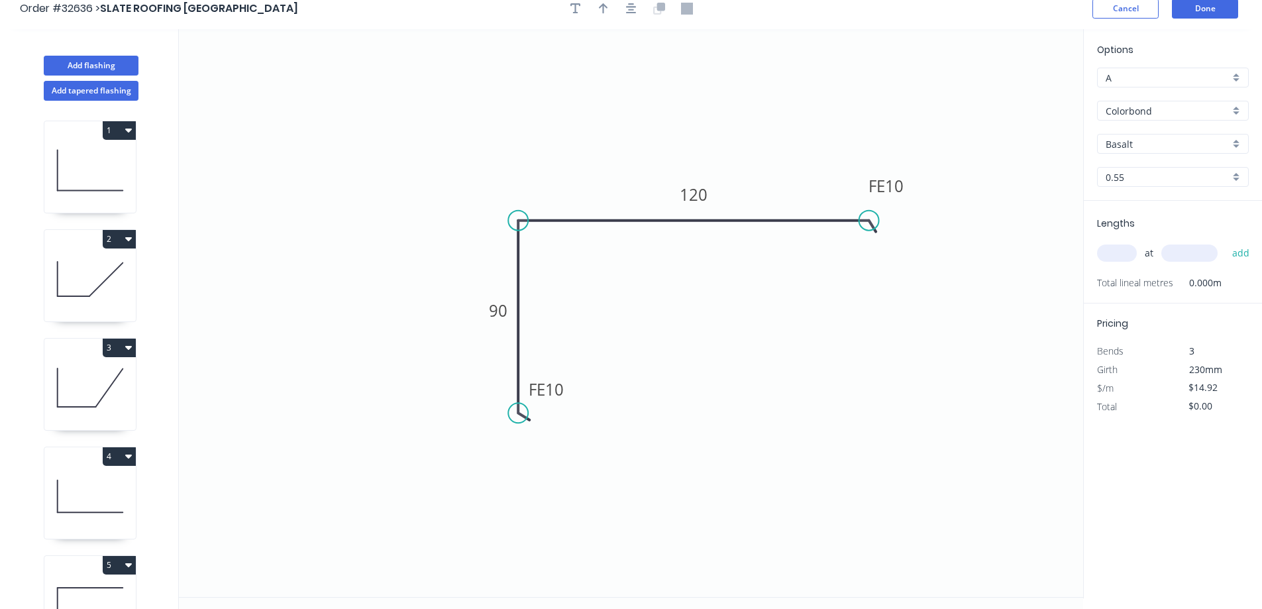
scroll to position [0, 0]
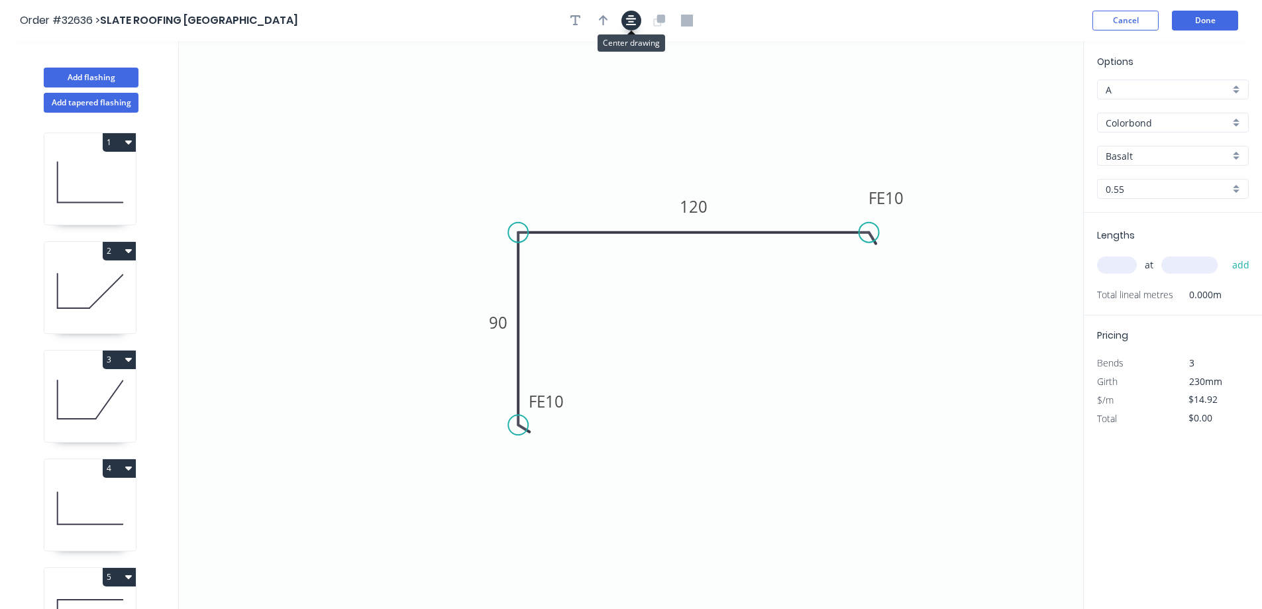
click at [632, 23] on icon "button" at bounding box center [631, 20] width 11 height 11
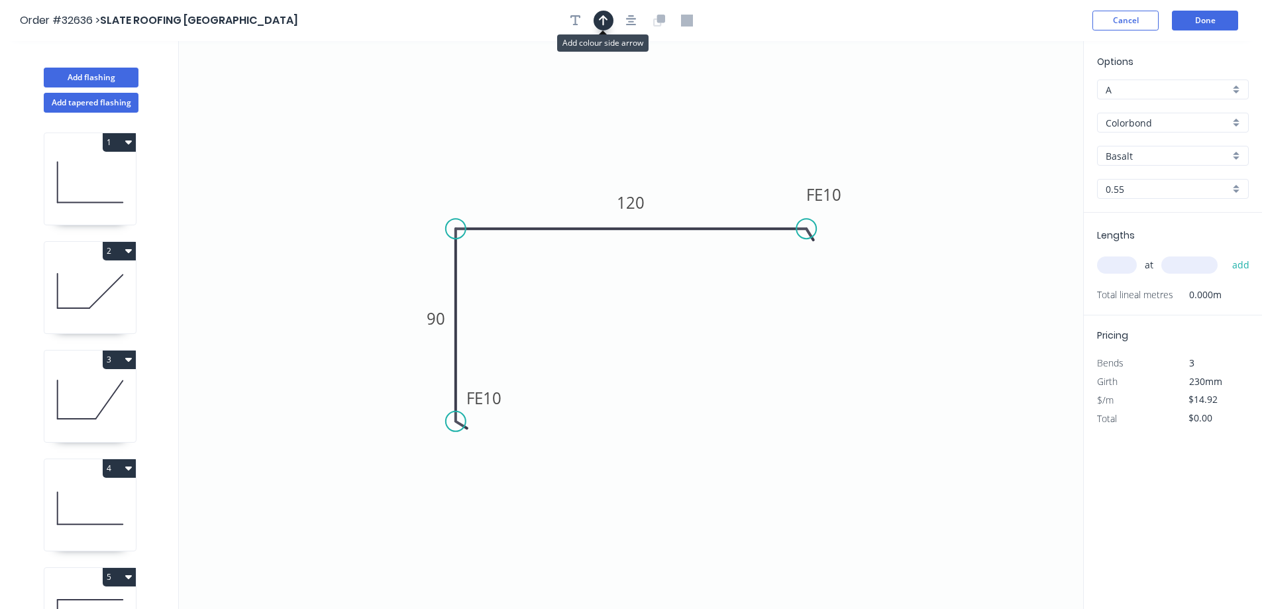
click at [602, 19] on icon "button" at bounding box center [603, 21] width 9 height 12
drag, startPoint x: 1015, startPoint y: 104, endPoint x: 560, endPoint y: 179, distance: 461.2
click at [560, 179] on icon at bounding box center [560, 164] width 12 height 42
click at [1103, 262] on input "text" at bounding box center [1117, 264] width 40 height 17
type input "4"
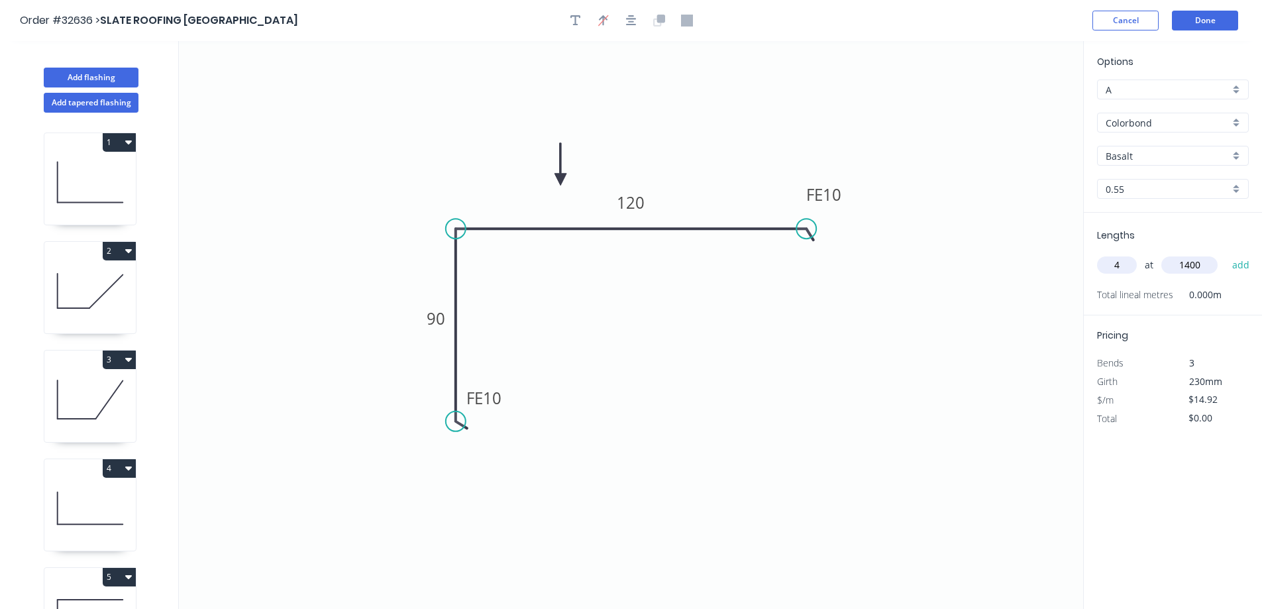
type input "1400"
click at [1225, 254] on button "add" at bounding box center [1240, 265] width 31 height 23
type input "$83.55"
click at [1237, 155] on div "Basalt" at bounding box center [1173, 156] width 152 height 20
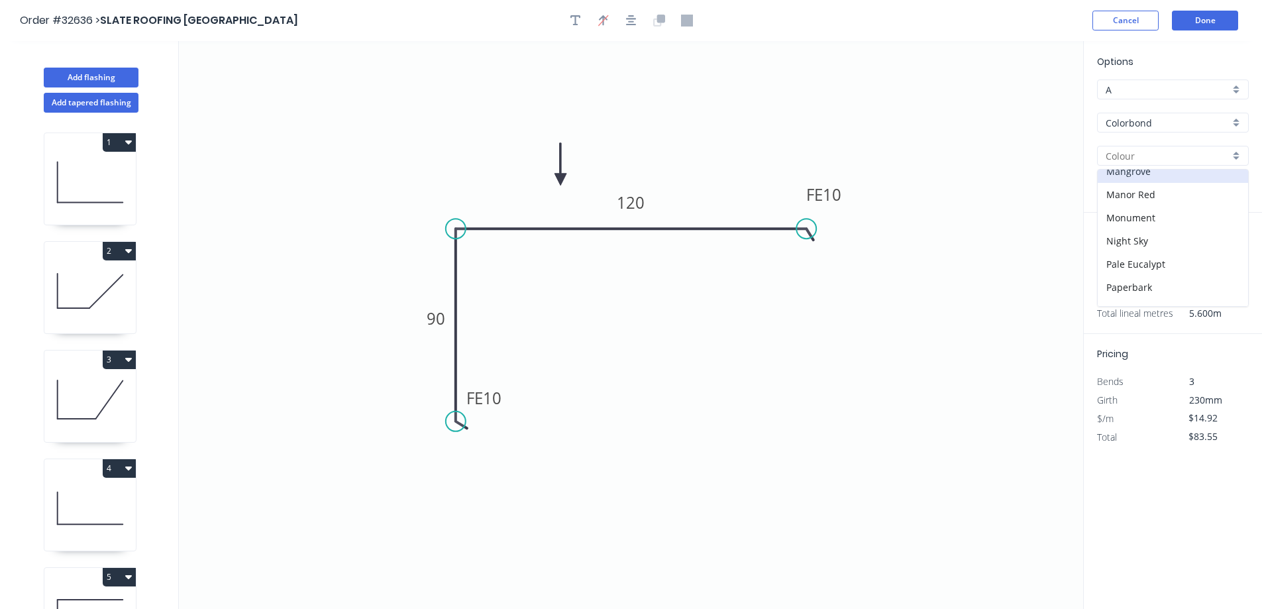
scroll to position [265, 0]
click at [1184, 241] on div "Monument" at bounding box center [1172, 240] width 150 height 23
type input "Monument"
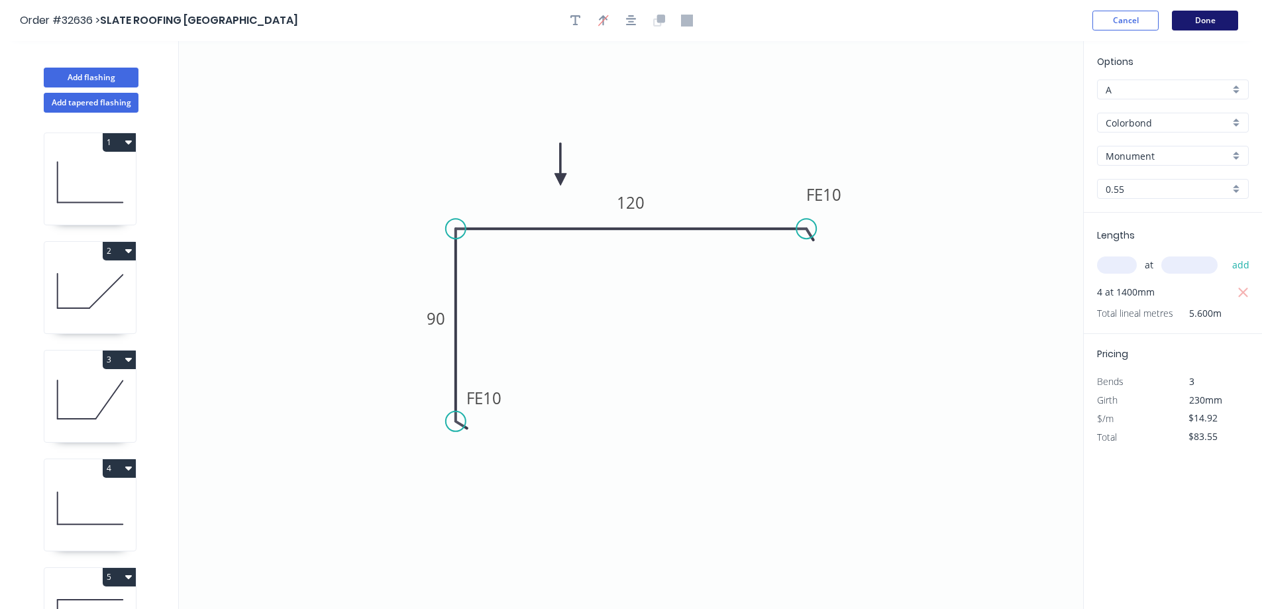
click at [1223, 20] on button "Done" at bounding box center [1205, 21] width 66 height 20
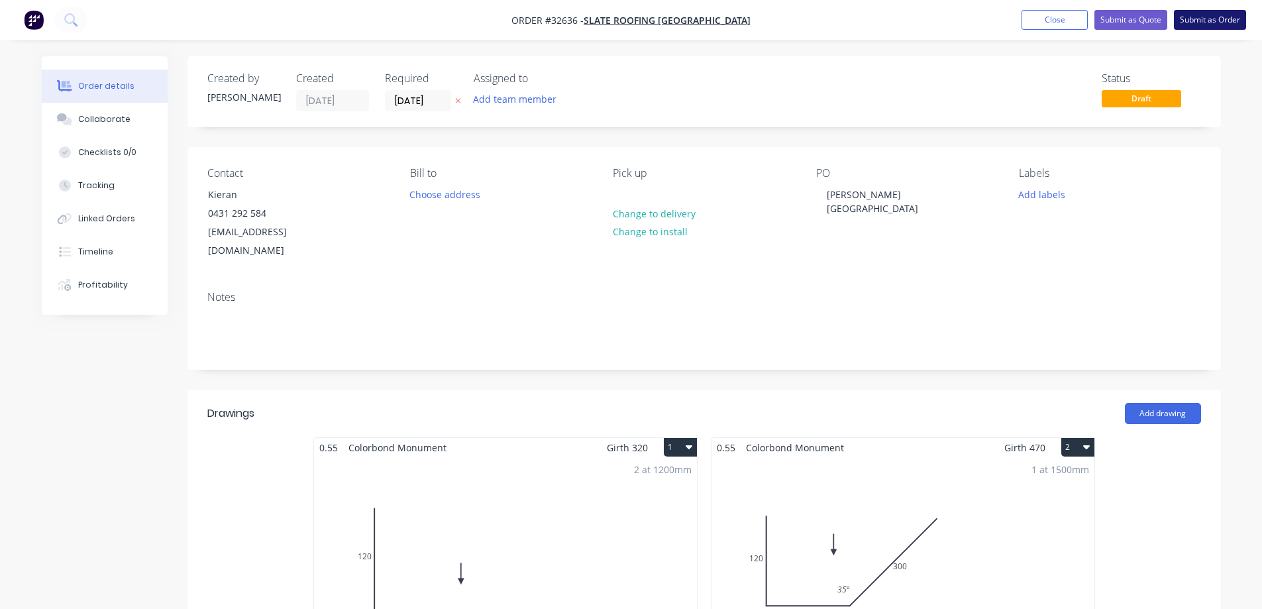
click at [1209, 19] on button "Submit as Order" at bounding box center [1210, 20] width 72 height 20
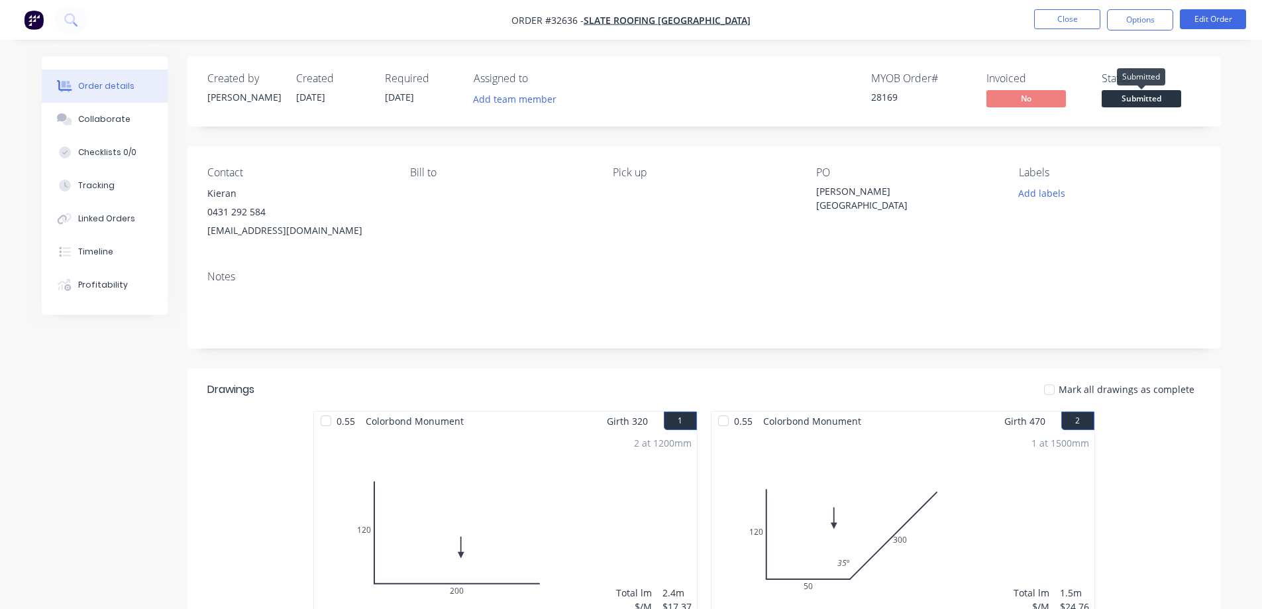
click at [1141, 97] on span "Submitted" at bounding box center [1140, 98] width 79 height 17
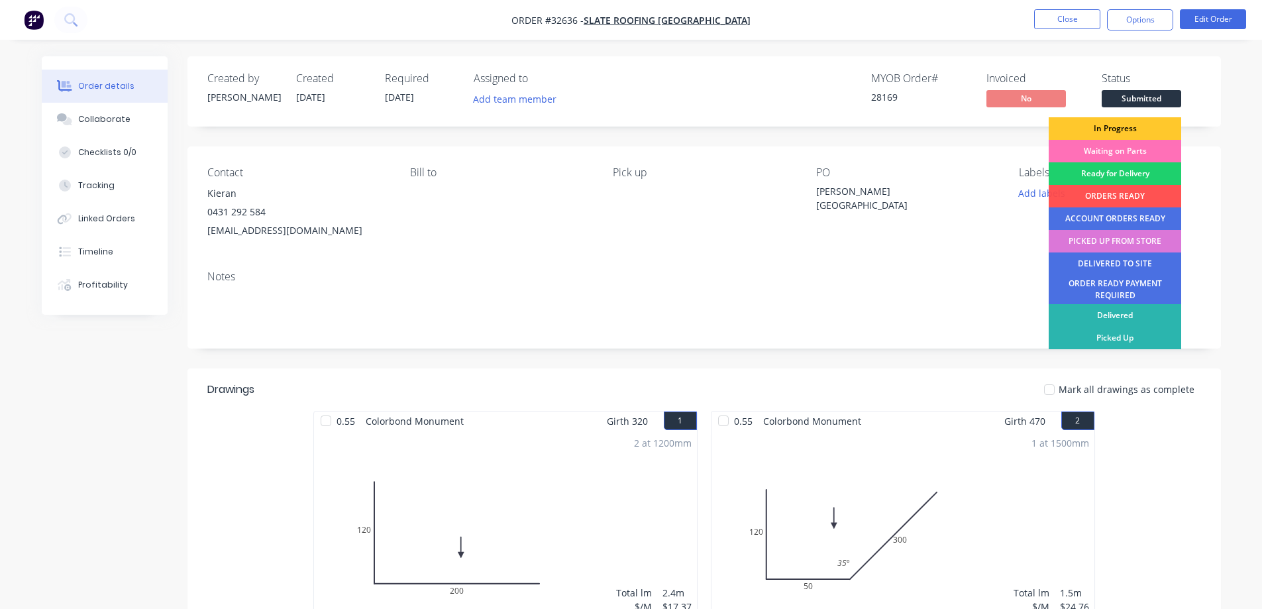
click at [1136, 129] on div "In Progress" at bounding box center [1114, 128] width 132 height 23
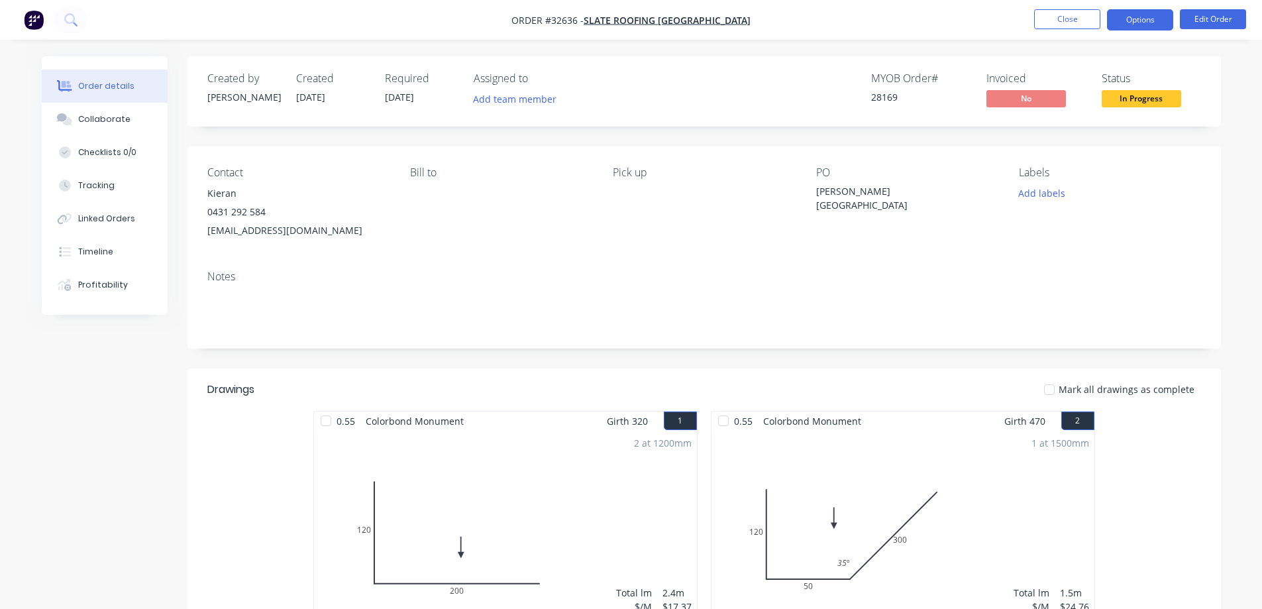
click at [1156, 19] on button "Options" at bounding box center [1140, 19] width 66 height 21
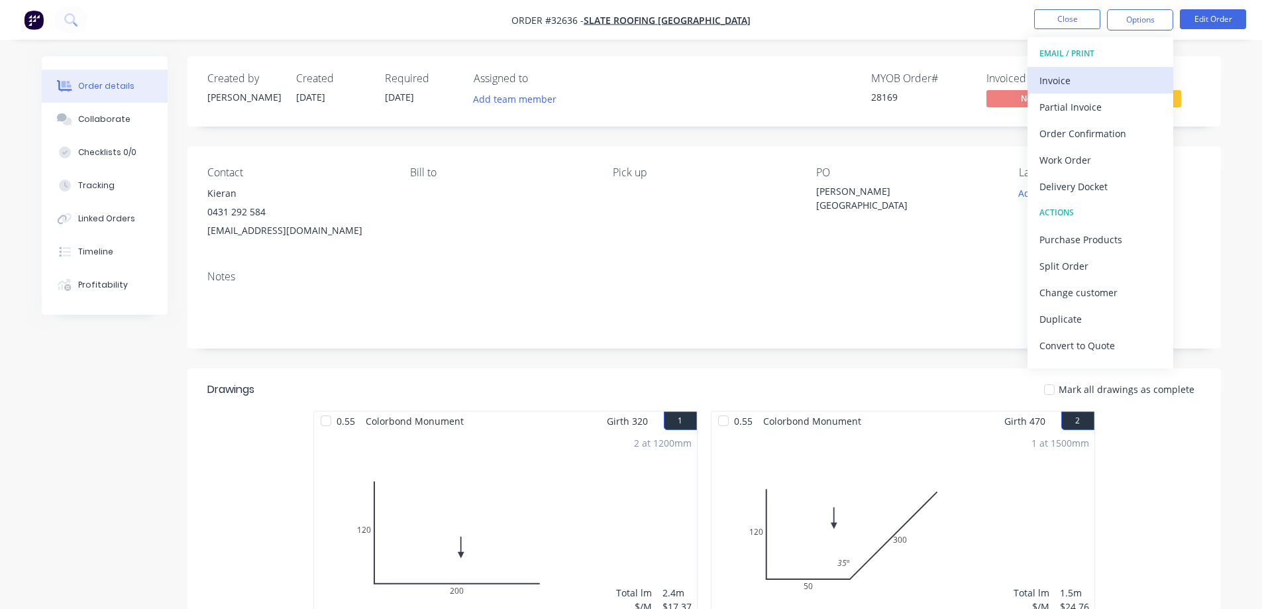
click at [1057, 81] on div "Invoice" at bounding box center [1100, 80] width 122 height 19
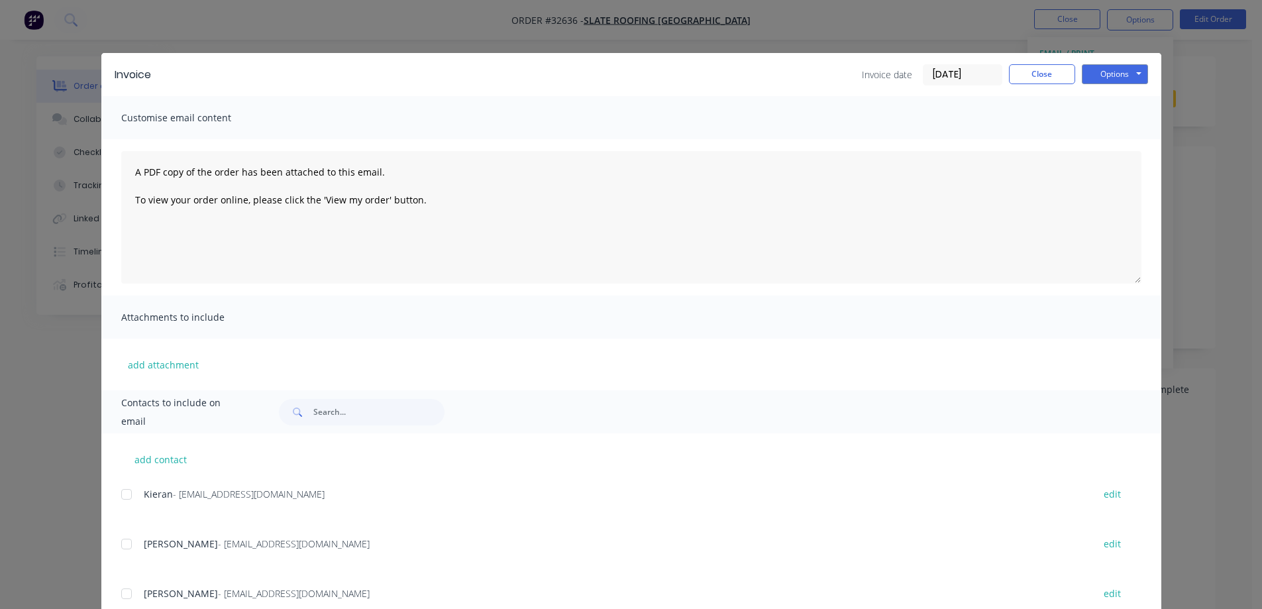
click at [120, 547] on div at bounding box center [126, 544] width 26 height 26
click at [1098, 79] on button "Options" at bounding box center [1115, 74] width 66 height 20
click at [1108, 142] on button "Email" at bounding box center [1124, 141] width 85 height 22
click at [1034, 79] on button "Close" at bounding box center [1042, 74] width 66 height 20
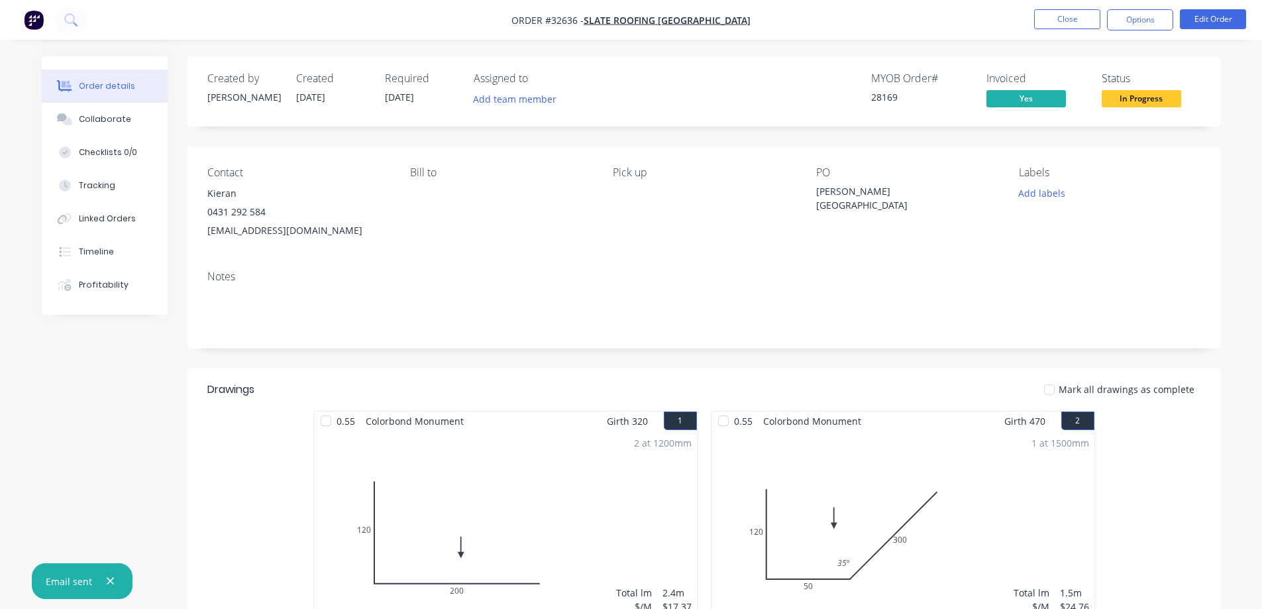
click at [1125, 30] on nav "Order #32636 - SLATE ROOFING MELBOURNE Close Options Edit Order" at bounding box center [631, 20] width 1262 height 40
click at [1129, 26] on button "Options" at bounding box center [1140, 19] width 66 height 21
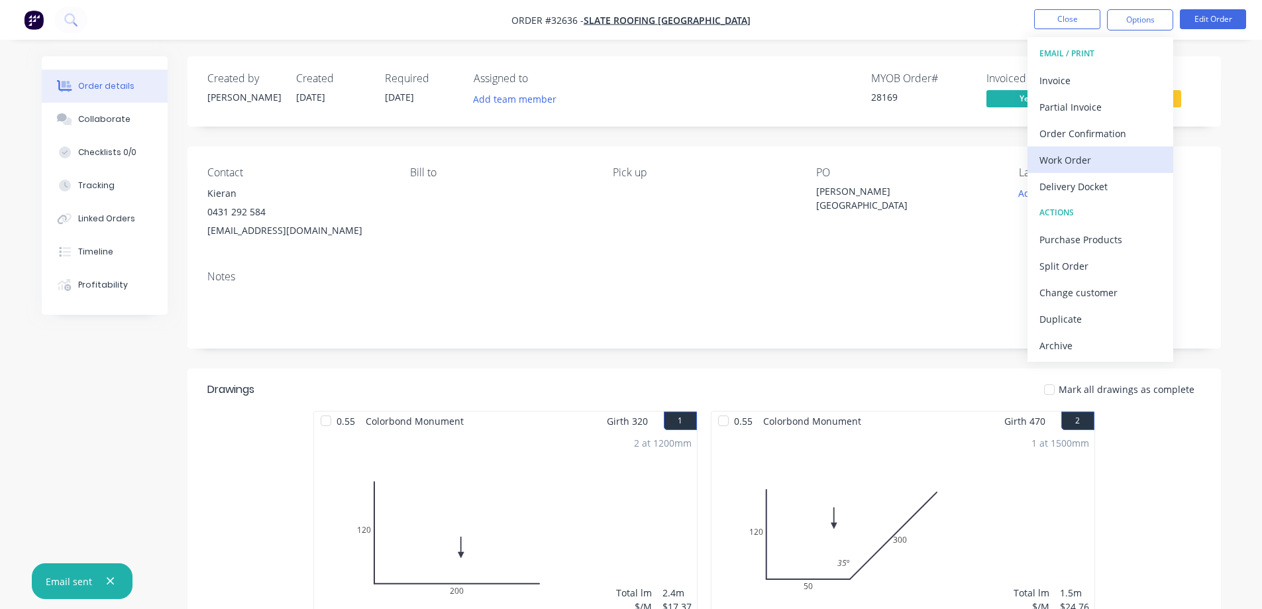
click at [1080, 155] on div "Work Order" at bounding box center [1100, 159] width 122 height 19
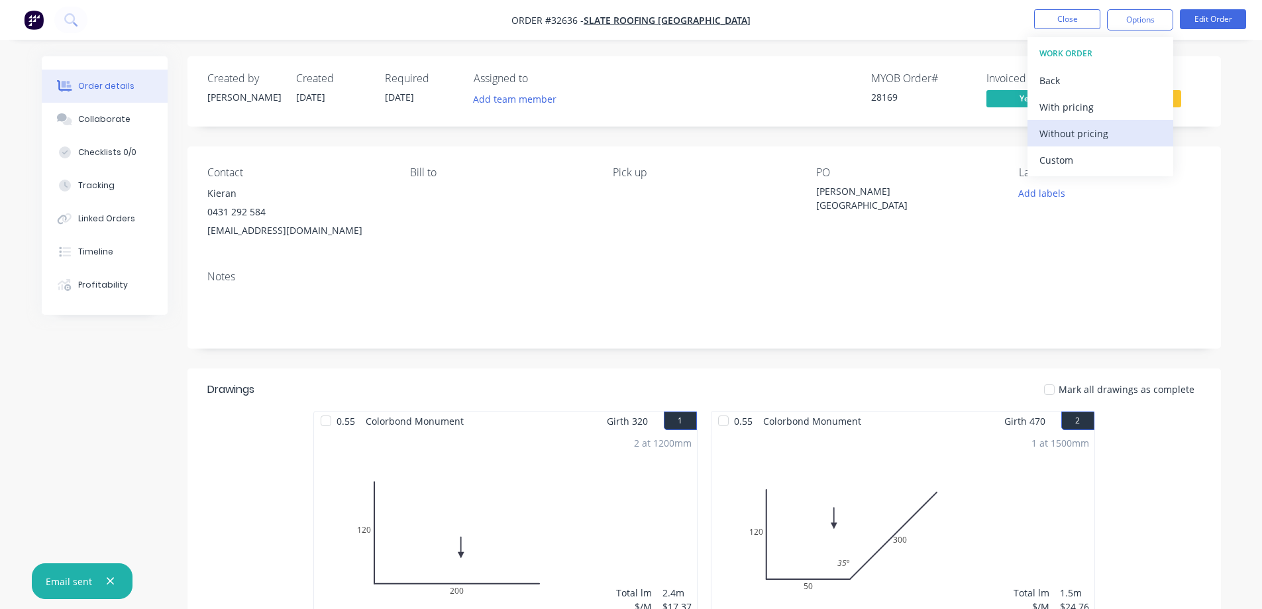
click at [1115, 126] on div "Without pricing" at bounding box center [1100, 133] width 122 height 19
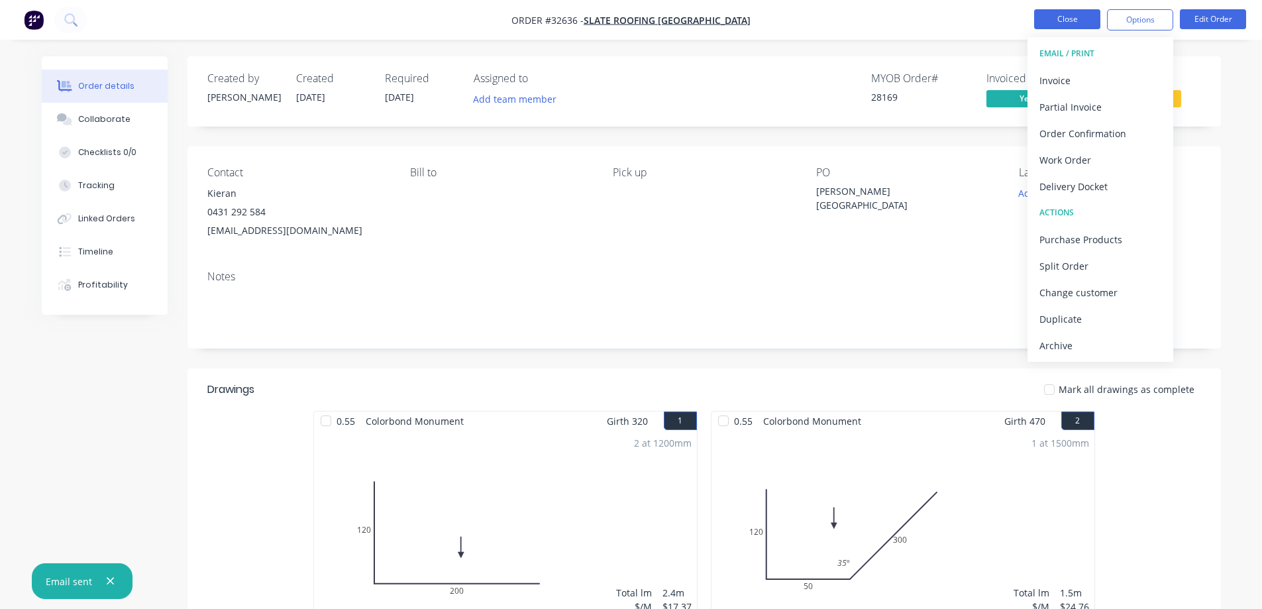
click at [1072, 22] on button "Close" at bounding box center [1067, 19] width 66 height 20
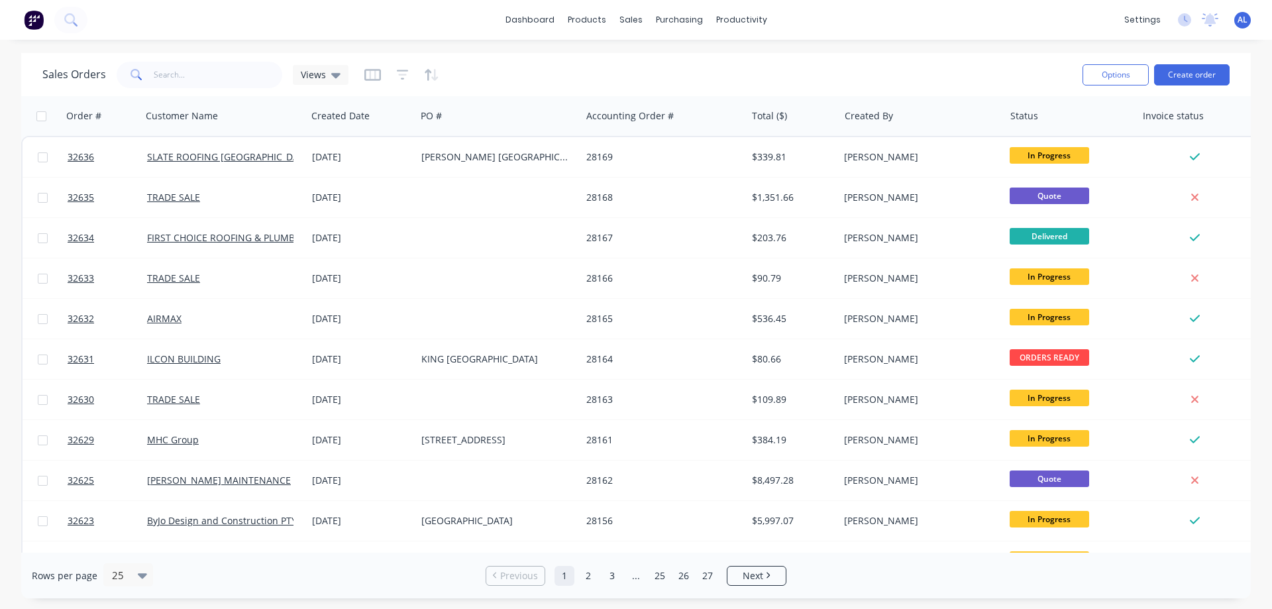
click at [36, 19] on img at bounding box center [34, 20] width 20 height 20
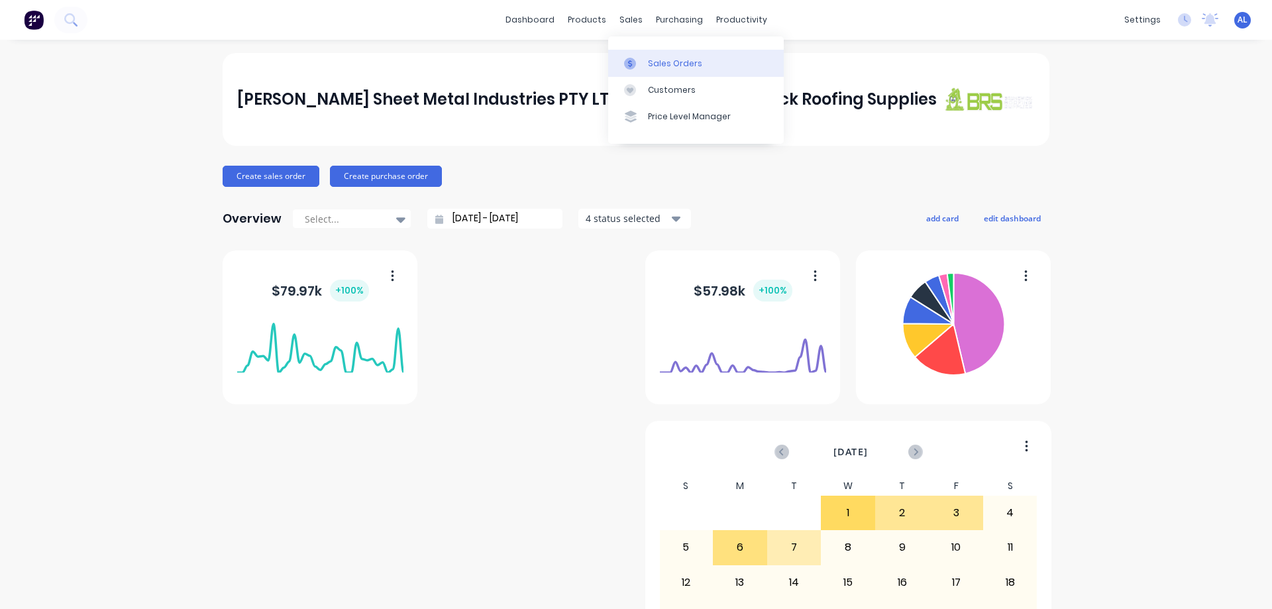
click at [682, 56] on link "Sales Orders" at bounding box center [696, 63] width 176 height 26
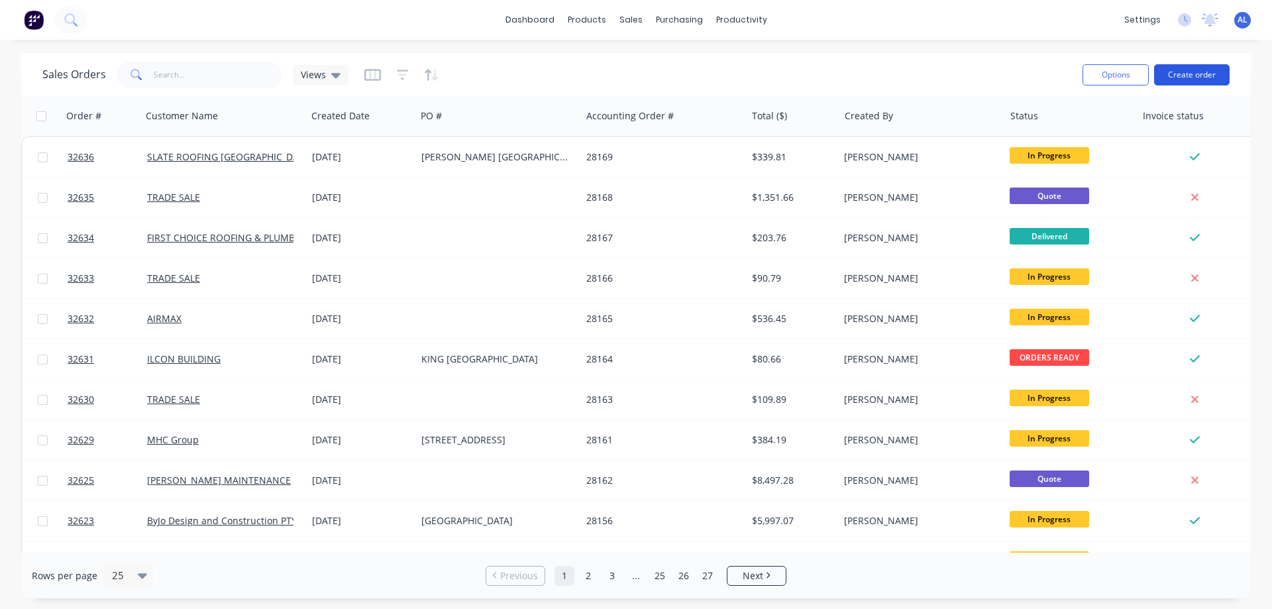
click at [1197, 75] on button "Create order" at bounding box center [1192, 74] width 76 height 21
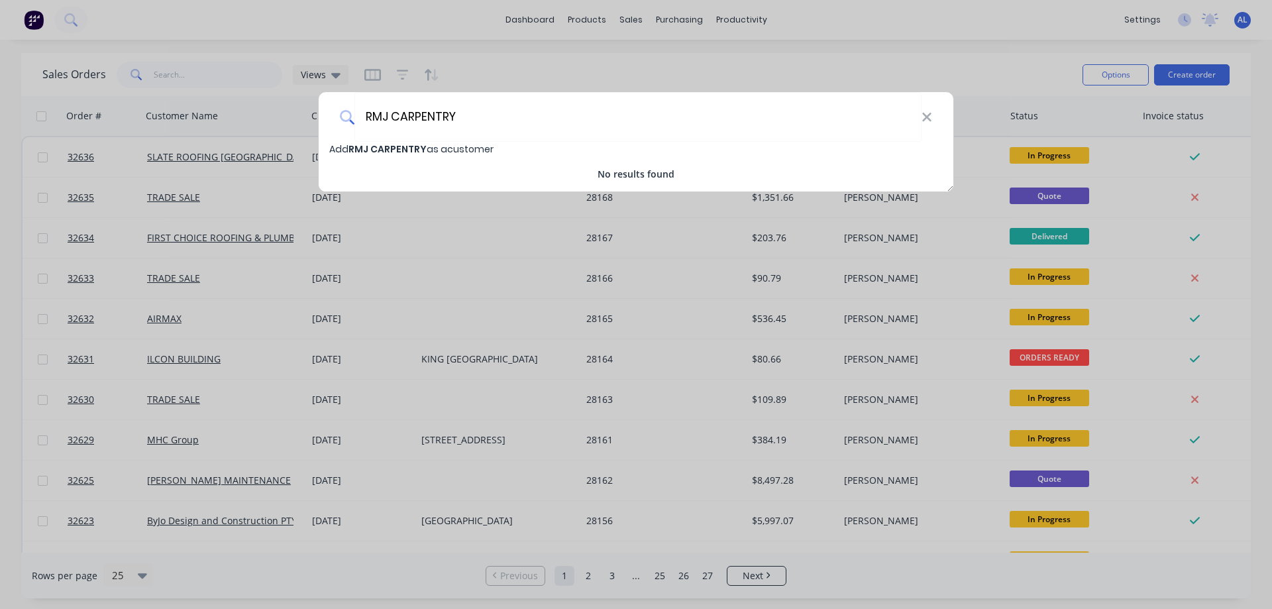
type input "RMJ CARPENTRY"
click at [415, 147] on span "RMJ CARPENTRY" at bounding box center [387, 148] width 78 height 13
select select "AU"
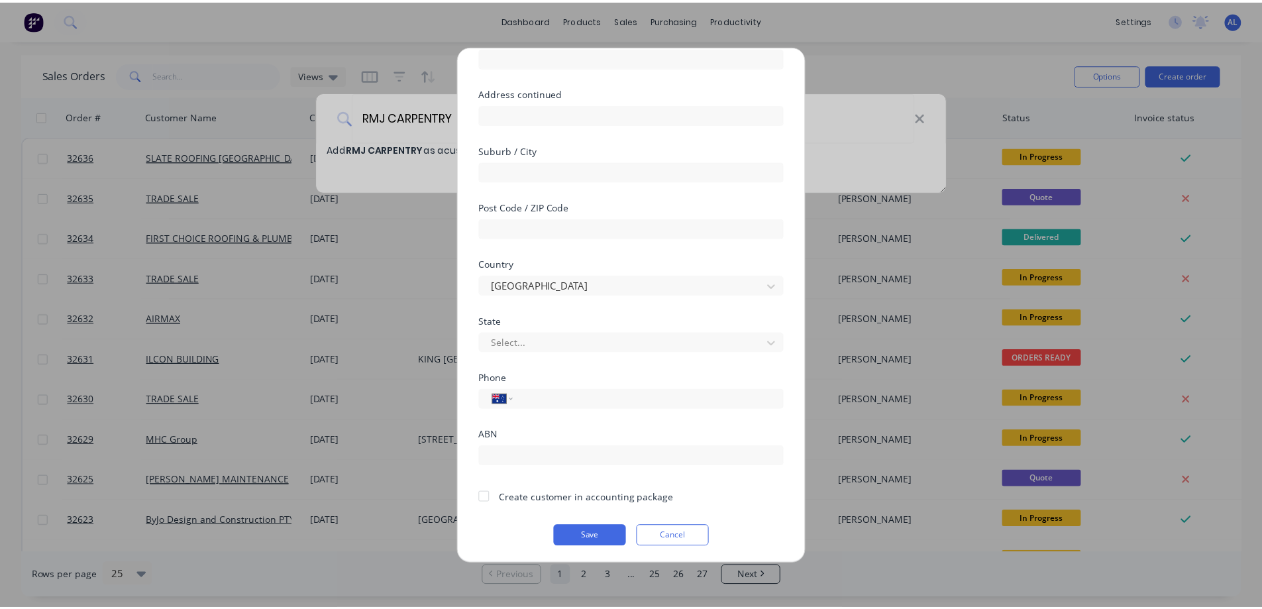
scroll to position [129, 0]
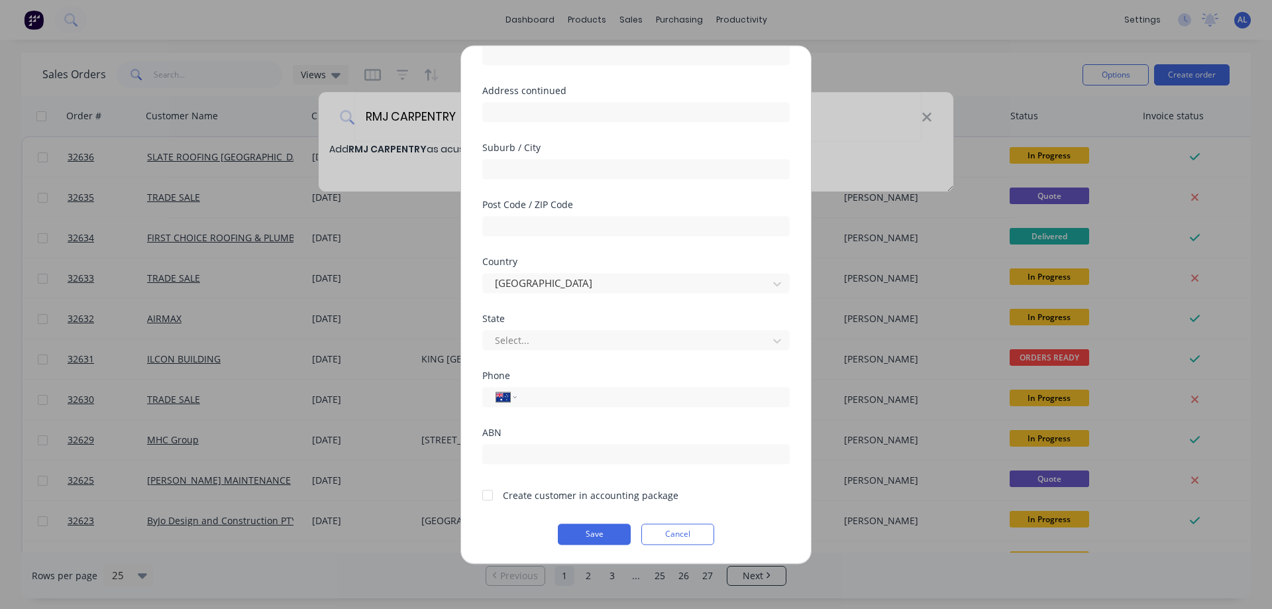
click at [487, 493] on div at bounding box center [487, 495] width 26 height 26
click at [588, 536] on button "Save" at bounding box center [594, 533] width 73 height 21
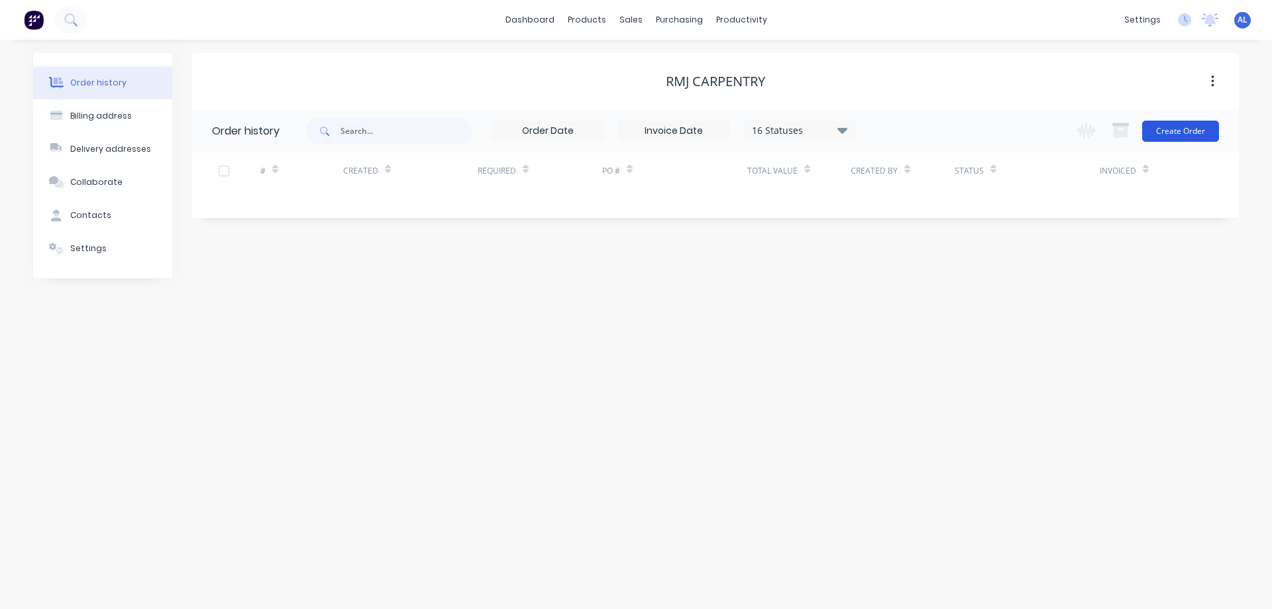
click at [1201, 127] on button "Create Order" at bounding box center [1180, 131] width 77 height 21
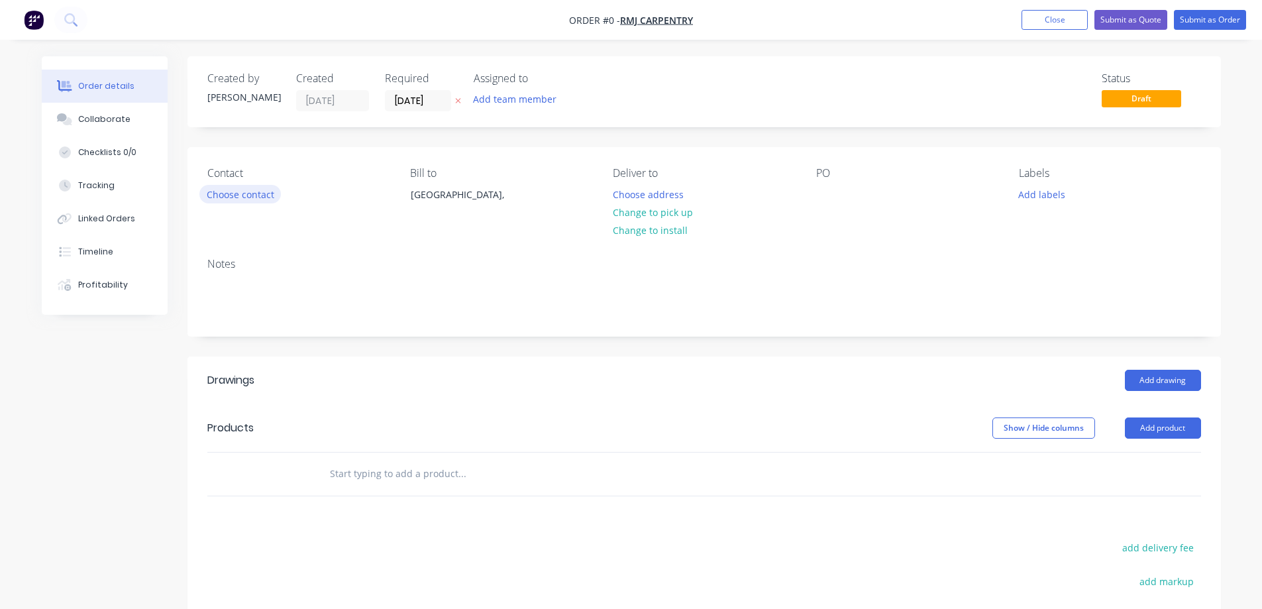
click at [249, 197] on button "Choose contact" at bounding box center [239, 194] width 81 height 18
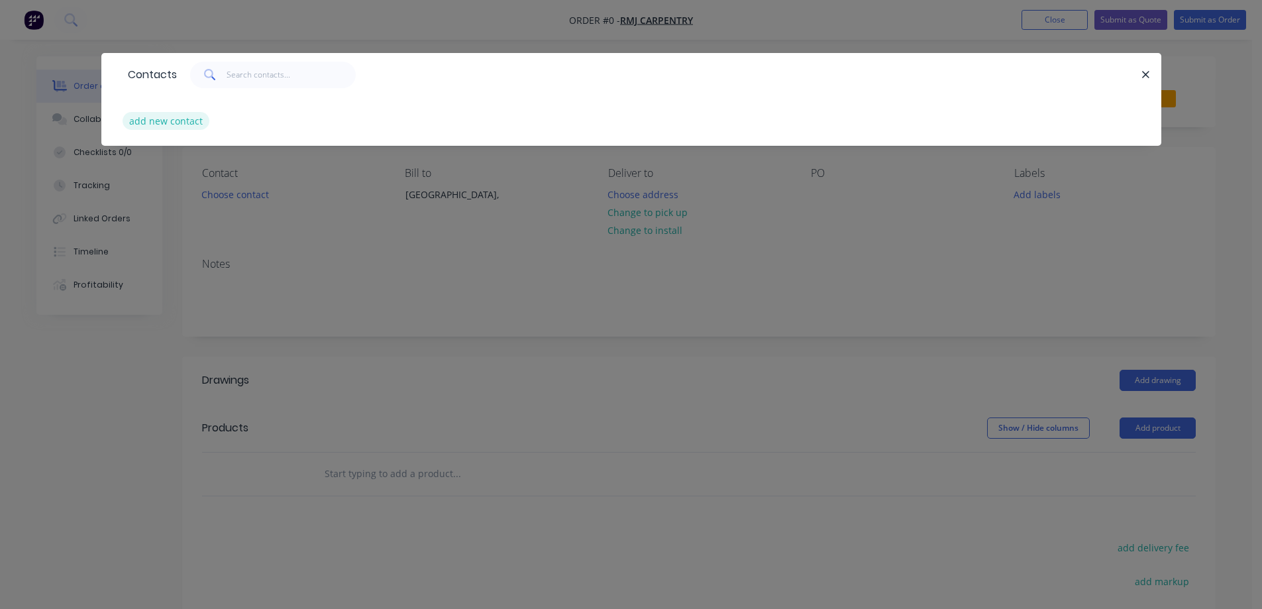
click at [164, 120] on button "add new contact" at bounding box center [166, 121] width 87 height 18
select select "AU"
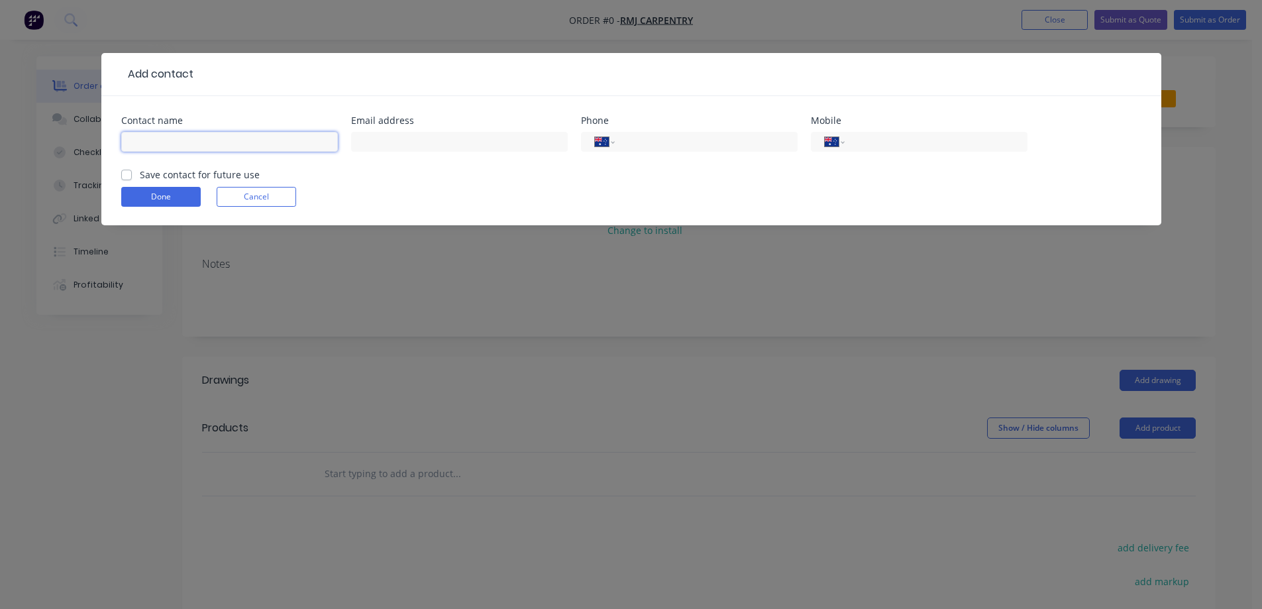
click at [173, 139] on input "text" at bounding box center [229, 142] width 217 height 20
type input "RICHARD"
click at [909, 141] on input "tel" at bounding box center [933, 141] width 159 height 15
type input "0497 827 762"
click at [140, 170] on label "Save contact for future use" at bounding box center [200, 175] width 120 height 14
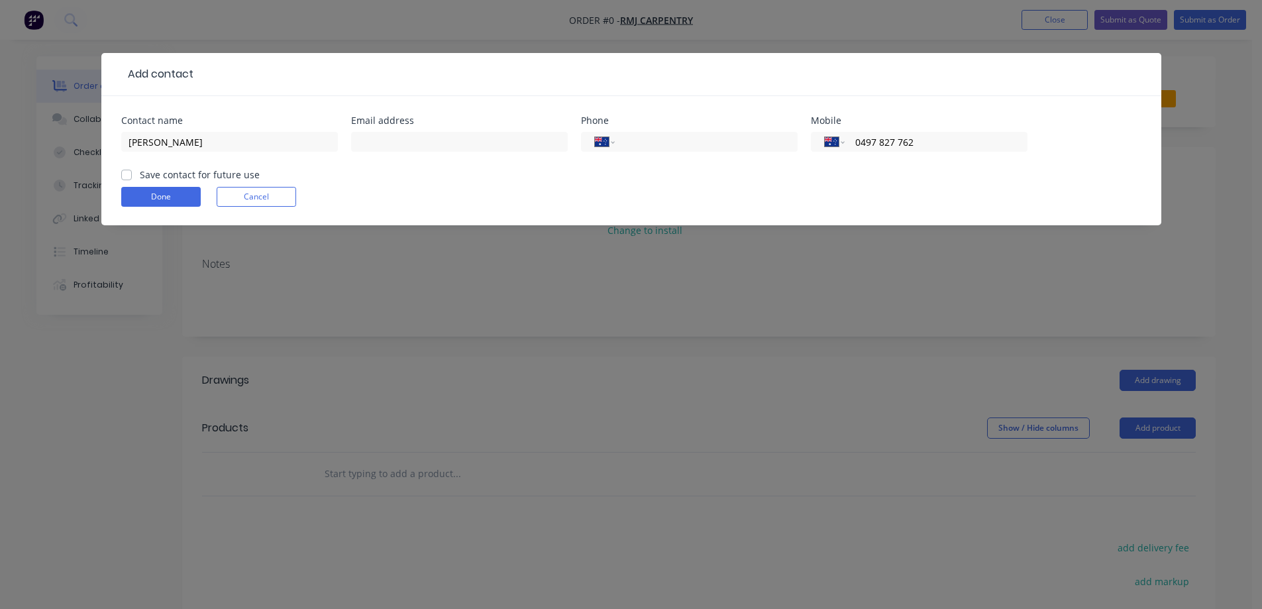
click at [121, 170] on input "Save contact for future use" at bounding box center [126, 174] width 11 height 13
checkbox input "true"
click at [171, 190] on button "Done" at bounding box center [160, 197] width 79 height 20
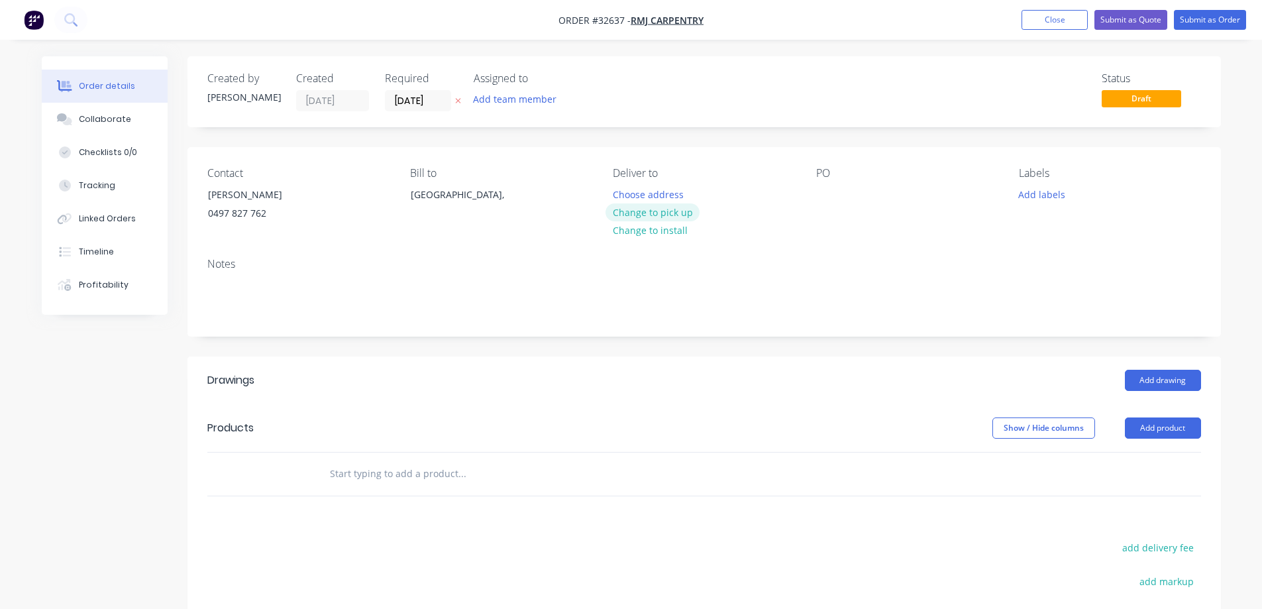
click at [680, 209] on button "Change to pick up" at bounding box center [652, 212] width 94 height 18
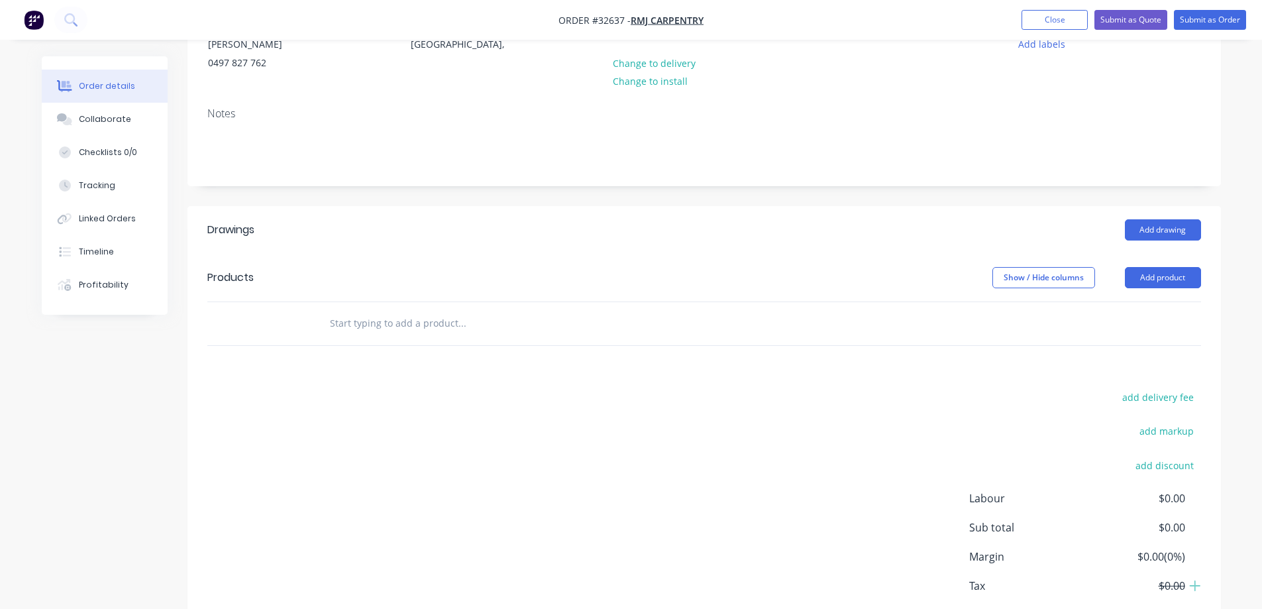
scroll to position [225, 0]
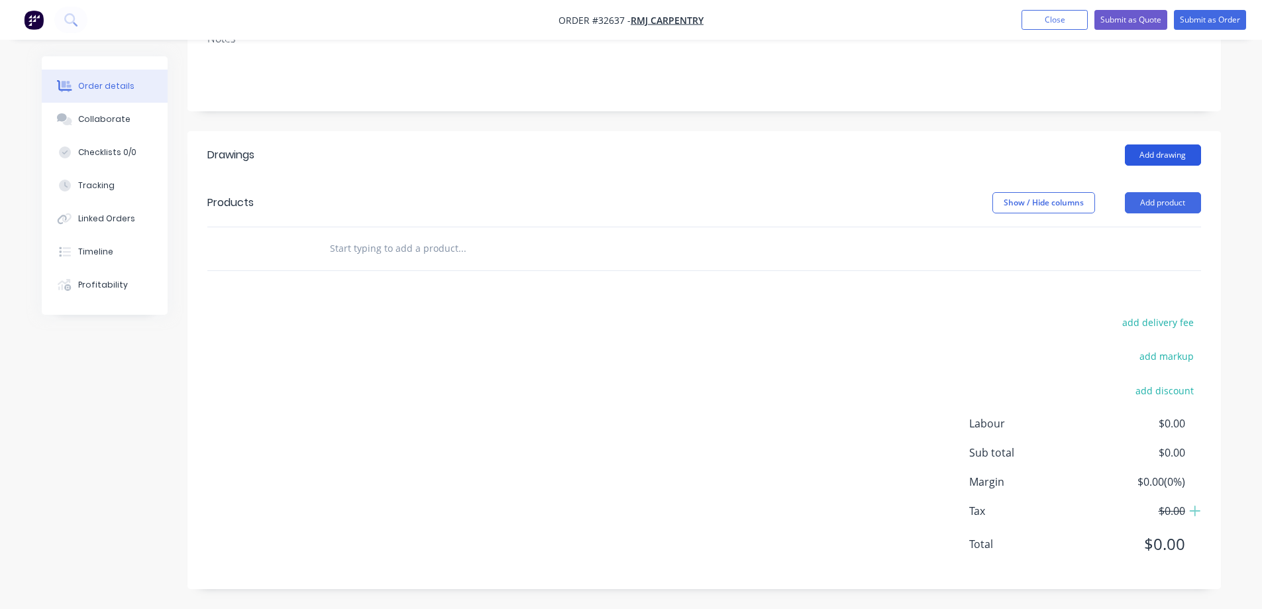
click at [1164, 156] on button "Add drawing" at bounding box center [1163, 154] width 76 height 21
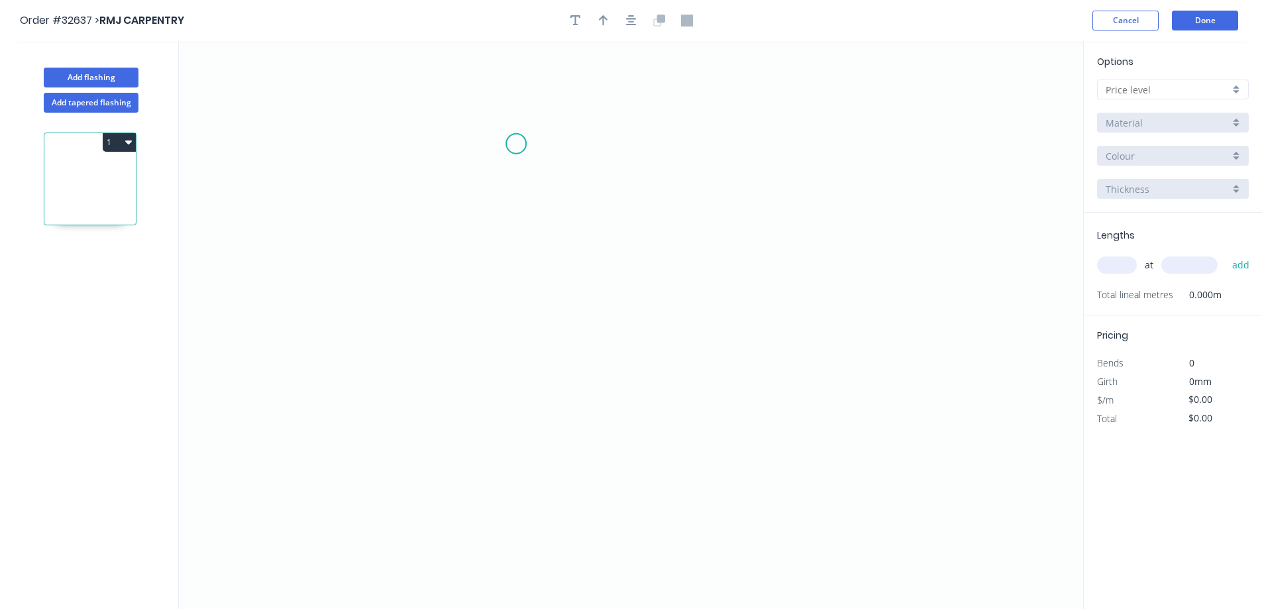
click at [516, 144] on icon "0" at bounding box center [631, 325] width 904 height 568
drag, startPoint x: 508, startPoint y: 360, endPoint x: 560, endPoint y: 358, distance: 52.3
click at [509, 359] on icon "0" at bounding box center [631, 325] width 904 height 568
click at [731, 362] on icon "0 ?" at bounding box center [631, 325] width 904 height 568
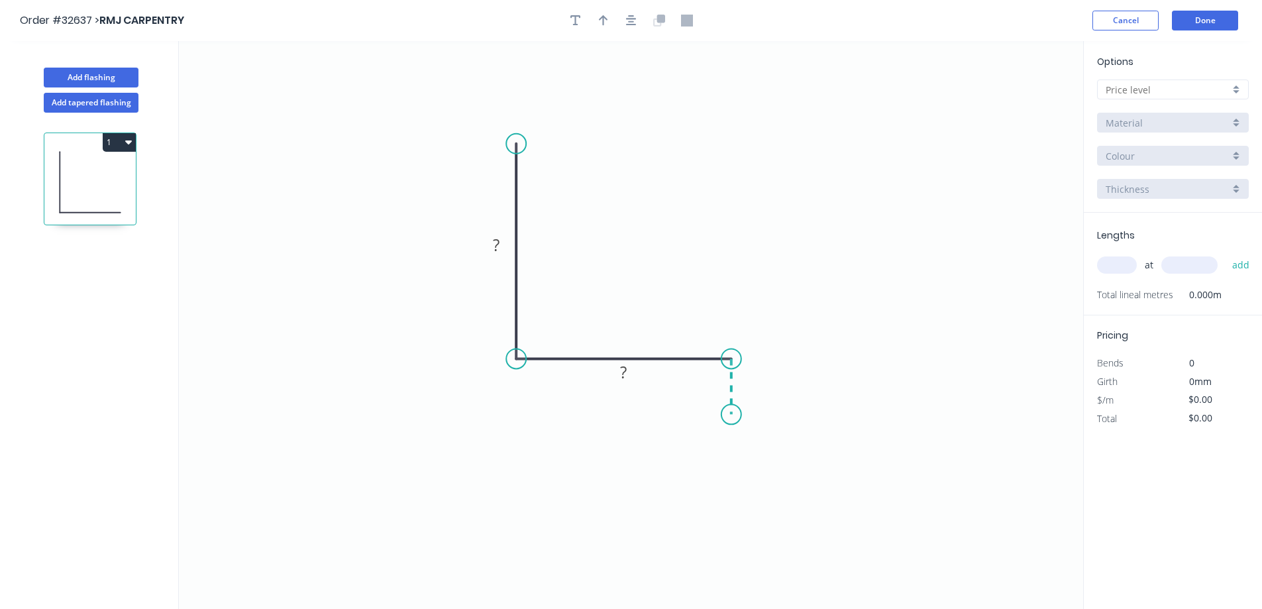
click at [731, 415] on icon "0 ? ?" at bounding box center [631, 325] width 904 height 568
click at [504, 242] on rect at bounding box center [496, 245] width 26 height 19
click at [627, 18] on icon "button" at bounding box center [631, 21] width 11 height 12
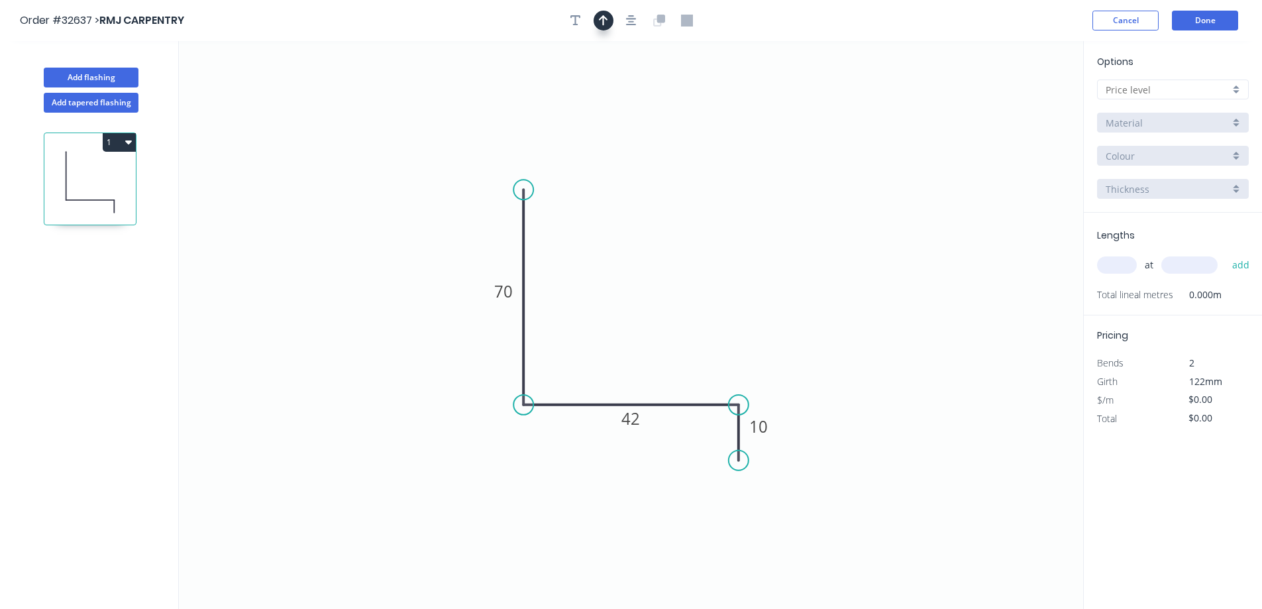
click at [611, 19] on button "button" at bounding box center [603, 21] width 20 height 20
drag, startPoint x: 1015, startPoint y: 105, endPoint x: 687, endPoint y: 346, distance: 407.3
click at [671, 353] on icon at bounding box center [665, 341] width 12 height 42
click at [1244, 85] on div at bounding box center [1173, 89] width 152 height 20
click at [1211, 107] on div "A" at bounding box center [1172, 114] width 150 height 23
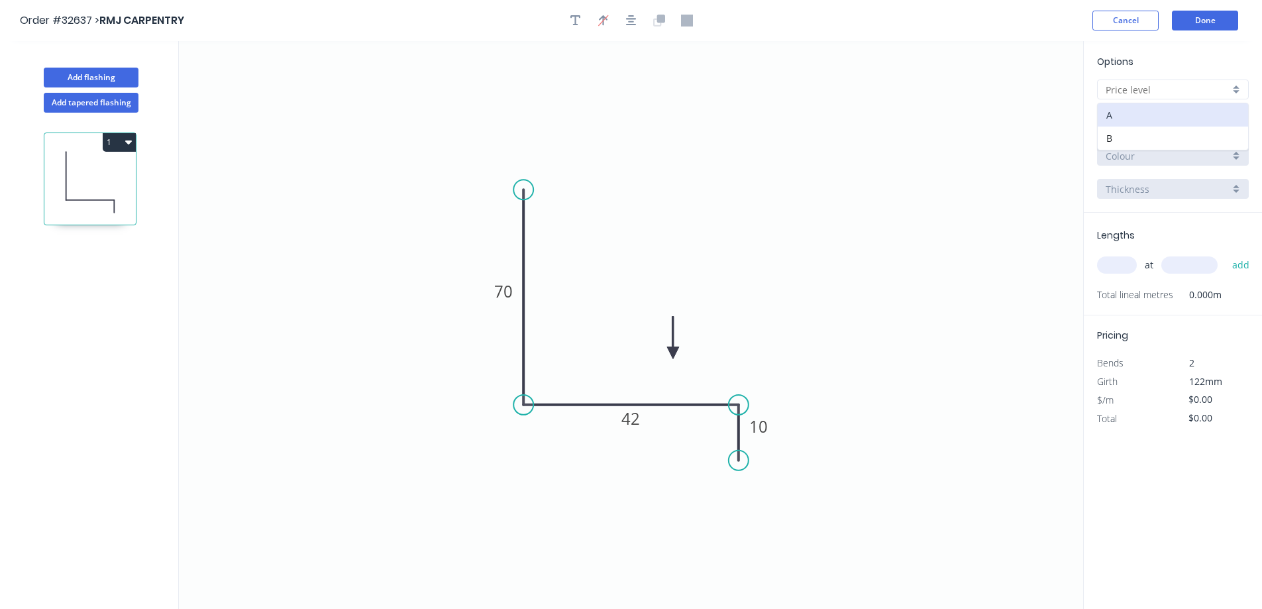
type input "A"
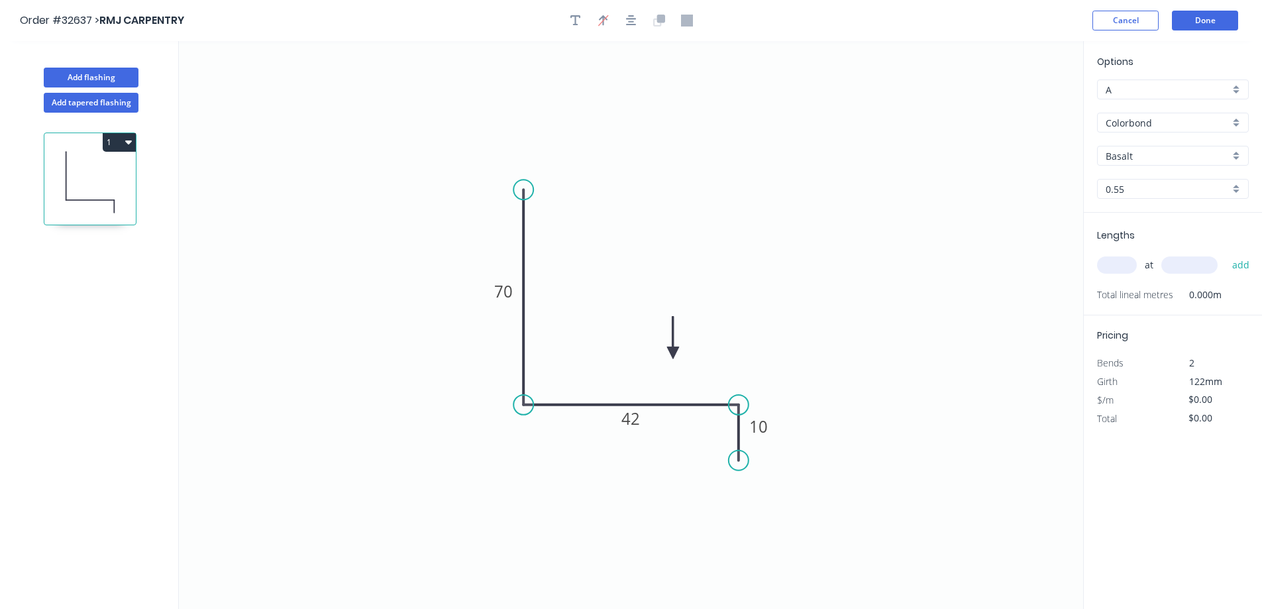
type input "$9.56"
click at [1237, 158] on div "Basalt" at bounding box center [1173, 156] width 152 height 20
click at [1197, 172] on div "Monument" at bounding box center [1172, 174] width 150 height 23
type input "Monument"
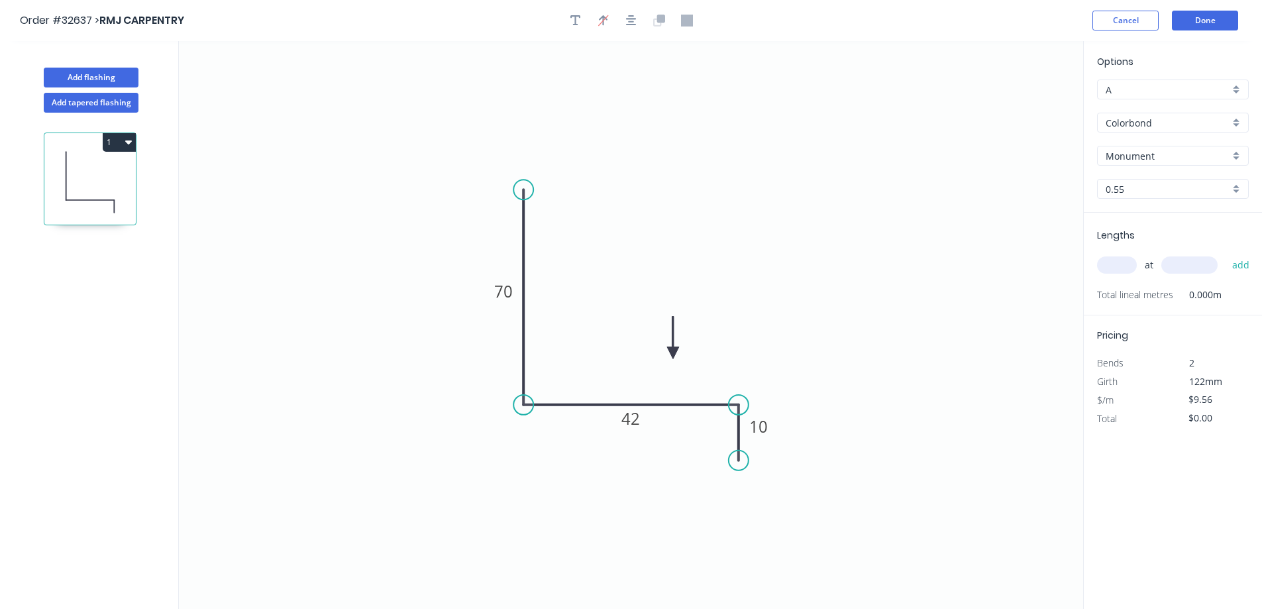
click at [1125, 266] on input "text" at bounding box center [1117, 264] width 40 height 17
type input "1"
type input "2400"
click at [1225, 254] on button "add" at bounding box center [1240, 265] width 31 height 23
type input "$22.94"
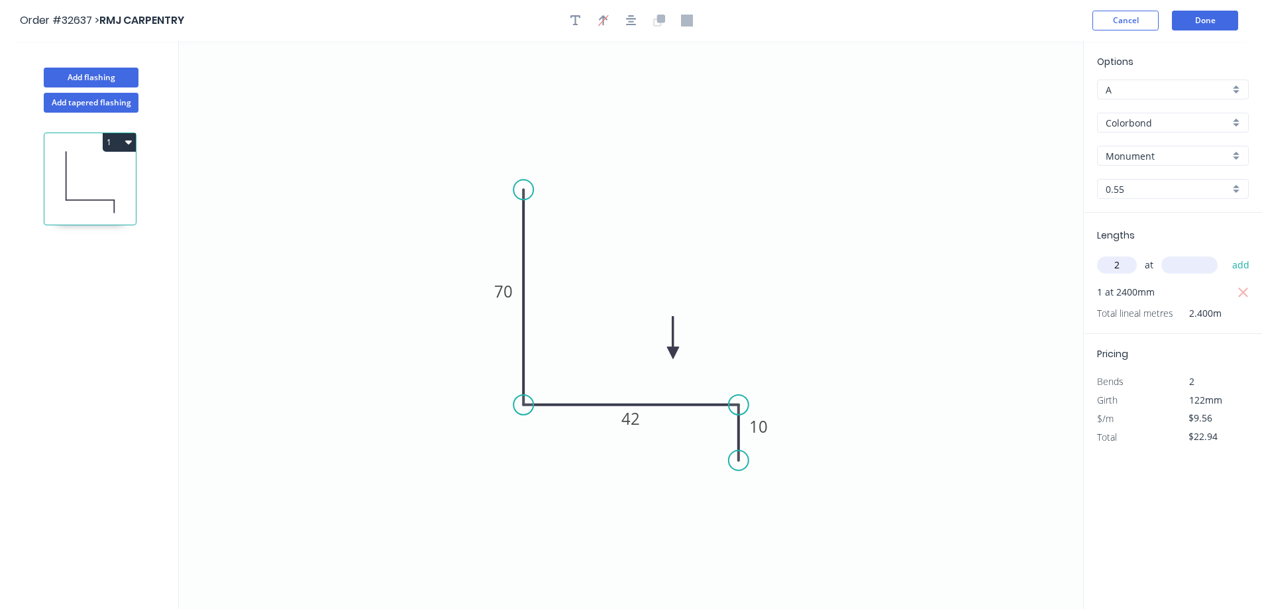
type input "2"
type input "1800"
click at [1225, 254] on button "add" at bounding box center [1240, 265] width 31 height 23
type input "$57.36"
click at [1186, 19] on button "Done" at bounding box center [1205, 21] width 66 height 20
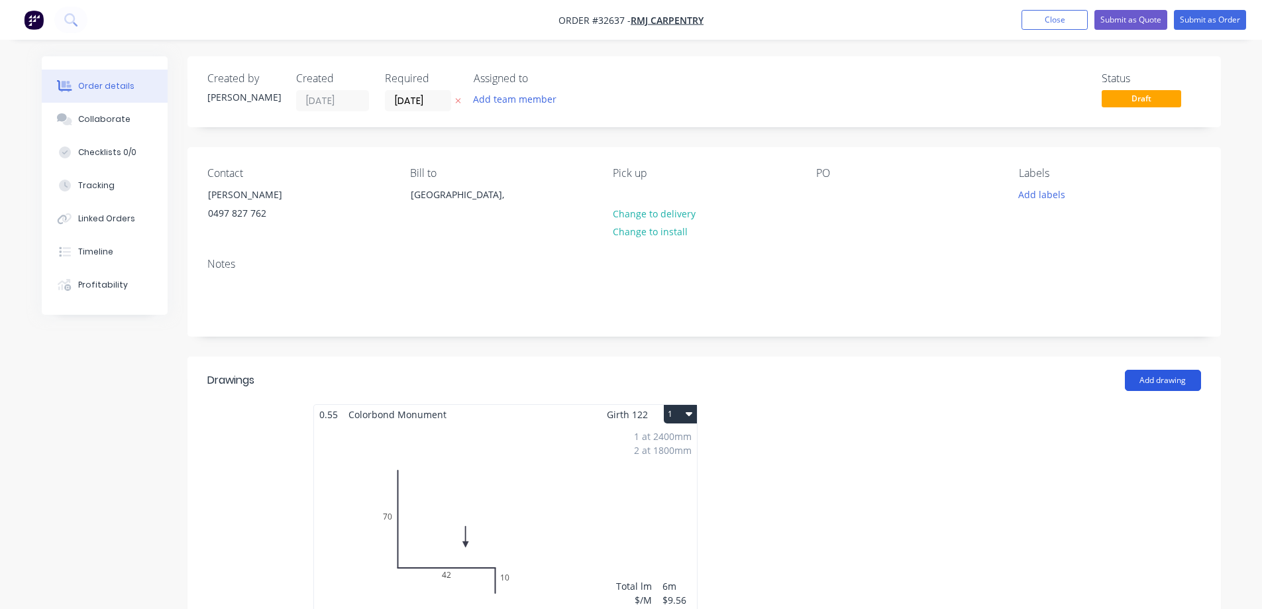
click at [1157, 378] on button "Add drawing" at bounding box center [1163, 380] width 76 height 21
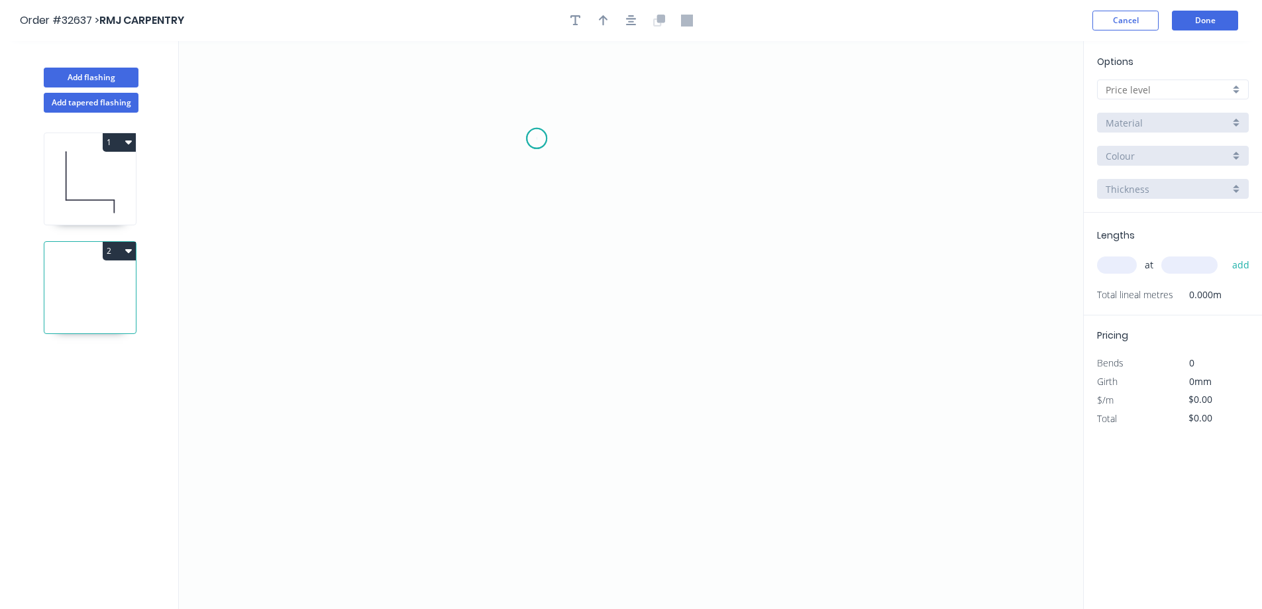
click at [536, 138] on icon "0" at bounding box center [631, 325] width 904 height 568
click at [550, 354] on icon "0" at bounding box center [631, 325] width 904 height 568
click at [752, 364] on icon "0 ?" at bounding box center [631, 325] width 904 height 568
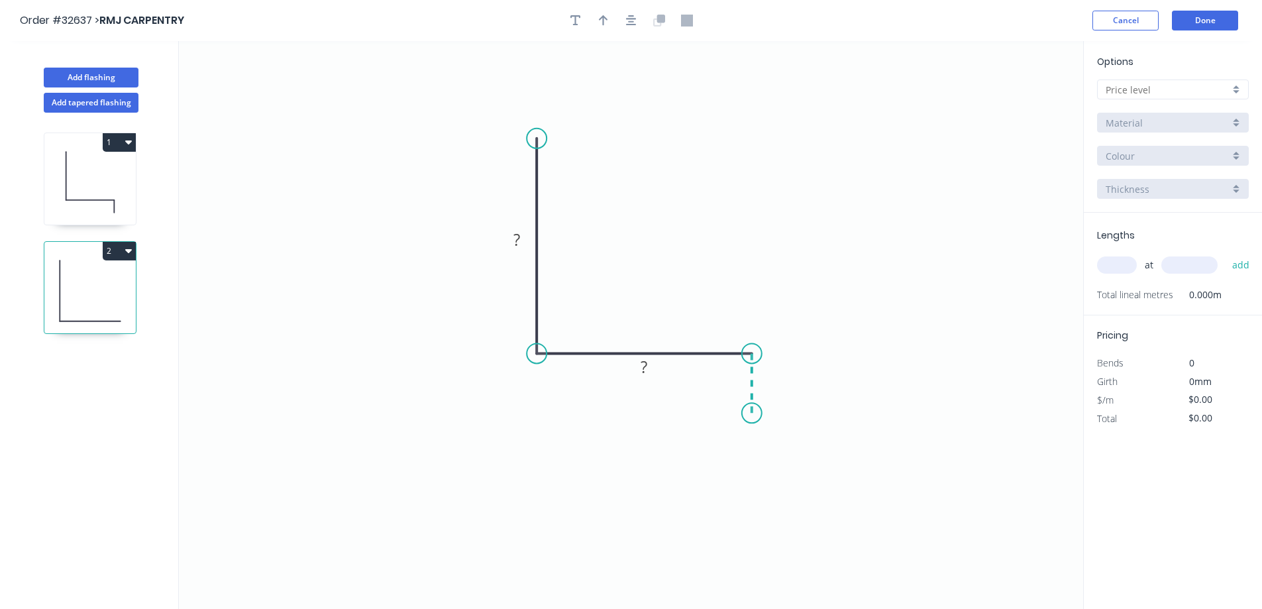
click at [754, 413] on icon "0 ? ?" at bounding box center [631, 325] width 904 height 568
click at [528, 238] on rect at bounding box center [516, 240] width 26 height 19
type input "$9.56"
click at [631, 23] on icon "button" at bounding box center [631, 20] width 11 height 11
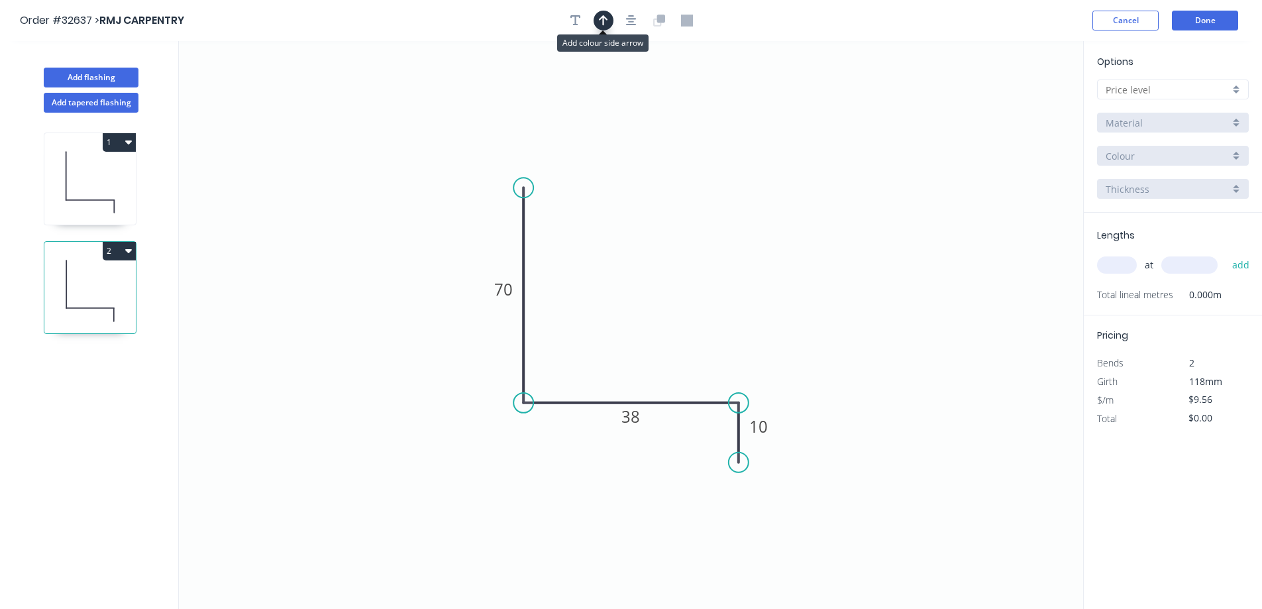
click at [607, 18] on icon "button" at bounding box center [603, 21] width 9 height 12
drag, startPoint x: 1014, startPoint y: 101, endPoint x: 799, endPoint y: 309, distance: 299.3
click at [658, 346] on icon at bounding box center [656, 332] width 12 height 42
click at [1237, 88] on div at bounding box center [1173, 89] width 152 height 20
click at [1213, 112] on div "A" at bounding box center [1172, 114] width 150 height 23
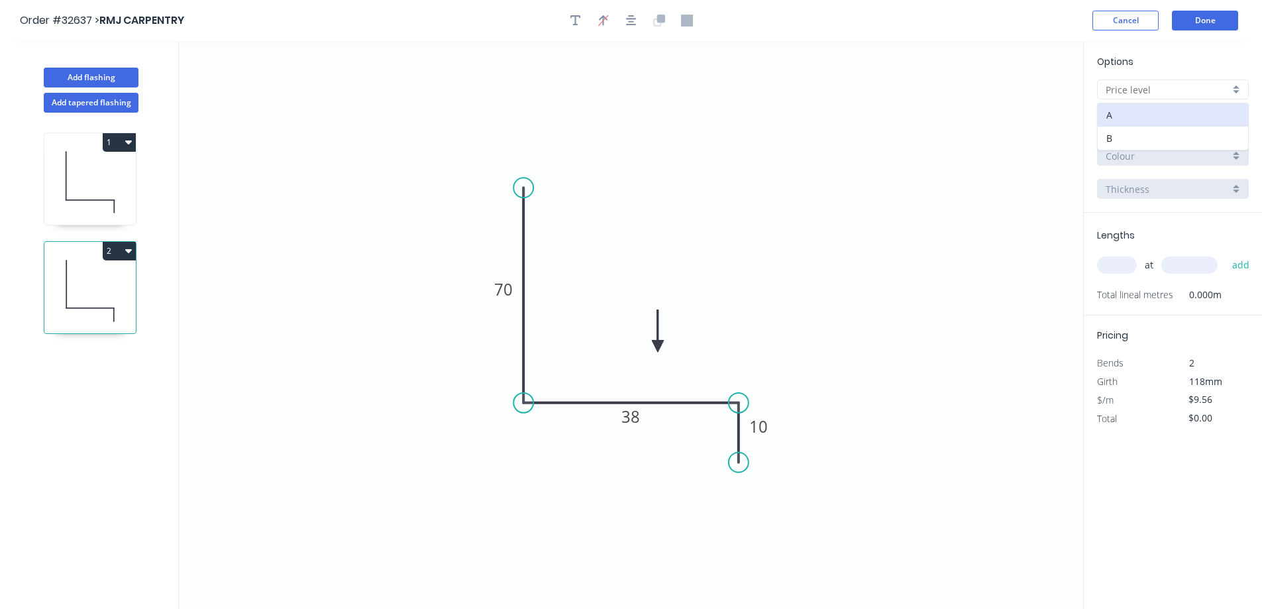
type input "A"
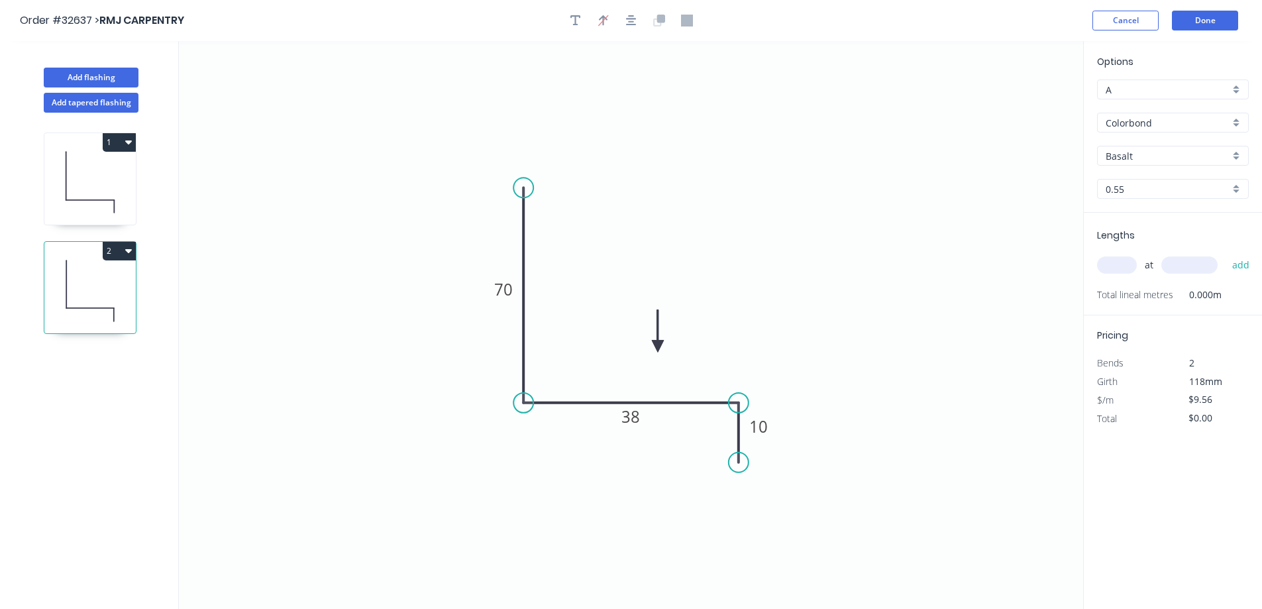
click at [1239, 152] on div "Basalt" at bounding box center [1173, 156] width 152 height 20
click at [1176, 240] on div "Monument" at bounding box center [1172, 240] width 150 height 23
type input "Monument"
click at [1124, 269] on input "text" at bounding box center [1117, 264] width 40 height 17
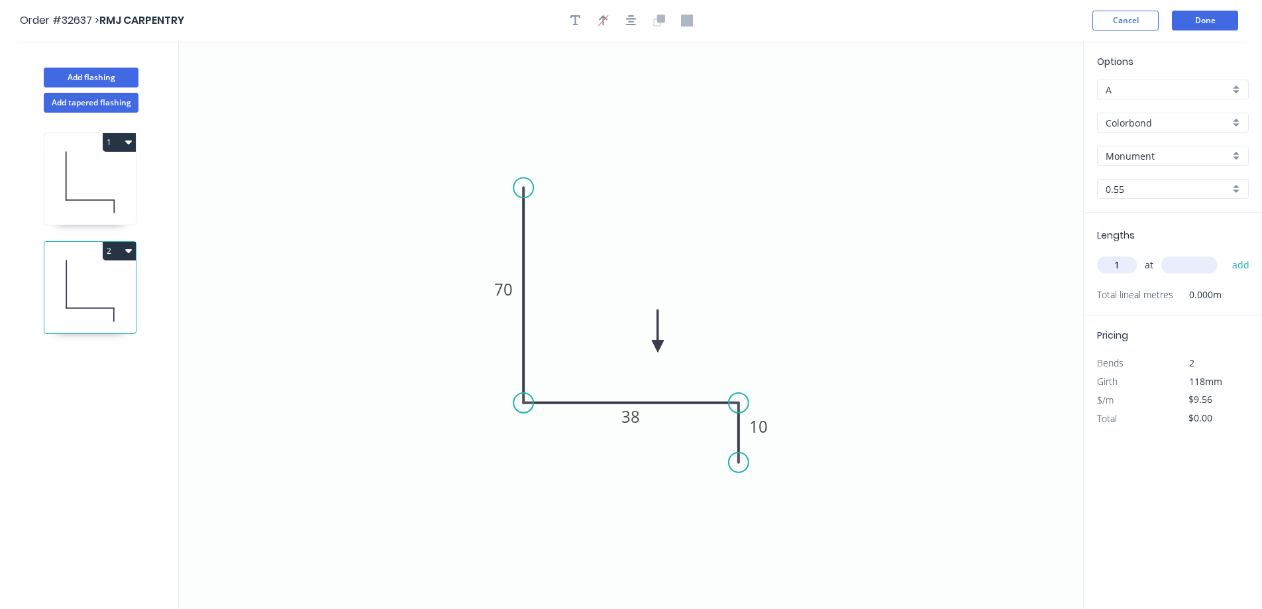
type input "1"
type input "2700"
click at [1225, 254] on button "add" at bounding box center [1240, 265] width 31 height 23
type input "$25.81"
click at [1214, 23] on button "Done" at bounding box center [1205, 21] width 66 height 20
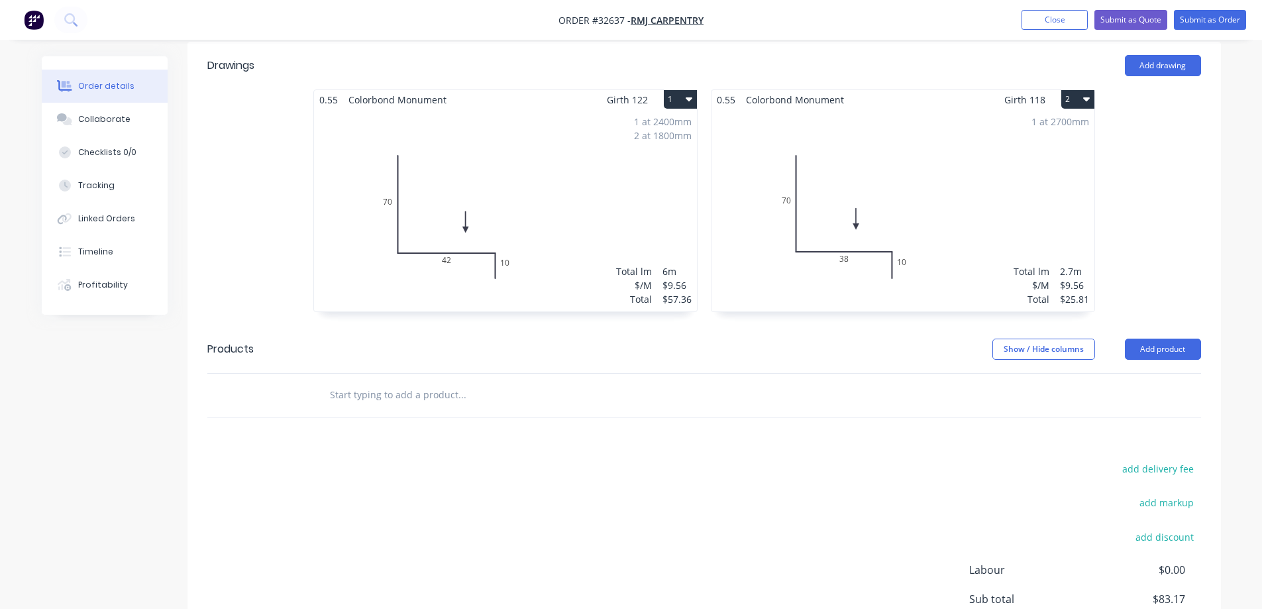
scroll to position [199, 0]
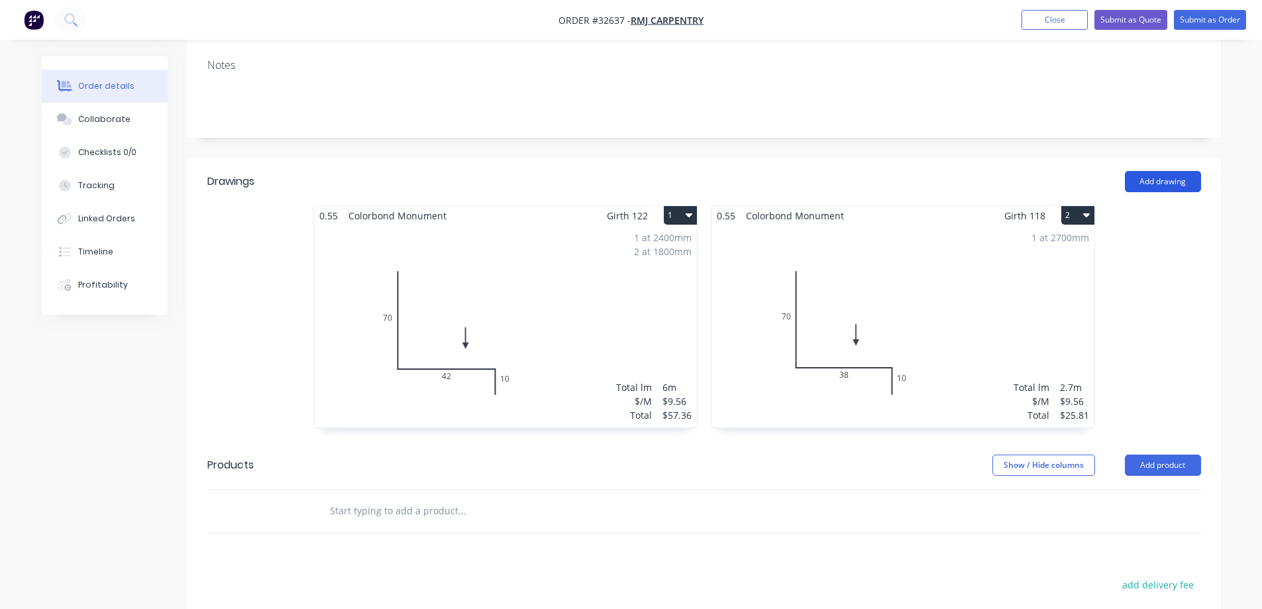
click at [1166, 184] on button "Add drawing" at bounding box center [1163, 181] width 76 height 21
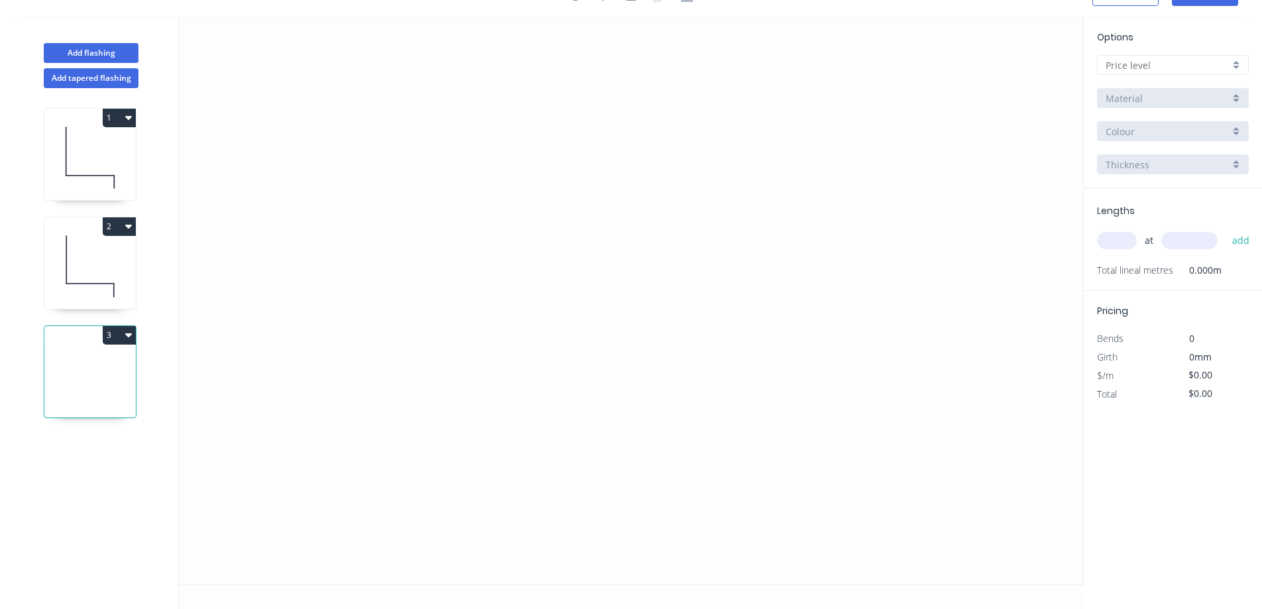
scroll to position [25, 0]
click at [525, 138] on icon "0" at bounding box center [631, 301] width 904 height 568
click at [523, 369] on icon "0" at bounding box center [631, 301] width 904 height 568
click at [703, 374] on icon "0 ?" at bounding box center [631, 301] width 904 height 568
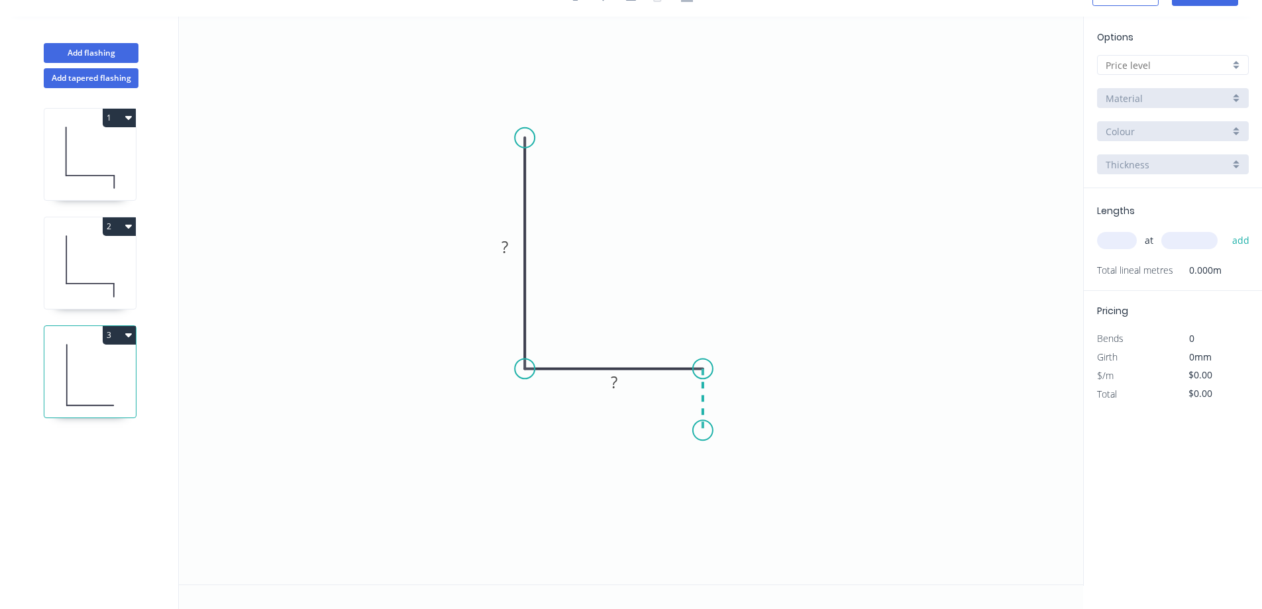
click at [698, 431] on icon "0 ? ?" at bounding box center [631, 301] width 904 height 568
drag, startPoint x: 508, startPoint y: 247, endPoint x: 775, endPoint y: 211, distance: 269.3
click at [515, 245] on g "?" at bounding box center [504, 247] width 26 height 22
type input "$9.56"
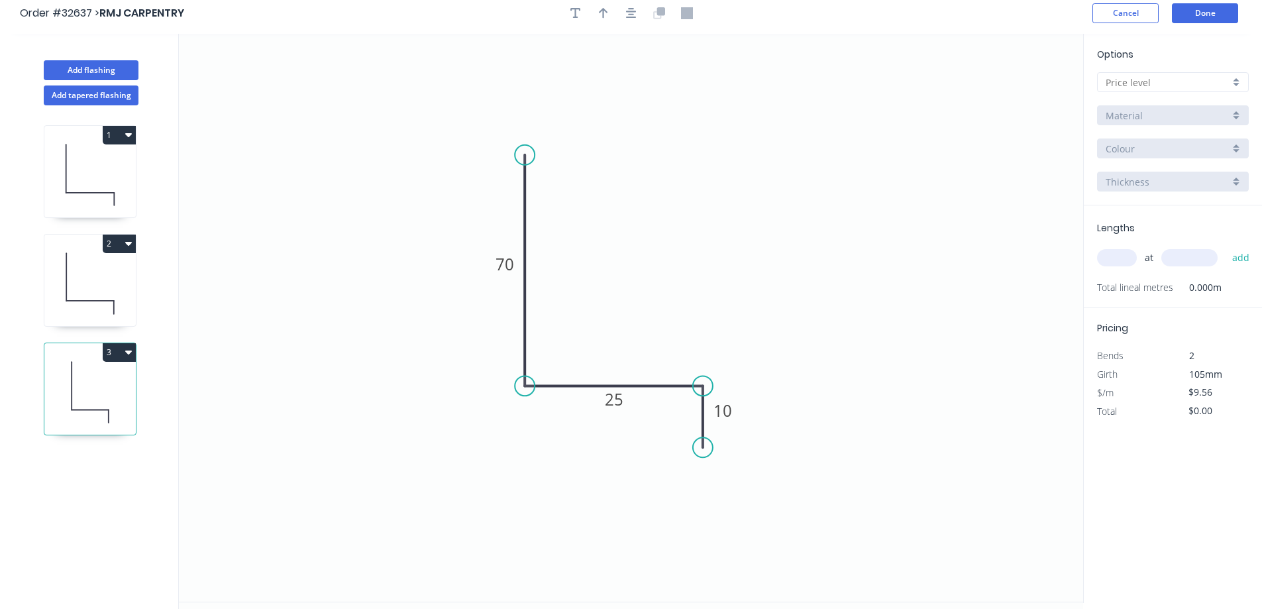
scroll to position [0, 0]
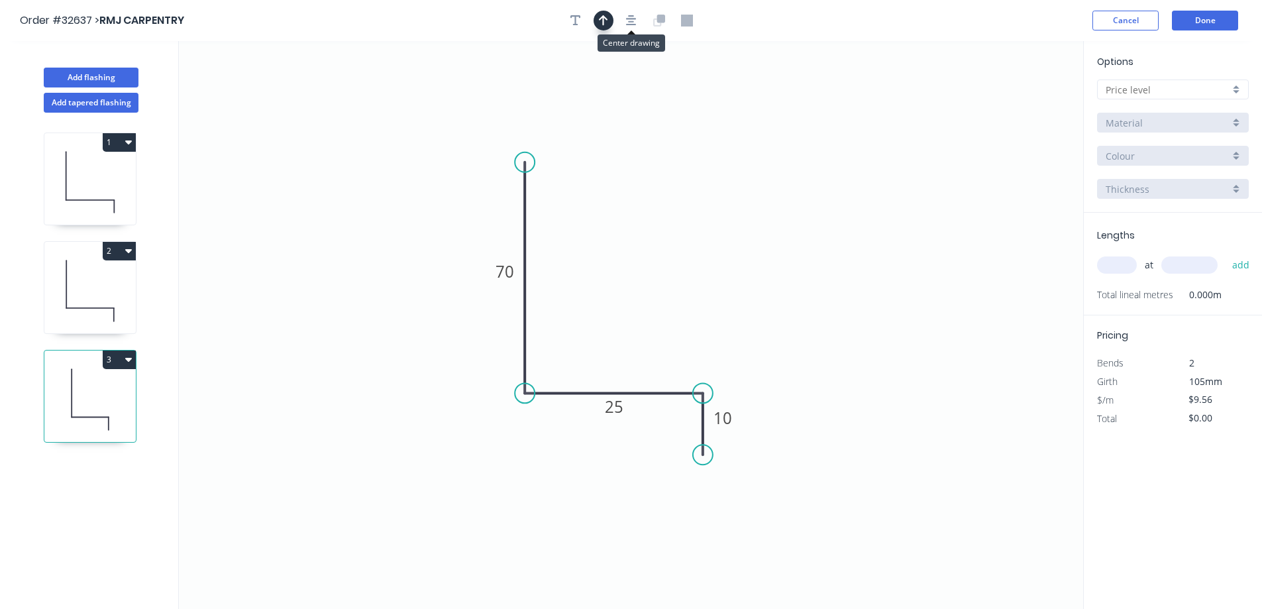
drag, startPoint x: 629, startPoint y: 17, endPoint x: 605, endPoint y: 21, distance: 24.2
click at [629, 18] on icon "button" at bounding box center [631, 21] width 11 height 12
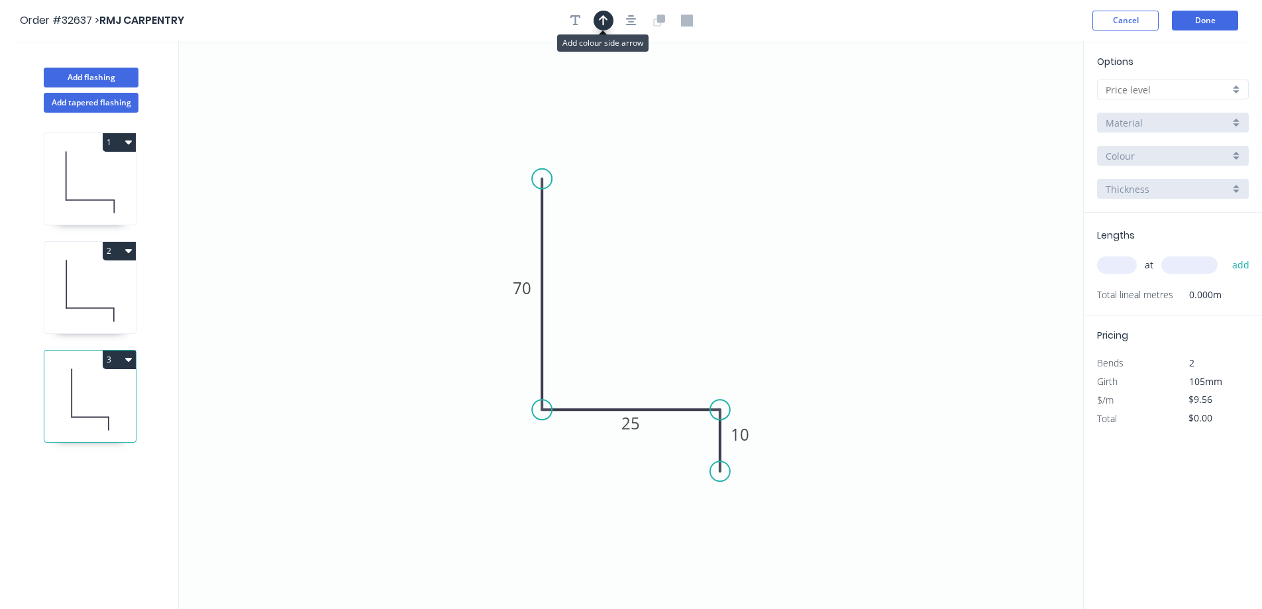
click at [602, 21] on icon "button" at bounding box center [603, 21] width 9 height 12
drag, startPoint x: 1017, startPoint y: 102, endPoint x: 656, endPoint y: 353, distance: 440.2
click at [656, 353] on icon at bounding box center [656, 338] width 12 height 42
click at [1235, 87] on div at bounding box center [1173, 89] width 152 height 20
click at [1207, 113] on div "A" at bounding box center [1172, 114] width 150 height 23
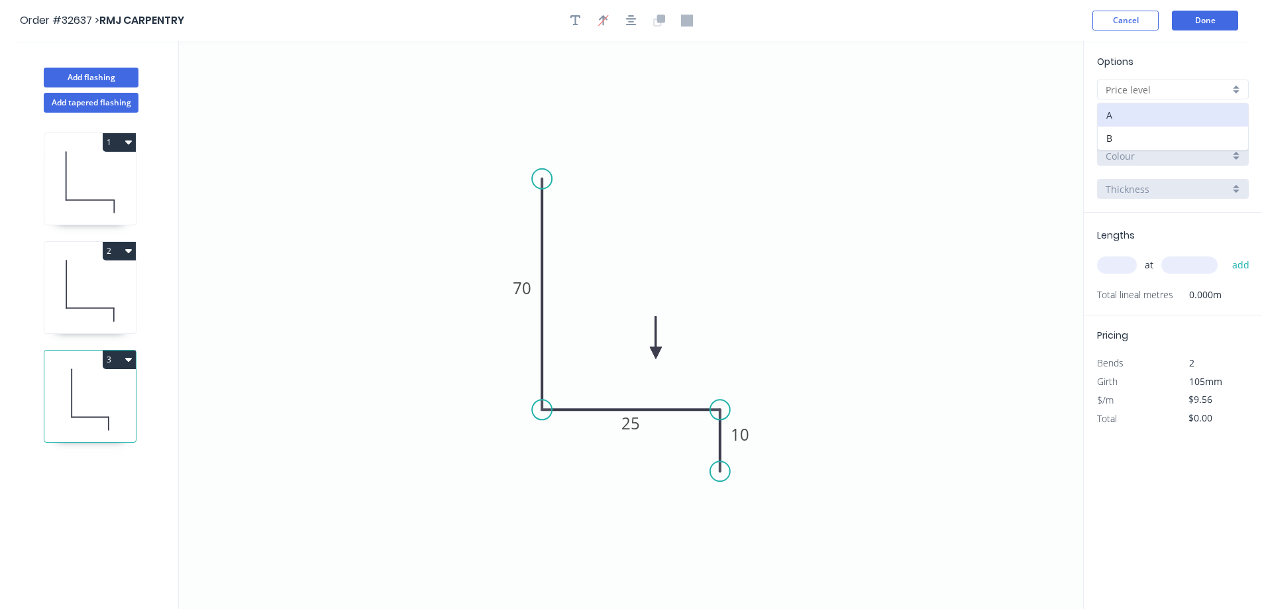
type input "A"
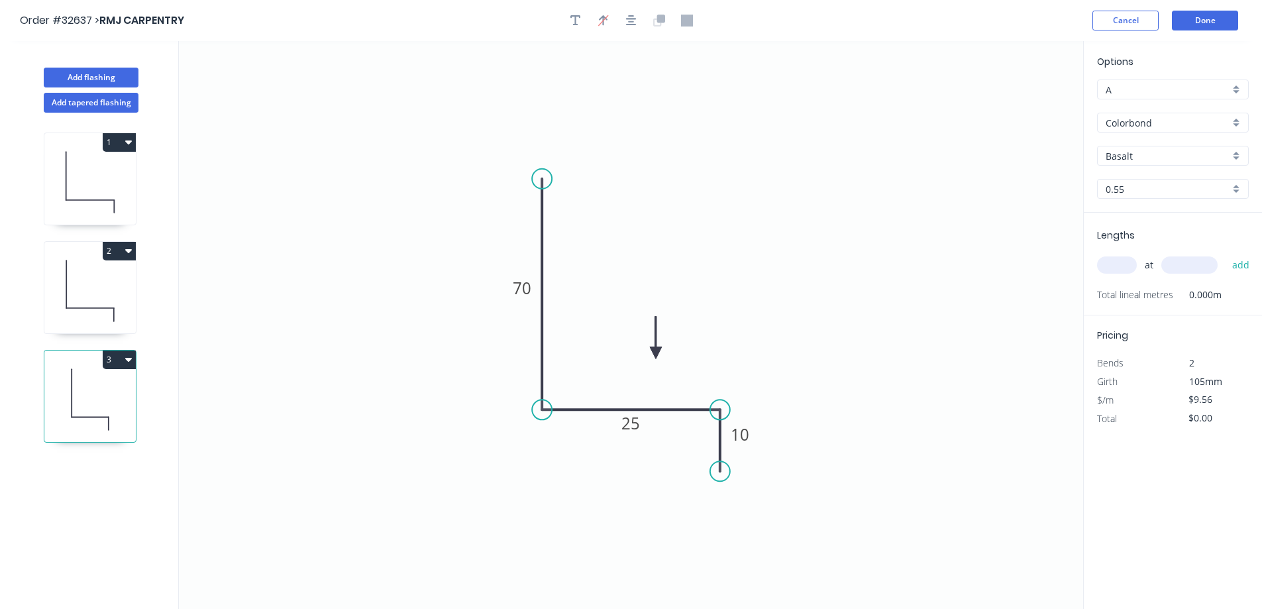
click at [1239, 154] on div "Basalt" at bounding box center [1173, 156] width 152 height 20
click at [1168, 238] on div "Monument" at bounding box center [1172, 240] width 150 height 23
type input "Monument"
drag, startPoint x: 1125, startPoint y: 266, endPoint x: 1118, endPoint y: 268, distance: 6.9
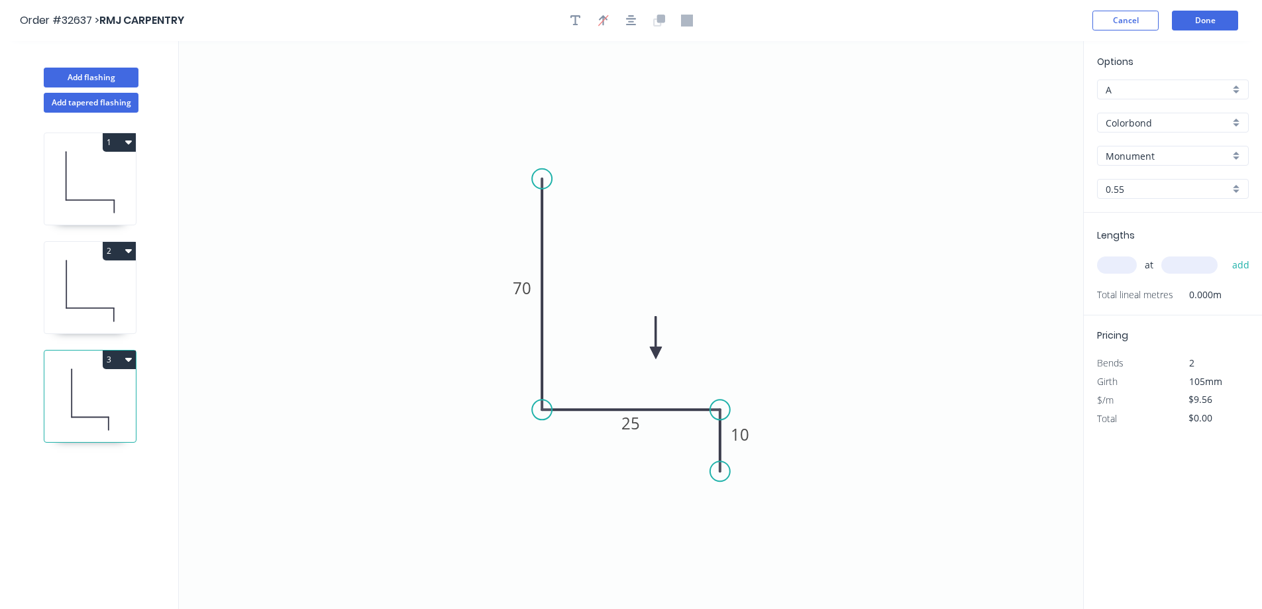
click at [1118, 268] on input "text" at bounding box center [1117, 264] width 40 height 17
type input "1"
type input "2700"
click at [1225, 254] on button "add" at bounding box center [1240, 265] width 31 height 23
type input "$25.81"
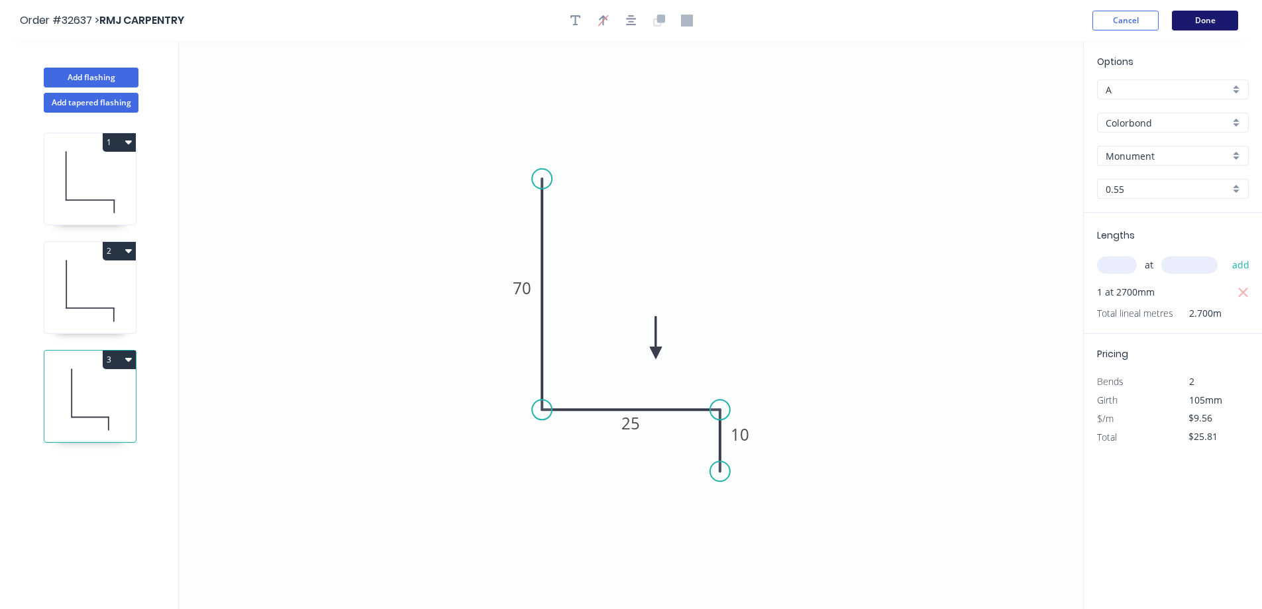
click at [1196, 25] on button "Done" at bounding box center [1205, 21] width 66 height 20
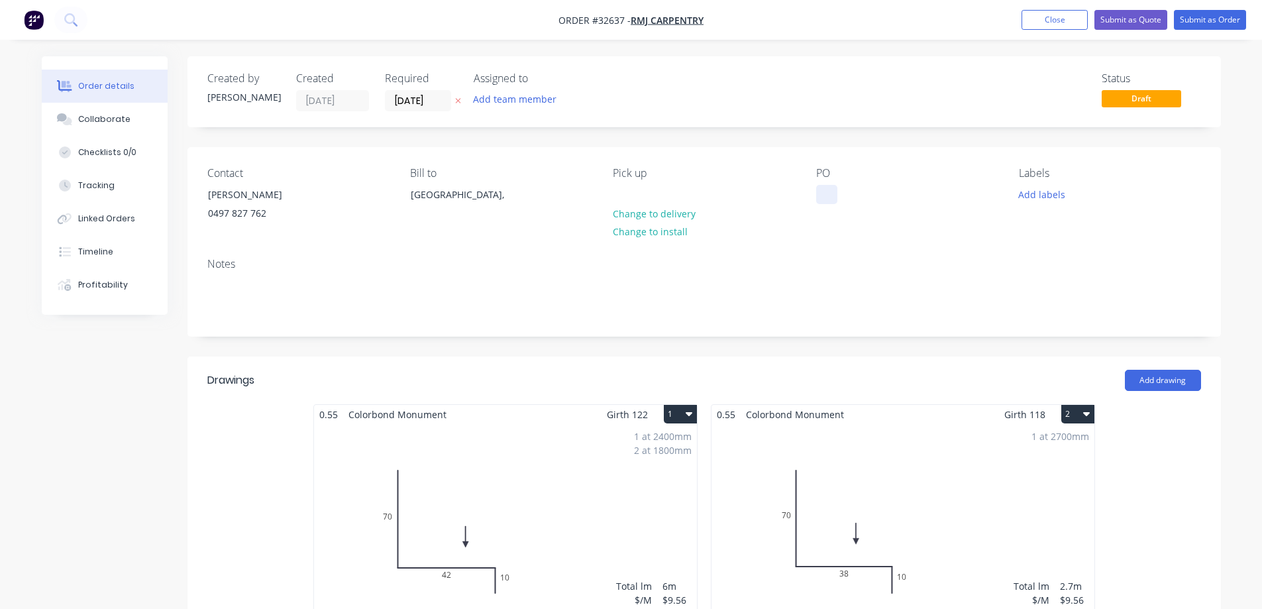
click at [827, 199] on div at bounding box center [826, 194] width 21 height 19
click at [434, 99] on input "[DATE]" at bounding box center [417, 101] width 65 height 20
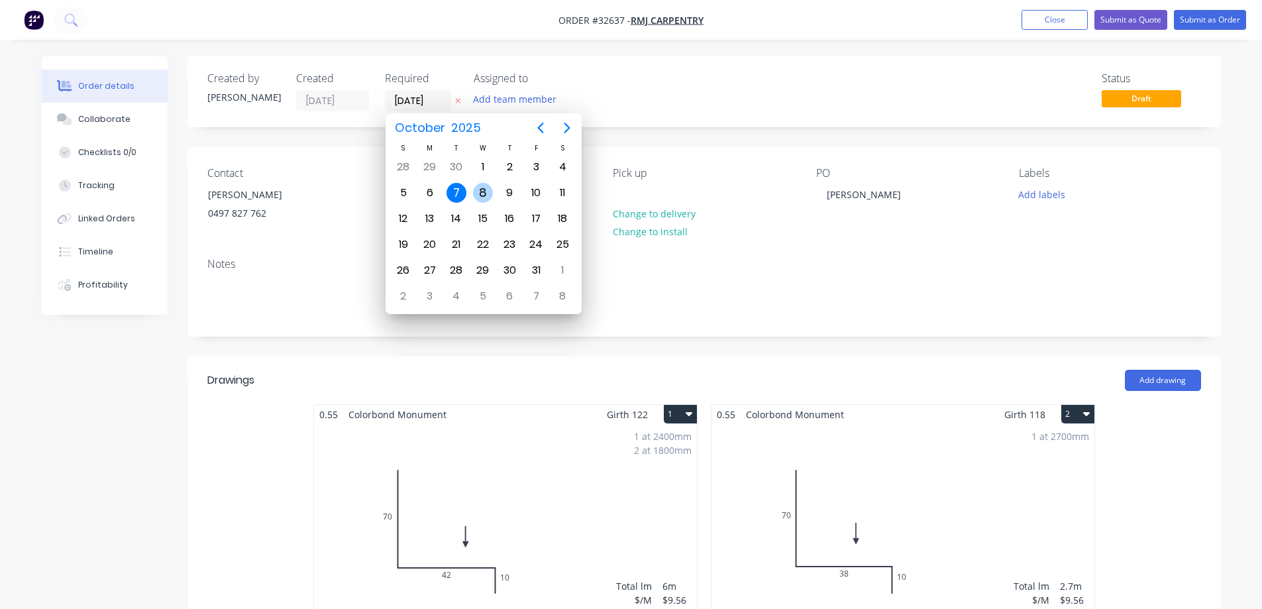
click at [485, 191] on div "8" at bounding box center [483, 193] width 20 height 20
type input "08/10/25"
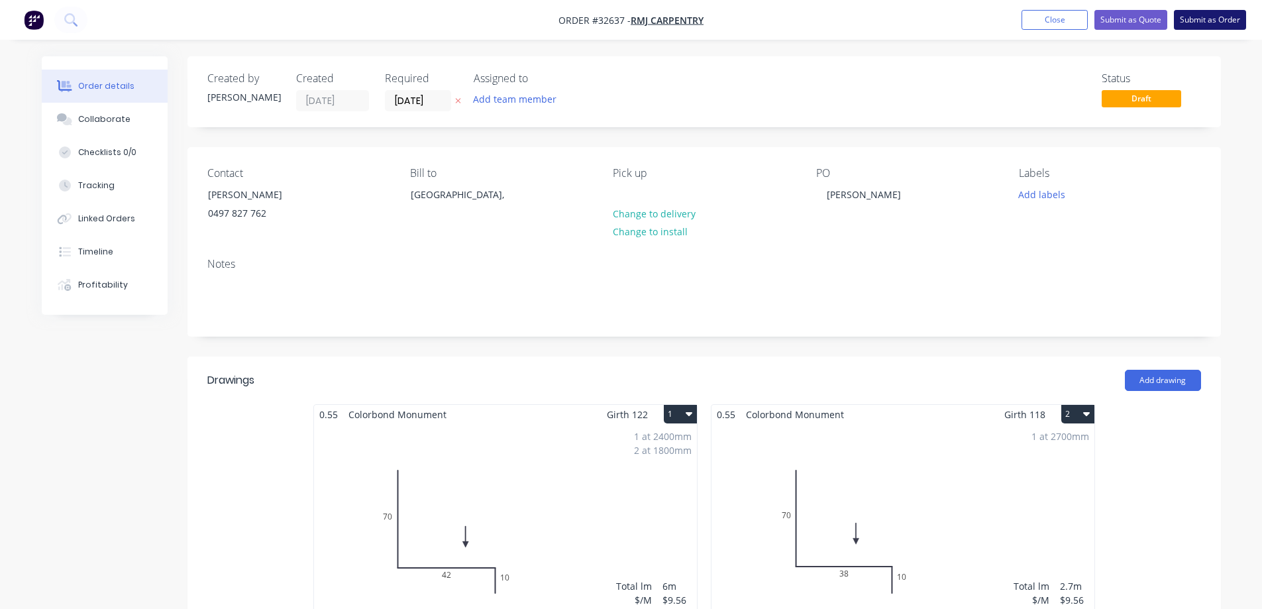
click at [1218, 18] on button "Submit as Order" at bounding box center [1210, 20] width 72 height 20
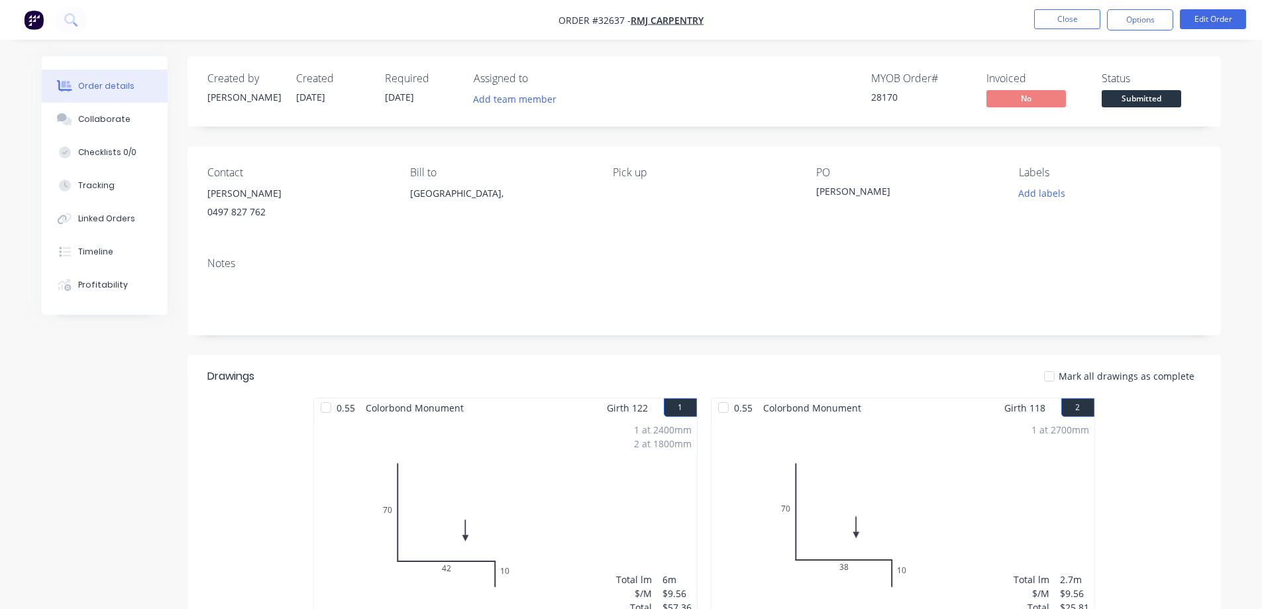
click at [242, 198] on div "RICHARD" at bounding box center [297, 193] width 181 height 19
click at [1203, 20] on button "Edit Order" at bounding box center [1213, 19] width 66 height 20
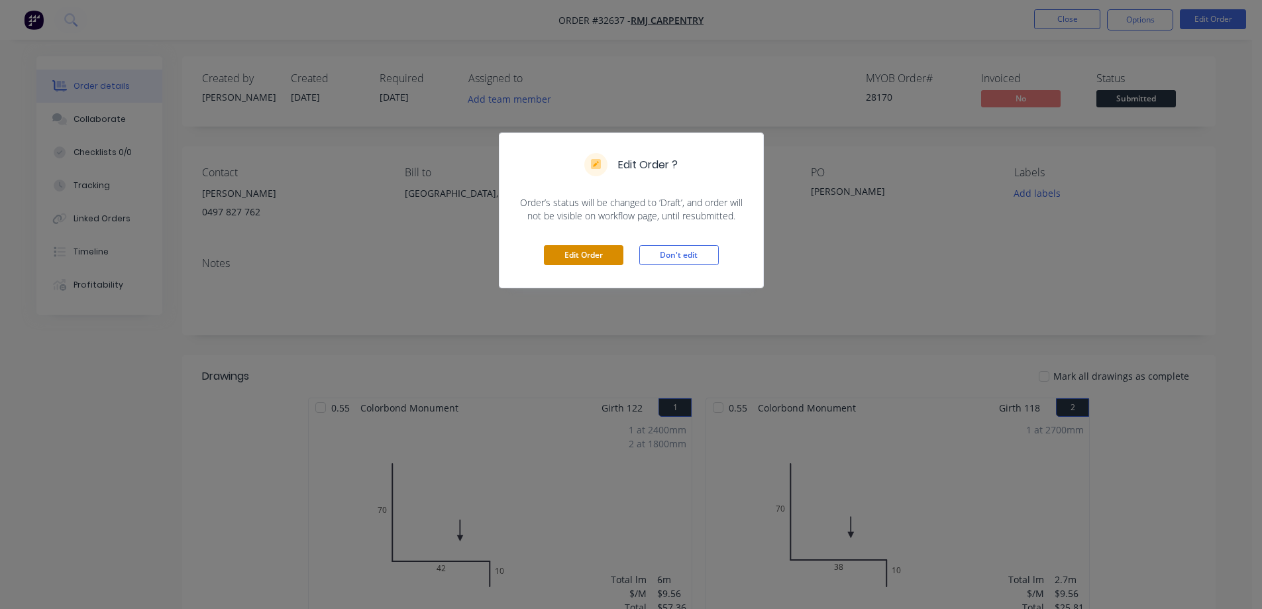
click at [593, 259] on button "Edit Order" at bounding box center [583, 255] width 79 height 20
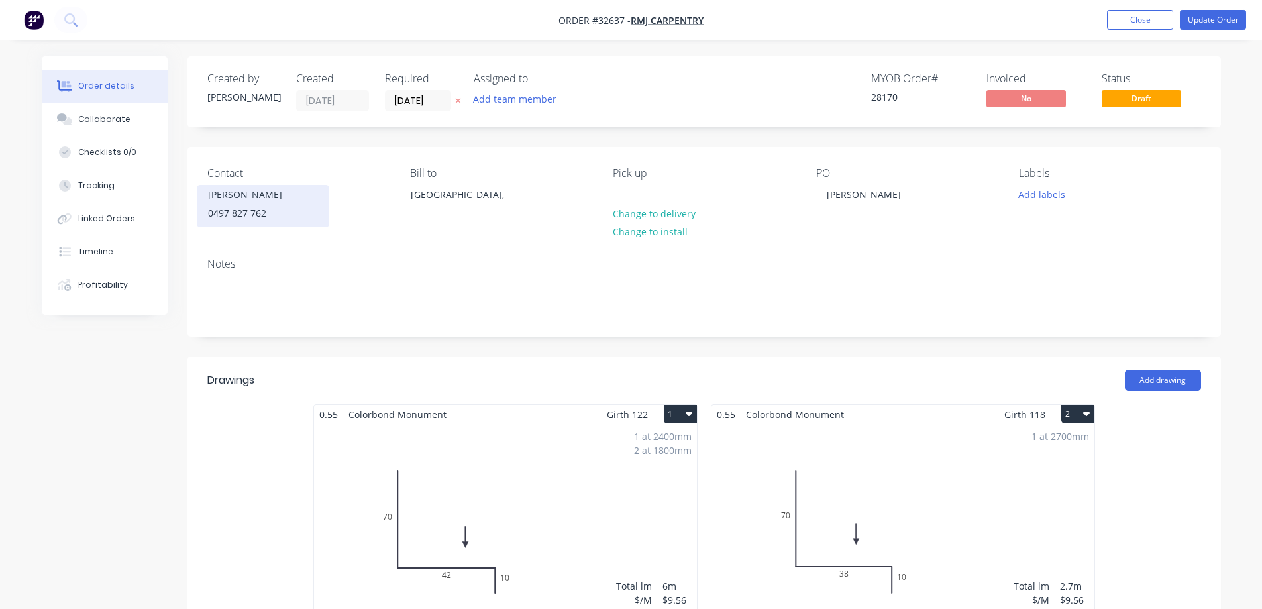
click at [230, 205] on div "0497 827 762" at bounding box center [263, 213] width 110 height 19
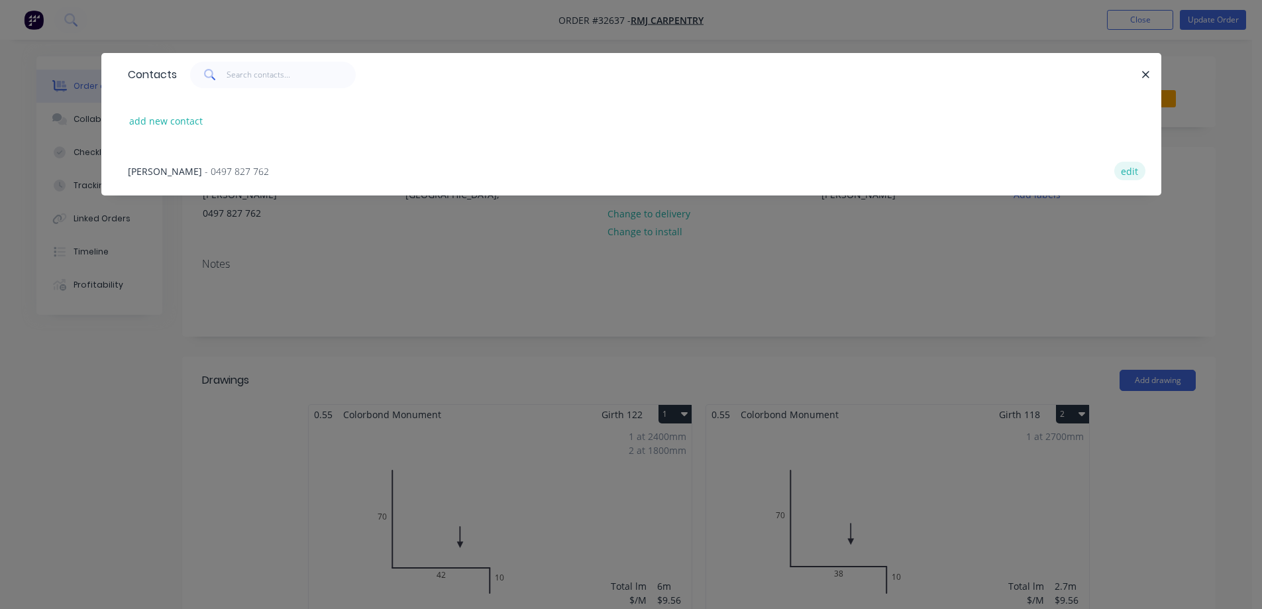
click at [1133, 169] on button "edit" at bounding box center [1129, 171] width 31 height 18
select select "AU"
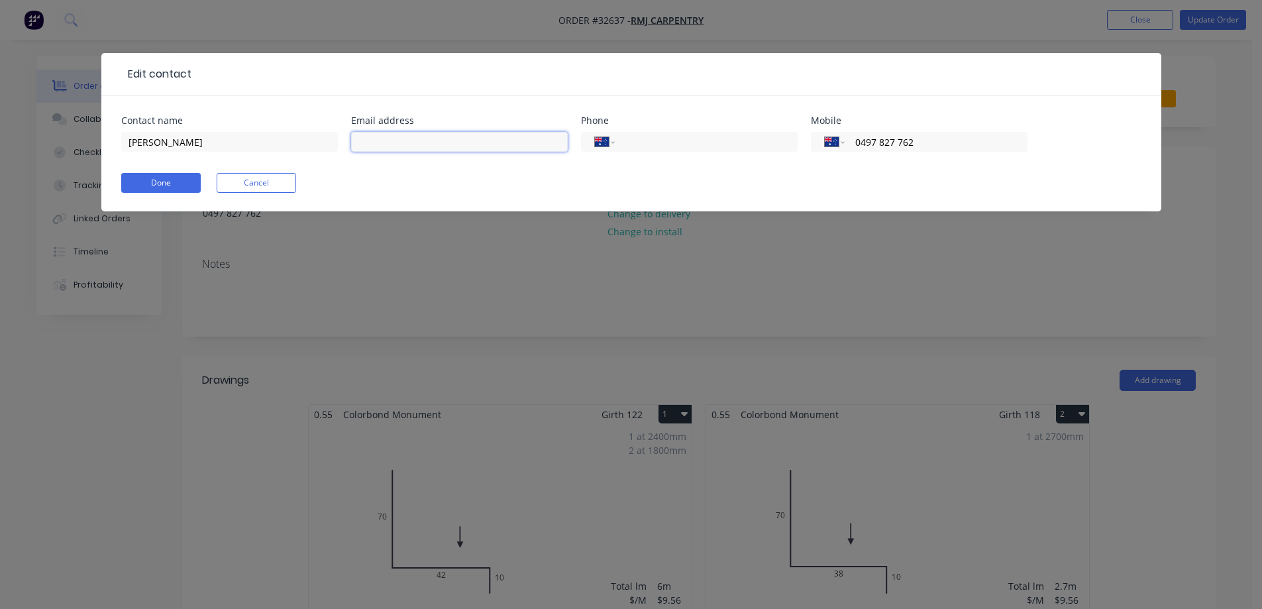
click at [485, 142] on input "text" at bounding box center [459, 142] width 217 height 20
paste input "Richard Manning <richard@rmjcarpentry.com.au>"
type input "richard@rmjcarpentry.com.au"
click at [170, 181] on button "Done" at bounding box center [160, 183] width 79 height 20
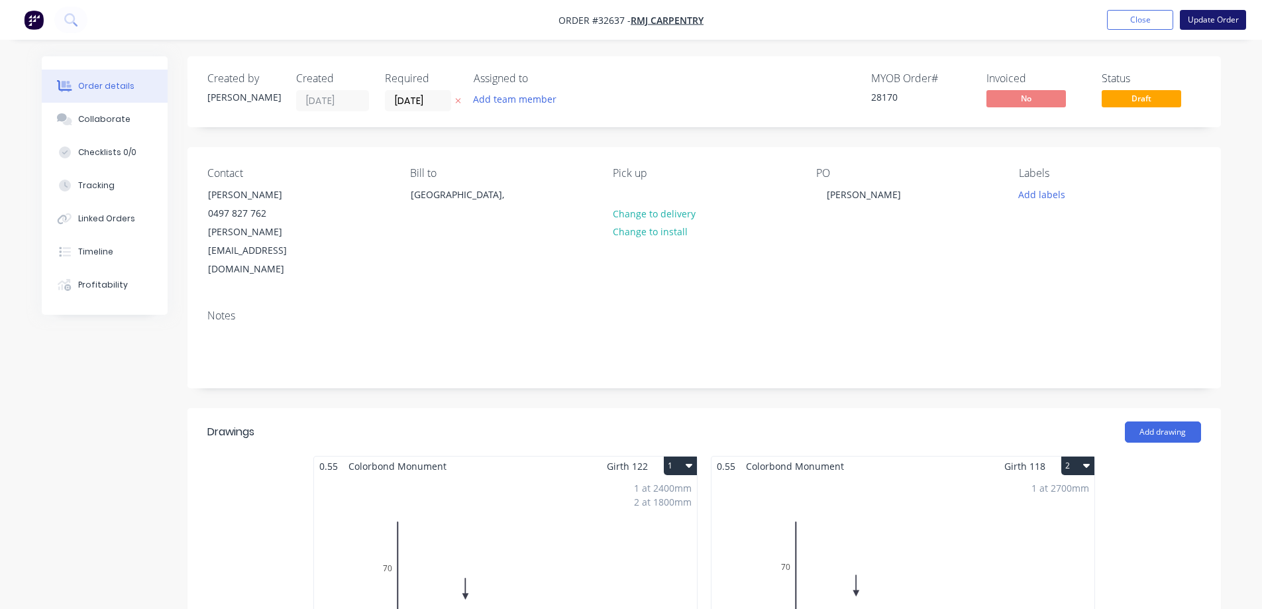
click at [1208, 22] on button "Update Order" at bounding box center [1213, 20] width 66 height 20
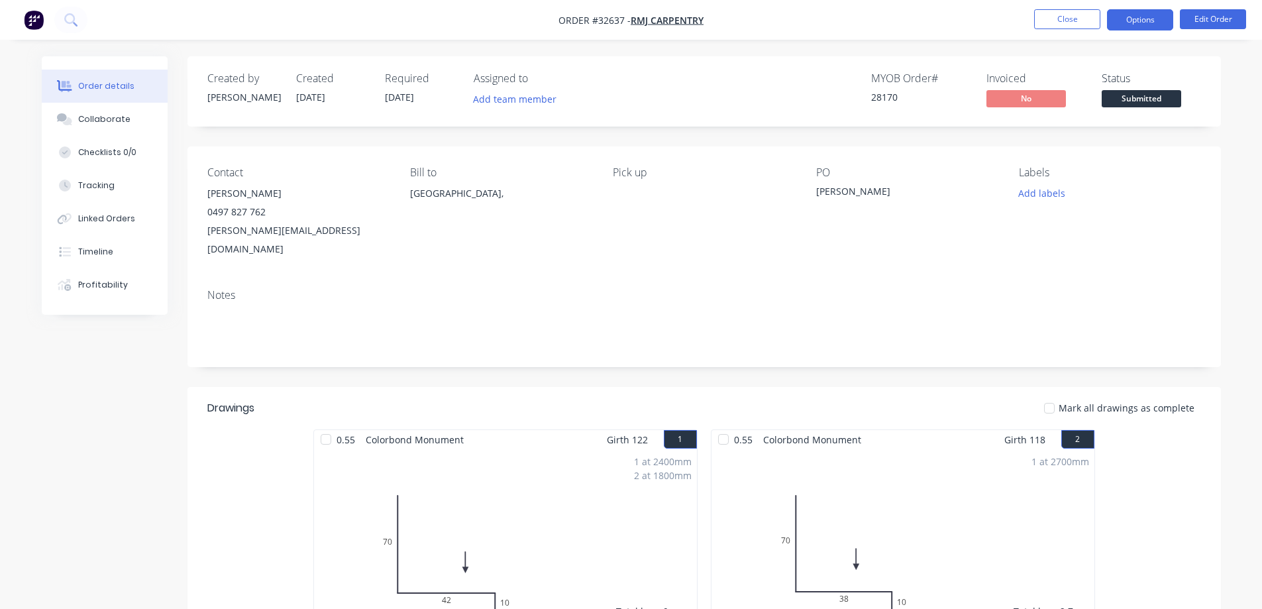
click at [1133, 19] on button "Options" at bounding box center [1140, 19] width 66 height 21
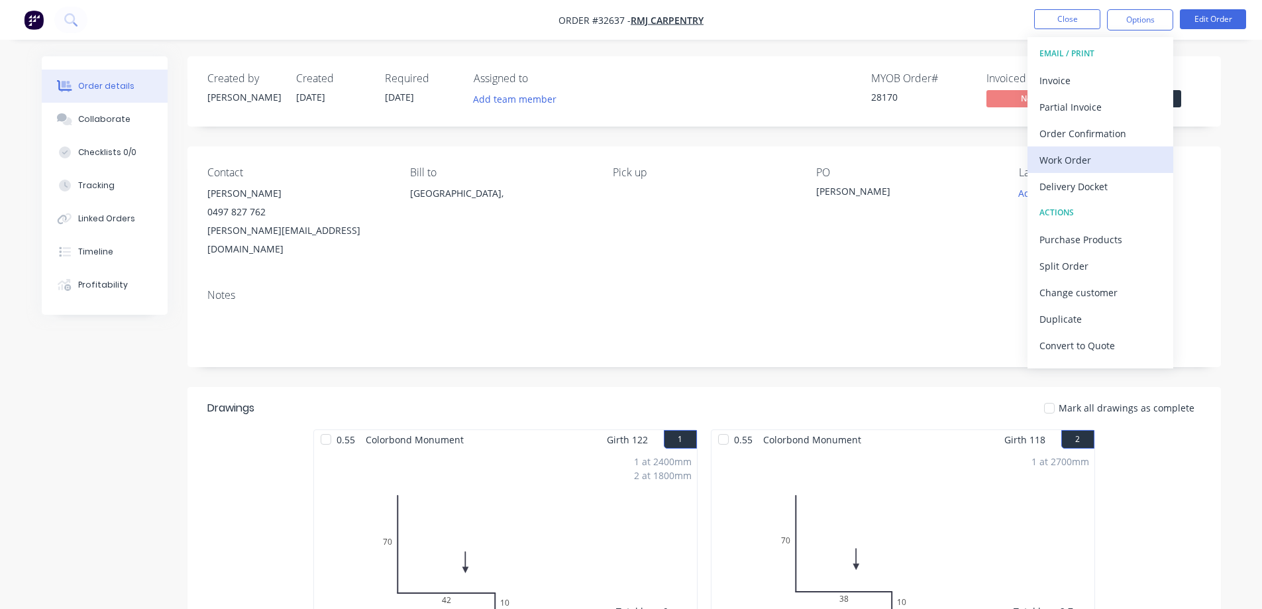
click at [1093, 156] on div "Work Order" at bounding box center [1100, 159] width 122 height 19
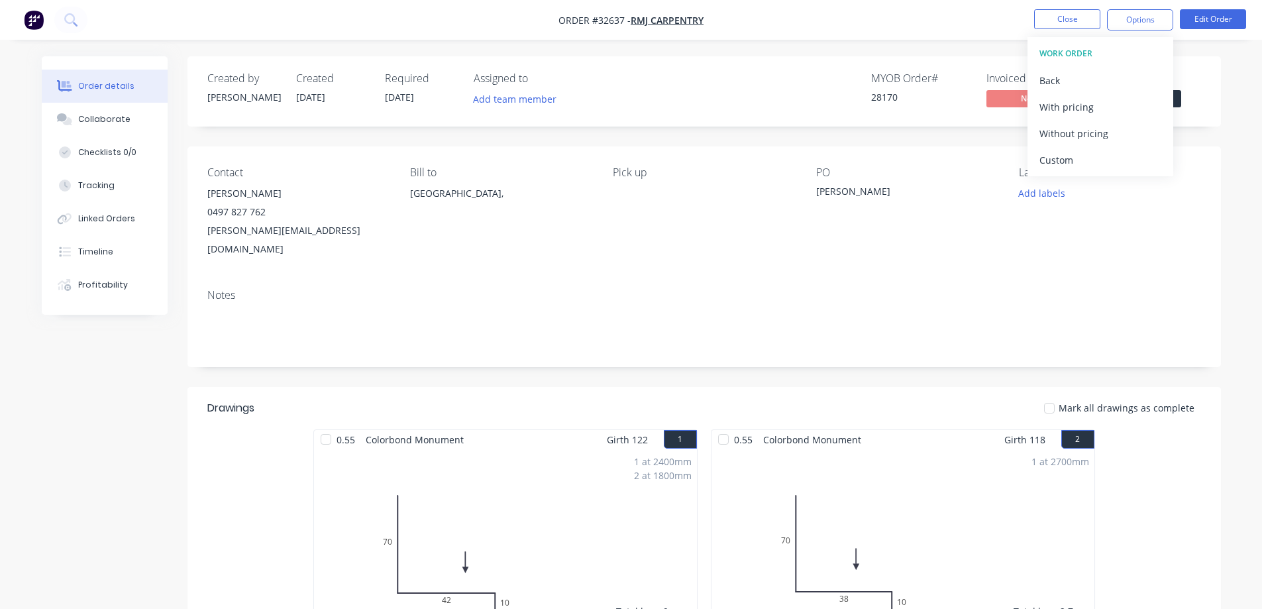
click at [973, 41] on div "Order details Collaborate Checklists 0/0 Tracking Linked Orders Timeline Profit…" at bounding box center [631, 568] width 1262 height 1137
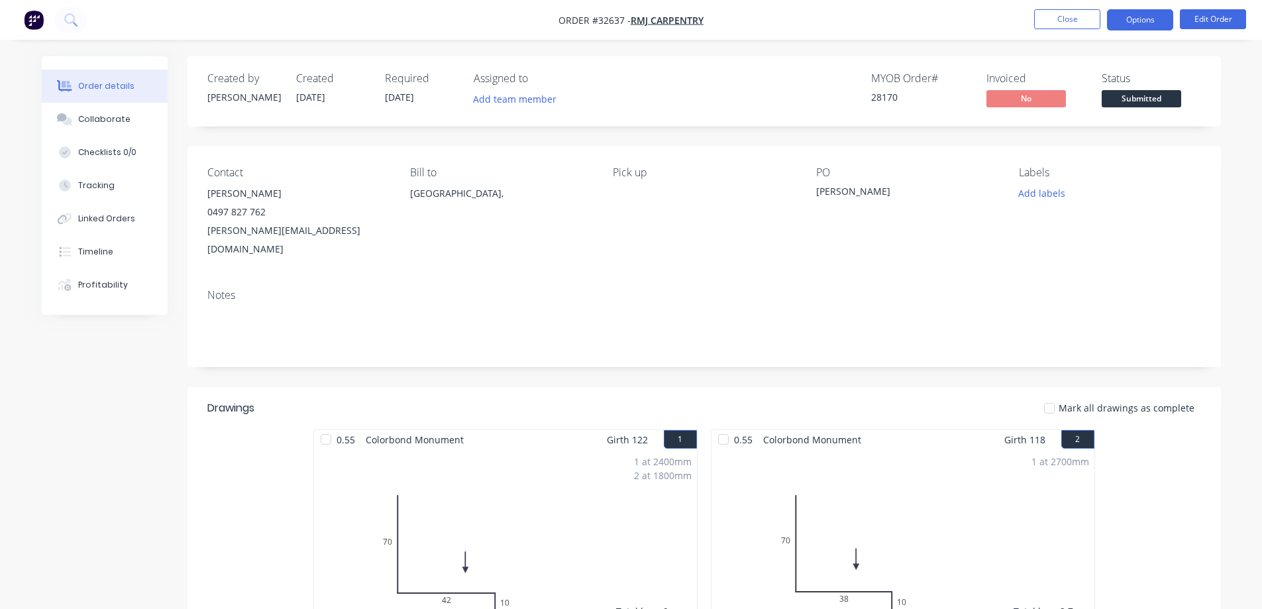
click at [1127, 19] on button "Options" at bounding box center [1140, 19] width 66 height 21
click at [1203, 134] on div "Created by Anthony Created 07/10/25 Required 08/10/25 Assigned to Add team memb…" at bounding box center [703, 586] width 1033 height 1060
click at [1143, 26] on button "Options" at bounding box center [1140, 19] width 66 height 21
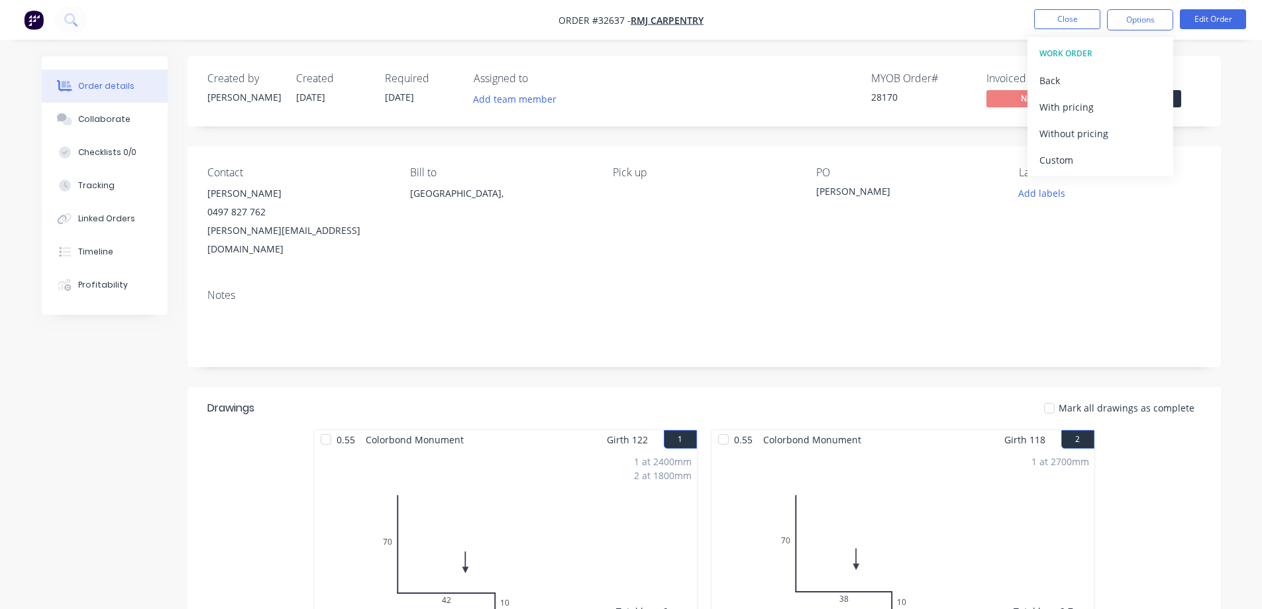
click at [948, 40] on div "Order details Collaborate Checklists 0/0 Tracking Linked Orders Timeline Profit…" at bounding box center [631, 568] width 1262 height 1137
click at [1136, 100] on span "Submitted" at bounding box center [1140, 98] width 79 height 17
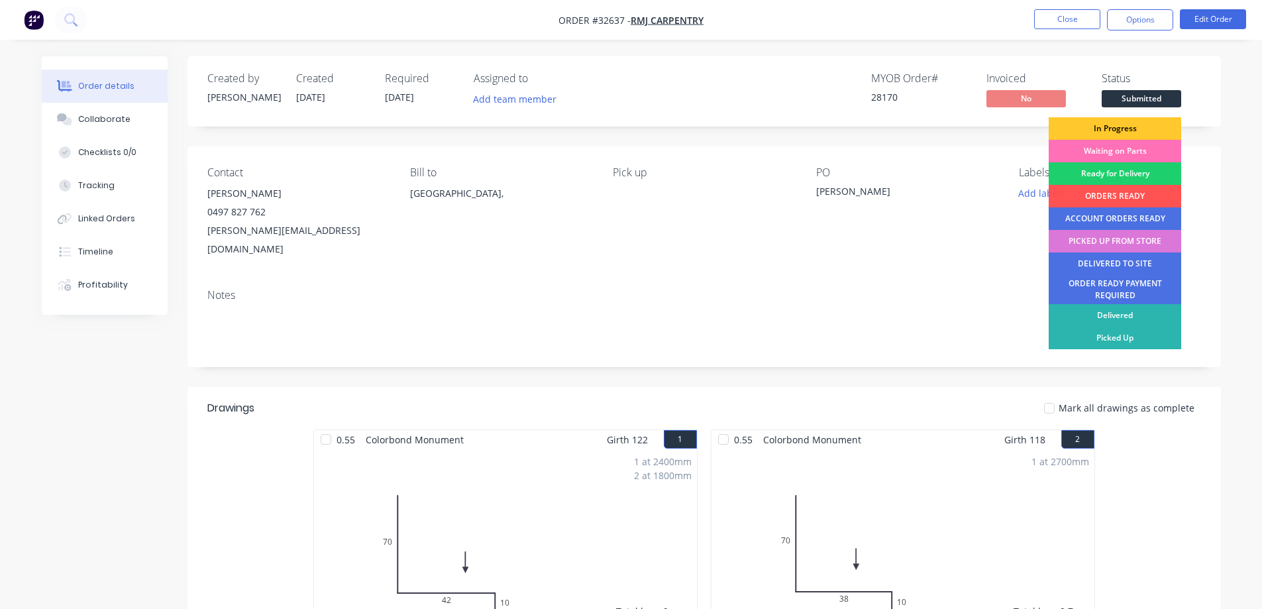
click at [1139, 127] on div "In Progress" at bounding box center [1114, 128] width 132 height 23
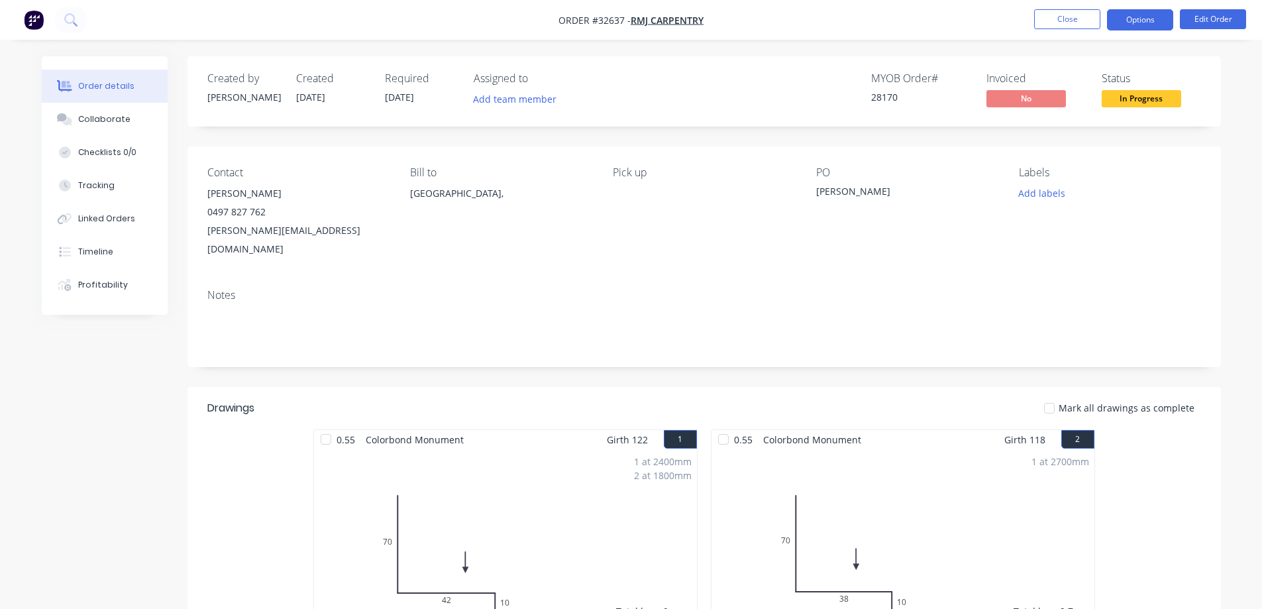
click at [1123, 26] on button "Options" at bounding box center [1140, 19] width 66 height 21
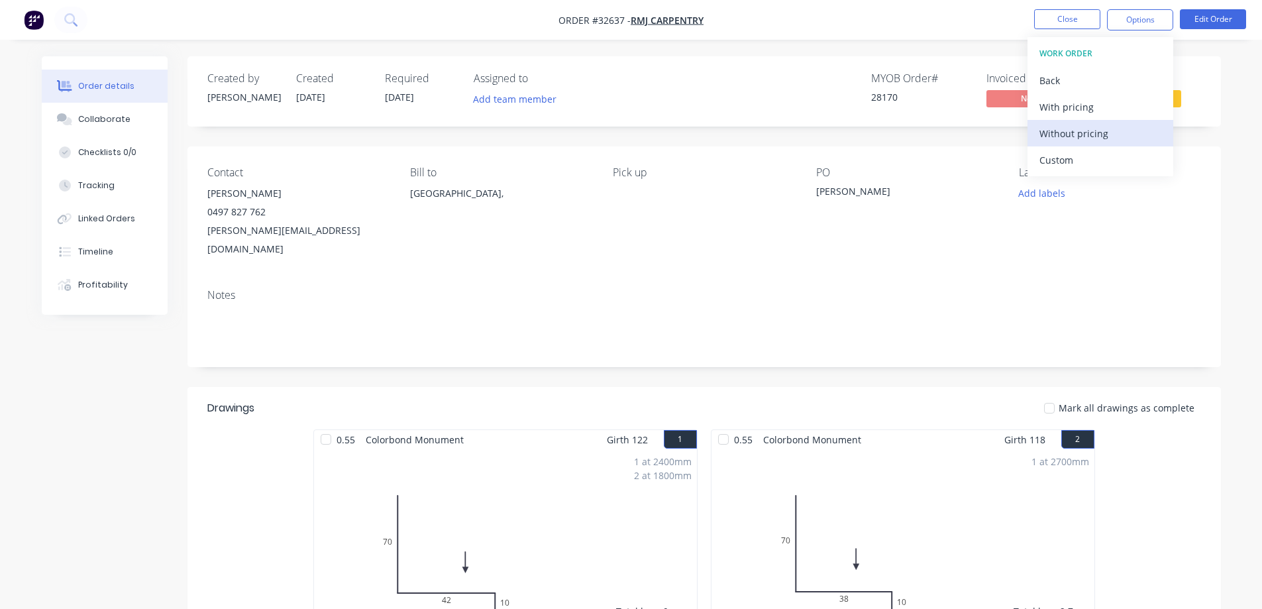
click at [1101, 136] on div "Without pricing" at bounding box center [1100, 133] width 122 height 19
click at [1093, 138] on div "Order Confirmation" at bounding box center [1100, 133] width 122 height 19
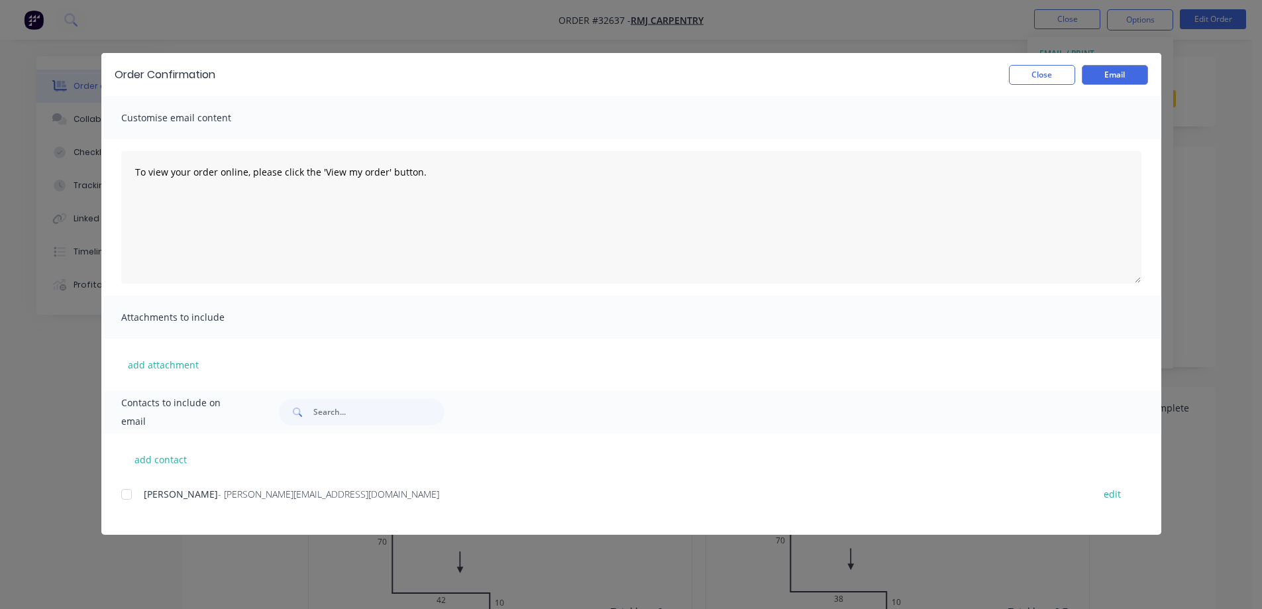
click at [125, 496] on div at bounding box center [126, 494] width 26 height 26
click at [1127, 74] on button "Email" at bounding box center [1115, 75] width 66 height 20
click at [1023, 74] on button "Close" at bounding box center [1042, 75] width 66 height 20
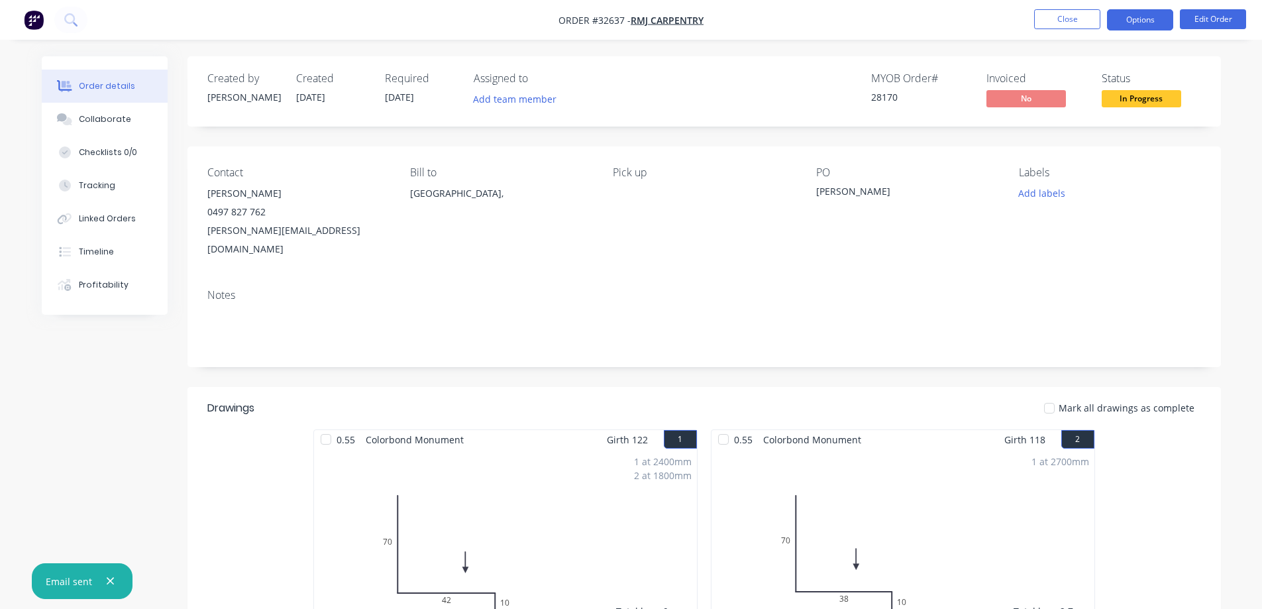
click at [1149, 16] on button "Options" at bounding box center [1140, 19] width 66 height 21
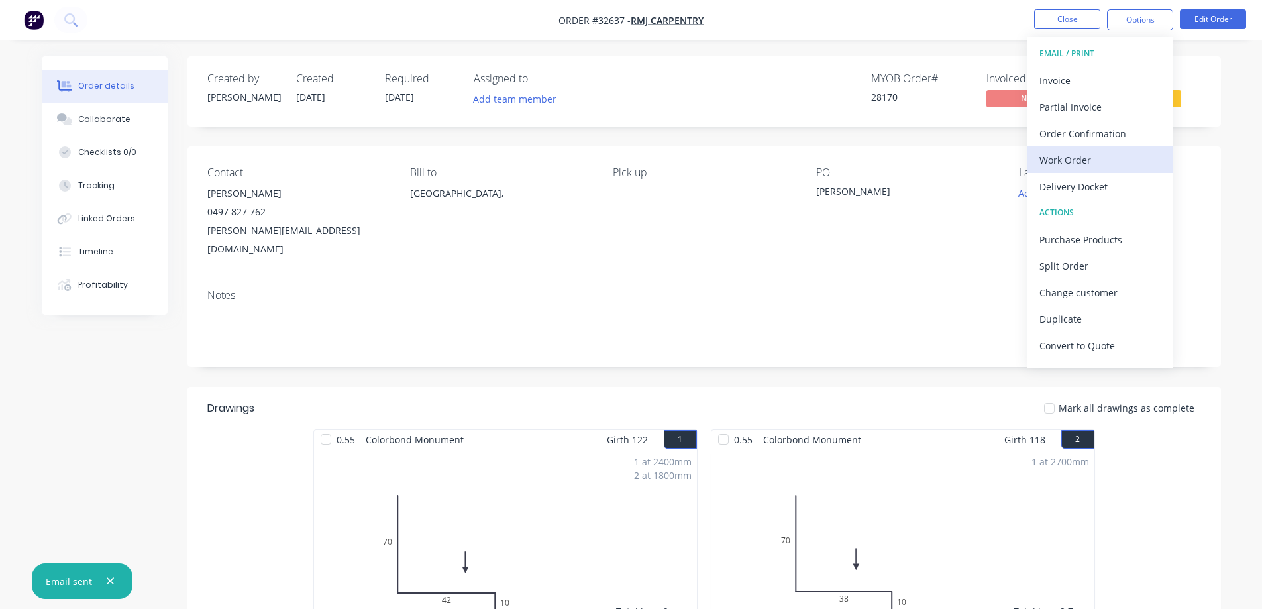
click at [1075, 162] on div "Work Order" at bounding box center [1100, 159] width 122 height 19
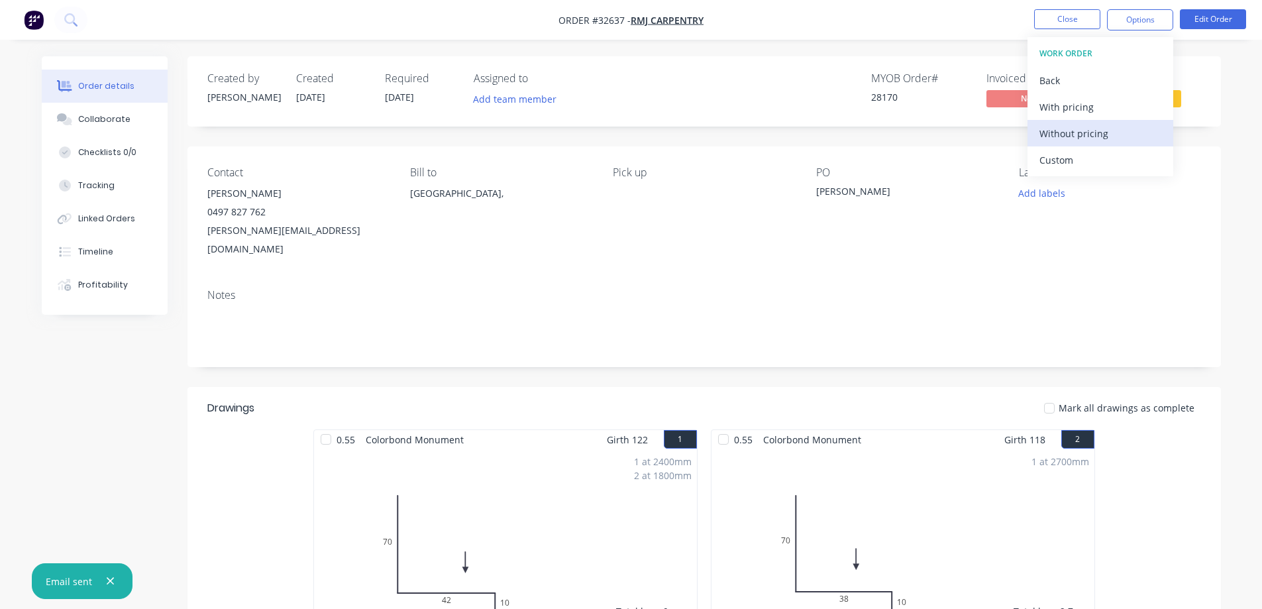
click at [1086, 131] on div "Without pricing" at bounding box center [1100, 133] width 122 height 19
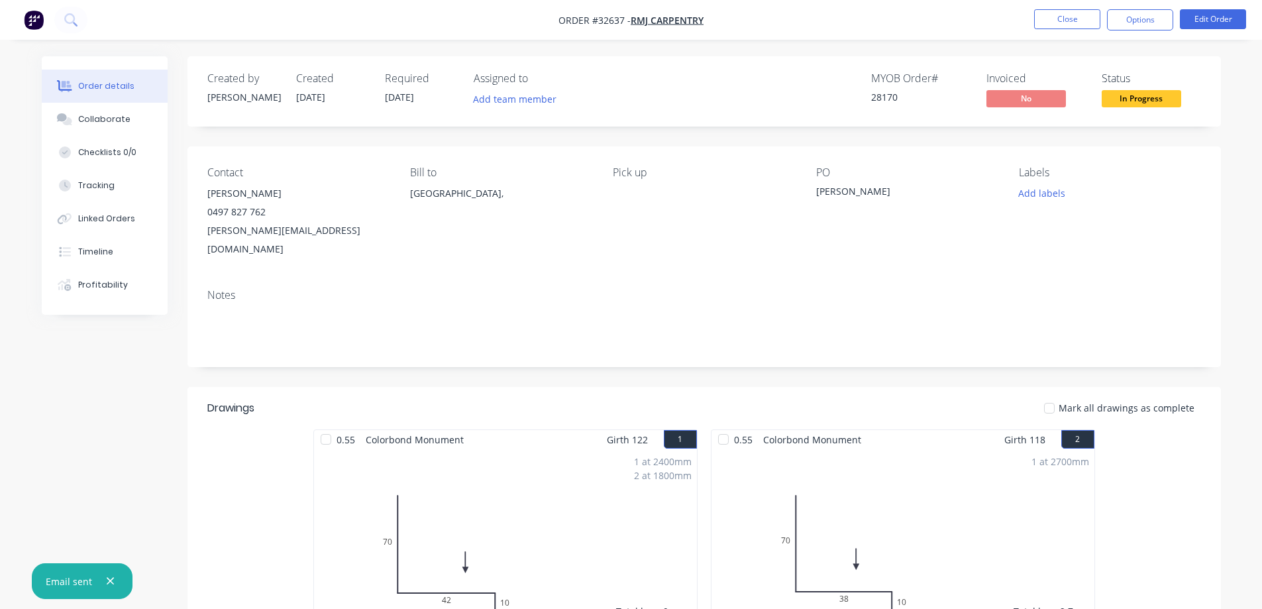
click at [950, 47] on div "Order details Collaborate Checklists 0/0 Tracking Linked Orders Timeline Profit…" at bounding box center [631, 568] width 1262 height 1137
click at [1074, 21] on button "Close" at bounding box center [1067, 19] width 66 height 20
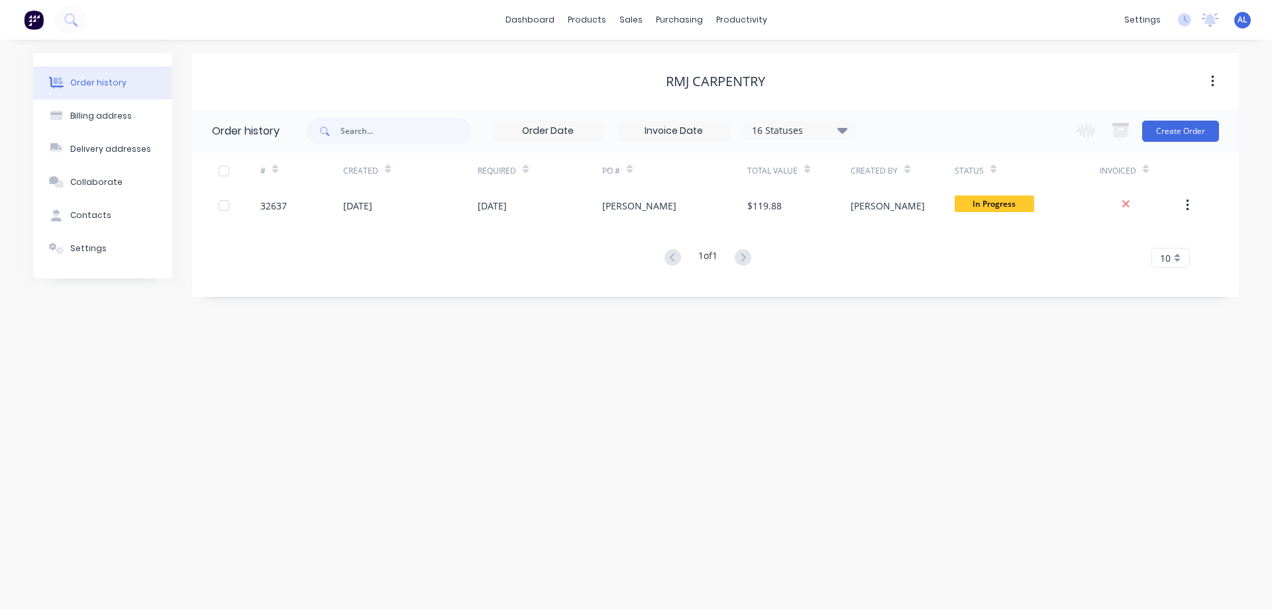
click at [32, 20] on img at bounding box center [34, 20] width 20 height 20
